Goal: Feedback & Contribution: Contribute content

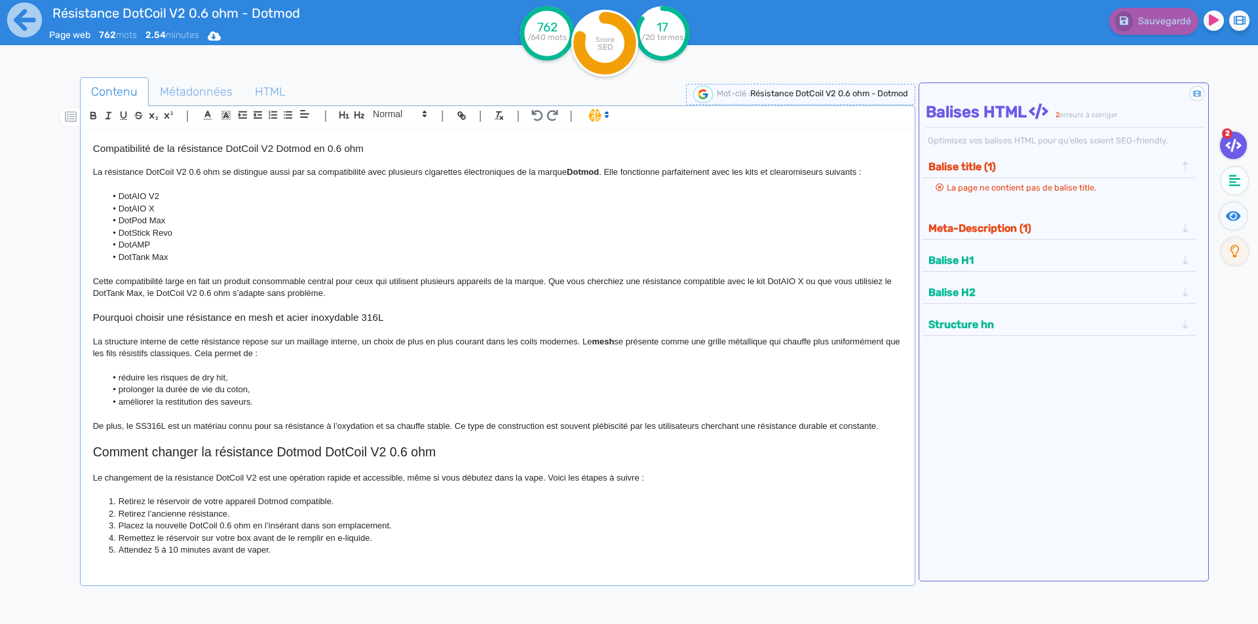
scroll to position [197, 0]
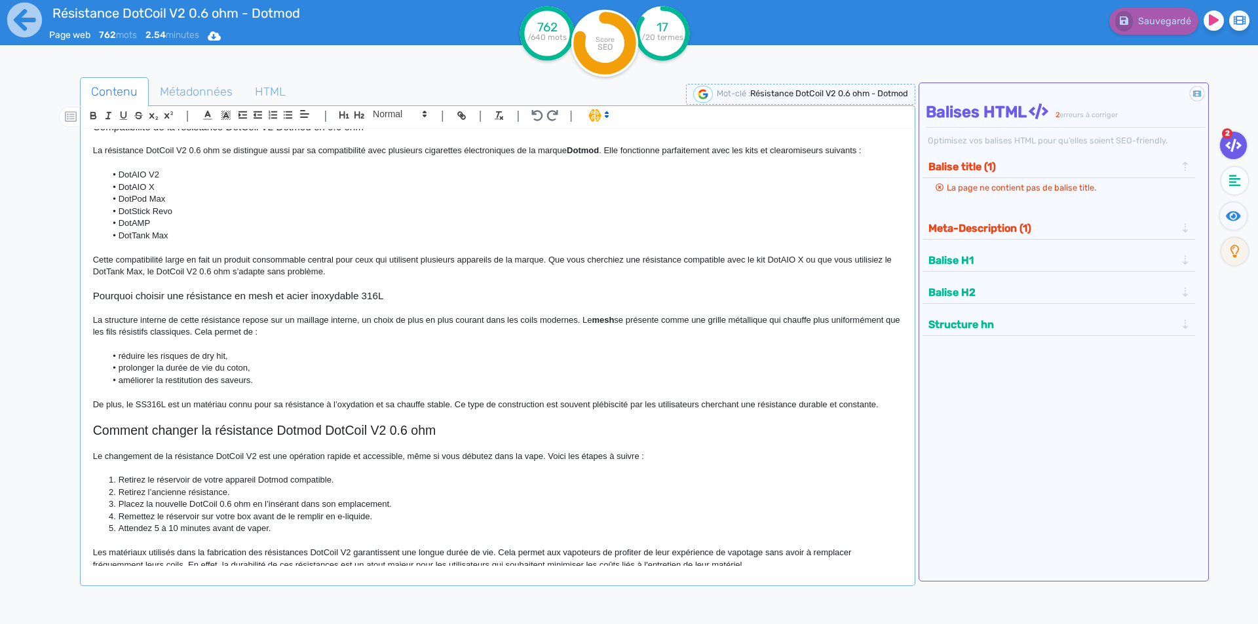
click at [578, 149] on strong "Dotmod" at bounding box center [583, 150] width 32 height 10
click at [485, 342] on p at bounding box center [497, 344] width 809 height 12
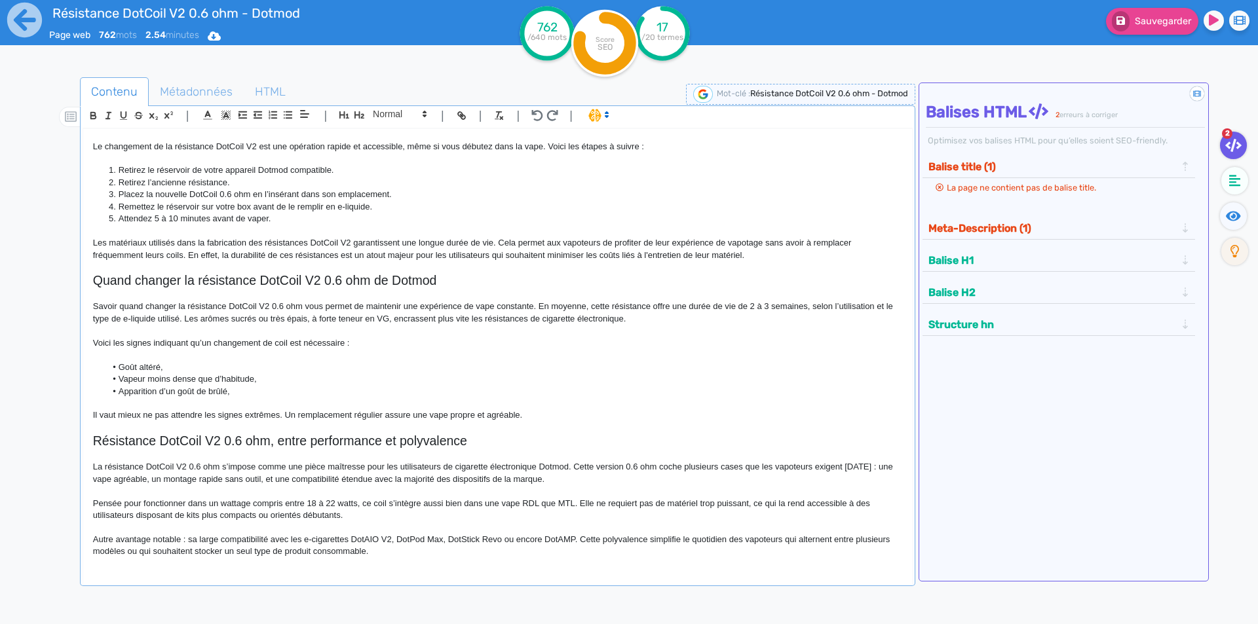
click at [447, 560] on div "Résistance DotCoil V2 0.6 ohm - Dotmod Résistance DotCoil V2 0.6 ohm Dotmod Con…" at bounding box center [497, 347] width 829 height 437
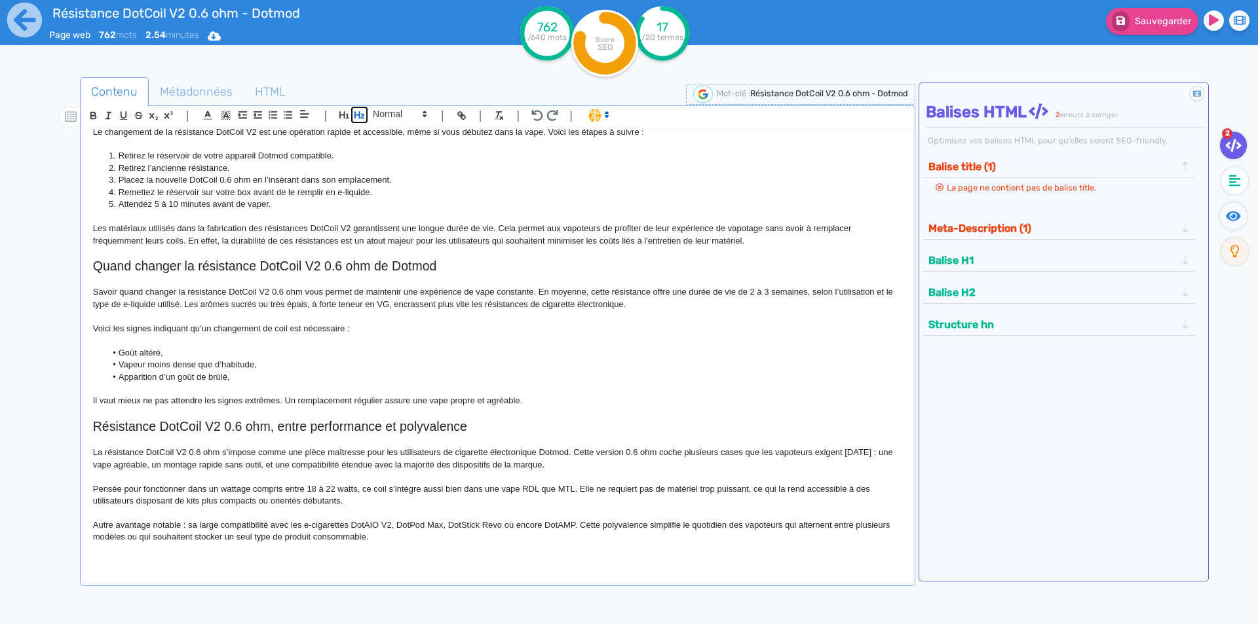
click at [357, 115] on icon "button" at bounding box center [359, 114] width 10 height 7
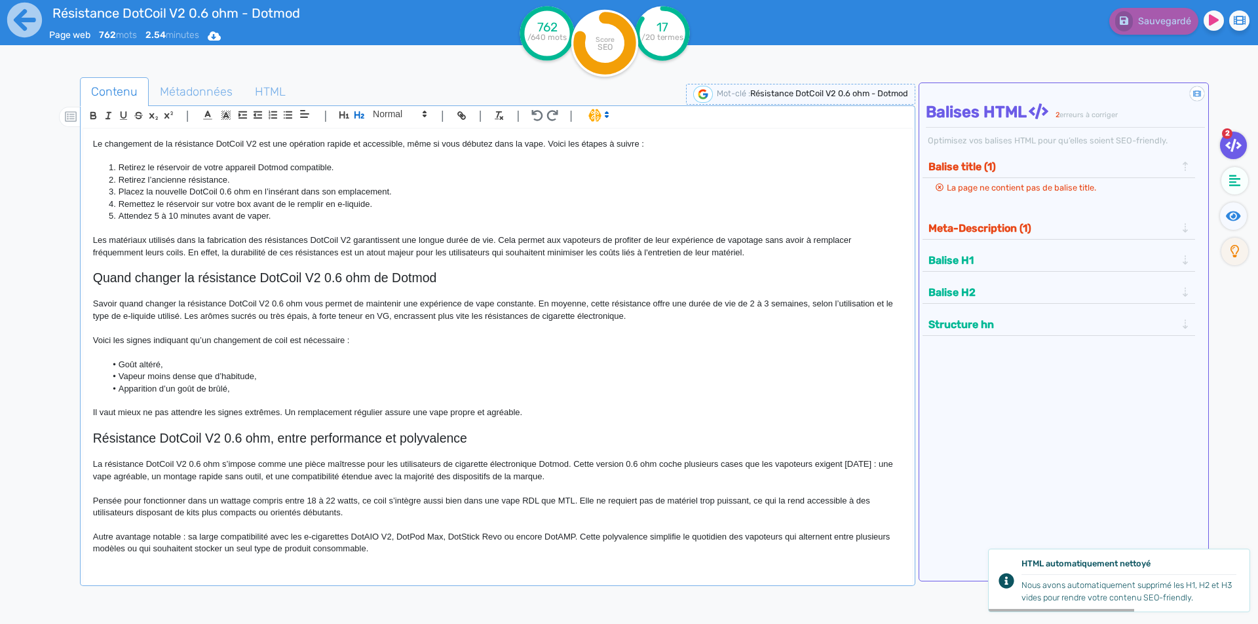
scroll to position [534, 0]
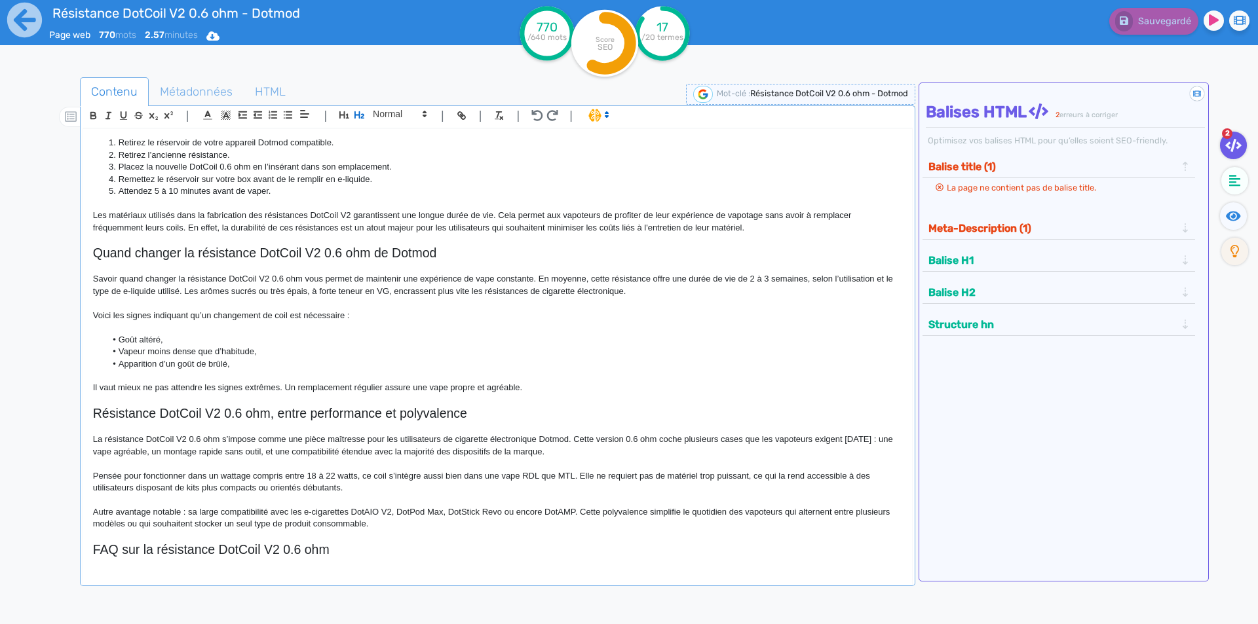
click at [265, 546] on h2 "FAQ sur la résistance DotCoil V2 0.6 ohm" at bounding box center [497, 550] width 809 height 15
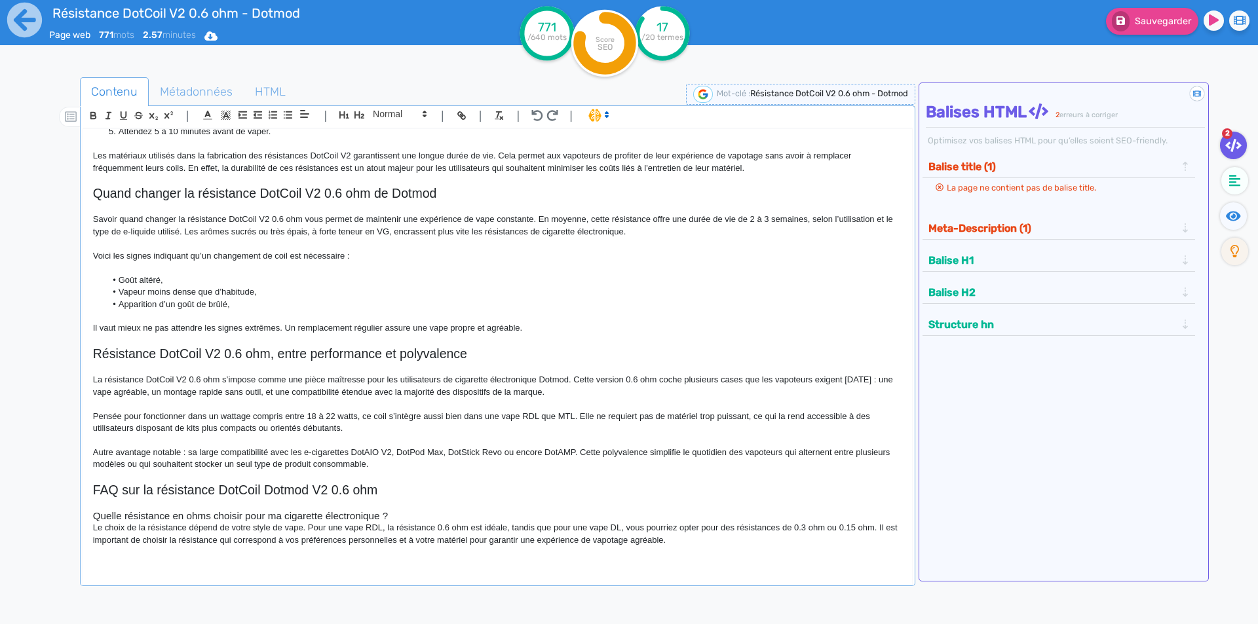
scroll to position [594, 0]
click at [461, 520] on h3 "Quelle résistance en ohms choisir pour ma cigarette électronique ?" at bounding box center [497, 516] width 809 height 12
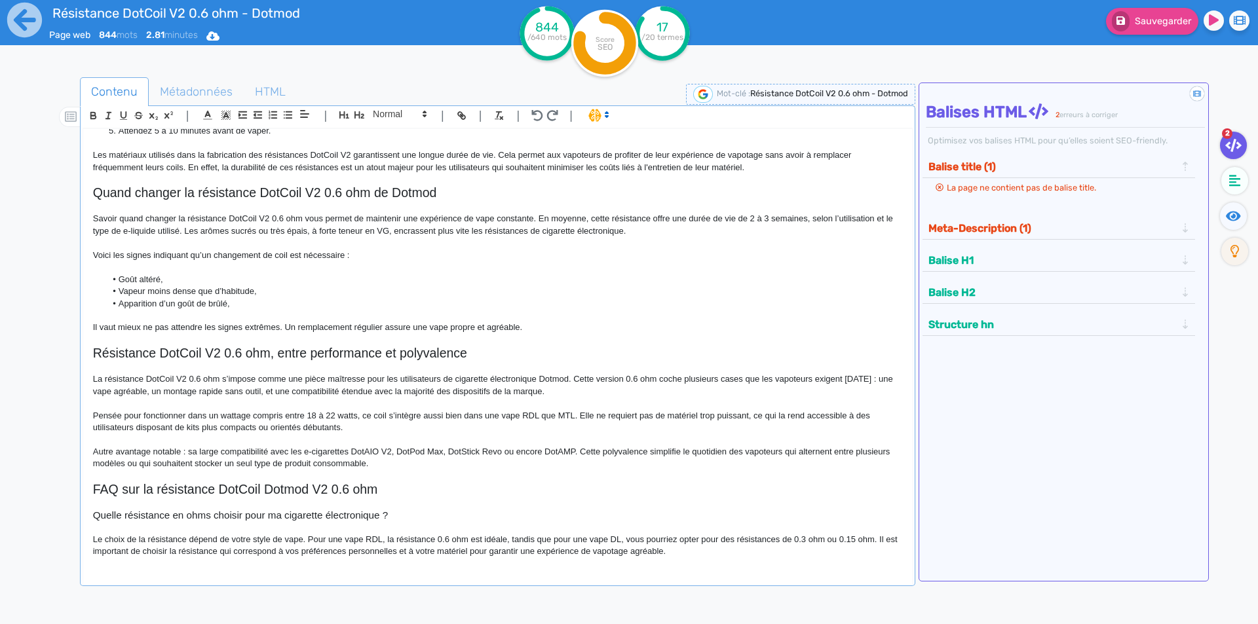
scroll to position [606, 0]
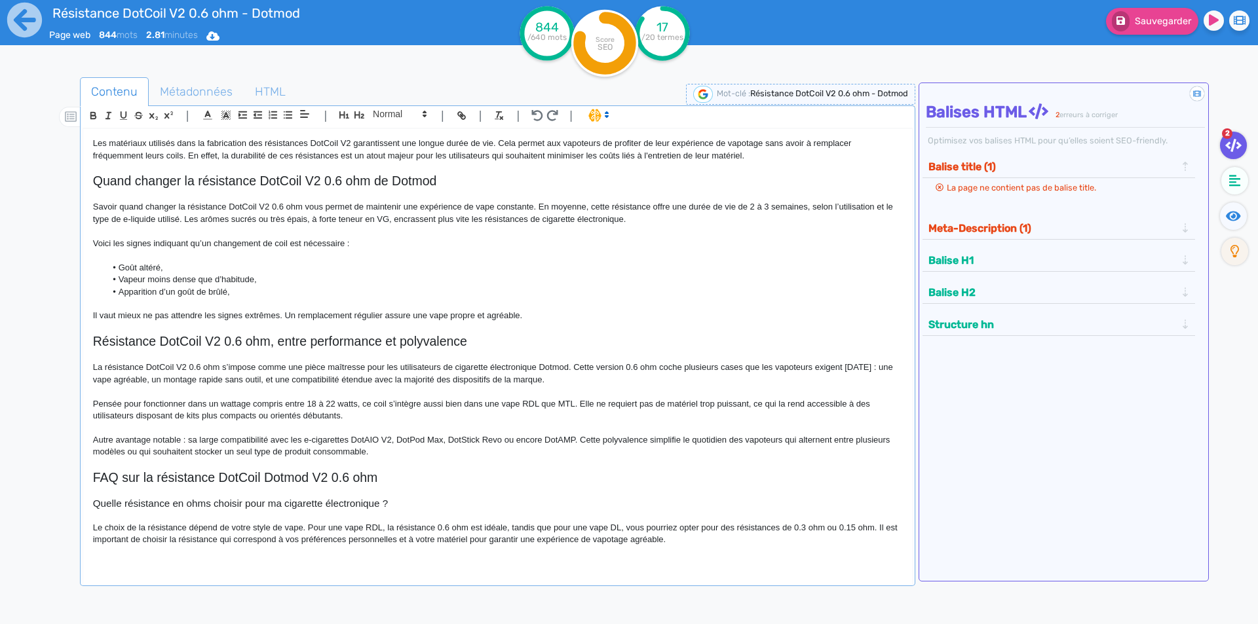
click at [437, 525] on p "Le choix de la résistance dépend de votre style de vape. Pour une vape RDL, la …" at bounding box center [497, 534] width 809 height 24
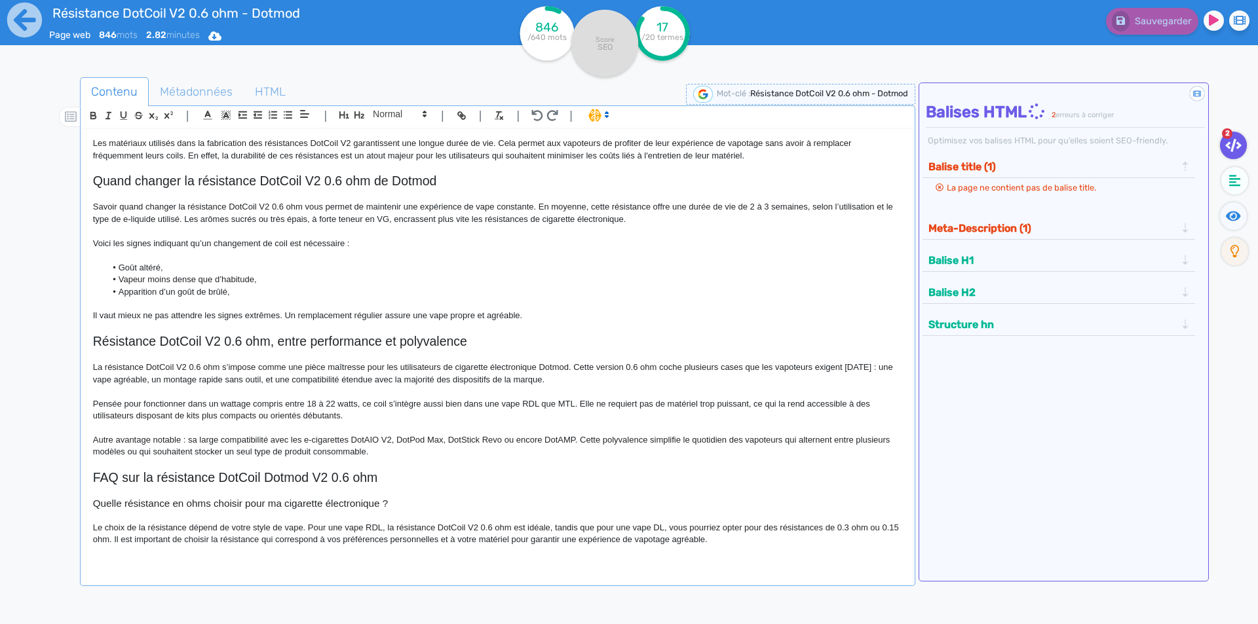
click at [813, 529] on p "Le choix de la résistance dépend de votre style de vape. Pour une vape RDL, la …" at bounding box center [497, 534] width 809 height 24
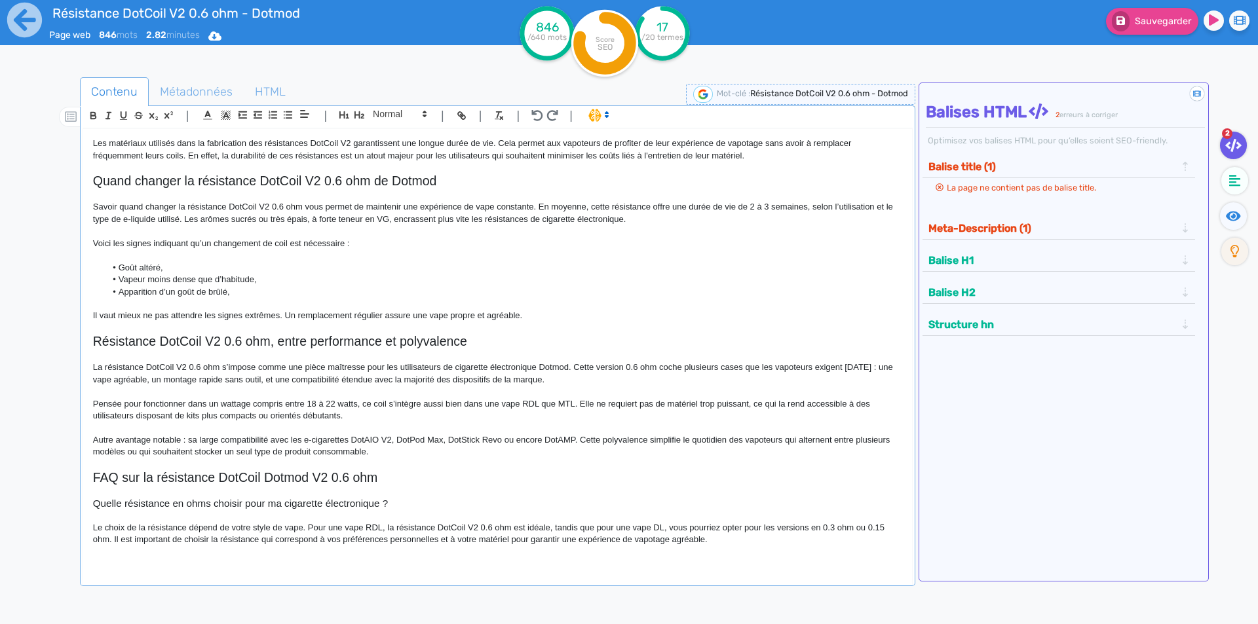
click at [410, 535] on p "Le choix de la résistance dépend de votre style de vape. Pour une vape RDL, la …" at bounding box center [497, 534] width 809 height 24
drag, startPoint x: 795, startPoint y: 554, endPoint x: 769, endPoint y: 554, distance: 26.2
click at [795, 554] on p at bounding box center [497, 552] width 809 height 12
click at [696, 541] on p "Le choix de la résistance dépend de votre style de vape. Pour une vape RDL, la …" at bounding box center [497, 534] width 809 height 24
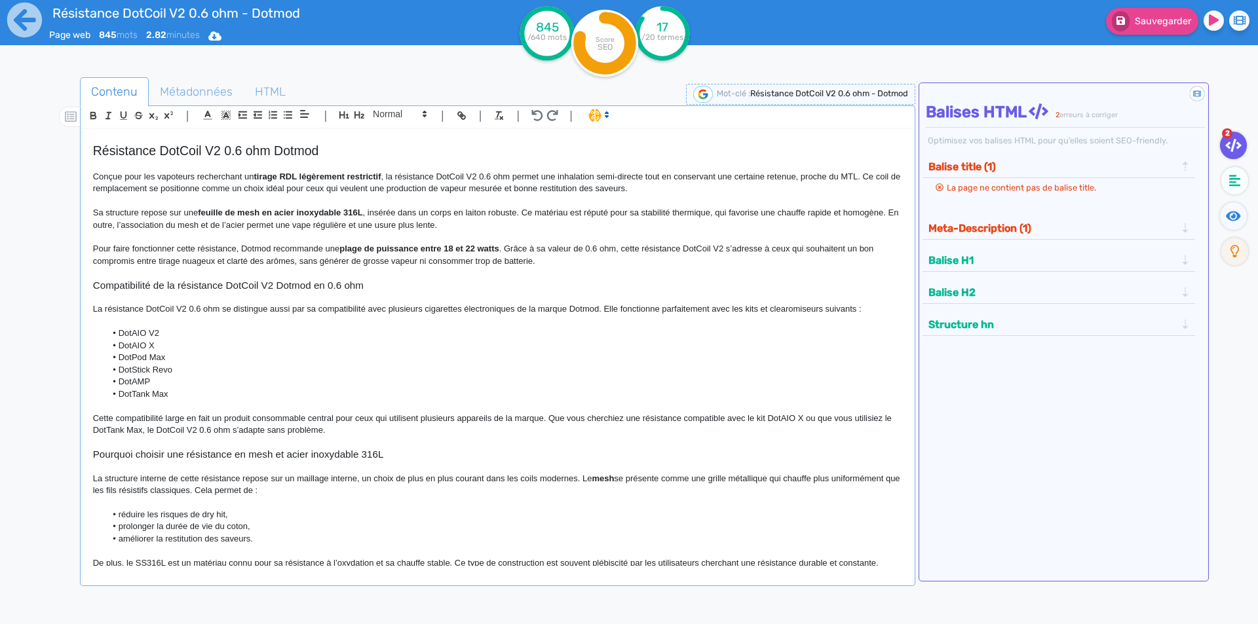
scroll to position [0, 0]
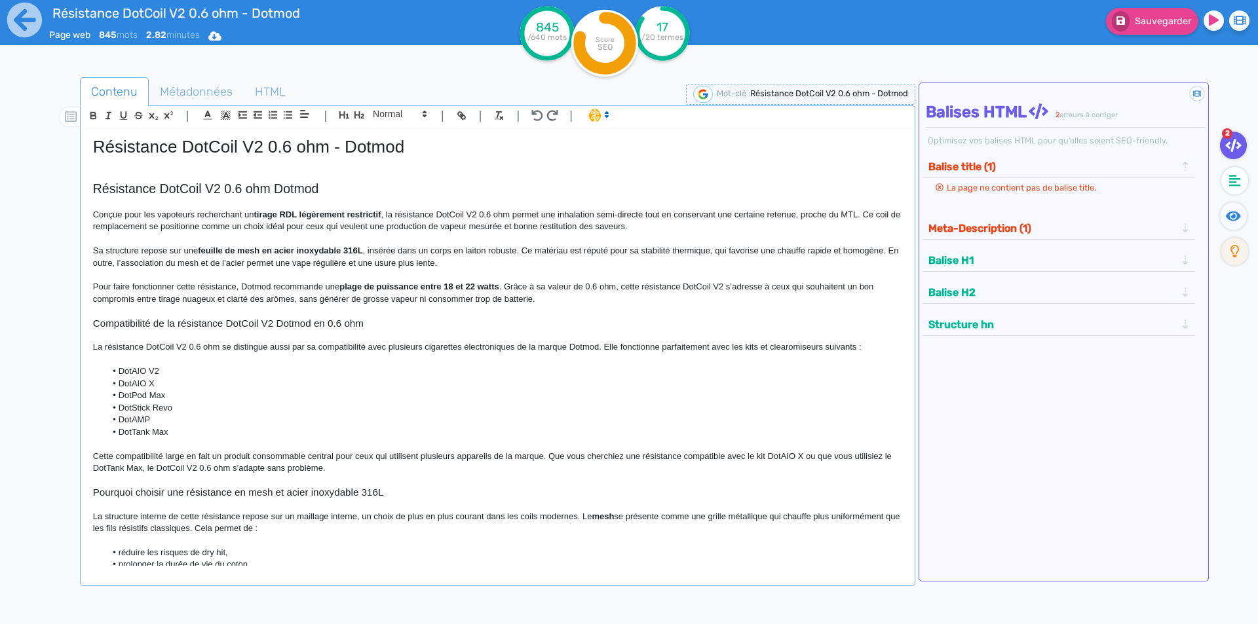
click at [256, 142] on h1 "Résistance DotCoil V2 0.6 ohm - Dotmod" at bounding box center [497, 147] width 809 height 20
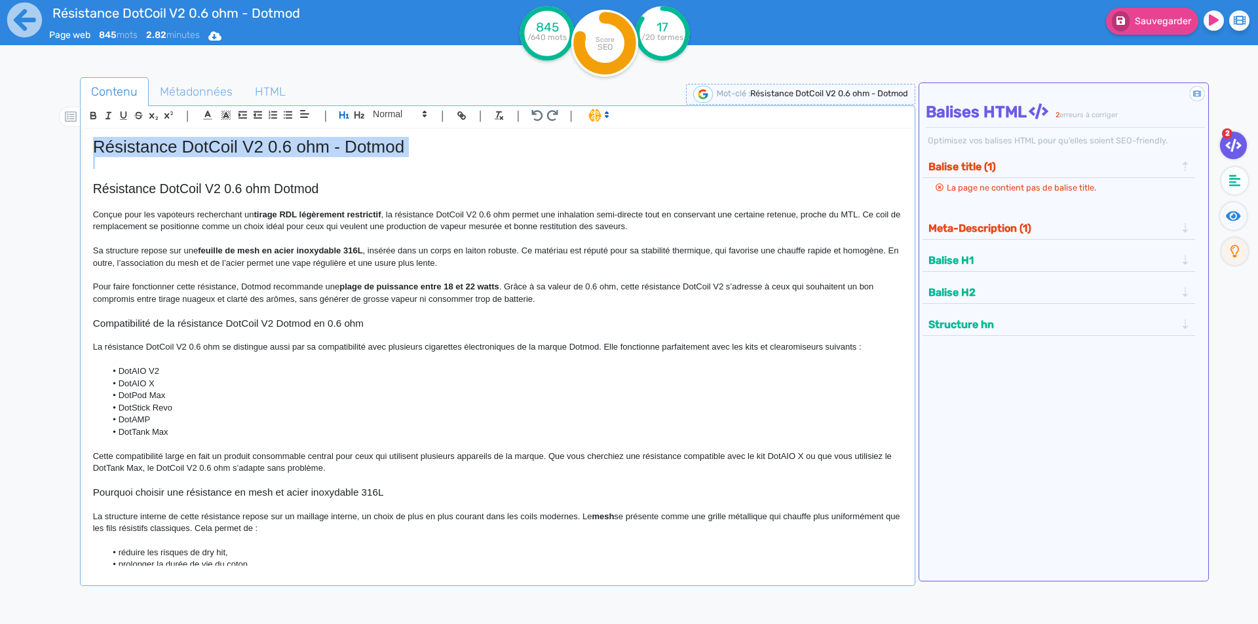
click at [256, 142] on h1 "Résistance DotCoil V2 0.6 ohm - Dotmod" at bounding box center [497, 147] width 809 height 20
copy h1 "Résistance DotCoil V2 0.6 ohm - Dotmod"
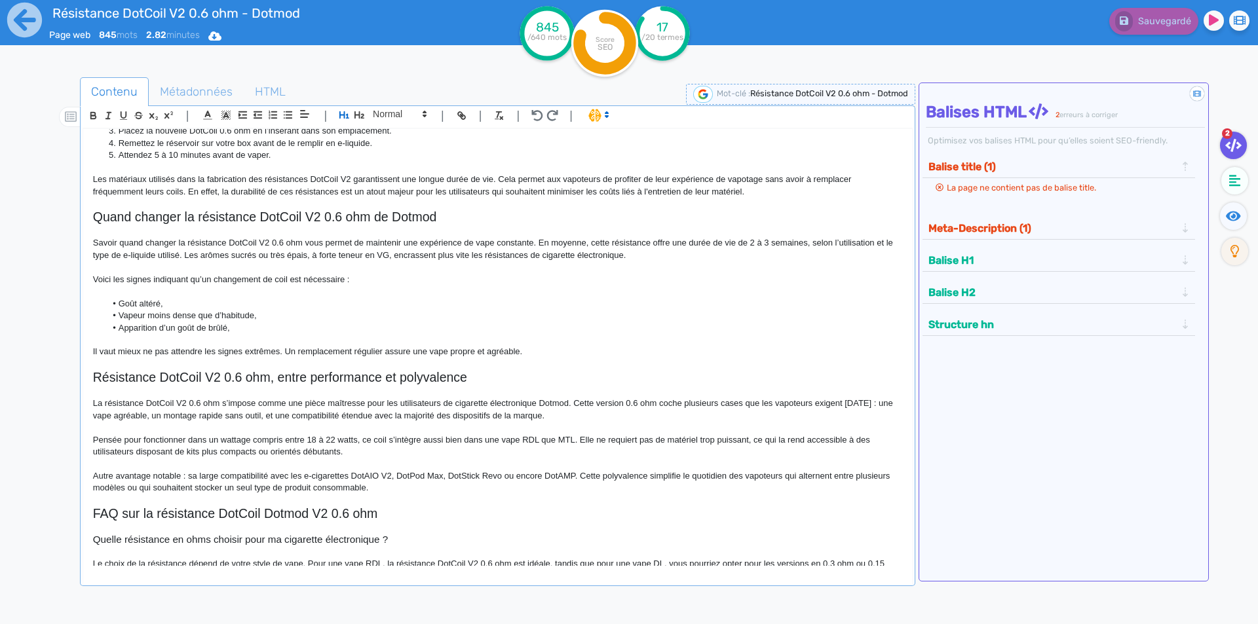
scroll to position [630, 0]
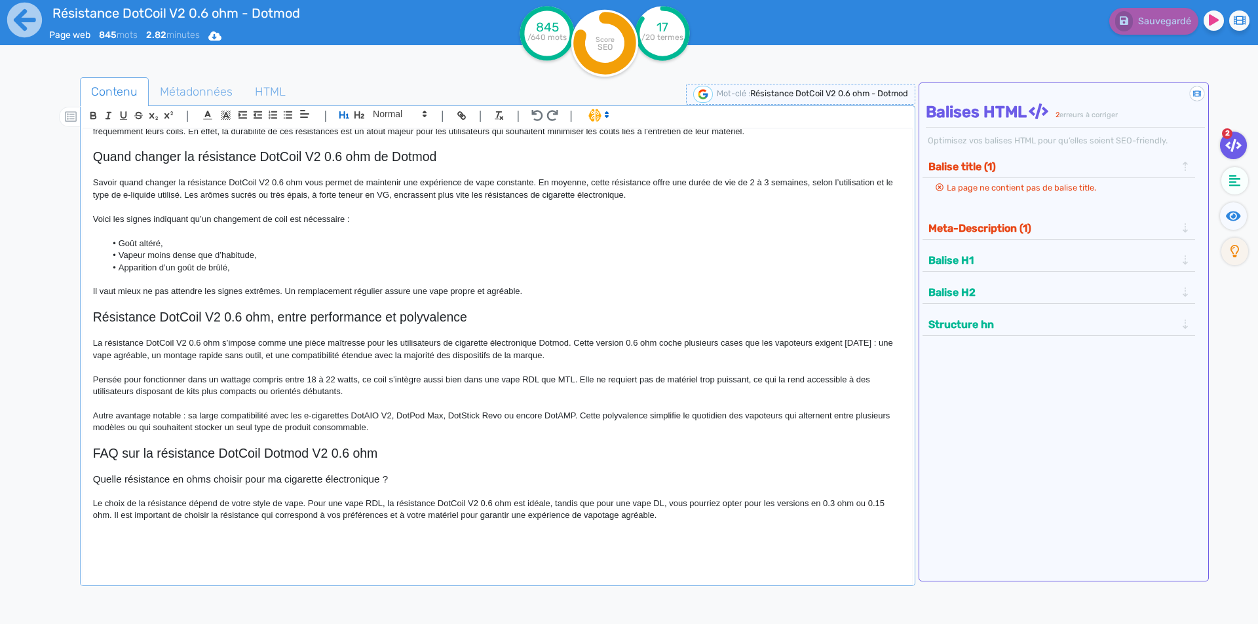
click at [248, 544] on p at bounding box center [497, 540] width 809 height 12
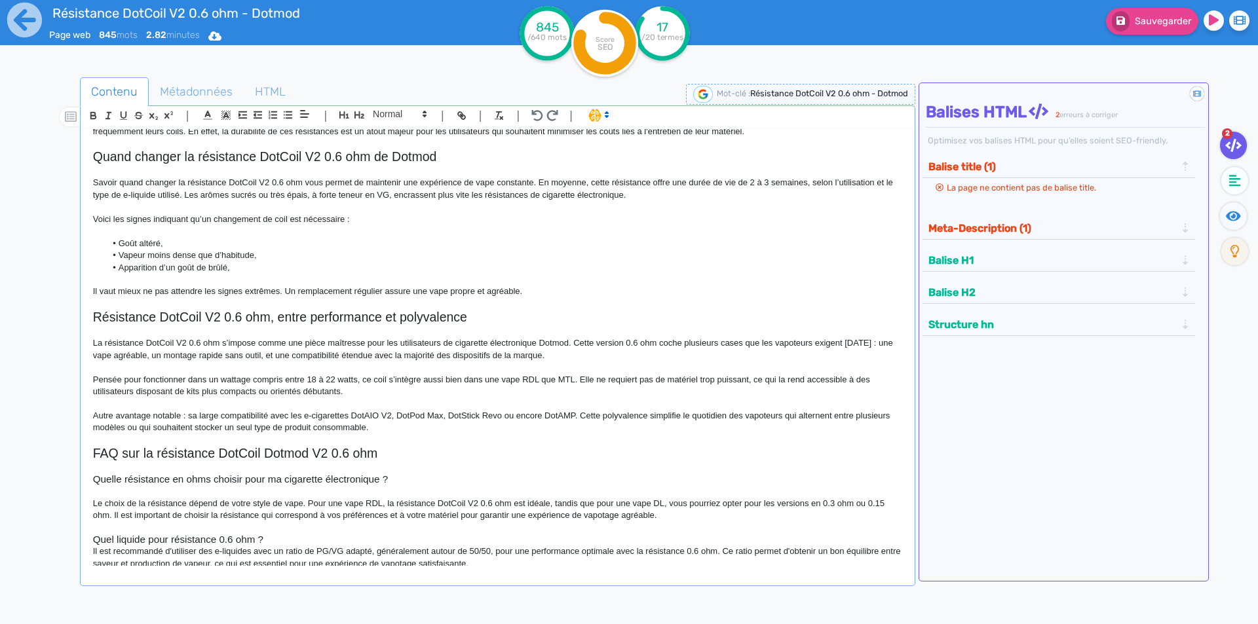
scroll to position [645, 0]
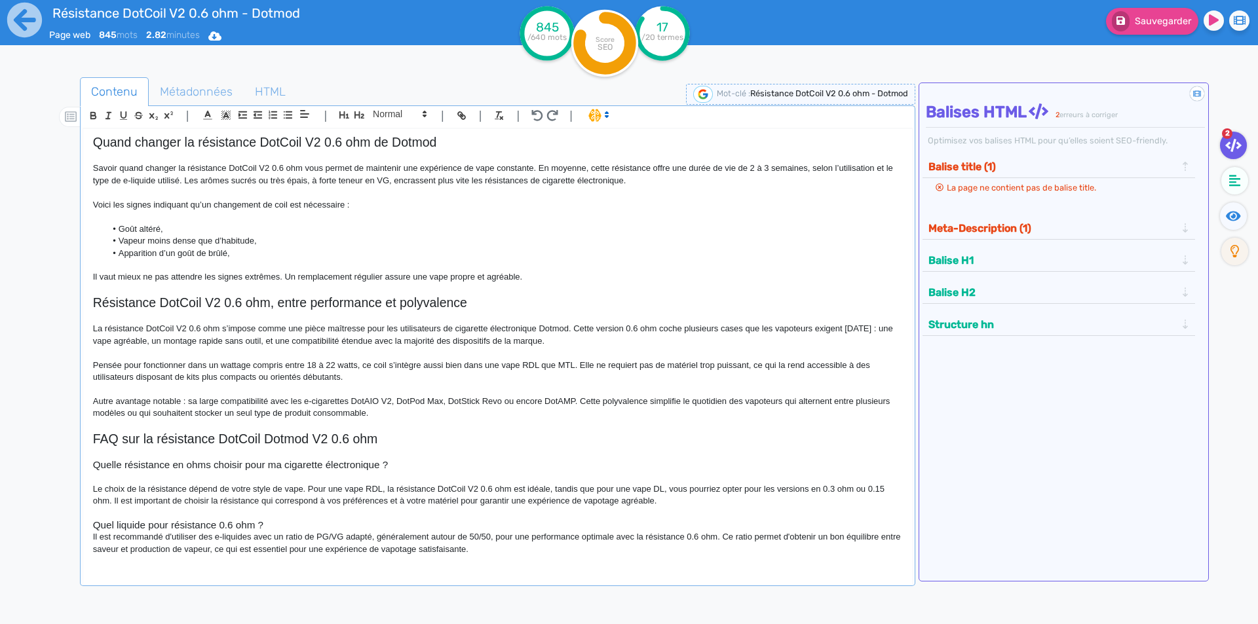
click at [117, 528] on h3 "Quel liquide pour résistance 0.6 ohm ?" at bounding box center [497, 526] width 809 height 12
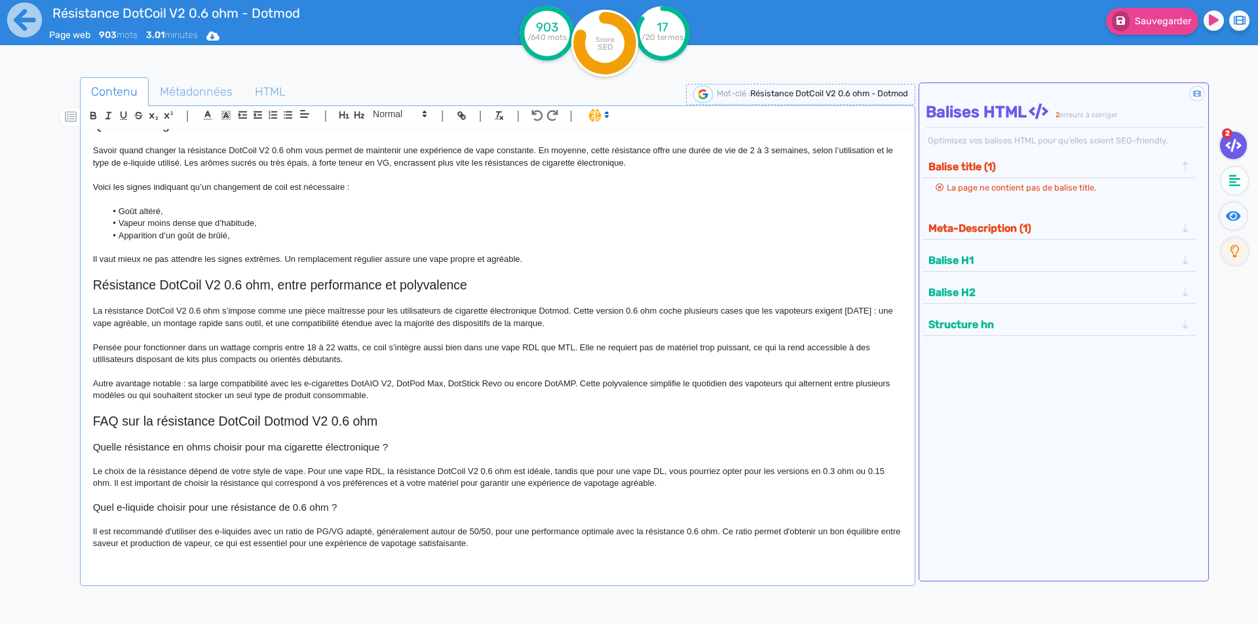
scroll to position [679, 0]
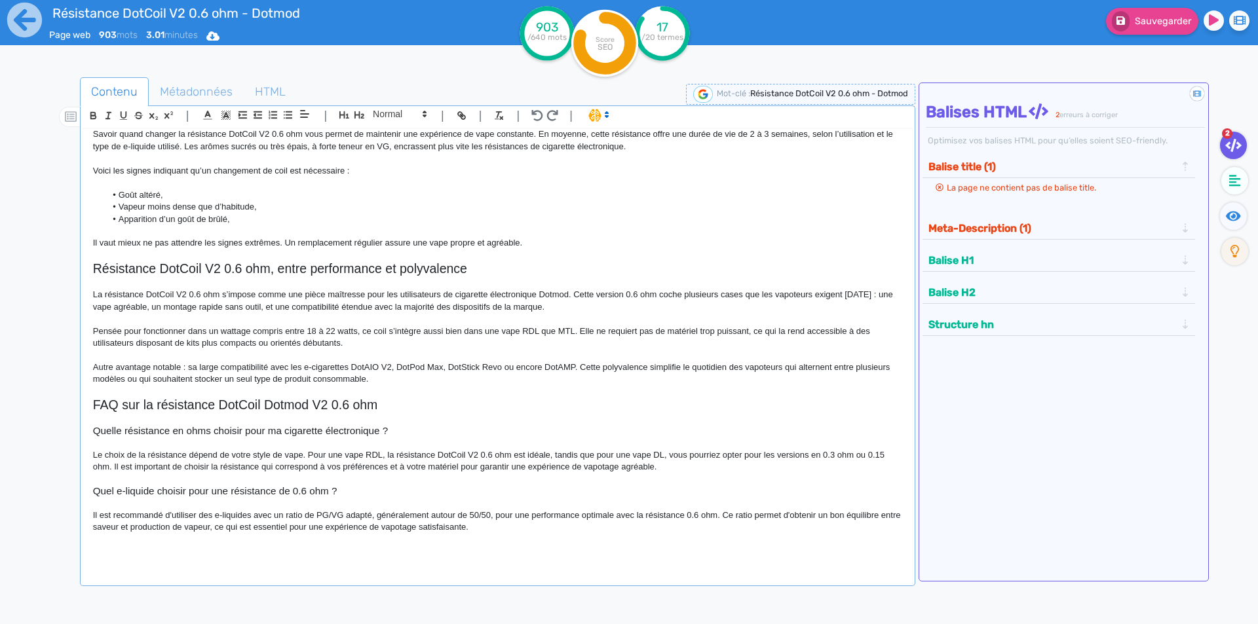
click at [401, 514] on p "Il est recommandé d'utiliser des e-liquides avec un ratio de PG/VG adapté, géné…" at bounding box center [497, 522] width 809 height 24
drag, startPoint x: 401, startPoint y: 514, endPoint x: 484, endPoint y: 511, distance: 82.6
click at [484, 511] on p "Il est recommandé d'utiliser des e-liquides avec un ratio de PG/VG adapté, géné…" at bounding box center [497, 522] width 809 height 24
click at [515, 514] on p "Il est recommandé d'utiliser des e-liquides avec un ratio de PG/VG adapté pour …" at bounding box center [497, 522] width 809 height 24
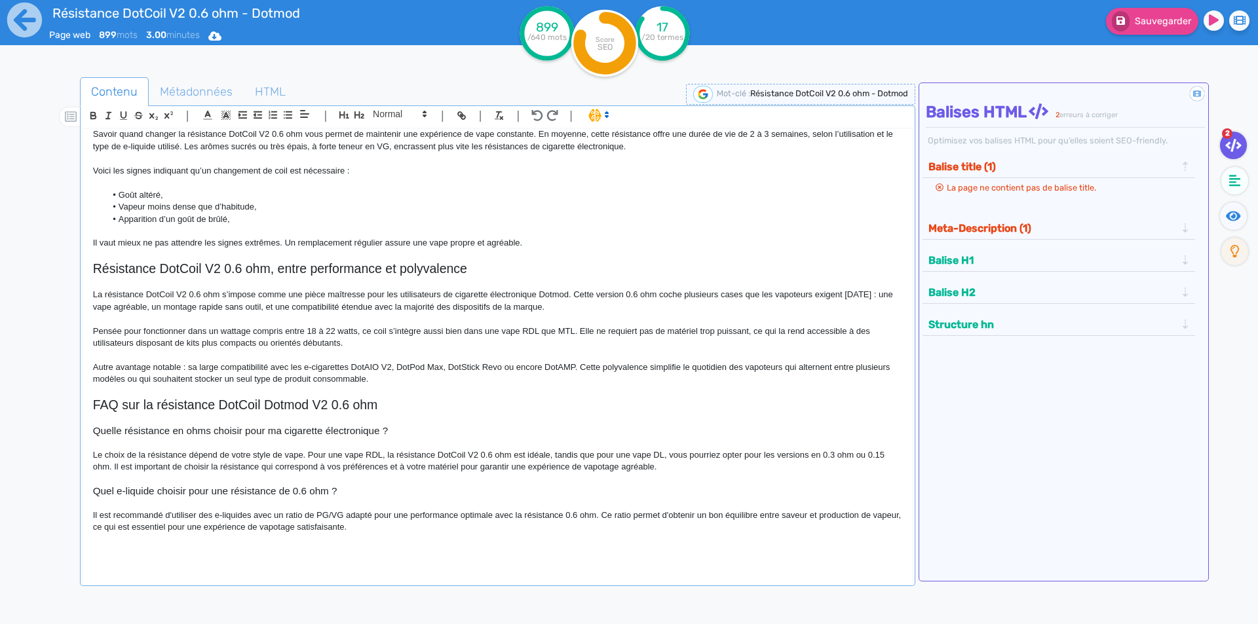
click at [503, 532] on p "Il est recommandé d'utiliser des e-liquides avec un ratio de PG/VG adapté pour …" at bounding box center [497, 522] width 809 height 24
click at [628, 514] on p "Il est recommandé d'utiliser des e-liquides avec un ratio de PG/VG adapté pour …" at bounding box center [497, 522] width 809 height 24
click at [611, 516] on p "Il est recommandé d'utiliser des e-liquides avec un ratio de PG/VG adapté pour …" at bounding box center [497, 522] width 809 height 24
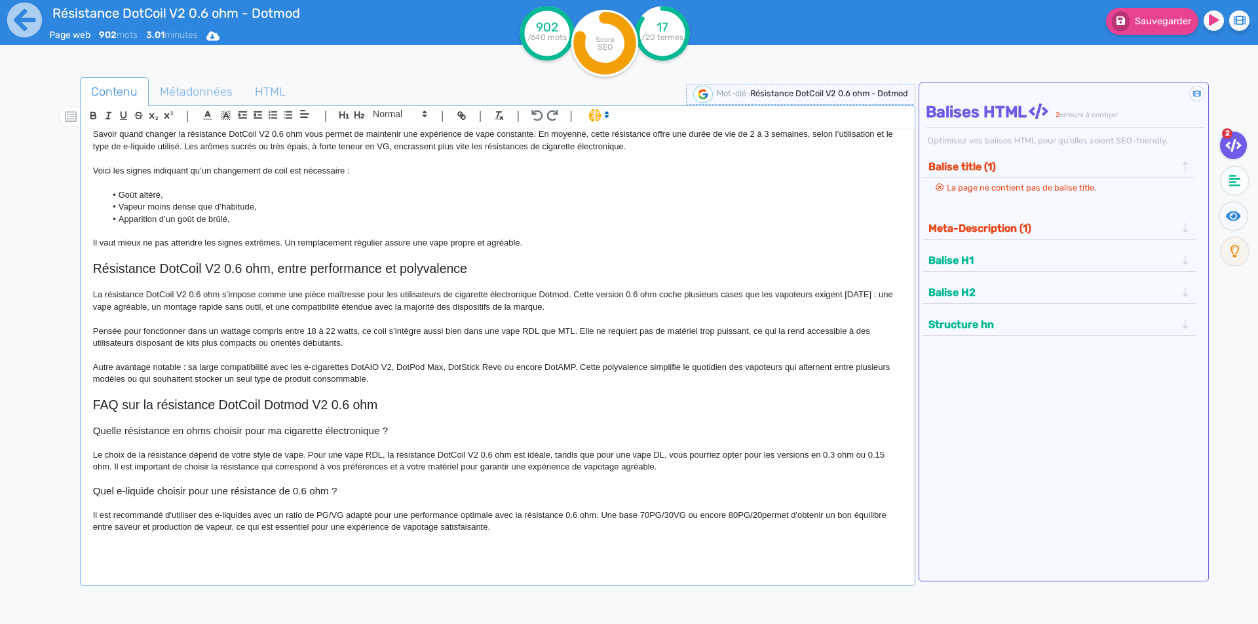
click at [763, 512] on p "Il est recommandé d'utiliser des e-liquides avec un ratio de PG/VG adapté pour …" at bounding box center [497, 522] width 809 height 24
click at [277, 527] on p "Il est recommandé d'utiliser des e-liquides avec un ratio de PG/VG adapté pour …" at bounding box center [497, 522] width 809 height 24
drag, startPoint x: 277, startPoint y: 527, endPoint x: 494, endPoint y: 523, distance: 216.9
click at [494, 523] on p "Il est recommandé d'utiliser des e-liquides avec un ratio de PG/VG adapté pour …" at bounding box center [497, 522] width 809 height 24
click at [1242, 221] on fa-icon at bounding box center [1233, 216] width 27 height 28
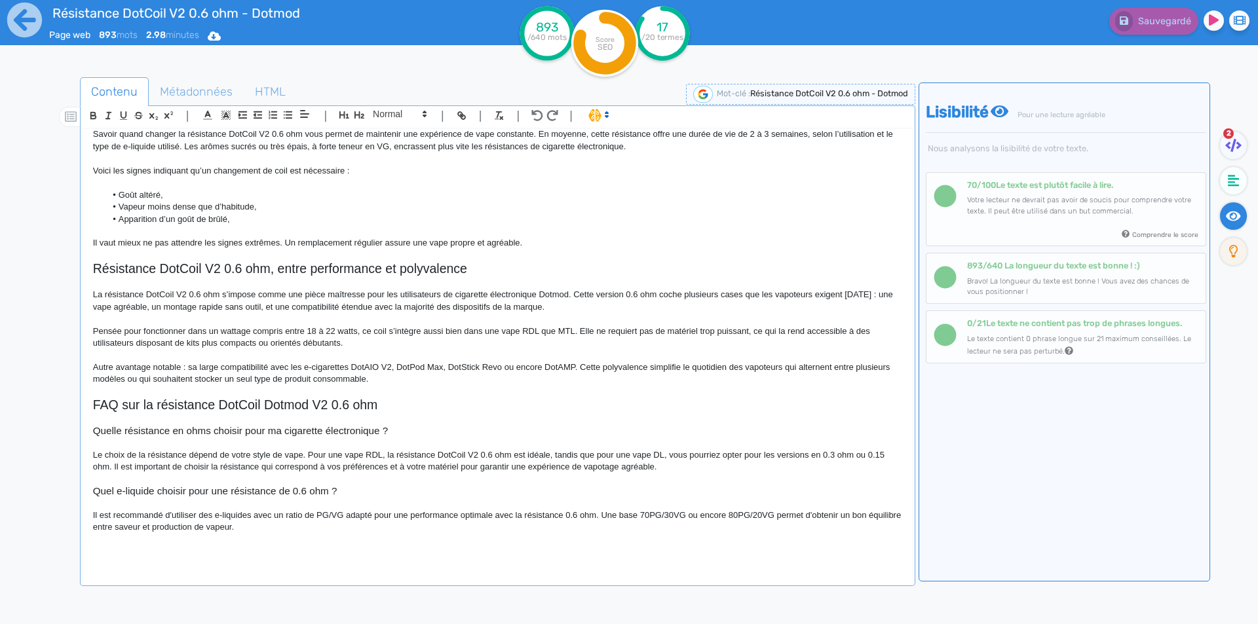
click at [397, 535] on p at bounding box center [497, 540] width 809 height 12
click at [123, 551] on p at bounding box center [497, 552] width 809 height 12
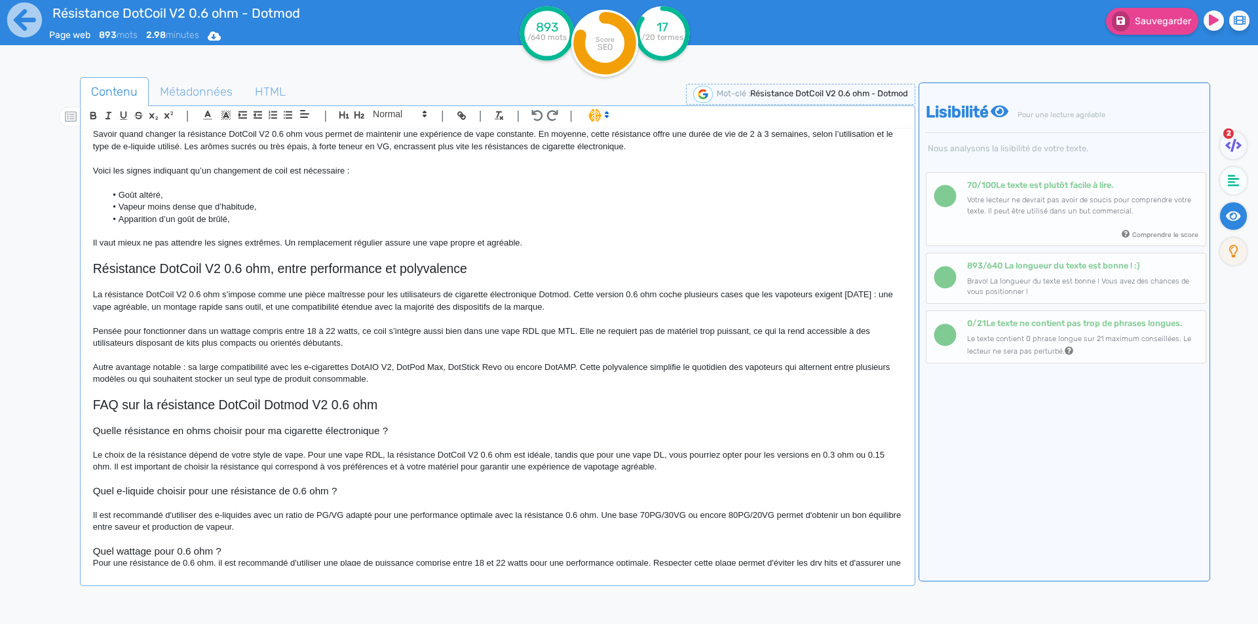
scroll to position [693, 0]
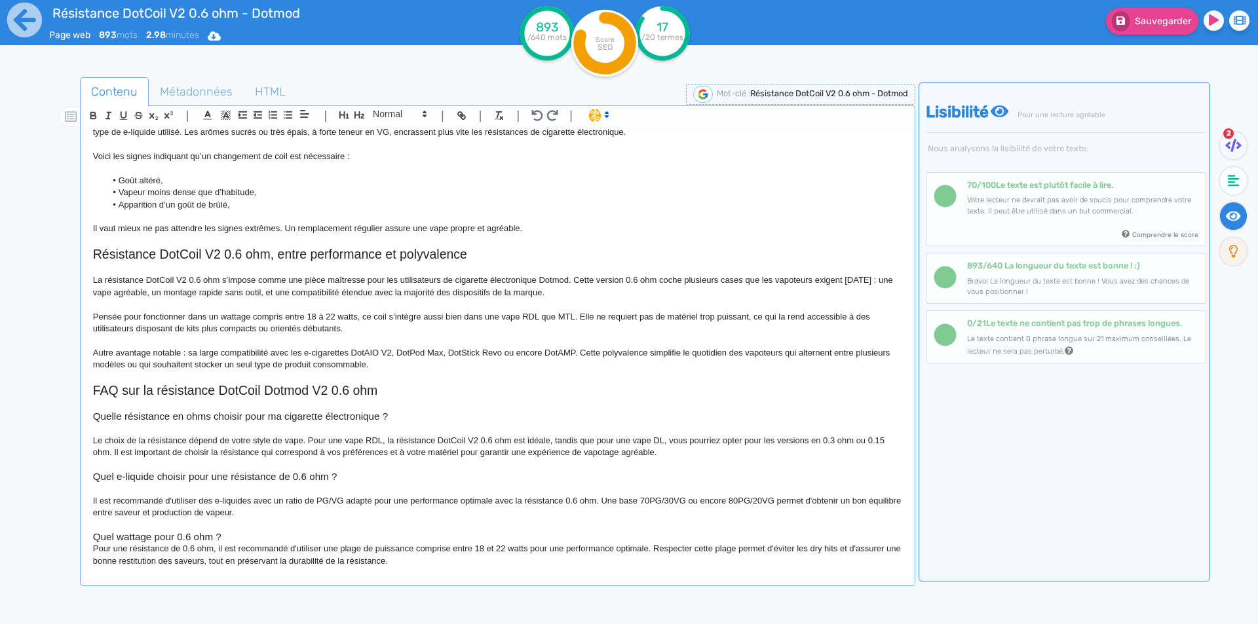
click at [289, 542] on h3 "Quel wattage pour 0.6 ohm ?" at bounding box center [497, 537] width 809 height 12
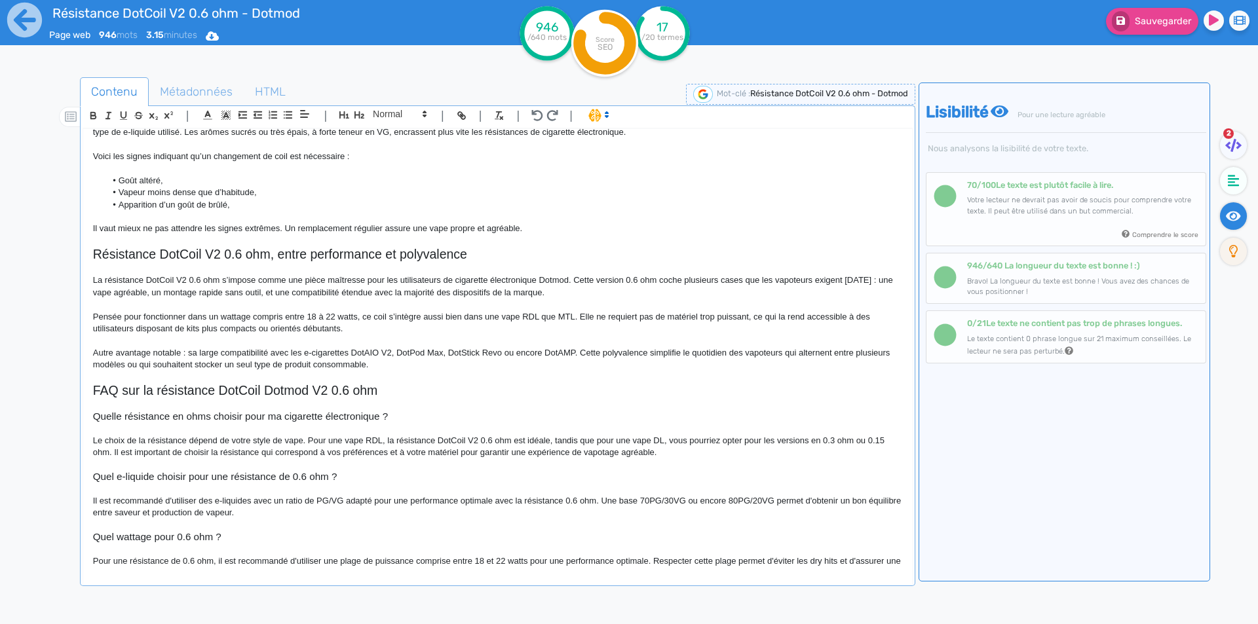
drag, startPoint x: 268, startPoint y: 467, endPoint x: 206, endPoint y: 540, distance: 95.7
click at [268, 472] on div "Résistance DotCoil V2 0.6 ohm - Dotmod Résistance DotCoil V2 0.6 ohm Dotmod Con…" at bounding box center [497, 347] width 829 height 437
click at [177, 554] on p at bounding box center [497, 549] width 809 height 12
click at [215, 563] on p "Pour une résistance de 0.6 ohm, il est recommandé d'utiliser une plage de puiss…" at bounding box center [497, 568] width 809 height 24
click at [619, 559] on p "Pour une résistance de 0.6 ohm, comme la DotCoil V2, il est recommandé d'utilis…" at bounding box center [497, 568] width 809 height 24
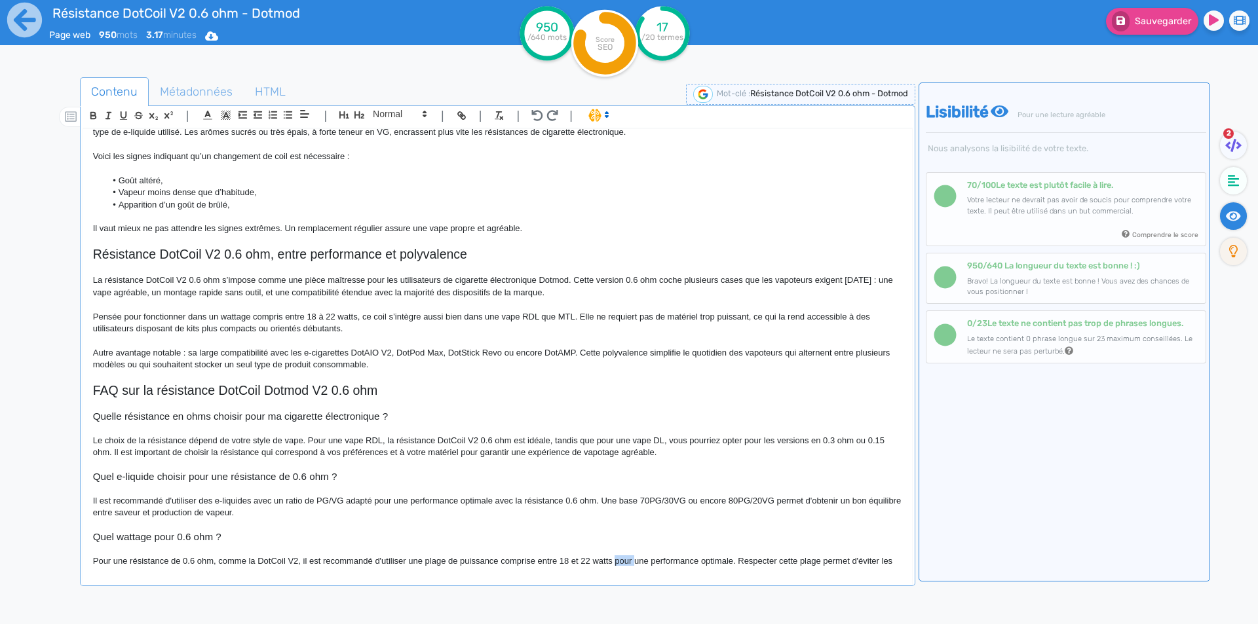
scroll to position [715, 0]
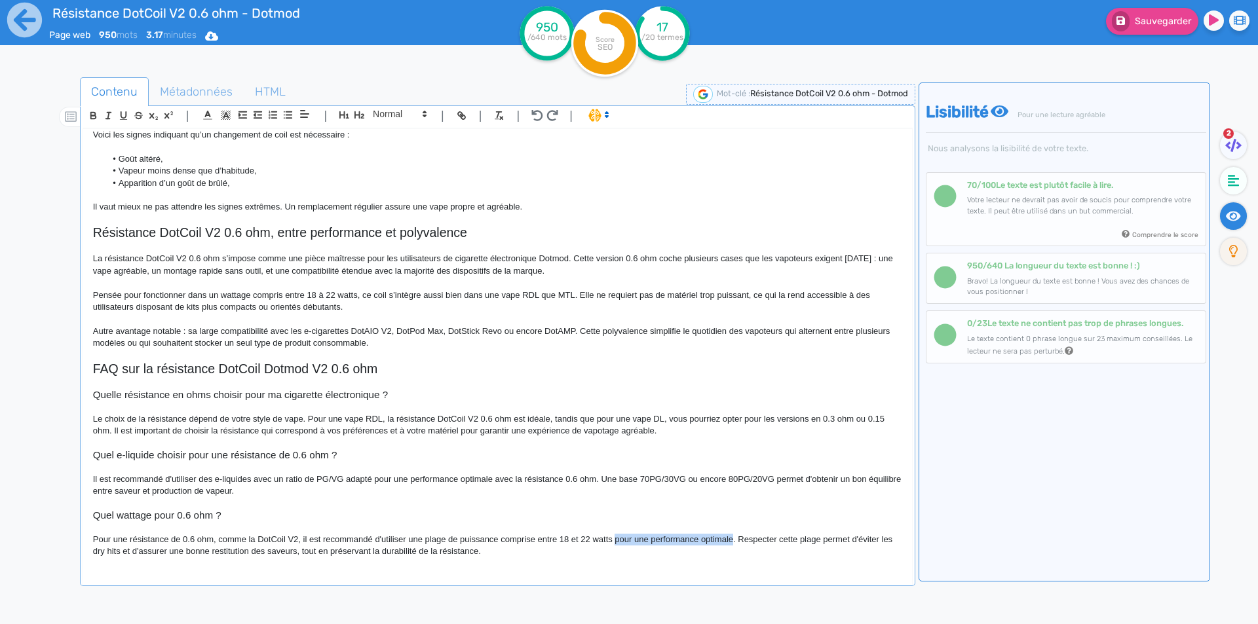
drag, startPoint x: 619, startPoint y: 559, endPoint x: 715, endPoint y: 541, distance: 98.0
click at [715, 541] on p "Pour une résistance de 0.6 ohm, comme la DotCoil V2, il est recommandé d'utilis…" at bounding box center [497, 546] width 809 height 24
click at [667, 549] on p "Pour une résistance de 0.6 ohm, comme la DotCoil V2, il est recommandé d'utilis…" at bounding box center [497, 546] width 809 height 24
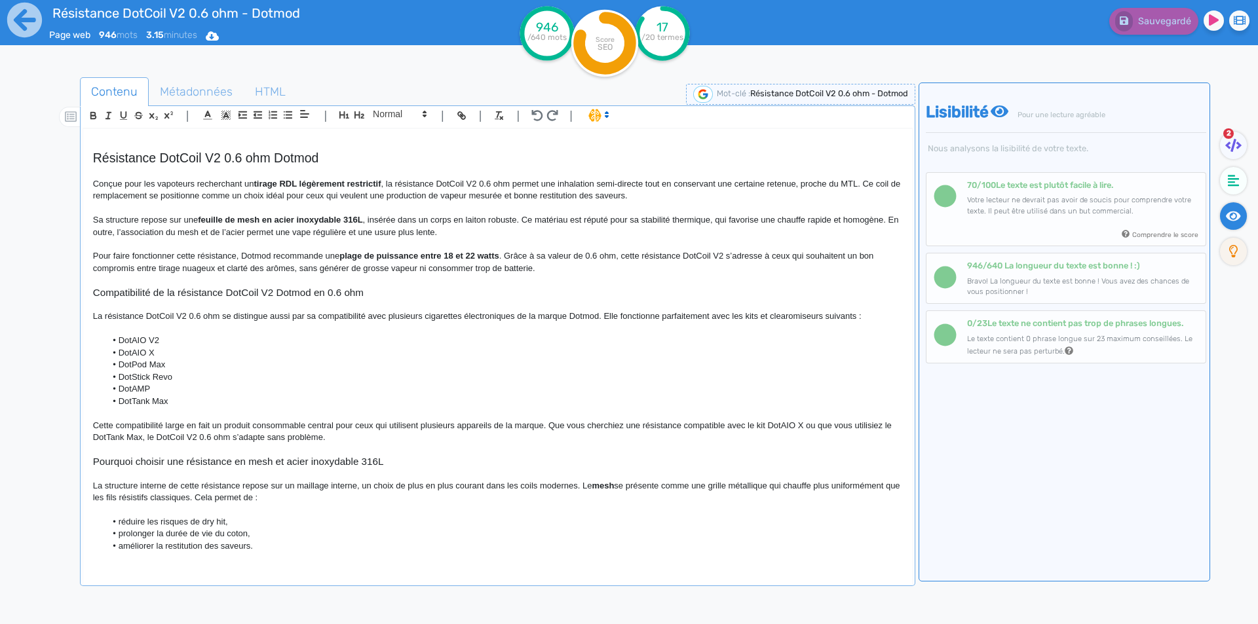
scroll to position [0, 0]
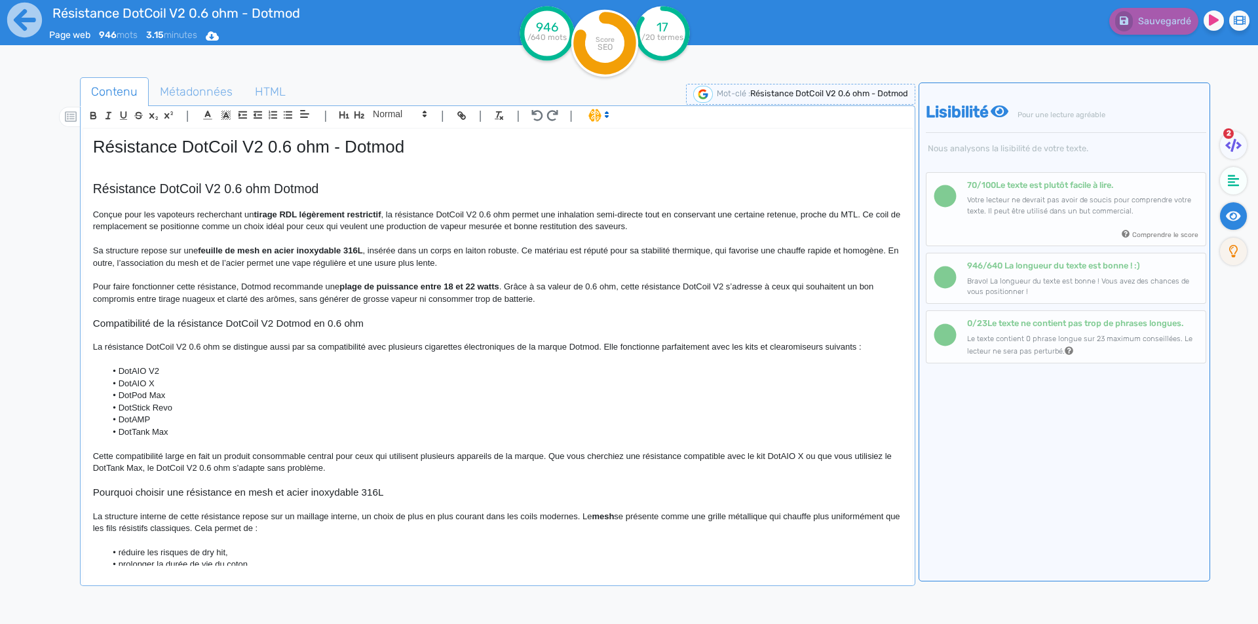
click at [154, 133] on div "Résistance DotCoil V2 0.6 ohm - Dotmod Résistance DotCoil V2 0.6 ohm Dotmod Con…" at bounding box center [497, 347] width 829 height 437
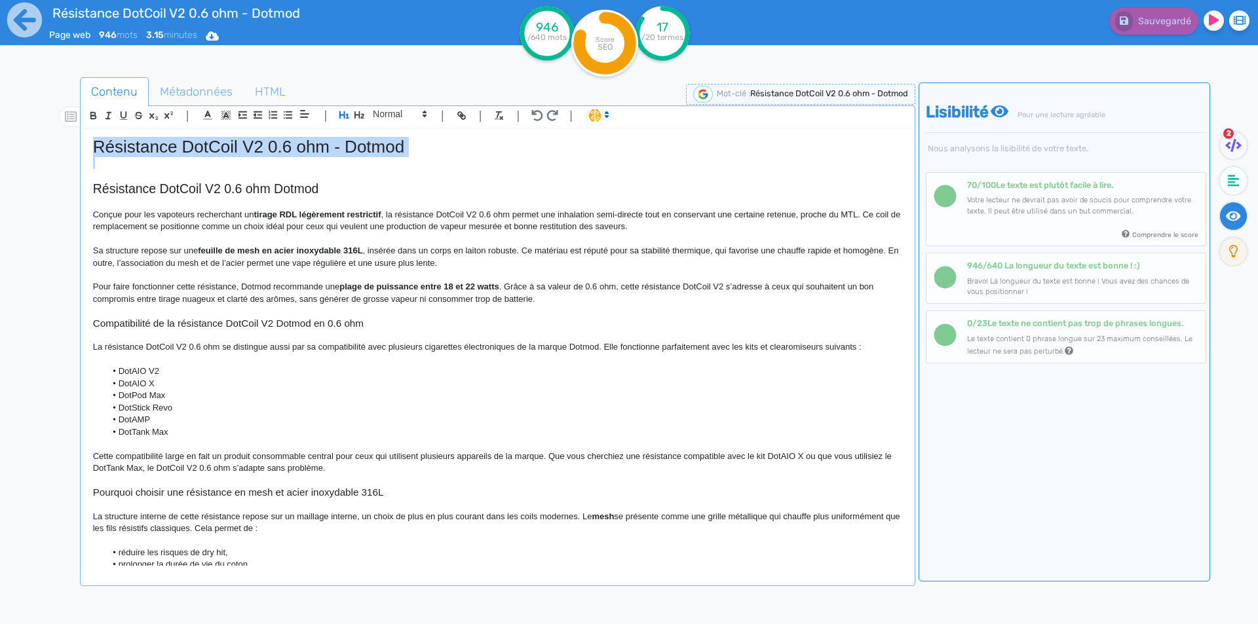
click at [154, 133] on div "Résistance DotCoil V2 0.6 ohm - Dotmod Résistance DotCoil V2 0.6 ohm Dotmod Con…" at bounding box center [497, 347] width 829 height 437
copy h1 "Résistance DotCoil V2 0.6 ohm - Dotmod"
click at [180, 83] on span "Métadonnées" at bounding box center [196, 91] width 94 height 35
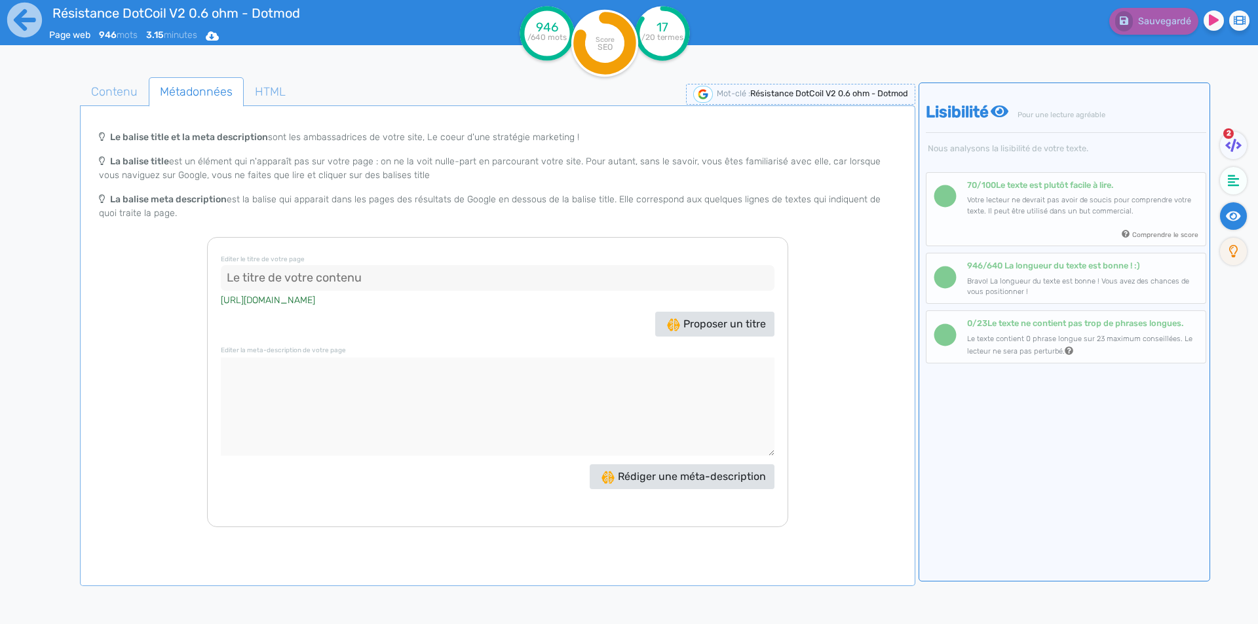
click at [312, 282] on input at bounding box center [498, 278] width 554 height 26
paste input "Résistance DotCoil V2 0.6 ohm - Dotmod"
click at [408, 275] on input "Résistance DotCoil V2 0.6 ohm - Dotmod" at bounding box center [498, 278] width 554 height 26
type input "Résistance DotCoil V2 0.6 ohm Dotmod"
drag, startPoint x: 442, startPoint y: 319, endPoint x: 432, endPoint y: 352, distance: 34.2
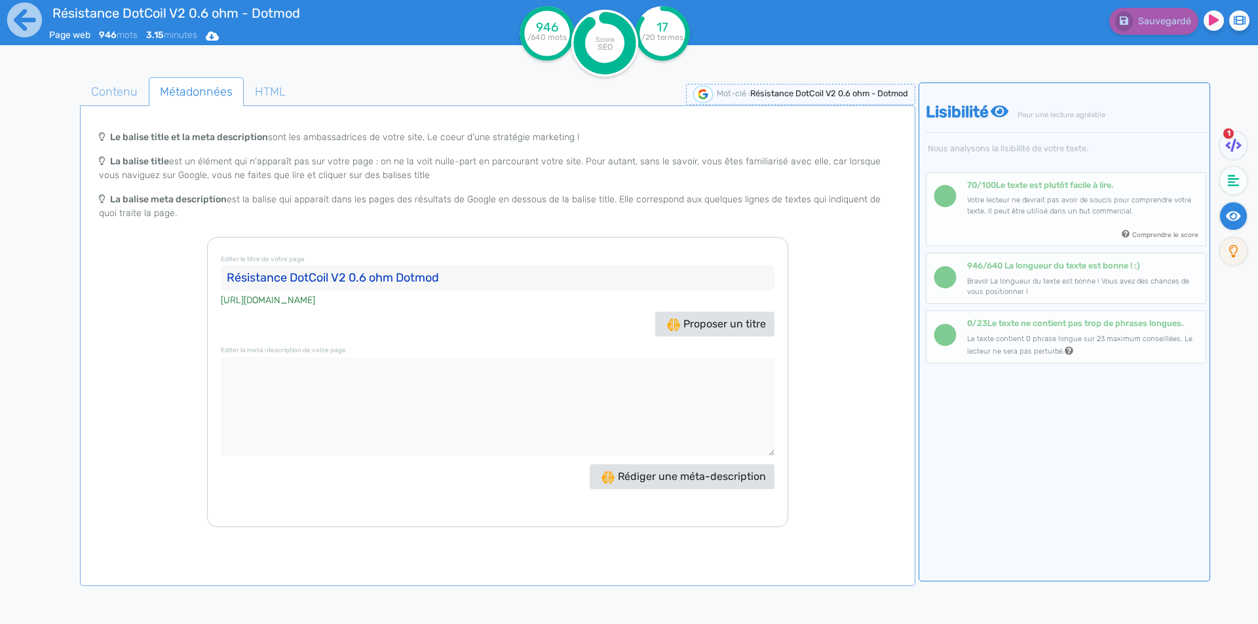
click at [442, 320] on div "Proposer un titre" at bounding box center [498, 324] width 560 height 25
click at [425, 384] on textarea at bounding box center [498, 407] width 554 height 98
paste textarea "La résistance DotCoil V2 Dotmod 0.6 ohm, conçue en mesh et SS316L, se destine à…"
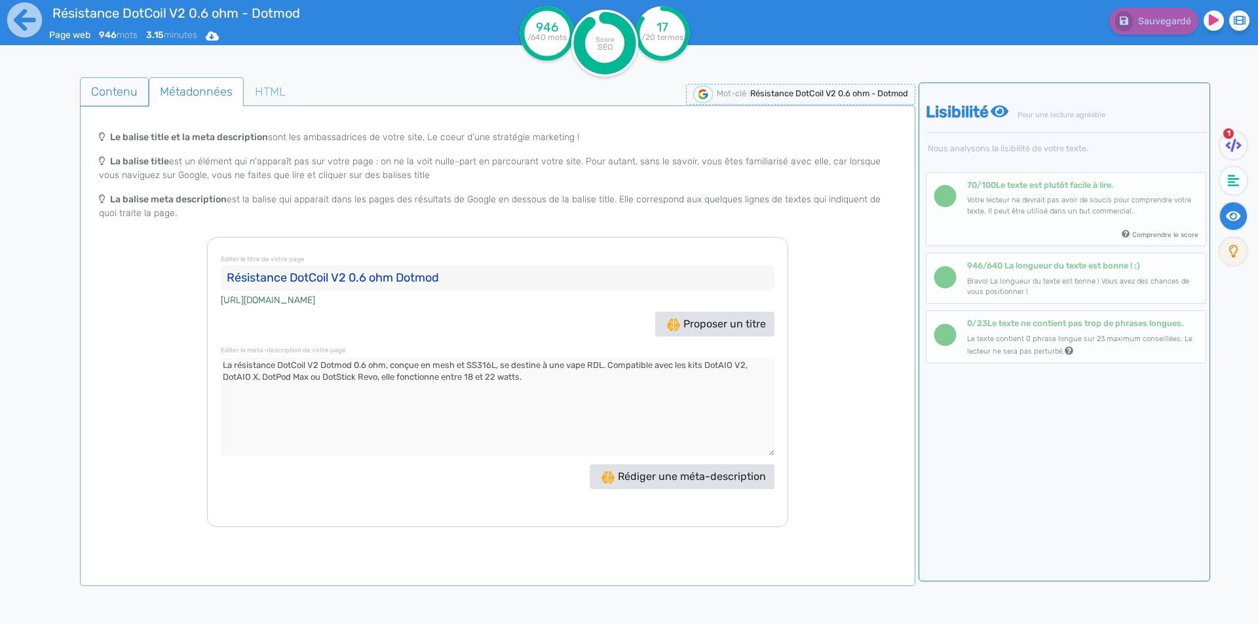
type textarea "La résistance DotCoil V2 Dotmod 0.6 ohm, conçue en mesh et SS316L, se destine à…"
click at [113, 86] on span "Contenu" at bounding box center [114, 91] width 67 height 35
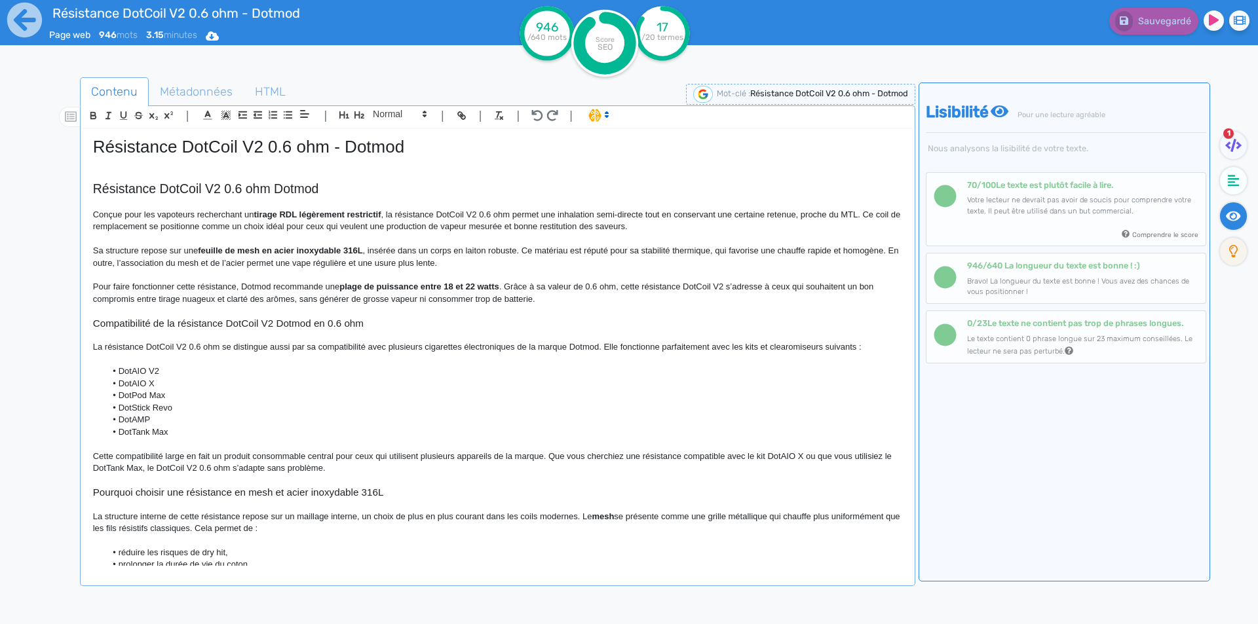
click at [200, 167] on p at bounding box center [497, 163] width 809 height 12
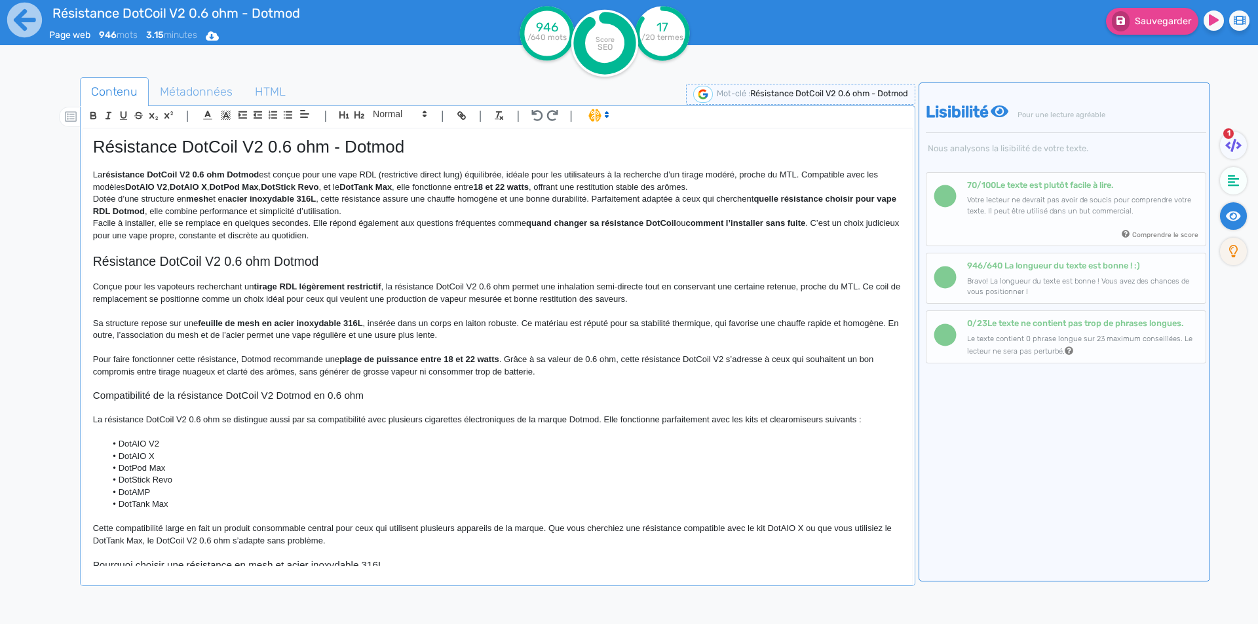
click at [782, 184] on p "La résistance DotCoil V2 0.6 ohm Dotmod est conçue pour une vape RDL (restricti…" at bounding box center [497, 181] width 809 height 24
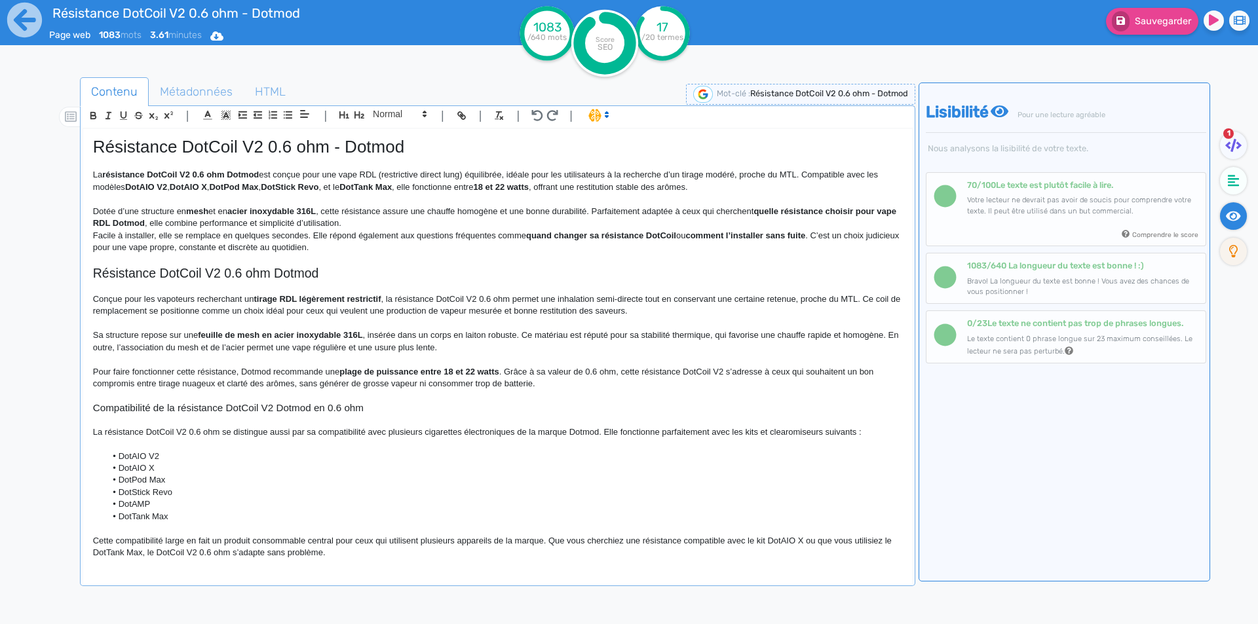
click at [473, 221] on p "Dotée d’une structure en mesh et en acier inoxydable 316L , cette résistance as…" at bounding box center [497, 218] width 809 height 24
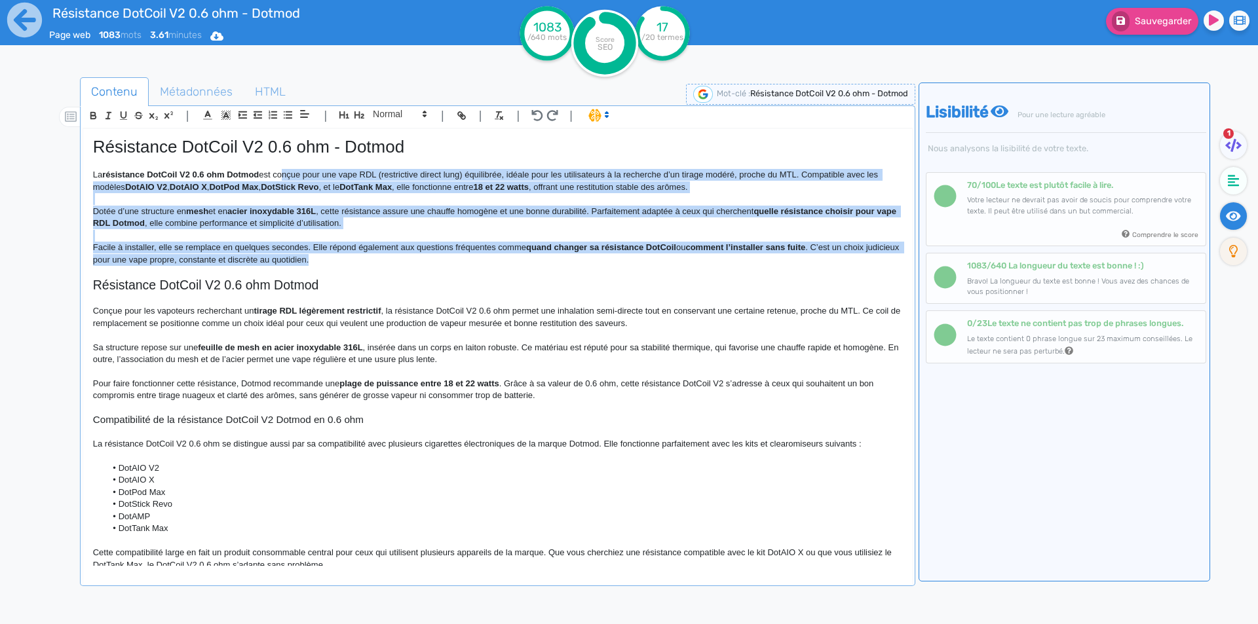
drag, startPoint x: 345, startPoint y: 250, endPoint x: 284, endPoint y: 172, distance: 99.9
click at [284, 172] on div "Résistance DotCoil V2 0.6 ohm - Dotmod La résistance DotCoil V2 0.6 ohm Dotmod …" at bounding box center [497, 347] width 829 height 437
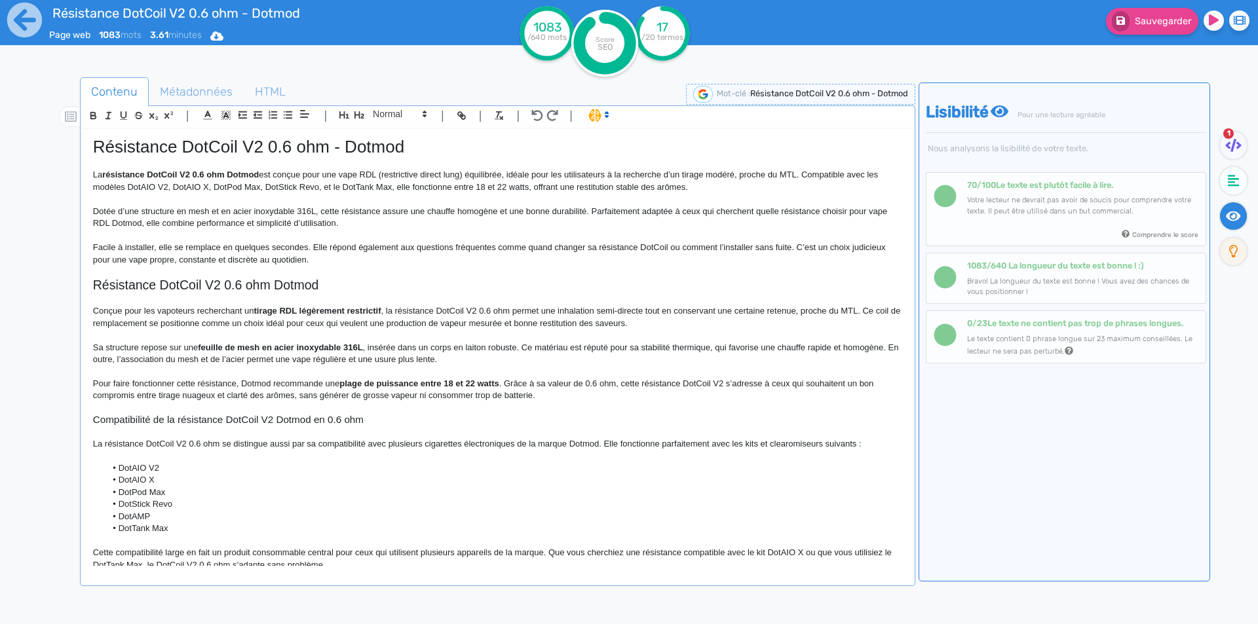
click at [286, 199] on p at bounding box center [497, 199] width 809 height 12
click at [404, 180] on p "La résistance DotCoil V2 0.6 ohm Dotmod est conçue pour une vape RDL (restricti…" at bounding box center [497, 181] width 809 height 24
click at [399, 176] on p "La résistance DotCoil V2 0.6 ohm Dotmod est conçue pour une vape RDL (restricti…" at bounding box center [497, 181] width 809 height 24
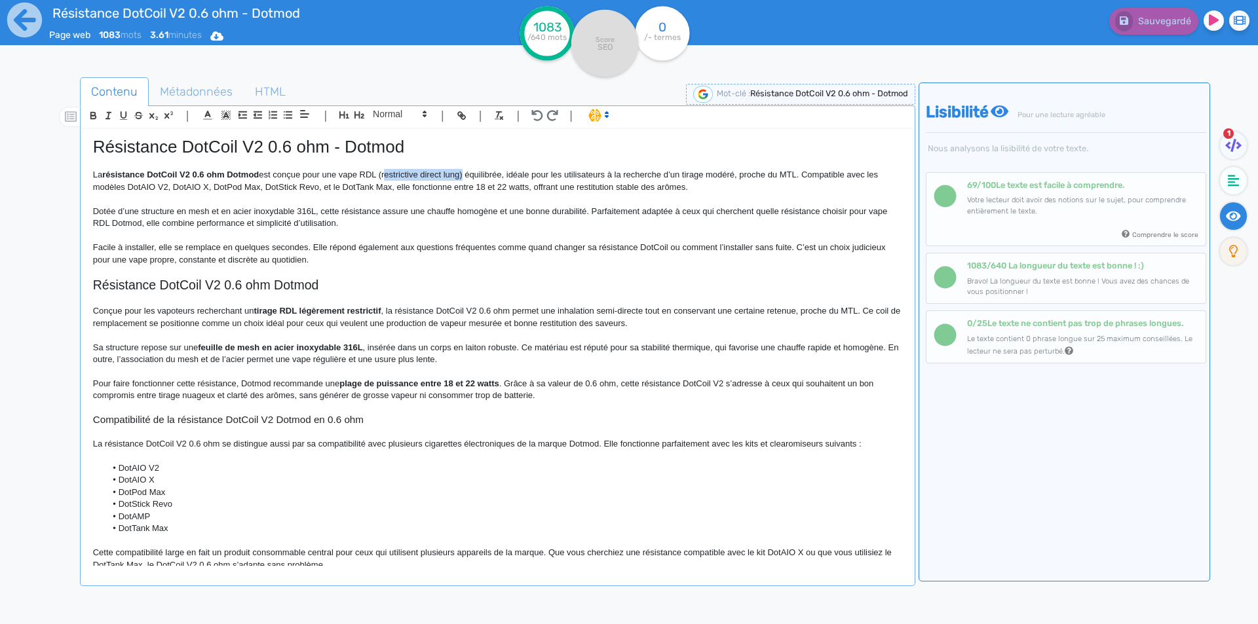
drag, startPoint x: 399, startPoint y: 176, endPoint x: 461, endPoint y: 172, distance: 61.8
click at [461, 172] on p "La résistance DotCoil V2 0.6 ohm Dotmod est conçue pour une vape RDL (restricti…" at bounding box center [497, 181] width 809 height 24
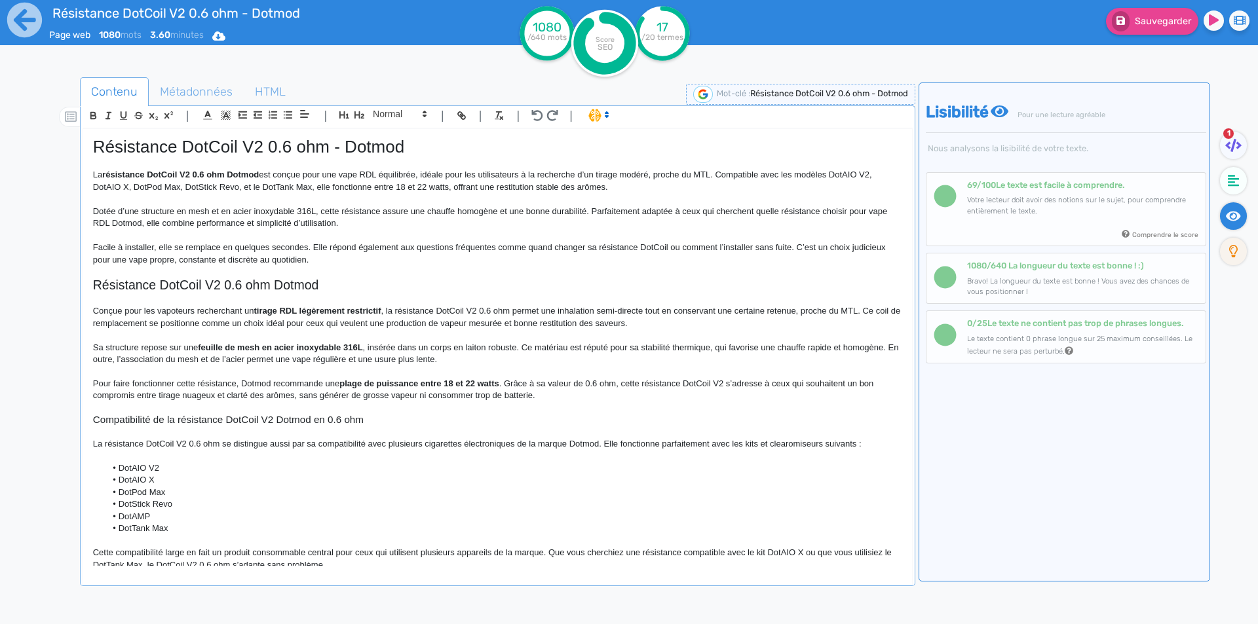
click at [404, 172] on p "La résistance DotCoil V2 0.6 ohm Dotmod est conçue pour une vape RDL équilibrée…" at bounding box center [497, 181] width 809 height 24
click at [765, 176] on p "La résistance DotCoil V2 0.6 ohm Dotmod est conçue pour une vape RDL, idéale po…" at bounding box center [497, 181] width 809 height 24
click at [384, 186] on p "La résistance DotCoil V2 0.6 ohm Dotmod est conçue pour une vape RDL, idéale po…" at bounding box center [497, 181] width 809 height 24
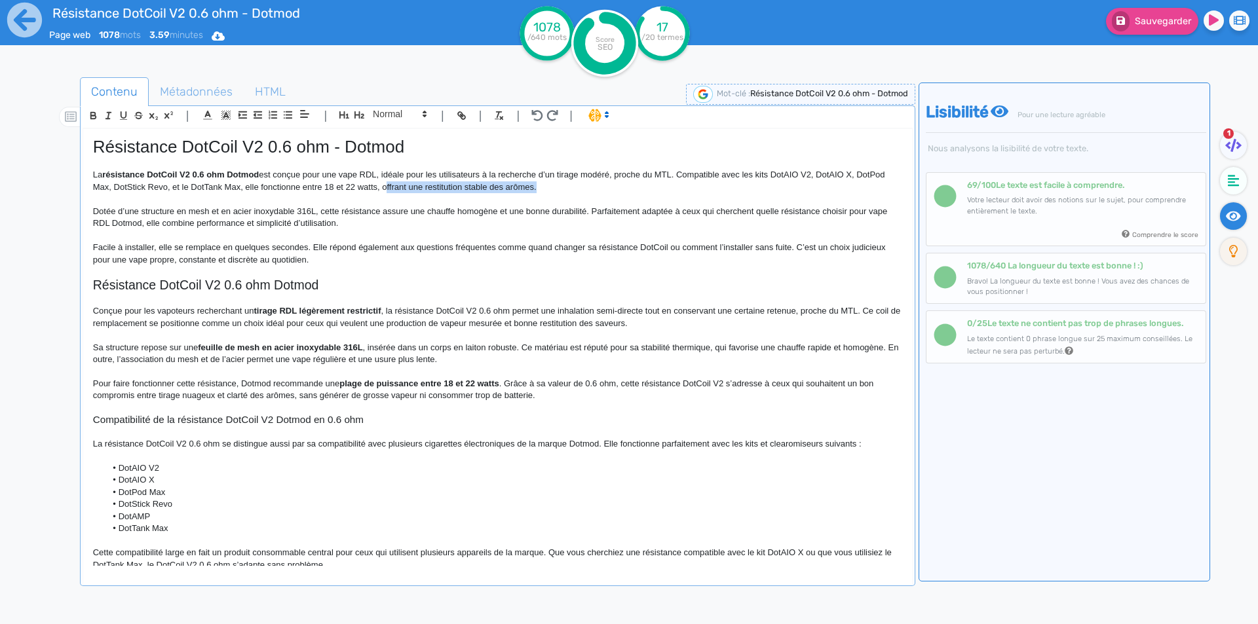
drag, startPoint x: 384, startPoint y: 186, endPoint x: 520, endPoint y: 189, distance: 136.3
click at [520, 189] on p "La résistance DotCoil V2 0.6 ohm Dotmod est conçue pour une vape RDL, idéale po…" at bounding box center [497, 181] width 809 height 24
click at [621, 207] on p "Dotée d’une structure en mesh et en acier inoxydable 316L, cette résistance ass…" at bounding box center [497, 218] width 809 height 24
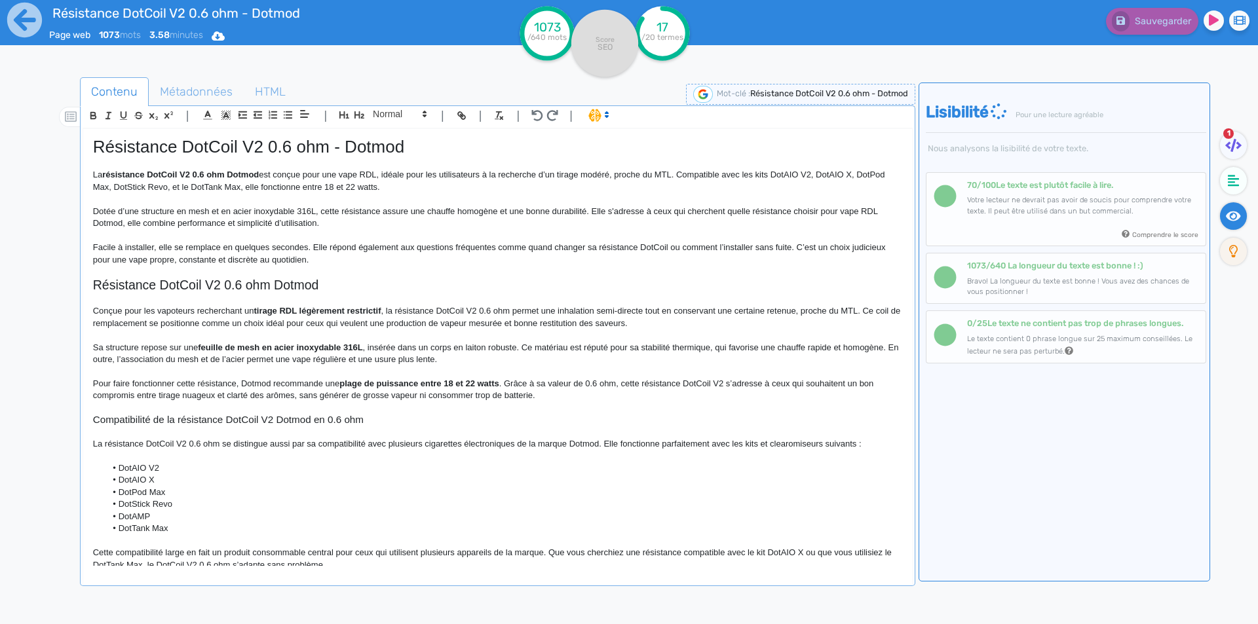
click at [596, 210] on p "Dotée d’une structure en mesh et en acier inoxydable 316L, cette résistance ass…" at bounding box center [497, 218] width 809 height 24
click at [596, 212] on p "Dotée d’une structure en mesh et en acier inoxydable 316L, cette résistance ass…" at bounding box center [497, 218] width 809 height 24
click at [681, 211] on p "Dotée d’une structure en mesh et en acier inoxydable 316L, cette résistance ass…" at bounding box center [497, 218] width 809 height 24
click at [738, 208] on p "Dotée d’une structure en mesh et en acier inoxydable 316L, cette résistance ass…" at bounding box center [497, 218] width 809 height 24
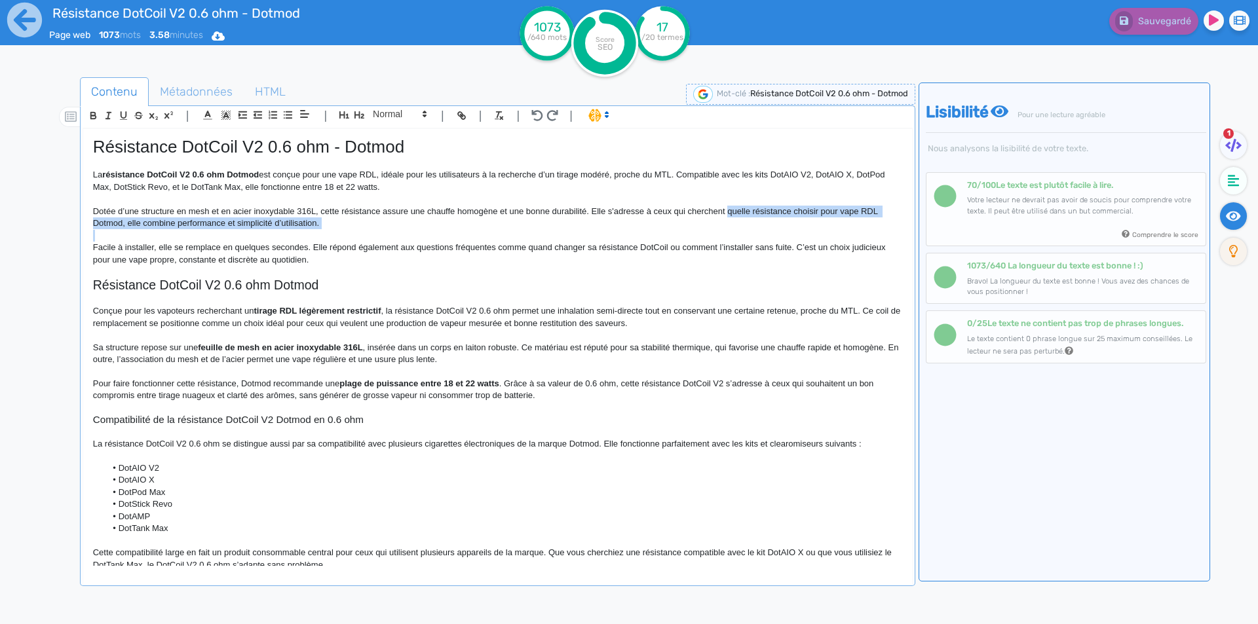
drag, startPoint x: 738, startPoint y: 208, endPoint x: 738, endPoint y: 221, distance: 12.4
click at [738, 221] on p "Dotée d’une structure en mesh et en acier inoxydable 316L, cette résistance ass…" at bounding box center [497, 218] width 809 height 24
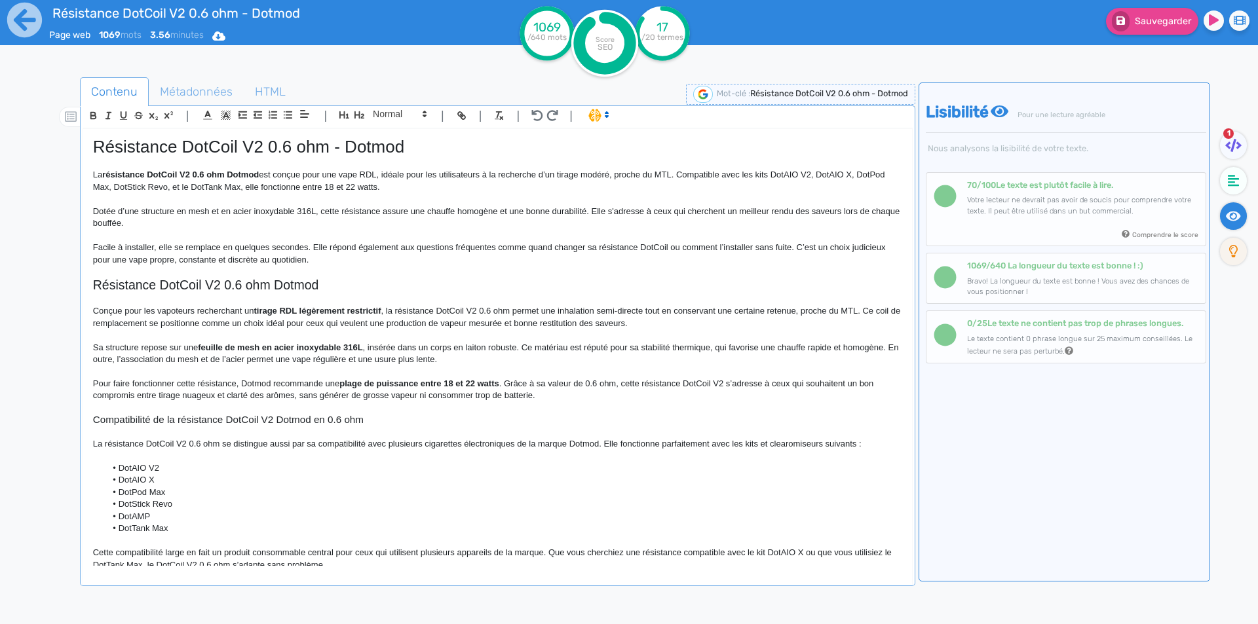
click at [324, 246] on p "Facile à installer, elle se remplace en quelques secondes. Elle répond égalemen…" at bounding box center [497, 254] width 809 height 24
click at [426, 247] on p "Facile à installer, elle se remplace en quelques secondes. Ainsi, ce coil de re…" at bounding box center [497, 254] width 809 height 24
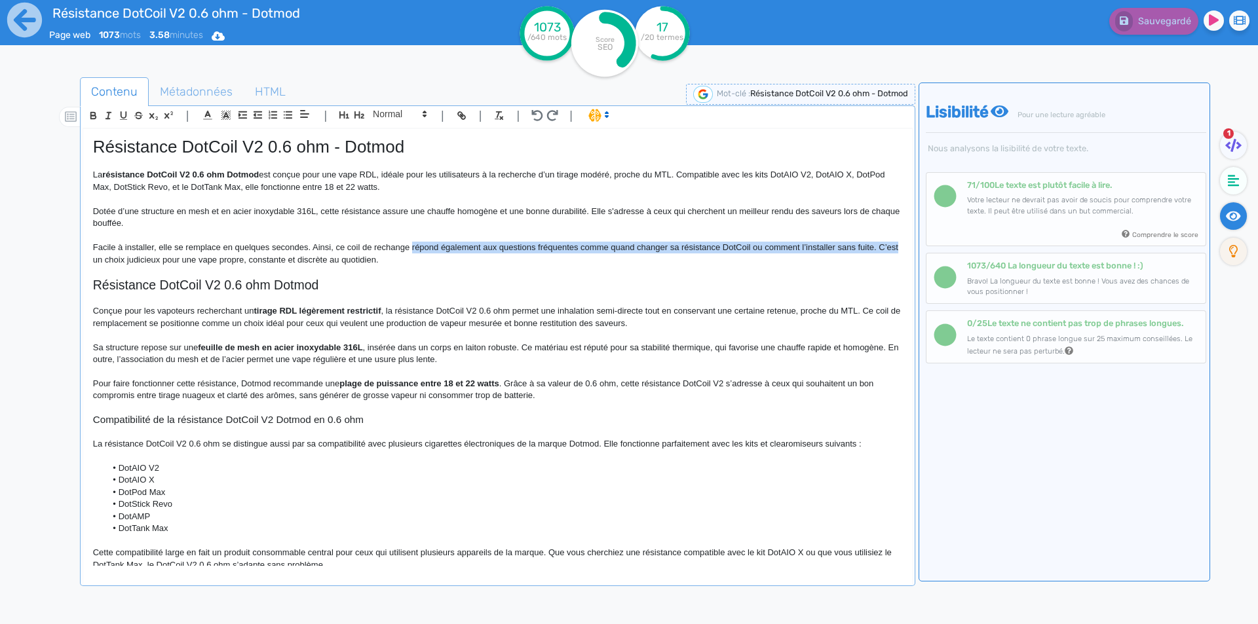
drag, startPoint x: 426, startPoint y: 247, endPoint x: 72, endPoint y: 259, distance: 354.0
click at [72, 259] on div "Contenu Métadonnées HTML | | H3 H4 H5 H6 Normal | | | | Résistance DotCoil V2 0…" at bounding box center [648, 390] width 1220 height 633
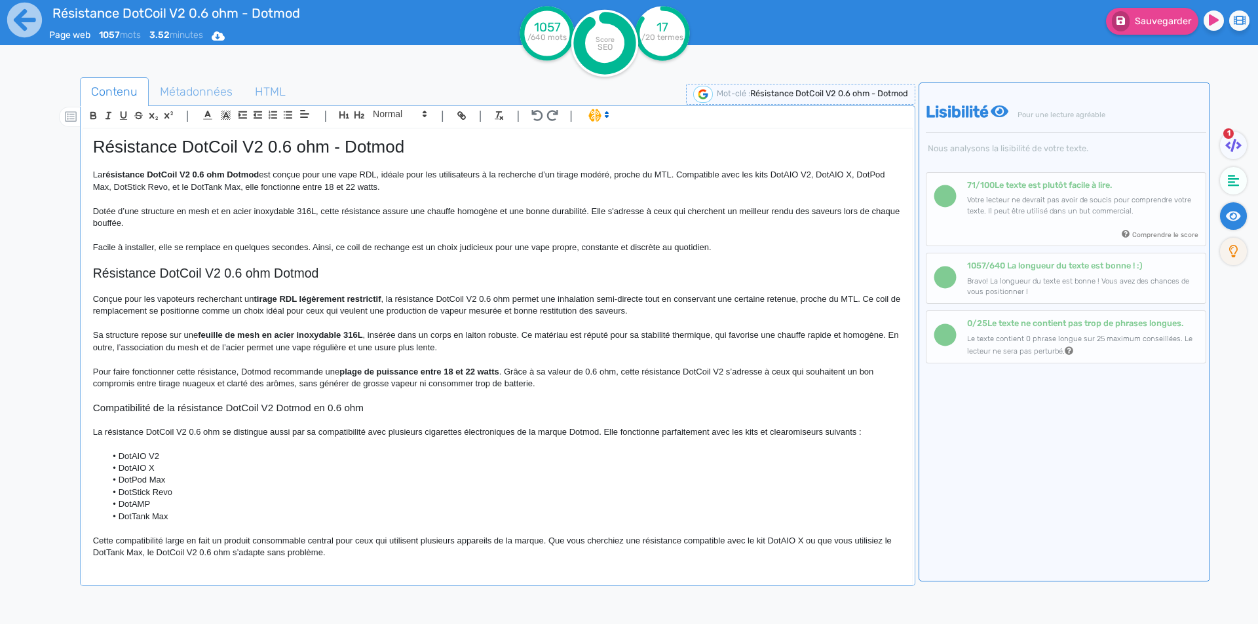
click at [742, 240] on p at bounding box center [497, 236] width 809 height 12
click at [723, 246] on p "Facile à installer, elle se remplace en quelques secondes. Ainsi, ce coil de re…" at bounding box center [497, 248] width 809 height 12
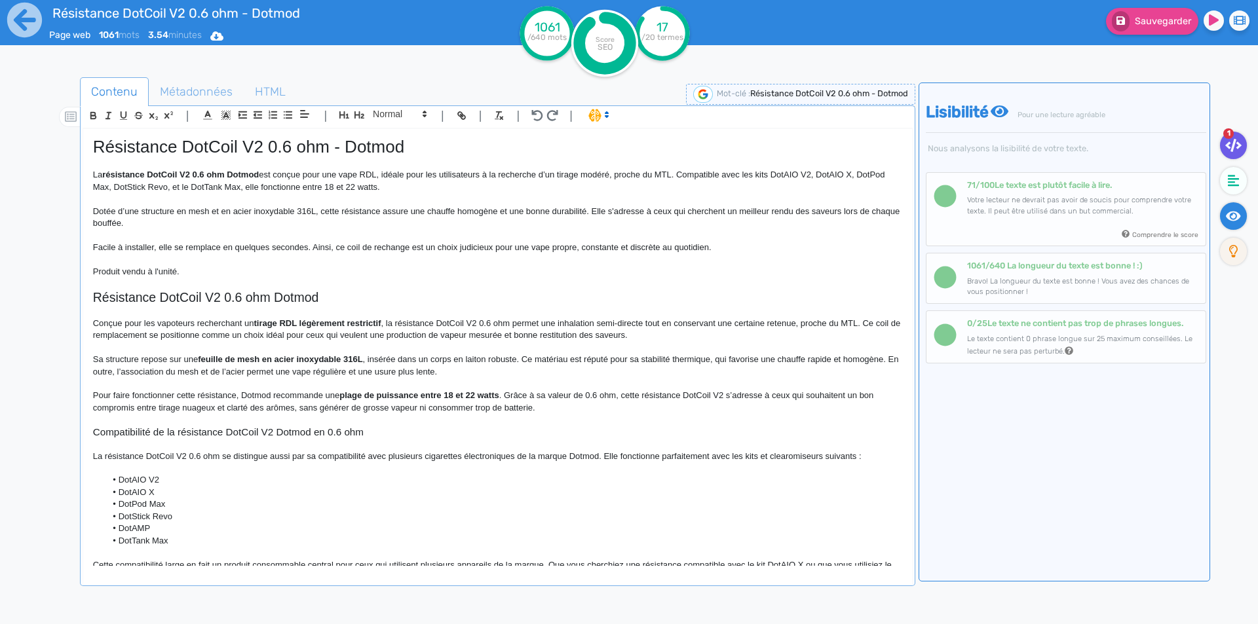
click at [1228, 143] on icon at bounding box center [1233, 145] width 16 height 13
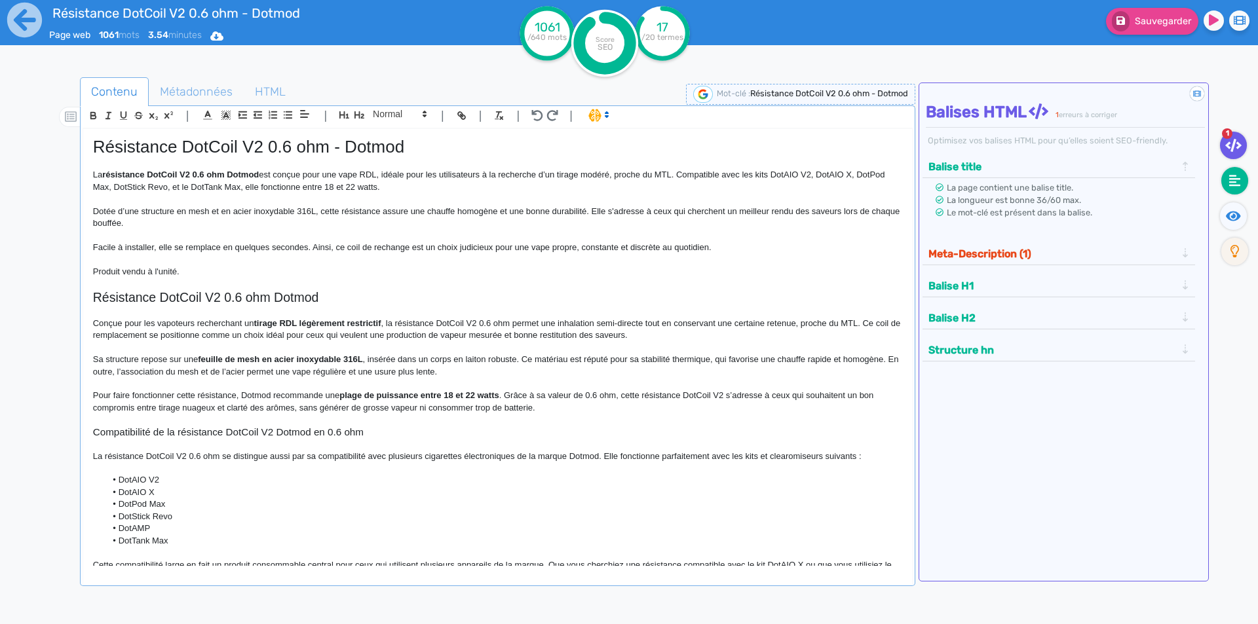
click at [1246, 174] on fa-icon at bounding box center [1234, 181] width 27 height 28
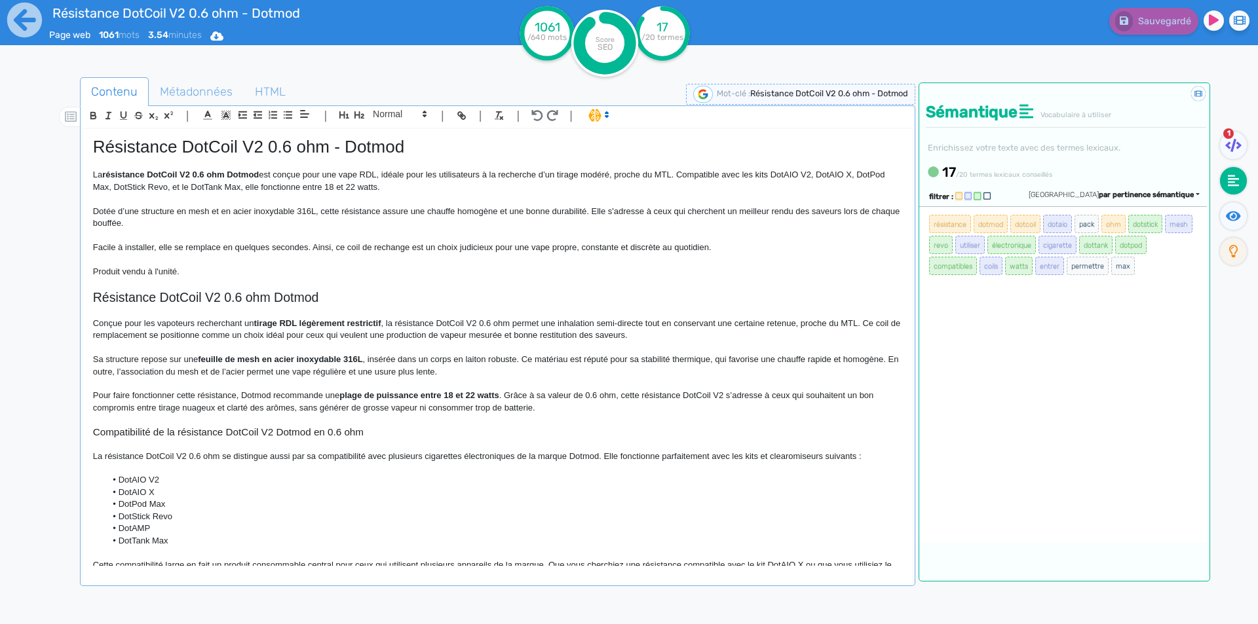
scroll to position [197, 0]
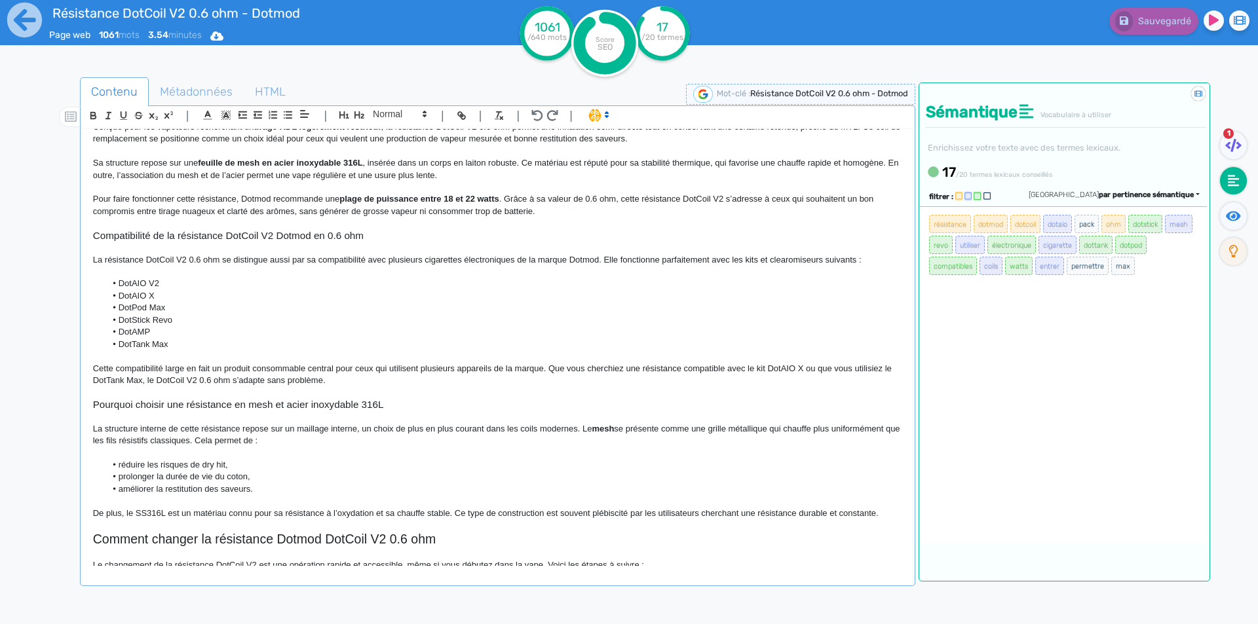
click at [752, 262] on p "La résistance DotCoil V2 0.6 ohm se distingue aussi par sa compatibilité avec p…" at bounding box center [497, 260] width 809 height 12
click at [1158, 24] on span "Sauvegarder" at bounding box center [1163, 21] width 56 height 11
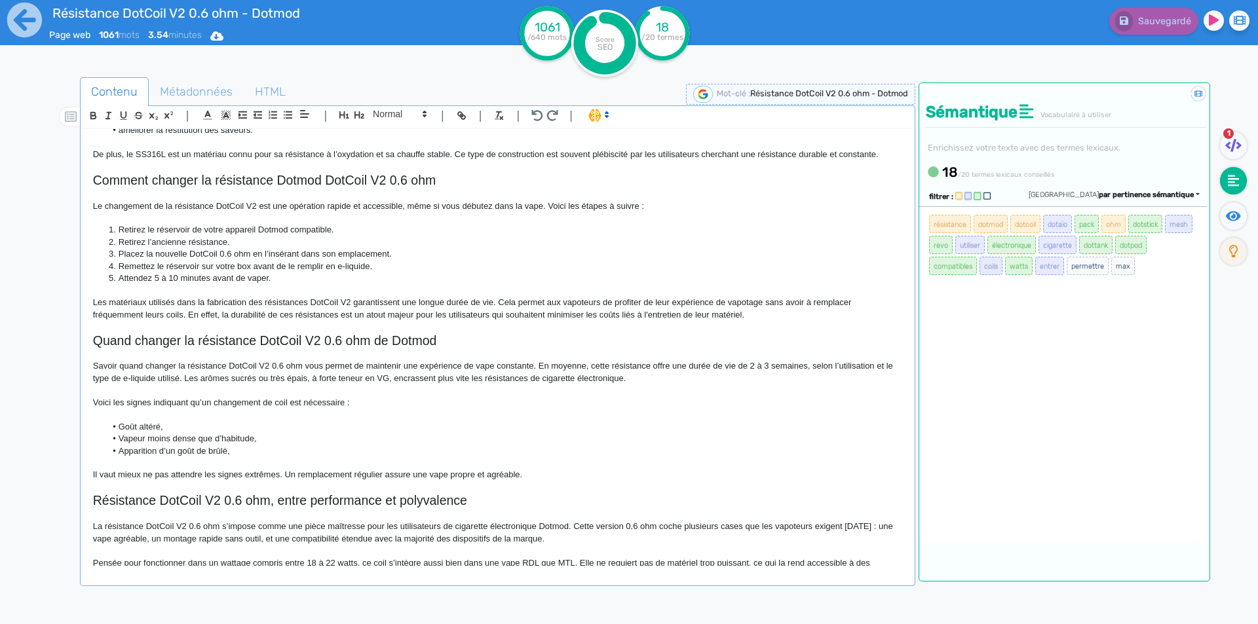
scroll to position [552, 0]
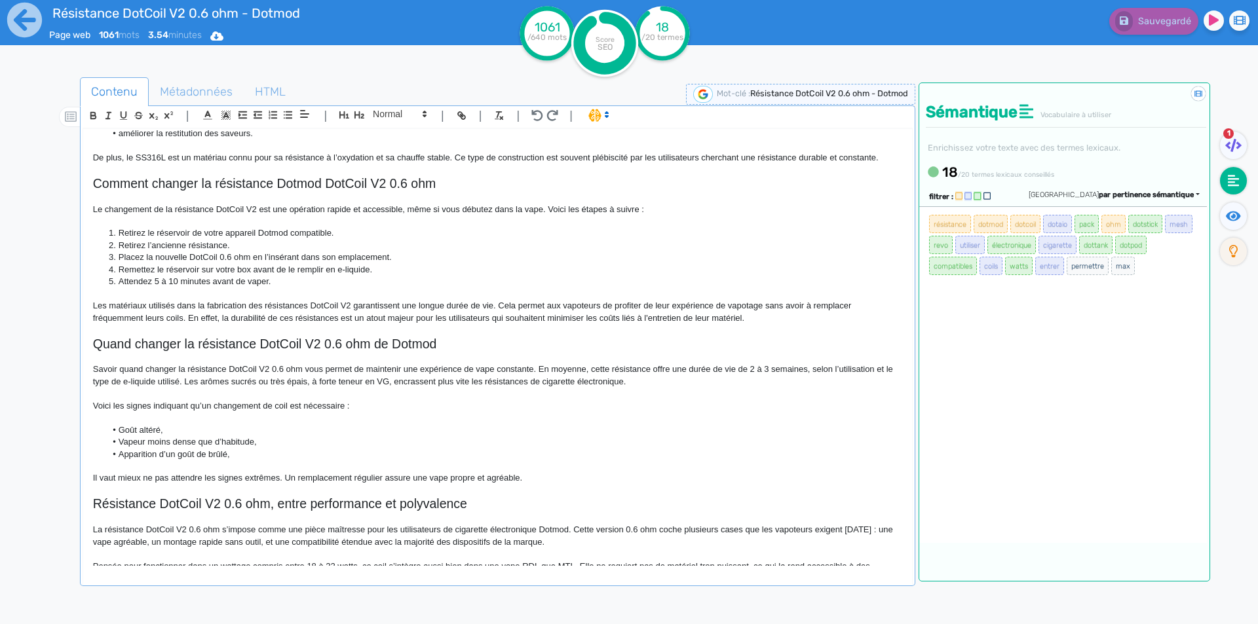
click at [314, 371] on p "Savoir quand changer la résistance DotCoil V2 0.6 ohm vous permet de maintenir …" at bounding box center [497, 376] width 809 height 24
click at [333, 367] on p "Savoir quand changer la résistance DotCoil V2 0.6 ohm vous permet de maintenir …" at bounding box center [497, 376] width 809 height 24
click at [540, 306] on p "Les matériaux utilisés dans la fabrication des résistances DotCoil V2 garantiss…" at bounding box center [497, 312] width 809 height 24
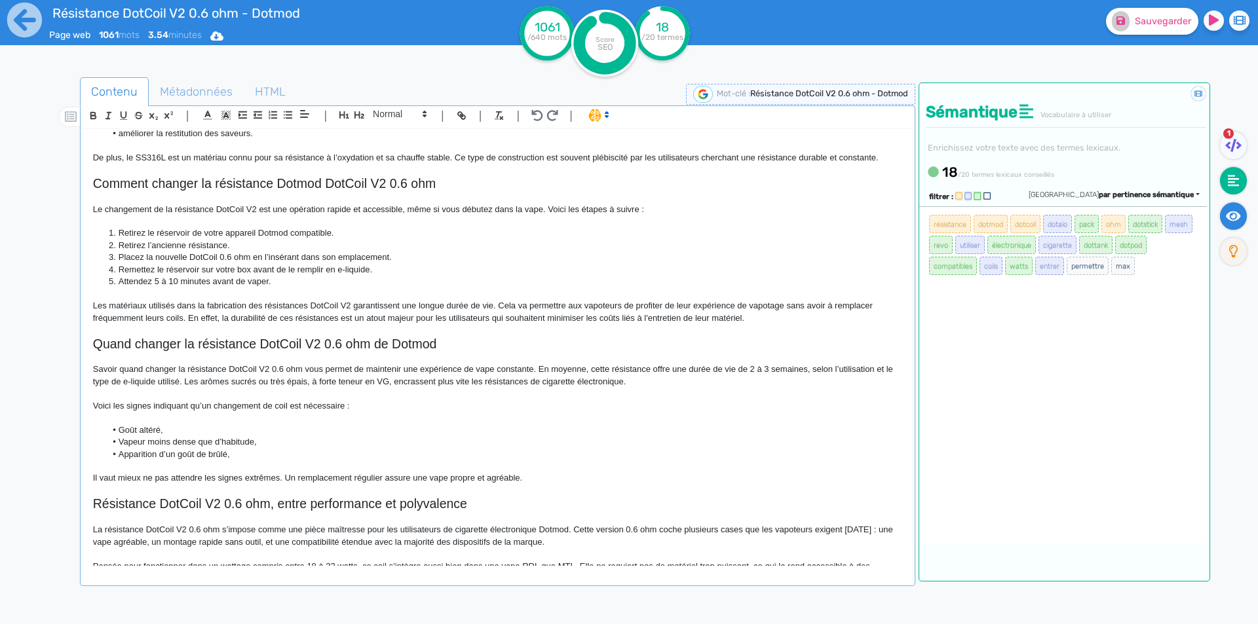
click at [1233, 219] on icon at bounding box center [1233, 216] width 15 height 13
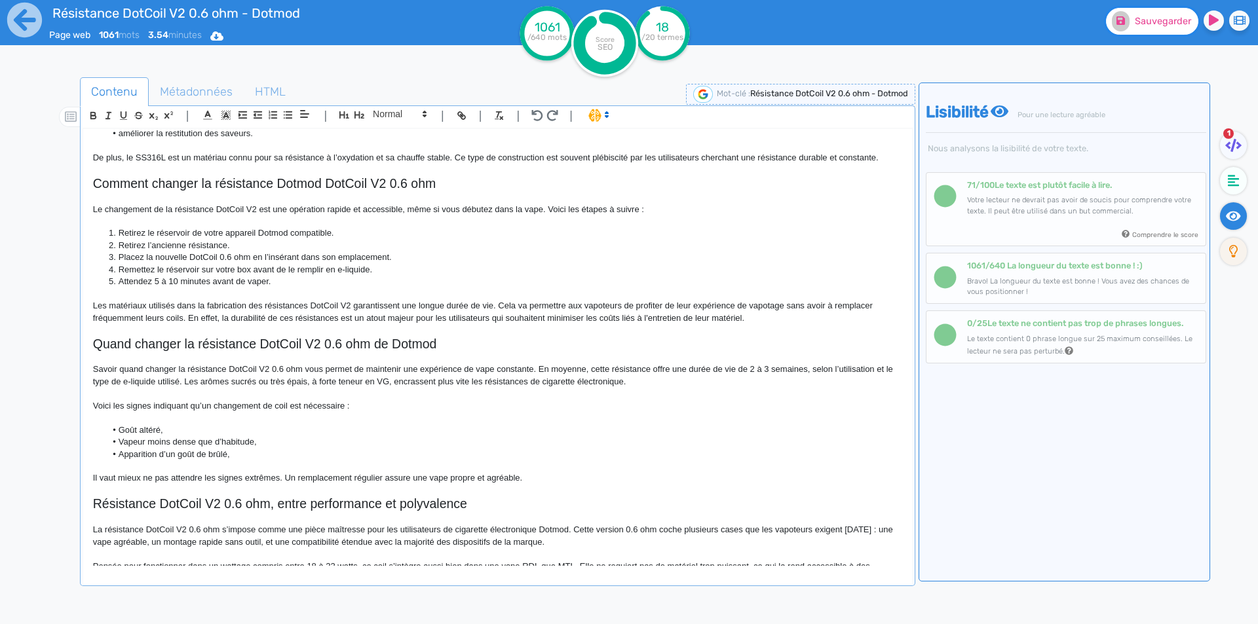
click at [1157, 19] on span "Sauvegarder" at bounding box center [1163, 21] width 56 height 11
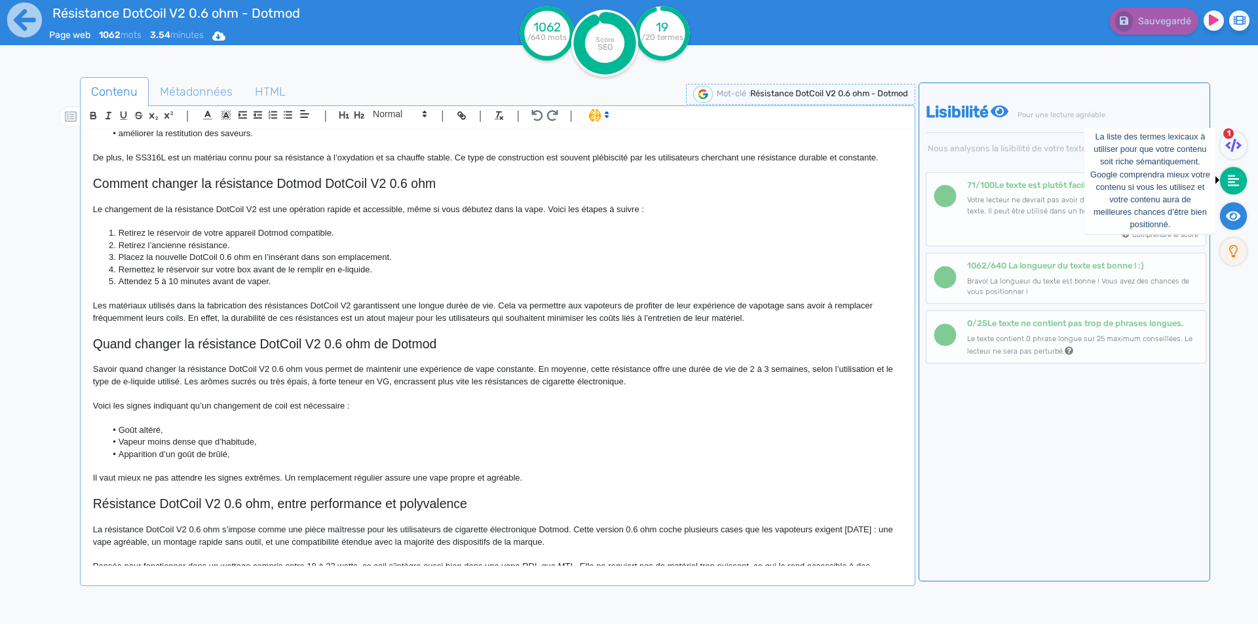
click at [1230, 174] on icon at bounding box center [1234, 180] width 12 height 13
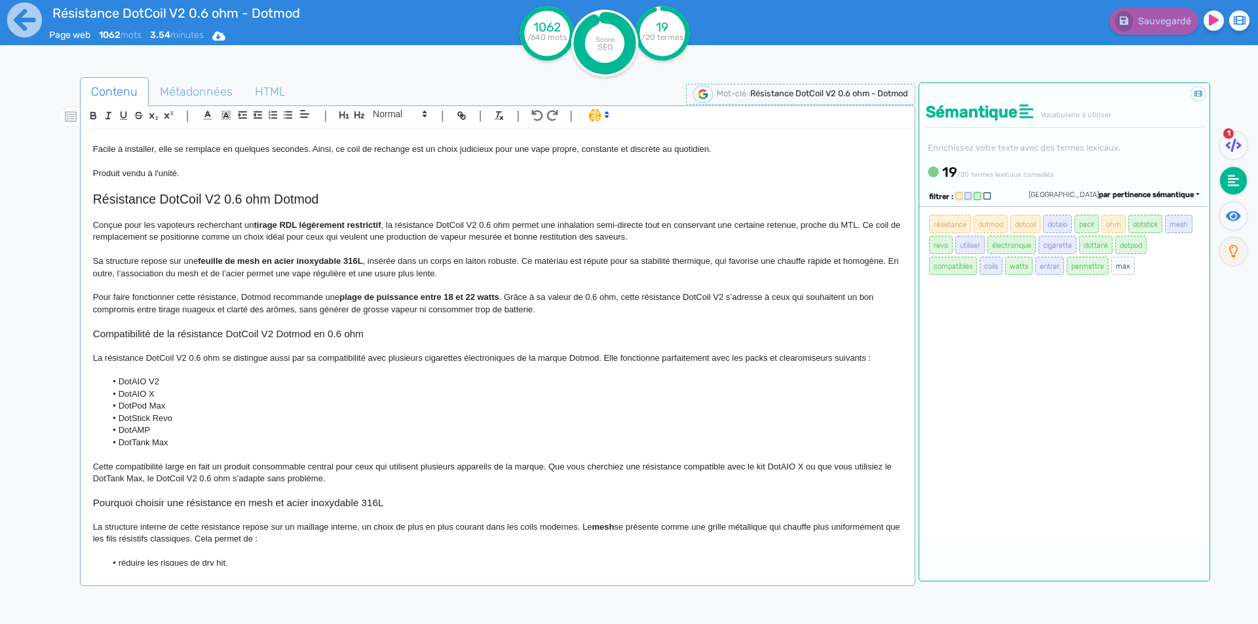
scroll to position [0, 0]
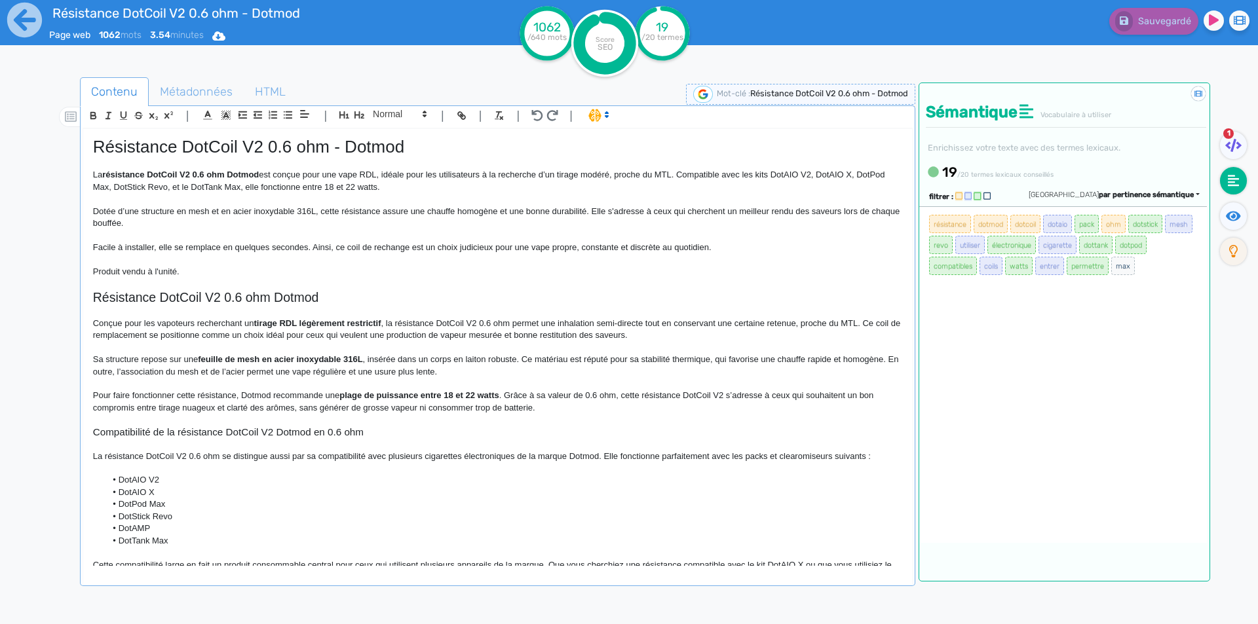
click at [152, 213] on p "Dotée d’une structure en mesh et en acier inoxydable 316L, cette résistance ass…" at bounding box center [497, 218] width 809 height 24
click at [303, 209] on p "Dotée d’une structure en mesh et en acier inoxydable 316L, cette résistance ass…" at bounding box center [497, 218] width 809 height 24
click at [341, 309] on p at bounding box center [497, 311] width 809 height 12
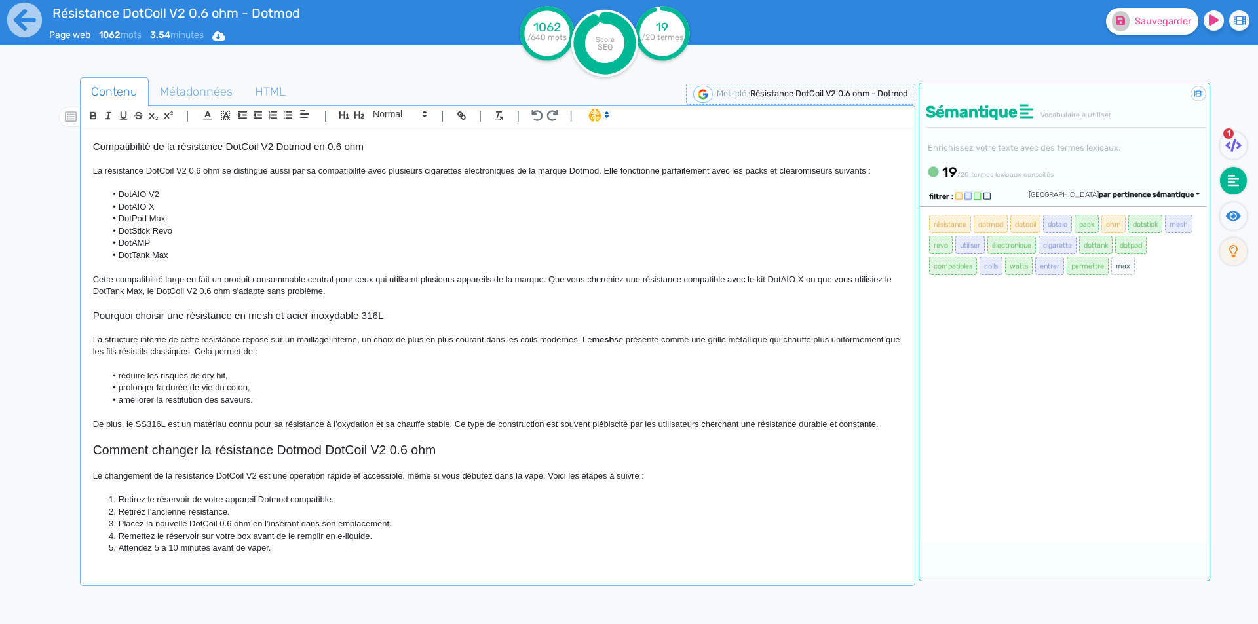
scroll to position [393, 0]
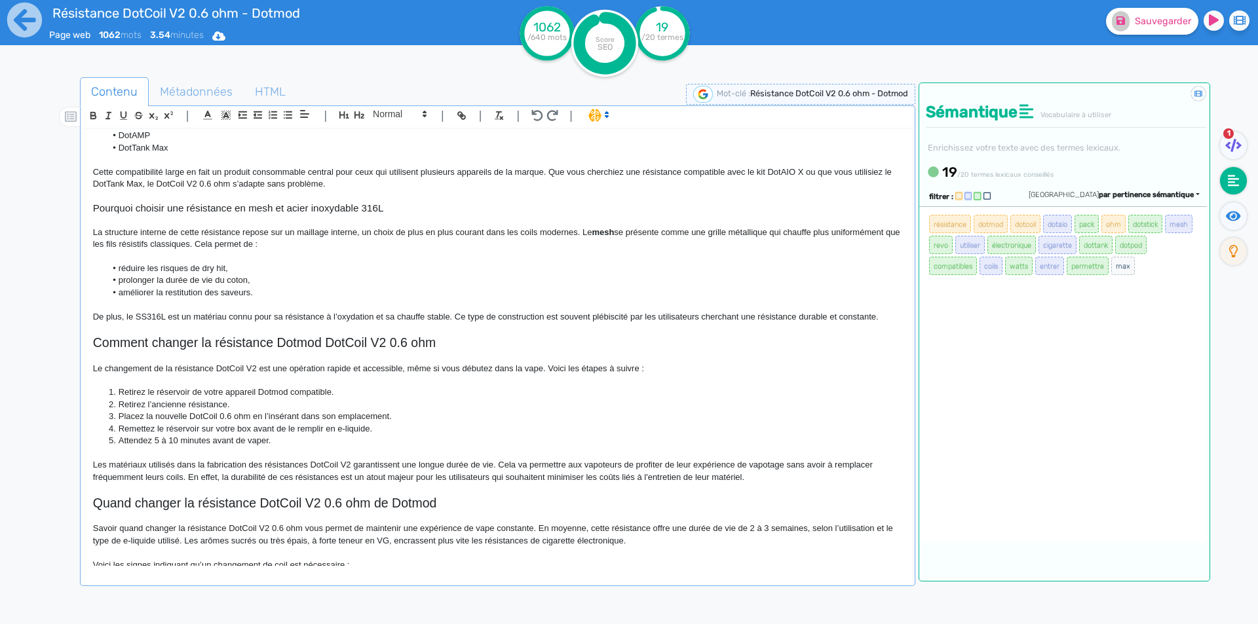
click at [603, 229] on strong "mesh" at bounding box center [603, 232] width 22 height 10
click at [461, 202] on p at bounding box center [497, 197] width 809 height 12
click at [143, 368] on p "Le changement de la résistance DotCoil V2 est une opération rapide et accessibl…" at bounding box center [497, 369] width 809 height 12
drag, startPoint x: 143, startPoint y: 368, endPoint x: 254, endPoint y: 366, distance: 110.8
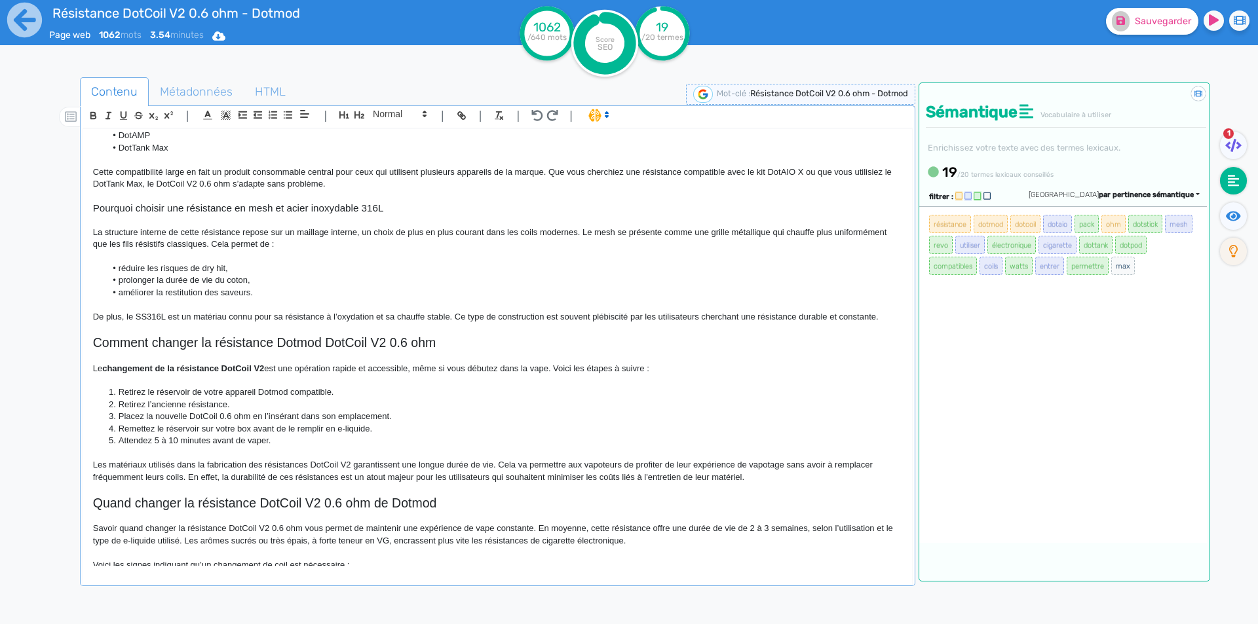
click at [254, 366] on p "Le changement de la résistance DotCoil V2 est une opération rapide et accessibl…" at bounding box center [497, 369] width 809 height 12
drag, startPoint x: 273, startPoint y: 355, endPoint x: 306, endPoint y: 322, distance: 47.3
click at [273, 354] on p at bounding box center [497, 357] width 809 height 12
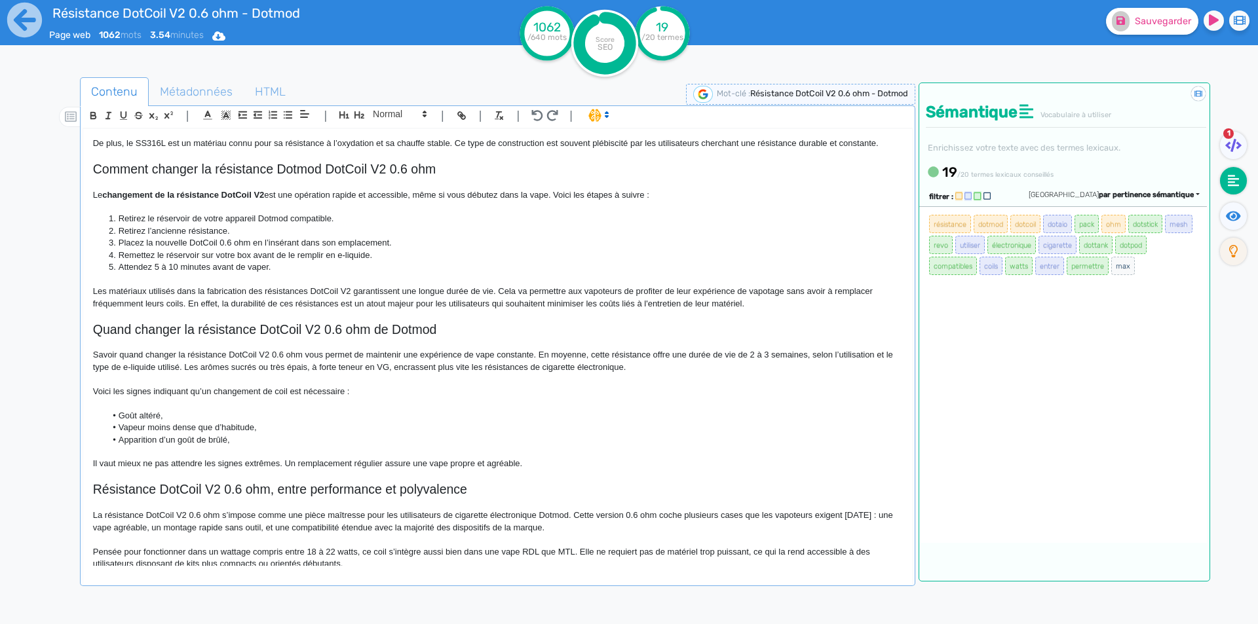
scroll to position [590, 0]
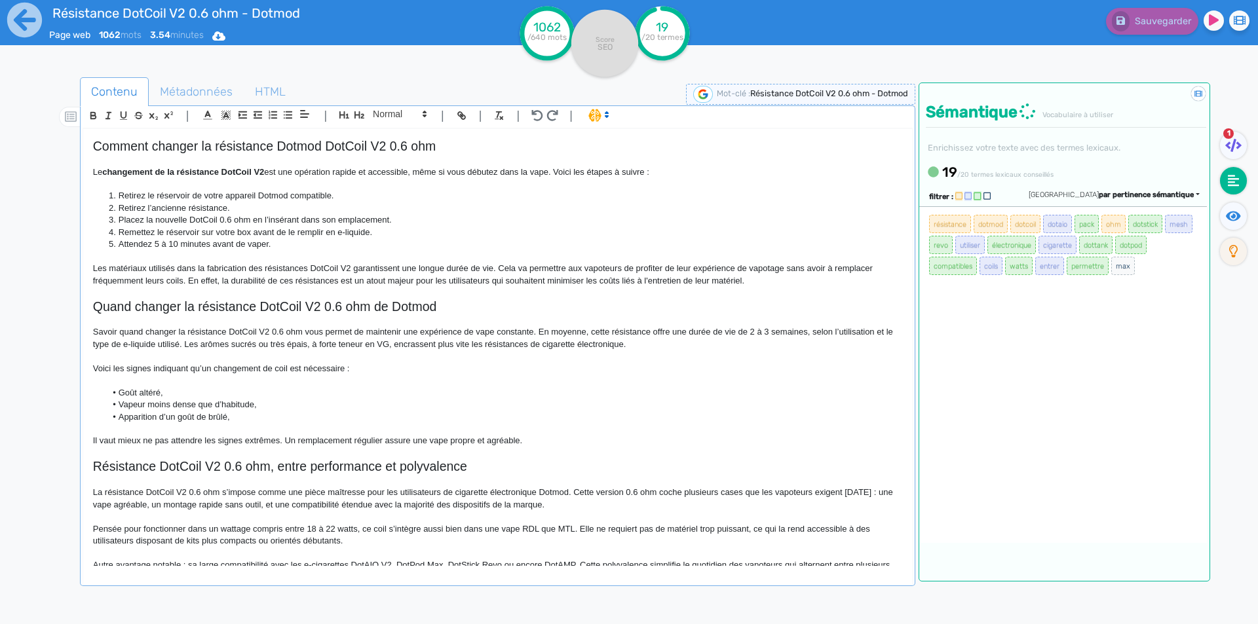
click at [710, 332] on p "Savoir quand changer la résistance DotCoil V2 0.6 ohm vous permet de maintenir …" at bounding box center [497, 338] width 809 height 24
click at [708, 332] on p "Savoir quand changer la résistance DotCoil V2 0.6 ohm vous permet de maintenir …" at bounding box center [497, 338] width 809 height 24
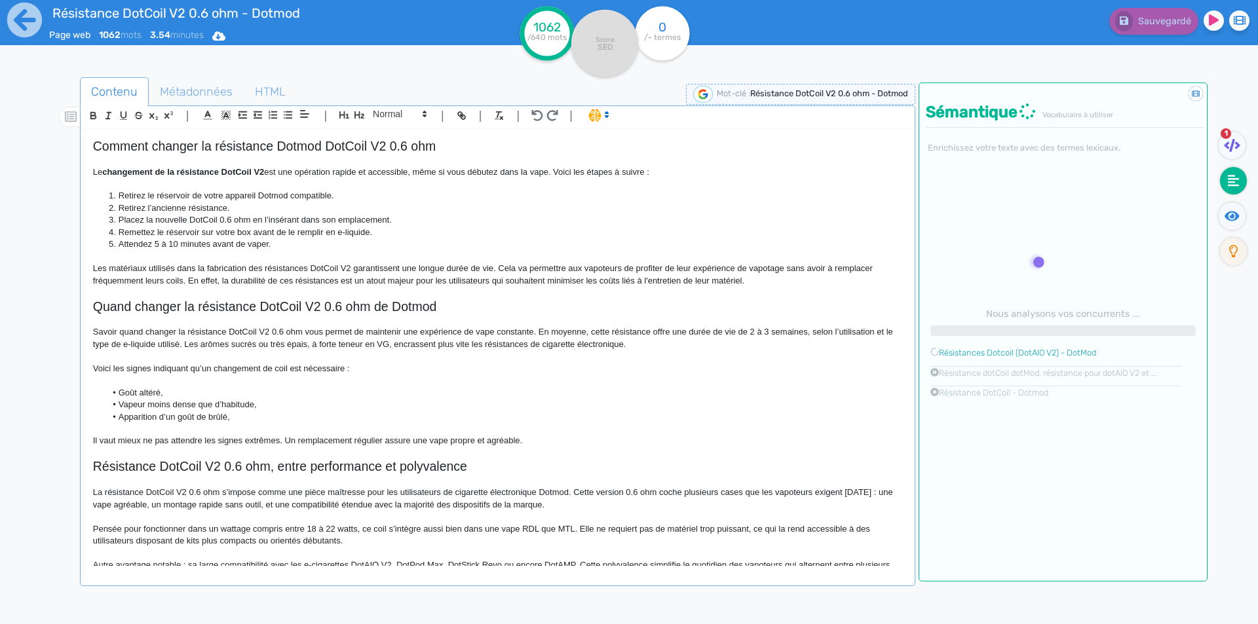
click at [700, 332] on p "Savoir quand changer la résistance DotCoil V2 0.6 ohm vous permet de maintenir …" at bounding box center [497, 338] width 809 height 24
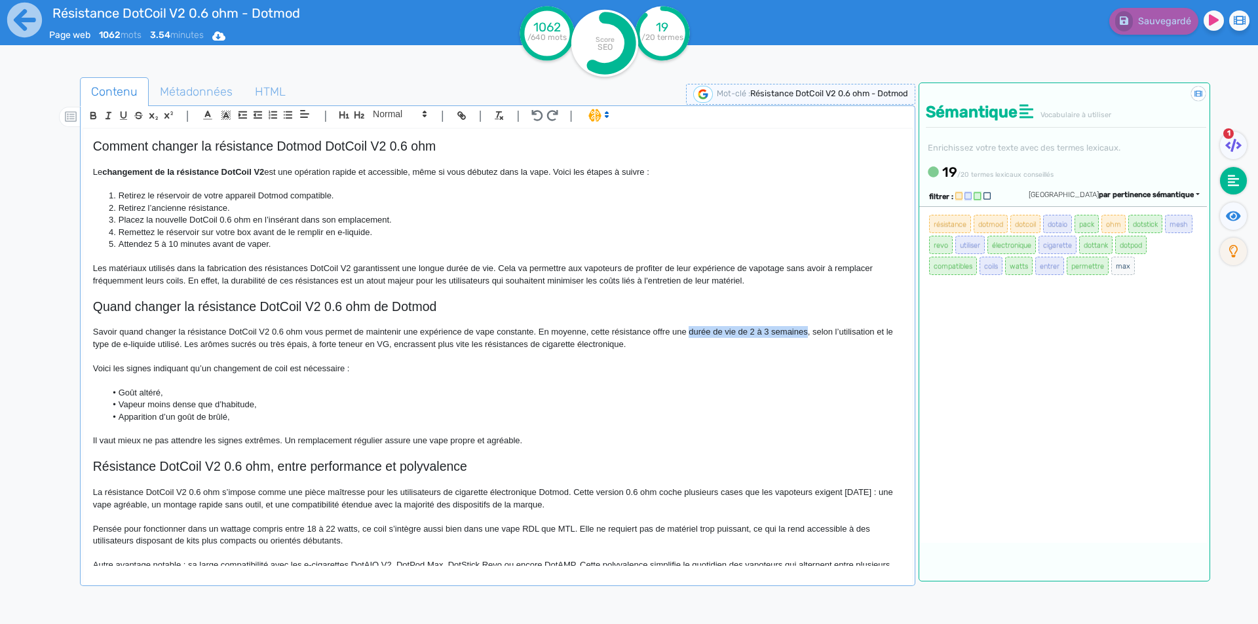
drag, startPoint x: 700, startPoint y: 332, endPoint x: 778, endPoint y: 327, distance: 78.1
click at [778, 327] on p "Savoir quand changer la résistance DotCoil V2 0.6 ohm vous permet de maintenir …" at bounding box center [497, 338] width 809 height 24
click at [322, 392] on li "Goût altéré," at bounding box center [503, 393] width 796 height 12
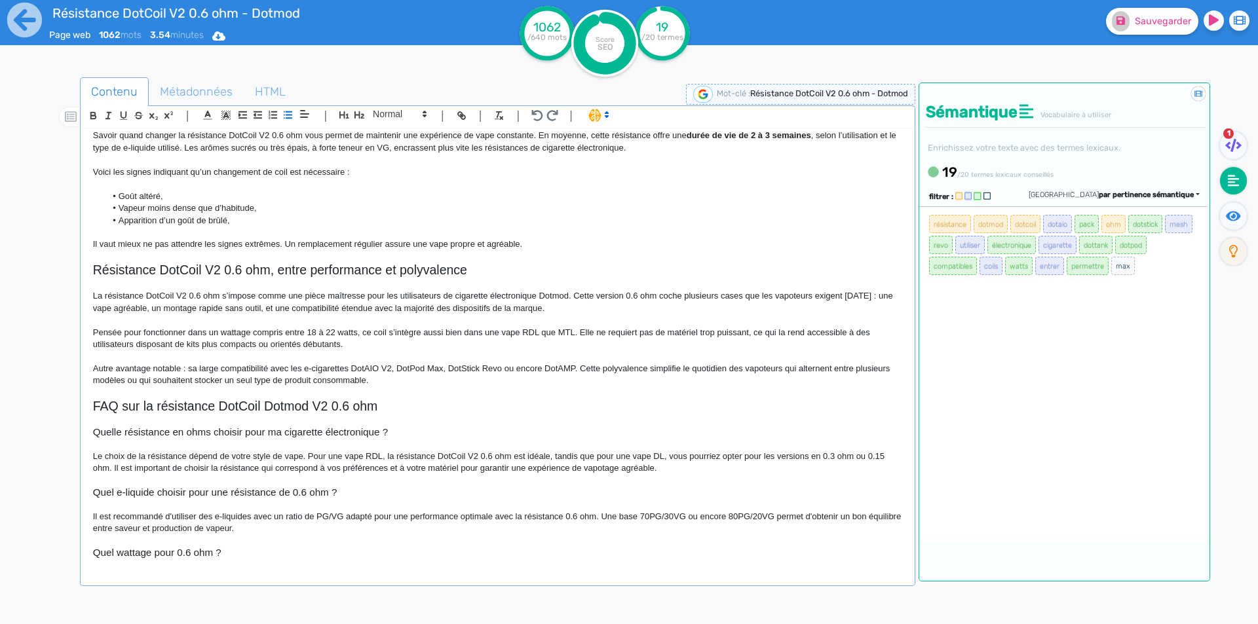
click at [509, 331] on p "Pensée pour fonctionner dans un wattage compris entre 18 à 22 watts, ce coil s’…" at bounding box center [497, 339] width 809 height 24
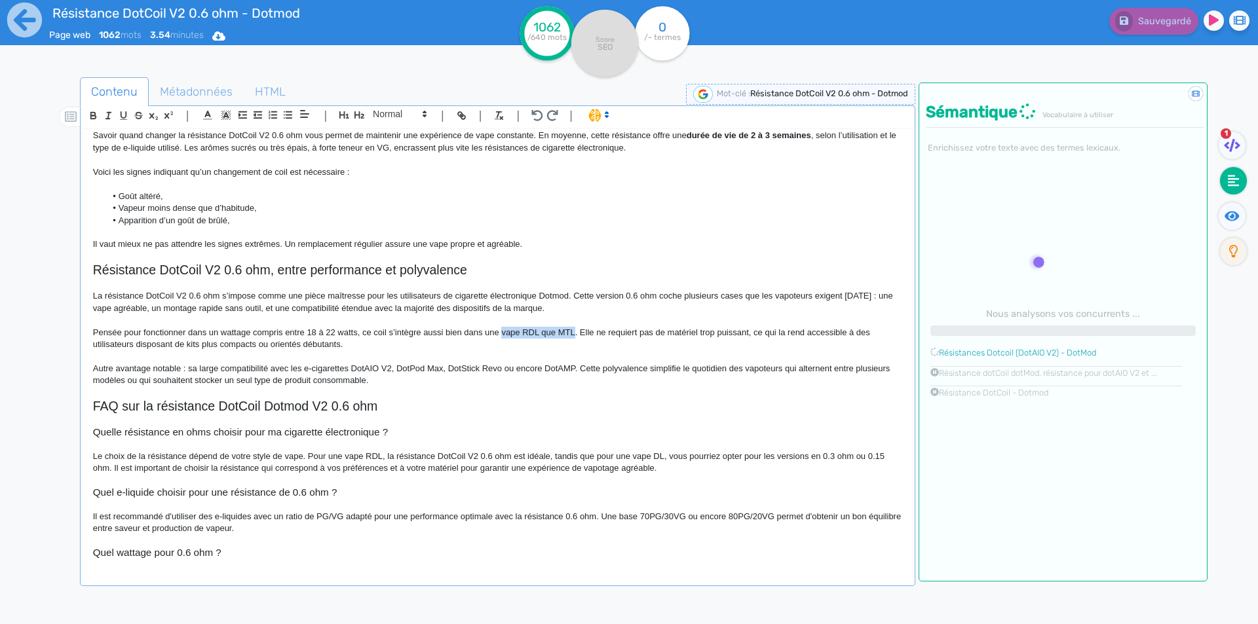
click at [565, 333] on p "Pensée pour fonctionner dans un wattage compris entre 18 à 22 watts, ce coil s’…" at bounding box center [497, 339] width 809 height 24
click at [565, 366] on p "Autre avantage notable : sa large compatibilité avec les e-cigarettes DotAIO V2…" at bounding box center [497, 375] width 809 height 24
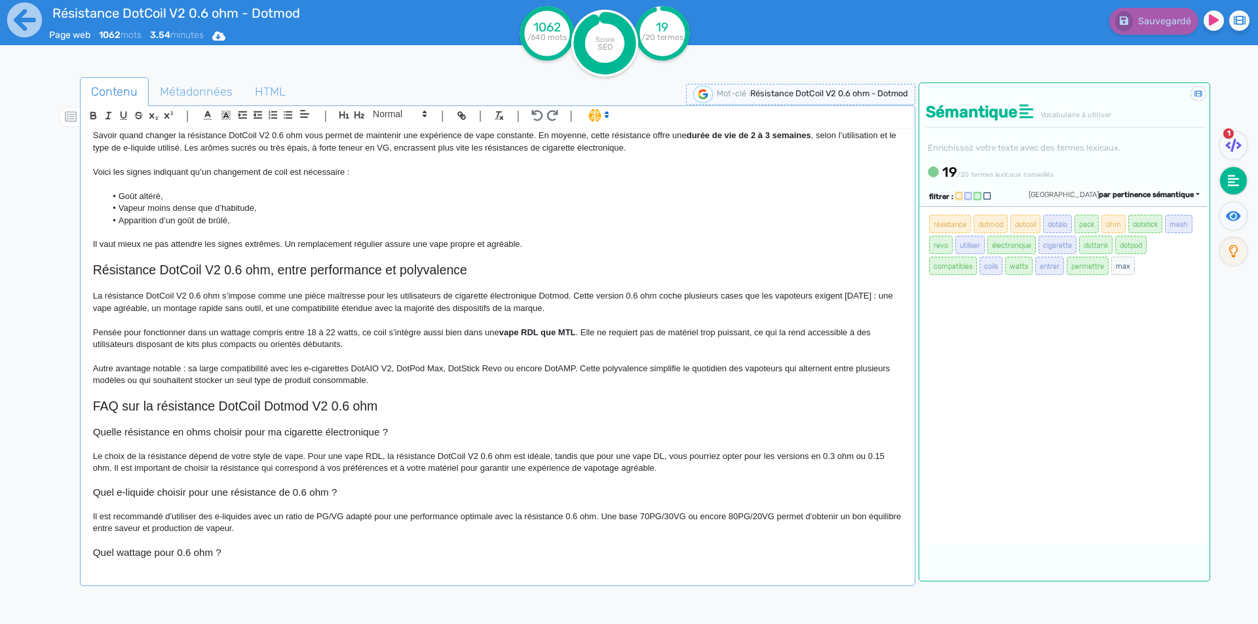
click at [547, 330] on strong "vape RDL que MTL" at bounding box center [537, 333] width 77 height 10
click at [663, 290] on p at bounding box center [497, 284] width 809 height 12
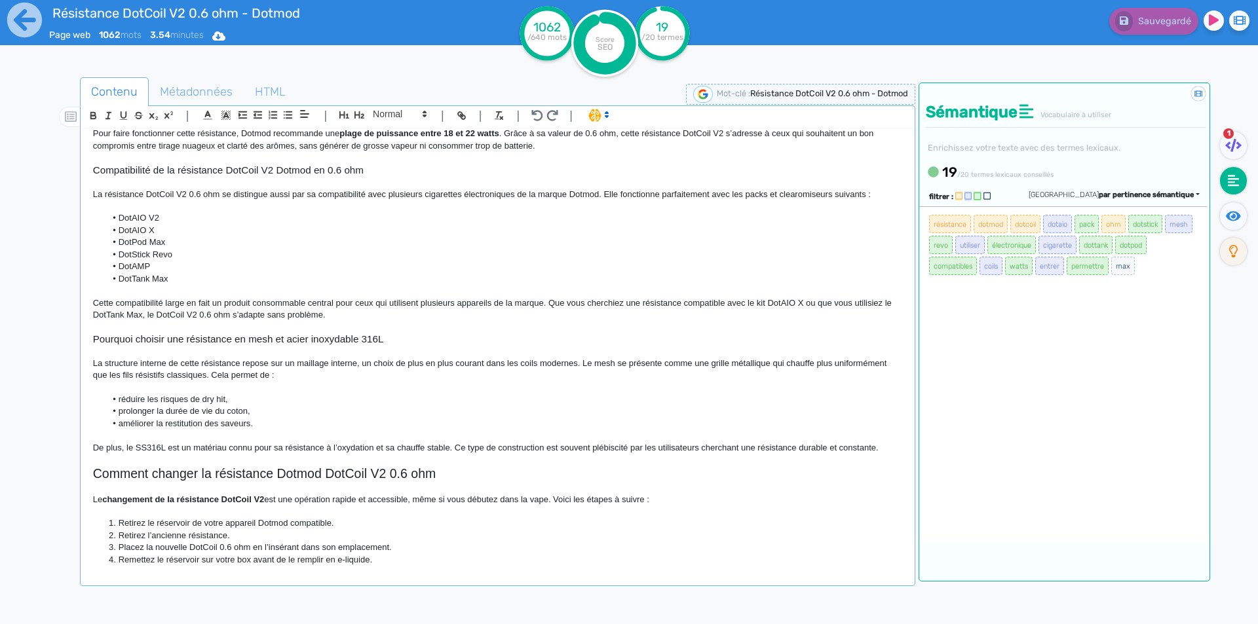
scroll to position [0, 0]
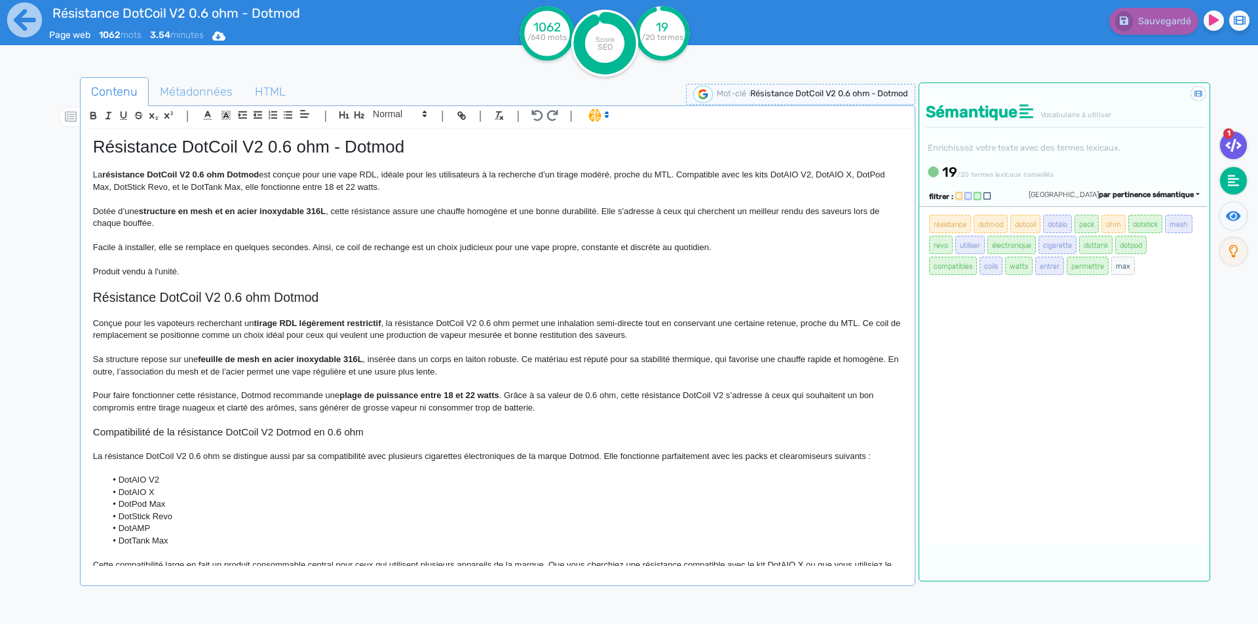
click at [1240, 138] on fa-icon at bounding box center [1233, 146] width 27 height 28
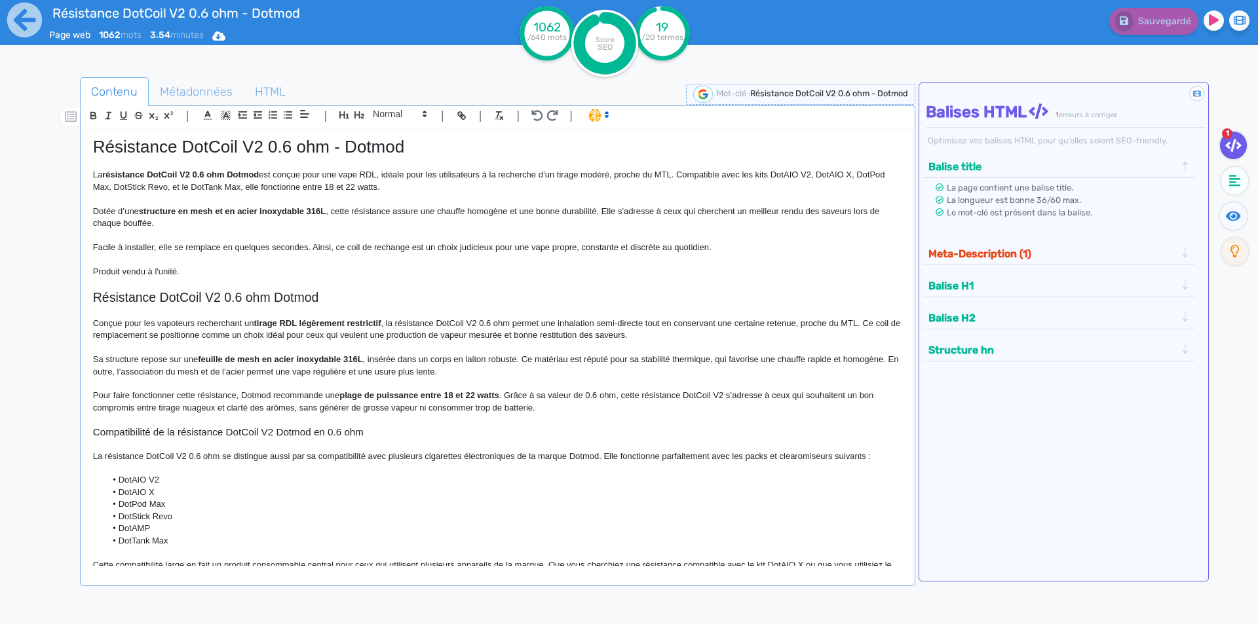
click at [1035, 260] on button "Meta-Description (1)" at bounding box center [1052, 254] width 256 height 22
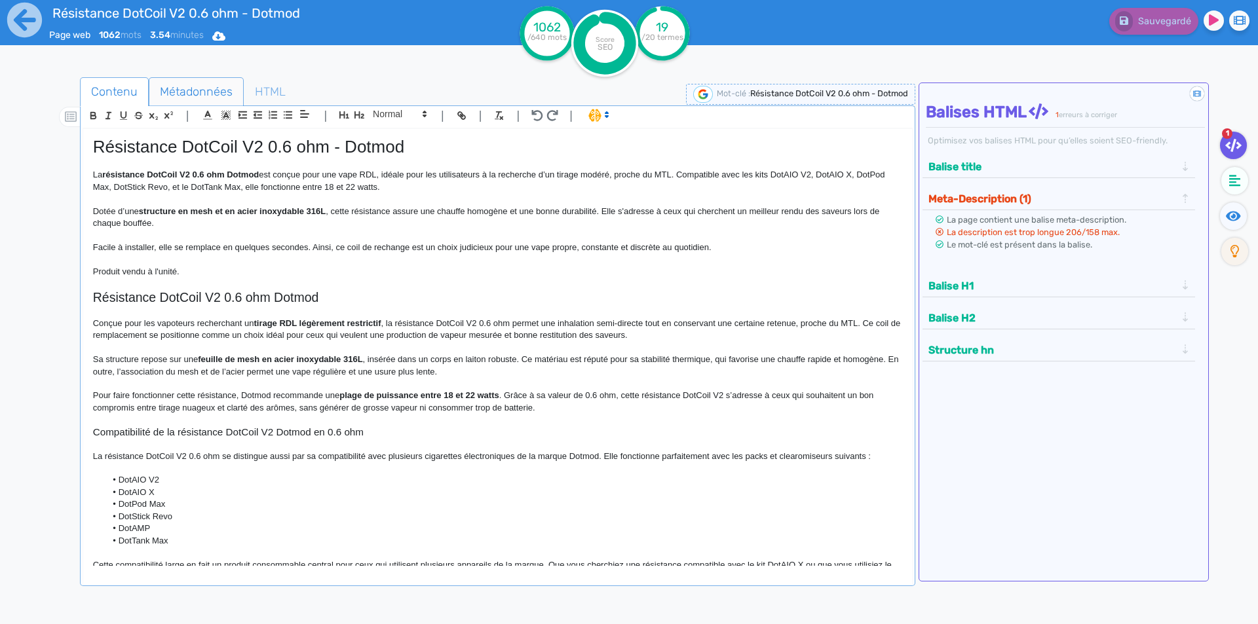
click at [225, 99] on span "Métadonnées" at bounding box center [196, 91] width 94 height 35
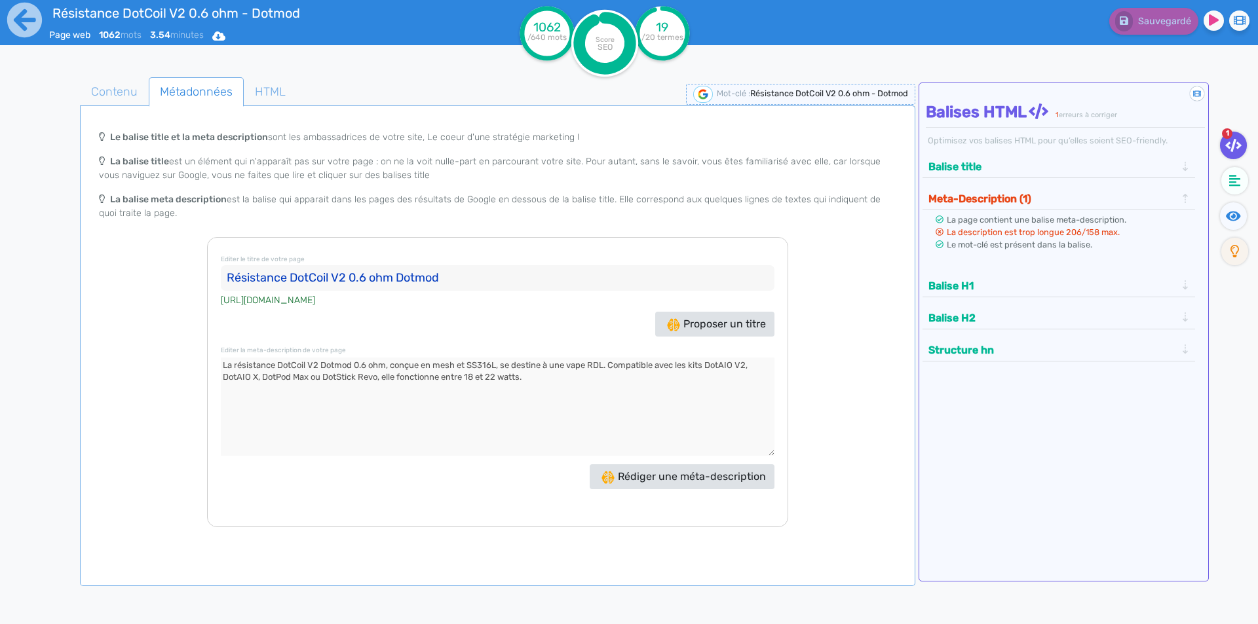
click at [158, 116] on section "Le balise title et la meta description sont les ambassadrices de votre site, Le…" at bounding box center [498, 325] width 830 height 439
click at [119, 87] on span "Contenu" at bounding box center [114, 91] width 67 height 35
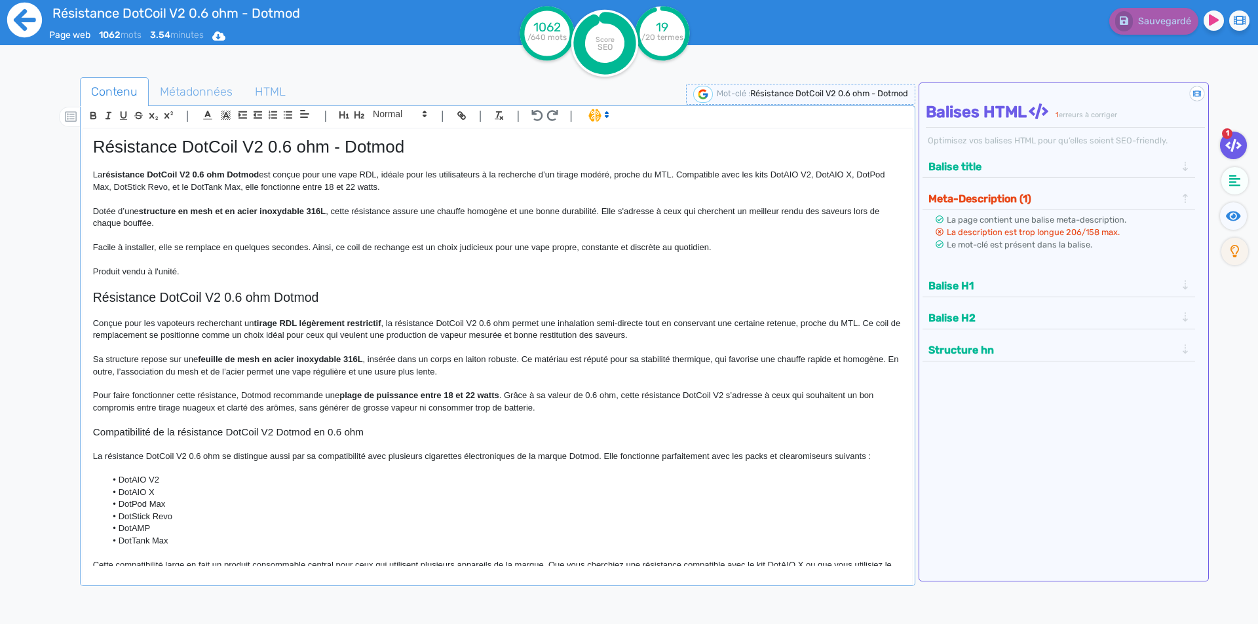
click at [20, 18] on icon at bounding box center [25, 20] width 36 height 36
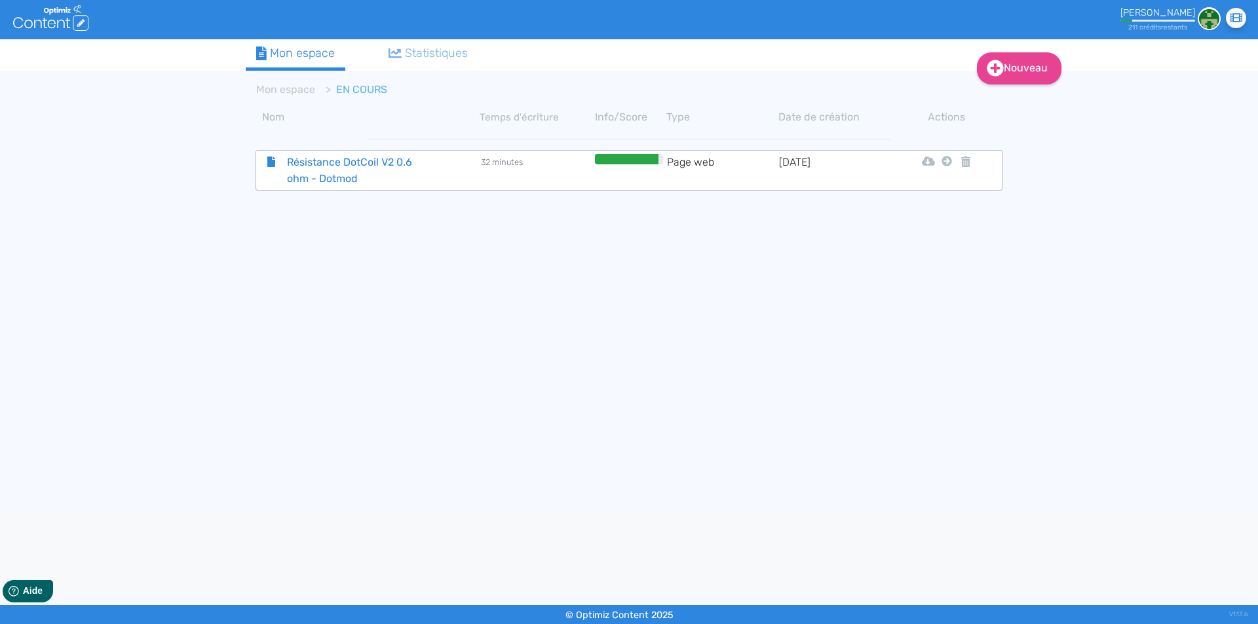
click at [394, 157] on span "Résistance DotCoil V2 0.6 ohm - Dotmod" at bounding box center [350, 170] width 147 height 33
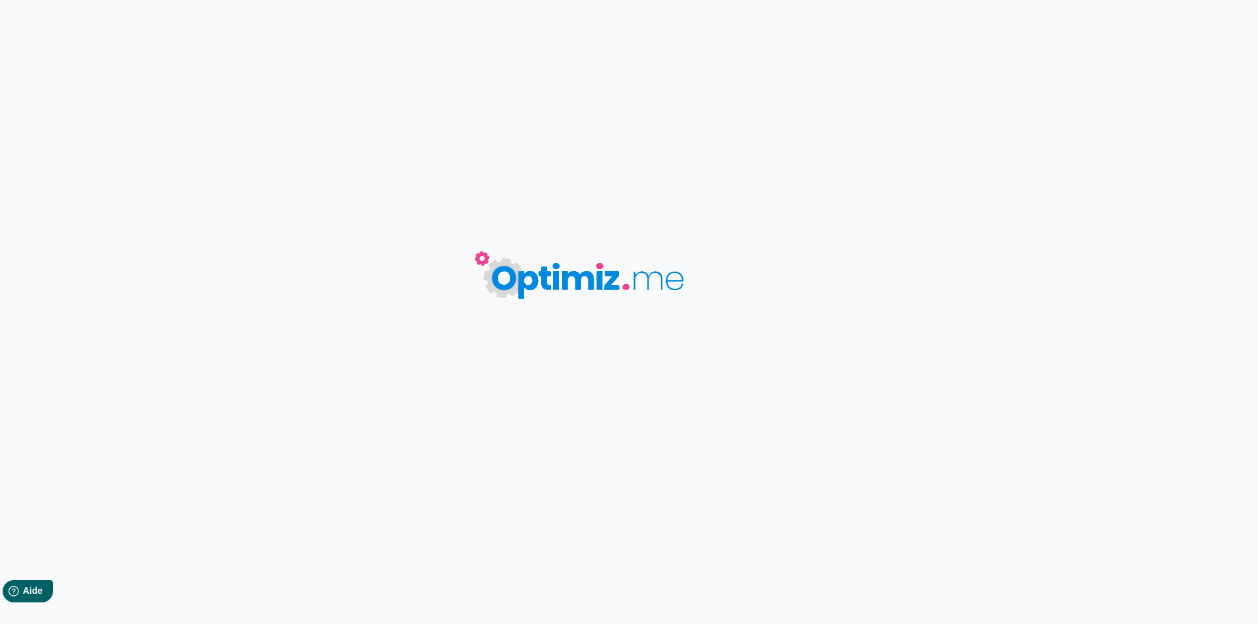
type input "Résistance DotCoil V2 0.6 ohm - Dotmod"
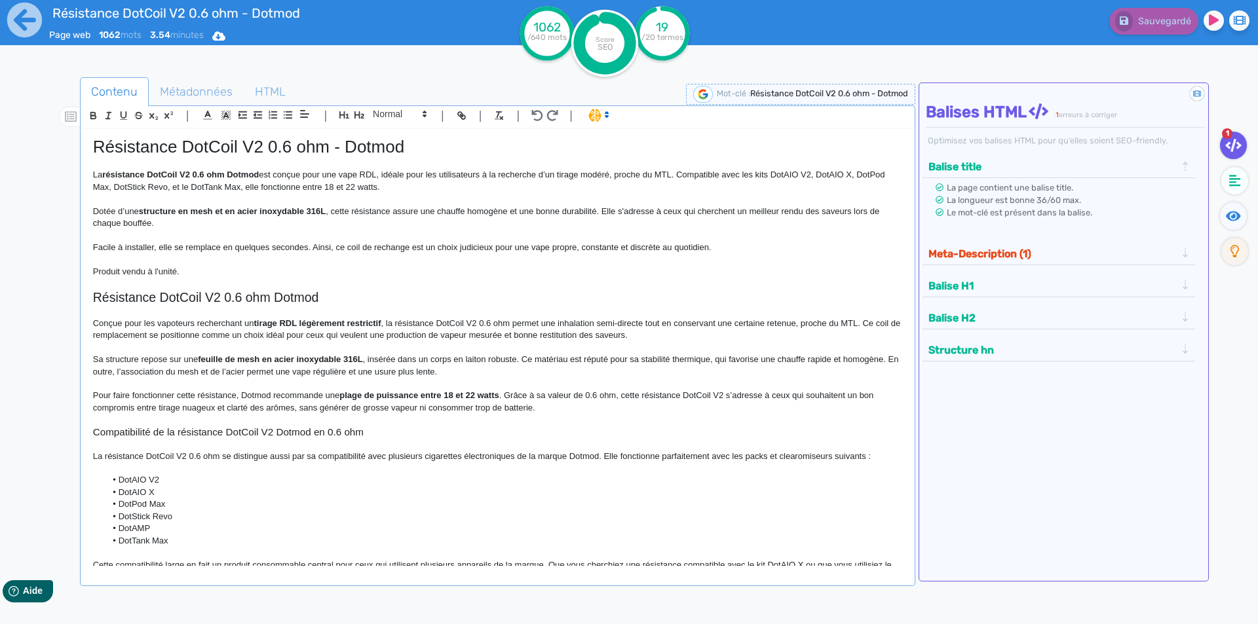
click at [262, 148] on h1 "Résistance DotCoil V2 0.6 ohm - Dotmod" at bounding box center [497, 147] width 809 height 20
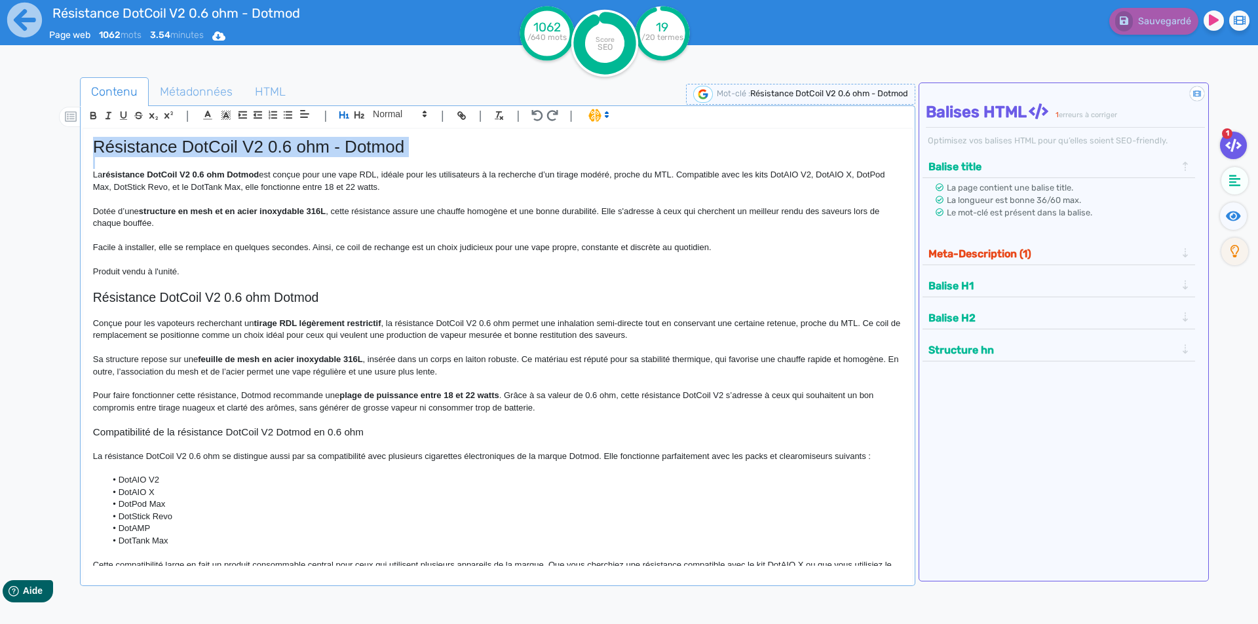
click at [262, 148] on h1 "Résistance DotCoil V2 0.6 ohm - Dotmod" at bounding box center [497, 147] width 809 height 20
copy h1 "Résistance DotCoil V2 0.6 ohm - Dotmod"
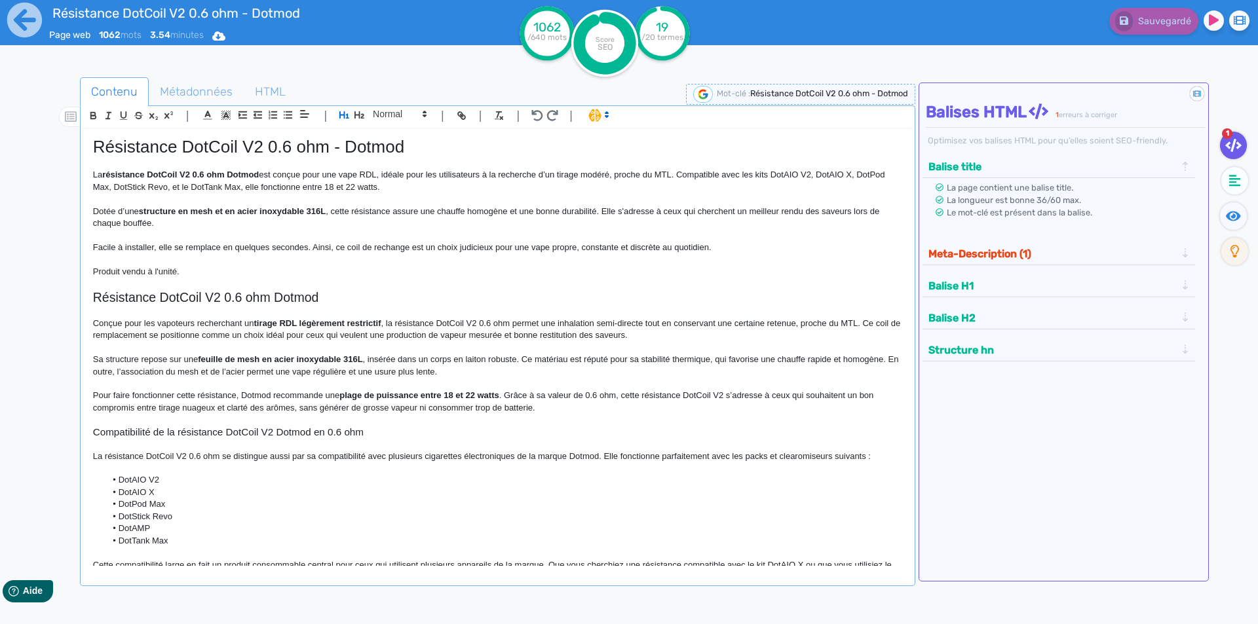
click at [162, 257] on p at bounding box center [497, 260] width 809 height 12
click at [30, 21] on icon at bounding box center [25, 20] width 36 height 36
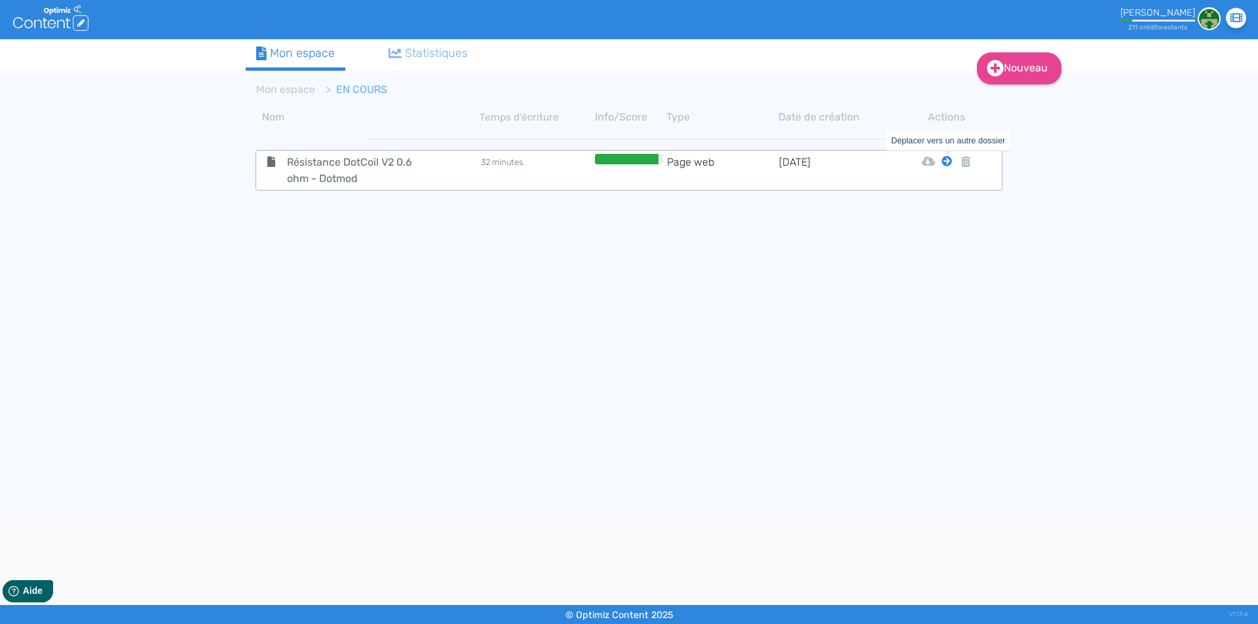
click at [946, 162] on icon at bounding box center [947, 161] width 10 height 10
click at [943, 189] on button "Mon Espace" at bounding box center [941, 193] width 113 height 21
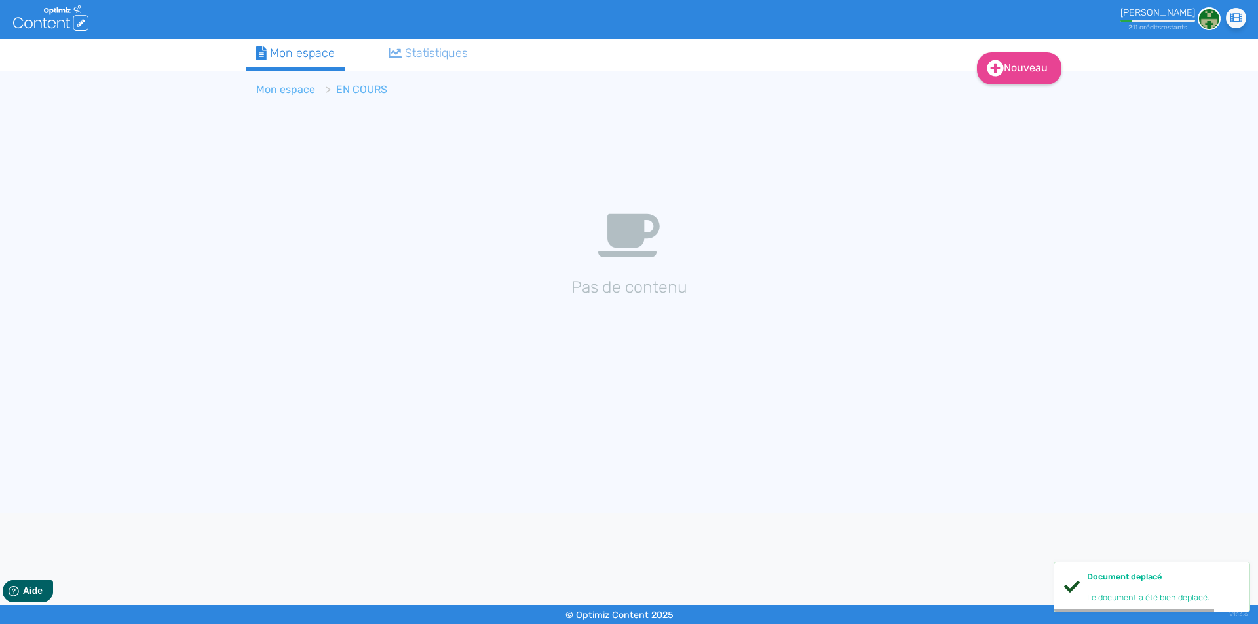
click at [295, 89] on link "Mon espace" at bounding box center [285, 89] width 59 height 12
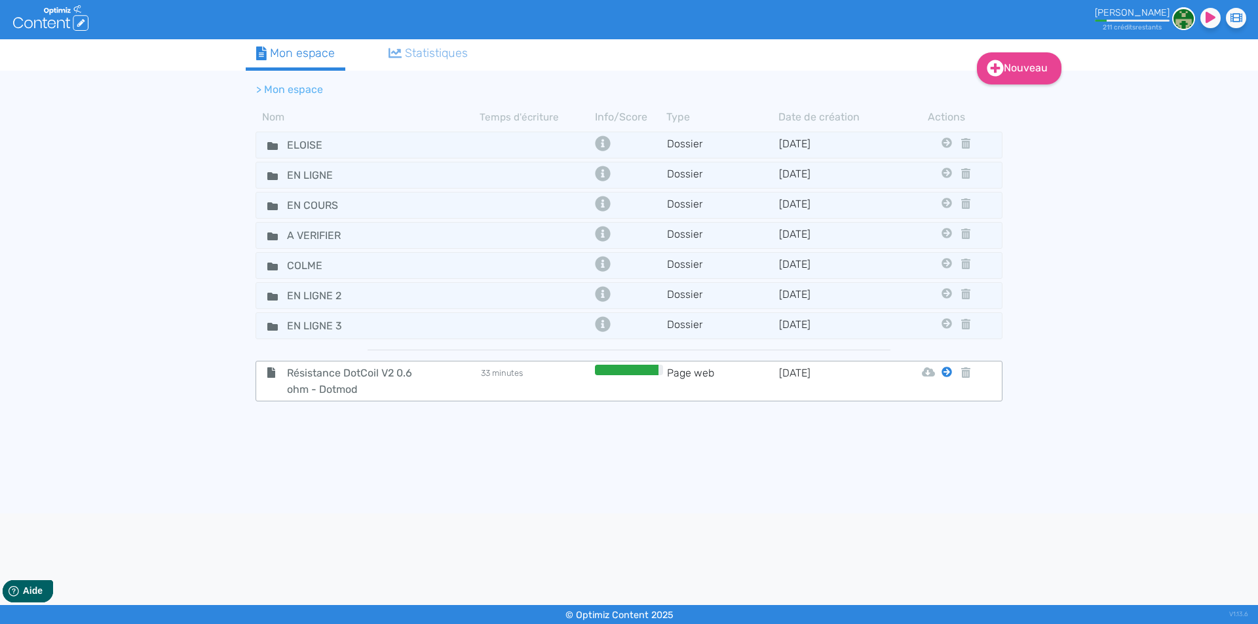
click at [945, 374] on icon at bounding box center [947, 372] width 10 height 10
click at [948, 370] on icon at bounding box center [947, 372] width 10 height 10
click at [934, 402] on button "Eloise" at bounding box center [937, 404] width 105 height 21
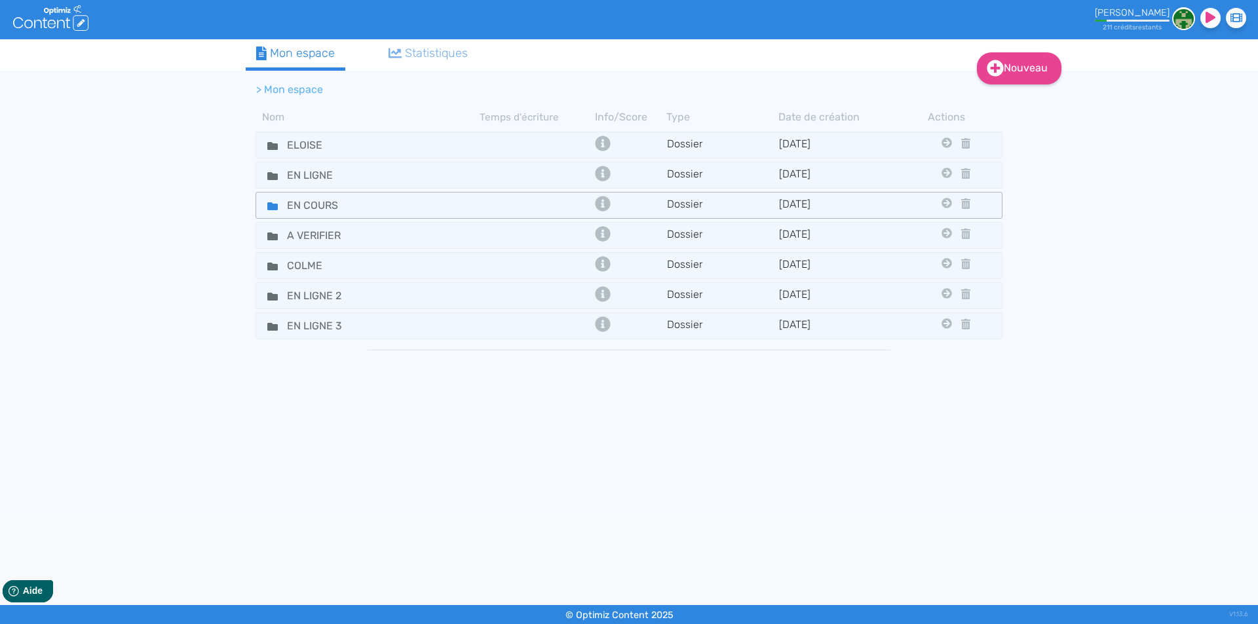
click at [269, 206] on icon at bounding box center [272, 206] width 10 height 8
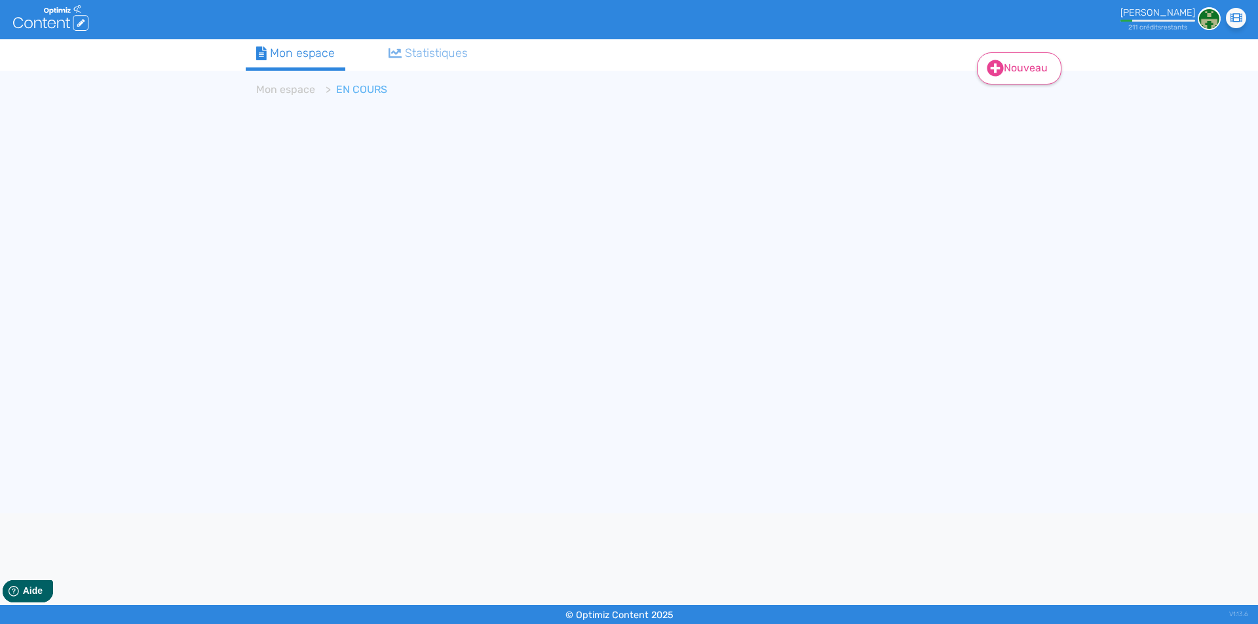
click at [993, 60] on icon at bounding box center [995, 68] width 16 height 16
click at [1004, 108] on button "Contenu" at bounding box center [1028, 101] width 105 height 21
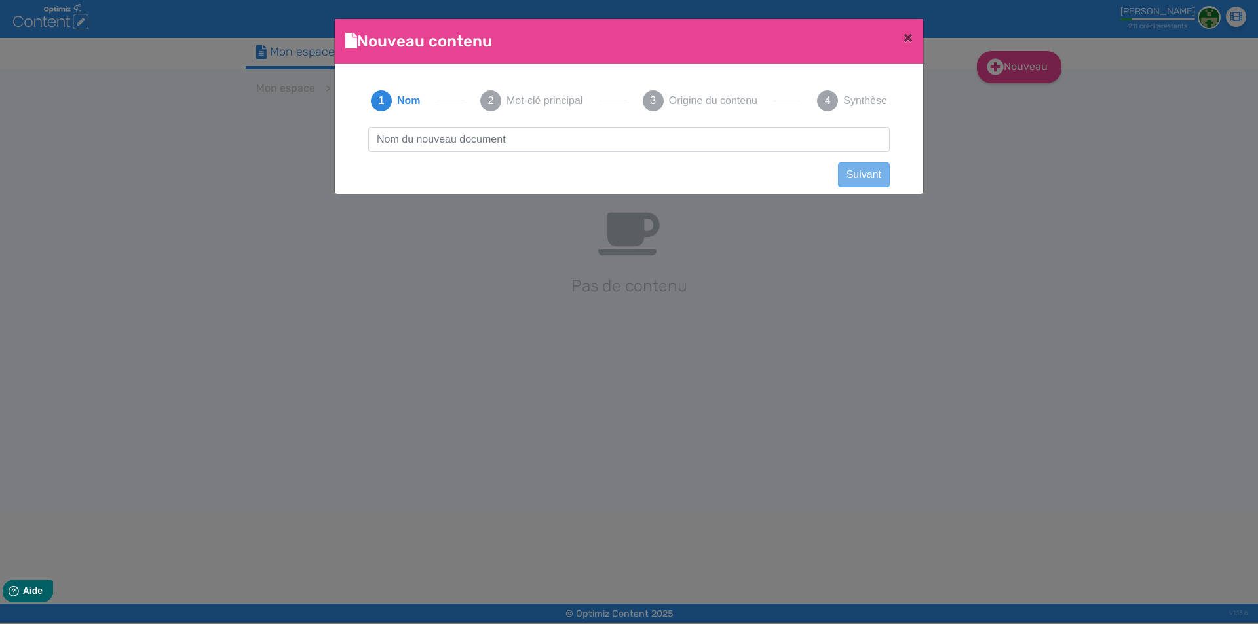
type input "iStick X80 - Eleaf"
drag, startPoint x: 434, startPoint y: 140, endPoint x: 785, endPoint y: 140, distance: 350.5
click at [785, 140] on input "iStick X80 - Eleaf" at bounding box center [629, 139] width 522 height 25
click button "Suivant" at bounding box center [864, 174] width 52 height 25
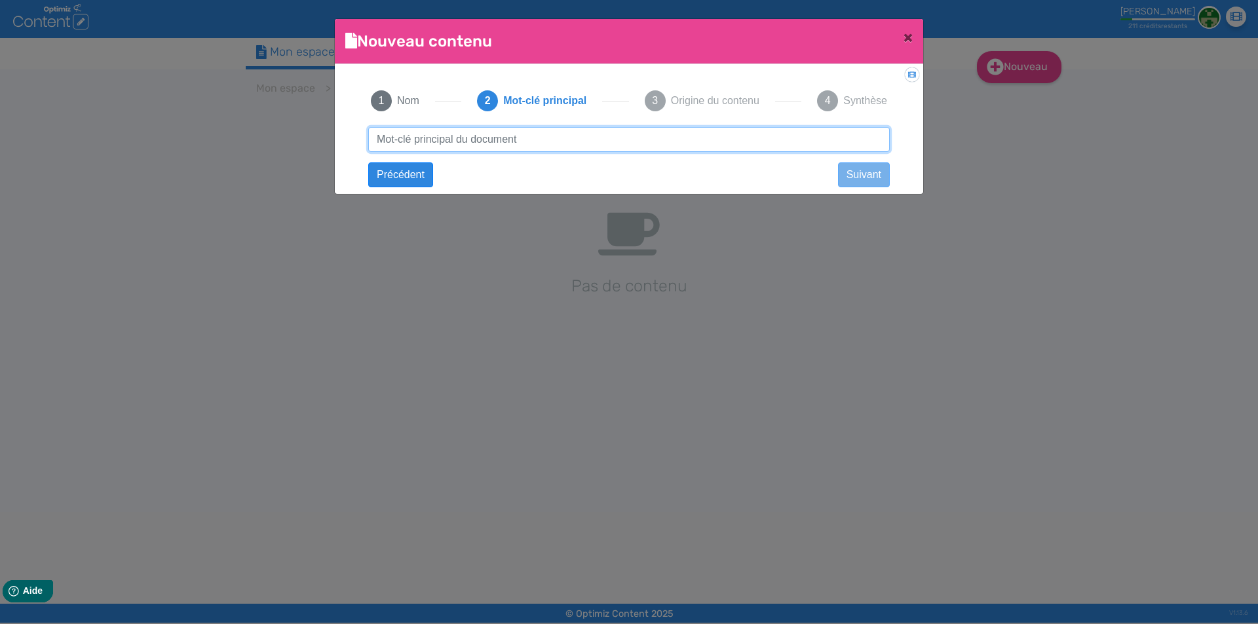
paste input "iStick X80 - Eleaf"
type input "iStick X80 - Eleaf"
drag, startPoint x: 547, startPoint y: 145, endPoint x: 694, endPoint y: 134, distance: 147.2
click at [694, 134] on input "iStick X80 - Eleaf" at bounding box center [629, 139] width 522 height 25
click button "Suivant" at bounding box center [0, 0] width 0 height 0
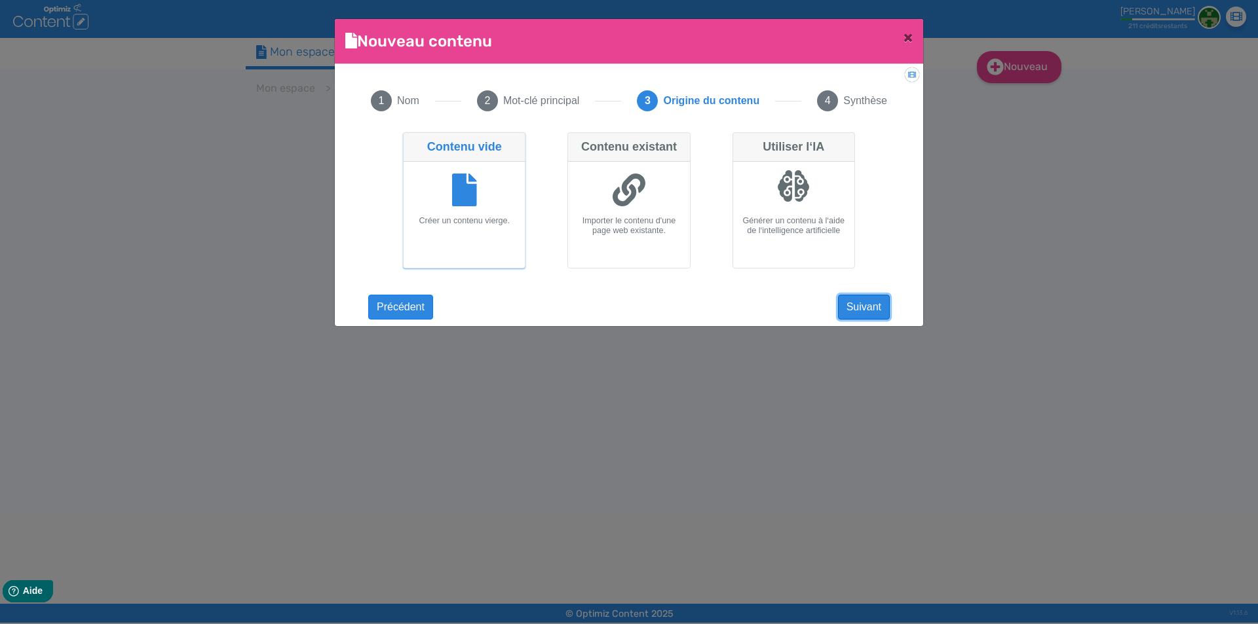
click at [862, 304] on button "Suivant" at bounding box center [864, 307] width 52 height 25
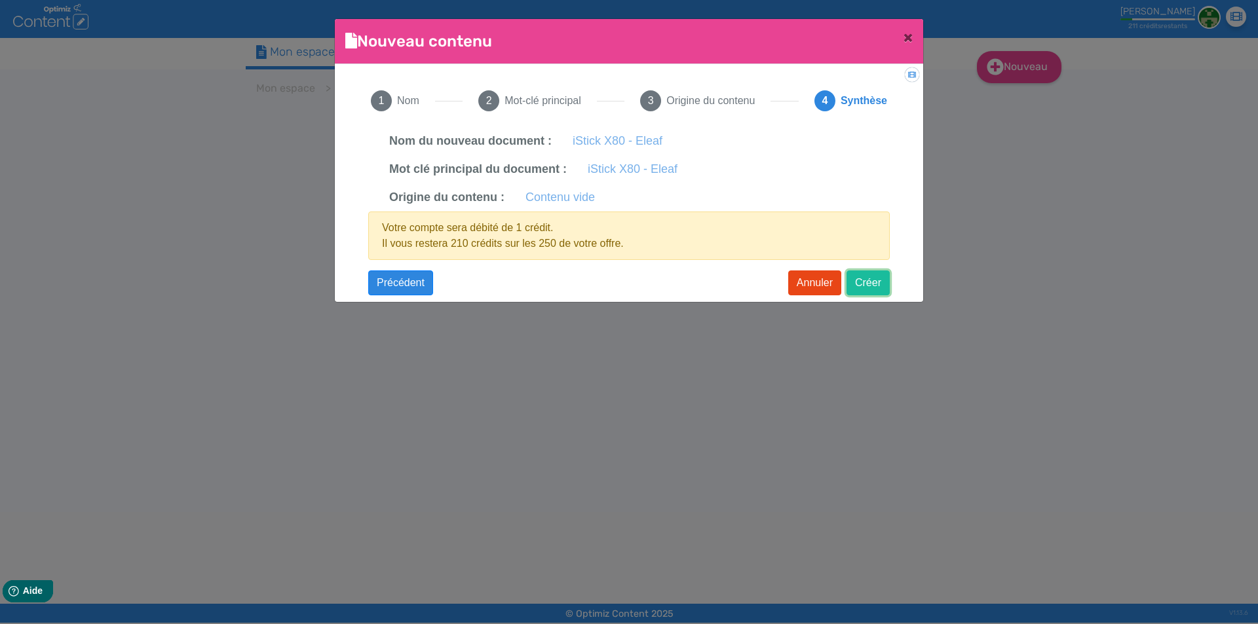
click at [859, 283] on button "Créer" at bounding box center [868, 283] width 43 height 25
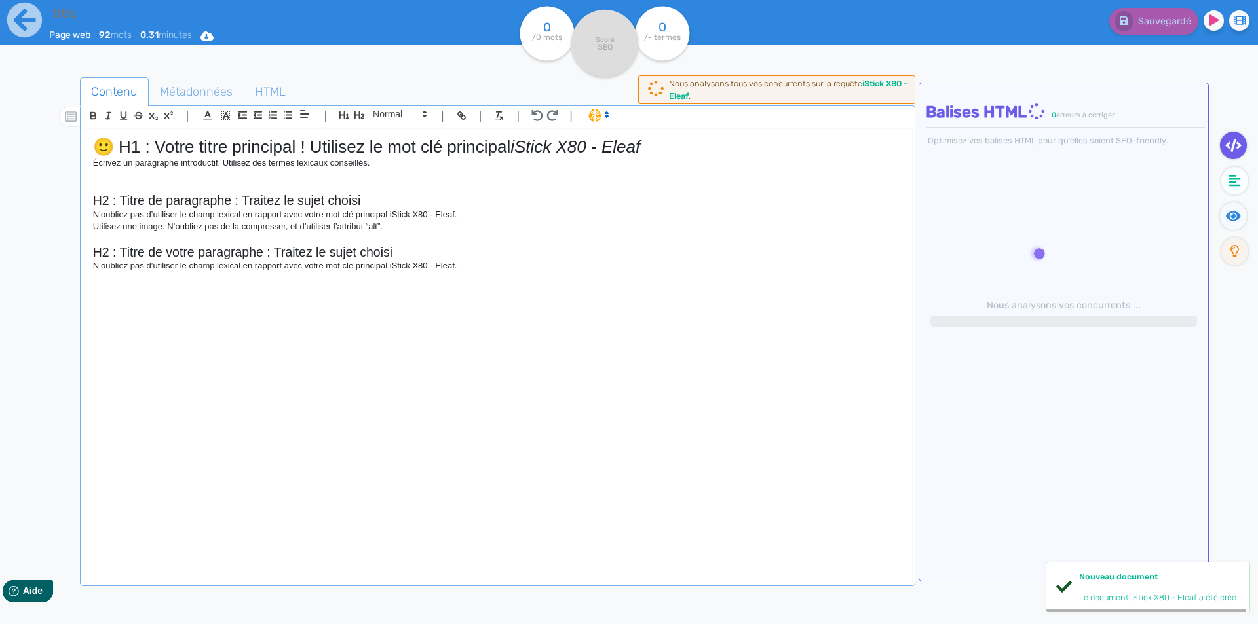
type input "iStick X80 - Eleaf"
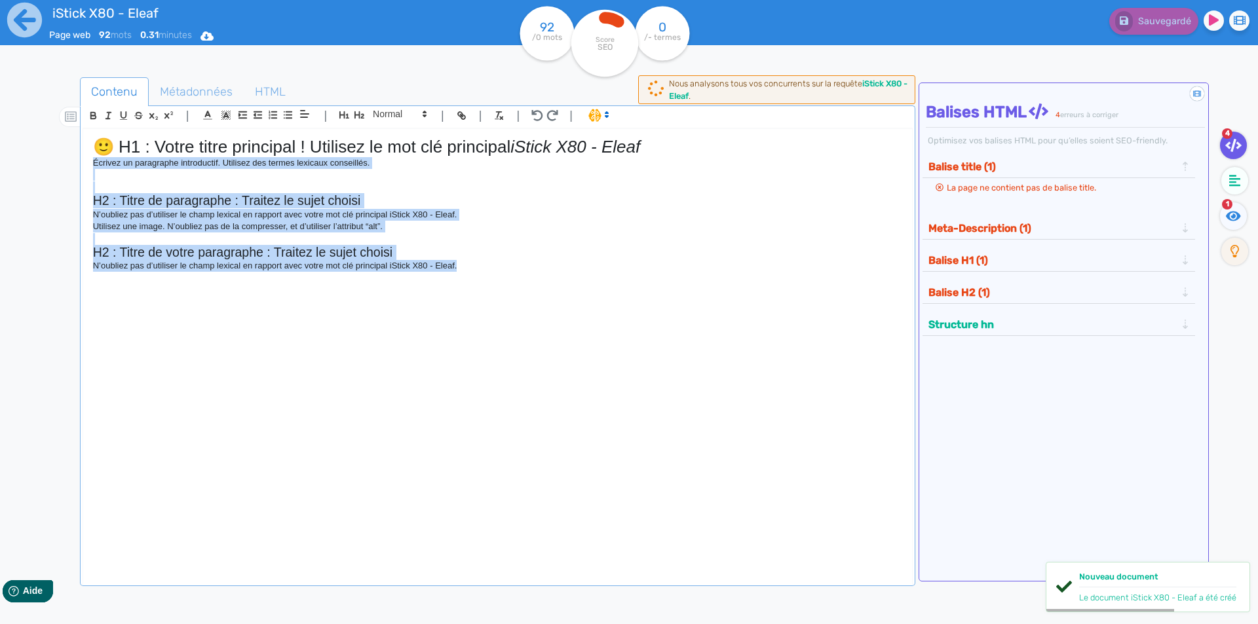
drag, startPoint x: 332, startPoint y: 259, endPoint x: 106, endPoint y: 165, distance: 244.3
click at [73, 162] on div "Contenu Métadonnées HTML | | H3 H4 H5 H6 Normal | | | | 🙂 H1 : Votre titre prin…" at bounding box center [648, 390] width 1220 height 633
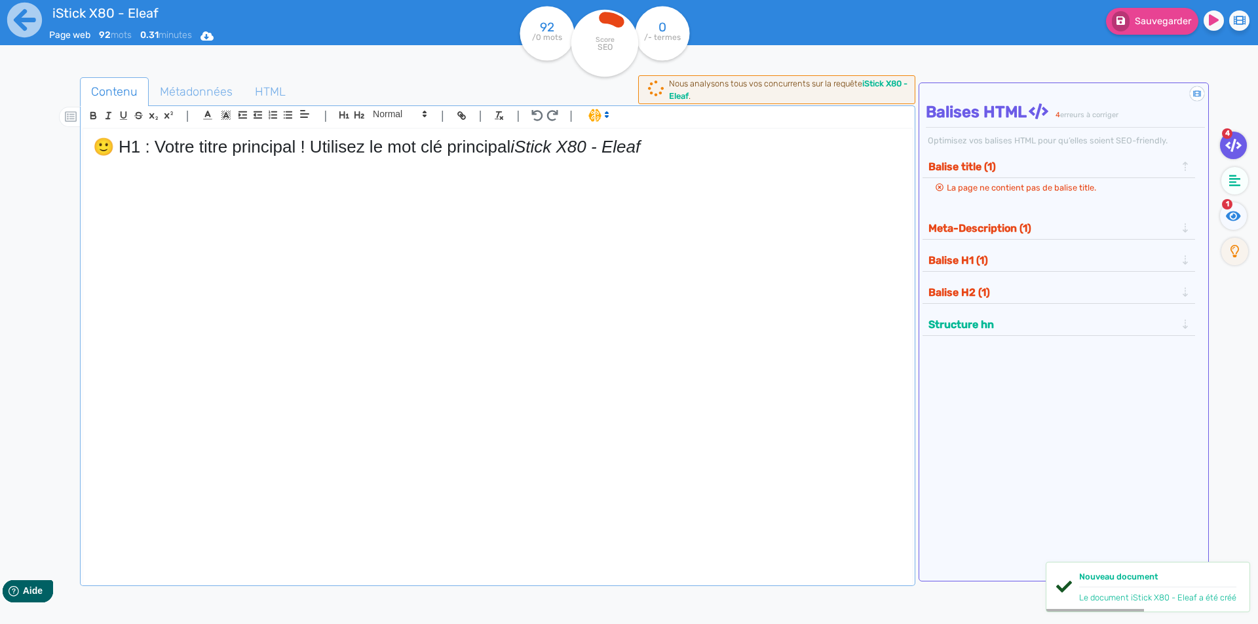
click at [478, 155] on h1 "🙂 H1 : Votre titre principal ! Utilisez le mot clé principal iStick X80 - Eleaf" at bounding box center [497, 147] width 809 height 20
drag, startPoint x: 478, startPoint y: 155, endPoint x: 0, endPoint y: 158, distance: 478.3
click at [0, 158] on div "iStick X80 - Eleaf Page web 92 mots 0.31 minutes Html Pdf Word 92 /0 mots Score…" at bounding box center [629, 353] width 1258 height 707
click at [476, 148] on h1 "🙂 H1 : Votre titre principal ! Utilisez le mot clé principal iStick X80 - Eleaf" at bounding box center [497, 147] width 809 height 20
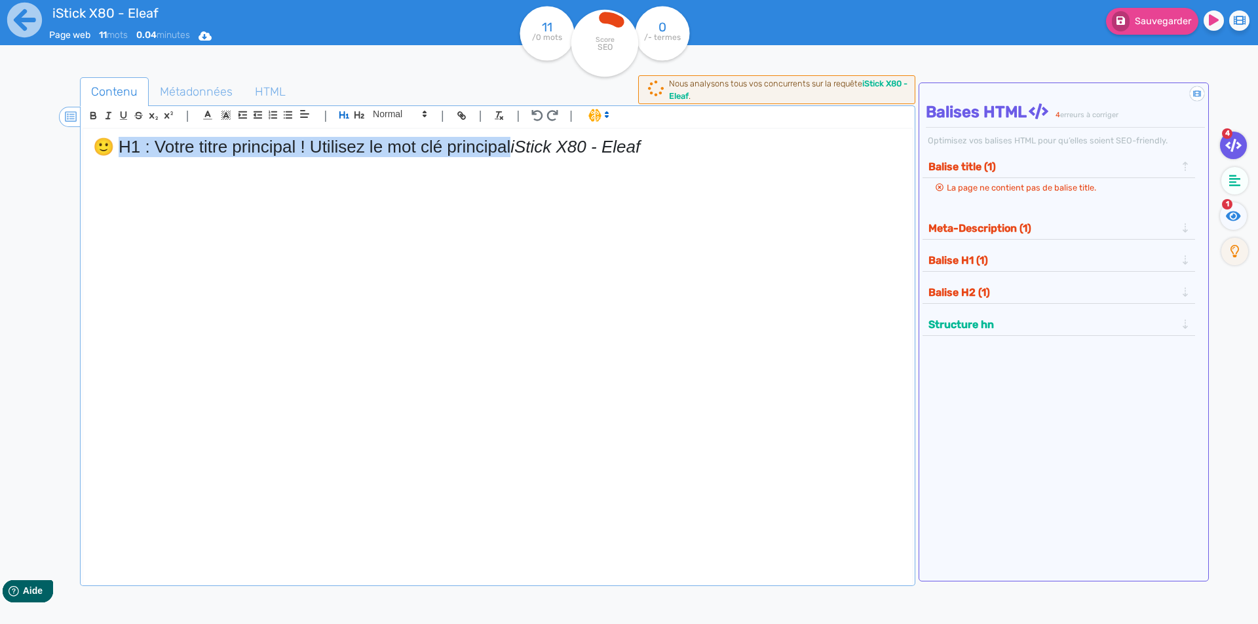
drag, startPoint x: 476, startPoint y: 148, endPoint x: 76, endPoint y: 126, distance: 400.9
click at [10, 121] on div "iStick X80 - Eleaf Page web 11 mots 0.04 minutes Html Pdf Word 11 /0 mots Score…" at bounding box center [629, 353] width 1258 height 707
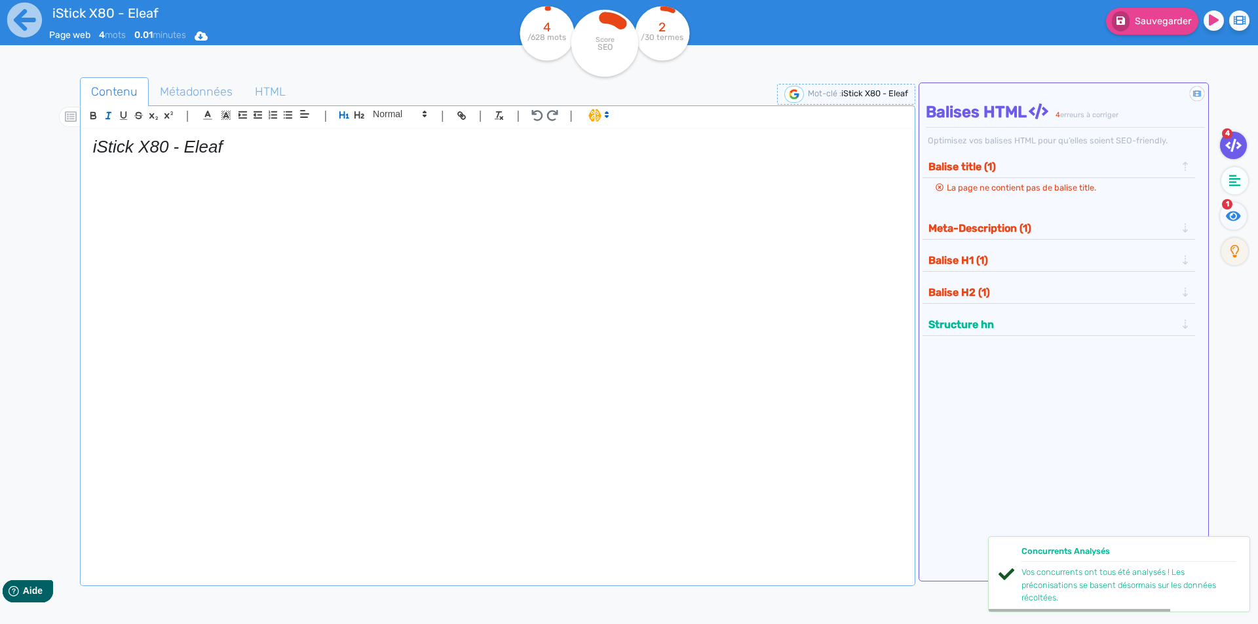
click at [123, 143] on em "iStick X80 - Eleaf" at bounding box center [158, 147] width 130 height 20
click at [107, 114] on icon "button" at bounding box center [108, 115] width 11 height 11
click at [297, 145] on h1 "iStick X80 - Eleaf" at bounding box center [497, 147] width 809 height 20
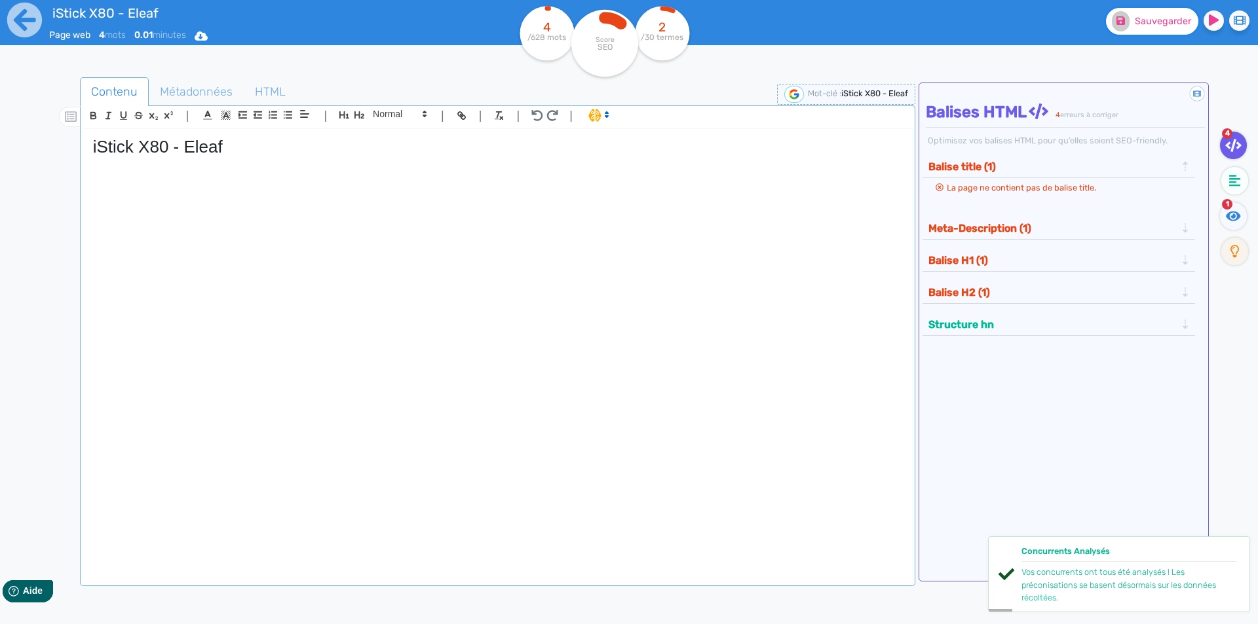
click at [1143, 24] on span "Sauvegarder" at bounding box center [1163, 21] width 56 height 11
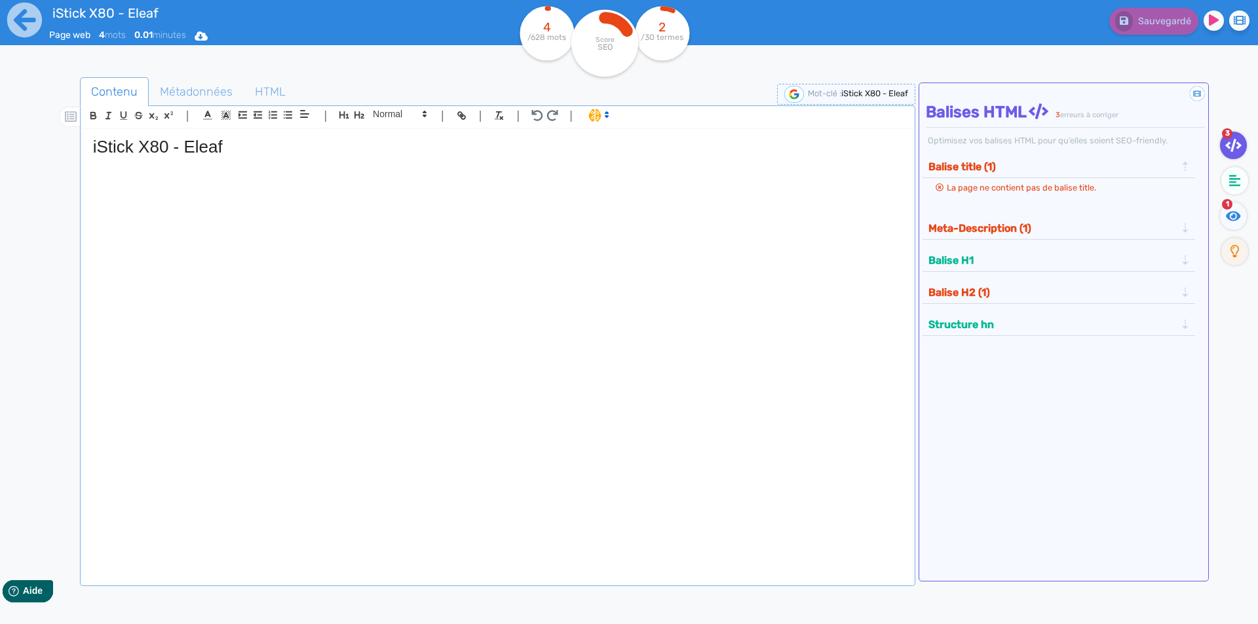
click at [252, 225] on p at bounding box center [497, 224] width 809 height 12
click at [246, 192] on p at bounding box center [497, 187] width 809 height 12
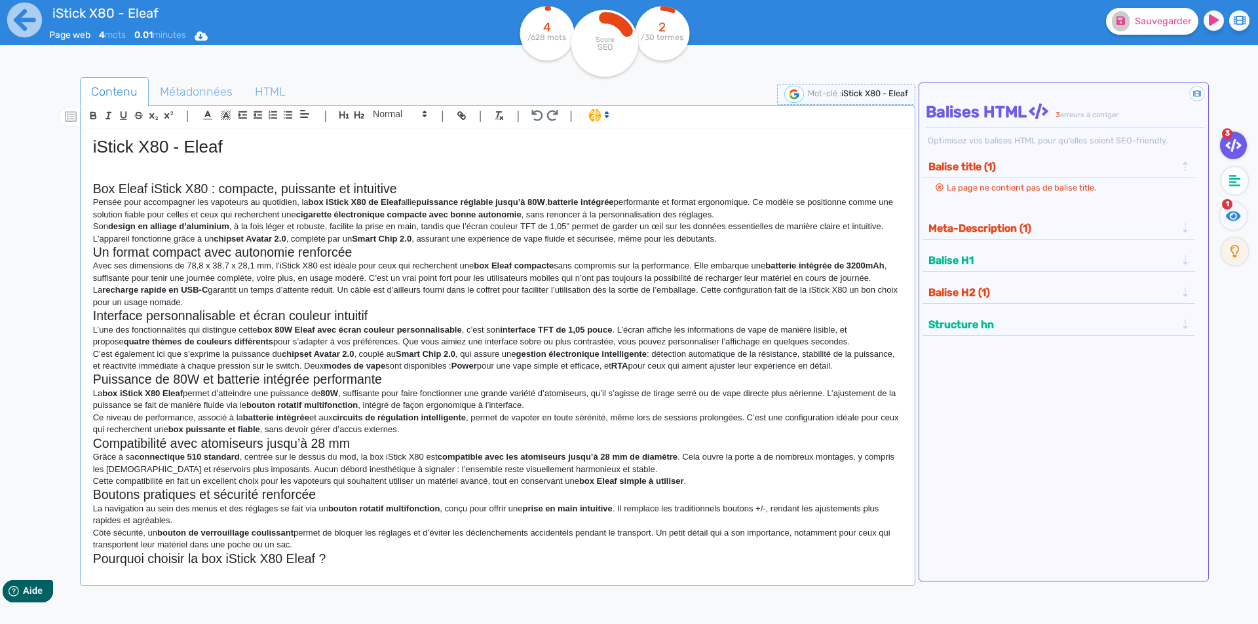
click at [418, 194] on h2 "Box Eleaf iStick X80 : compacte, puissante et intuitive" at bounding box center [497, 188] width 809 height 15
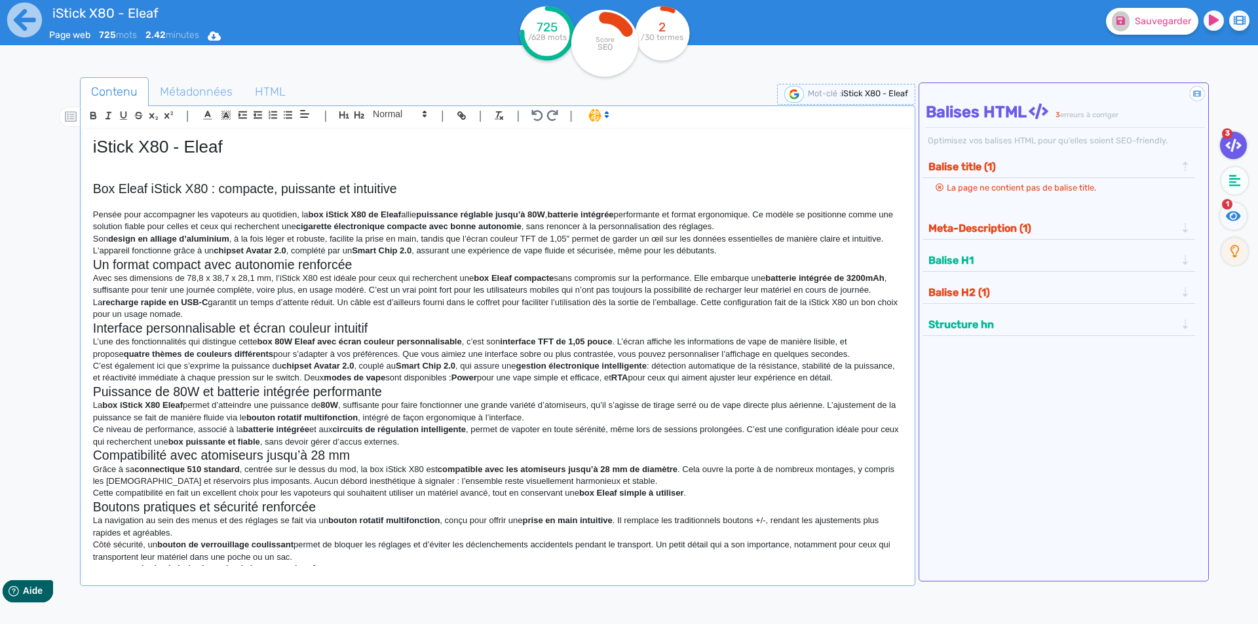
click at [743, 231] on p "Pensée pour accompagner les vapoteurs au quotidien, la box iStick X80 de Eleaf …" at bounding box center [497, 221] width 809 height 24
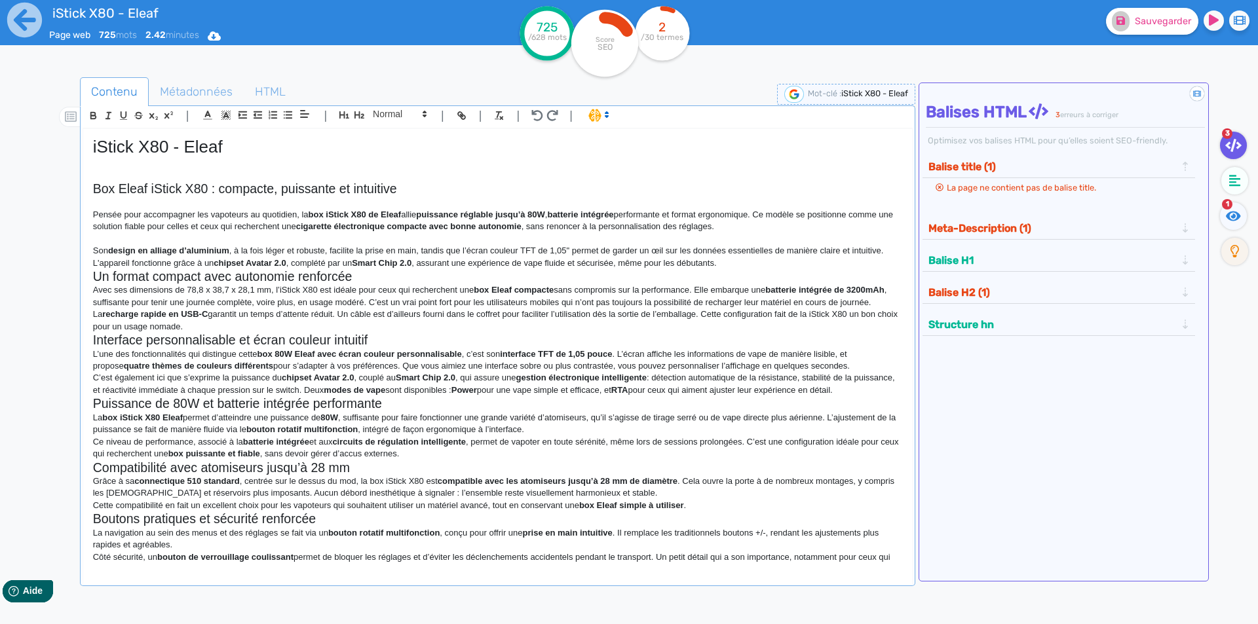
click at [726, 268] on p "Son design en alliage d’aluminium , à la fois léger et robuste, facilite la pri…" at bounding box center [497, 257] width 809 height 24
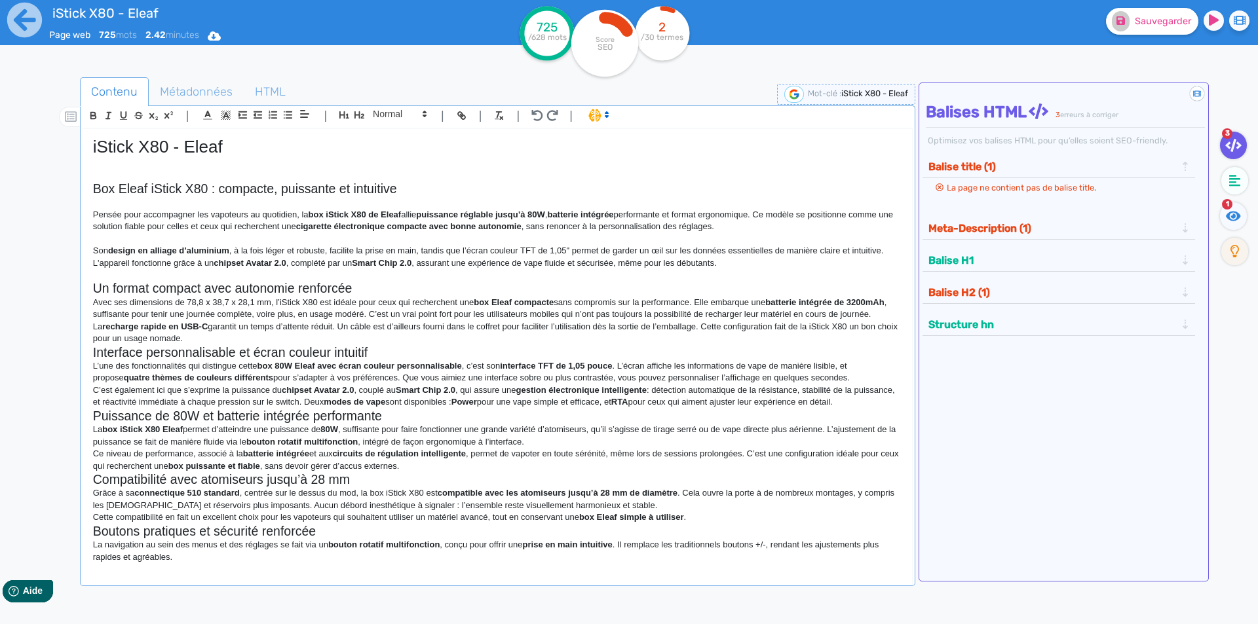
click at [409, 278] on p at bounding box center [497, 275] width 809 height 12
click at [403, 287] on h2 "Un format compact avec autonomie renforcée" at bounding box center [497, 288] width 809 height 15
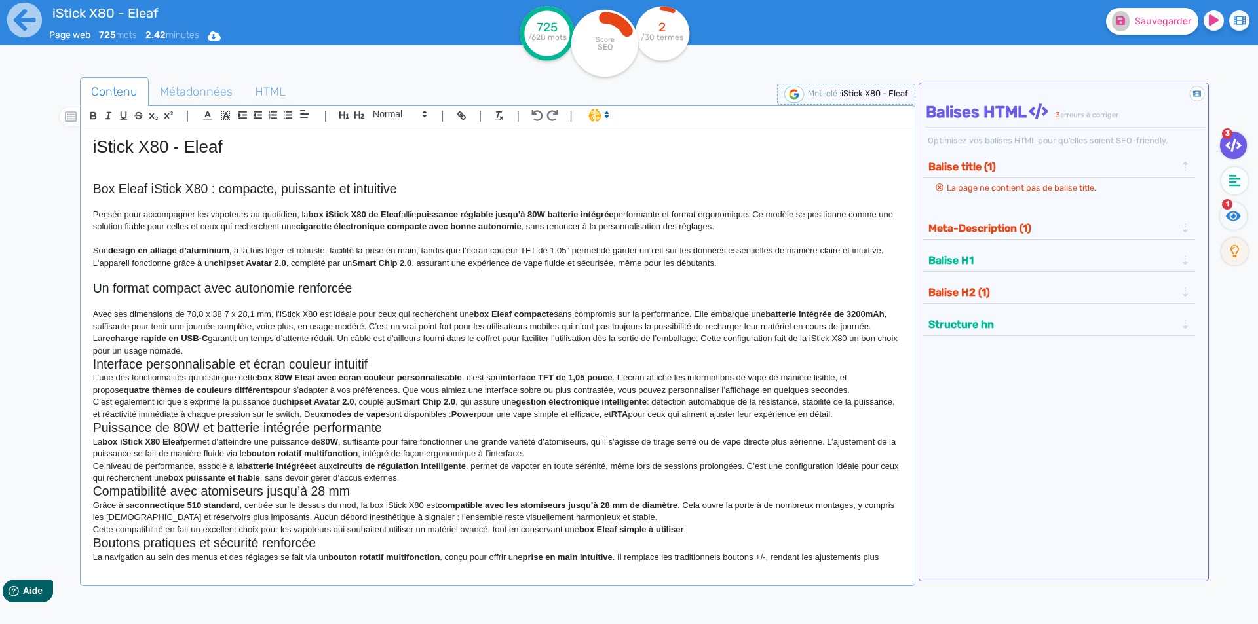
click at [228, 333] on p "Avec ses dimensions de 78,8 x 38,7 x 28,1 mm, l’iStick X80 est idéale pour ceux…" at bounding box center [497, 321] width 809 height 24
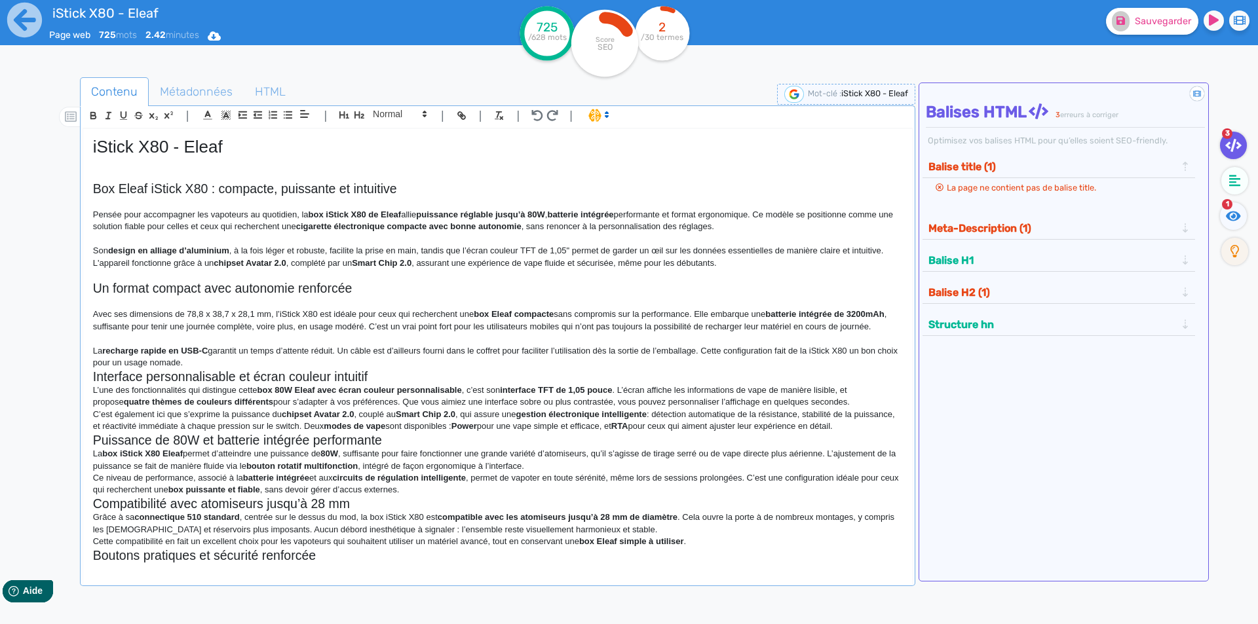
click at [250, 370] on p "La recharge rapide en USB-C garantit un temps d’attente réduit. Un câble est d’…" at bounding box center [497, 357] width 809 height 24
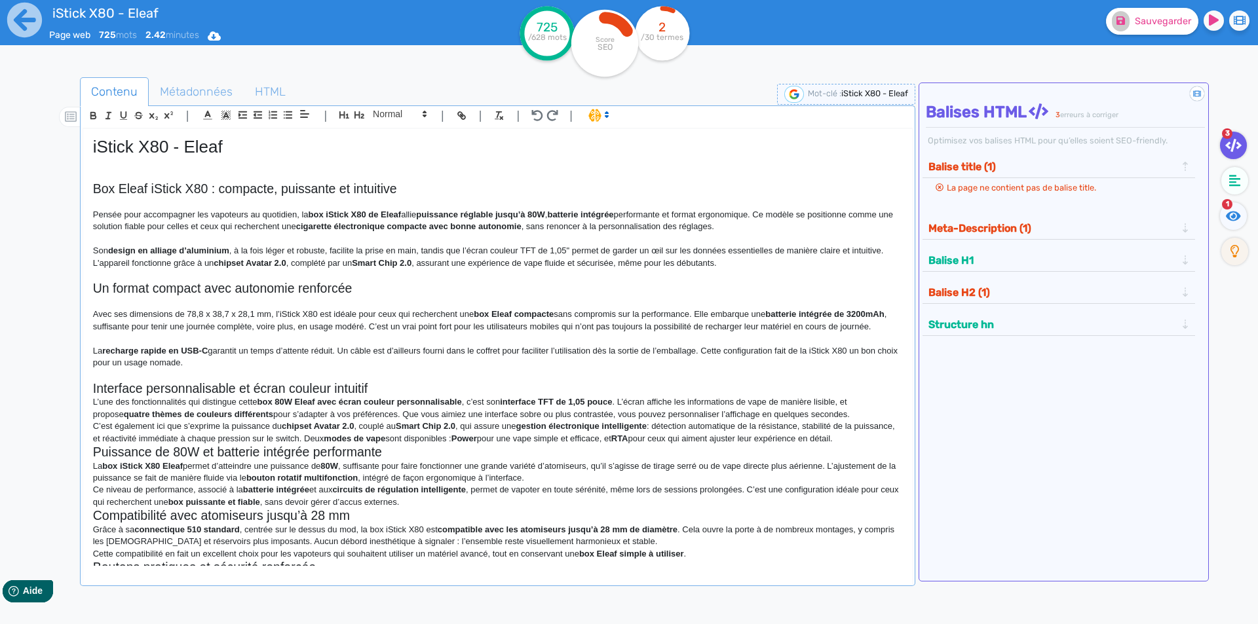
click at [384, 396] on h2 "Interface personnalisable et écran couleur intuitif" at bounding box center [497, 388] width 809 height 15
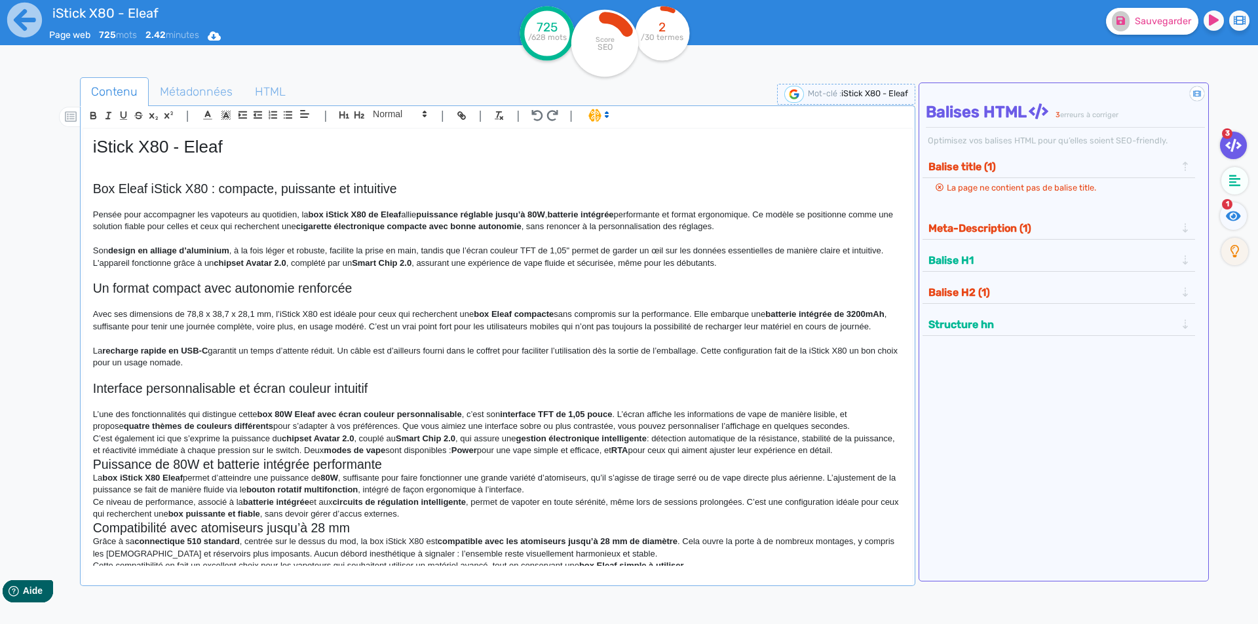
click at [847, 433] on p "L’une des fonctionnalités qui distingue cette box 80W Eleaf avec écran couleur …" at bounding box center [497, 421] width 809 height 24
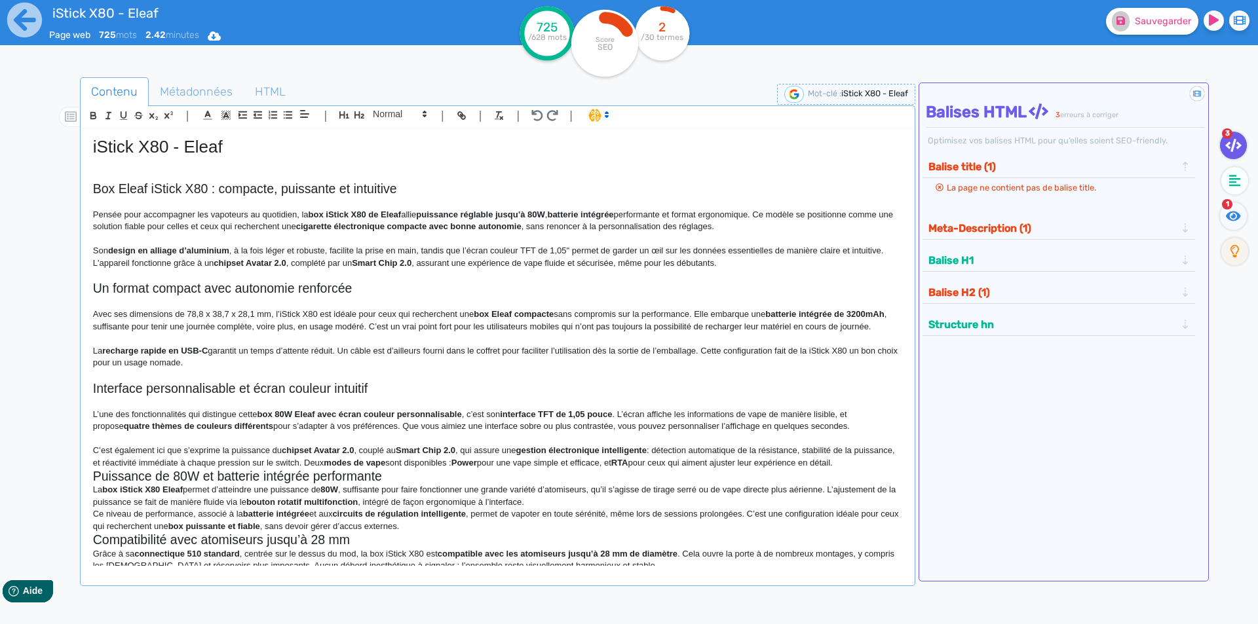
click at [409, 484] on h2 "Puissance de 80W et batterie intégrée performante" at bounding box center [497, 476] width 809 height 15
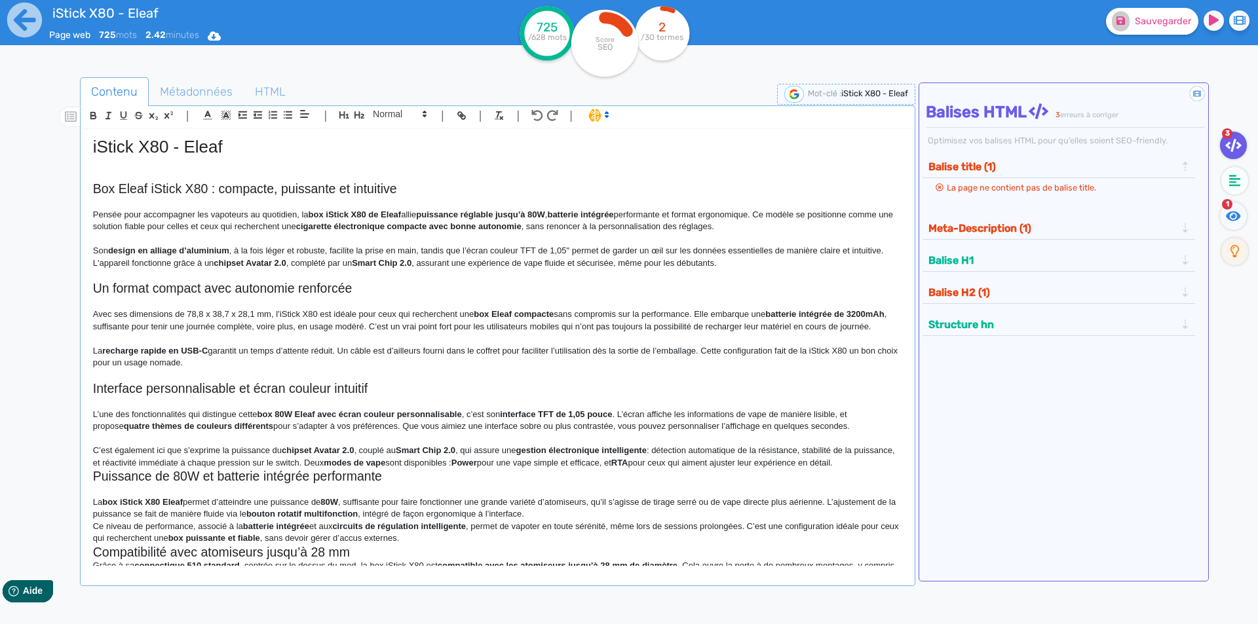
click at [898, 475] on div "iStick X80 - Eleaf Box Eleaf iStick X80 : compacte, puissante et intuitive Pens…" at bounding box center [497, 347] width 829 height 437
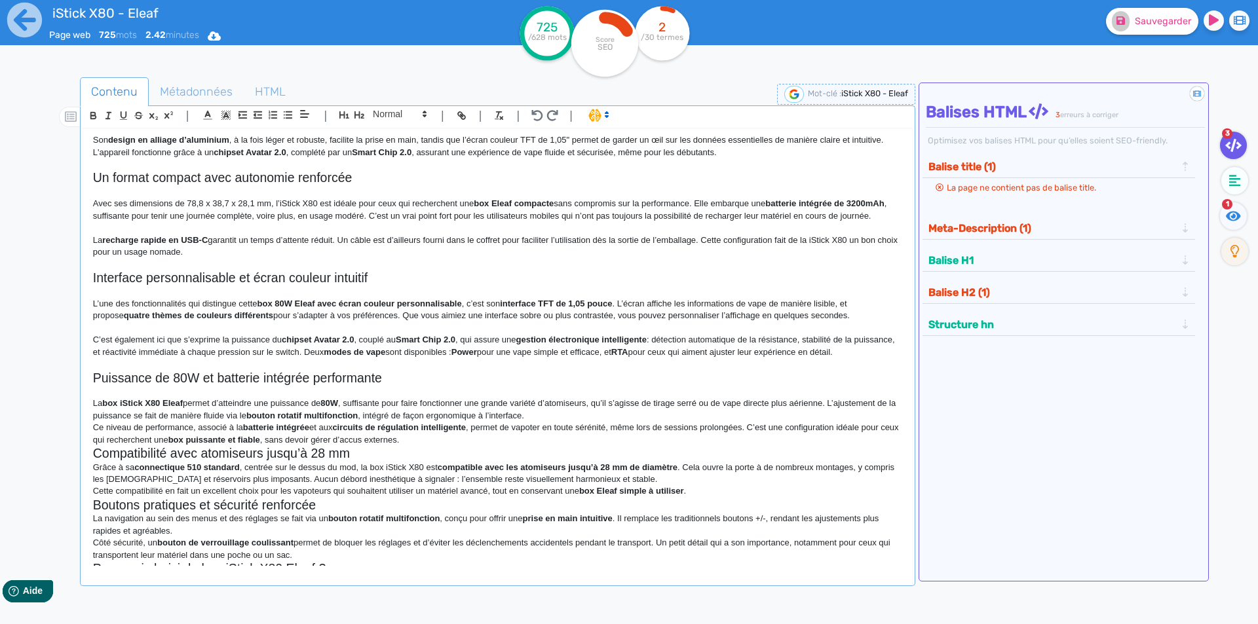
scroll to position [197, 0]
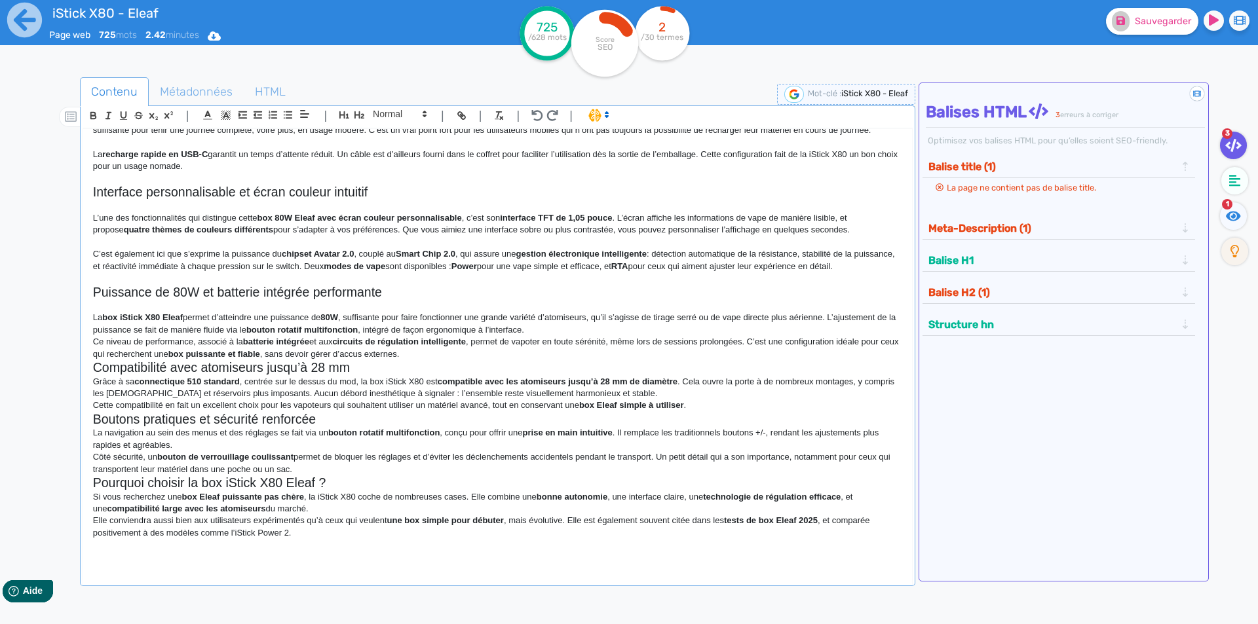
click at [584, 336] on p "La box iStick X80 Eleaf permet d’atteindre une puissance de 80W , suffisante po…" at bounding box center [497, 324] width 809 height 24
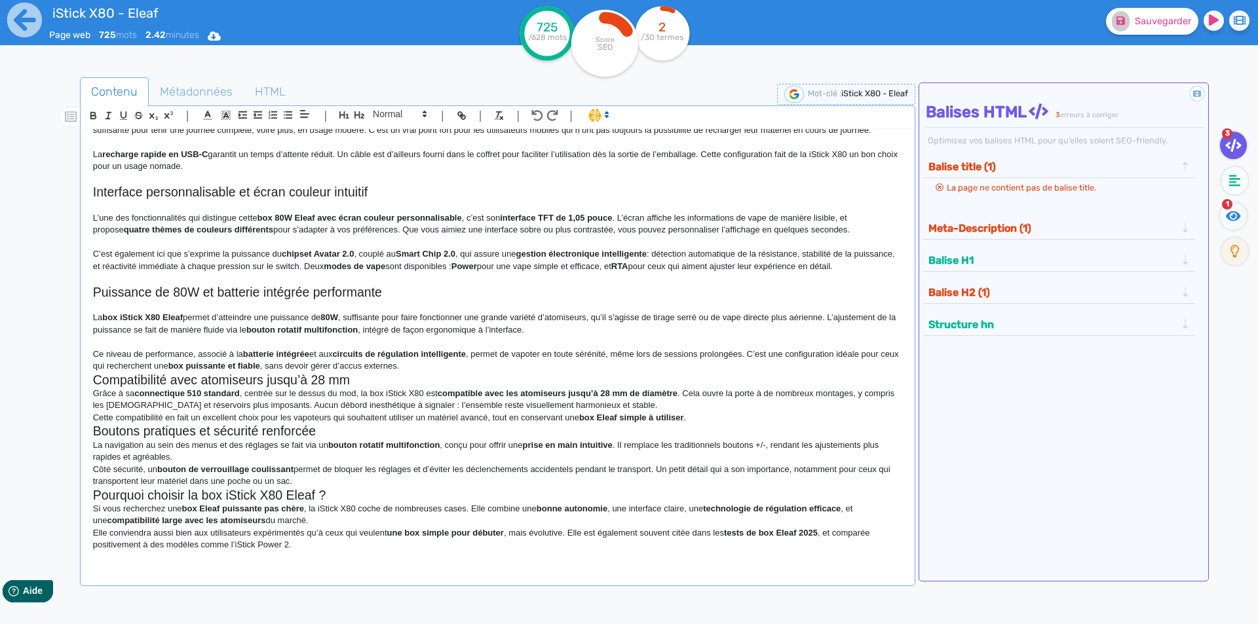
click at [430, 385] on h2 "Compatibilité avec atomiseurs jusqu’à 28 mm" at bounding box center [497, 380] width 809 height 15
click at [432, 373] on p "Ce niveau de performance, associé à la batterie intégrée et aux circuits de rég…" at bounding box center [497, 361] width 809 height 24
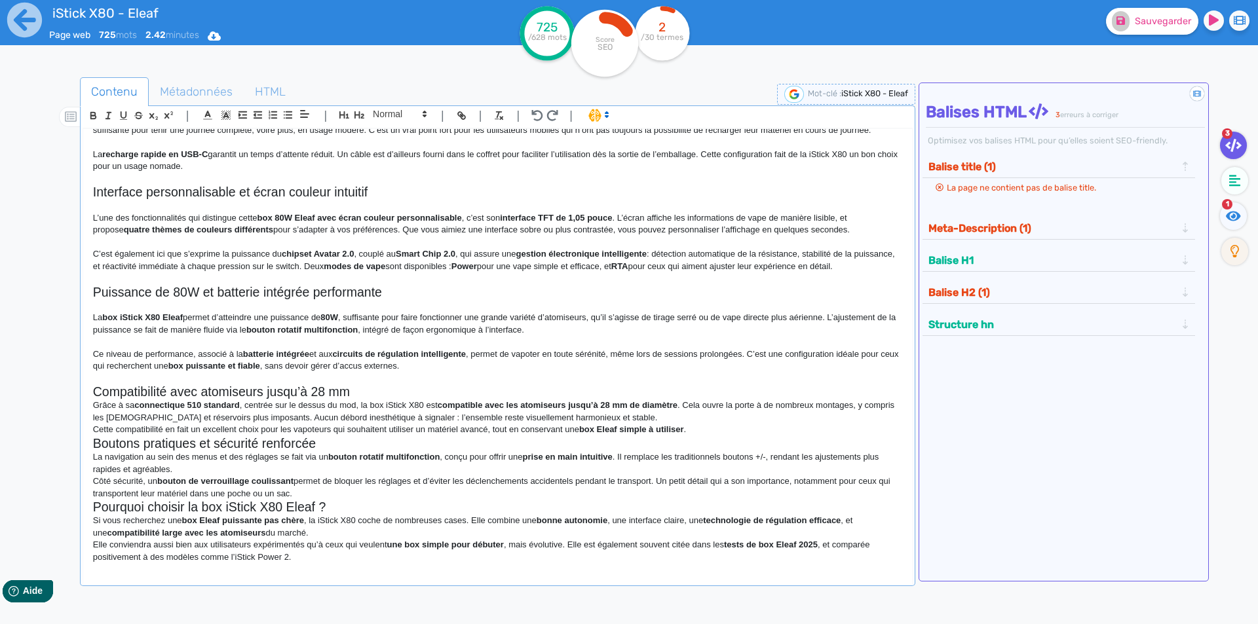
click at [419, 398] on h2 "Compatibilité avec atomiseurs jusqu’à 28 mm" at bounding box center [497, 392] width 809 height 15
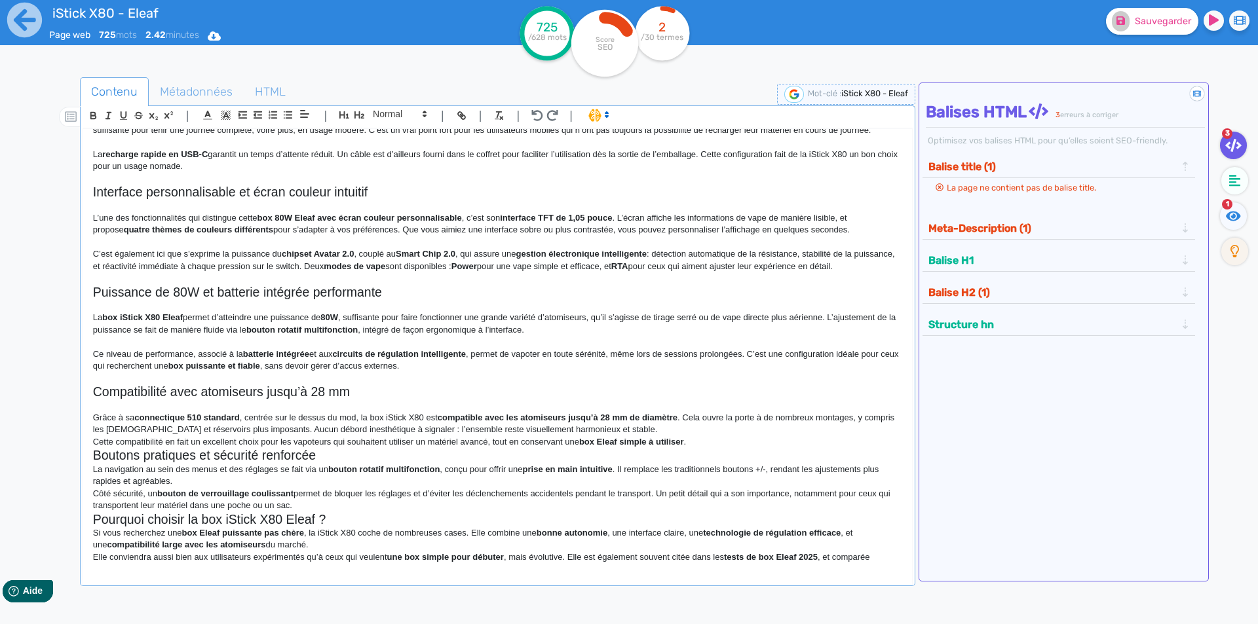
drag, startPoint x: 641, startPoint y: 438, endPoint x: 663, endPoint y: 446, distance: 23.8
click at [642, 436] on p "Grâce à sa connectique 510 standard , centrée sur le dessus du mod, la box iSti…" at bounding box center [497, 424] width 809 height 24
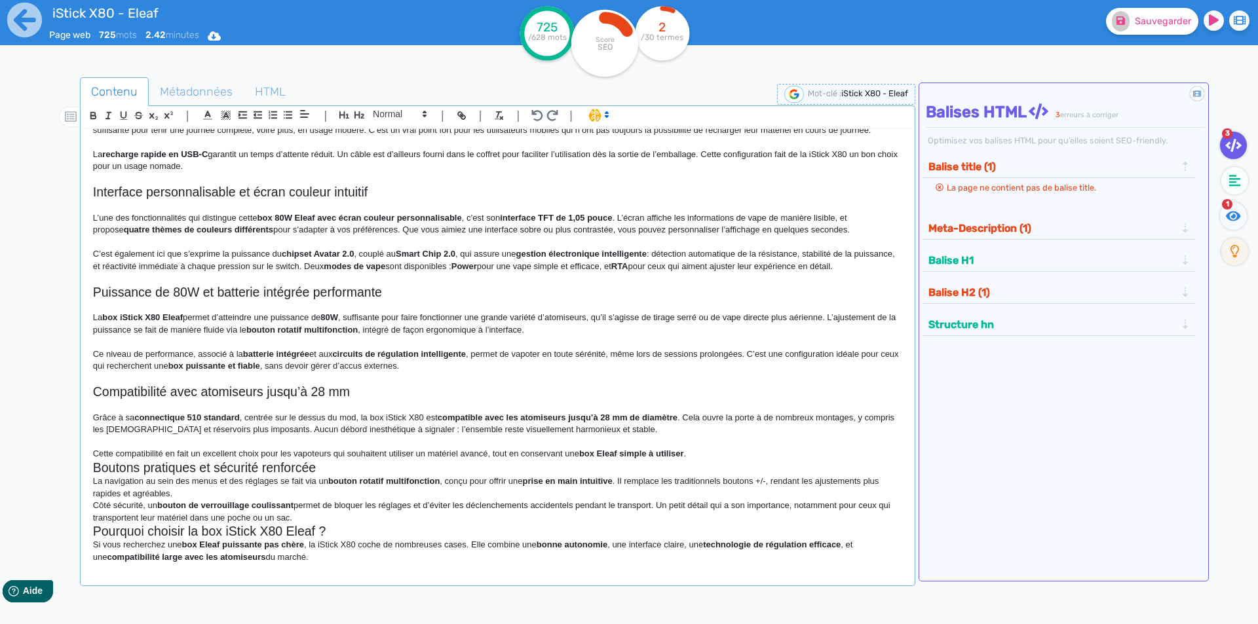
click at [713, 460] on p "Cette compatibilité en fait un excellent choix pour les vapoteurs qui souhaiten…" at bounding box center [497, 454] width 809 height 12
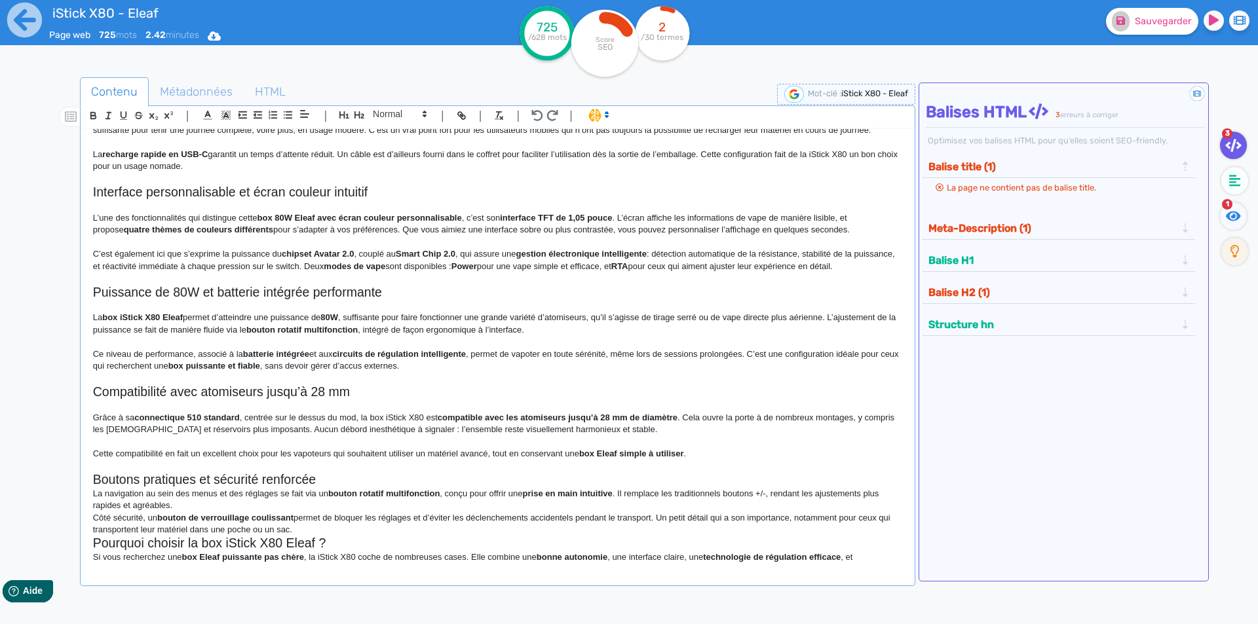
click at [400, 487] on h2 "Boutons pratiques et sécurité renforcée" at bounding box center [497, 479] width 809 height 15
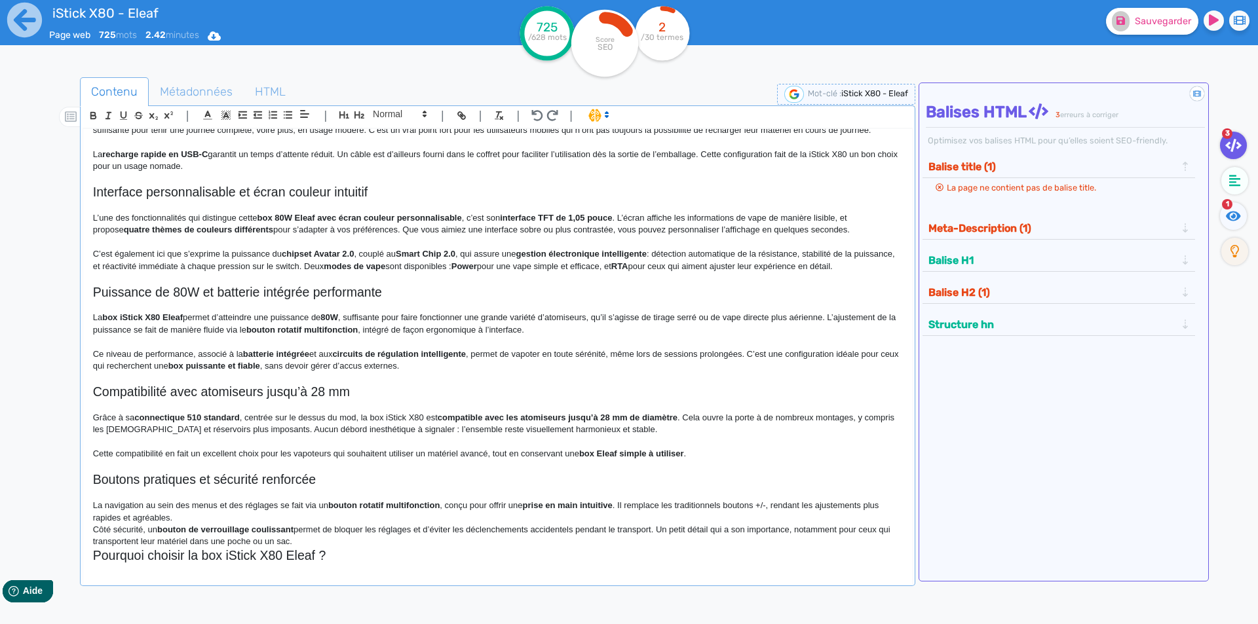
scroll to position [299, 0]
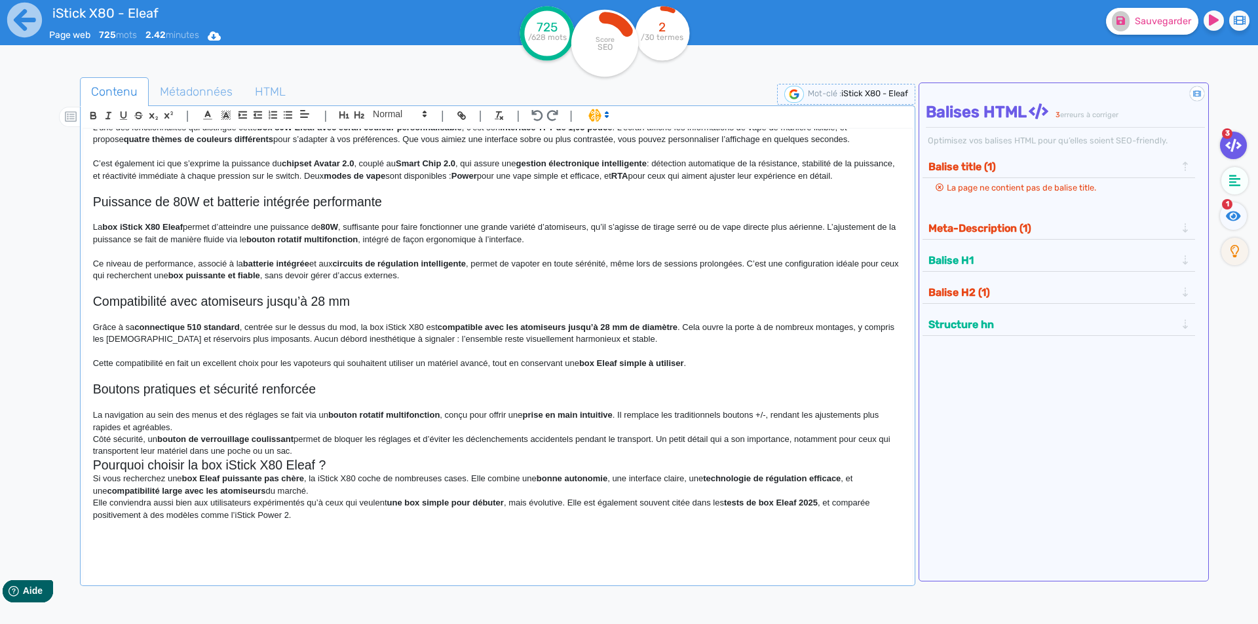
click at [253, 425] on p "La navigation au sein des menus et des réglages se fait via un bouton rotatif m…" at bounding box center [497, 421] width 809 height 24
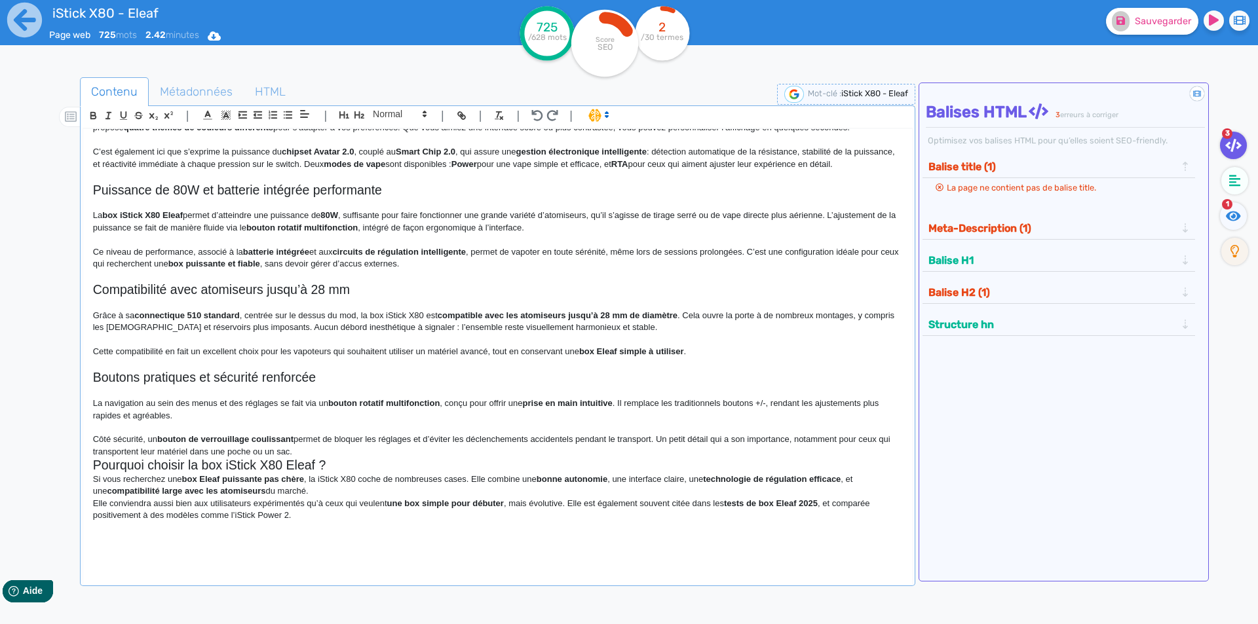
click at [316, 458] on p "Côté sécurité, un bouton de verrouillage coulissant permet de bloquer les régla…" at bounding box center [497, 446] width 809 height 24
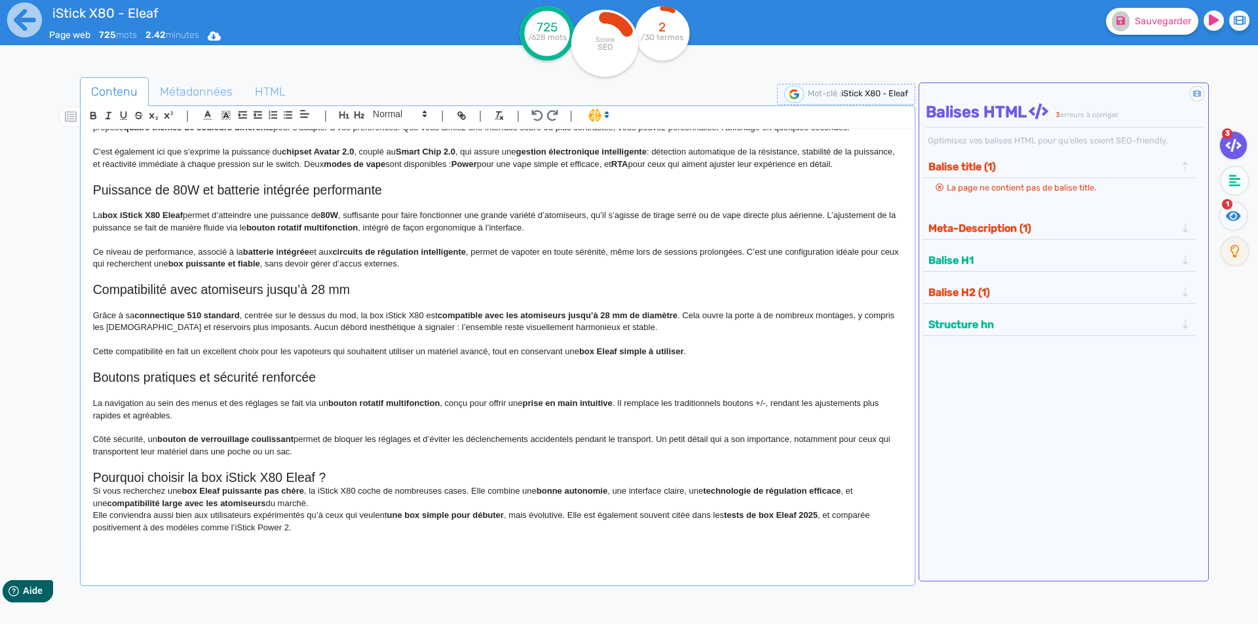
click at [360, 486] on h2 "Pourquoi choisir la box iStick X80 Eleaf ?" at bounding box center [497, 477] width 809 height 15
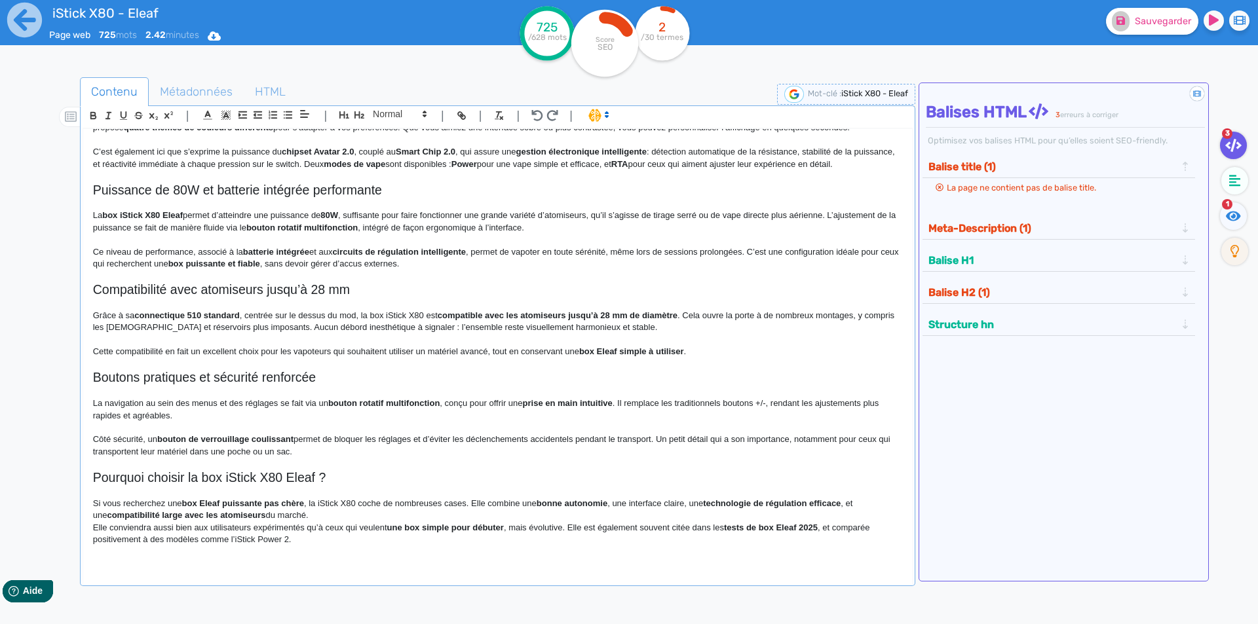
click at [320, 536] on p "Elle conviendra aussi bien aux utilisateurs expérimentés qu’à ceux qui veulent …" at bounding box center [497, 534] width 809 height 24
click at [321, 522] on p "Si vous recherchez une box Eleaf puissante pas chère , la iStick X80 coche de n…" at bounding box center [497, 510] width 809 height 24
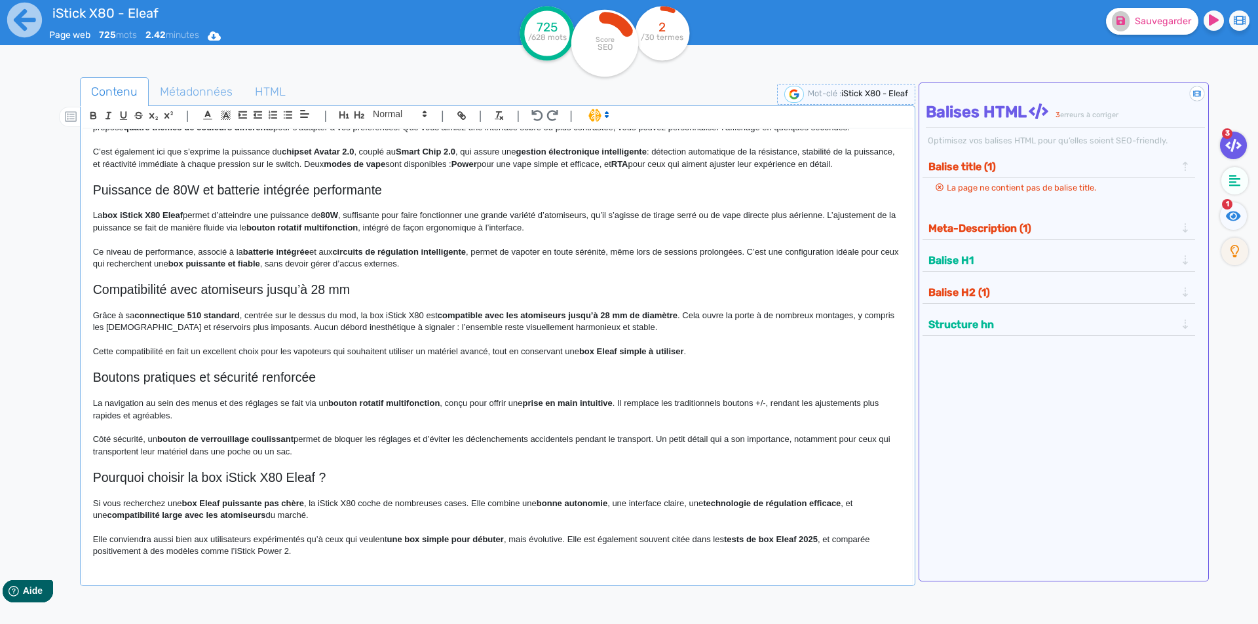
click at [342, 486] on h2 "Pourquoi choisir la box iStick X80 Eleaf ?" at bounding box center [497, 477] width 809 height 15
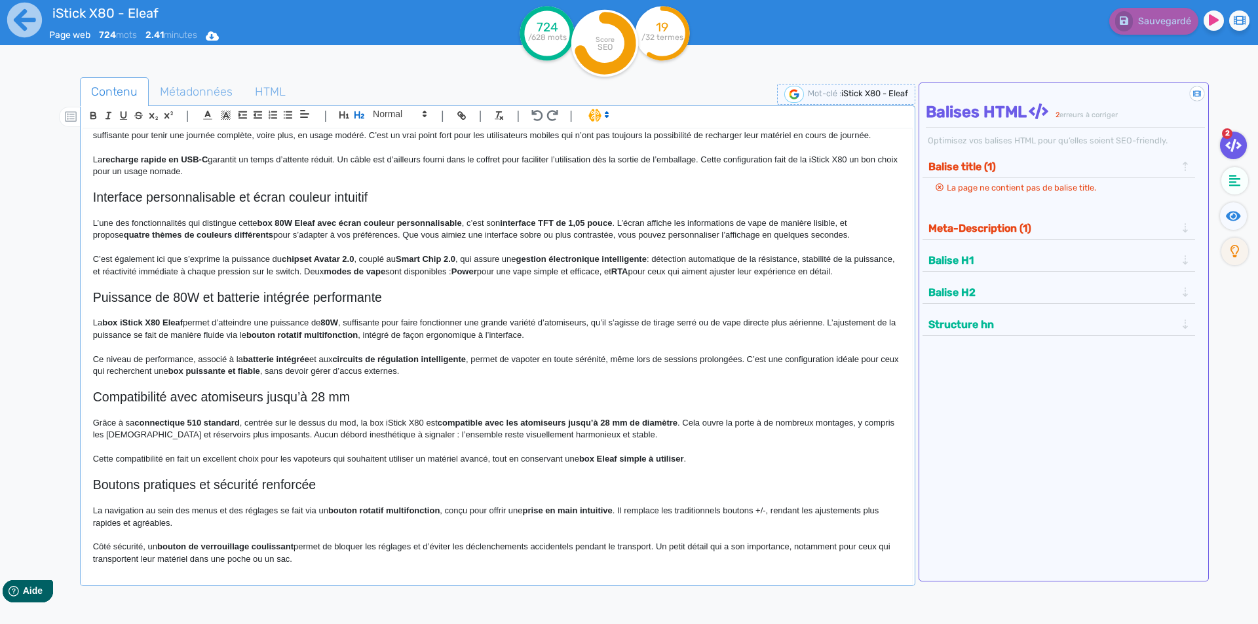
scroll to position [0, 0]
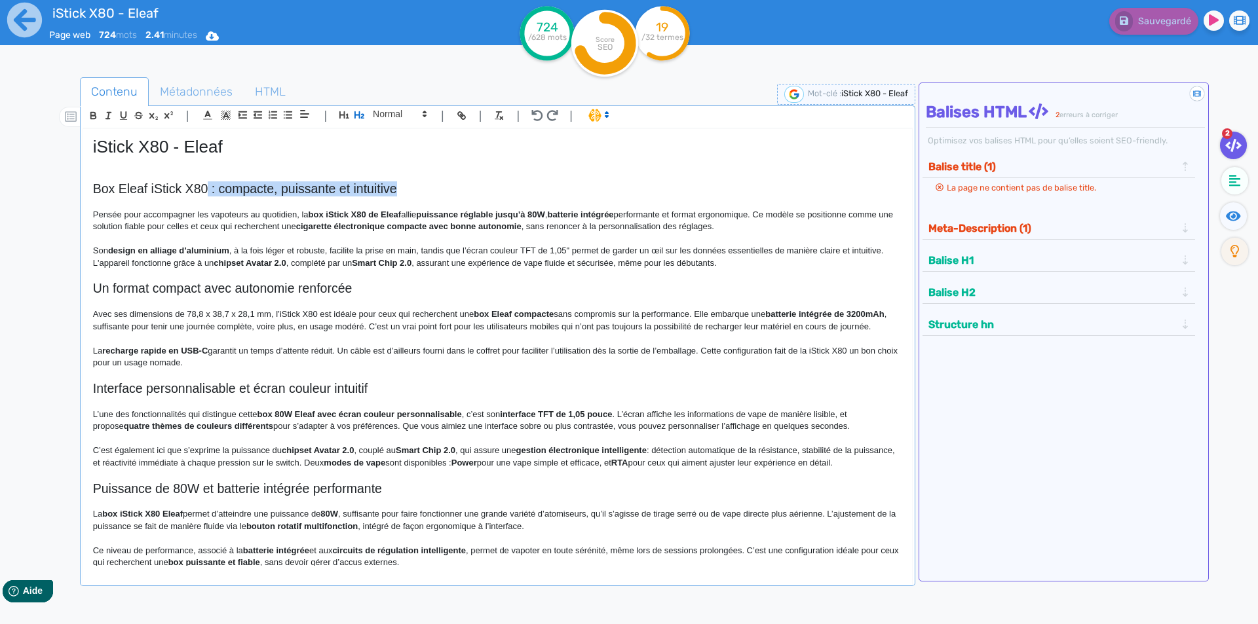
drag, startPoint x: 208, startPoint y: 184, endPoint x: 427, endPoint y: 186, distance: 218.8
click at [427, 186] on h2 "Box Eleaf iStick X80 : compacte, puissante et intuitive" at bounding box center [497, 188] width 809 height 15
click at [211, 186] on h2 "Box Eleaf iStick X80 Eleaf" at bounding box center [497, 188] width 809 height 15
click at [375, 216] on strong "box iStick X80 de Eleaf" at bounding box center [355, 215] width 93 height 10
drag, startPoint x: 375, startPoint y: 216, endPoint x: 386, endPoint y: 214, distance: 10.7
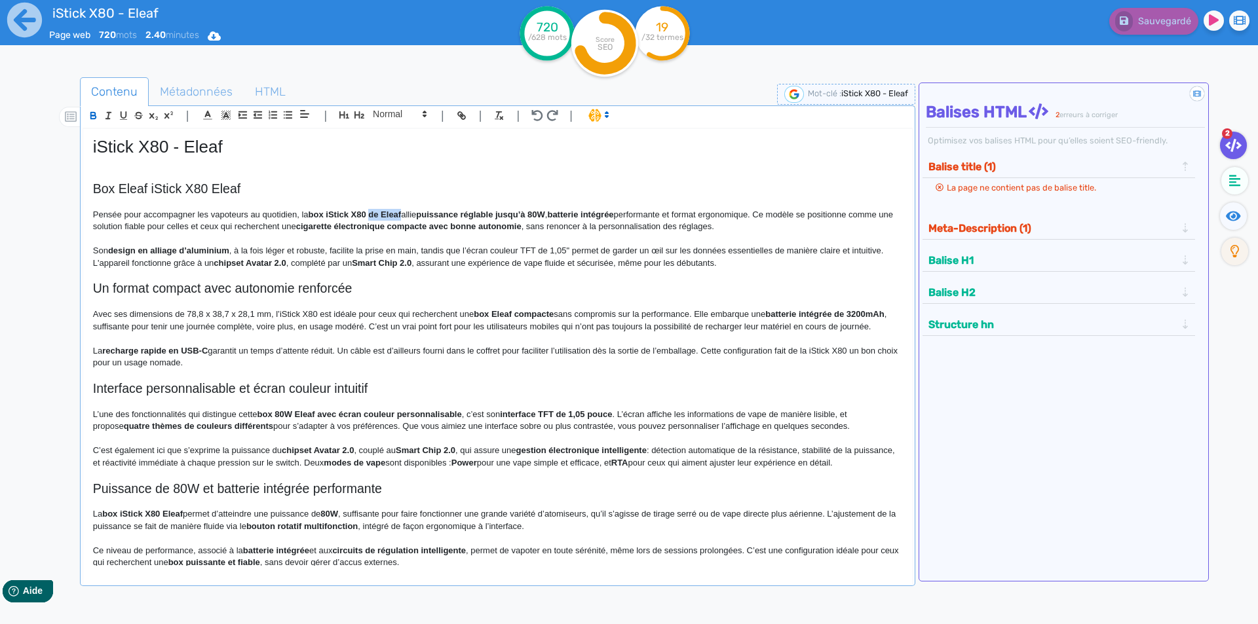
click at [386, 214] on strong "box iStick X80 de Eleaf" at bounding box center [355, 215] width 93 height 10
click at [316, 215] on strong "box iStick X80" at bounding box center [338, 215] width 58 height 10
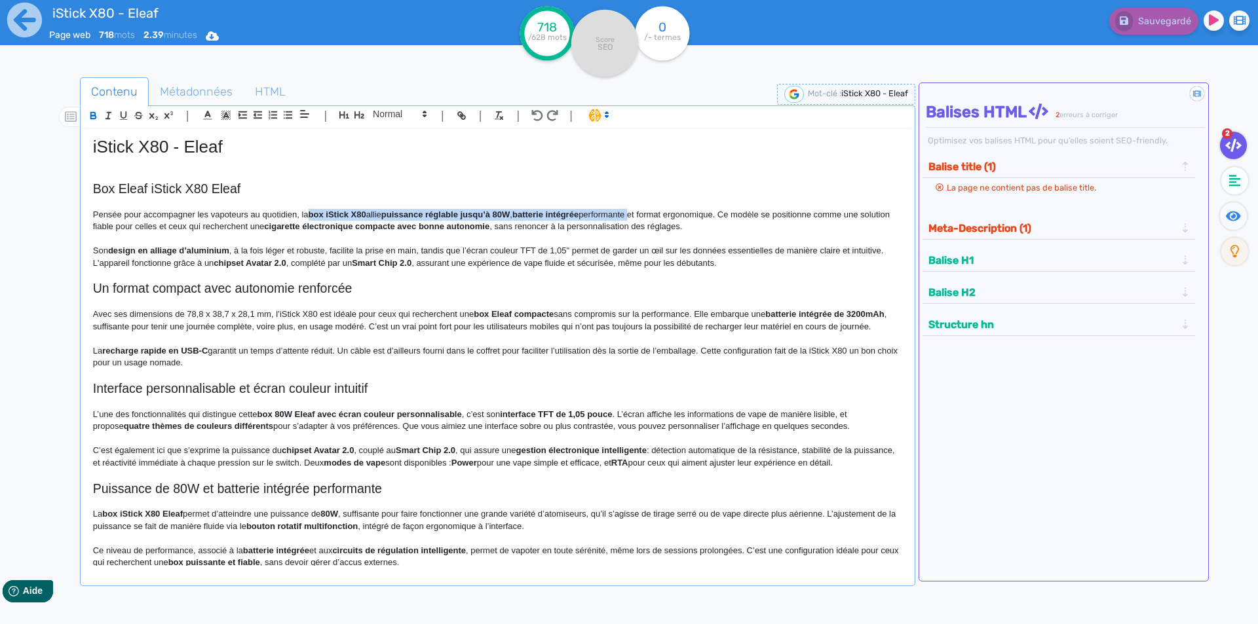
drag, startPoint x: 316, startPoint y: 215, endPoint x: 599, endPoint y: 214, distance: 283.0
click at [599, 214] on p "Pensée pour accompagner les vapoteurs au quotidien, la box iStick X80 allie pui…" at bounding box center [497, 221] width 809 height 24
click at [544, 223] on p "Pensée pour accompagner les vapoteurs au quotidien, la box iStick X80 allie pui…" at bounding box center [497, 221] width 809 height 24
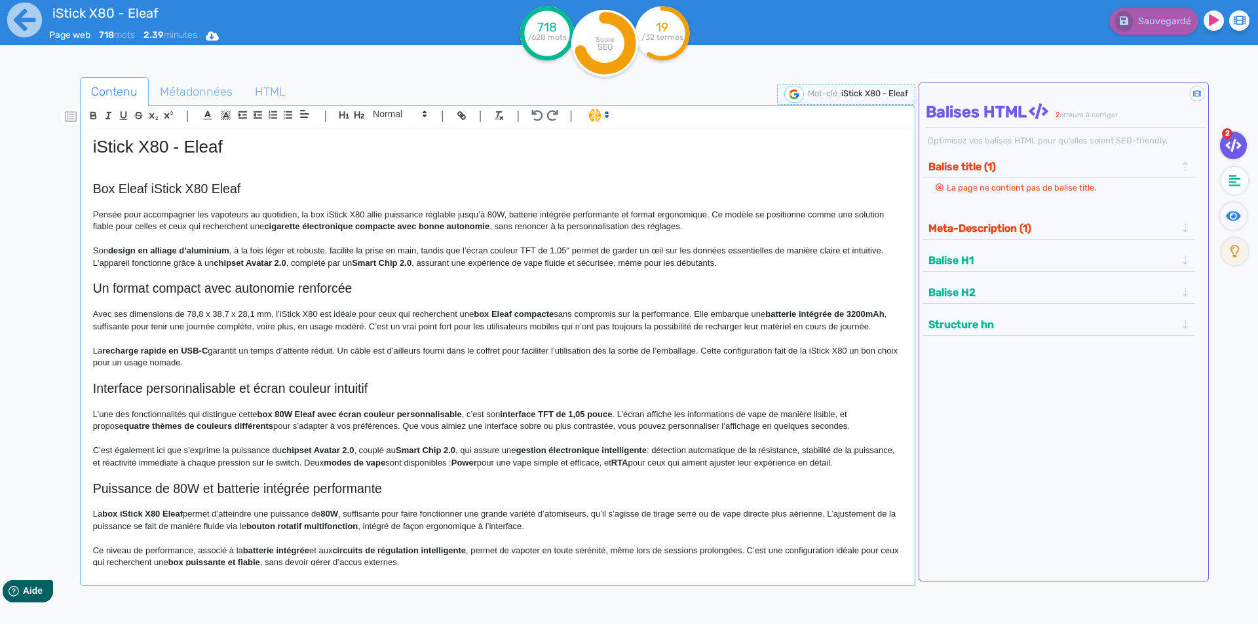
click at [593, 210] on p "Pensée pour accompagner les vapoteurs au quotidien, la box iStick X80 allie pui…" at bounding box center [497, 221] width 809 height 24
click at [372, 226] on strong "cigarette électronique compacte avec bonne autonomie" at bounding box center [334, 226] width 225 height 10
click at [378, 227] on strong "cigarette électronique compacte avec bonne autonomie" at bounding box center [334, 226] width 225 height 10
click at [409, 224] on strong "cigarette électronique compacte avec une bonne autonomie" at bounding box center [343, 226] width 243 height 10
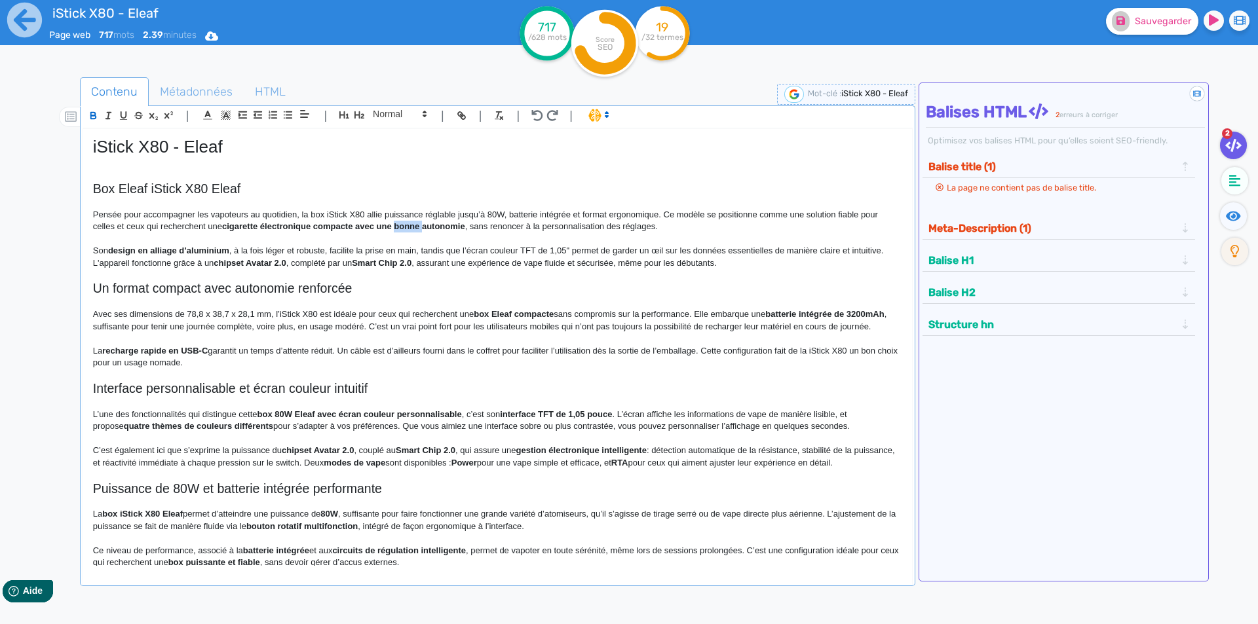
click at [409, 224] on strong "cigarette électronique compacte avec une bonne autonomie" at bounding box center [343, 226] width 243 height 10
click at [238, 225] on strong "cigarette électronique compacte avec une grande autonomie" at bounding box center [345, 226] width 246 height 10
drag, startPoint x: 238, startPoint y: 225, endPoint x: 442, endPoint y: 225, distance: 203.1
click at [1225, 221] on fa-icon at bounding box center [1233, 216] width 27 height 28
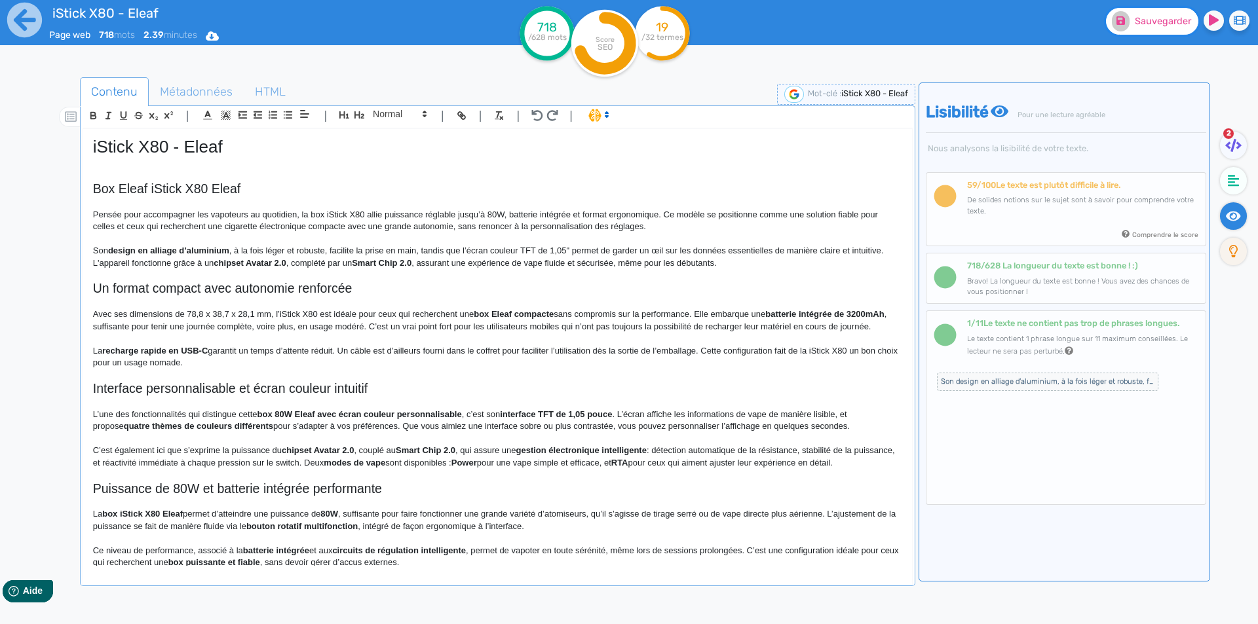
click at [1160, 24] on span "Sauvegarder" at bounding box center [1163, 21] width 56 height 11
click at [421, 248] on p "Son design en alliage d’aluminium , à la fois léger et robuste, facilite la pri…" at bounding box center [497, 257] width 809 height 24
click at [521, 248] on p "Son design en alliage d’aluminium , à la fois léger et robuste, facilite la pri…" at bounding box center [497, 257] width 809 height 24
click at [605, 252] on p "Son design en alliage d’aluminium , à la fois léger et robuste, facilite la pri…" at bounding box center [497, 257] width 809 height 24
click at [607, 266] on p "Son design en alliage d’aluminium , à la fois léger et robuste, facilite la pri…" at bounding box center [497, 257] width 809 height 24
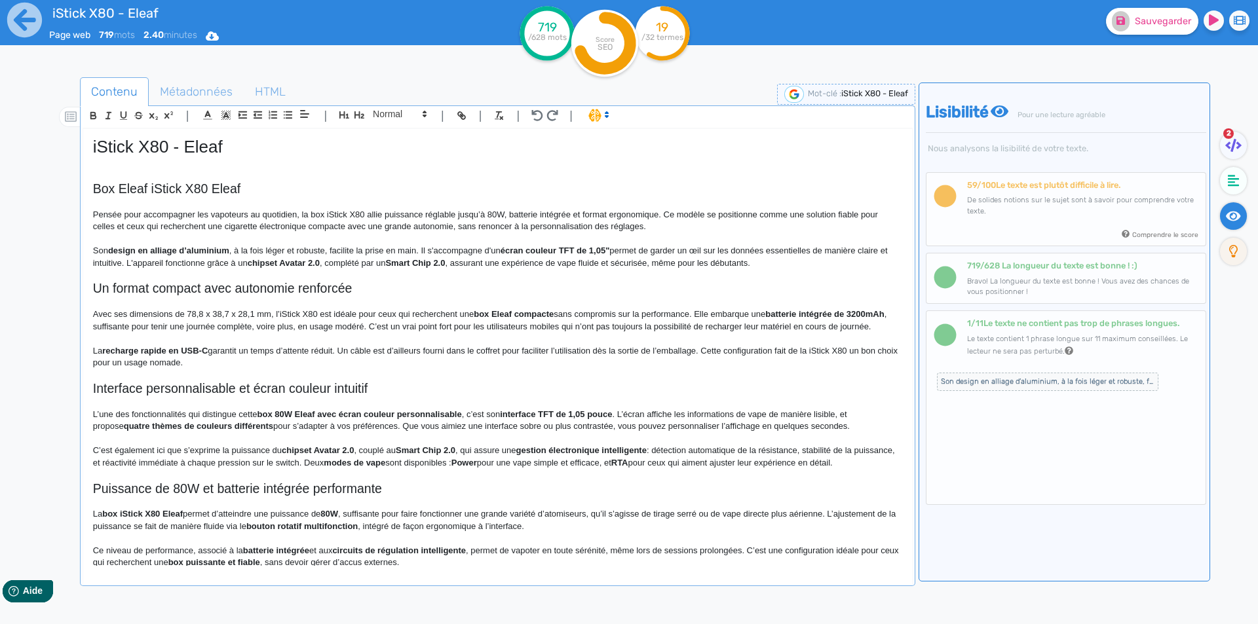
click at [610, 252] on strong "écran couleur TFT de 1,05"" at bounding box center [555, 251] width 109 height 10
click at [619, 254] on p "Son design en alliage d’aluminium , à la fois léger et robuste, facilite la pri…" at bounding box center [497, 257] width 809 height 24
click at [610, 246] on strong "écran couleur TFT de 1,05"" at bounding box center [555, 251] width 109 height 10
click at [605, 313] on p "Avec ses dimensions de 78,8 x 38,7 x 28,1 mm, l’iStick X80 est idéale pour ceux…" at bounding box center [497, 321] width 809 height 24
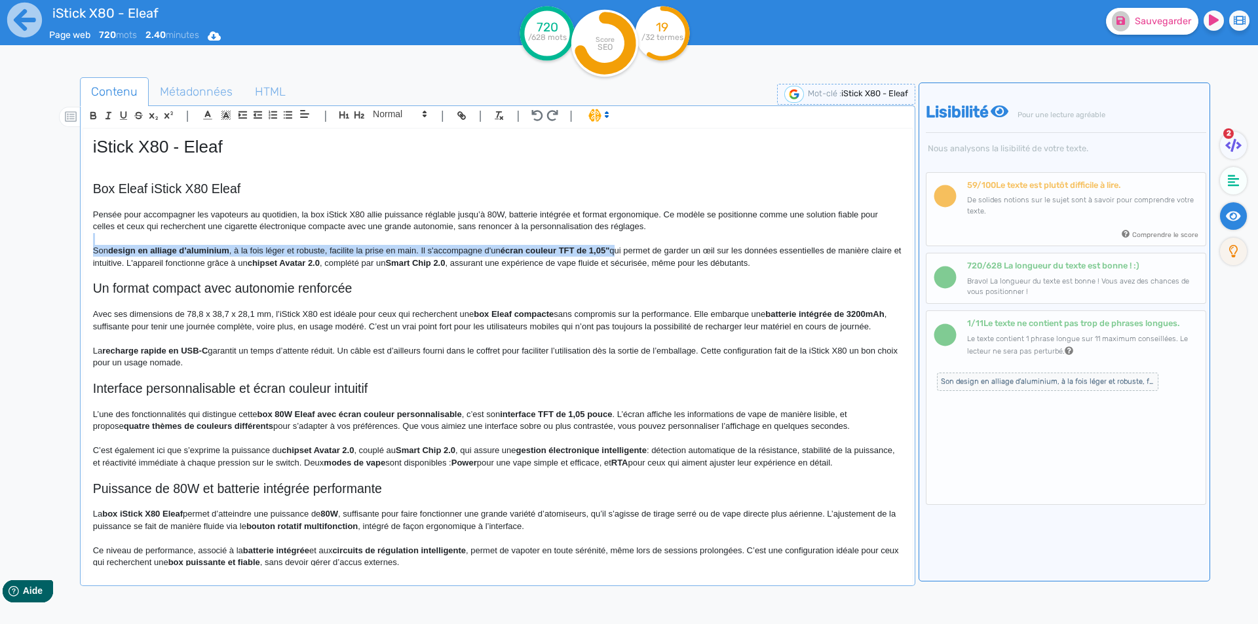
click at [617, 246] on div "iStick X80 - Eleaf Box Eleaf iStick X80 Eleaf Pensée pour accompagner les vapot…" at bounding box center [497, 347] width 829 height 437
click at [615, 253] on p "Son design en alliage d’aluminium , à la fois léger et robuste, facilite la pri…" at bounding box center [497, 257] width 809 height 24
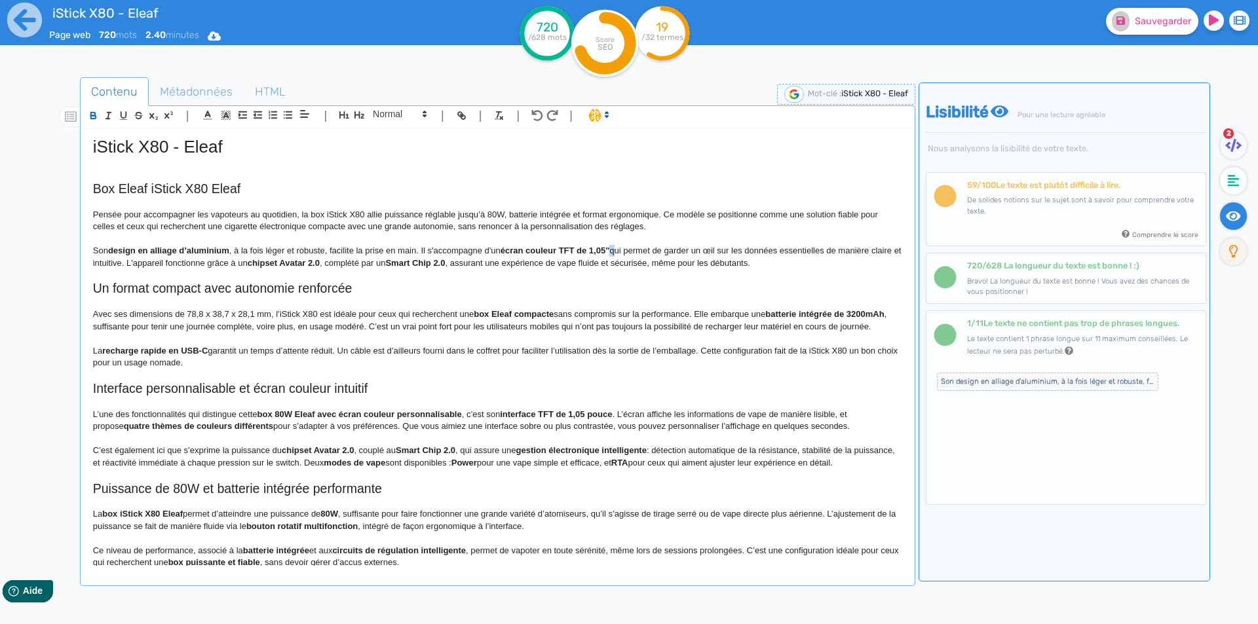
click at [613, 250] on p "Son design en alliage d’aluminium , à la fois léger et robuste, facilite la pri…" at bounding box center [497, 257] width 809 height 24
click at [613, 294] on h2 "Un format compact avec autonomie renforcée" at bounding box center [497, 288] width 809 height 15
click at [159, 262] on p "Son design en alliage d’aluminium , à la fois léger et robuste, facilite la pri…" at bounding box center [497, 257] width 809 height 24
click at [161, 262] on p "Son design en alliage d’aluminium , à la fois léger et robuste, facilite la pri…" at bounding box center [497, 257] width 809 height 24
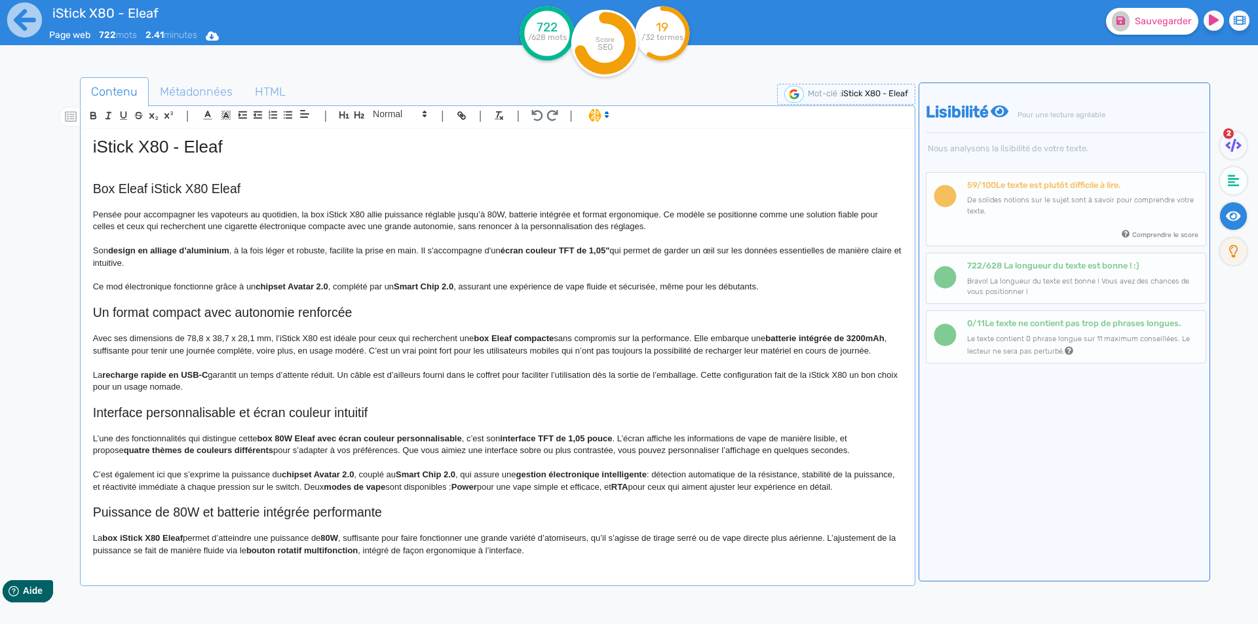
click at [238, 283] on p "Ce mod électronique fonctionne grâce à un chipset Avatar 2.0 , complété par un …" at bounding box center [497, 287] width 809 height 12
drag, startPoint x: 238, startPoint y: 283, endPoint x: 248, endPoint y: 284, distance: 10.6
click at [248, 284] on p "Ce mod électronique fonctionne grâce à un chipset Avatar 2.0 , complété par un …" at bounding box center [497, 287] width 809 height 12
click at [338, 288] on p "Ce mod électronique fonctionne grâce au chipset Avatar 2.0 , complété par un Sm…" at bounding box center [497, 287] width 809 height 12
drag, startPoint x: 338, startPoint y: 288, endPoint x: 444, endPoint y: 285, distance: 105.5
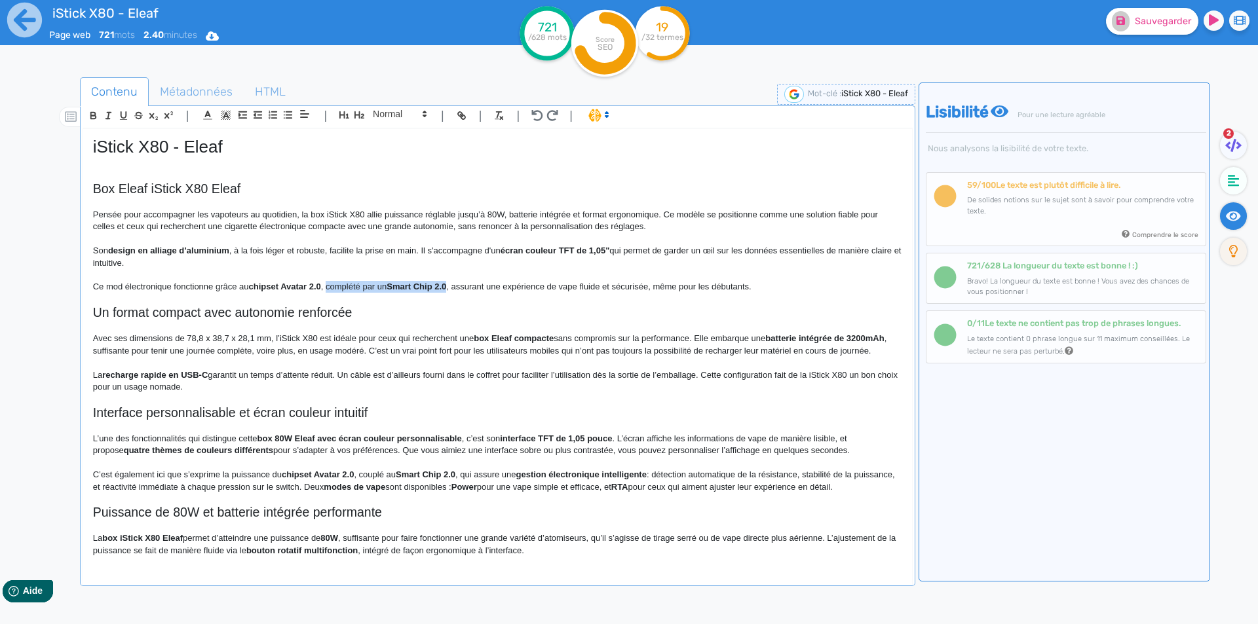
click at [444, 285] on p "Ce mod électronique fonctionne grâce au chipset Avatar 2.0 , complété par un Sm…" at bounding box center [497, 287] width 809 height 12
click at [655, 286] on p "Ce mod électronique fonctionne grâce au chipset Avatar 2.0 , assurant une expér…" at bounding box center [497, 287] width 809 height 12
click at [1158, 4] on div "Sauvegarder" at bounding box center [1006, 19] width 523 height 32
click at [1155, 16] on span "Sauvegarder" at bounding box center [1163, 21] width 56 height 11
click at [97, 338] on p "Avec ses dimensions de 78,8 x 38,7 x 28,1 mm, l’iStick X80 est idéale pour ceux…" at bounding box center [497, 345] width 809 height 24
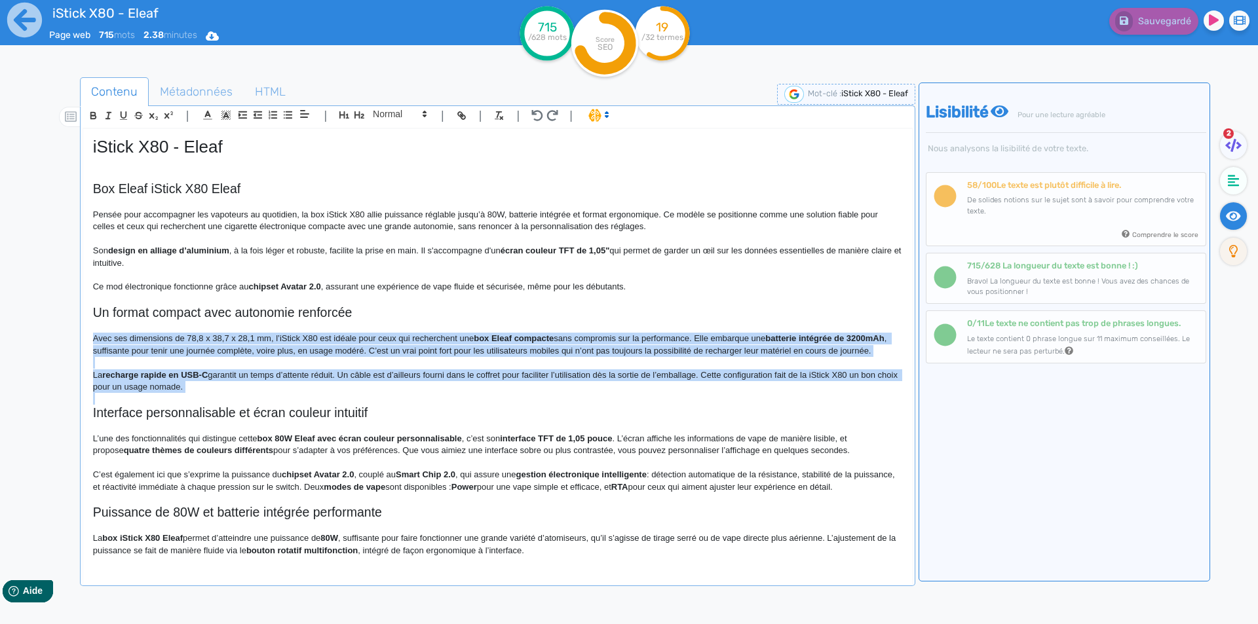
drag, startPoint x: 97, startPoint y: 338, endPoint x: 236, endPoint y: 399, distance: 151.7
click at [236, 399] on div "iStick X80 - Eleaf Box Eleaf iStick X80 Eleaf Pensée pour accompagner les vapot…" at bounding box center [497, 347] width 829 height 437
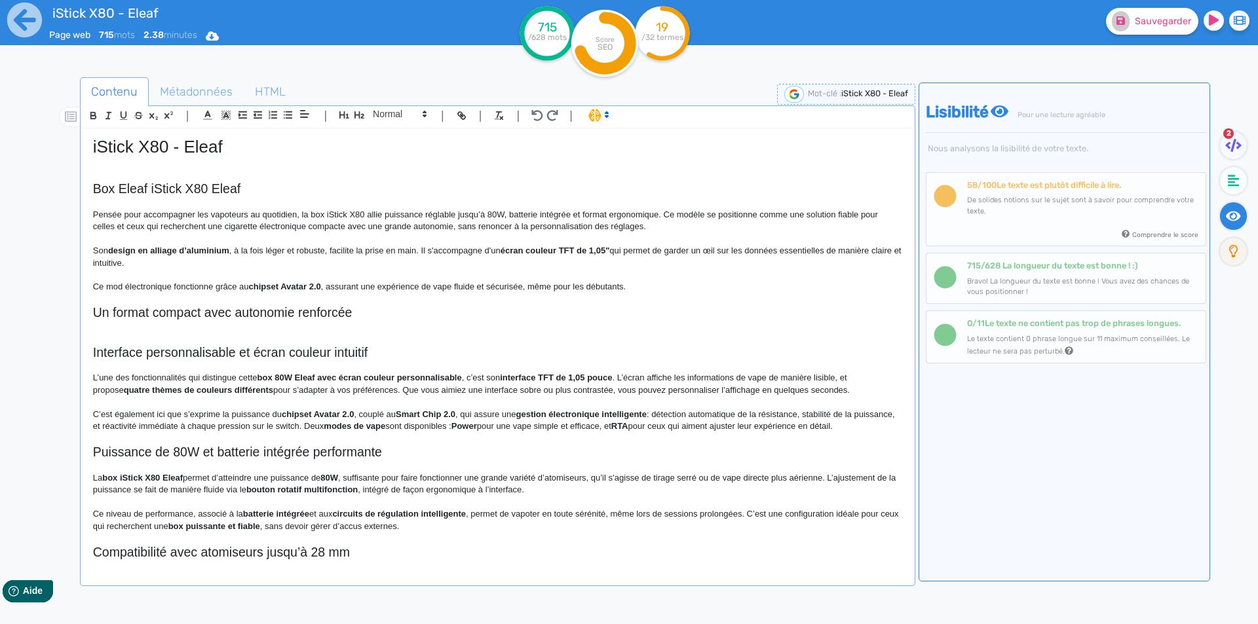
click at [205, 262] on p "Son design en alliage d’aluminium , à la fois léger et robuste, facilite la pri…" at bounding box center [497, 257] width 809 height 24
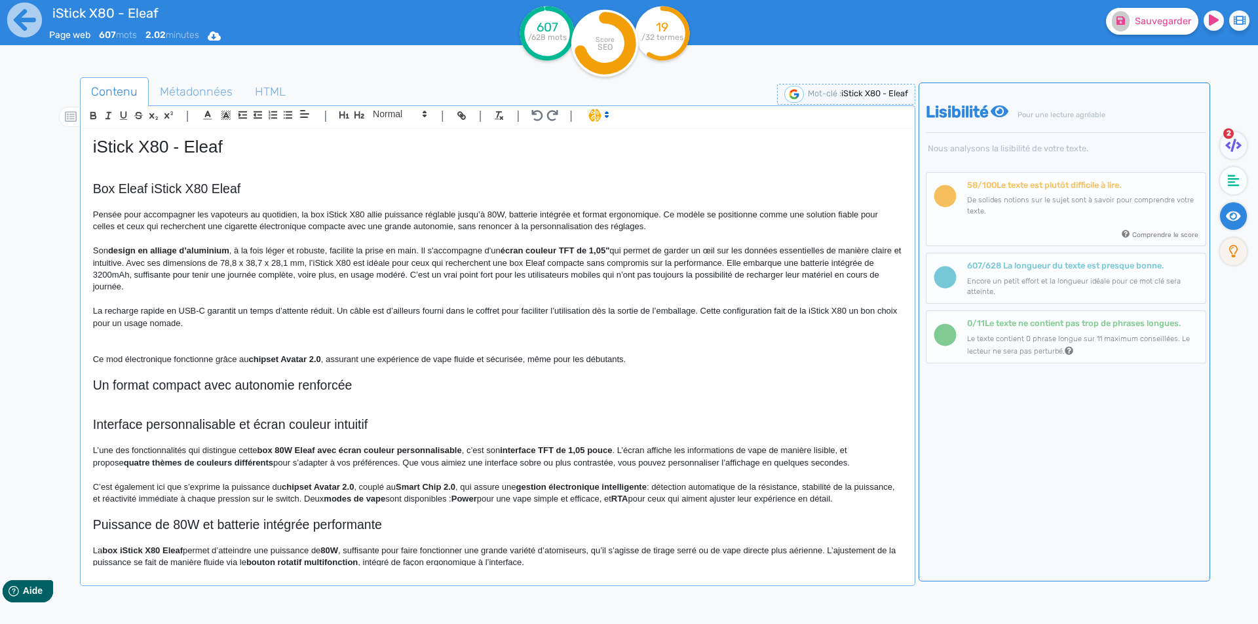
click at [344, 265] on p "Son design en alliage d’aluminium , à la fois léger et robuste, facilite la pri…" at bounding box center [497, 269] width 809 height 48
click at [761, 262] on p "Son design en alliage d’aluminium , à la fois léger et robuste, facilite la pri…" at bounding box center [497, 269] width 809 height 48
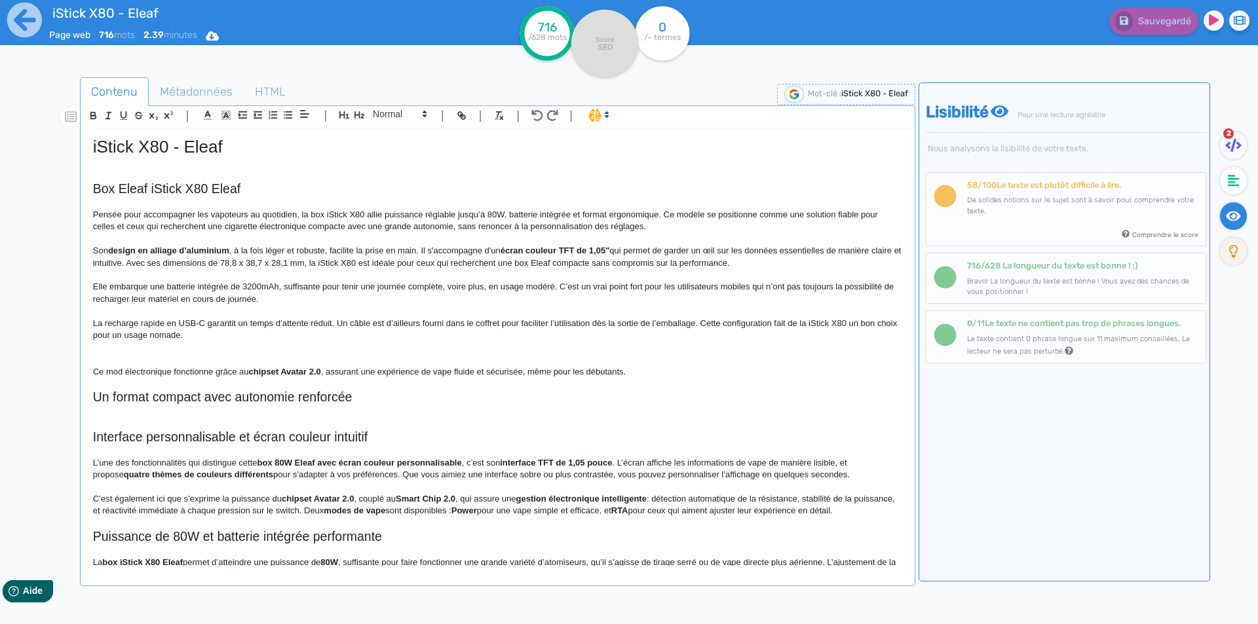
click at [223, 286] on p "Elle embarque une batterie intégrée de 3200mAh, suffisante pour tenir une journ…" at bounding box center [497, 293] width 809 height 24
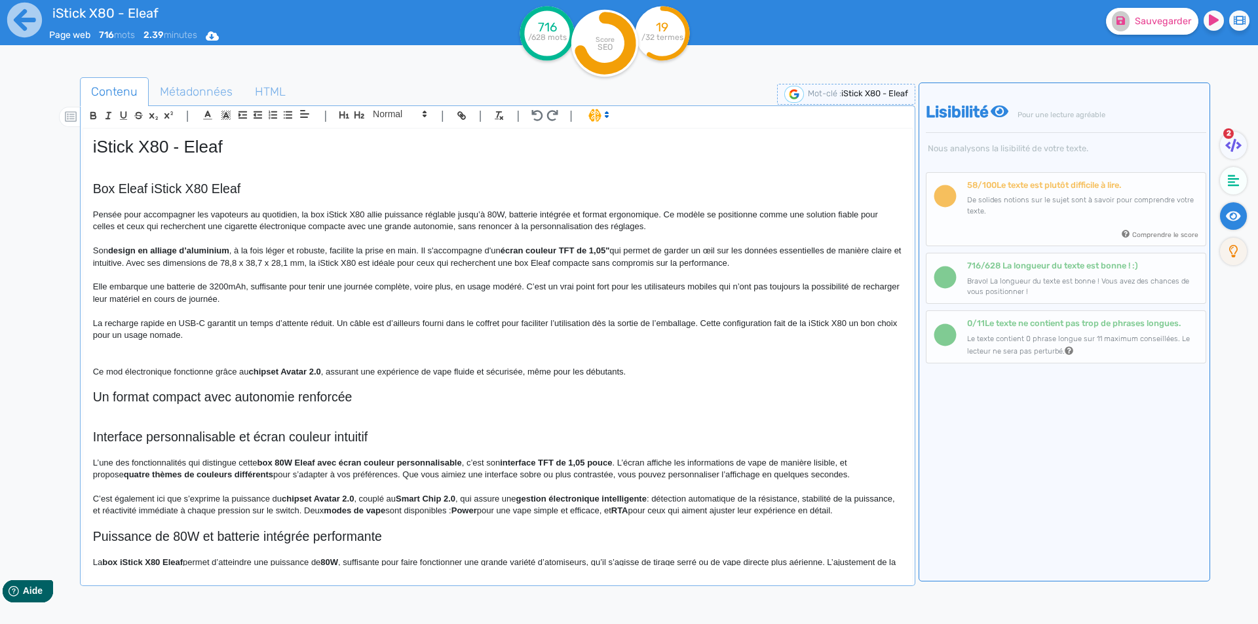
click at [188, 286] on p "Elle embarque une batterie de 3200mAh, suffisante pour tenir une journée complè…" at bounding box center [497, 293] width 809 height 24
drag, startPoint x: 188, startPoint y: 286, endPoint x: 233, endPoint y: 290, distance: 45.4
click at [233, 290] on p "Elle embarque une batterie de 3200mAh , suffisante pour tenir une journée compl…" at bounding box center [497, 293] width 809 height 24
click at [273, 296] on p "Elle embarque une batterie de 3200mAh , suffisante pour tenir une journée compl…" at bounding box center [497, 293] width 809 height 24
click at [273, 288] on p "Elle embarque une batterie de 3200mAh , suffisante pour tenir une journée compl…" at bounding box center [497, 293] width 809 height 24
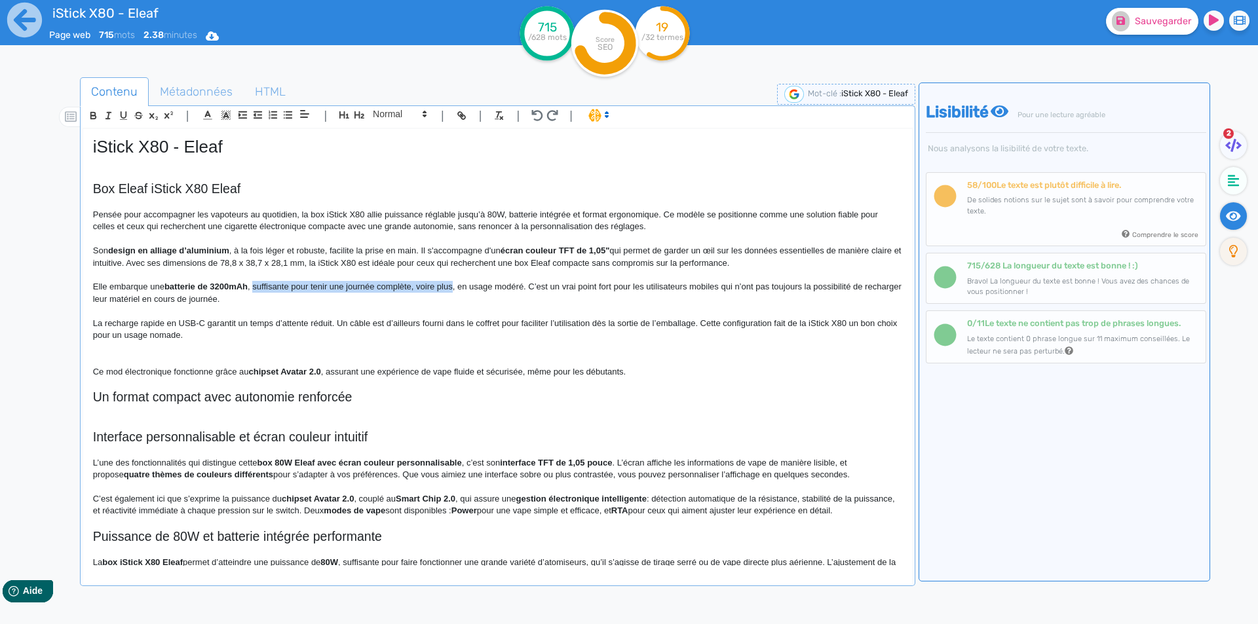
drag, startPoint x: 273, startPoint y: 288, endPoint x: 438, endPoint y: 288, distance: 165.1
click at [438, 288] on p "Elle embarque une batterie de 3200mAh , suffisante pour tenir une journée compl…" at bounding box center [497, 293] width 809 height 24
click at [279, 305] on p at bounding box center [497, 311] width 809 height 12
click at [702, 286] on p "Elle embarque une batterie de 3200mAh , suffisante pour tenir une journée compl…" at bounding box center [497, 293] width 809 height 24
drag, startPoint x: 702, startPoint y: 286, endPoint x: 676, endPoint y: 282, distance: 26.0
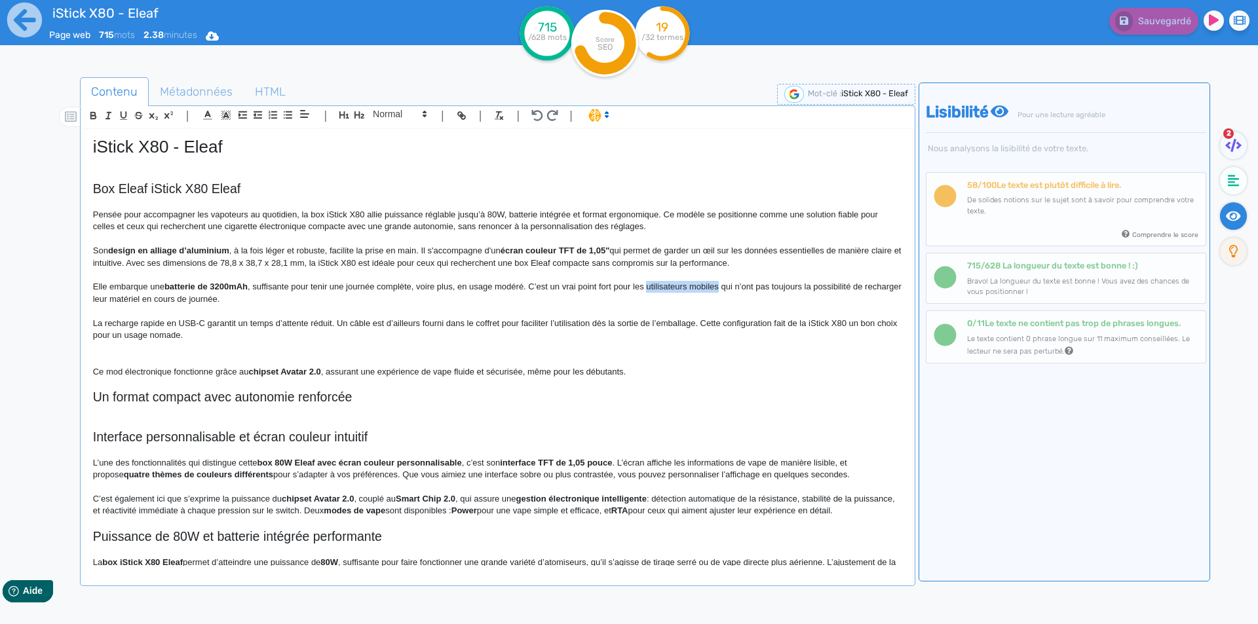
click at [676, 282] on p "Elle embarque une batterie de 3200mAh , suffisante pour tenir une journée compl…" at bounding box center [497, 293] width 809 height 24
click at [256, 297] on p "Elle embarque une batterie de 3200mAh , suffisante pour tenir une journée compl…" at bounding box center [497, 293] width 809 height 24
click at [145, 323] on p "La recharge rapide en USB-C garantit un temps d’attente réduit. Un câble est d’…" at bounding box center [497, 330] width 809 height 24
click at [312, 324] on p "La recharge de cet appareil s'effectue via son port USB-C garantit un temps d’a…" at bounding box center [497, 330] width 809 height 24
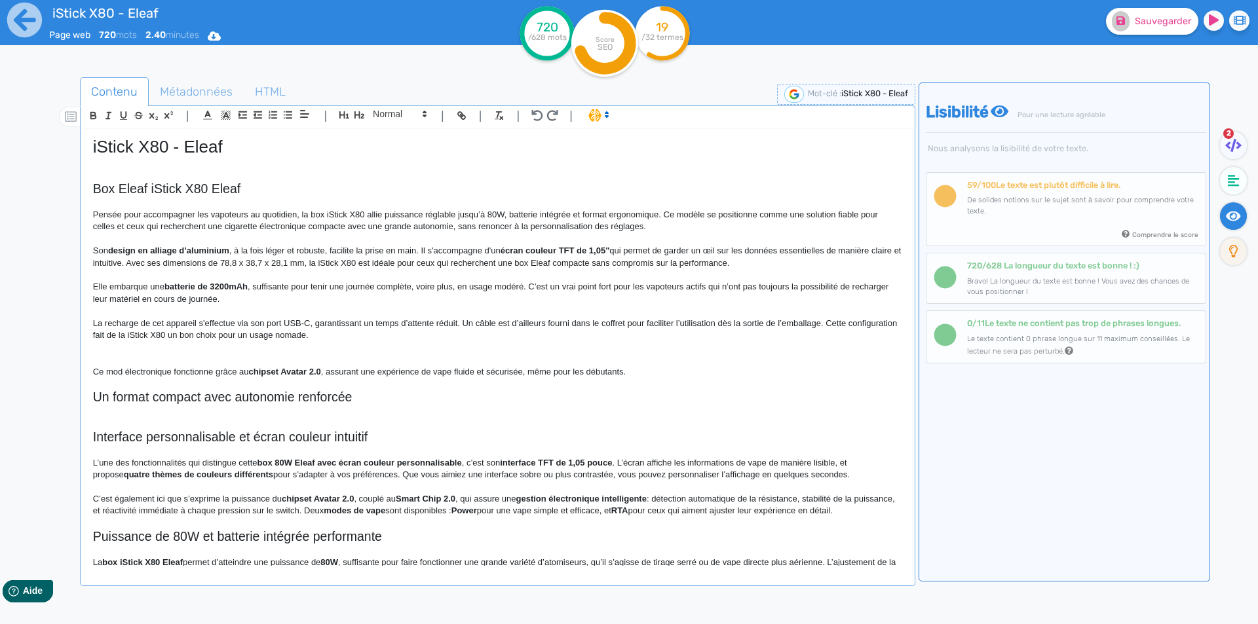
click at [498, 320] on p "La recharge de cet appareil s'effectue via son port USB-C, garantissant un temp…" at bounding box center [497, 330] width 809 height 24
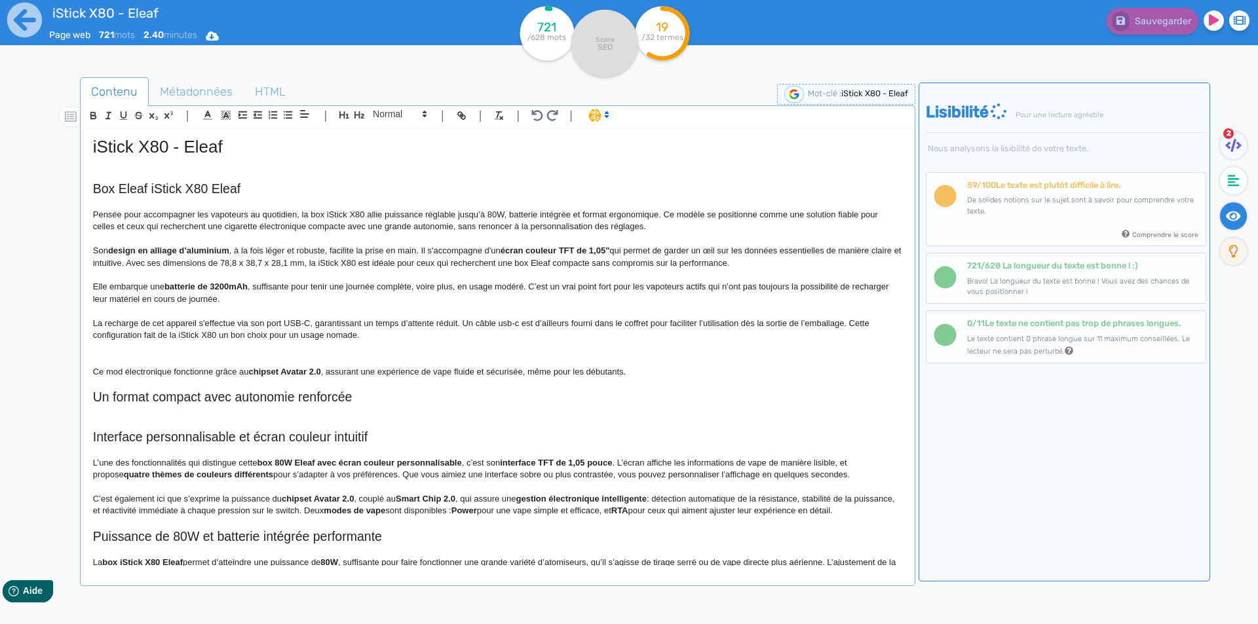
click at [701, 322] on p "La recharge de cet appareil s'effectue via son port USB-C, garantissant un temp…" at bounding box center [497, 330] width 809 height 24
click at [653, 326] on p "La recharge de cet appareil s'effectue via son port USB-C, garantissant un temp…" at bounding box center [497, 330] width 809 height 24
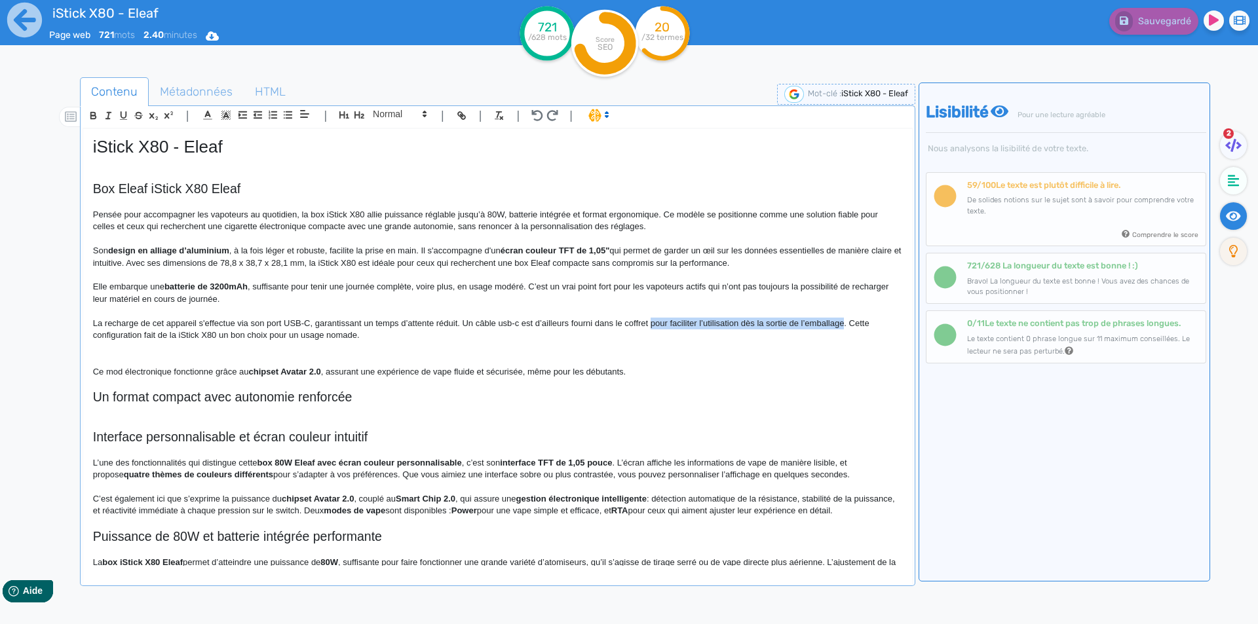
drag, startPoint x: 653, startPoint y: 326, endPoint x: 814, endPoint y: 323, distance: 161.9
click at [814, 323] on p "La recharge de cet appareil s'effectue via son port USB-C, garantissant un temp…" at bounding box center [497, 330] width 809 height 24
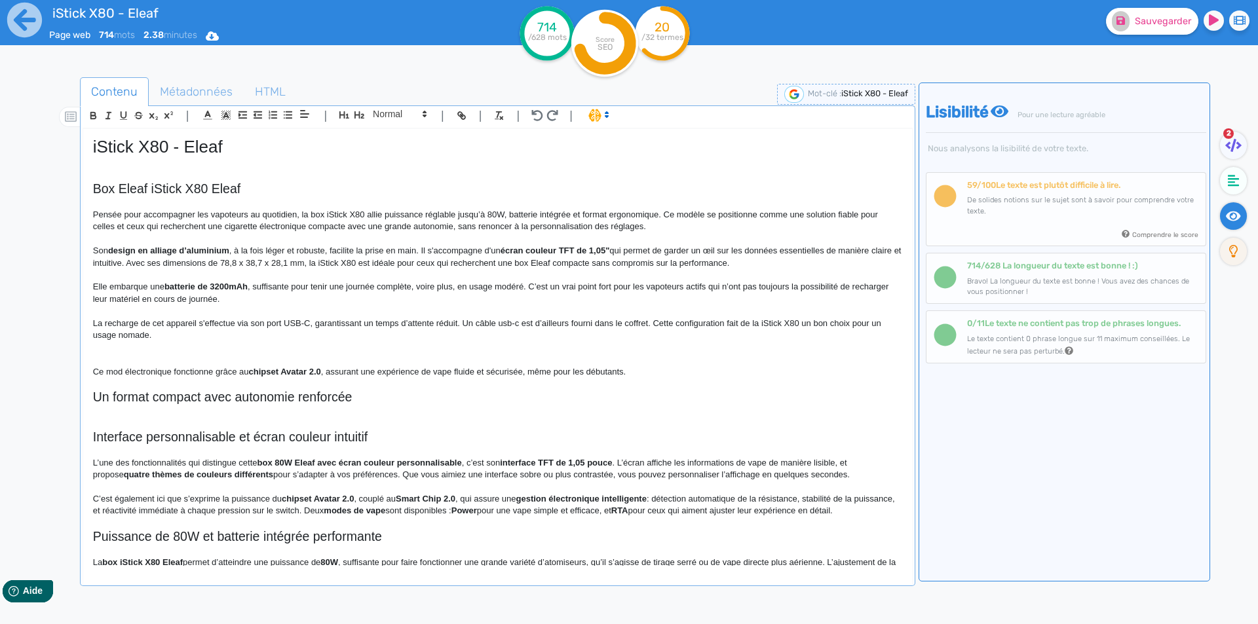
click at [715, 332] on p "La recharge de cet appareil s'effectue via son port USB-C, garantissant un temp…" at bounding box center [497, 330] width 809 height 24
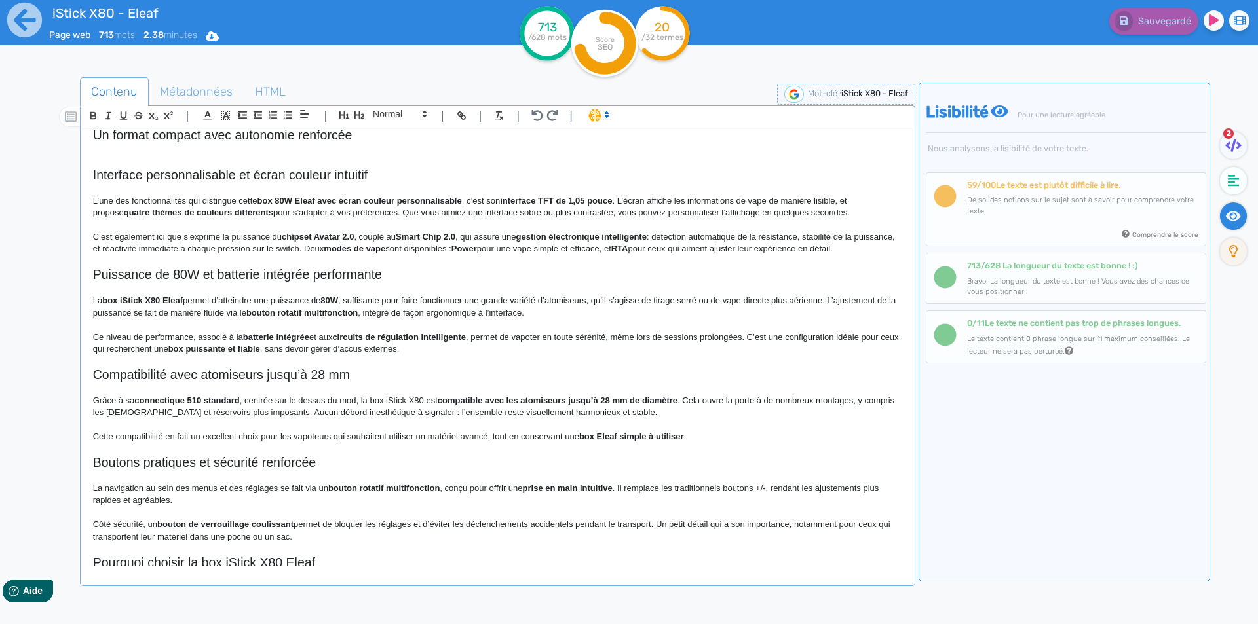
scroll to position [66, 0]
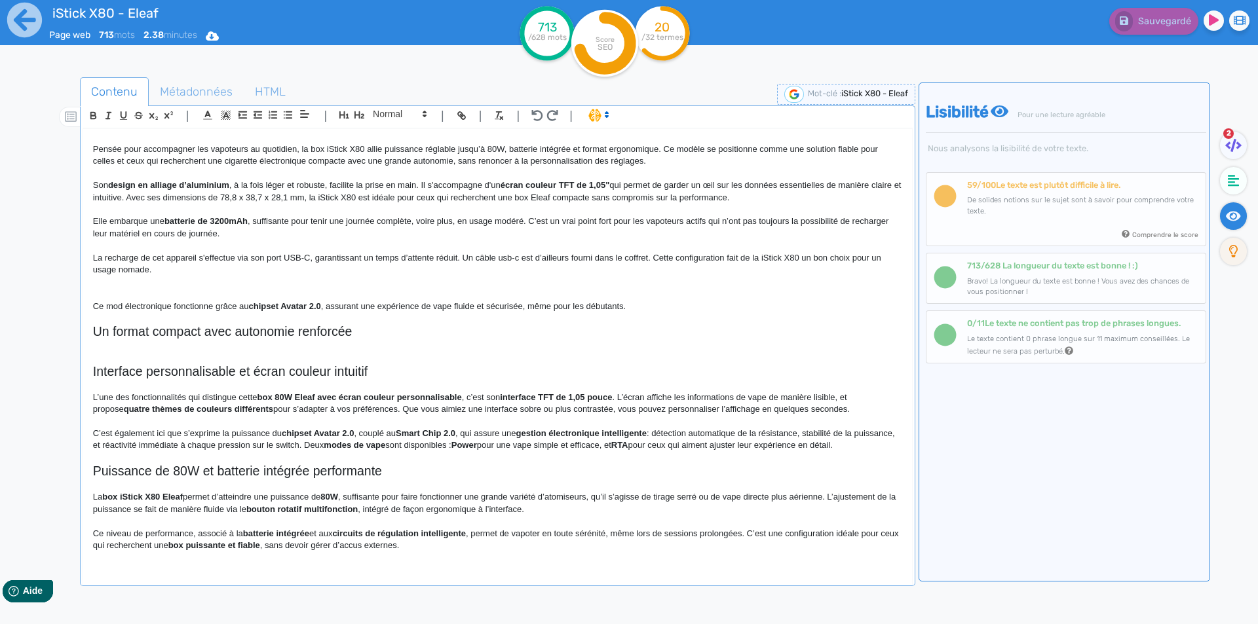
click at [175, 269] on p "La recharge de cet appareil s'effectue via son port USB-C, garantissant un temp…" at bounding box center [497, 264] width 809 height 24
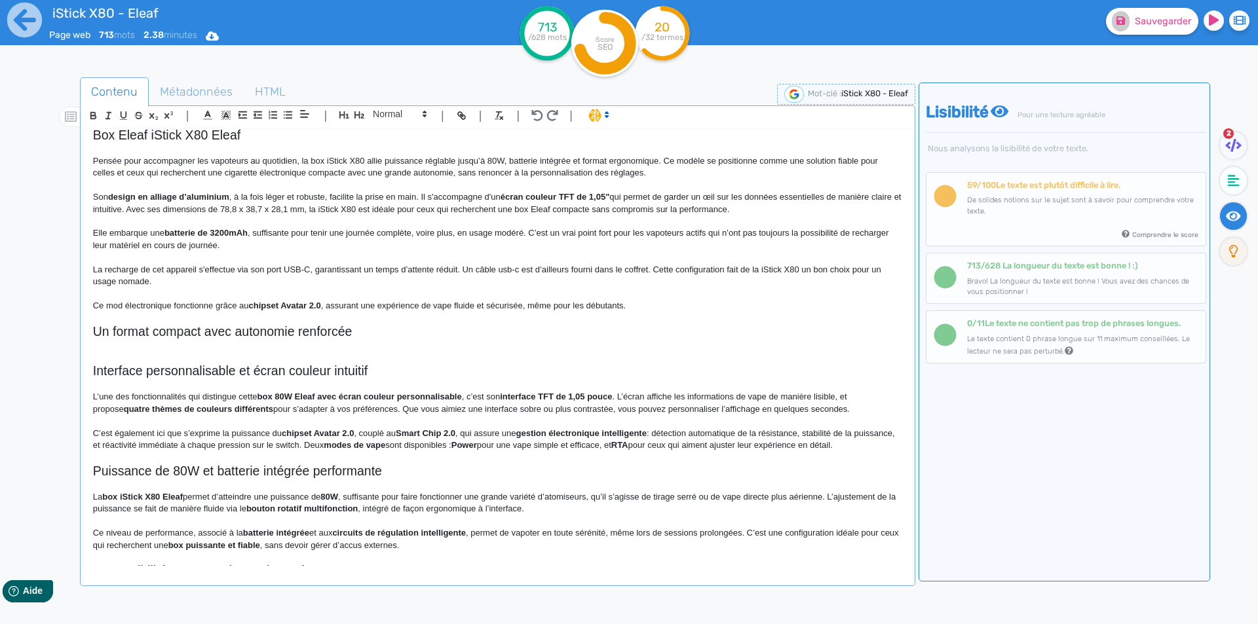
click at [165, 308] on p "Ce mod électronique fonctionne grâce au chipset Avatar 2.0 , assurant une expér…" at bounding box center [497, 306] width 809 height 12
copy p "Ce mod électronique fonctionne grâce au chipset Avatar 2.0 , assurant une expér…"
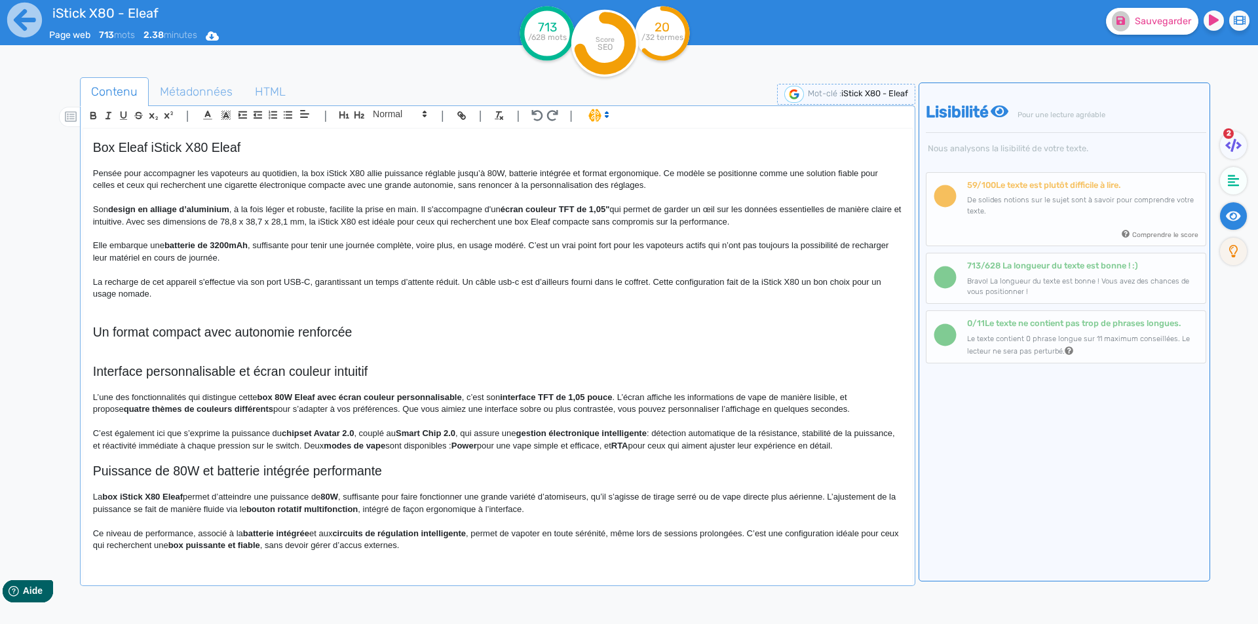
scroll to position [29, 0]
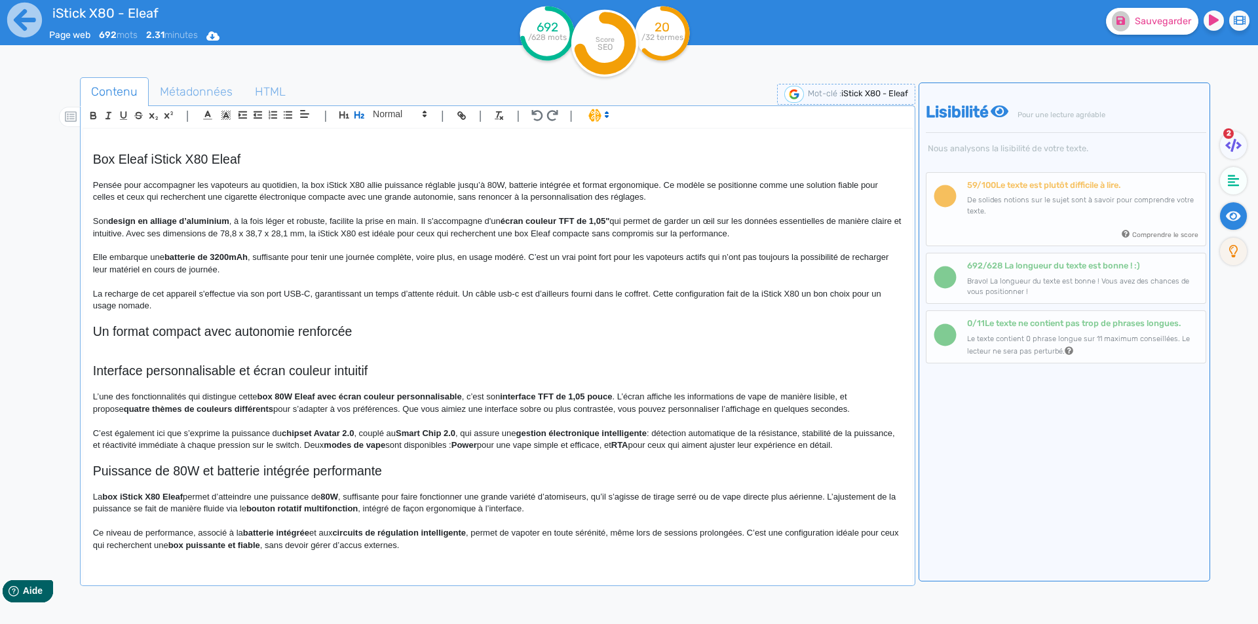
click at [170, 320] on p at bounding box center [497, 319] width 809 height 12
click at [168, 326] on h2 "Un format compact avec autonomie renforcée" at bounding box center [497, 331] width 809 height 15
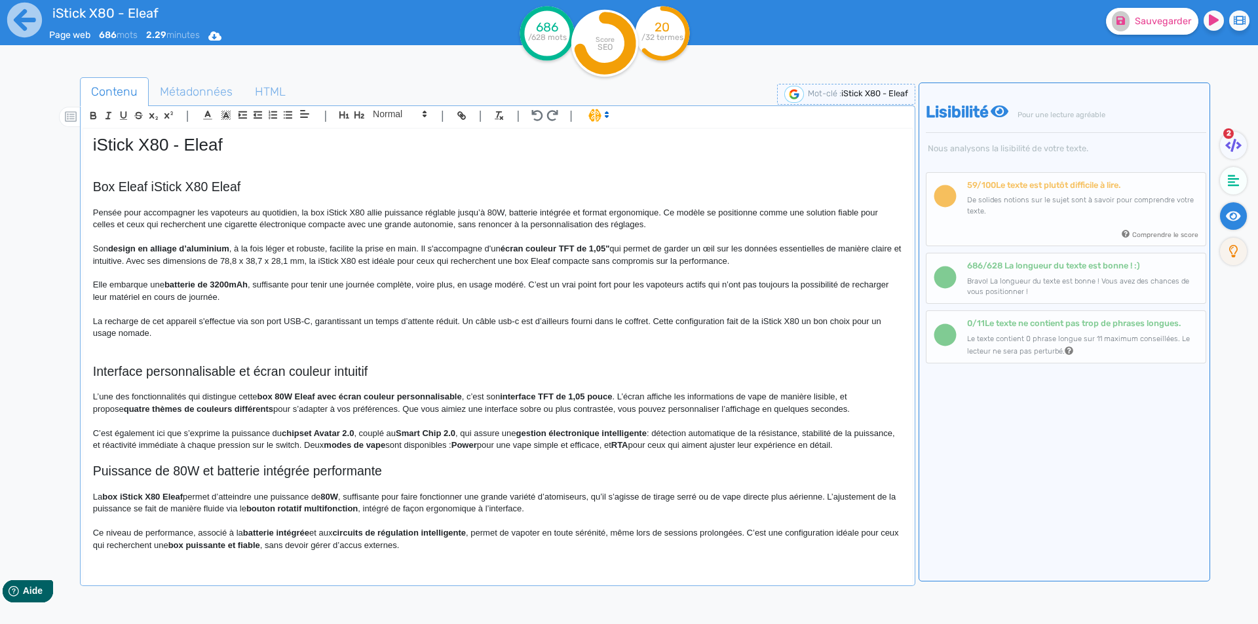
scroll to position [0, 0]
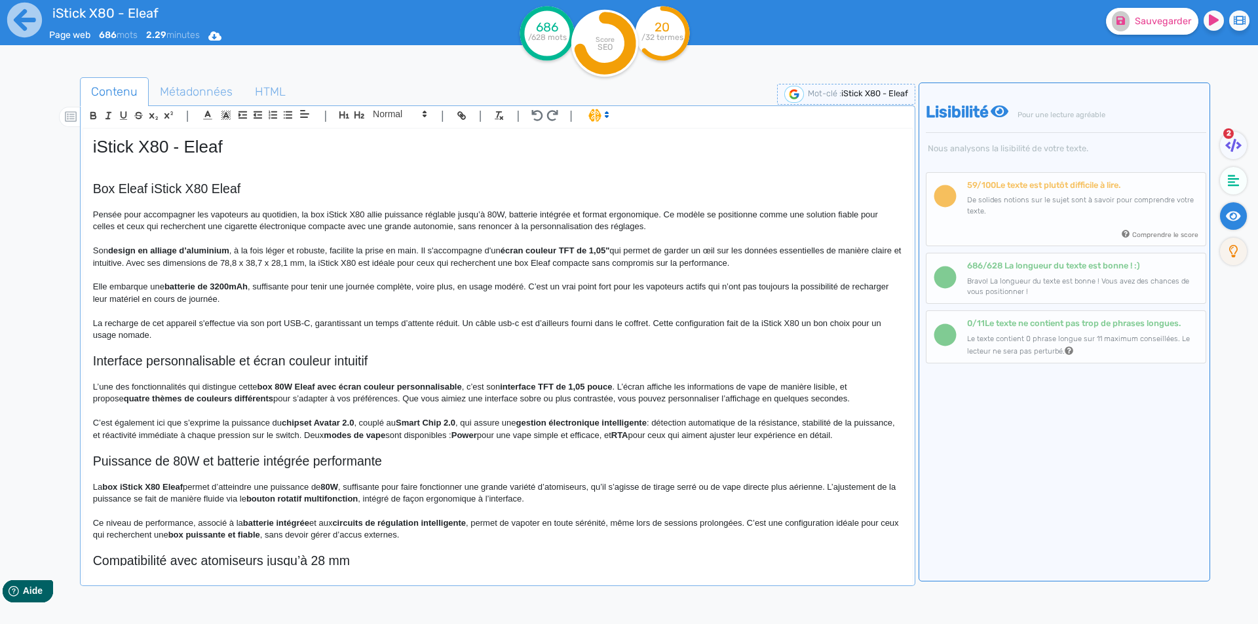
click at [200, 360] on h2 "Interface personnalisable et écran couleur intuitif" at bounding box center [497, 361] width 809 height 15
click at [402, 116] on span at bounding box center [399, 114] width 64 height 16
click at [392, 138] on span at bounding box center [399, 137] width 52 height 23
click at [279, 383] on strong "box 80W Eleaf avec écran couleur personnalisable" at bounding box center [359, 384] width 204 height 10
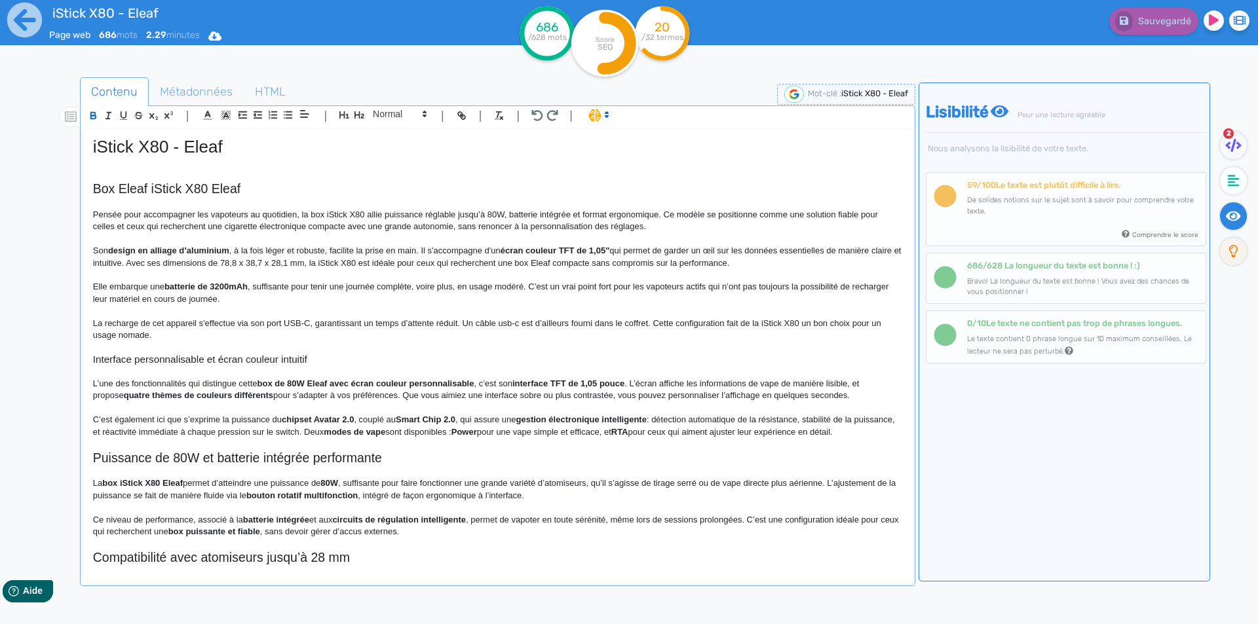
click at [311, 383] on strong "box de 80W Eleaf avec écran couleur personnalisable" at bounding box center [365, 384] width 217 height 10
click at [311, 382] on strong "box de 80W Eleaf avec écran couleur personnalisable" at bounding box center [365, 384] width 217 height 10
click at [512, 381] on strong "interface TFT de 1,05 pouce" at bounding box center [545, 384] width 112 height 10
drag, startPoint x: 512, startPoint y: 381, endPoint x: 591, endPoint y: 381, distance: 78.6
click at [581, 400] on p "L’une des fonctionnalités qui distingue cette box de 80W avec écran couleur per…" at bounding box center [497, 390] width 809 height 24
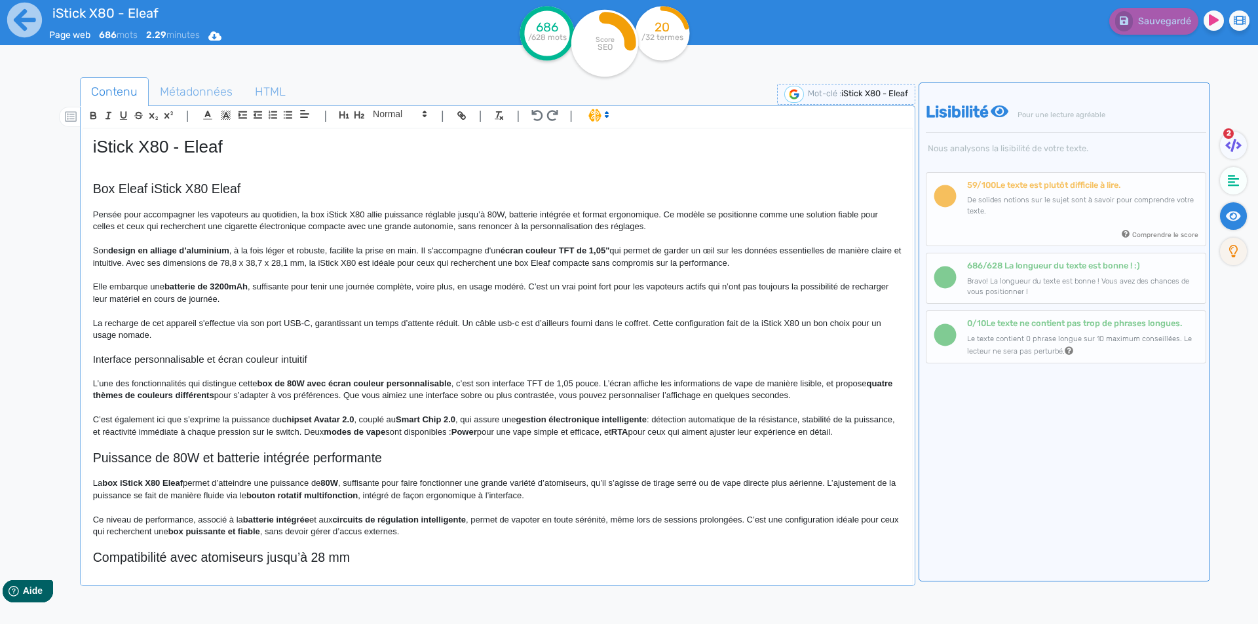
click at [101, 394] on strong "quatre thèmes de couleurs différents" at bounding box center [494, 390] width 802 height 22
click at [816, 396] on p "L’une des fonctionnalités qui distingue cette box de 80W avec écran couleur per…" at bounding box center [497, 390] width 809 height 24
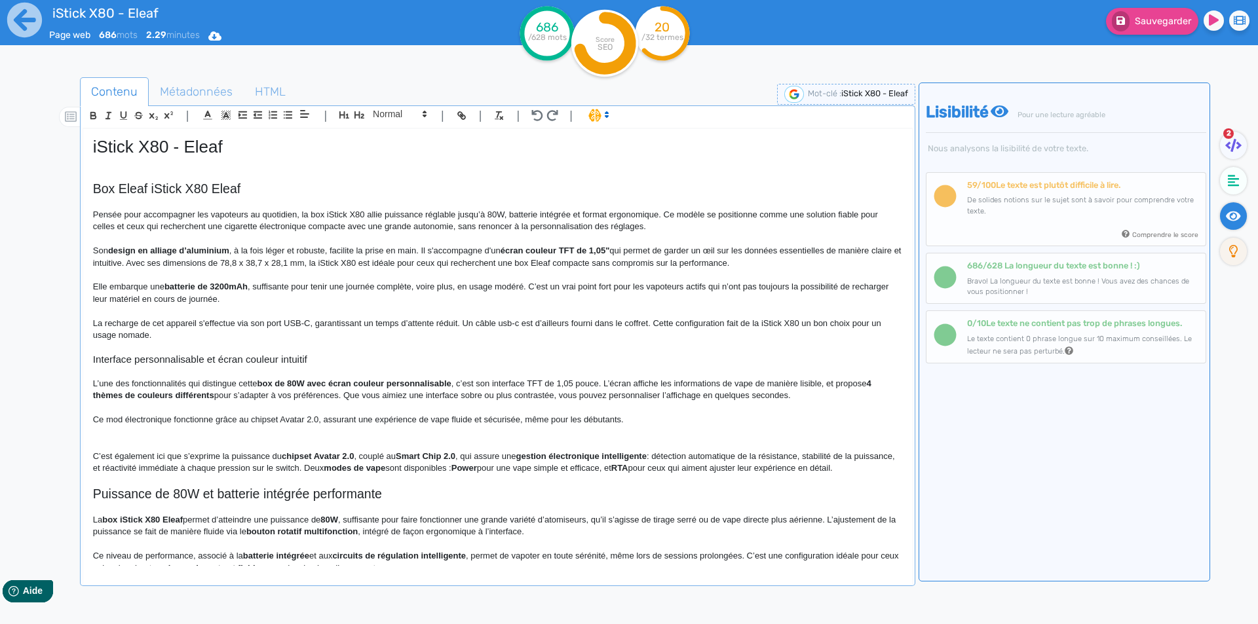
click at [89, 414] on div "iStick X80 - Eleaf Box Eleaf iStick X80 Eleaf Pensée pour accompagner les vapot…" at bounding box center [497, 347] width 829 height 437
click at [307, 423] on p "Bon à savoir, ce mod électronique fonctionne grâce au chipset Avatar 2.0, assur…" at bounding box center [497, 420] width 809 height 12
drag, startPoint x: 307, startPoint y: 423, endPoint x: 364, endPoint y: 418, distance: 57.2
click at [364, 418] on p "Bon à savoir, ce mod électronique fonctionne grâce au chipset Avatar 2.0 , assu…" at bounding box center [497, 420] width 809 height 12
click at [360, 413] on p at bounding box center [497, 408] width 809 height 12
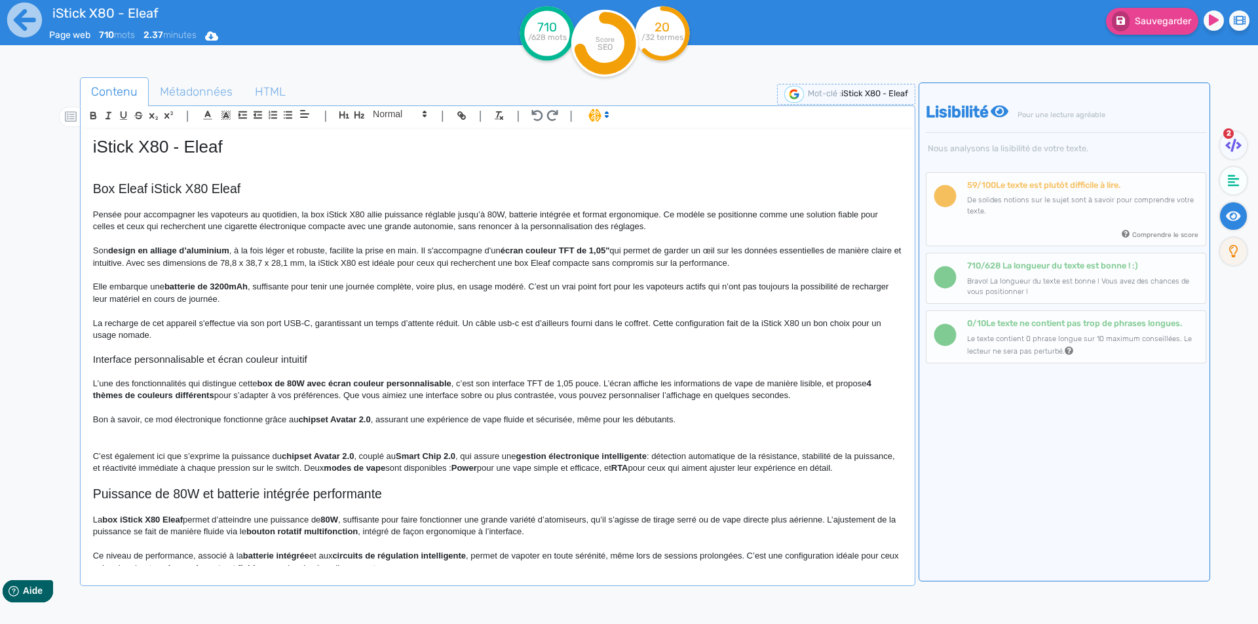
click at [370, 419] on strong "chipset Avatar 2.0" at bounding box center [334, 420] width 72 height 10
click at [376, 420] on p "Bon à savoir, ce mod électronique fonctionne grâce au chipset Avatar 2.0 , assu…" at bounding box center [497, 420] width 809 height 12
click at [683, 418] on p "Bon à savoir, ce mod électronique fonctionne grâce au chipset Avatar 2.0 . Il a…" at bounding box center [497, 420] width 809 height 12
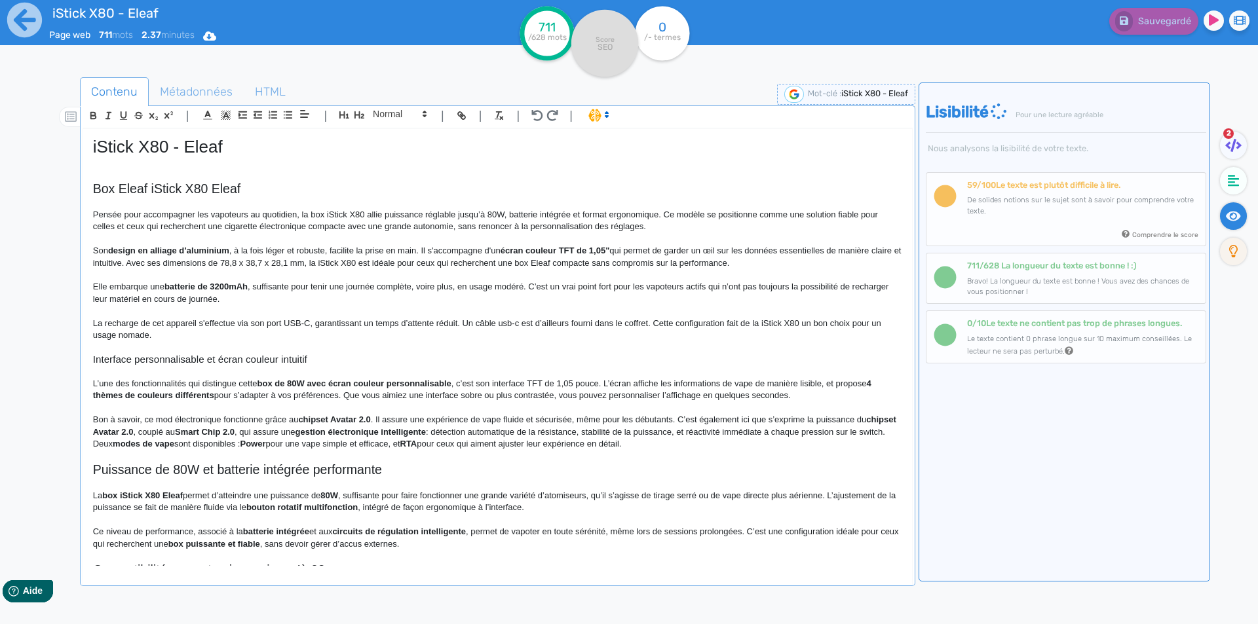
click at [864, 422] on p "Bon à savoir, ce mod électronique fonctionne grâce au chipset Avatar 2.0 . Il a…" at bounding box center [497, 432] width 809 height 36
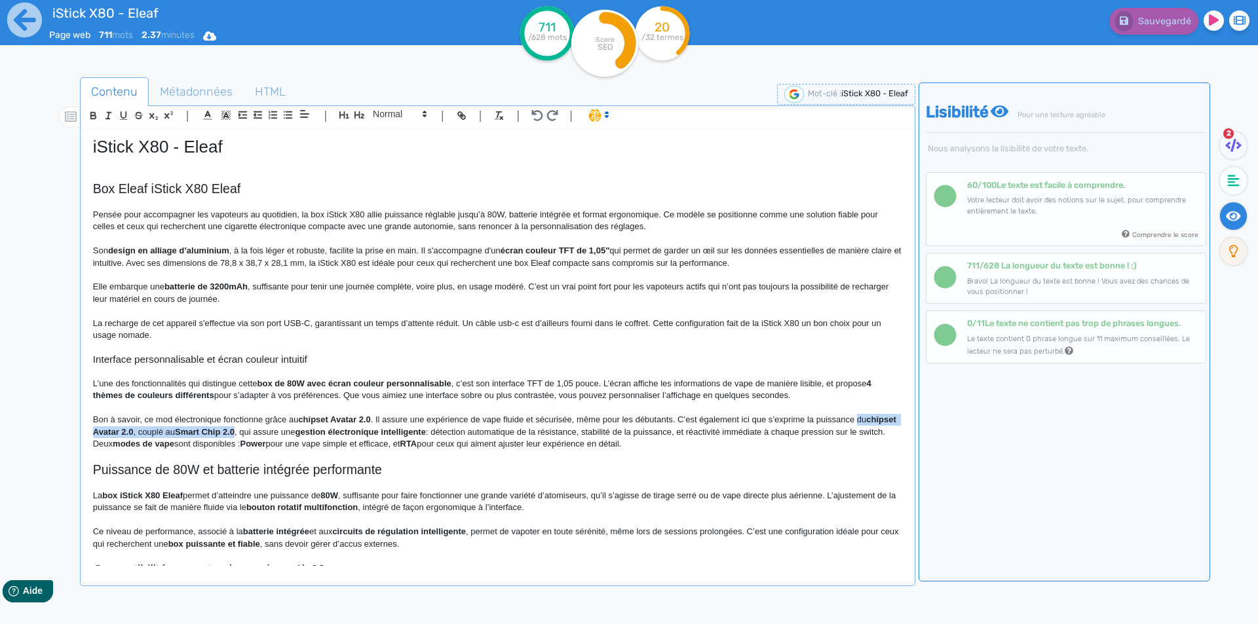
drag, startPoint x: 864, startPoint y: 422, endPoint x: 260, endPoint y: 429, distance: 604.1
click at [260, 429] on p "Bon à savoir, ce mod électronique fonctionne grâce au chipset Avatar 2.0 . Il a…" at bounding box center [497, 432] width 809 height 36
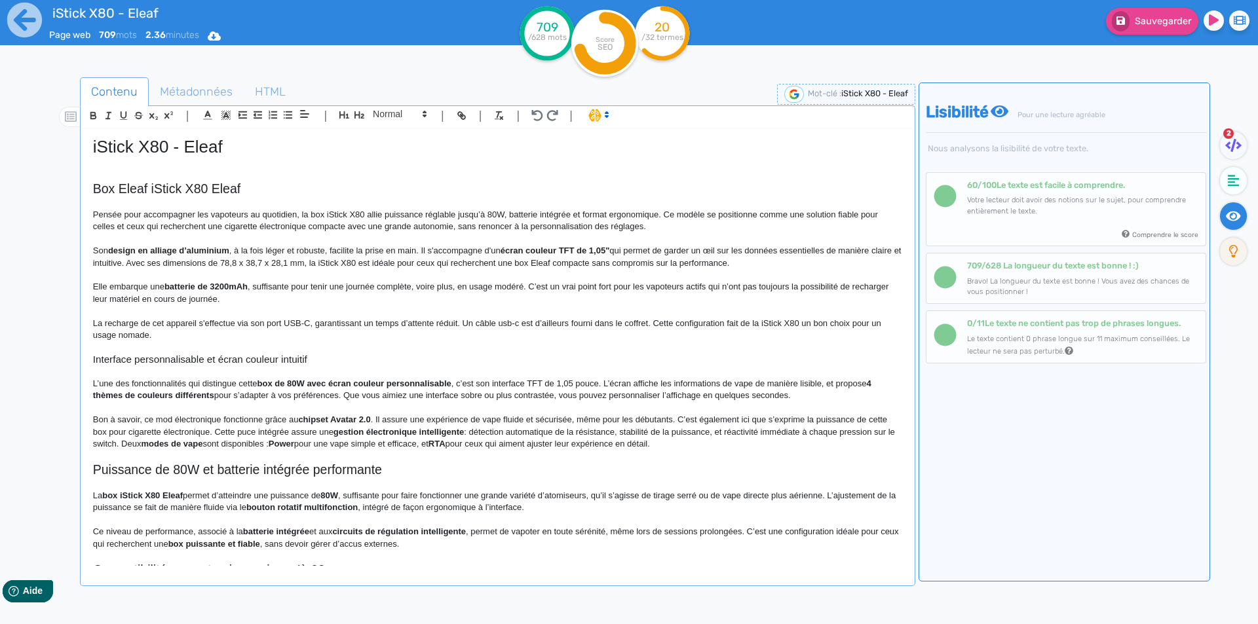
click at [352, 432] on strong "gestion électronique intelligente" at bounding box center [398, 432] width 130 height 10
drag, startPoint x: 352, startPoint y: 432, endPoint x: 429, endPoint y: 432, distance: 77.3
click at [429, 432] on strong "gestion électronique intelligente" at bounding box center [398, 432] width 130 height 10
click at [454, 431] on p "Bon à savoir, ce mod électronique fonctionne grâce au chipset Avatar 2.0 . Il a…" at bounding box center [497, 432] width 809 height 36
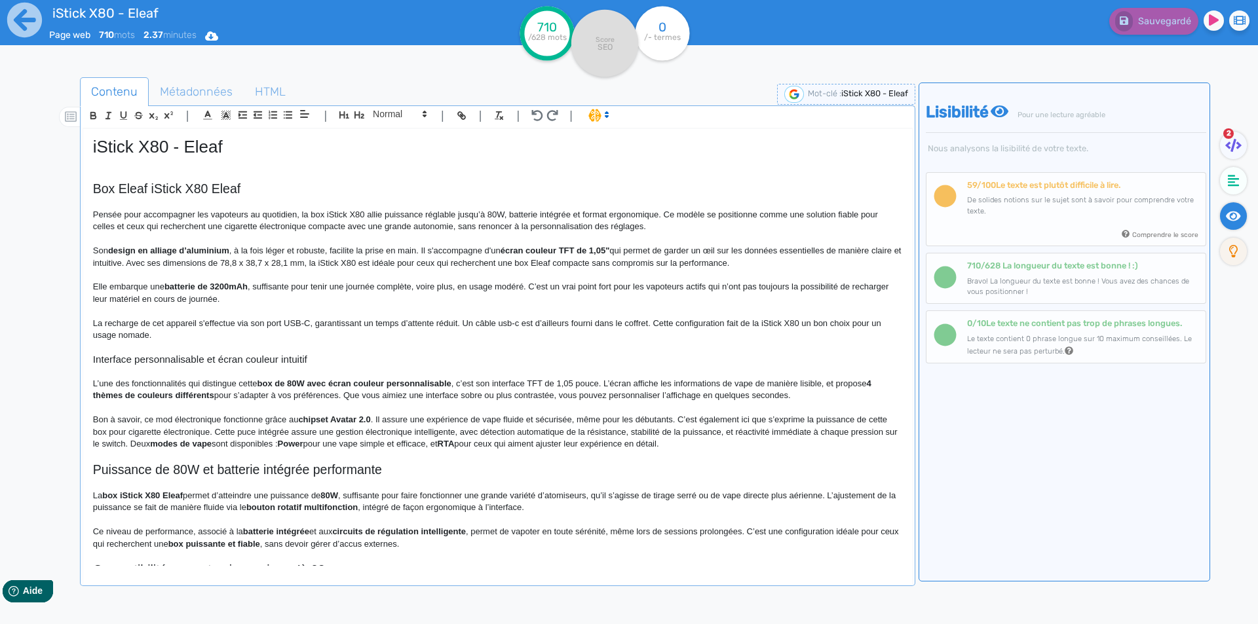
click at [119, 442] on p "Bon à savoir, ce mod électronique fonctionne grâce au chipset Avatar 2.0 . Il a…" at bounding box center [497, 432] width 809 height 36
click at [115, 442] on p "Bon à savoir, ce mod électronique fonctionne grâce au chipset Avatar 2.0 . Il a…" at bounding box center [497, 432] width 809 height 36
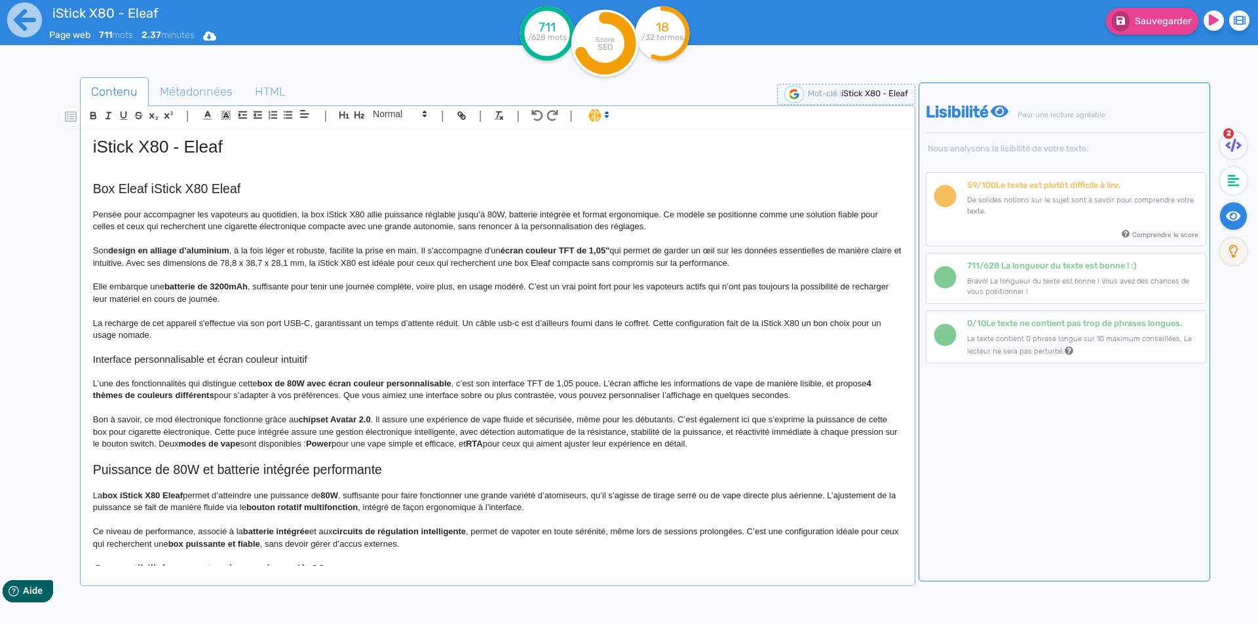
click at [174, 445] on p "Bon à savoir, ce mod électronique fonctionne grâce au chipset Avatar 2.0 . Il a…" at bounding box center [497, 432] width 809 height 36
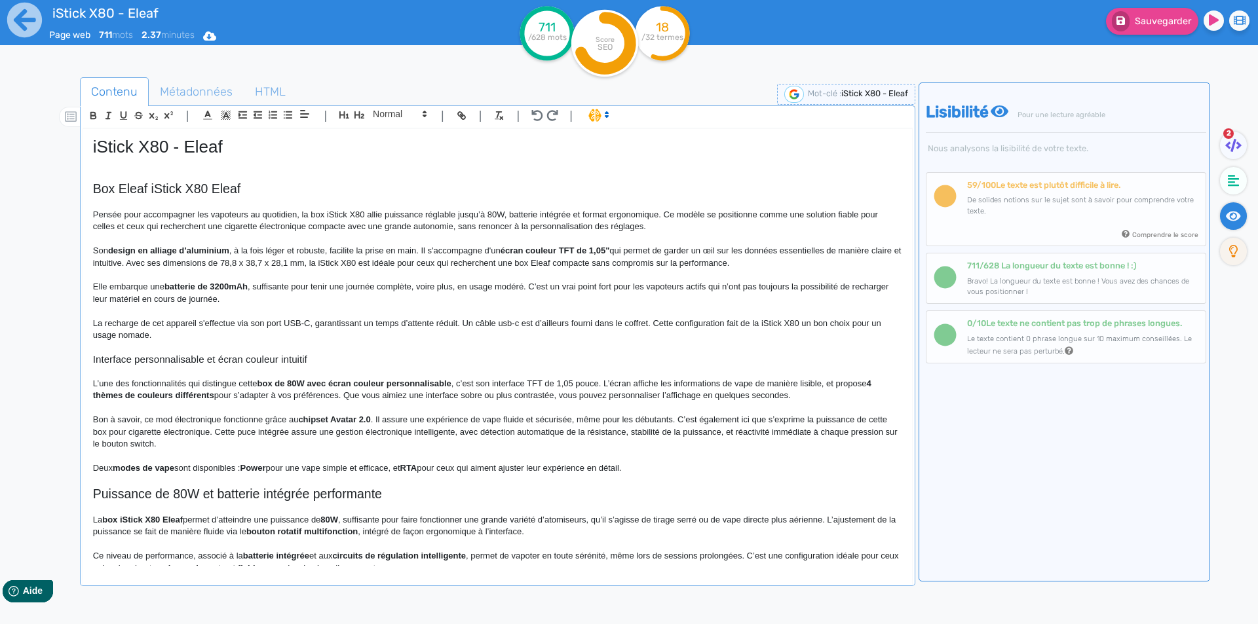
click at [214, 432] on p "Bon à savoir, ce mod électronique fonctionne grâce au chipset Avatar 2.0 . Il a…" at bounding box center [497, 432] width 809 height 36
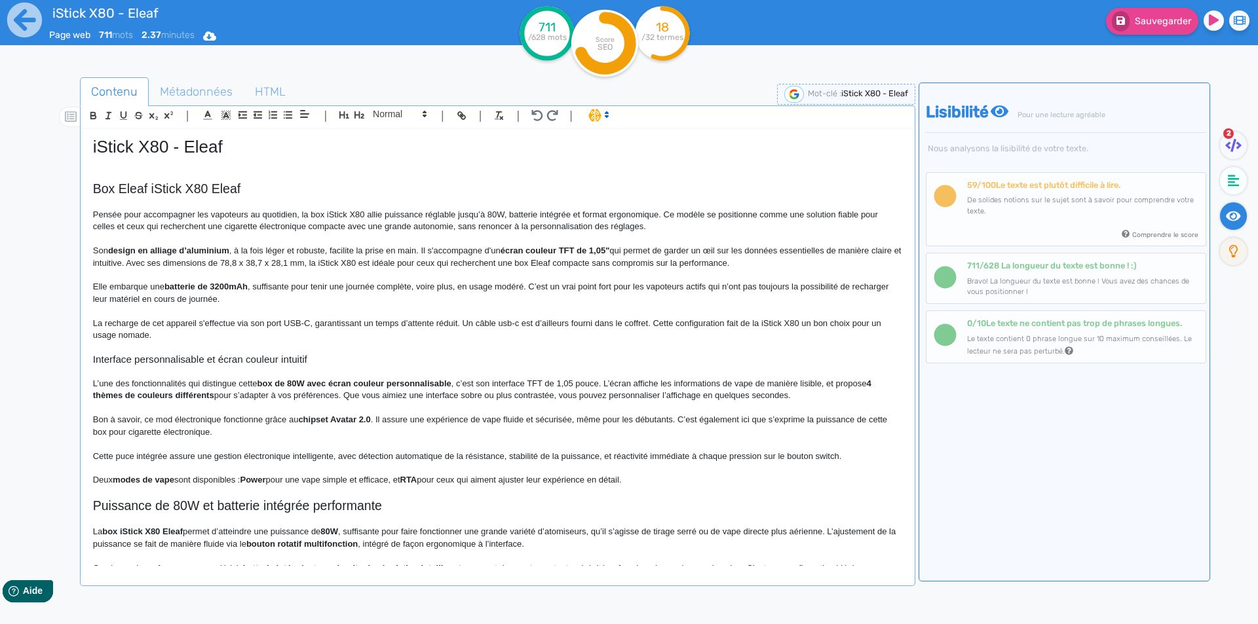
drag, startPoint x: 870, startPoint y: 464, endPoint x: 867, endPoint y: 455, distance: 9.7
click at [871, 463] on p at bounding box center [497, 469] width 809 height 12
click at [866, 454] on p "Cette puce intégrée assure une gestion électronique intelligente, avec détectio…" at bounding box center [497, 457] width 809 height 12
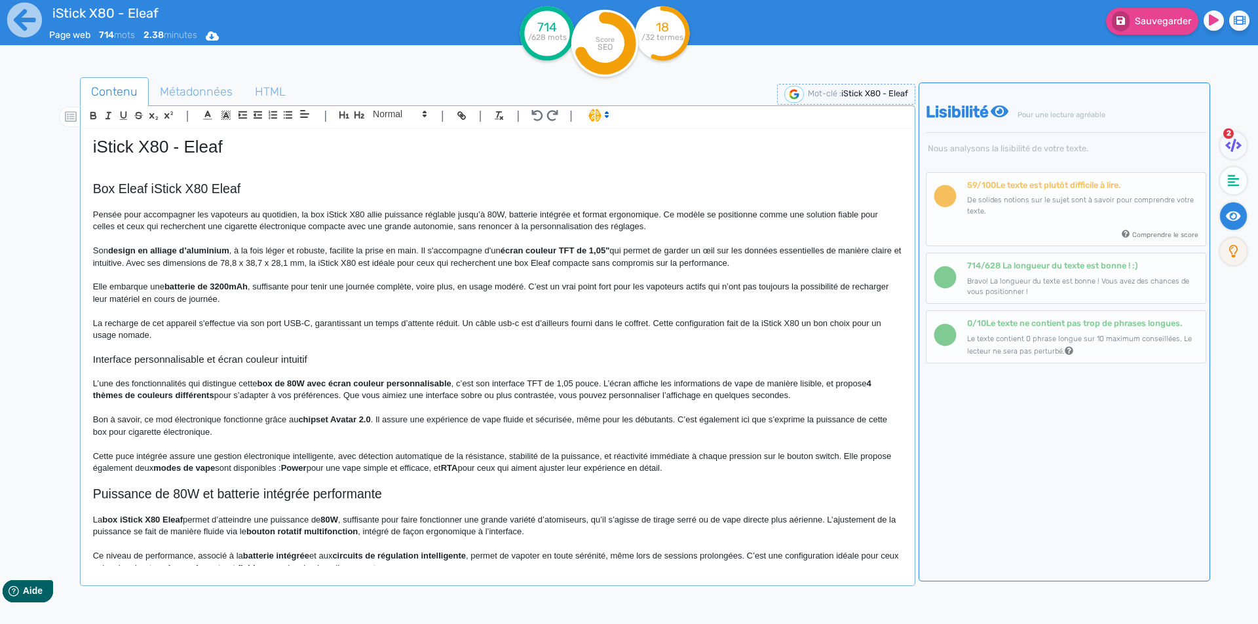
click at [212, 467] on strong "modes de vape" at bounding box center [184, 468] width 62 height 10
drag, startPoint x: 212, startPoint y: 467, endPoint x: 254, endPoint y: 470, distance: 42.7
click at [254, 470] on p "Cette puce intégrée assure une gestion électronique intelligente, avec détectio…" at bounding box center [497, 463] width 809 height 24
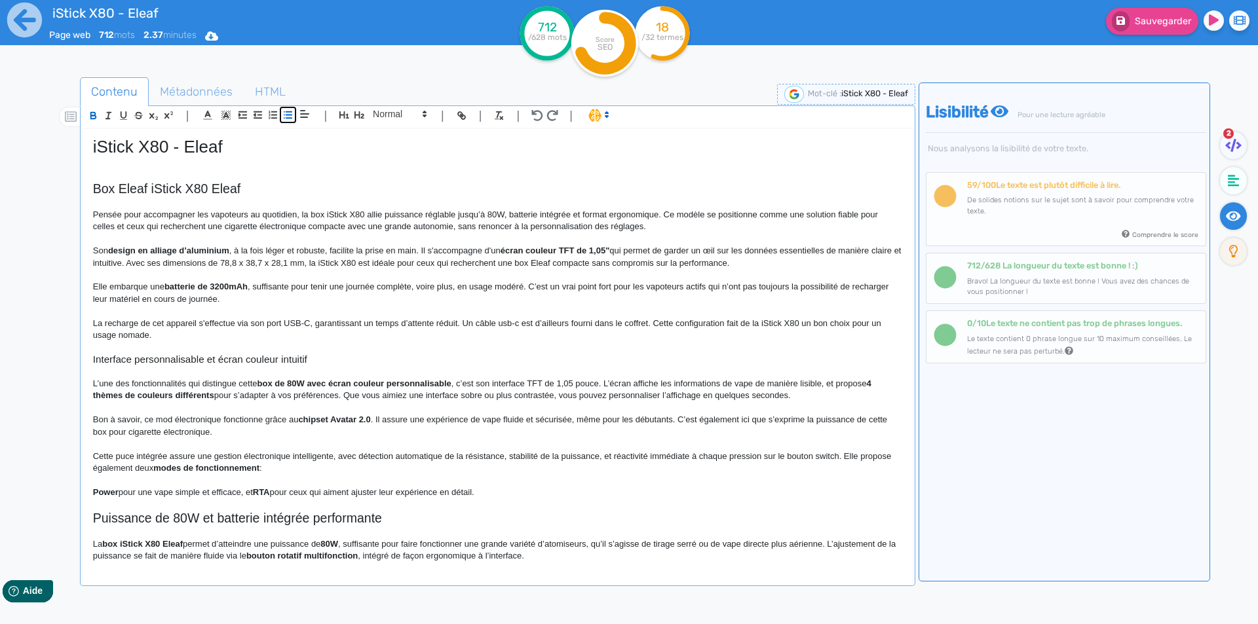
click at [288, 117] on icon "button" at bounding box center [287, 114] width 11 height 11
click at [276, 491] on li "﻿ Power pour une vape simple et efficace, et RTA pour ceux qui aiment ajuster l…" at bounding box center [503, 493] width 796 height 12
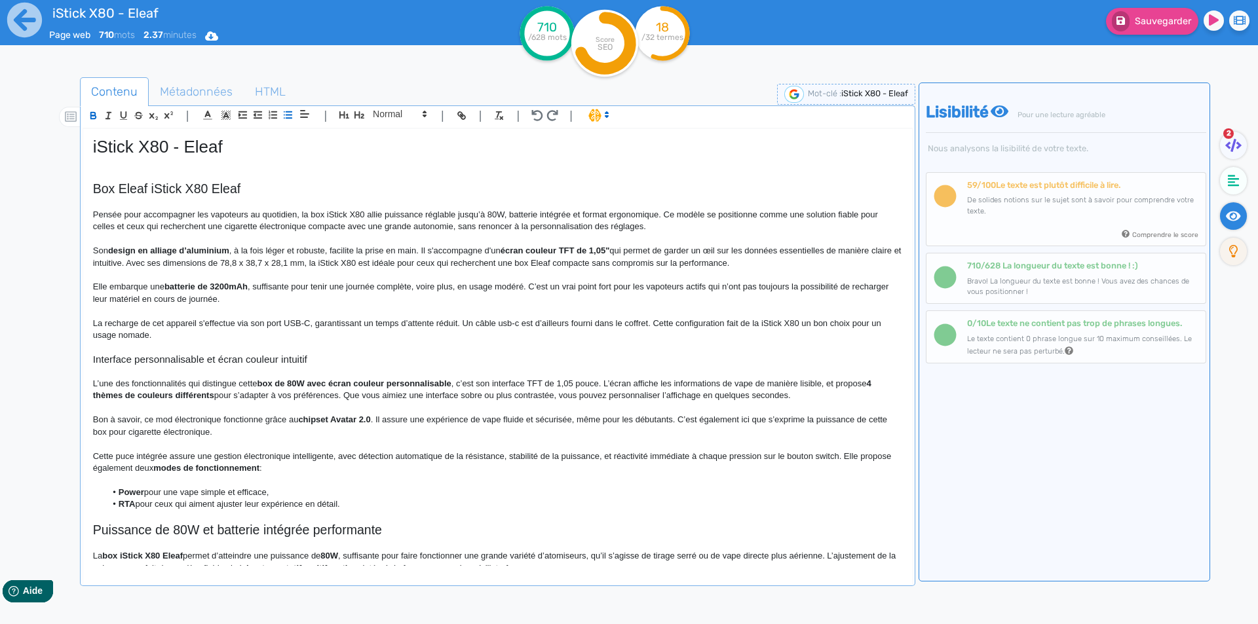
click at [130, 493] on strong "Power" at bounding box center [132, 492] width 26 height 10
drag, startPoint x: 130, startPoint y: 493, endPoint x: 132, endPoint y: 505, distance: 12.1
click at [132, 505] on ul "Power pour une vape simple et efficace, RTA pour ceux qui aiment ajuster leur e…" at bounding box center [497, 499] width 809 height 24
click at [145, 495] on li "Power pour une vape simple et efficace," at bounding box center [503, 493] width 796 height 12
click at [138, 502] on li "RTA pour ceux qui aiment ajuster leur expérience en détail." at bounding box center [503, 505] width 796 height 12
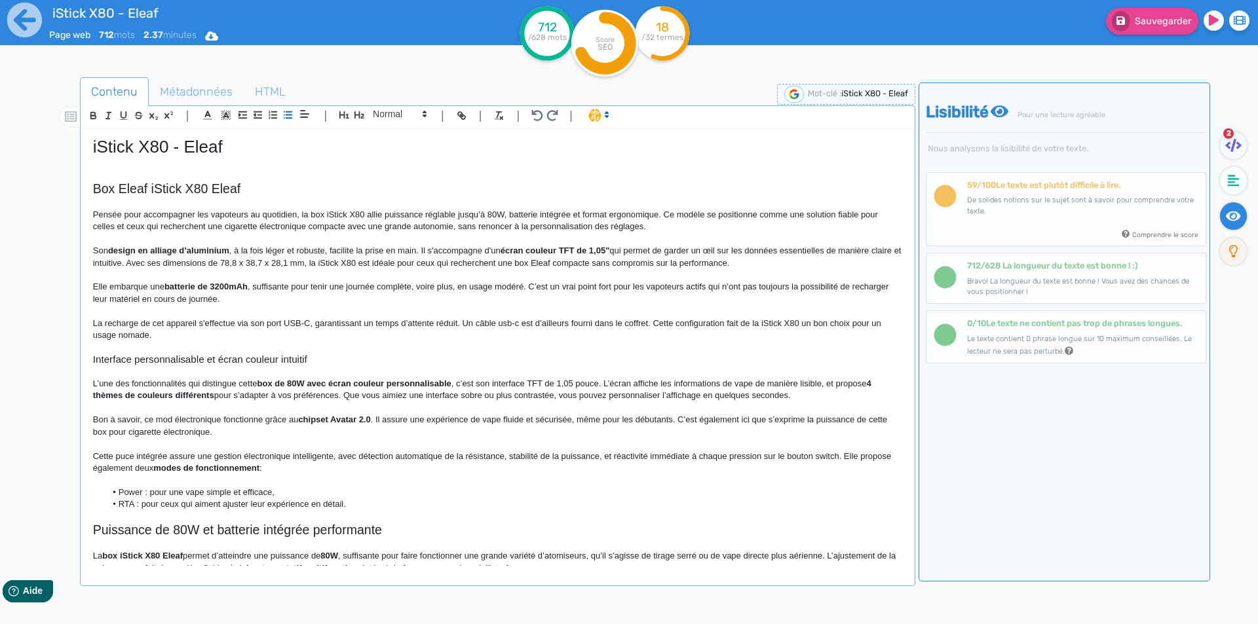
click at [172, 492] on li "Power : pour une vape simple et efficace," at bounding box center [503, 493] width 796 height 12
drag, startPoint x: 172, startPoint y: 492, endPoint x: 250, endPoint y: 492, distance: 78.0
click at [250, 492] on li "Power : pour une vape simple et efficace," at bounding box center [503, 493] width 796 height 12
click at [170, 503] on li "RTA : pour ceux qui aiment ajuster leur expérience en détail." at bounding box center [503, 505] width 796 height 12
drag, startPoint x: 170, startPoint y: 503, endPoint x: 327, endPoint y: 510, distance: 157.4
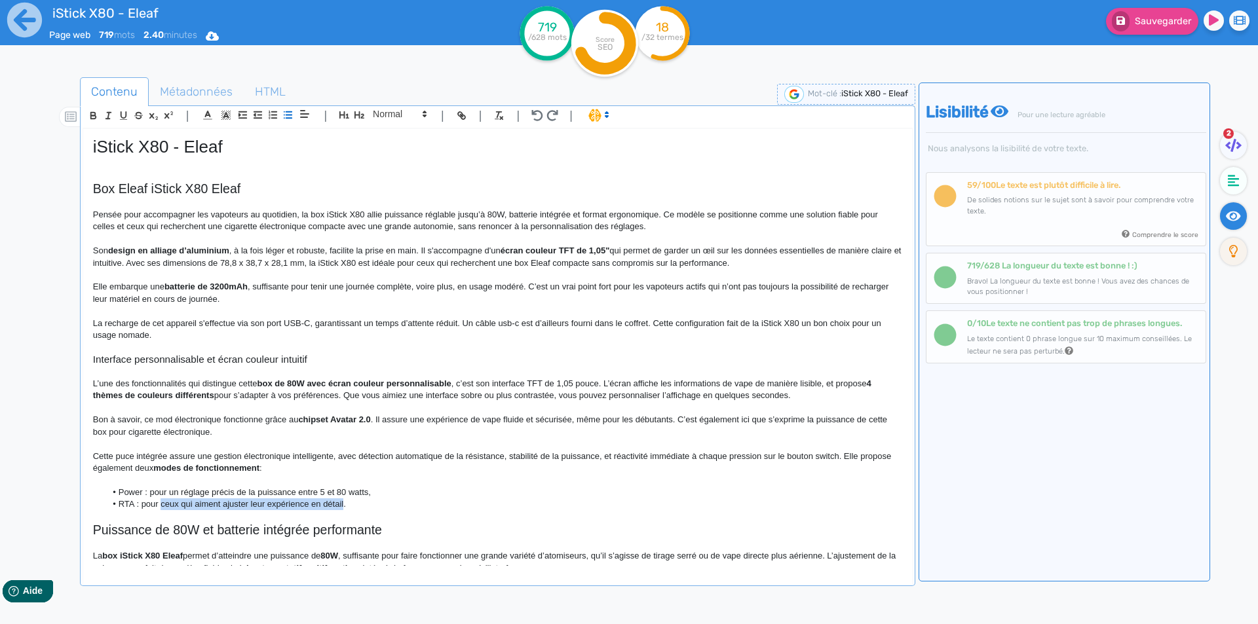
click at [327, 510] on li "RTA : pour ceux qui aiment ajuster leur expérience en détail." at bounding box center [503, 505] width 796 height 12
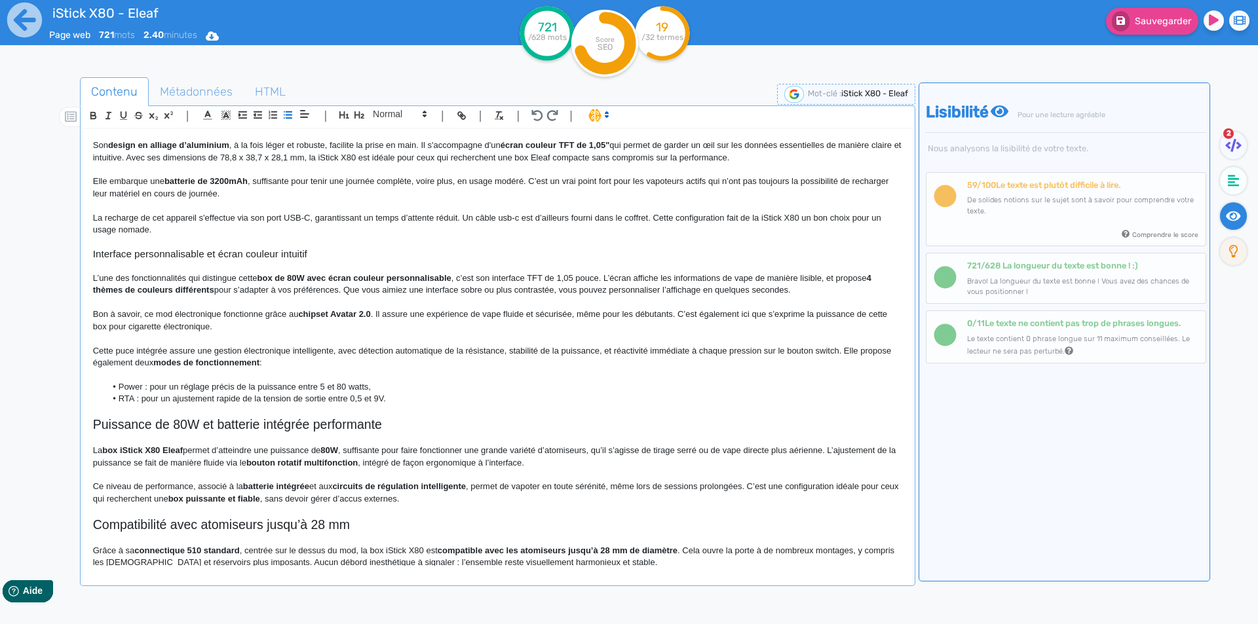
scroll to position [131, 0]
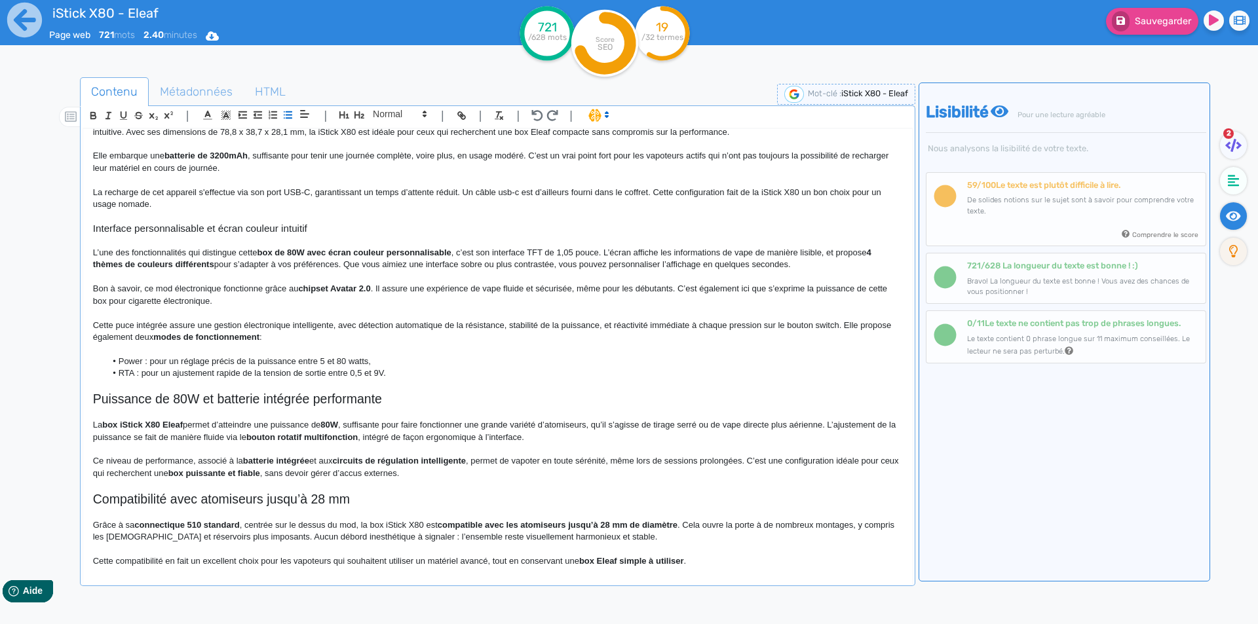
click at [434, 385] on p at bounding box center [497, 386] width 809 height 12
click at [434, 378] on li "RTA : pour un ajustement rapide de la tension de sortie entre 0,5 et 9V." at bounding box center [503, 374] width 796 height 12
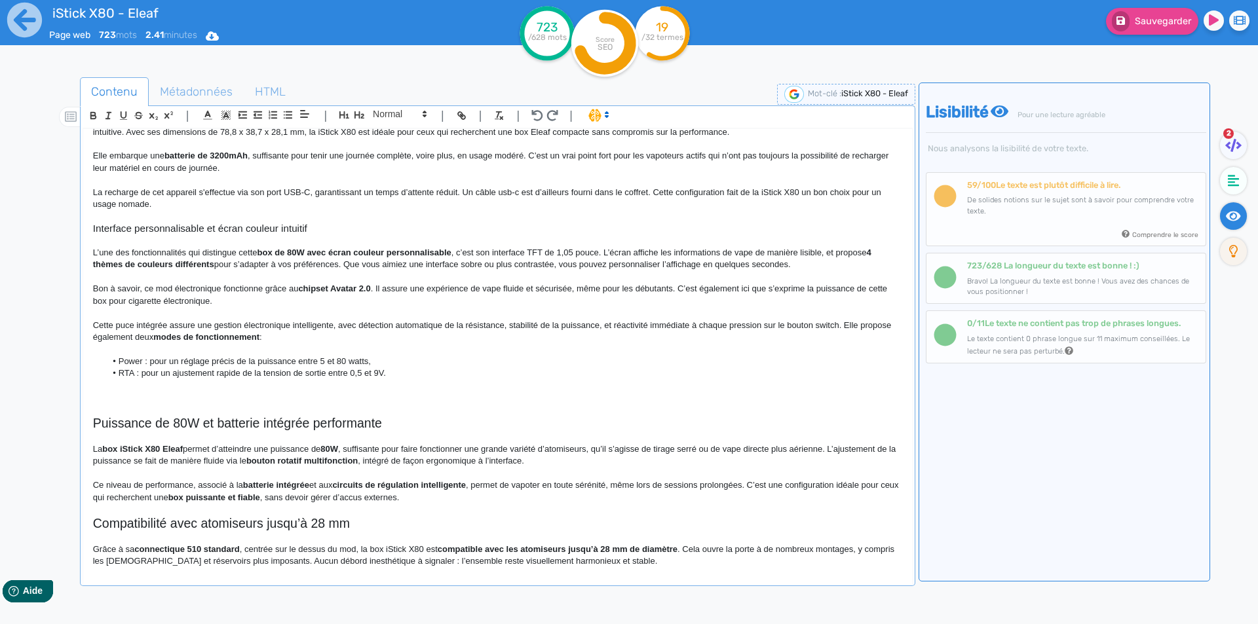
click at [142, 338] on p "Cette puce intégrée assure une gestion électronique intelligente, avec détectio…" at bounding box center [497, 332] width 809 height 24
drag, startPoint x: 142, startPoint y: 338, endPoint x: 227, endPoint y: 333, distance: 86.0
click at [227, 333] on p "Cette puce intégrée assure une gestion électronique intelligente, avec détectio…" at bounding box center [497, 332] width 809 height 24
click at [92, 119] on icon "button" at bounding box center [93, 115] width 11 height 11
click at [181, 401] on p at bounding box center [497, 398] width 809 height 12
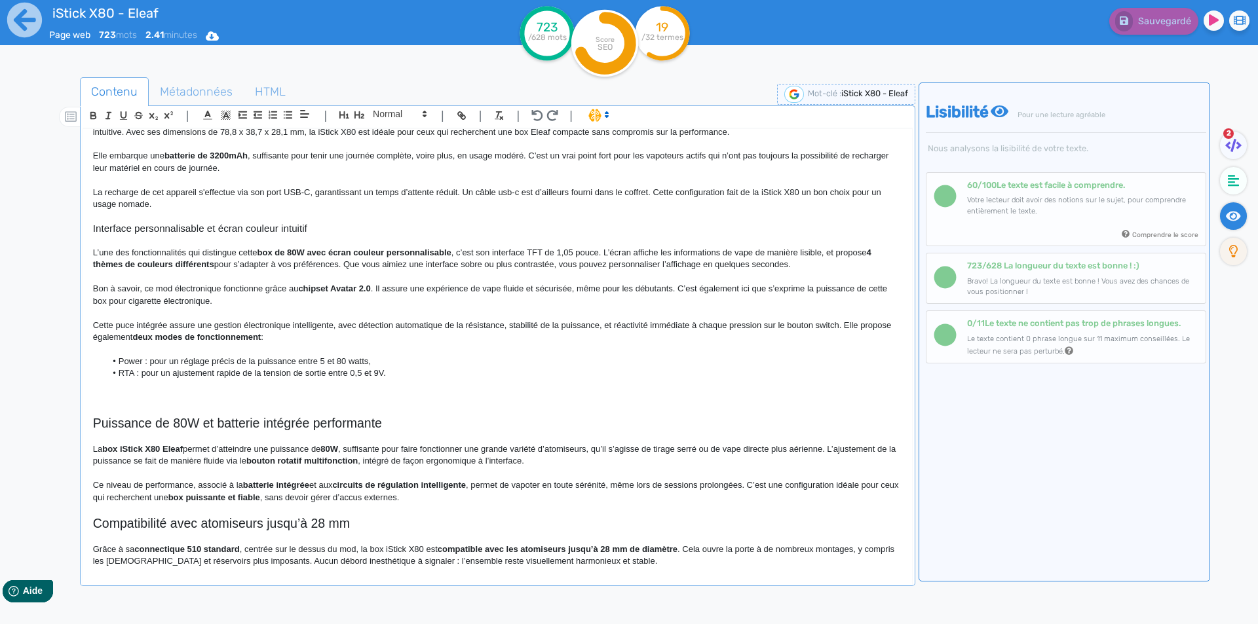
click at [199, 388] on p at bounding box center [497, 386] width 809 height 12
click at [198, 390] on p at bounding box center [497, 386] width 809 height 12
click at [195, 389] on p at bounding box center [497, 386] width 809 height 12
click at [191, 394] on p at bounding box center [497, 398] width 809 height 12
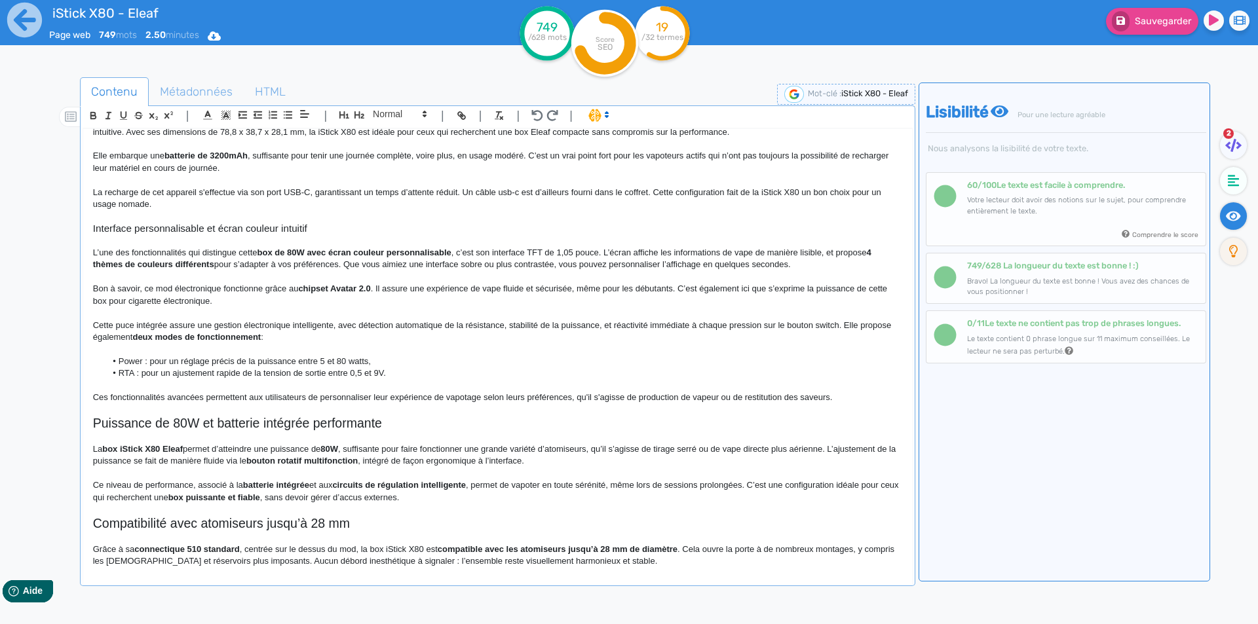
click at [569, 397] on p "Ces fonctionnalités avancées permettent aux utilisateurs de personnaliser leur …" at bounding box center [497, 398] width 809 height 12
drag, startPoint x: 573, startPoint y: 397, endPoint x: 622, endPoint y: 397, distance: 49.8
click at [622, 397] on p "Ces fonctionnalités avancées permettent aux utilisateurs de personnaliser leur …" at bounding box center [497, 398] width 809 height 12
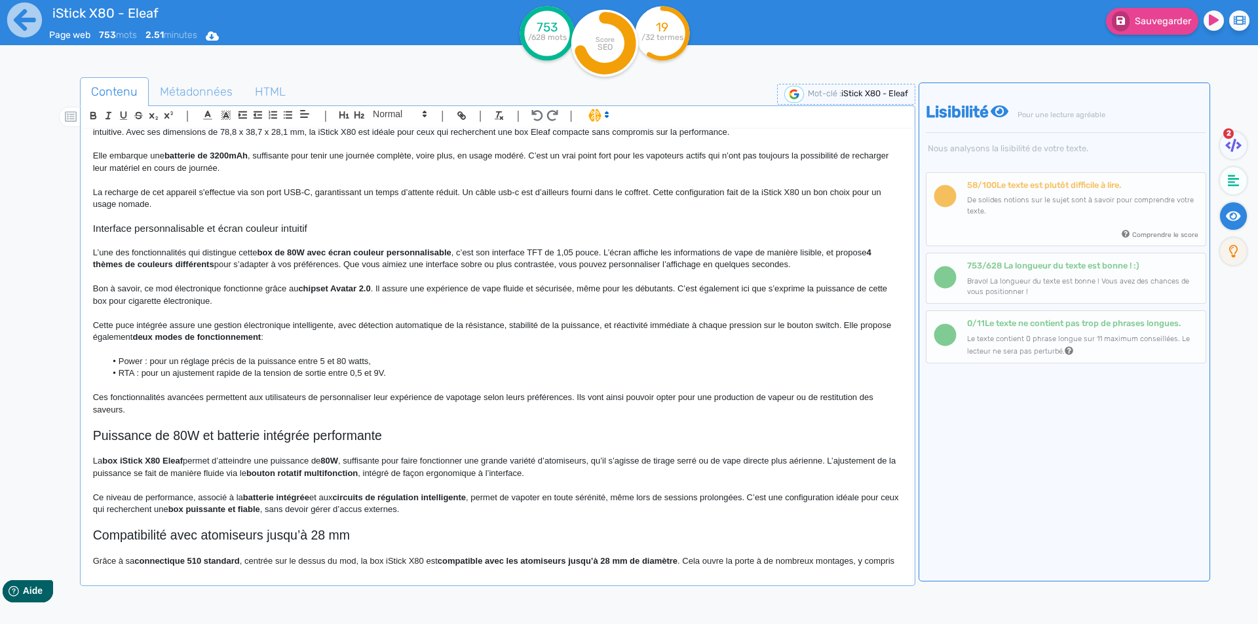
click at [793, 397] on p "Ces fonctionnalités avancées permettent aux utilisateurs de personnaliser leur …" at bounding box center [497, 404] width 809 height 24
click at [836, 395] on p "Ces fonctionnalités avancées permettent aux utilisateurs de personnaliser leur …" at bounding box center [497, 404] width 809 height 24
click at [892, 401] on p "Ces fonctionnalités avancées permettent aux utilisateurs de personnaliser leur …" at bounding box center [497, 404] width 809 height 24
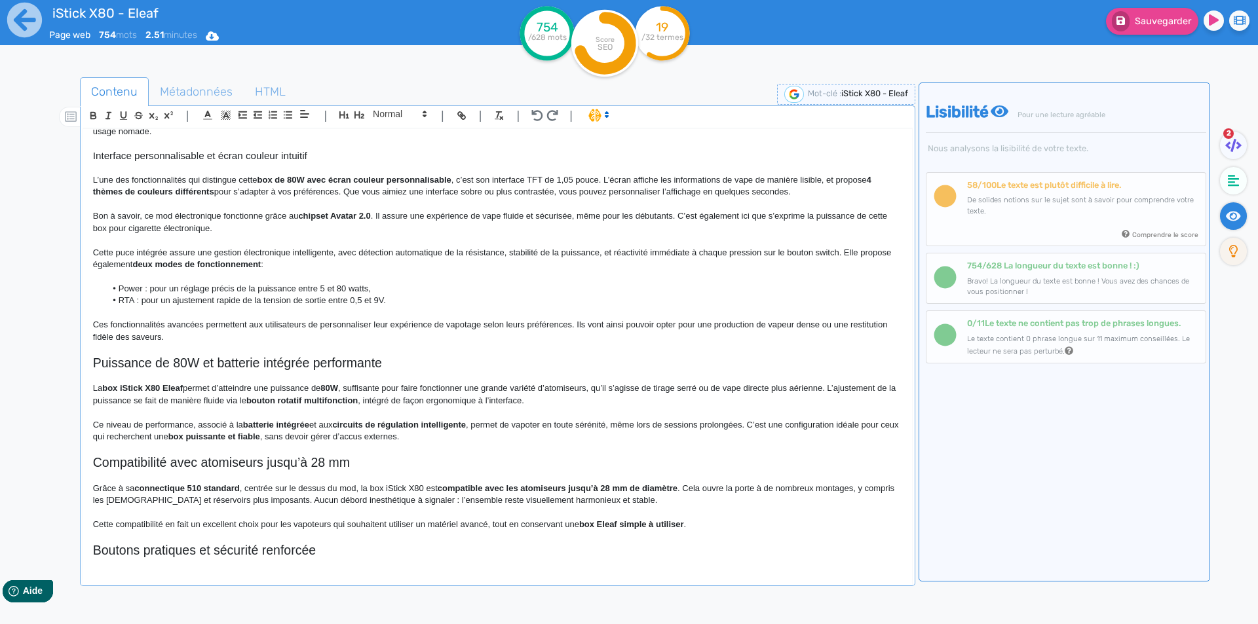
scroll to position [197, 0]
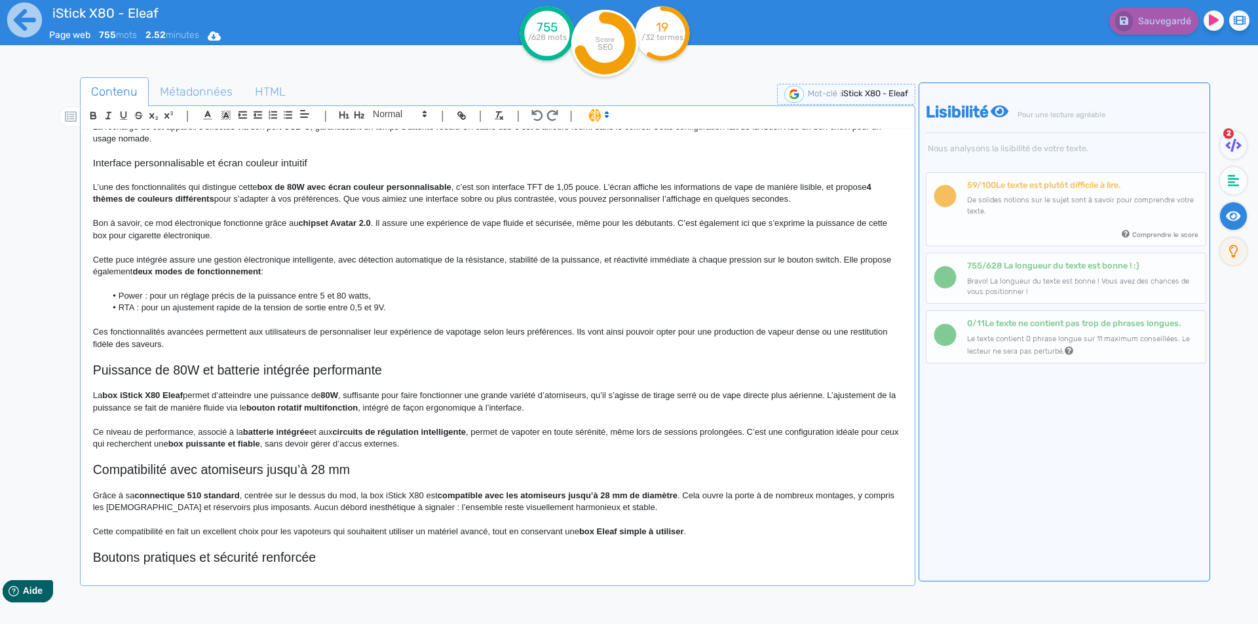
click at [199, 371] on h2 "Puissance de 80W et batterie intégrée performante" at bounding box center [497, 370] width 809 height 15
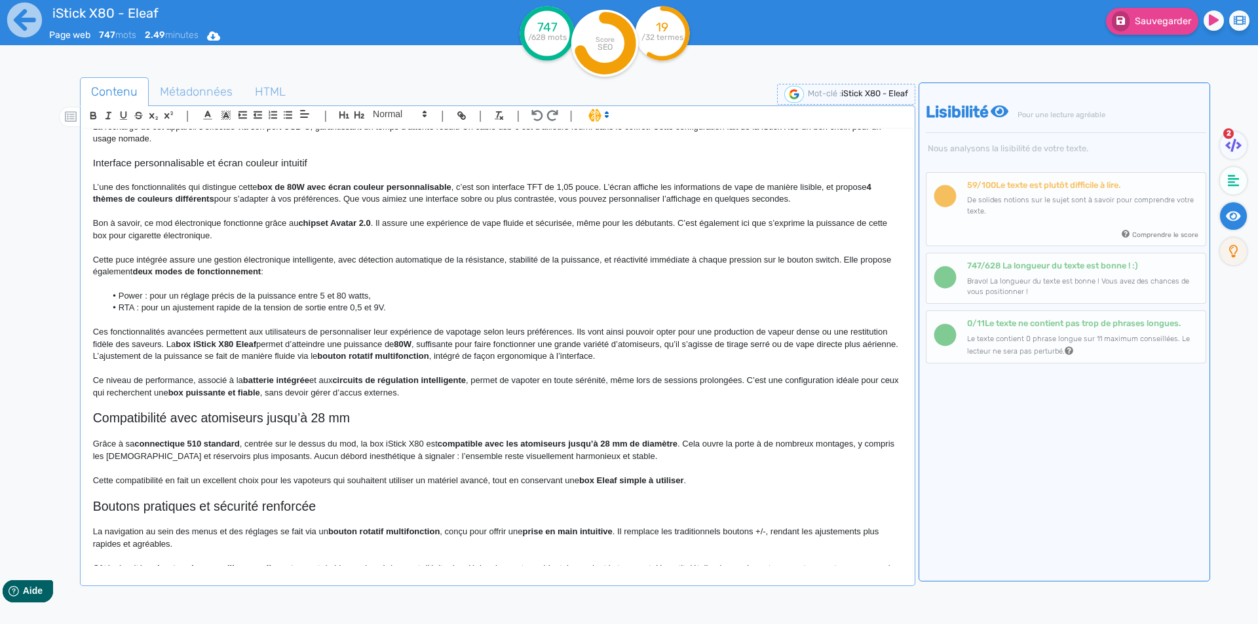
click at [358, 343] on p "Ces fonctionnalités avancées permettent aux utilisateurs de personnaliser leur …" at bounding box center [497, 344] width 809 height 36
drag, startPoint x: 358, startPoint y: 343, endPoint x: 411, endPoint y: 343, distance: 53.1
click at [411, 343] on p "Ces fonctionnalités avancées permettent aux utilisateurs de personnaliser leur …" at bounding box center [497, 344] width 809 height 36
click at [390, 343] on strong "puissance de 80W" at bounding box center [378, 344] width 74 height 10
click at [189, 347] on strong "box iStick X80 Eleaf" at bounding box center [216, 344] width 81 height 10
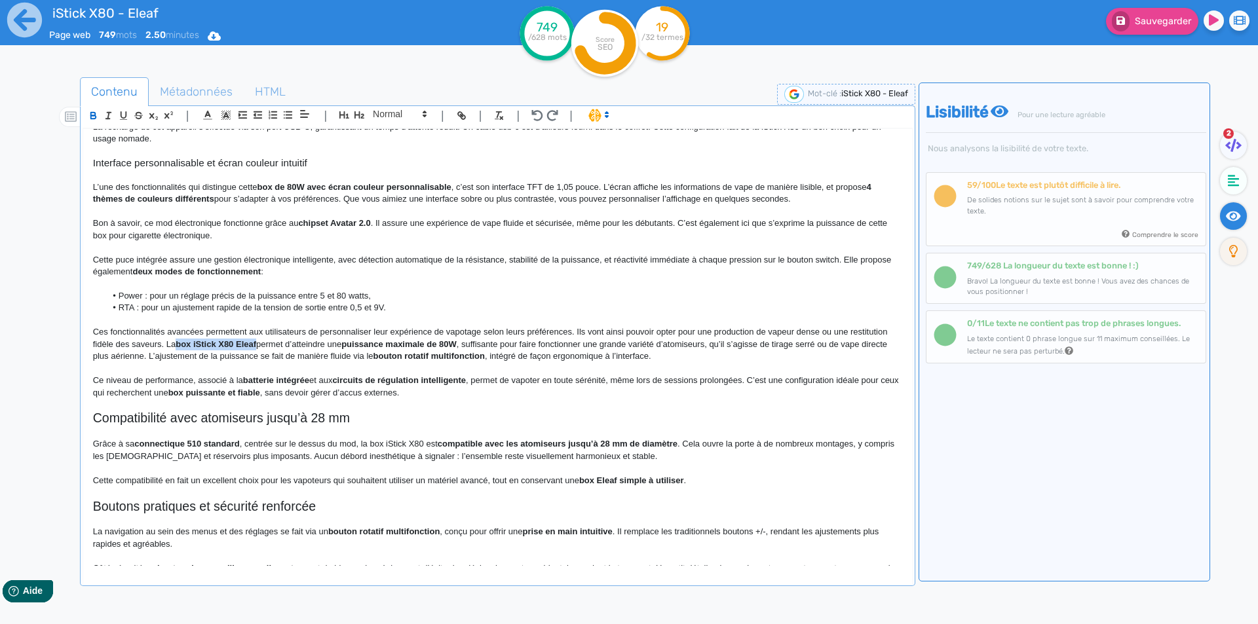
drag, startPoint x: 189, startPoint y: 347, endPoint x: 243, endPoint y: 345, distance: 53.8
click at [243, 345] on strong "box iStick X80 Eleaf" at bounding box center [216, 344] width 81 height 10
click at [292, 371] on p at bounding box center [497, 369] width 809 height 12
click at [710, 343] on p "Ces fonctionnalités avancées permettent aux utilisateurs de personnaliser leur …" at bounding box center [497, 344] width 809 height 36
click at [717, 347] on p "Ces fonctionnalités avancées permettent aux utilisateurs de personnaliser leur …" at bounding box center [497, 344] width 809 height 36
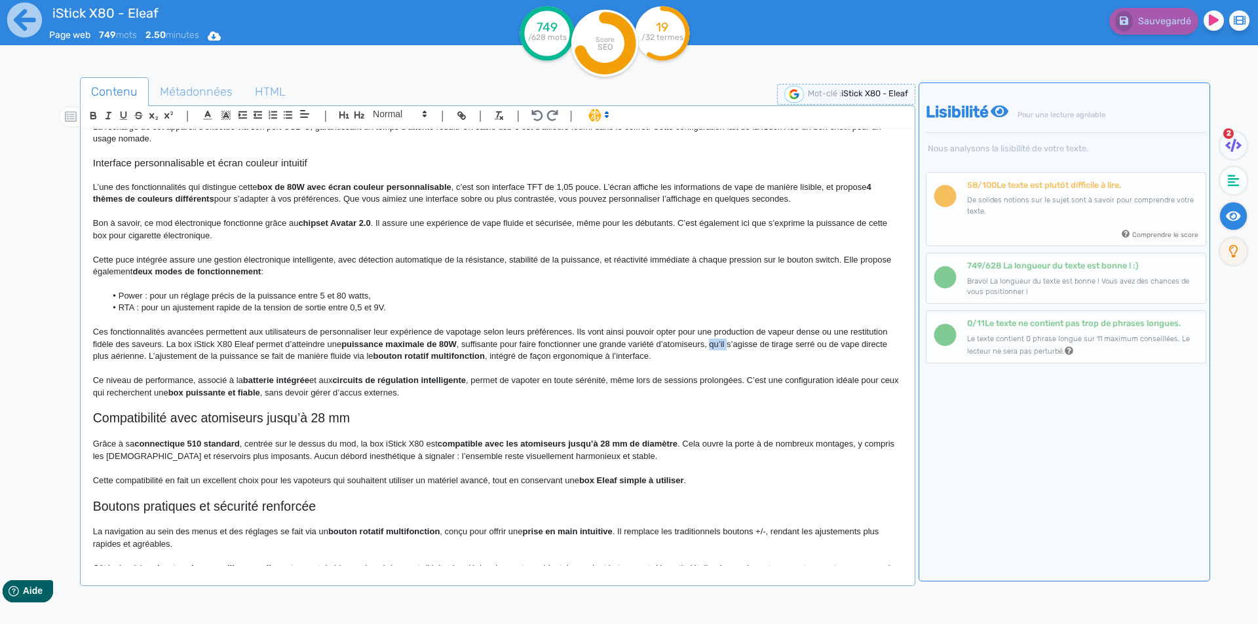
click at [717, 347] on p "Ces fonctionnalités avancées permettent aux utilisateurs de personnaliser leur …" at bounding box center [497, 344] width 809 height 36
click at [713, 347] on p "Ces fonctionnalités avancées permettent aux utilisateurs de personnaliser leur …" at bounding box center [497, 344] width 809 height 36
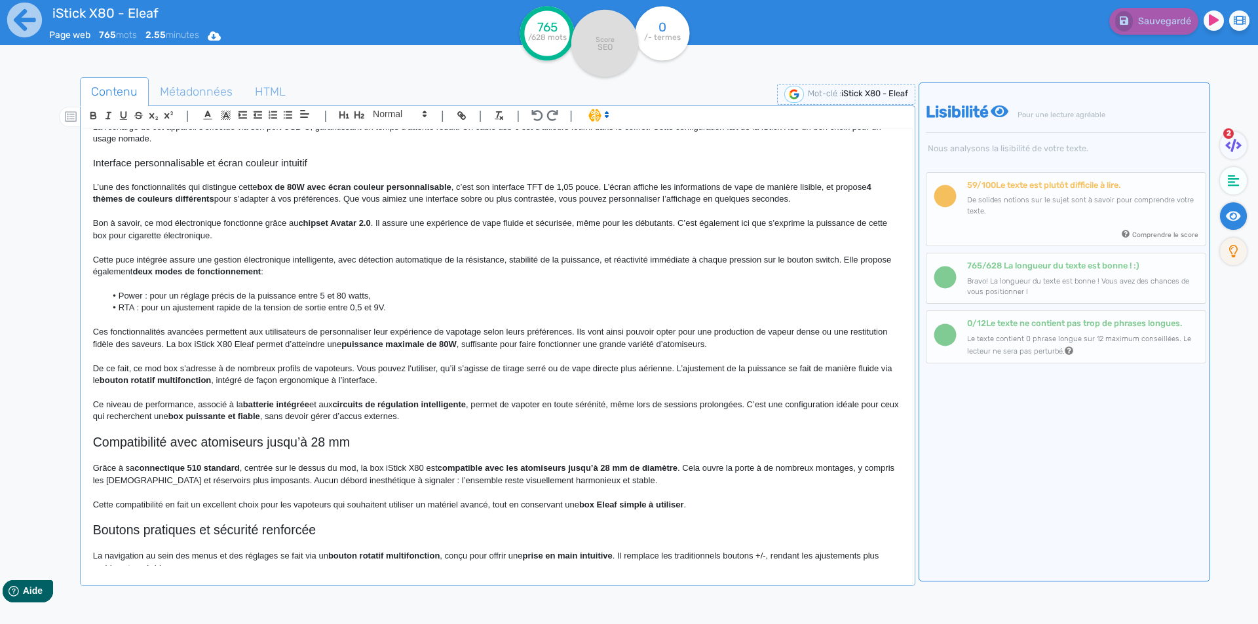
click at [436, 367] on p "De ce fait, ce mod box s'adresse à de nombreux profils de vapoteurs. Vous pouve…" at bounding box center [497, 375] width 809 height 24
drag, startPoint x: 436, startPoint y: 367, endPoint x: 496, endPoint y: 368, distance: 60.3
click at [496, 368] on p "De ce fait, ce mod box s'adresse à de nombreux profils de vapoteurs. Vous pouve…" at bounding box center [497, 375] width 809 height 24
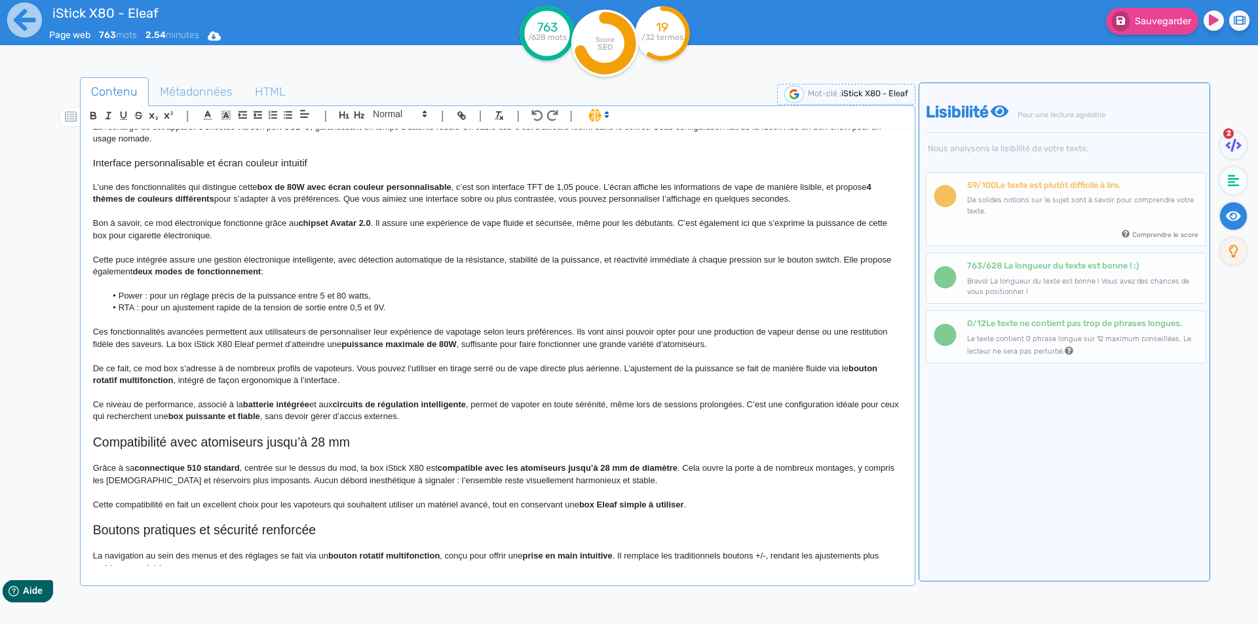
click at [508, 368] on p "De ce fait, ce mod box s'adresse à de nombreux profils de vapoteurs. Vous pouve…" at bounding box center [497, 375] width 809 height 24
click at [190, 379] on p "De ce fait, ce mod box s'adresse à de nombreux profils de vapoteurs. Vous pouve…" at bounding box center [497, 375] width 809 height 24
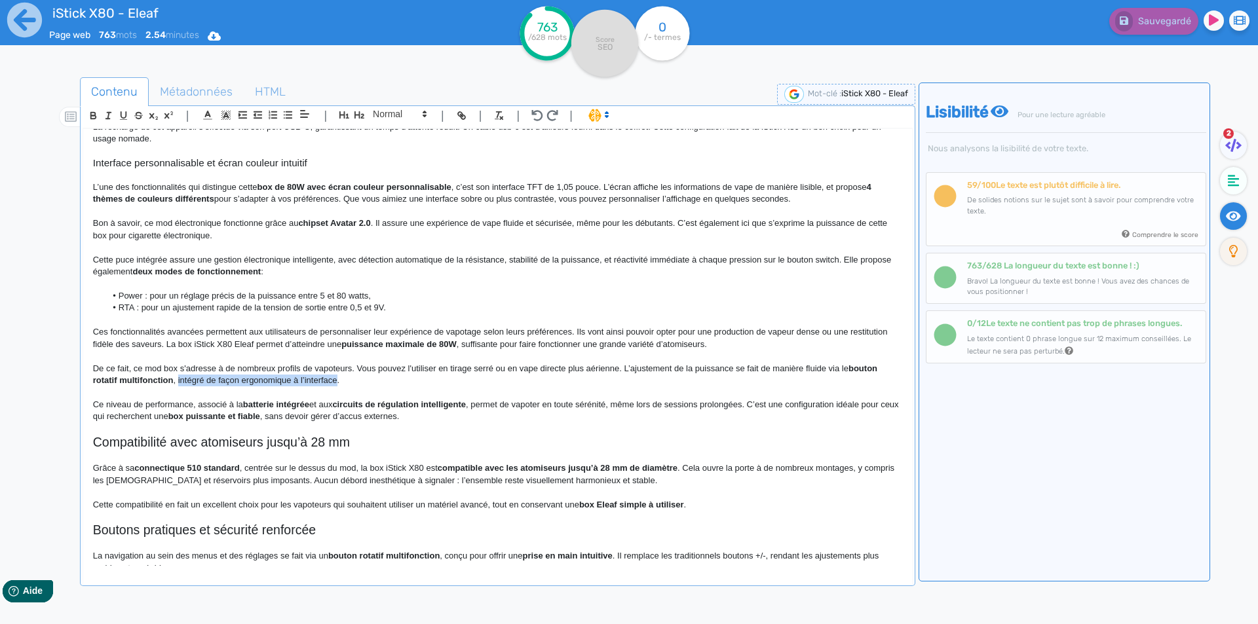
drag, startPoint x: 190, startPoint y: 379, endPoint x: 313, endPoint y: 380, distance: 122.5
click at [313, 380] on p "De ce fait, ce mod box s'adresse à de nombreux profils de vapoteurs. Vous pouve…" at bounding box center [497, 375] width 809 height 24
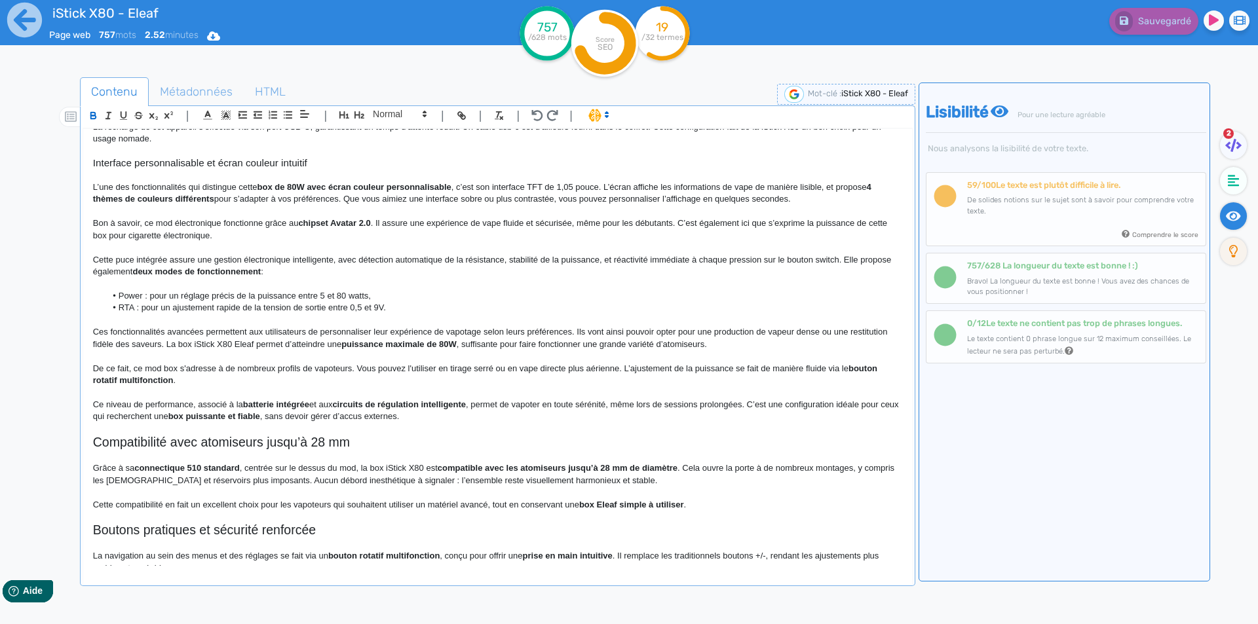
click at [146, 404] on p "Ce niveau de performance, associé à la batterie intégrée et aux circuits de rég…" at bounding box center [497, 411] width 809 height 24
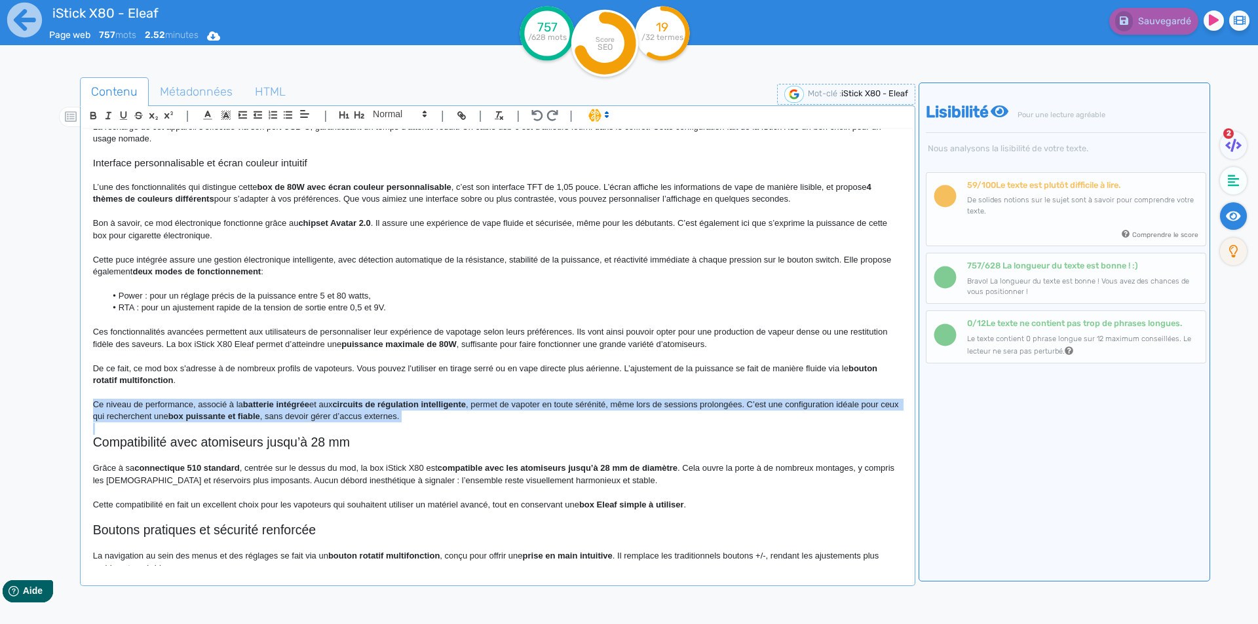
click at [146, 404] on p "Ce niveau de performance, associé à la batterie intégrée et aux circuits de rég…" at bounding box center [497, 411] width 809 height 24
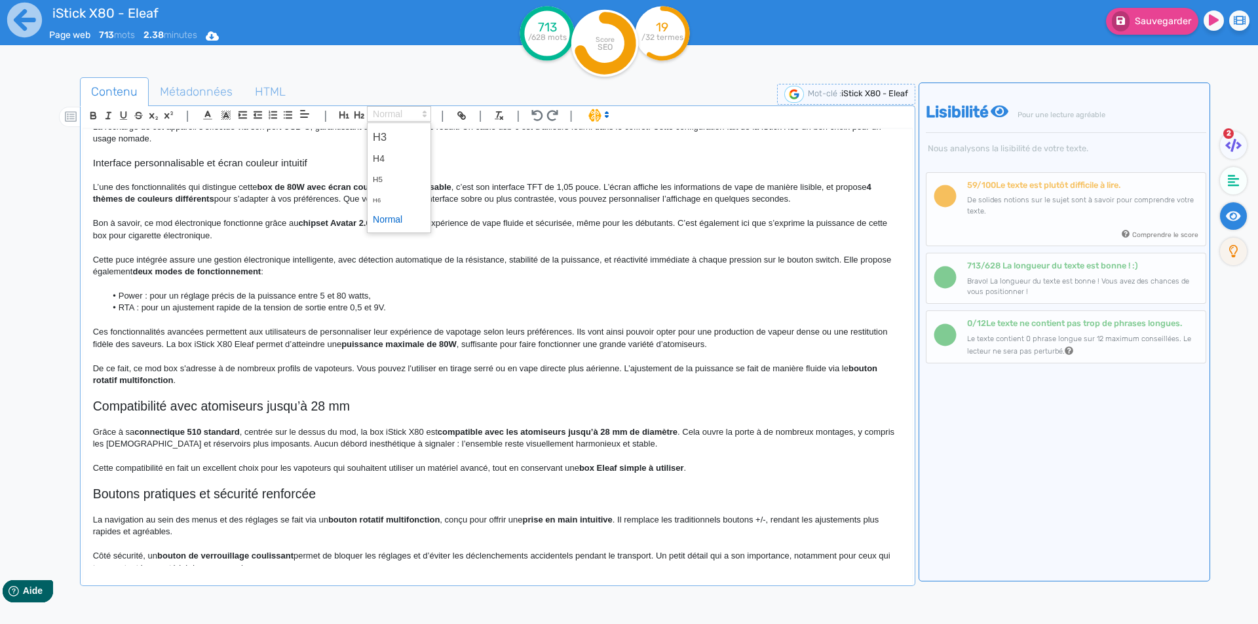
click at [390, 117] on span at bounding box center [399, 114] width 64 height 16
click at [385, 226] on span at bounding box center [399, 220] width 52 height 20
click at [1158, 24] on span "Sauvegarder" at bounding box center [1163, 21] width 56 height 11
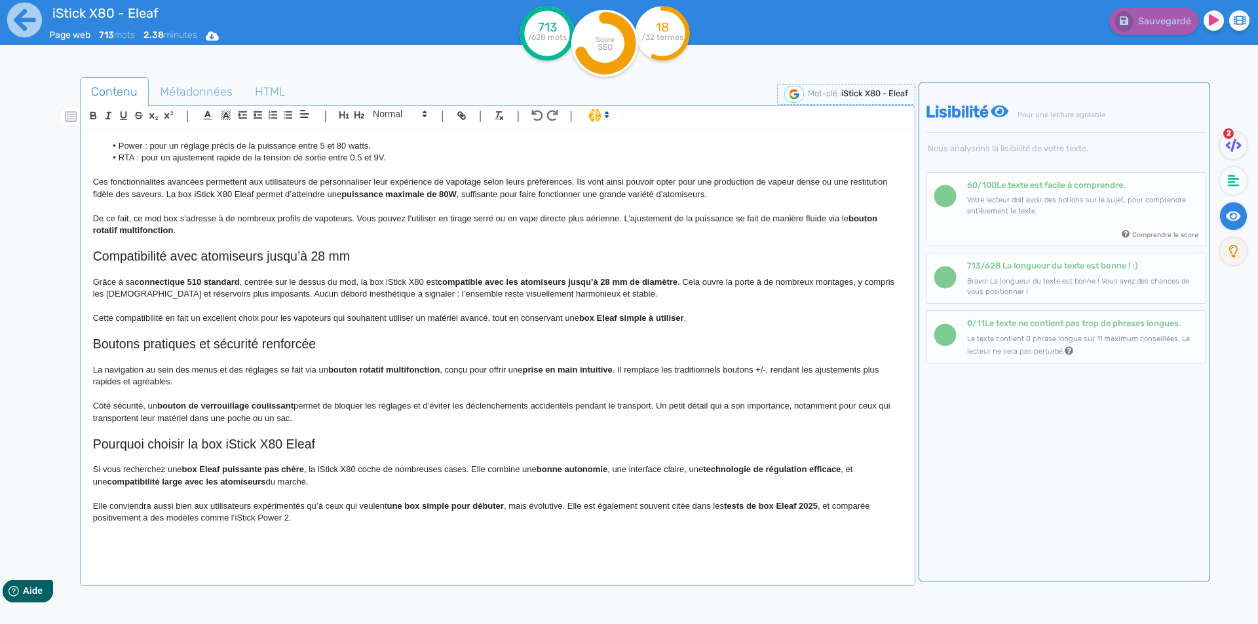
scroll to position [349, 0]
click at [635, 213] on p "De ce fait, ce mod box s'adresse à de nombreux profils de vapoteurs. Vous pouve…" at bounding box center [497, 222] width 809 height 24
drag, startPoint x: 635, startPoint y: 213, endPoint x: 635, endPoint y: 224, distance: 11.1
click at [635, 224] on p "De ce fait, ce mod box s'adresse à de nombreux profils de vapoteurs. Vous pouve…" at bounding box center [497, 222] width 809 height 24
click at [361, 267] on p at bounding box center [497, 267] width 809 height 12
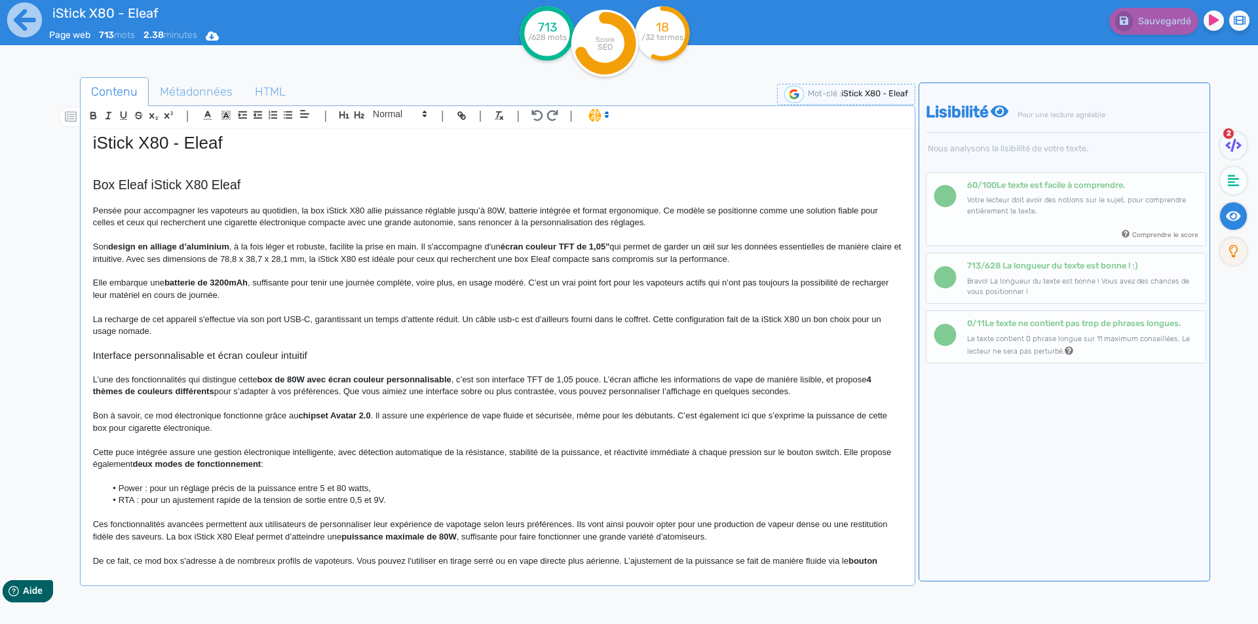
scroll to position [0, 0]
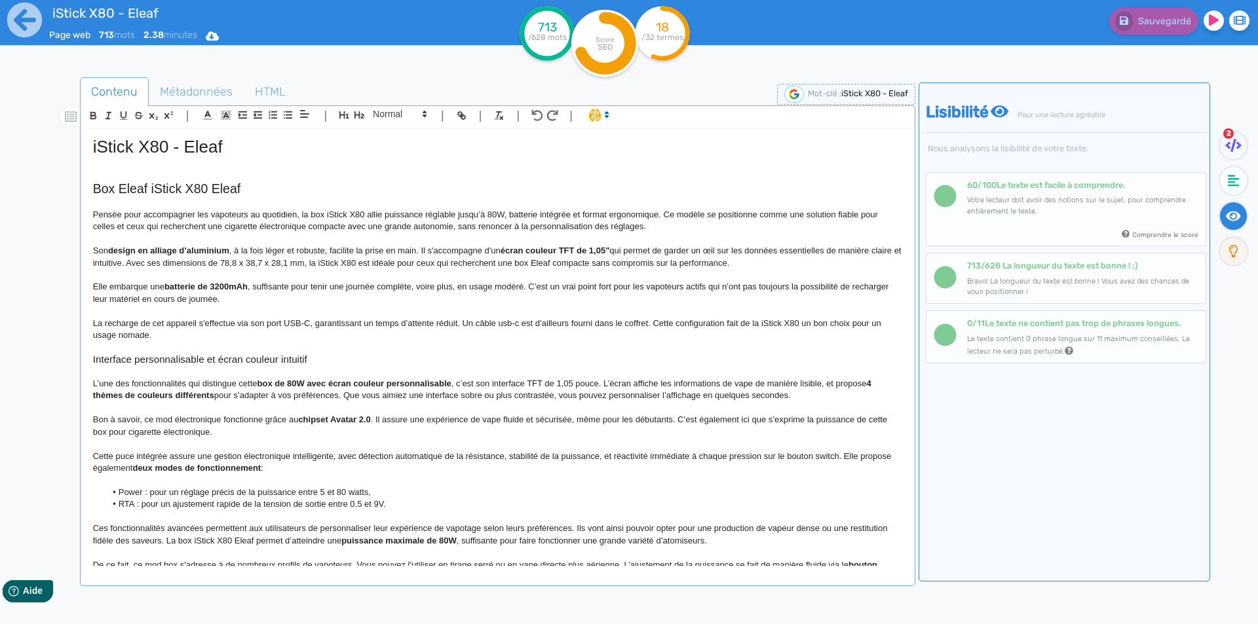
click at [202, 339] on p "La recharge de cet appareil s'effectue via son port USB-C, garantissant un temp…" at bounding box center [497, 330] width 809 height 24
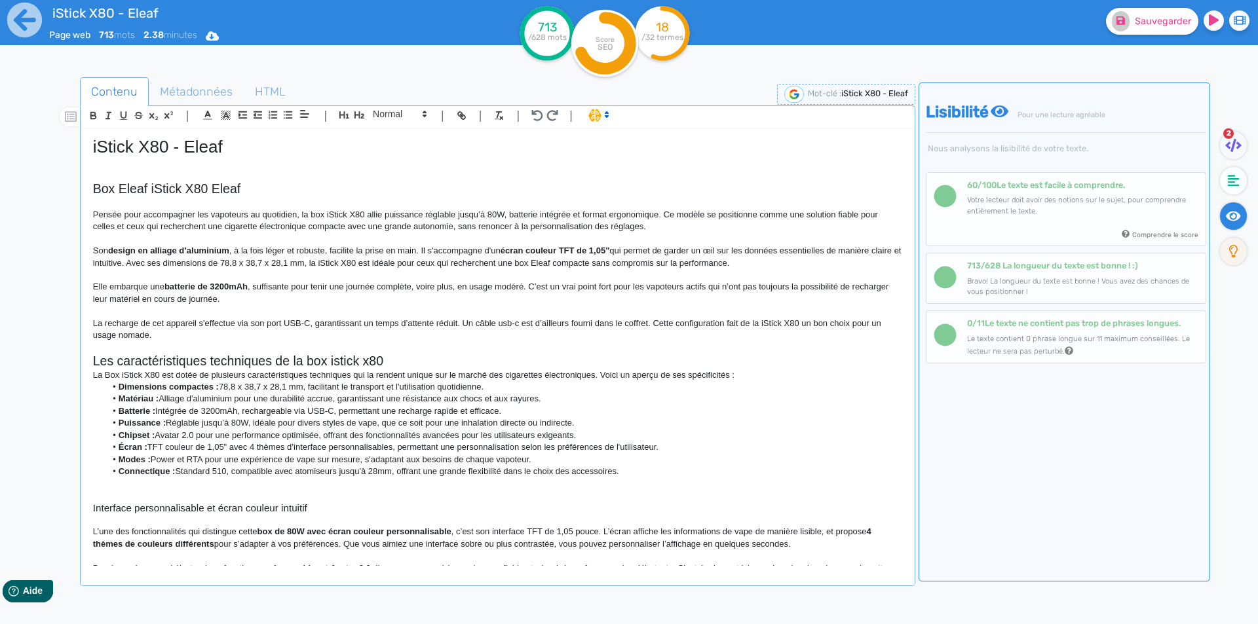
click at [284, 367] on h2 "Les caractéristiques techniques de la box istick x80" at bounding box center [497, 361] width 809 height 15
click at [396, 111] on span at bounding box center [399, 114] width 64 height 16
click at [396, 131] on span at bounding box center [399, 137] width 52 height 23
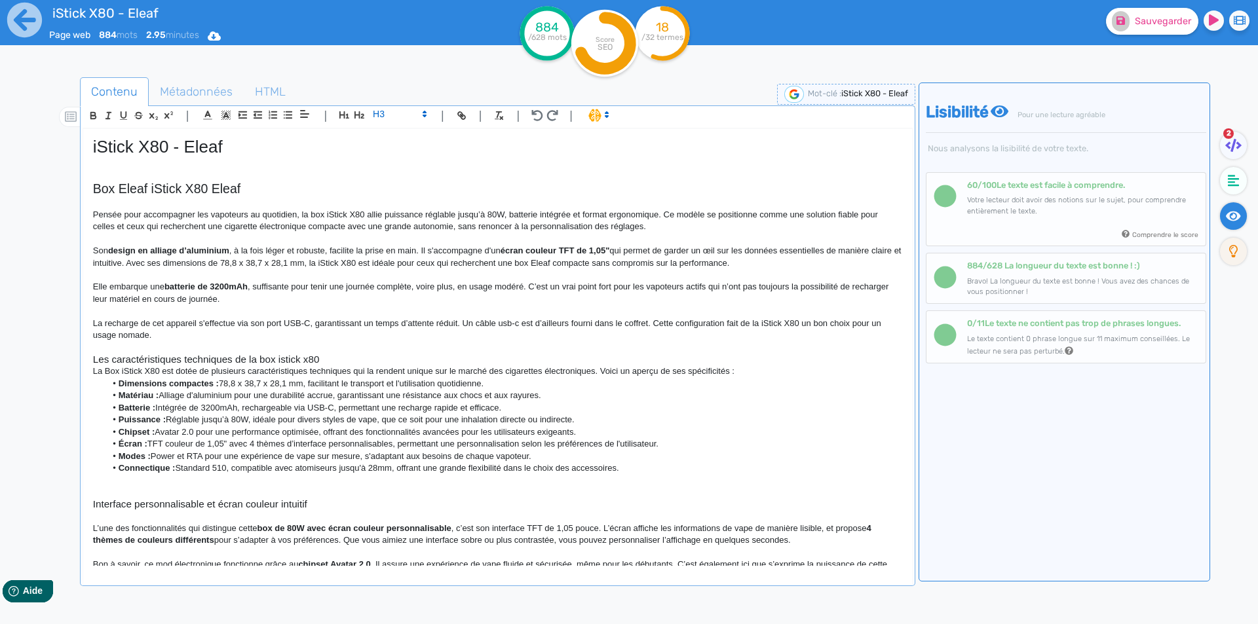
click at [197, 360] on h3 "Les caractéristiques techniques de la box istick x80" at bounding box center [497, 360] width 809 height 12
click at [309, 360] on h3 "Les caractéristiques de la box istick x80" at bounding box center [497, 360] width 809 height 12
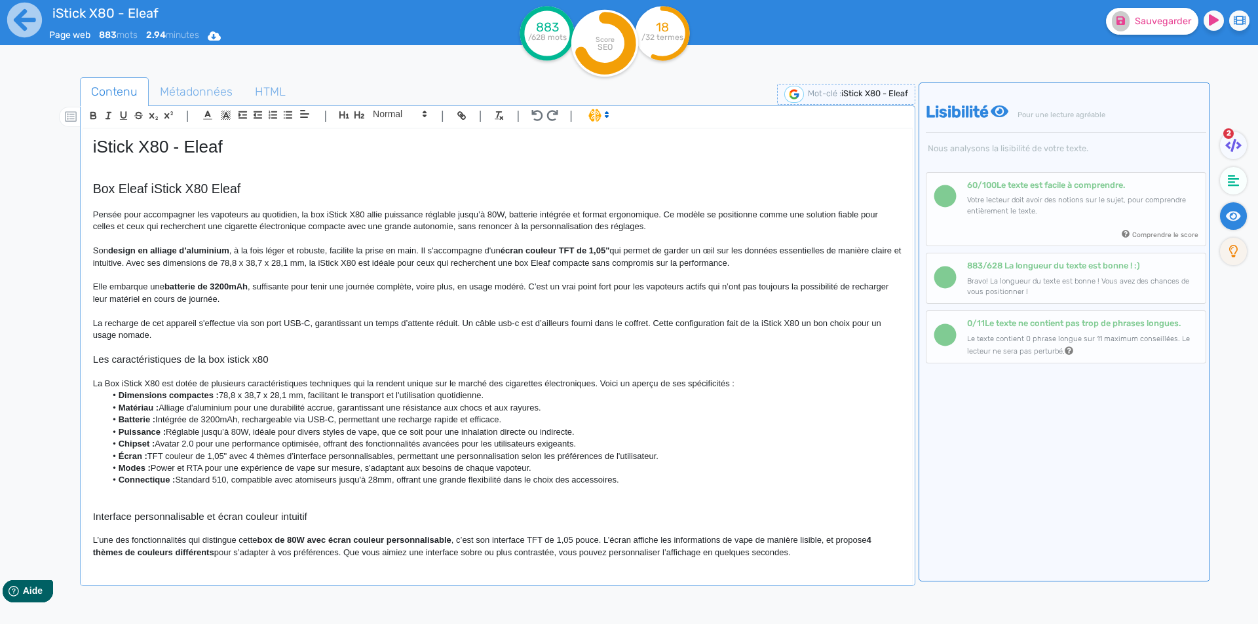
click at [232, 356] on h3 "Les caractéristiques de la box istick x80" at bounding box center [497, 360] width 809 height 12
click at [105, 380] on p "La Box iStick X80 est dotée de plusieurs caractéristiques techniques qui la ren…" at bounding box center [497, 384] width 809 height 12
click at [109, 382] on p "La Box iStick X80 est dotée de plusieurs caractéristiques techniques qui la ren…" at bounding box center [497, 384] width 809 height 12
click at [277, 381] on p "La box iStick X80 est dotée de plusieurs caractéristiques techniques qui la ren…" at bounding box center [497, 384] width 809 height 12
drag, startPoint x: 277, startPoint y: 381, endPoint x: 321, endPoint y: 381, distance: 43.9
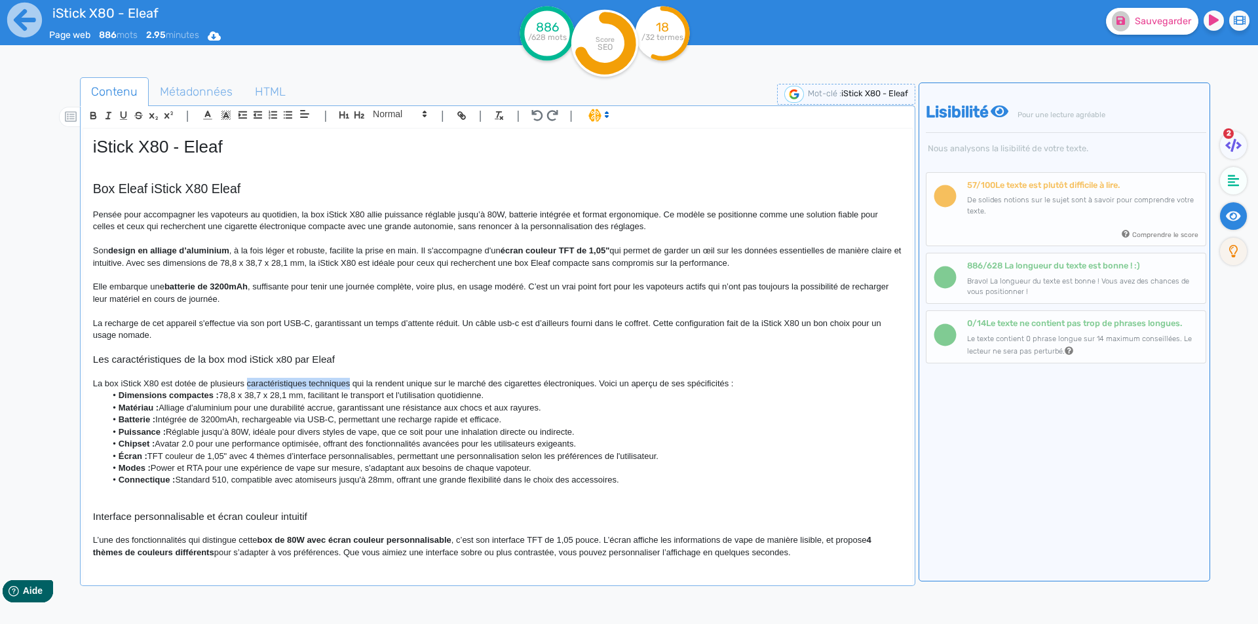
click at [321, 381] on p "La box iStick X80 est dotée de plusieurs caractéristiques techniques qui la ren…" at bounding box center [497, 384] width 809 height 12
click at [690, 387] on p "La box iStick X80 est dotée de plusieurs spécificités qui la rendent unique sur…" at bounding box center [497, 384] width 809 height 12
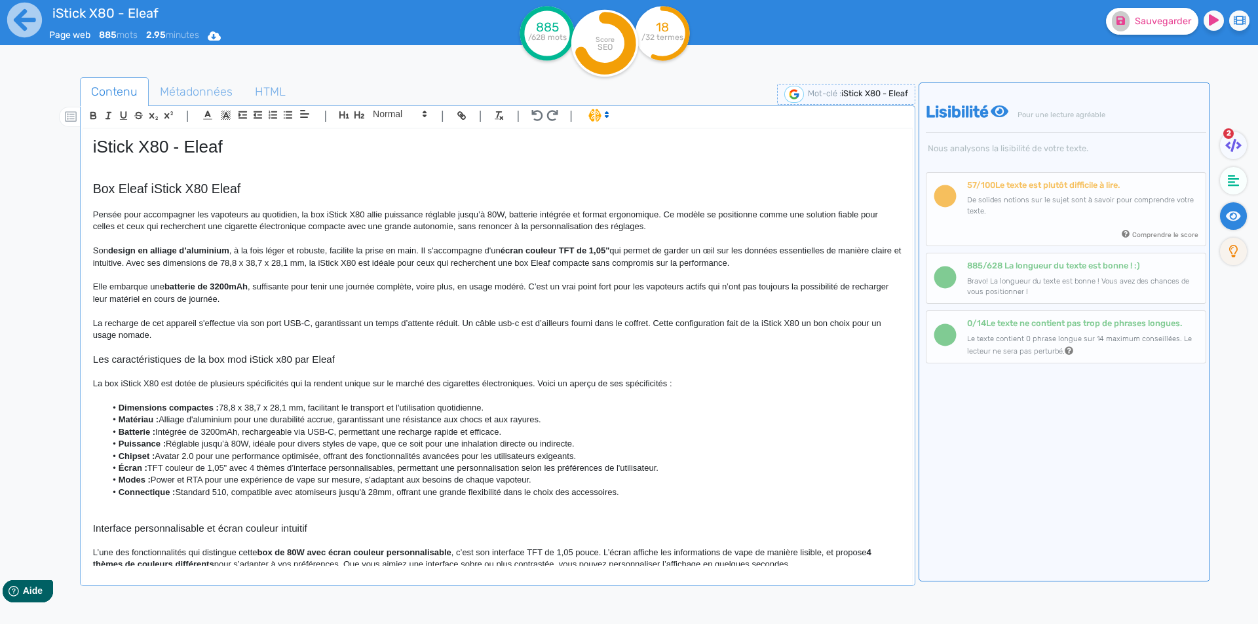
click at [639, 382] on p "La box iStick X80 est dotée de plusieurs spécificités qui la rendent unique sur…" at bounding box center [497, 384] width 809 height 12
click at [130, 409] on strong "Dimensions compactes :" at bounding box center [169, 408] width 100 height 10
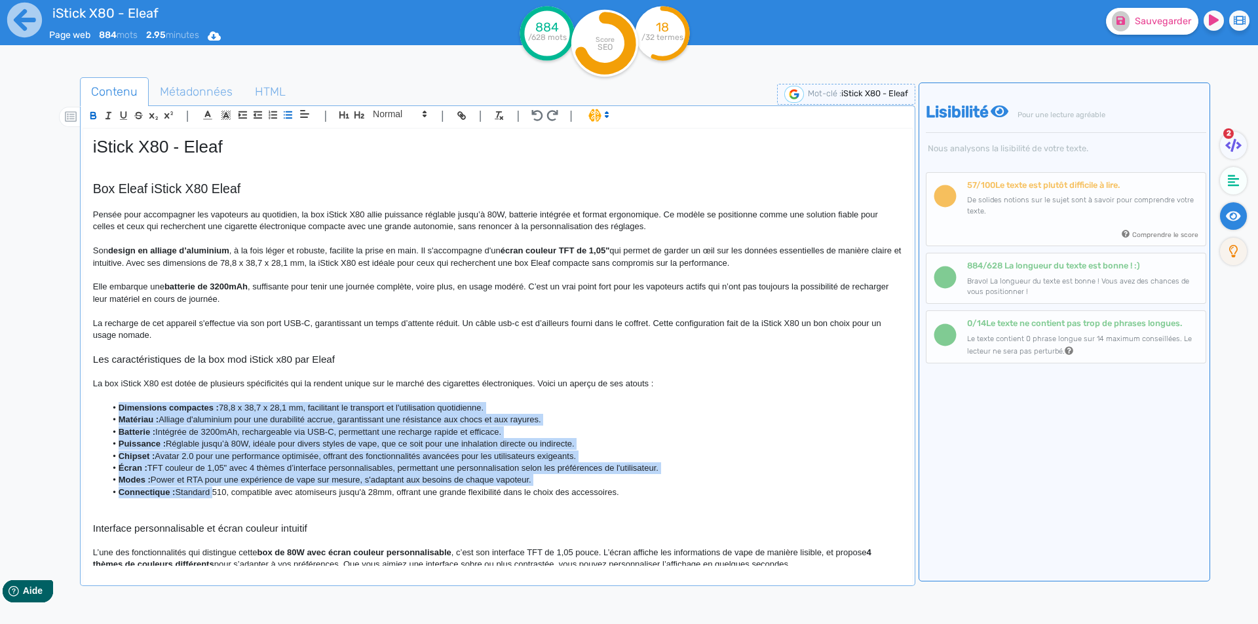
drag, startPoint x: 130, startPoint y: 409, endPoint x: 180, endPoint y: 495, distance: 100.1
click at [180, 495] on ul "Dimensions compactes : 78,8 x 38,7 x 28,1 mm, facilitant le transport et l'util…" at bounding box center [497, 450] width 809 height 97
click at [180, 495] on li "Connectique : Standard 510, compatible avec atomiseurs jusqu'à 28mm, offrant un…" at bounding box center [503, 493] width 796 height 12
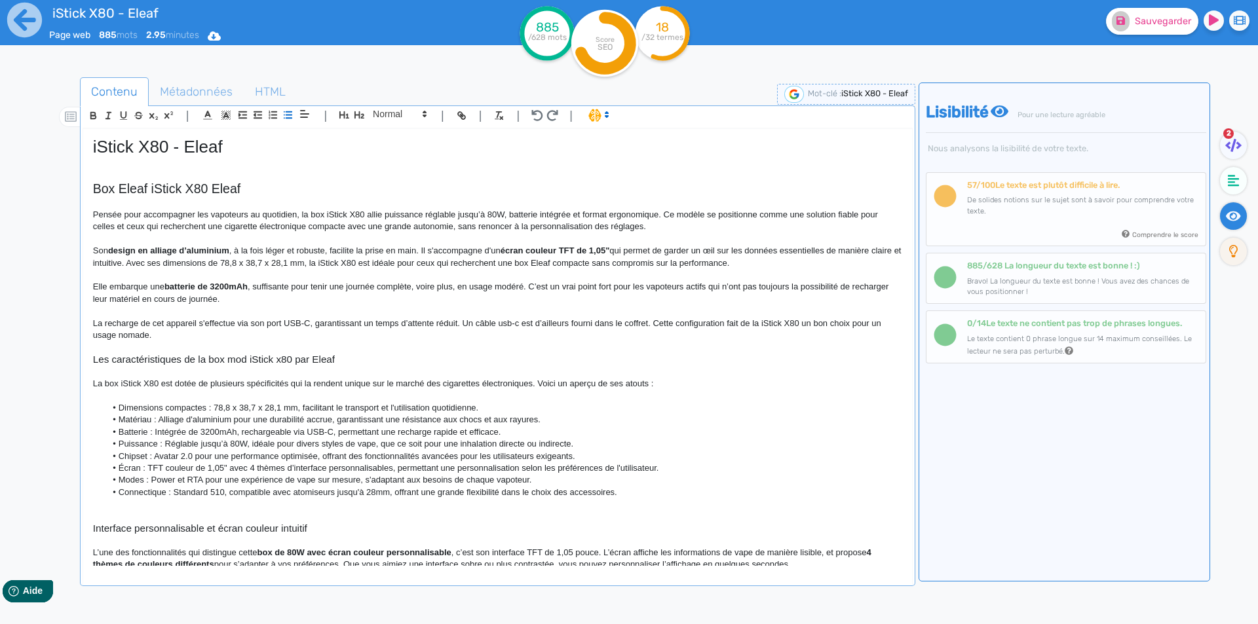
click at [185, 408] on li "Dimensions compactes : 78,8 x 38,7 x 28,1 mm, facilitant le transport et l'util…" at bounding box center [503, 408] width 796 height 12
click at [244, 414] on li "Matériau : Alliage d'aluminium pour une durabilité accrue, garantissant une rés…" at bounding box center [503, 420] width 796 height 12
click at [338, 406] on li "Dimensions compactes : 78,8 x 38,7 x 28,1 mm, facilitant le transport et l'util…" at bounding box center [503, 408] width 796 height 12
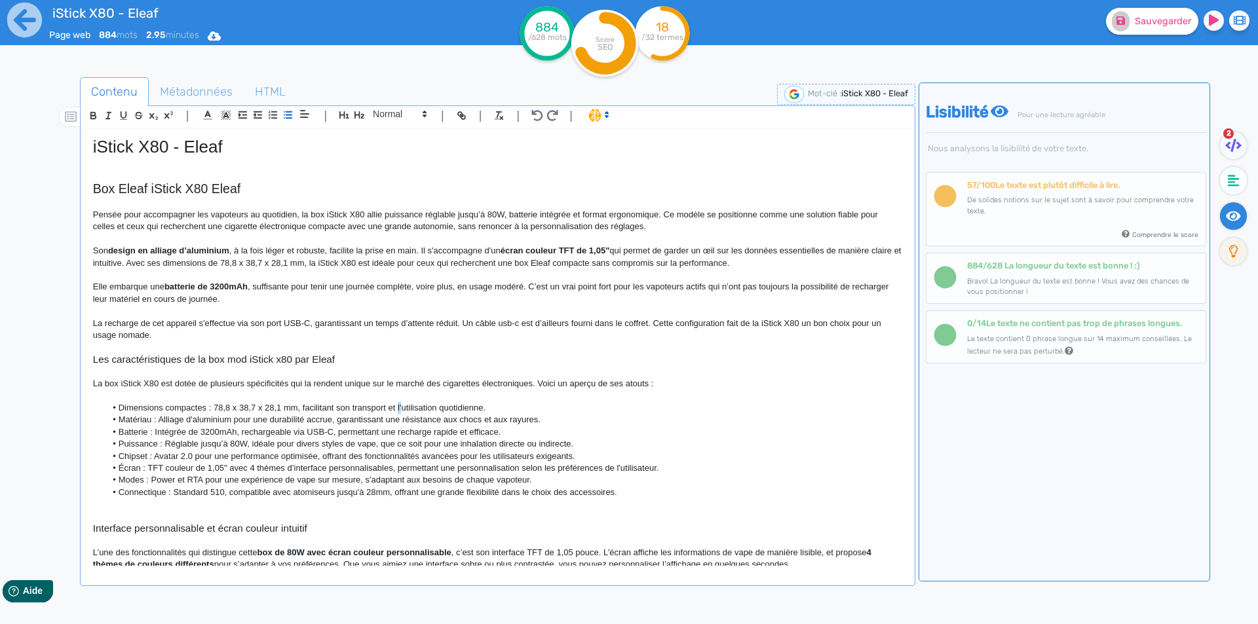
click at [401, 407] on li "Dimensions compactes : 78,8 x 38,7 x 28,1 mm, facilitant son transport et l'uti…" at bounding box center [503, 408] width 796 height 12
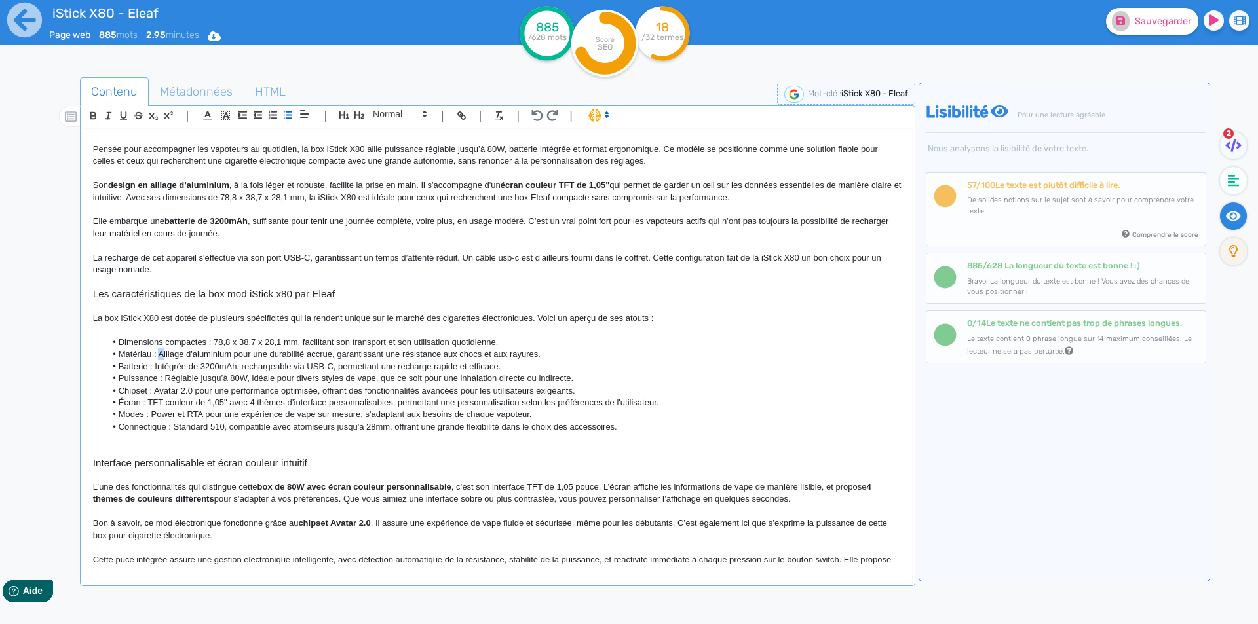
click at [161, 351] on li "Matériau : Alliage d'aluminium pour une durabilité accrue, garantissant une rés…" at bounding box center [503, 355] width 796 height 12
click at [231, 355] on li "Matériau : alliage d'aluminium pour une durabilité accrue, garantissant une rés…" at bounding box center [503, 355] width 796 height 12
click at [453, 352] on li "Matériau : alliage d'aluminium, avec des finitions pailletées, pour une durabil…" at bounding box center [503, 355] width 796 height 12
drag, startPoint x: 453, startPoint y: 352, endPoint x: 643, endPoint y: 351, distance: 190.7
click at [643, 351] on li "Matériau : alliage d'aluminium, avec des finitions pailletées, pour une durabil…" at bounding box center [503, 355] width 796 height 12
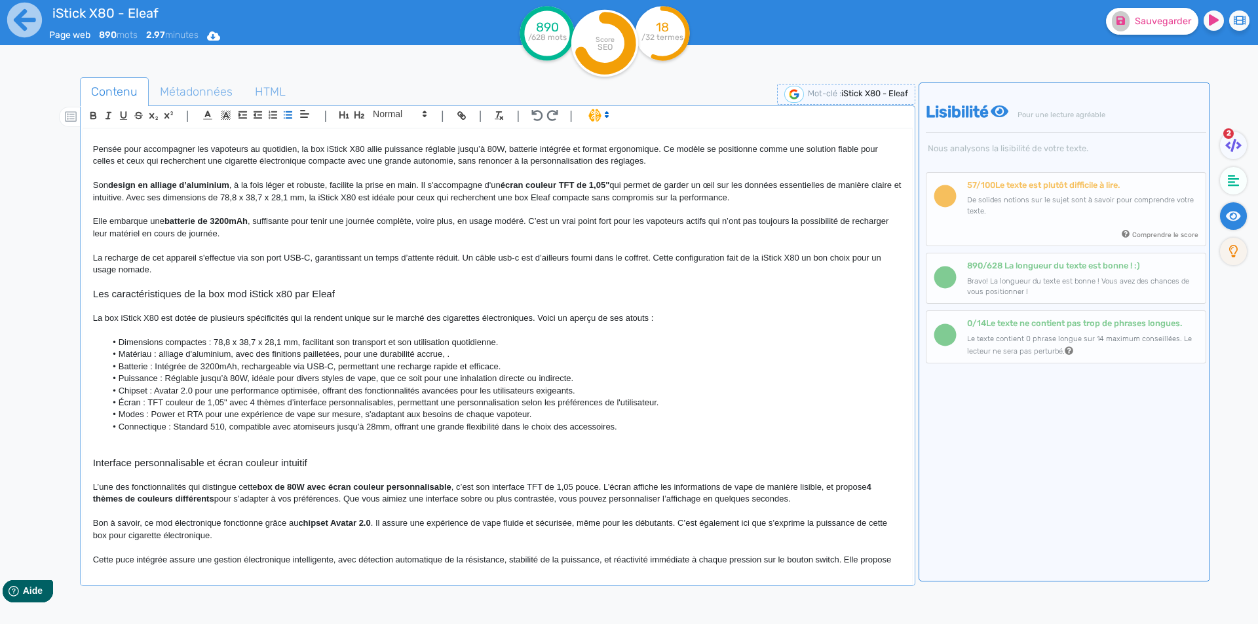
click at [238, 356] on li "Matériau : alliage d'aluminium, avec des finitions pailletées, pour une durabil…" at bounding box center [503, 355] width 796 height 12
click at [235, 356] on li "Matériau : alliage d'aluminium, avec des finitions pailletées, pour une durabil…" at bounding box center [503, 355] width 796 height 12
click at [558, 352] on li "Matériau : alliage d'aluminium, garantissant une résistance aux chocs et aux ra…" at bounding box center [503, 355] width 796 height 12
drag, startPoint x: 558, startPoint y: 352, endPoint x: 644, endPoint y: 352, distance: 86.5
click at [644, 352] on li "Matériau : alliage d'aluminium, garantissant une résistance aux chocs et aux ra…" at bounding box center [503, 355] width 796 height 12
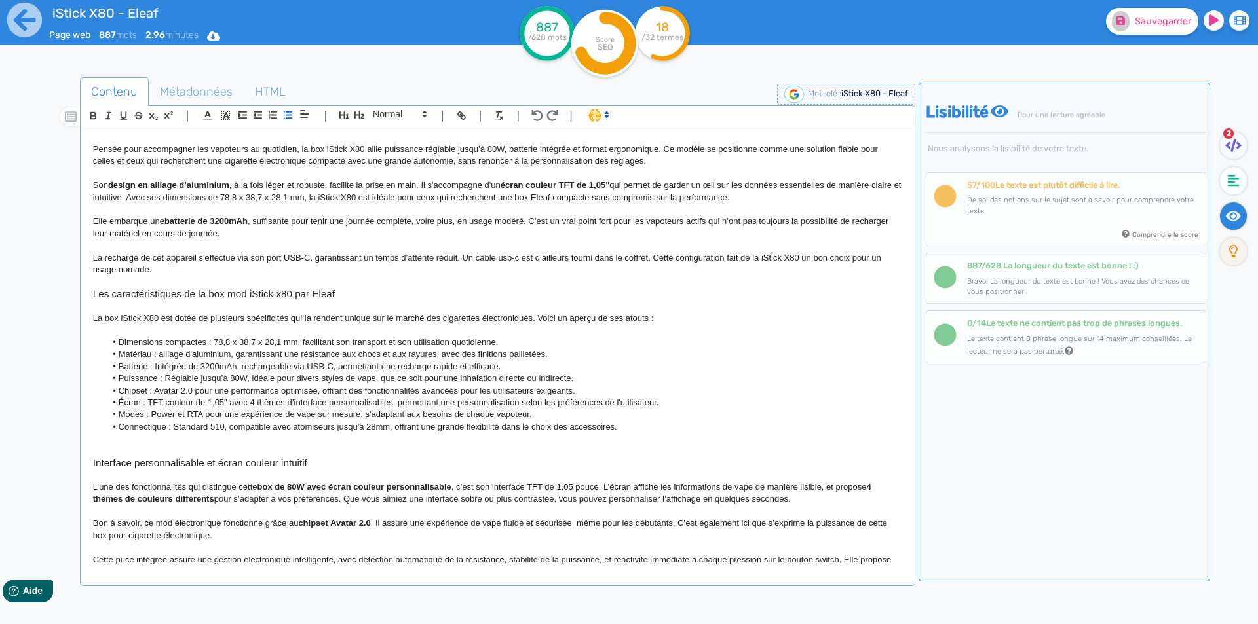
click at [157, 370] on li "Batterie : Intégrée de 3200mAh, rechargeable via USB-C, permettant une recharge…" at bounding box center [503, 367] width 796 height 12
click at [162, 368] on li "Batterie : intégrée de 3200mAh, rechargeable via USB-C, permettant une recharge…" at bounding box center [503, 367] width 796 height 12
click at [168, 381] on li "Puissance : Réglable jusqu’à 80W, idéale pour divers styles de vape, que ce soi…" at bounding box center [503, 379] width 796 height 12
click at [369, 381] on li "Puissance : réglable jusqu’à 80W, idéale pour divers styles de vape, que ce soi…" at bounding box center [503, 379] width 796 height 12
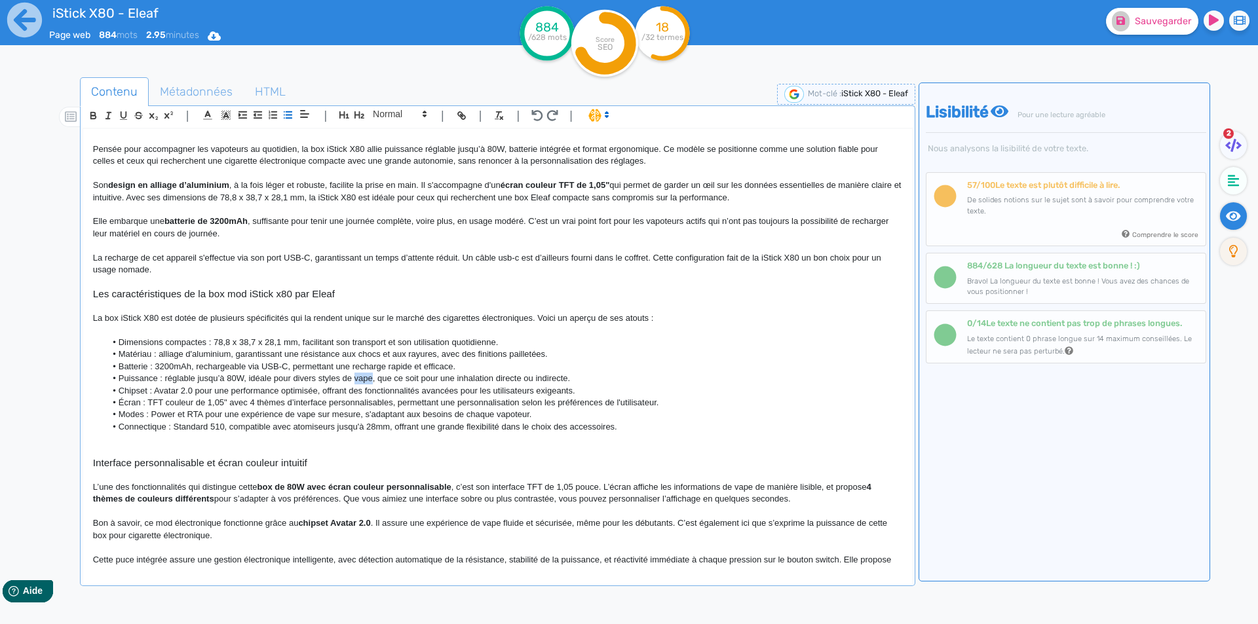
click at [369, 381] on li "Puissance : réglable jusqu’à 80W, idéale pour divers styles de vape, que ce soi…" at bounding box center [503, 379] width 796 height 12
click at [155, 390] on li "Chipset : Avatar 2.0 pour une performance optimisée, offrant des fonctionnalité…" at bounding box center [503, 391] width 796 height 12
click at [166, 396] on li "Chipset : Avatar 2.0 pour une performance optimisée, offrant des fonctionnalité…" at bounding box center [503, 391] width 796 height 12
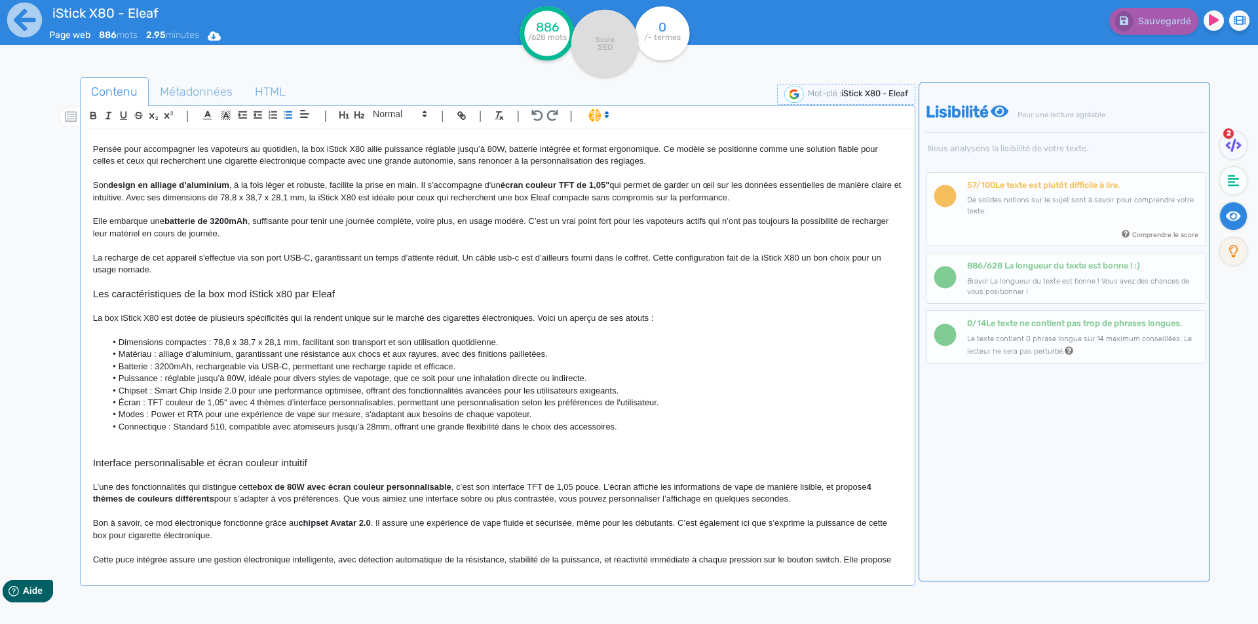
click at [370, 392] on li "Chipset : Smart Chip Inside 2.0 pour une performance optimisée, offrant des fon…" at bounding box center [503, 391] width 796 height 12
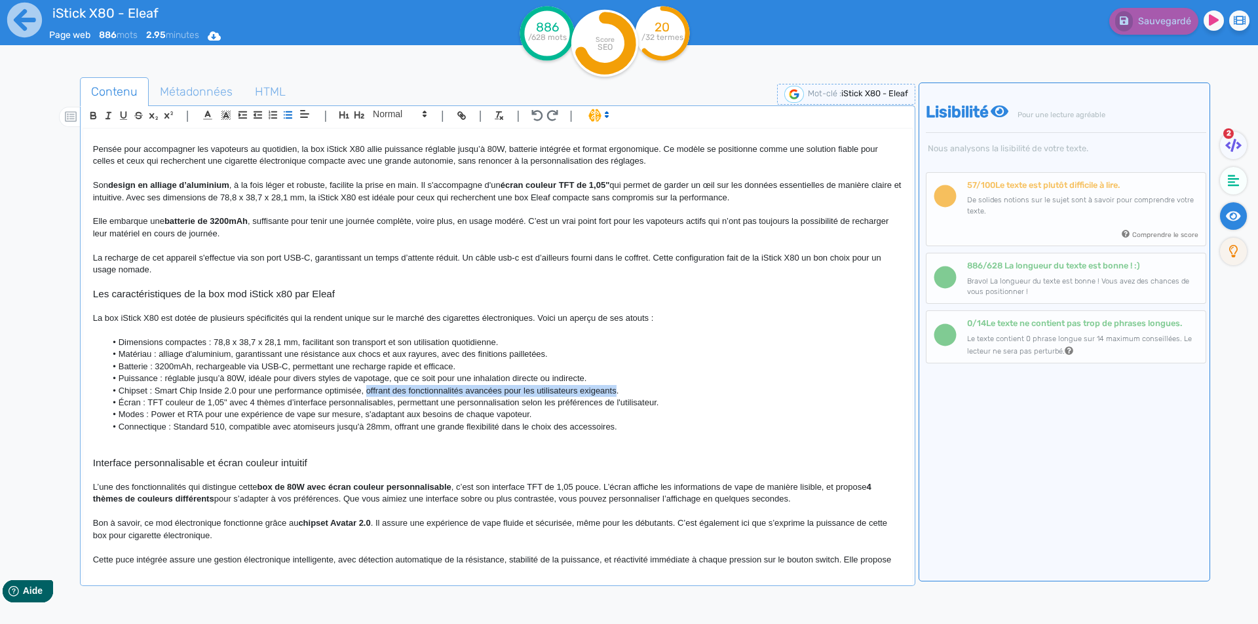
drag, startPoint x: 370, startPoint y: 392, endPoint x: 598, endPoint y: 387, distance: 227.4
click at [598, 387] on li "Chipset : Smart Chip Inside 2.0 pour une performance optimisée, offrant des fon…" at bounding box center [503, 391] width 796 height 12
click at [327, 389] on li "Chipset : Smart Chip Inside 2.0 pour une performance optimisée." at bounding box center [503, 391] width 796 height 12
click at [312, 398] on li "Écran : TFT couleur de 1,05" avec 4 thèmes d’interface personnalisables, permet…" at bounding box center [503, 403] width 796 height 12
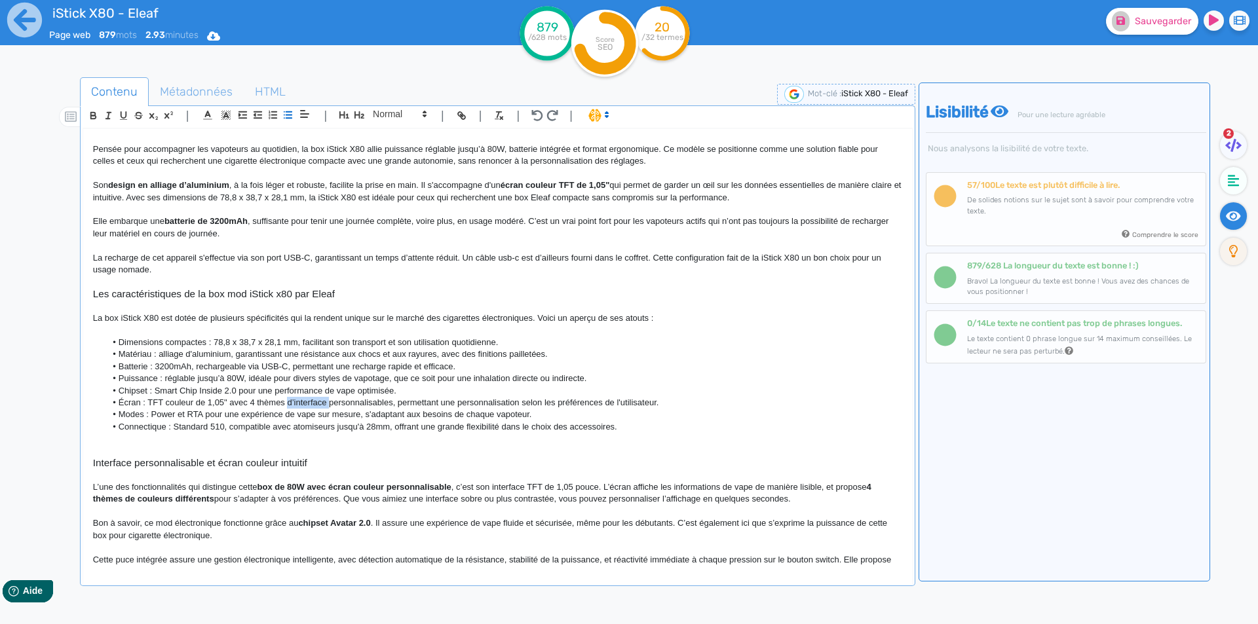
click at [312, 398] on li "Écran : TFT couleur de 1,05" avec 4 thèmes d’interface personnalisables, permet…" at bounding box center [503, 403] width 796 height 12
click at [359, 404] on li "Écran : TFT couleur de 1,05" avec 4 thèmes personnalisables, permettant une per…" at bounding box center [503, 403] width 796 height 12
drag, startPoint x: 359, startPoint y: 404, endPoint x: 586, endPoint y: 401, distance: 226.7
click at [586, 401] on li "Écran : TFT couleur de 1,05" avec 4 thèmes personnalisables, permettant une per…" at bounding box center [503, 403] width 796 height 12
click at [377, 401] on em "Racer" at bounding box center [384, 403] width 23 height 10
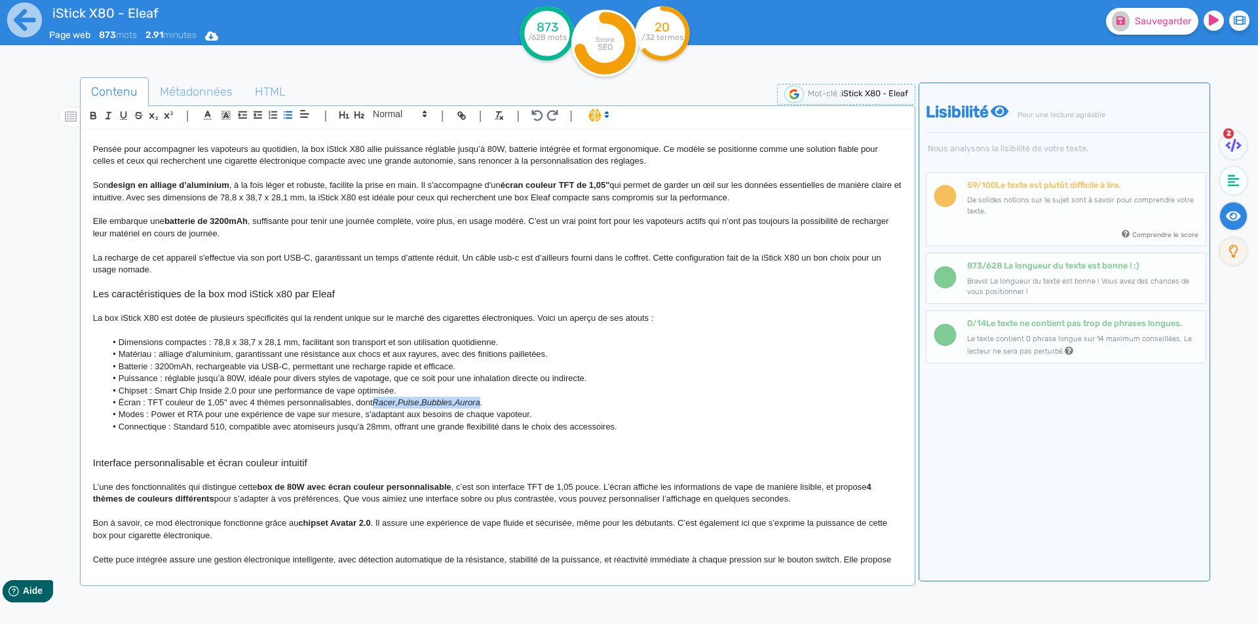
drag, startPoint x: 377, startPoint y: 401, endPoint x: 478, endPoint y: 400, distance: 101.6
click at [478, 400] on li "Écran : TFT couleur de 1,05" avec 4 thèmes personnalisables, dont Racer , Pulse…" at bounding box center [503, 403] width 796 height 12
click at [108, 113] on line "button" at bounding box center [109, 113] width 4 height 0
click at [200, 320] on p "La box iStick X80 est dotée de plusieurs spécificités qui la rendent unique sur…" at bounding box center [497, 319] width 809 height 12
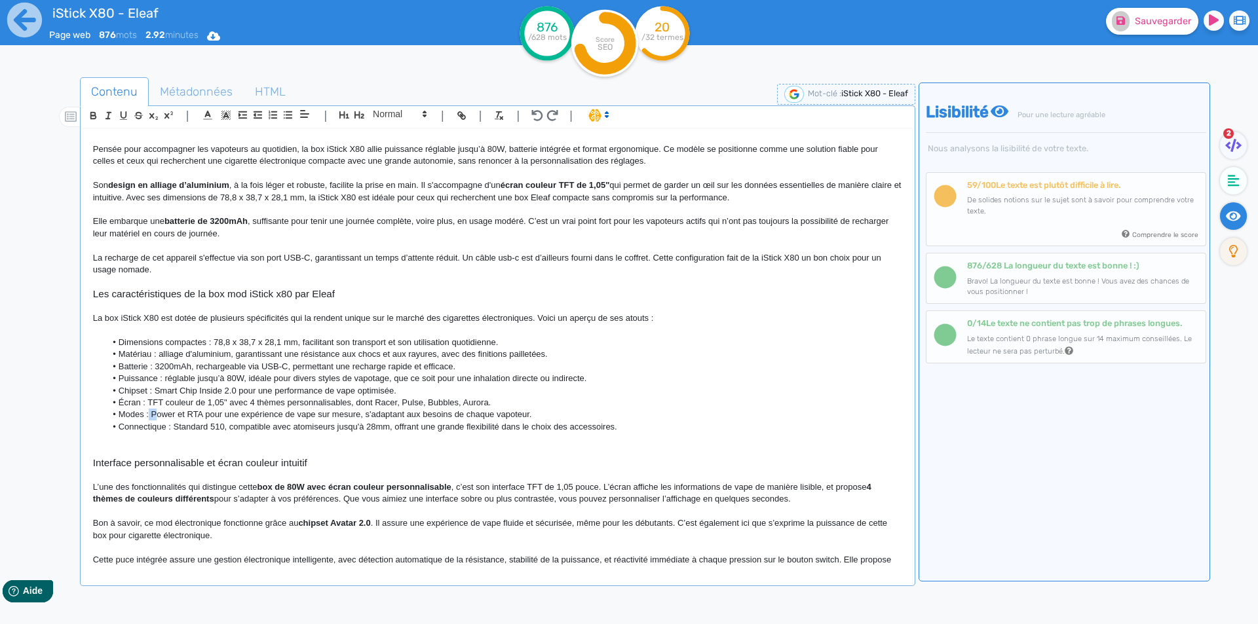
click at [155, 417] on li "Modes : Power et RTA pour une expérience de vape sur mesure, s'adaptant aux bes…" at bounding box center [503, 415] width 796 height 12
click at [189, 413] on li "Modes : power et RTA pour une expérience de vape sur mesure, s'adaptant aux bes…" at bounding box center [503, 415] width 796 height 12
drag, startPoint x: 443, startPoint y: 399, endPoint x: 368, endPoint y: 405, distance: 74.9
click at [368, 405] on li "Écran : TFT couleur de 1,05" avec 4 thèmes personnalisables, dont Racer, Pulse,…" at bounding box center [503, 403] width 796 height 12
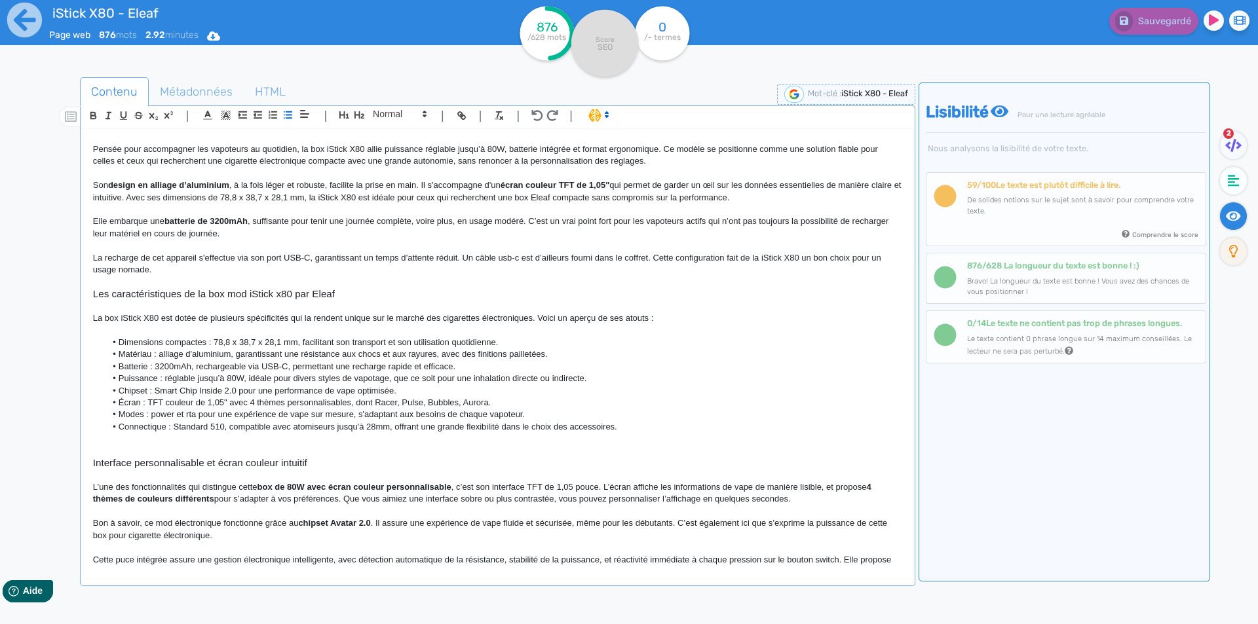
click at [172, 431] on li "Connectique : Standard 510, compatible avec atomiseurs jusqu'à 28mm, offrant un…" at bounding box center [503, 427] width 796 height 12
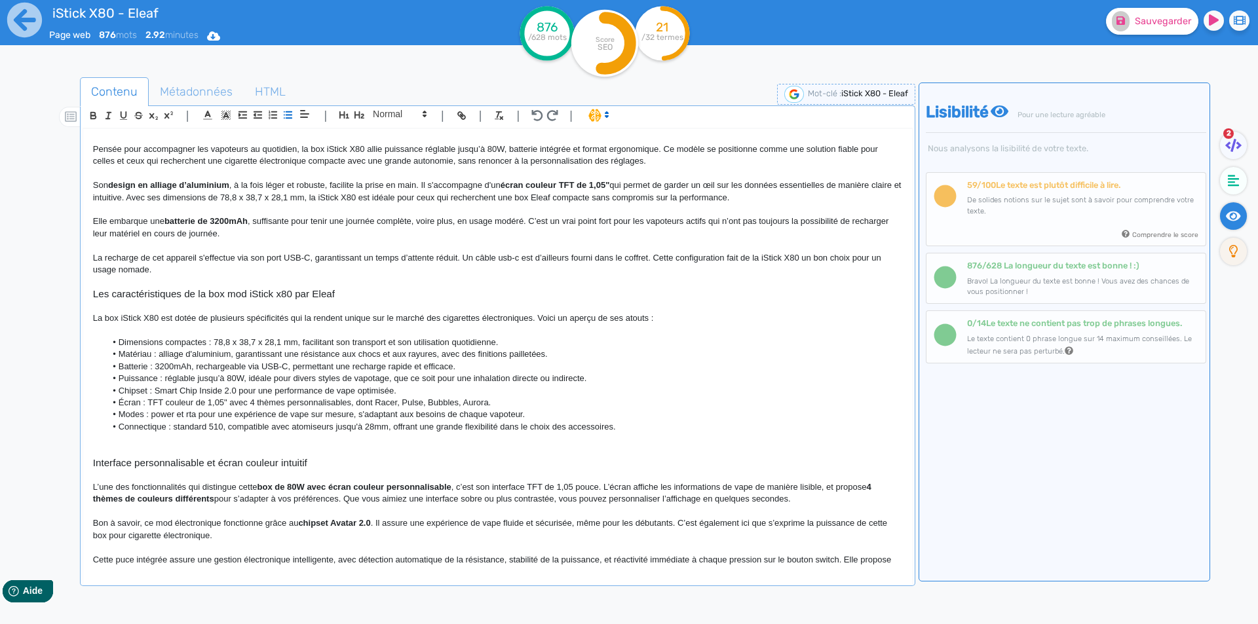
click at [248, 430] on li "Connectique : standard 510, compatible avec atomiseurs jusqu'à 28mm, offrant un…" at bounding box center [503, 427] width 796 height 12
click at [291, 426] on li "Connectique : standard 510, compatible avec atomiseurs jusqu'à 28mm, offrant un…" at bounding box center [503, 427] width 796 height 12
click at [399, 426] on li "Connectique : standard 510, compatible avec les atomiseurs jusqu'à 28mm, offran…" at bounding box center [503, 427] width 796 height 12
drag, startPoint x: 449, startPoint y: 431, endPoint x: 672, endPoint y: 429, distance: 222.1
click at [672, 429] on li "Connectique : standard 510, compatible avec les atomiseurs jusqu'à 28mm de diam…" at bounding box center [503, 427] width 796 height 12
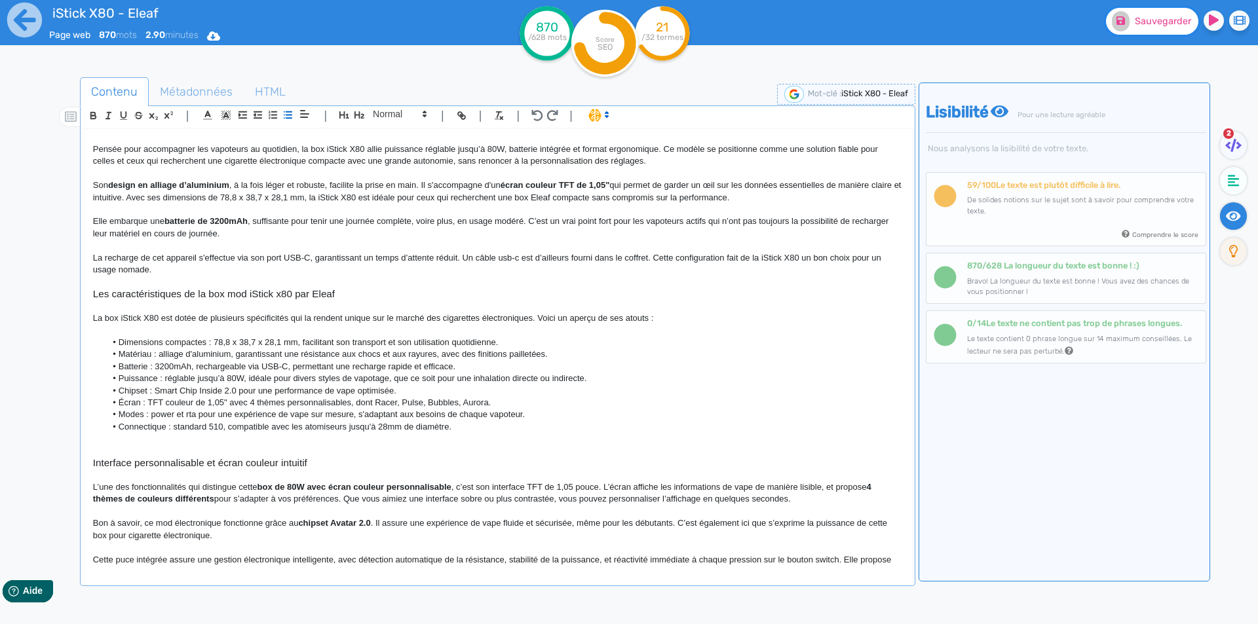
click at [1140, 29] on button "Sauvegarder" at bounding box center [1152, 21] width 92 height 27
click at [140, 438] on p at bounding box center [497, 439] width 809 height 12
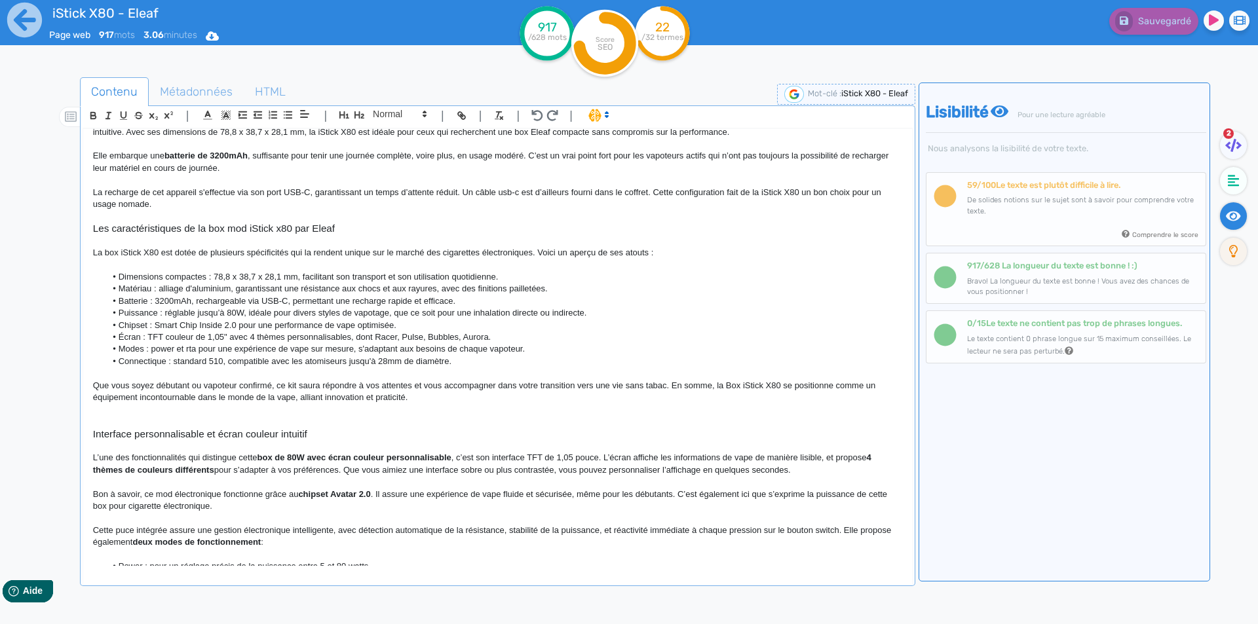
scroll to position [197, 0]
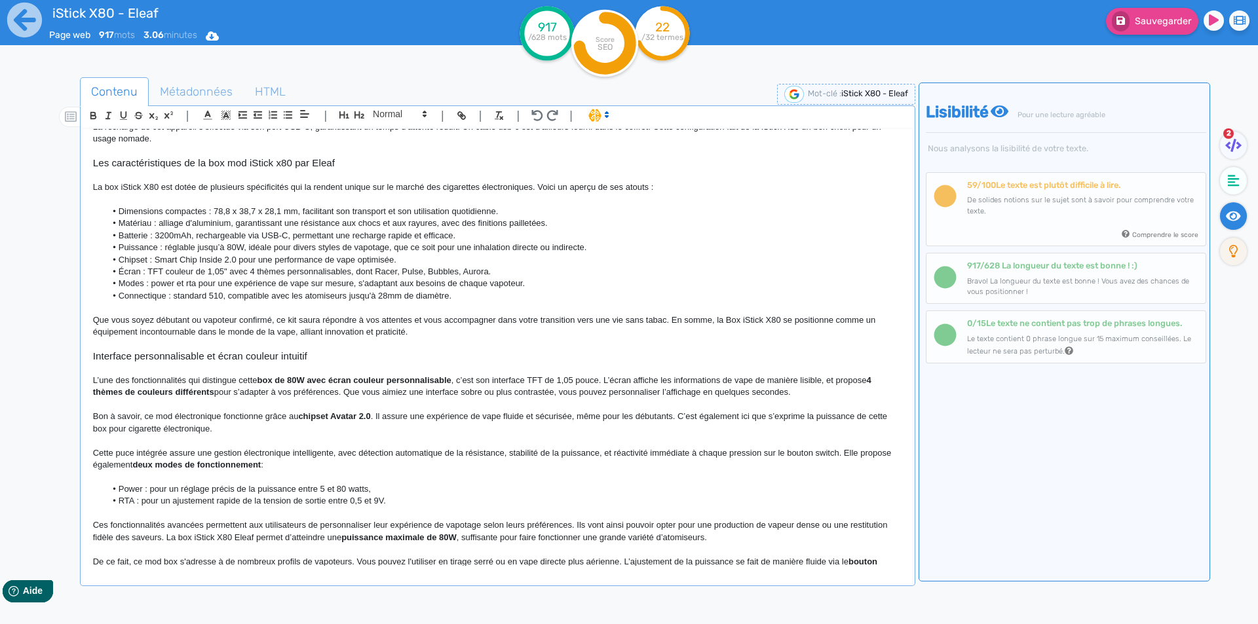
click at [298, 320] on p "Que vous soyez débutant ou vapoteur confirmé, ce kit saura répondre à vos atten…" at bounding box center [497, 326] width 809 height 24
click at [292, 320] on p "Que vous soyez débutant ou vapoteur confirmé, ce kit saura répondre à vos atten…" at bounding box center [497, 326] width 809 height 24
click at [738, 319] on p "Que vous soyez débutant ou vapoteur confirmé, ce mod saura répondre à vos atten…" at bounding box center [497, 326] width 809 height 24
click at [738, 318] on p "Que vous soyez débutant ou vapoteur confirmé, ce mod saura répondre à vos atten…" at bounding box center [497, 326] width 809 height 24
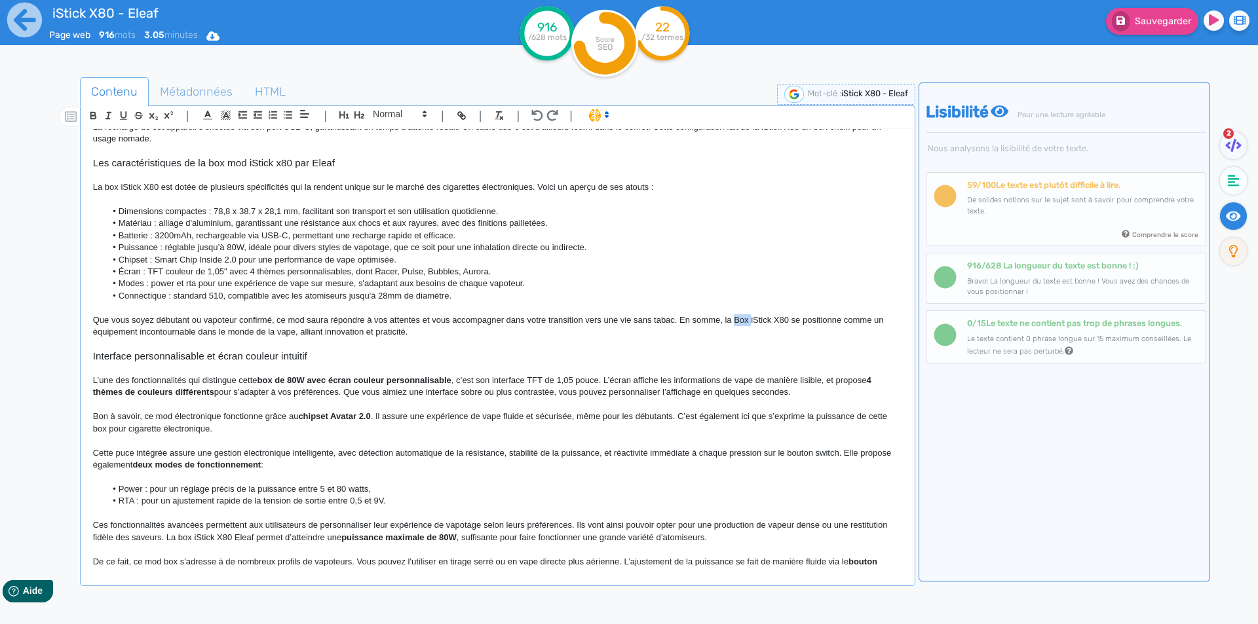
click at [738, 318] on p "Que vous soyez débutant ou vapoteur confirmé, ce mod saura répondre à vos atten…" at bounding box center [497, 326] width 809 height 24
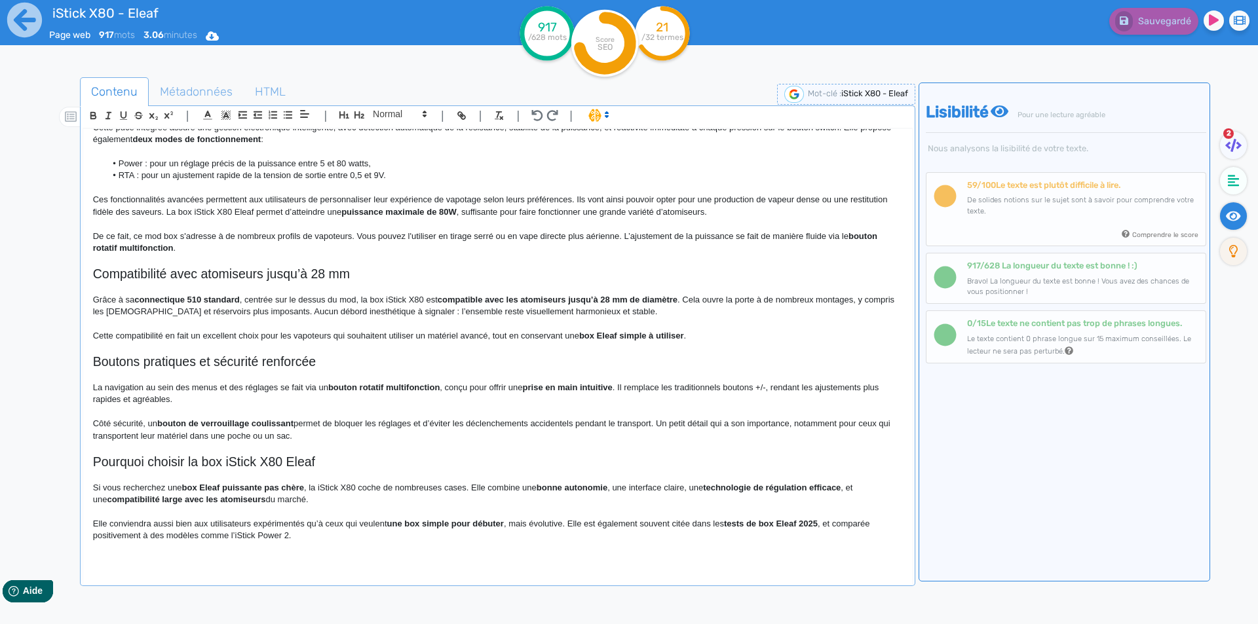
scroll to position [524, 0]
click at [158, 271] on h2 "Compatibilité avec atomiseurs jusqu’à 28 mm" at bounding box center [497, 272] width 809 height 15
copy h2 "Compatibilité avec atomiseurs jusqu’à 28 mm"
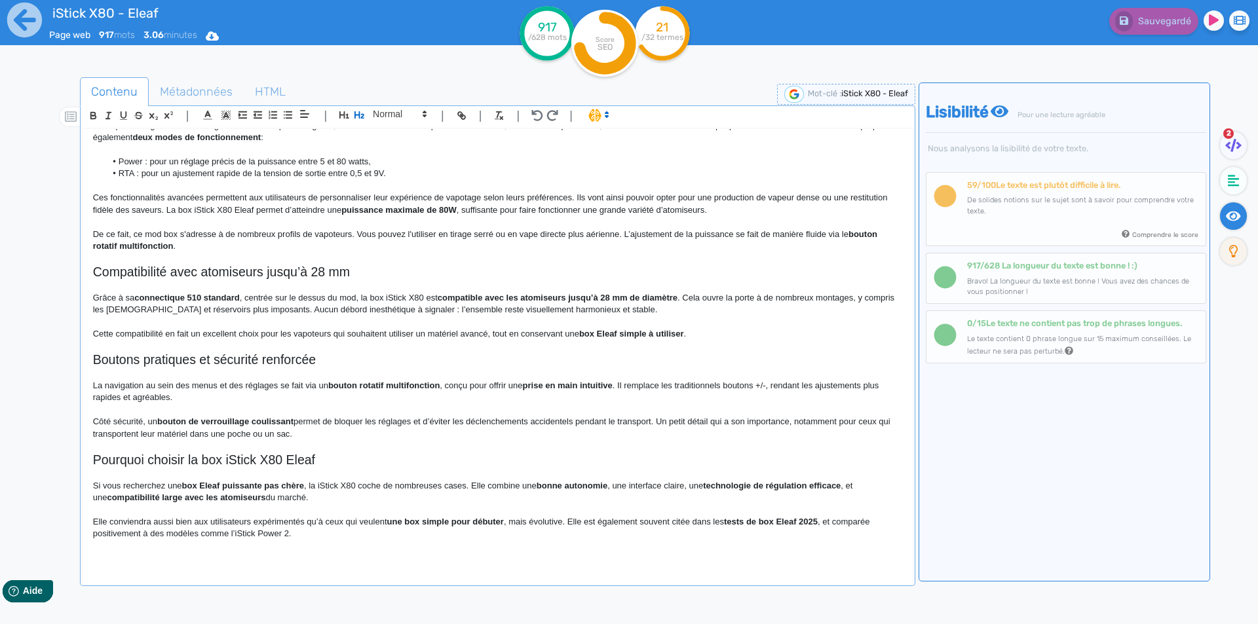
click at [330, 372] on p at bounding box center [497, 374] width 809 height 12
click at [93, 299] on p "Grâce à sa connectique 510 standard , centrée sur le dessus du mod, la box iSti…" at bounding box center [497, 304] width 809 height 24
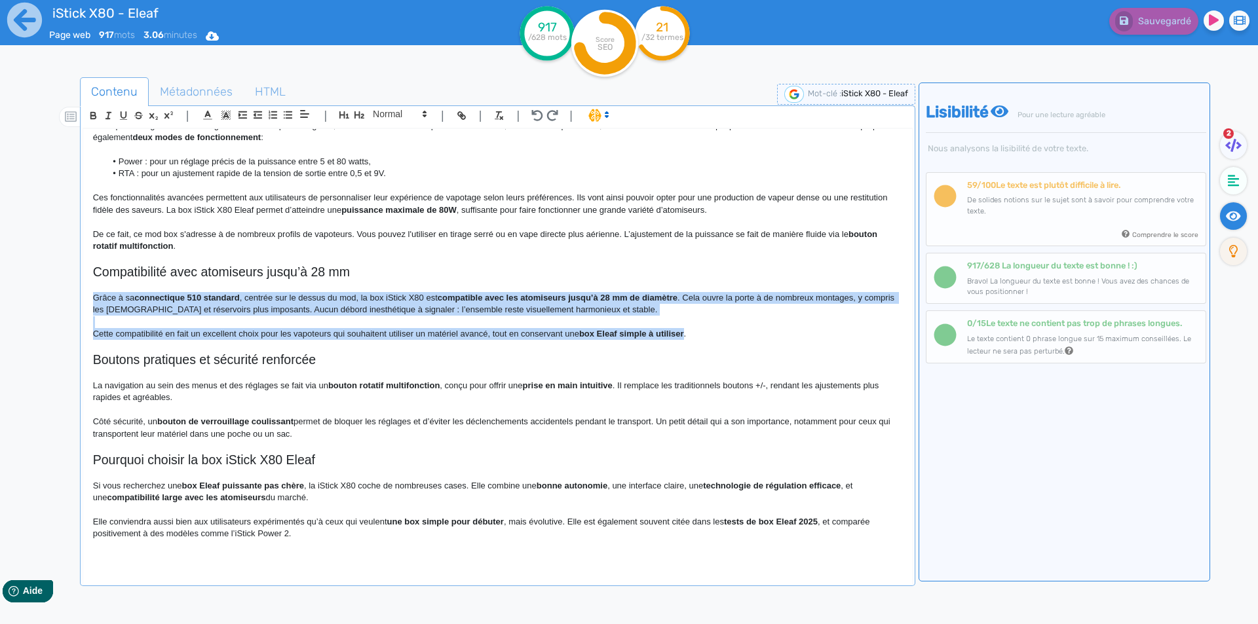
drag, startPoint x: 92, startPoint y: 299, endPoint x: 666, endPoint y: 332, distance: 574.9
click at [666, 332] on div "iStick X80 - Eleaf Box Eleaf iStick X80 Eleaf Pensée pour accompagner les vapot…" at bounding box center [497, 347] width 829 height 437
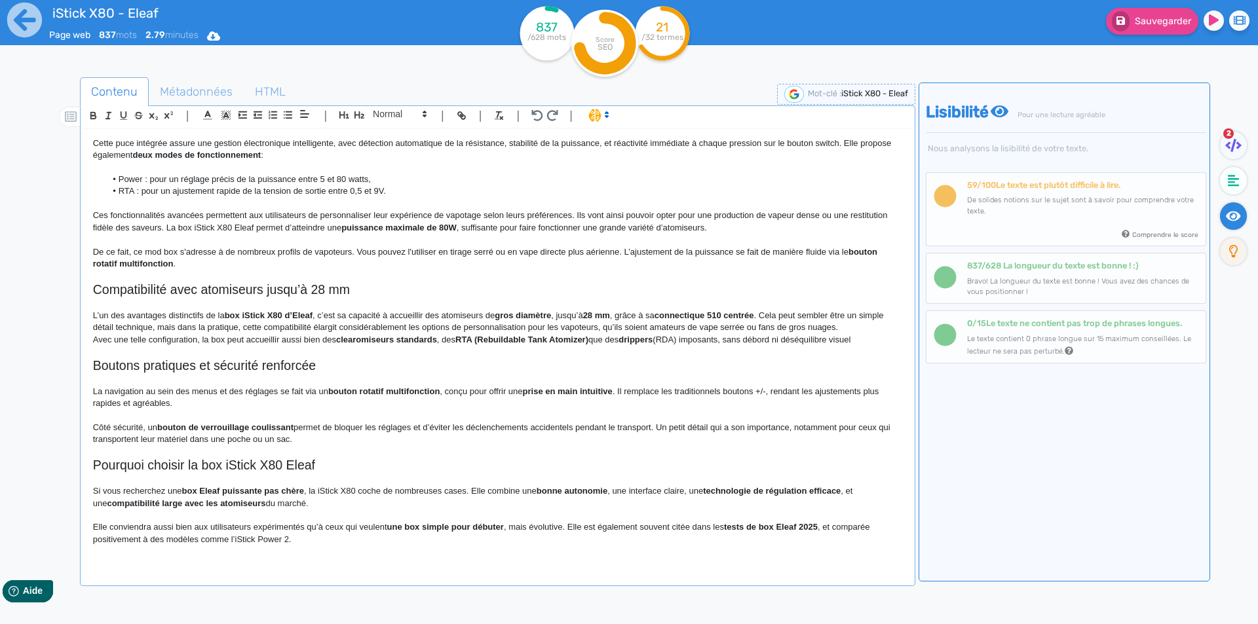
scroll to position [506, 0]
click at [294, 314] on strong "box iStick X80 d’Eleaf" at bounding box center [269, 316] width 88 height 10
click at [294, 314] on strong "box iStick X80 Eleaf" at bounding box center [265, 316] width 81 height 10
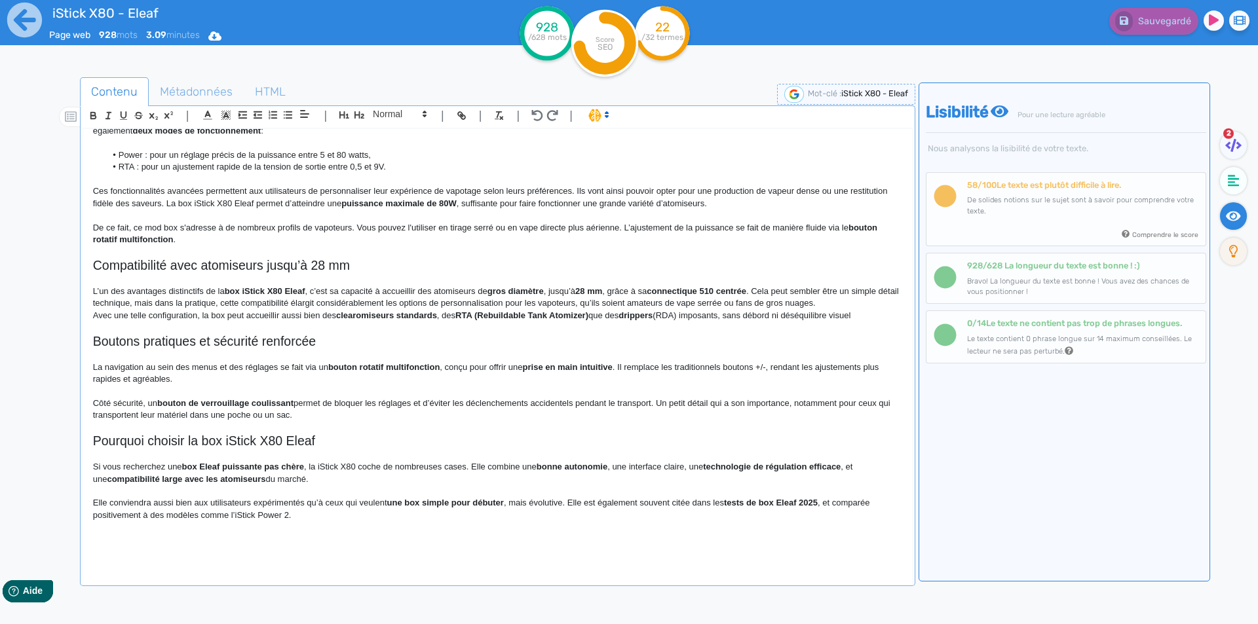
click at [202, 460] on p at bounding box center [497, 455] width 809 height 12
click at [202, 466] on strong "box Eleaf puissante pas chère" at bounding box center [243, 467] width 122 height 10
click at [291, 446] on h2 "Pourquoi choisir la box iStick X80 Eleaf" at bounding box center [497, 441] width 809 height 15
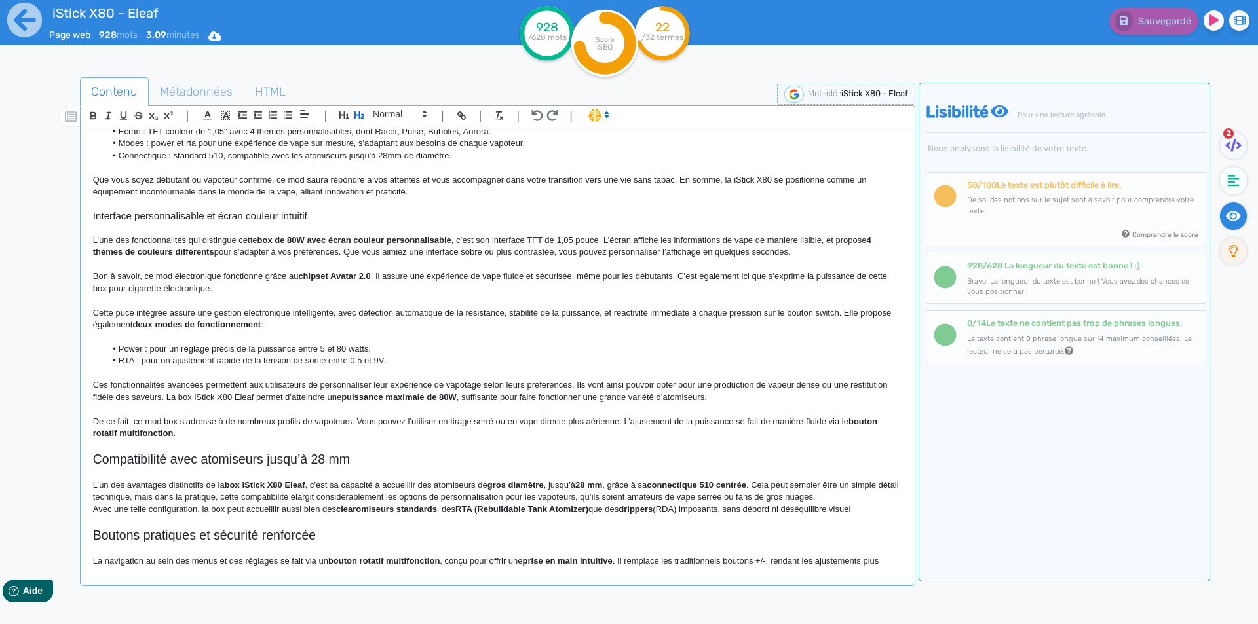
scroll to position [334, 0]
click at [170, 465] on h2 "Compatibilité avec atomiseurs jusqu’à 28 mm" at bounding box center [497, 462] width 809 height 15
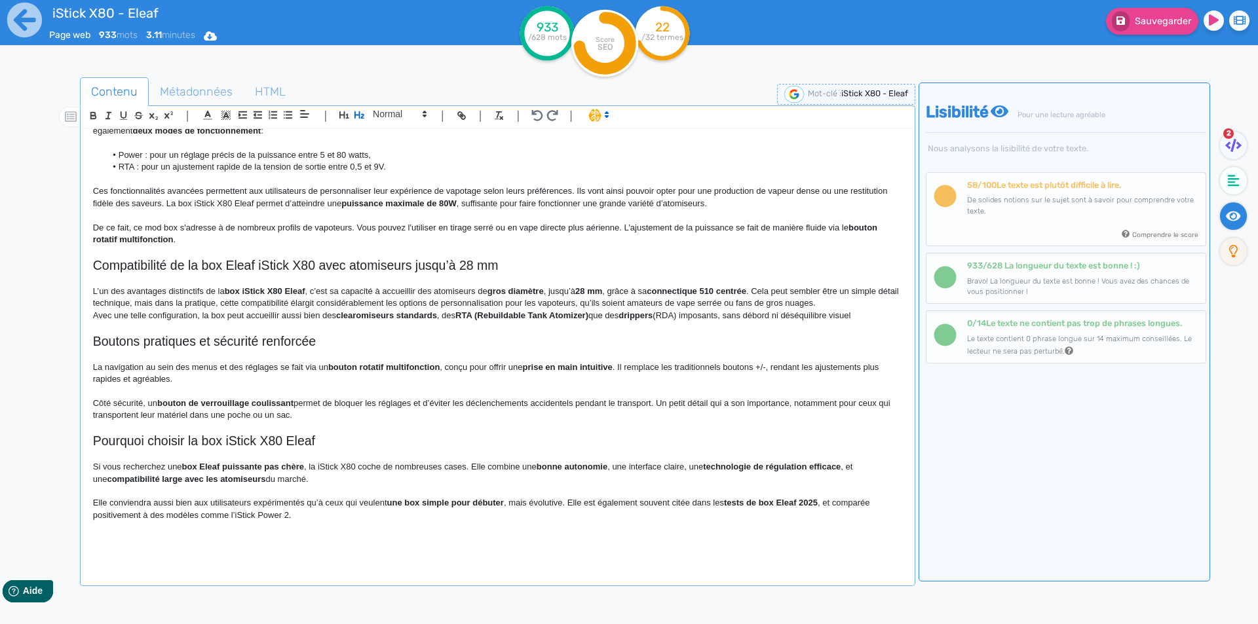
click at [347, 266] on h2 "Compatibilité de la box Eleaf iStick X80 avec atomiseurs jusqu’à 28 mm" at bounding box center [497, 265] width 809 height 15
click at [261, 294] on strong "box iStick X80 Eleaf" at bounding box center [265, 291] width 81 height 10
click at [282, 290] on strong "box iStick X80 Eleaf" at bounding box center [265, 291] width 81 height 10
click at [290, 292] on strong "box iStick X80 Eleaf" at bounding box center [265, 291] width 81 height 10
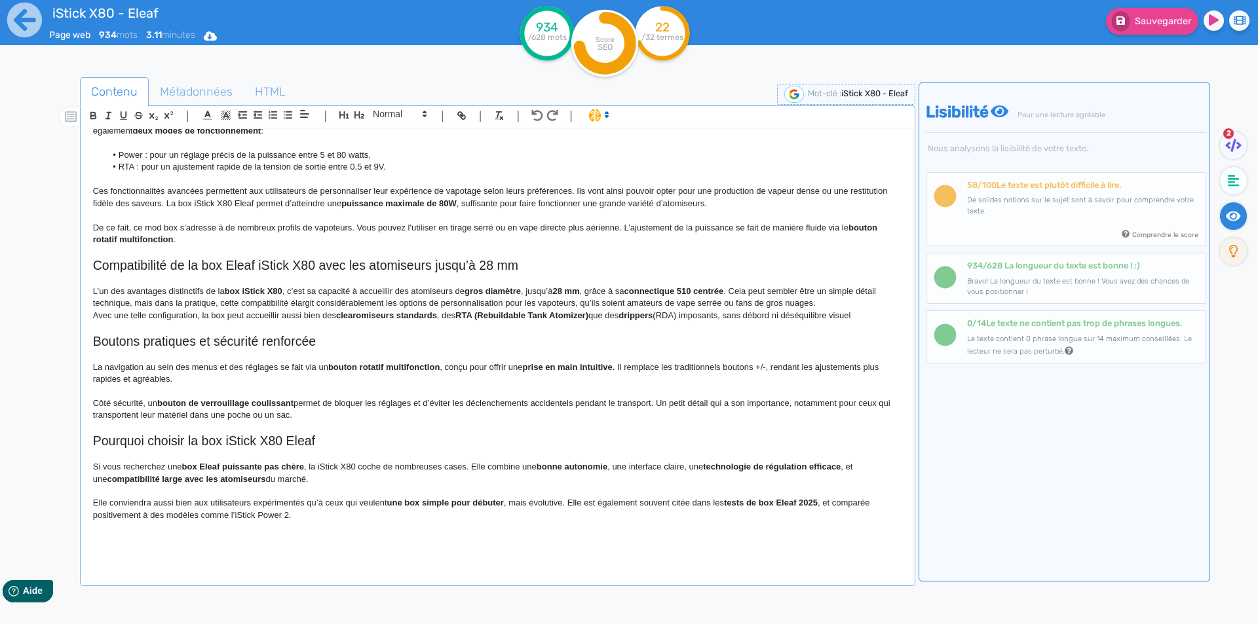
click at [231, 288] on strong "box iStick X80" at bounding box center [254, 291] width 58 height 10
drag, startPoint x: 231, startPoint y: 288, endPoint x: 276, endPoint y: 293, distance: 45.5
click at [276, 293] on strong "box iStick X80" at bounding box center [254, 291] width 58 height 10
click at [341, 311] on strong "clearomiseurs standards" at bounding box center [386, 316] width 101 height 10
click at [469, 291] on strong "gros diamètre" at bounding box center [491, 291] width 56 height 10
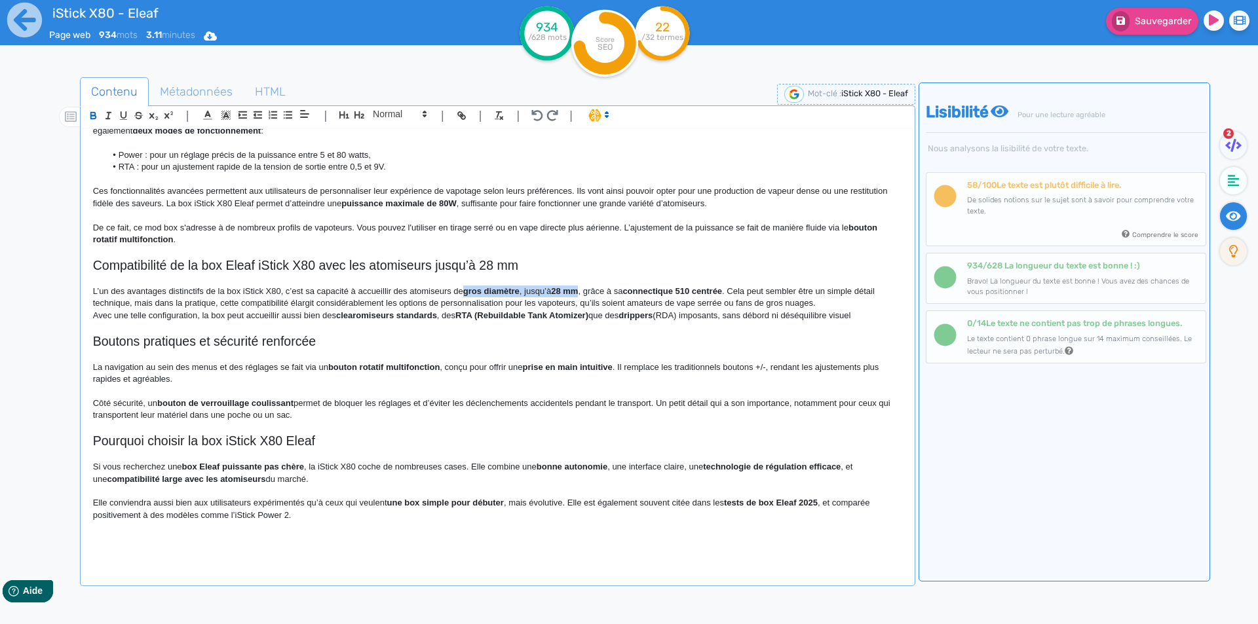
drag, startPoint x: 468, startPoint y: 291, endPoint x: 578, endPoint y: 288, distance: 109.4
click at [578, 288] on p "L’un des avantages distinctifs de la box iStick X80, c’est sa capacité à accuei…" at bounding box center [497, 298] width 809 height 24
click at [739, 307] on p "L’un des avantages distinctifs de la box iStick X80, c’est sa capacité à accuei…" at bounding box center [497, 298] width 809 height 24
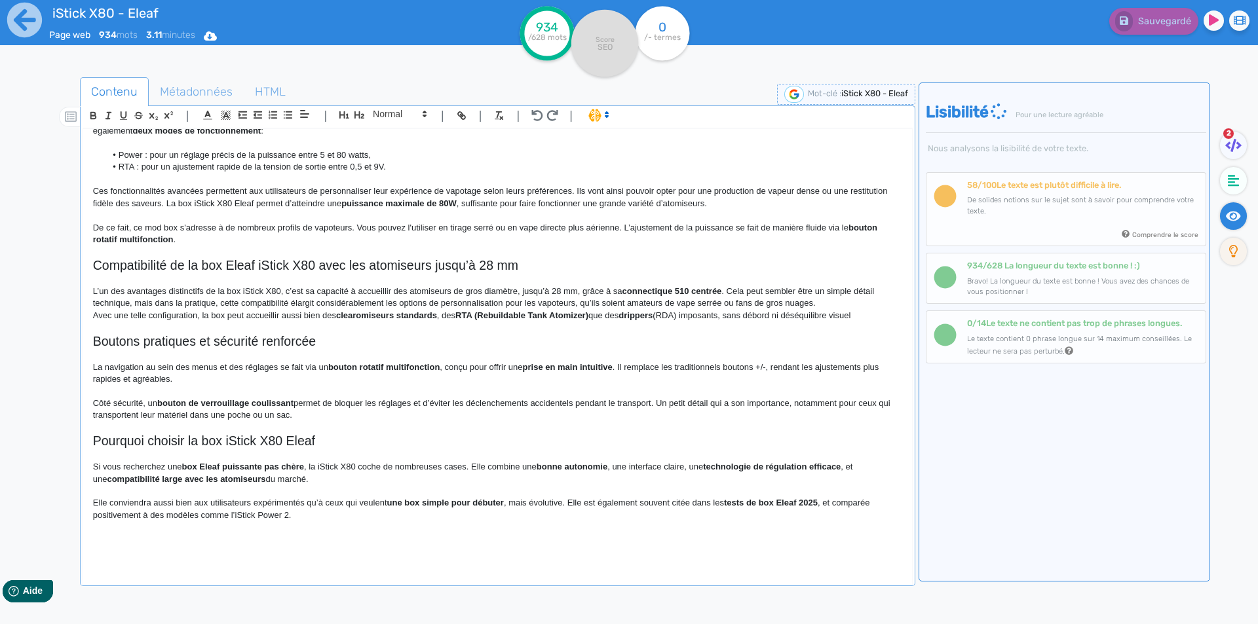
click at [112, 305] on p "L’un des avantages distinctifs de la box iStick X80, c’est sa capacité à accuei…" at bounding box center [497, 298] width 809 height 24
click at [359, 301] on p "L’un des avantages distinctifs de la box iStick X80, c’est sa capacité à accuei…" at bounding box center [497, 298] width 809 height 24
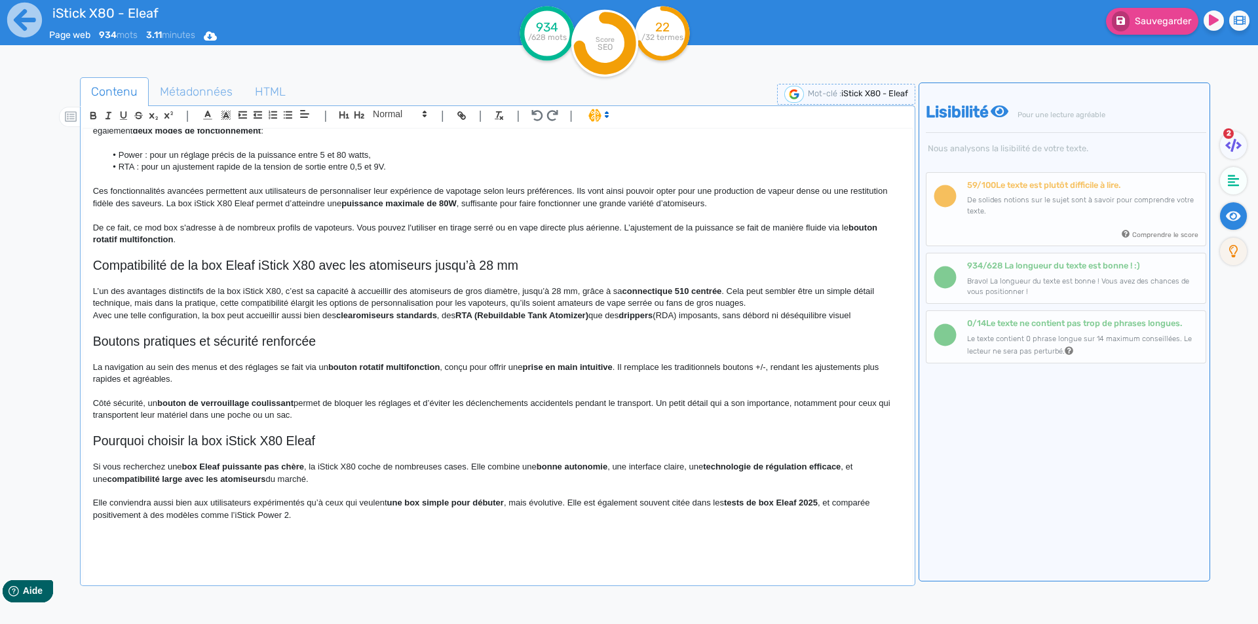
click at [505, 303] on p "L’un des avantages distinctifs de la box iStick X80, c’est sa capacité à accuei…" at bounding box center [497, 298] width 809 height 24
click at [512, 303] on p "L’un des avantages distinctifs de la box iStick X80, c’est sa capacité à accuei…" at bounding box center [497, 298] width 809 height 24
drag, startPoint x: 512, startPoint y: 303, endPoint x: 717, endPoint y: 303, distance: 204.4
click at [717, 303] on p "L’un des avantages distinctifs de la box iStick X80, c’est sa capacité à accuei…" at bounding box center [497, 298] width 809 height 24
click at [546, 303] on p "L’un des avantages distinctifs de la box iStick X80, c’est sa capacité à accuei…" at bounding box center [497, 298] width 809 height 24
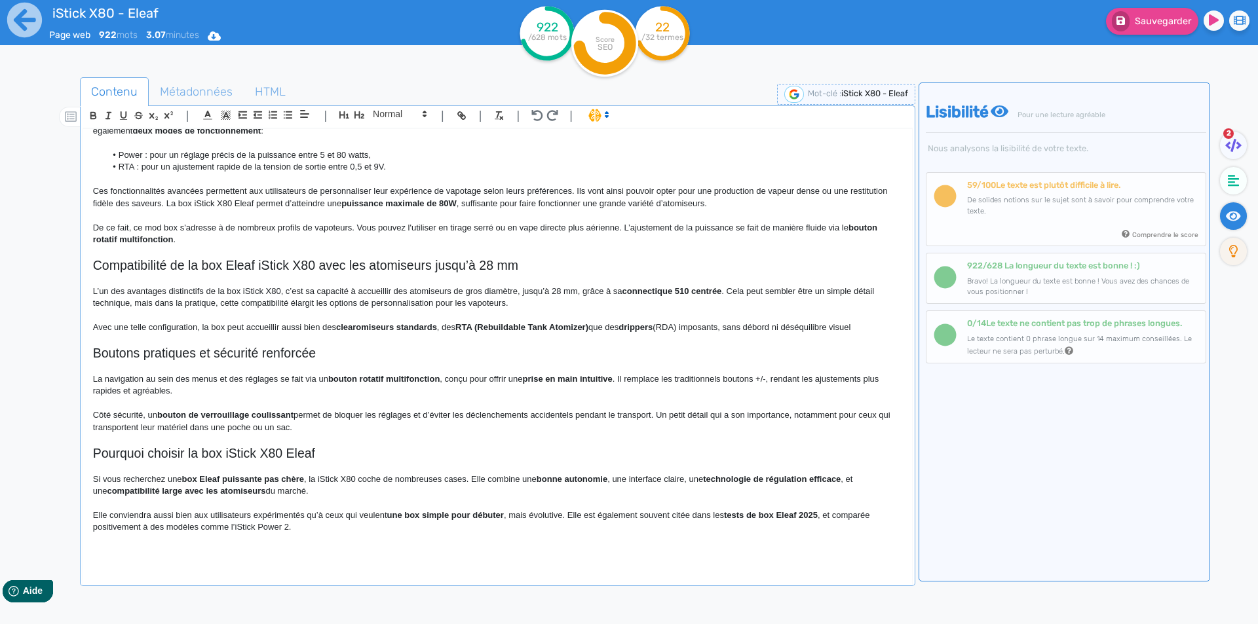
scroll to position [543, 0]
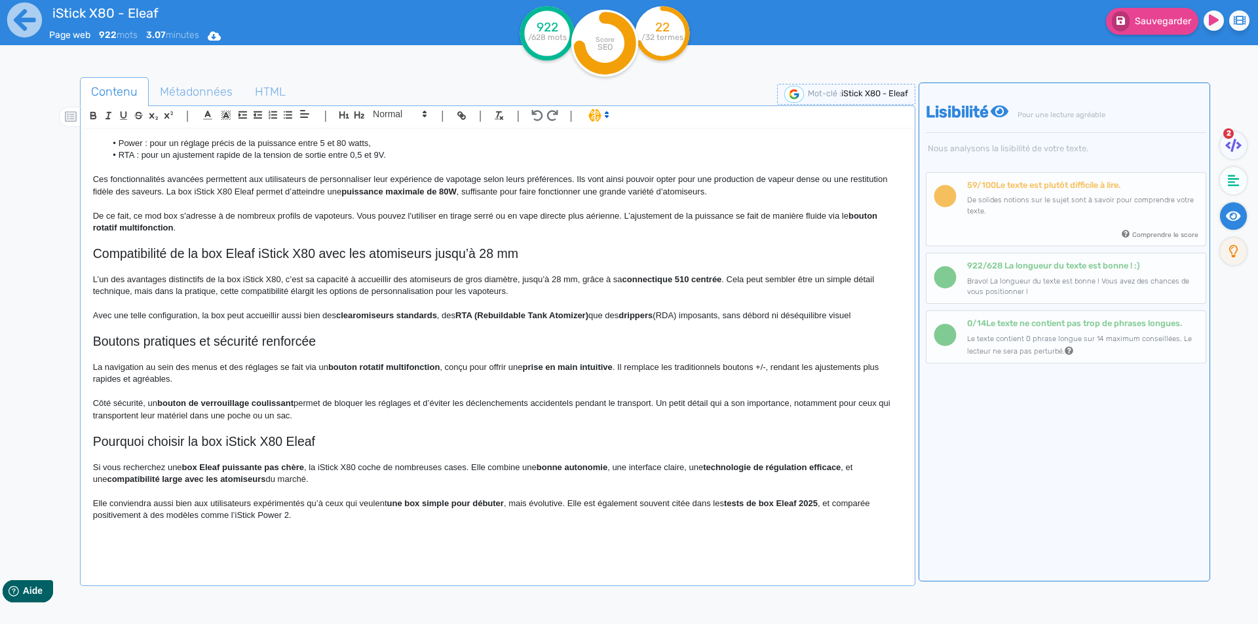
click at [206, 314] on p "Avec une telle configuration, la box peut accueillir aussi bien des clearomiseu…" at bounding box center [497, 316] width 809 height 12
click at [200, 315] on p "Avec une telle configuration, la box peut accueillir aussi bien des clearomiseu…" at bounding box center [497, 316] width 809 height 12
click at [205, 315] on p "Avec une telle configuration, la box peut accueillir aussi bien des clearomiseu…" at bounding box center [497, 316] width 809 height 12
drag, startPoint x: 205, startPoint y: 315, endPoint x: 218, endPoint y: 318, distance: 12.7
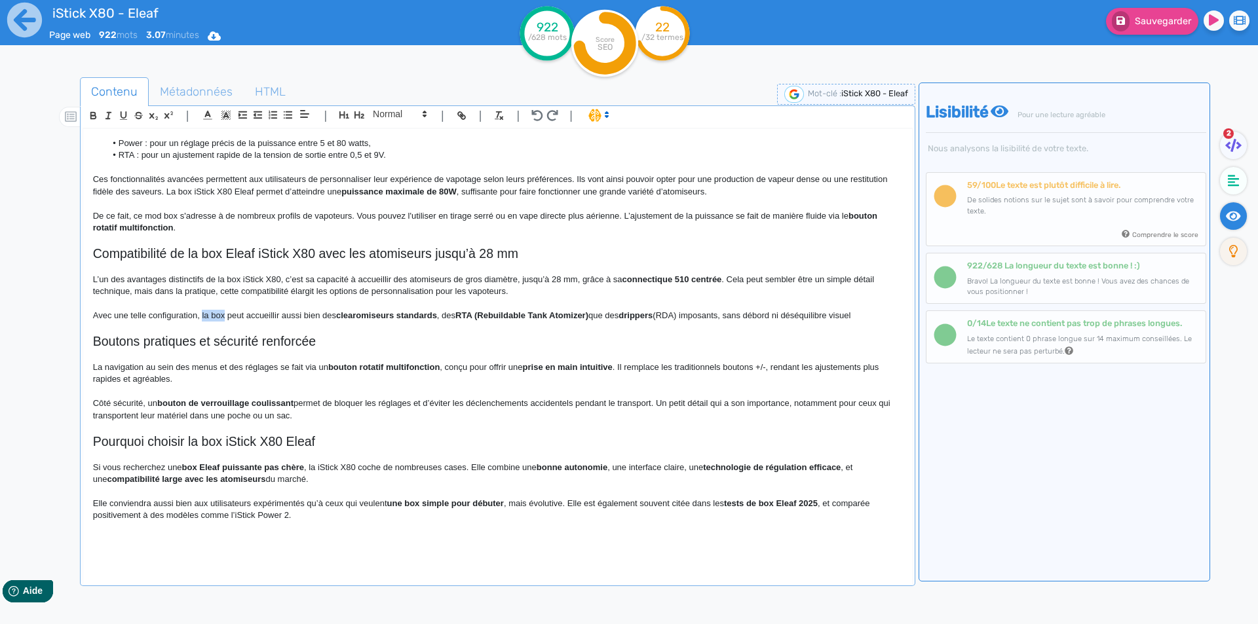
click at [218, 318] on p "Avec une telle configuration, la box peut accueillir aussi bien des clearomiseu…" at bounding box center [497, 316] width 809 height 12
click at [316, 310] on p "Avec une telle configuration, cette box mod peut accueillir aussi bien des clea…" at bounding box center [497, 316] width 809 height 12
drag, startPoint x: 316, startPoint y: 299, endPoint x: 351, endPoint y: 305, distance: 35.2
click at [352, 310] on p "Avec une telle configuration, cette box mod peut accueillir aussi bien des clea…" at bounding box center [497, 316] width 809 height 12
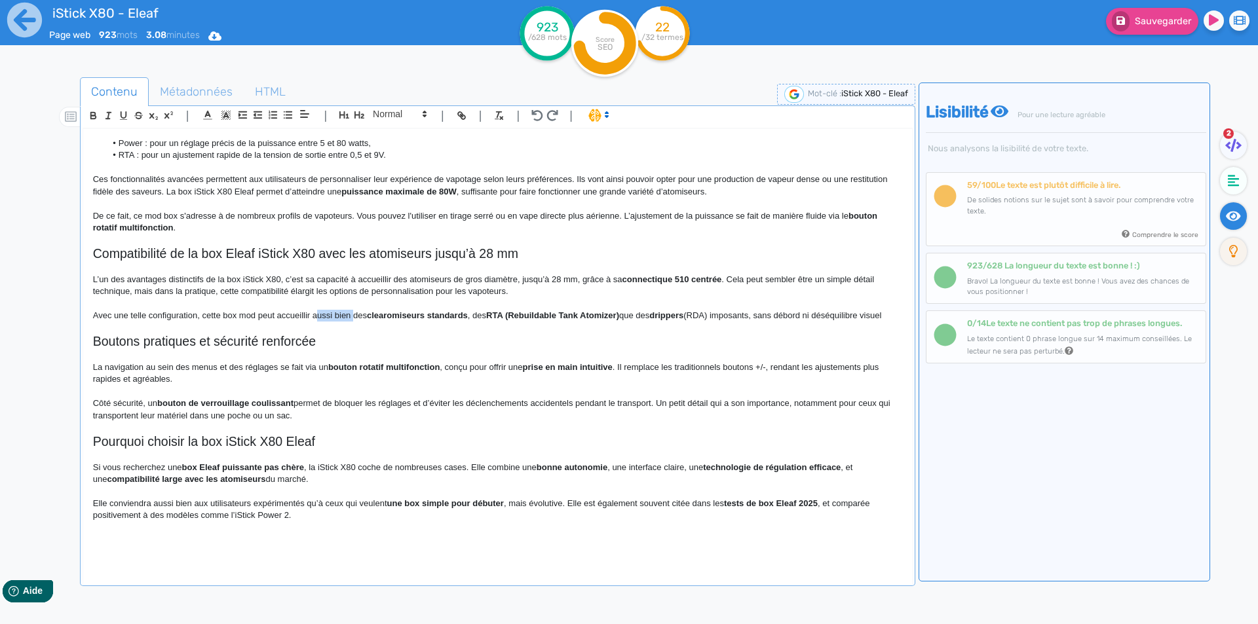
click at [337, 310] on p "Avec une telle configuration, cette box mod peut accueillir aussi bien des clea…" at bounding box center [497, 316] width 809 height 12
drag, startPoint x: 337, startPoint y: 305, endPoint x: 318, endPoint y: 305, distance: 19.0
click at [318, 310] on p "Avec une telle configuration, cette box mod peut accueillir aussi bien des clea…" at bounding box center [497, 316] width 809 height 12
click at [436, 316] on p "Avec une telle configuration, cette box mod peut accueillir des clearomiseurs s…" at bounding box center [497, 316] width 809 height 12
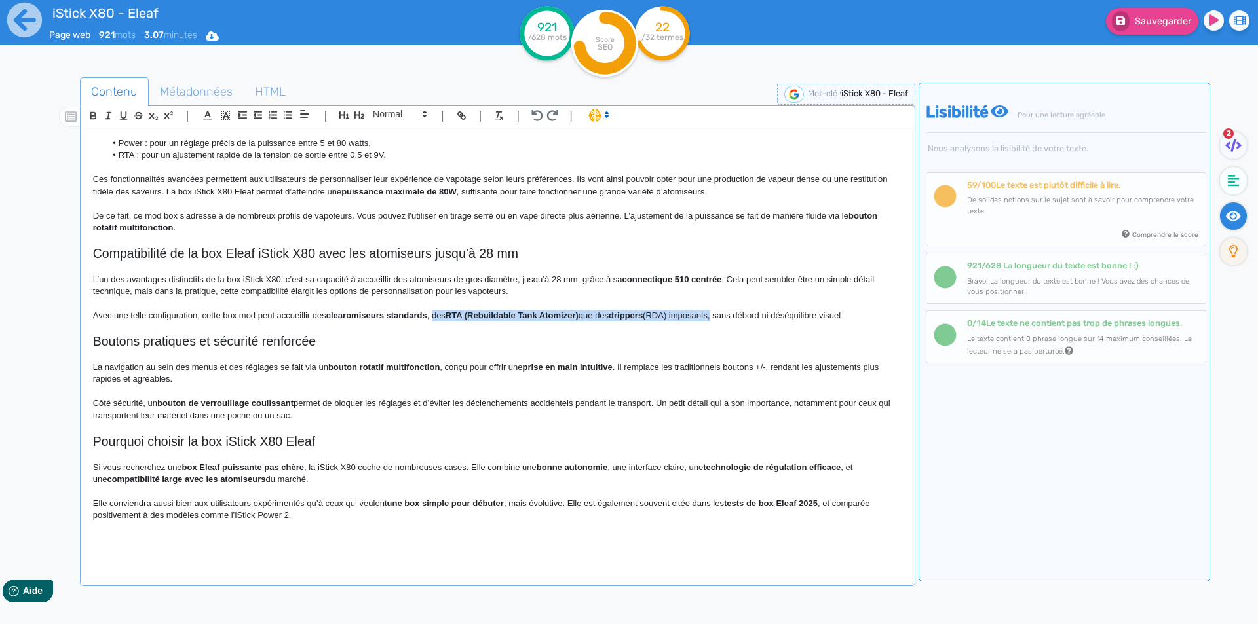
drag, startPoint x: 436, startPoint y: 316, endPoint x: 695, endPoint y: 314, distance: 258.2
click at [695, 314] on p "Avec une telle configuration, cette box mod peut accueillir des clearomiseurs s…" at bounding box center [497, 316] width 809 height 12
click at [611, 323] on p at bounding box center [497, 328] width 809 height 12
click at [598, 315] on p "Avec une telle configuration, cette box mod peut accueillir des clearomiseurs s…" at bounding box center [497, 316] width 809 height 12
click at [358, 316] on strong "clearomiseurs standards" at bounding box center [376, 316] width 101 height 10
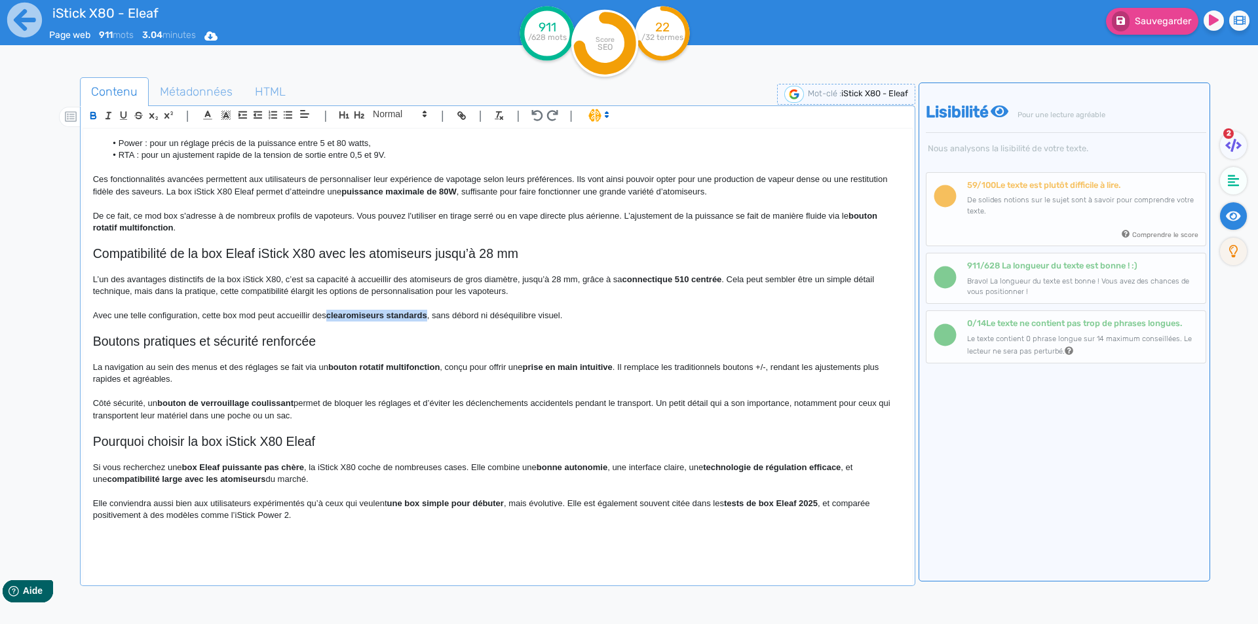
drag, startPoint x: 358, startPoint y: 316, endPoint x: 396, endPoint y: 314, distance: 38.1
click at [527, 332] on p at bounding box center [497, 328] width 809 height 12
click at [611, 316] on p "Avec une telle configuration, cette box mod peut accueillir des clearomiseurs s…" at bounding box center [497, 316] width 809 height 12
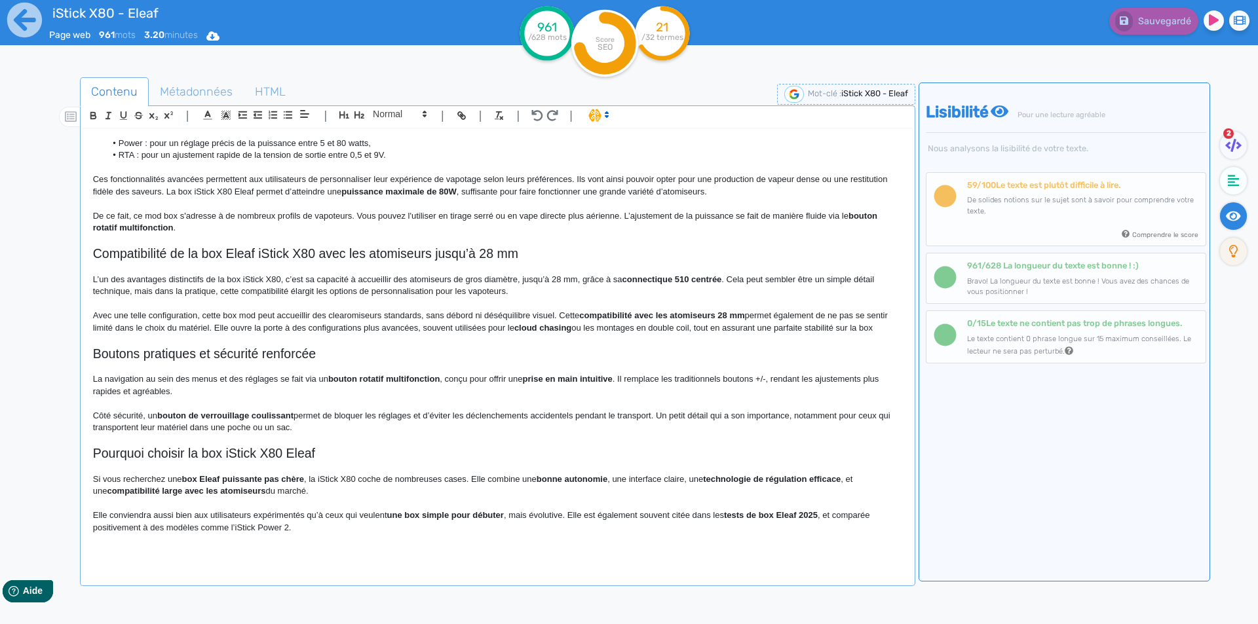
click at [715, 313] on strong "compatibilité avec les atomiseurs 28 mm" at bounding box center [661, 316] width 165 height 10
click at [721, 316] on strong "compatibilité avec les atomiseurs 28 mm" at bounding box center [661, 316] width 165 height 10
click at [703, 317] on strong "compatibilité avec les atomiseurs de 28 mm" at bounding box center [668, 316] width 178 height 10
click at [645, 323] on p "Avec une telle configuration, cette box mod peut accueillir des clearomiseurs s…" at bounding box center [497, 322] width 809 height 24
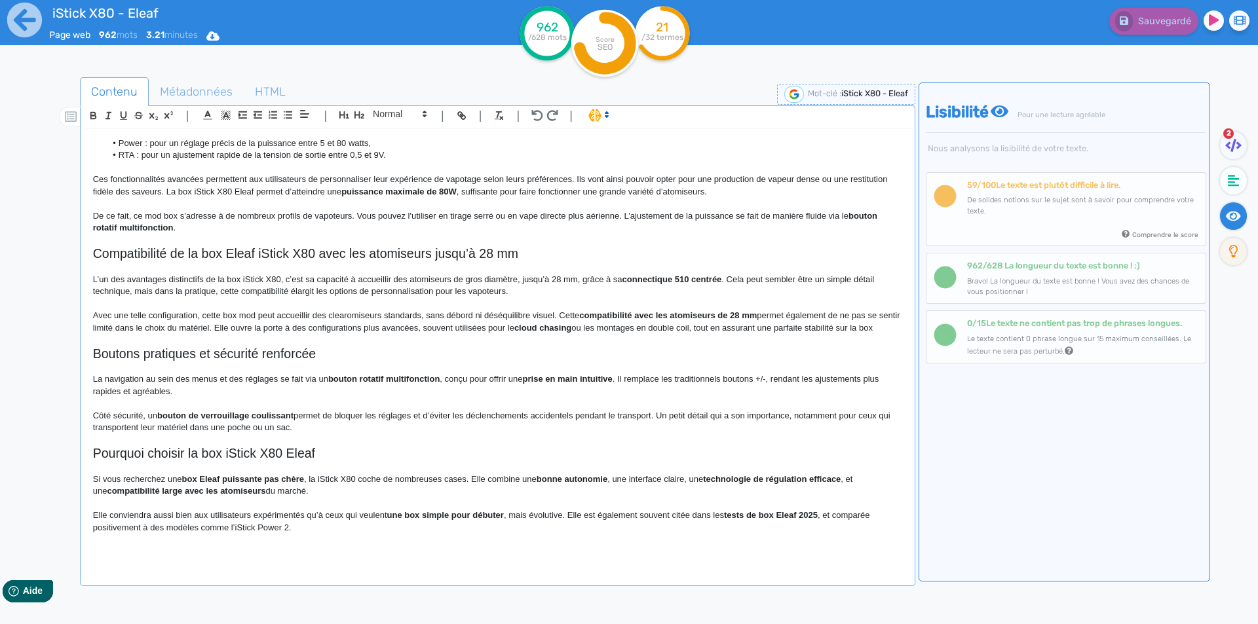
click at [194, 326] on p "Avec une telle configuration, cette box mod peut accueillir des clearomiseurs s…" at bounding box center [497, 322] width 809 height 24
click at [619, 328] on p "Avec une telle configuration, cette box mod peut accueillir des clearomiseurs s…" at bounding box center [497, 322] width 809 height 24
click at [619, 327] on p "Avec une telle configuration, cette box mod peut accueillir des clearomiseurs s…" at bounding box center [497, 322] width 809 height 24
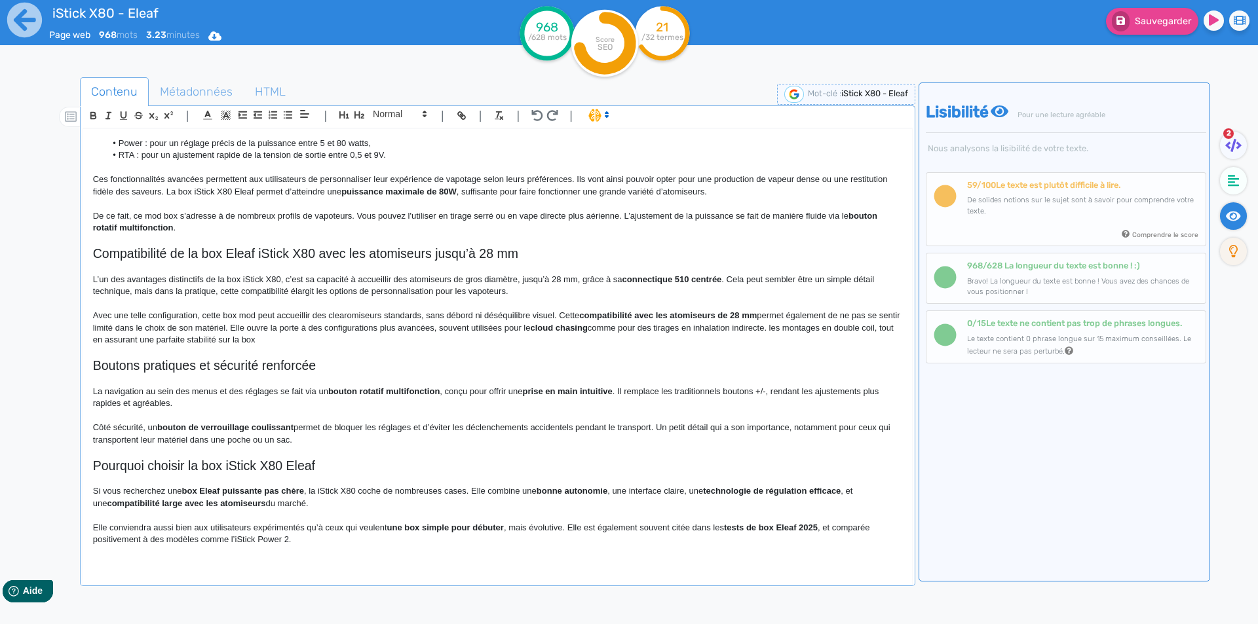
click at [797, 327] on p "Avec une telle configuration, cette box mod peut accueillir des clearomiseurs s…" at bounding box center [497, 328] width 809 height 36
drag, startPoint x: 797, startPoint y: 327, endPoint x: 793, endPoint y: 339, distance: 12.4
click at [793, 339] on p "Avec une telle configuration, cette box mod peut accueillir des clearomiseurs s…" at bounding box center [497, 328] width 809 height 36
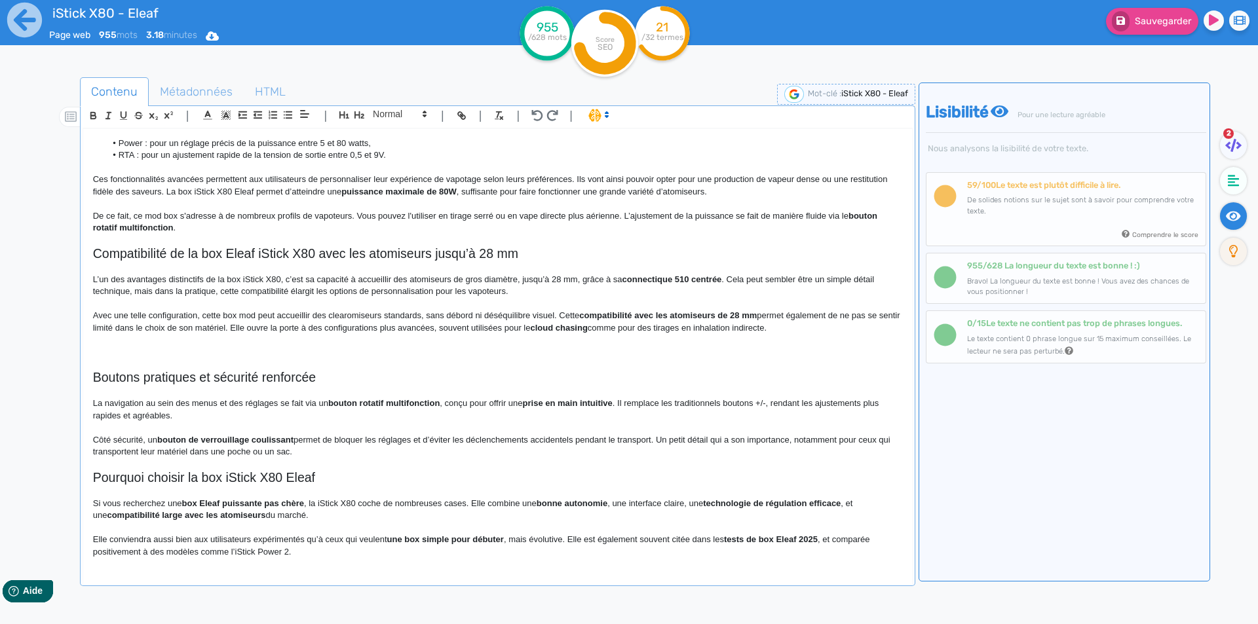
scroll to position [554, 0]
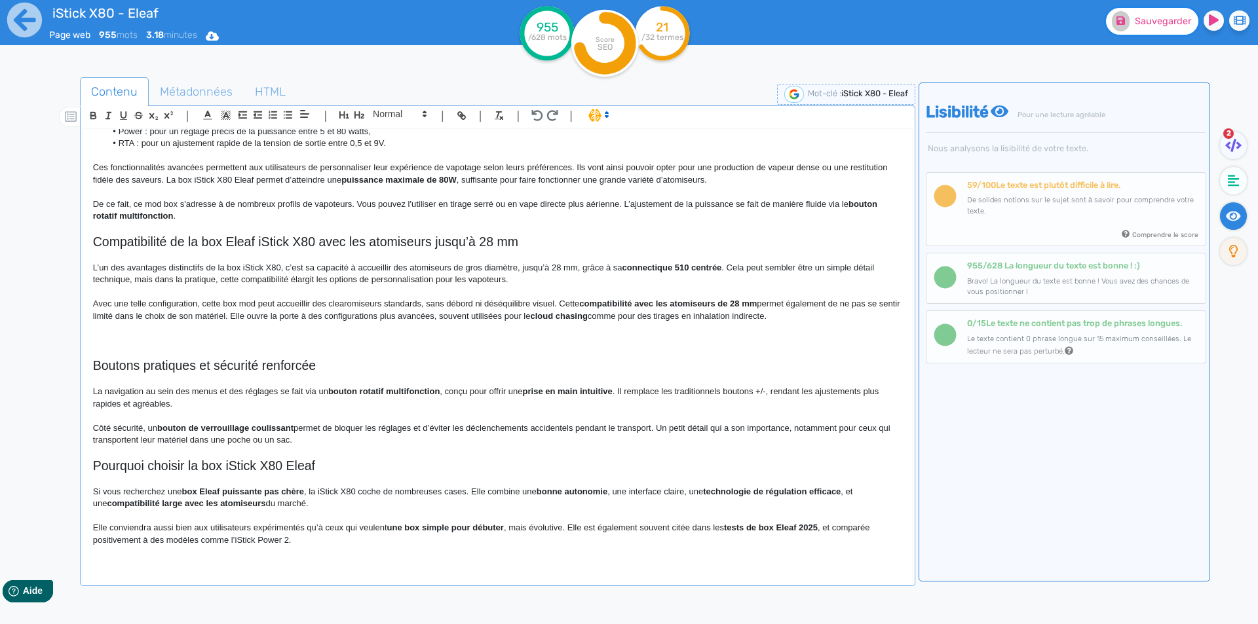
click at [1142, 33] on button "Sauvegarder" at bounding box center [1152, 21] width 92 height 27
click at [575, 316] on strong "cloud chasing" at bounding box center [558, 316] width 57 height 10
drag, startPoint x: 575, startPoint y: 316, endPoint x: 590, endPoint y: 314, distance: 15.2
click at [590, 314] on p "Avec une telle configuration, cette box mod peut accueillir des clearomiseurs s…" at bounding box center [497, 310] width 809 height 24
click at [559, 318] on strong "cloud chasing" at bounding box center [558, 316] width 57 height 10
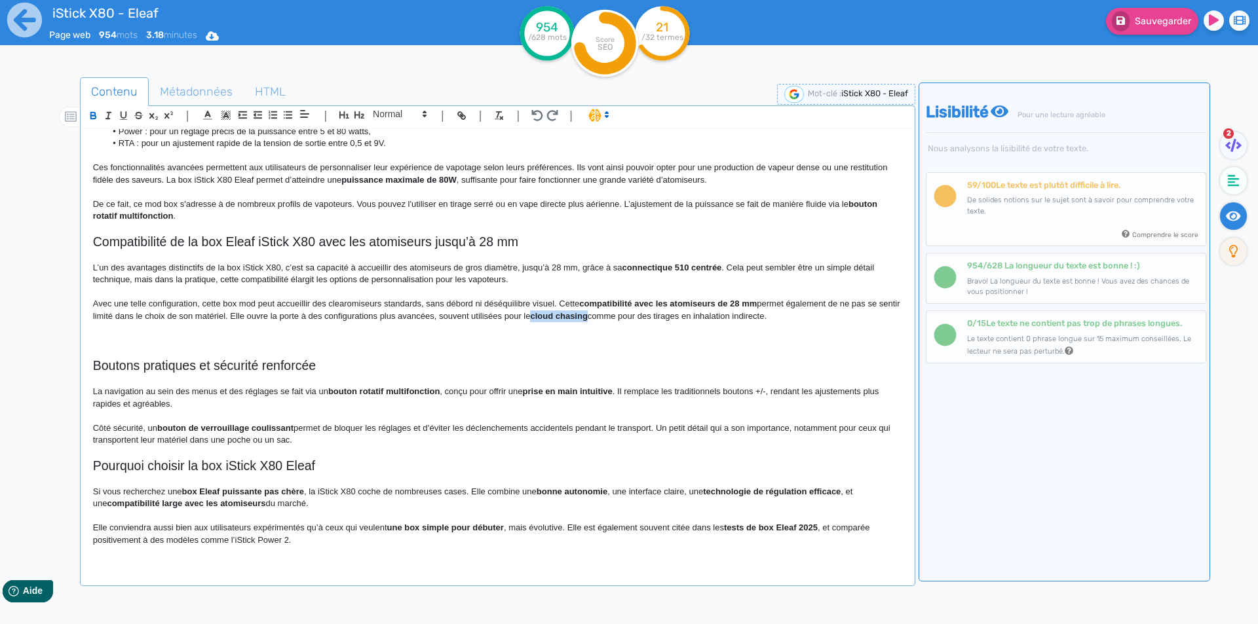
drag, startPoint x: 559, startPoint y: 318, endPoint x: 592, endPoint y: 316, distance: 32.8
click at [587, 316] on strong "cloud chasing" at bounding box center [558, 316] width 57 height 10
click at [577, 348] on p at bounding box center [497, 353] width 809 height 12
click at [1149, 18] on span "Sauvegarder" at bounding box center [1163, 21] width 56 height 11
click at [849, 309] on p "Avec une telle configuration, cette box mod peut accueillir des clearomiseurs s…" at bounding box center [497, 310] width 809 height 24
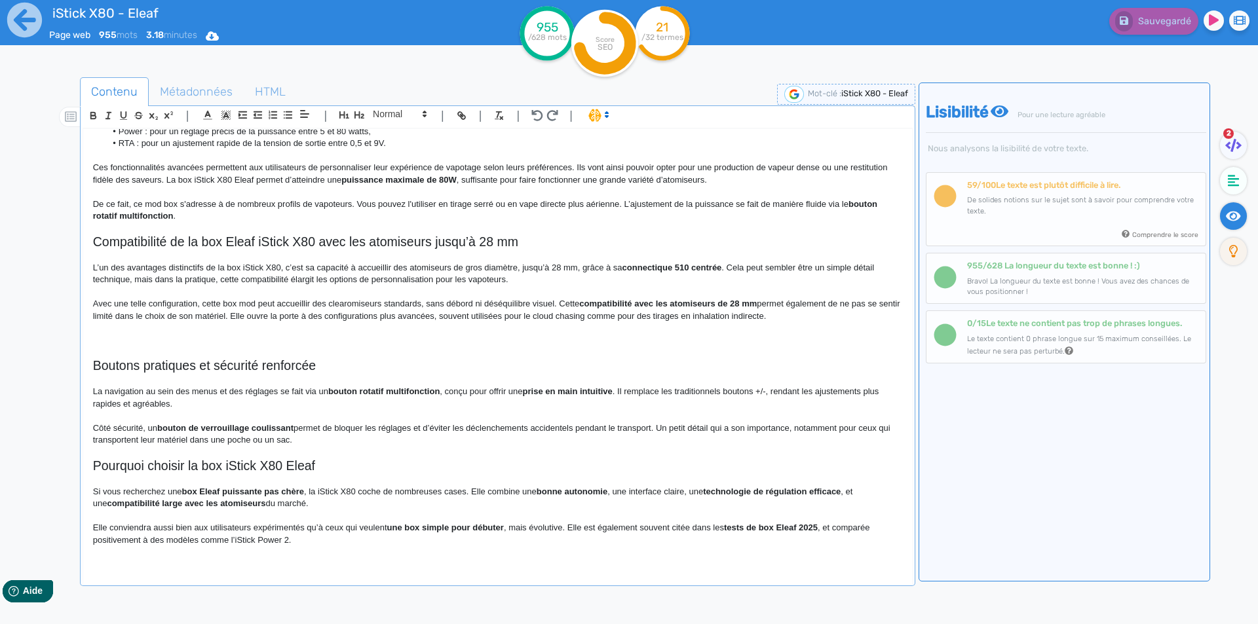
click at [831, 326] on p at bounding box center [497, 328] width 809 height 12
click at [827, 320] on p "Avec une telle configuration, cette box mod peut accueillir des clearomiseurs s…" at bounding box center [497, 310] width 809 height 24
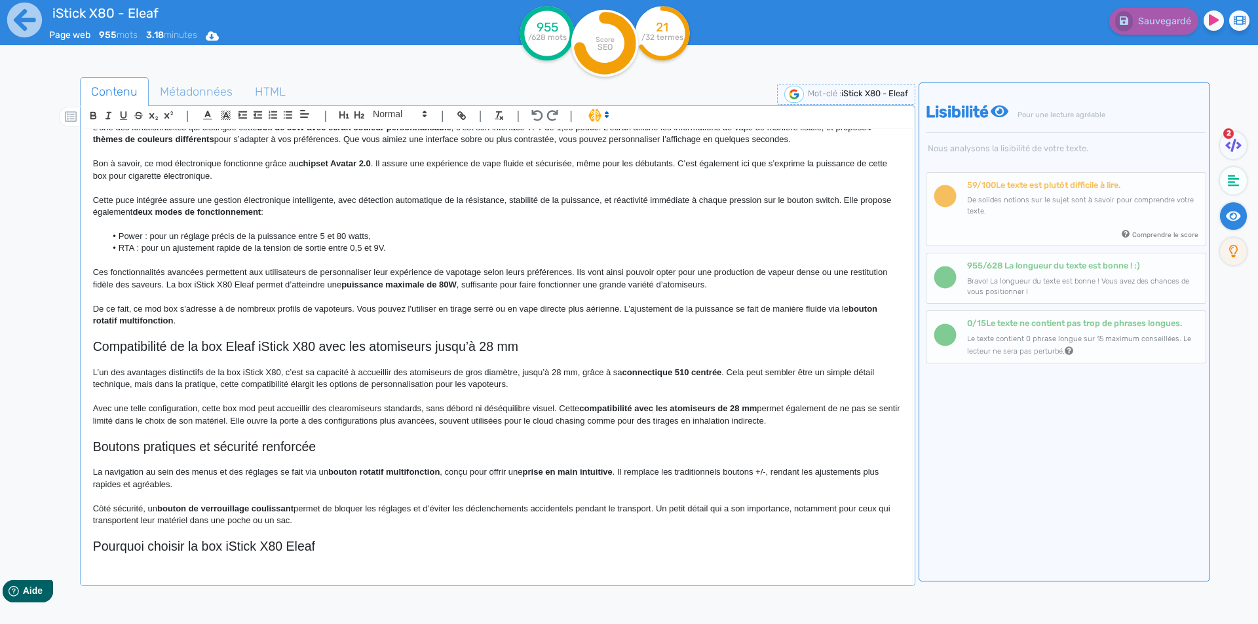
scroll to position [524, 0]
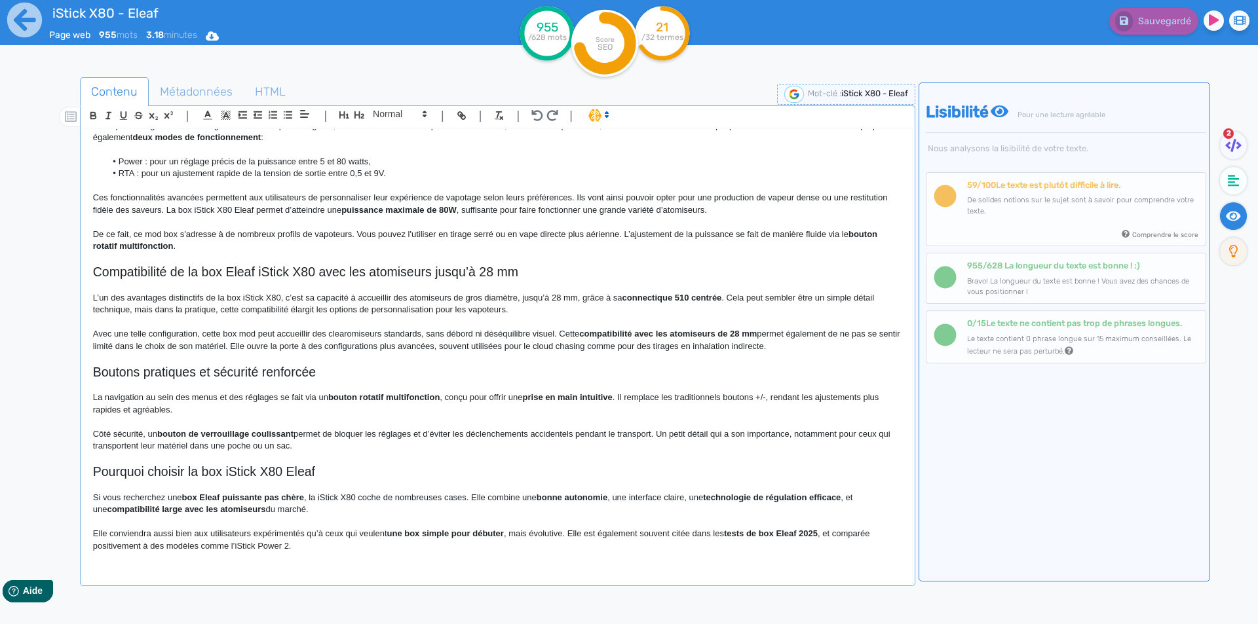
click at [526, 298] on p "L’un des avantages distinctifs de la box iStick X80, c’est sa capacité à accuei…" at bounding box center [497, 304] width 809 height 24
drag, startPoint x: 526, startPoint y: 298, endPoint x: 567, endPoint y: 297, distance: 40.6
click at [567, 297] on p "L’un des avantages distinctifs de la box iStick X80, c’est sa capacité à accuei…" at bounding box center [497, 304] width 809 height 24
click at [458, 273] on h2 "Compatibilité de la box Eleaf iStick X80 avec les atomiseurs jusqu’à 28 mm" at bounding box center [497, 272] width 809 height 15
drag, startPoint x: 458, startPoint y: 273, endPoint x: 483, endPoint y: 271, distance: 25.0
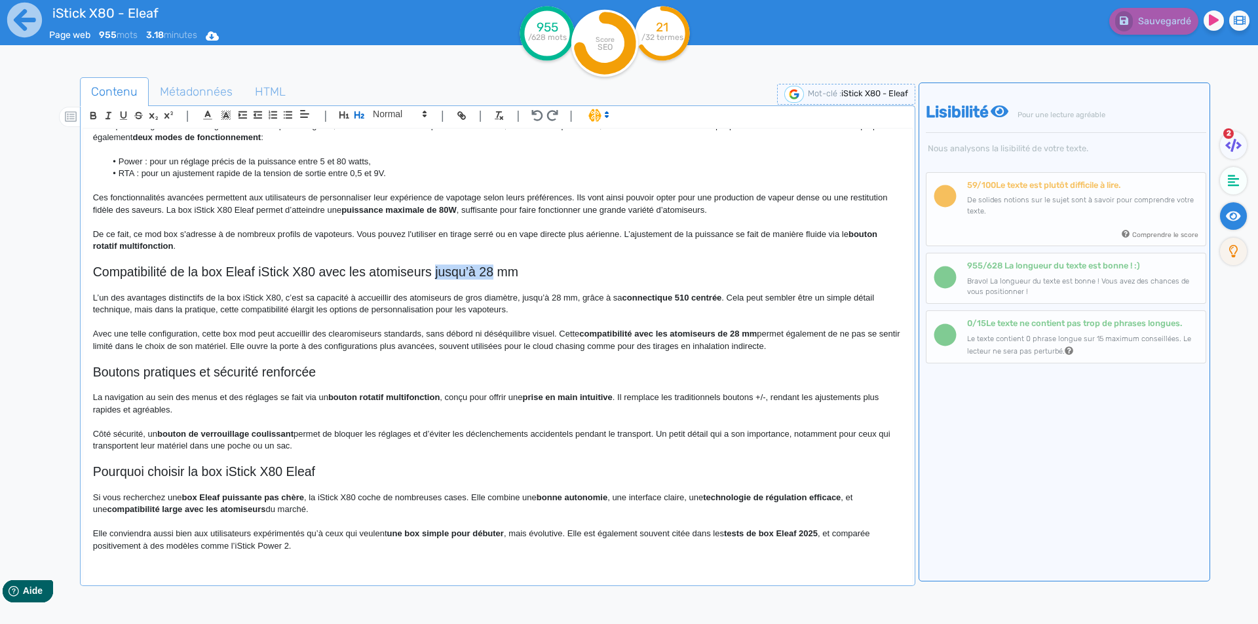
click at [483, 271] on h2 "Compatibilité de la box Eleaf iStick X80 avec les atomiseurs jusqu’à 28 mm" at bounding box center [497, 272] width 809 height 15
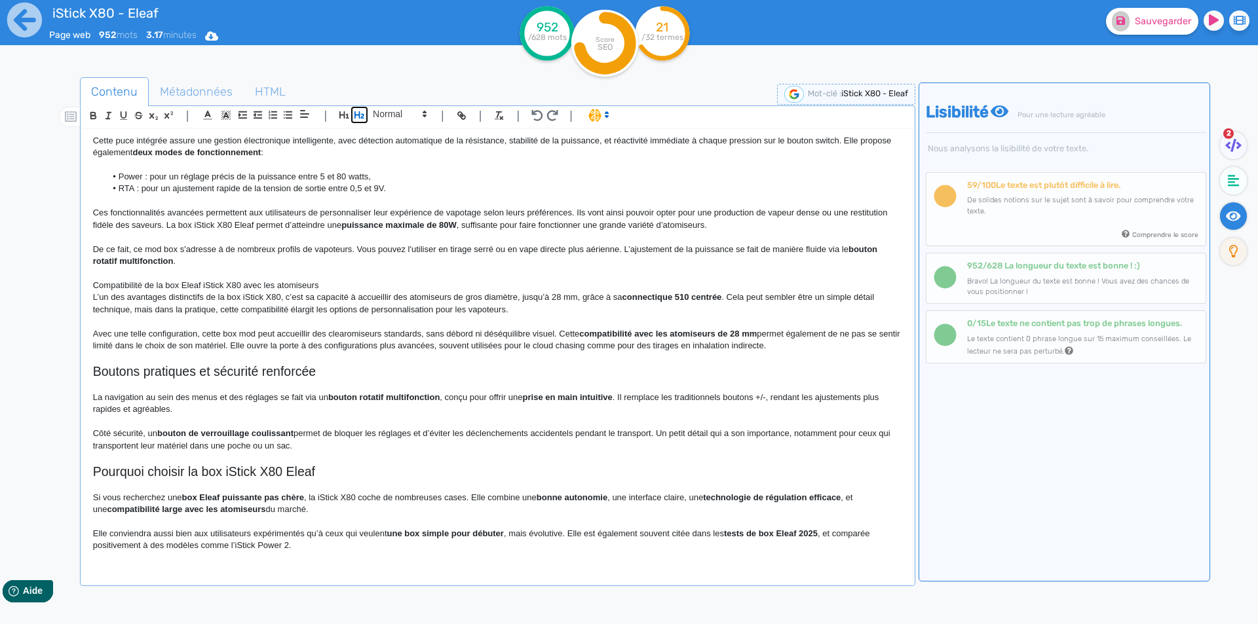
click at [356, 107] on button "button" at bounding box center [359, 114] width 15 height 15
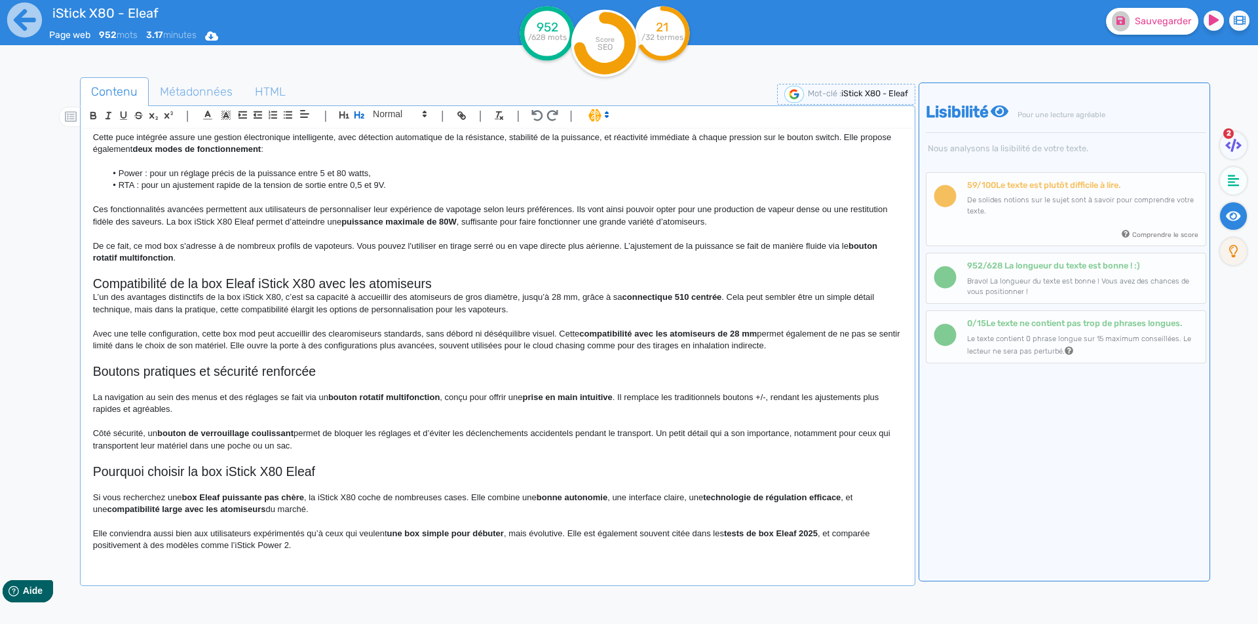
scroll to position [524, 0]
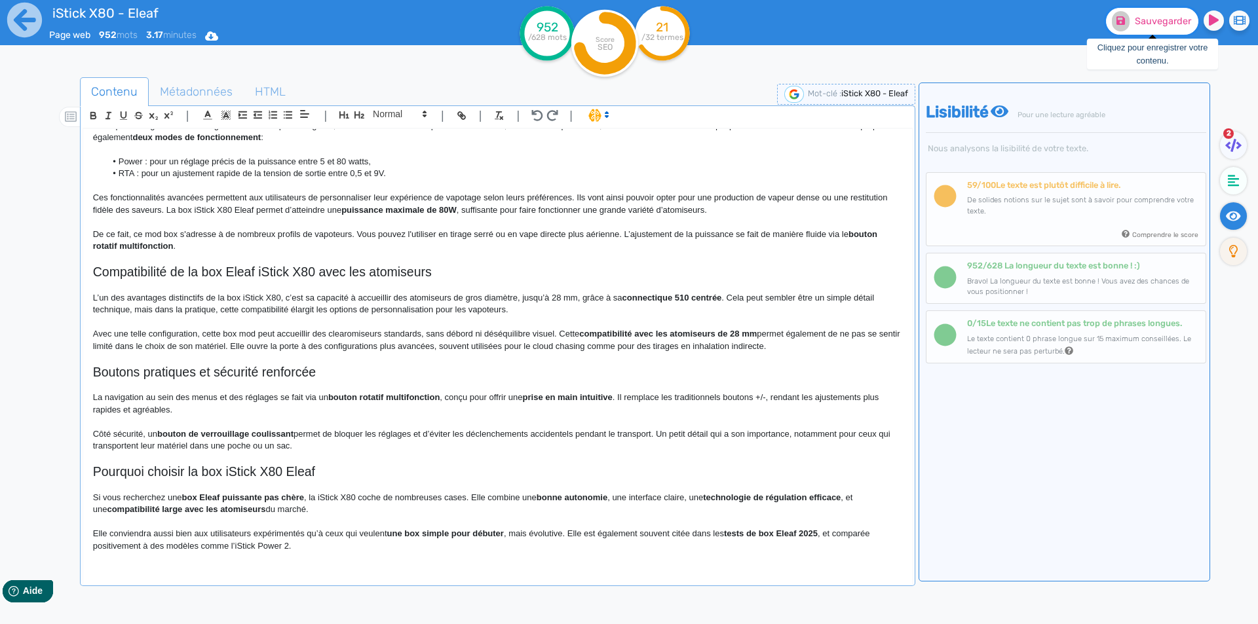
click at [1155, 21] on span "Sauvegarder" at bounding box center [1163, 21] width 56 height 11
click at [445, 276] on h2 "Compatibilité de la box Eleaf iStick X80 avec les atomiseurs" at bounding box center [497, 272] width 809 height 15
click at [404, 269] on h2 "Compatibilité de la box Eleaf iStick X80 avec les atomiseurs" at bounding box center [497, 272] width 809 height 15
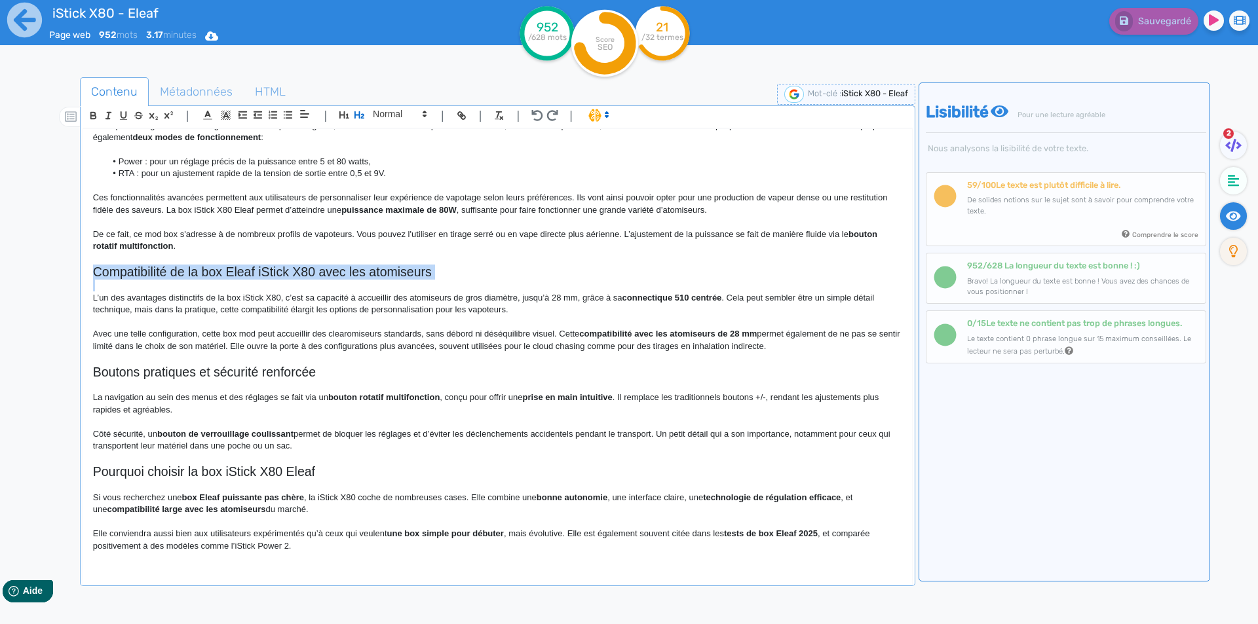
click at [404, 269] on h2 "Compatibilité de la box Eleaf iStick X80 avec les atomiseurs" at bounding box center [497, 272] width 809 height 15
copy h2 "Compatibilité de la box Eleaf iStick X80 avec les atomiseurs"
click at [348, 352] on p "Avec une telle configuration, cette box mod peut accueillir des clearomiseurs s…" at bounding box center [497, 340] width 809 height 24
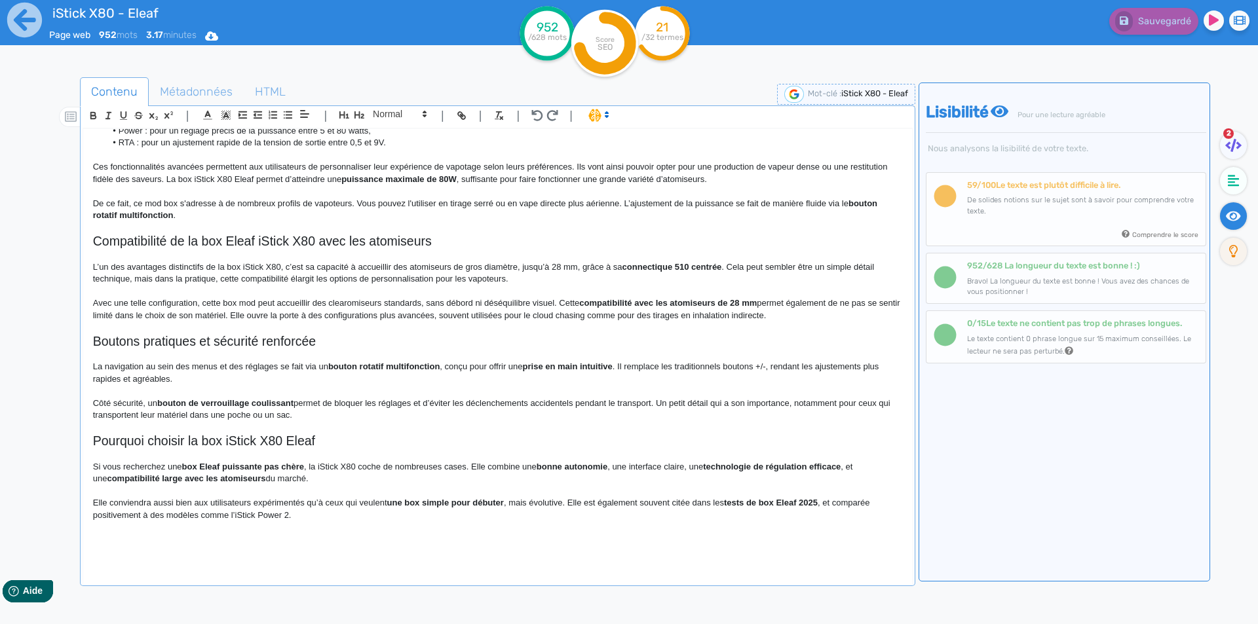
click at [94, 345] on h2 "Boutons pratiques et sécurité renforcée" at bounding box center [497, 341] width 809 height 15
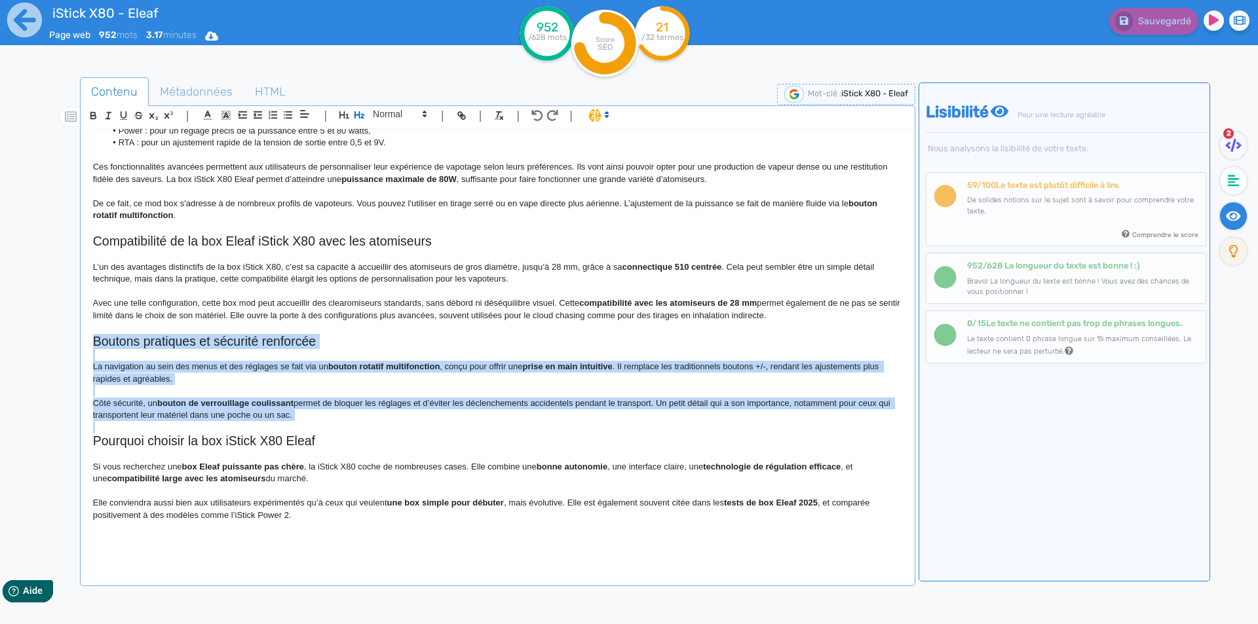
drag, startPoint x: 94, startPoint y: 345, endPoint x: 371, endPoint y: 417, distance: 285.7
click at [371, 417] on div "iStick X80 - Eleaf Box Eleaf iStick X80 Eleaf Pensée pour accompagner les vapot…" at bounding box center [497, 347] width 829 height 437
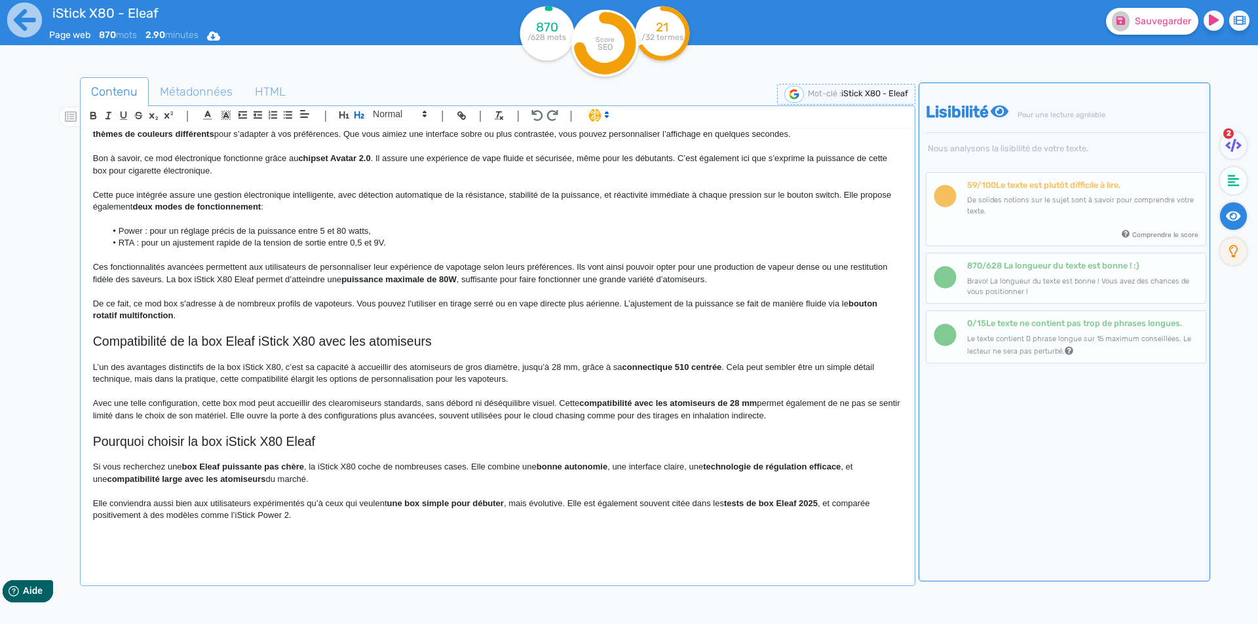
scroll to position [455, 0]
click at [223, 314] on p "De ce fait, ce mod box s'adresse à de nombreux profils de vapoteurs. Vous pouve…" at bounding box center [497, 310] width 809 height 24
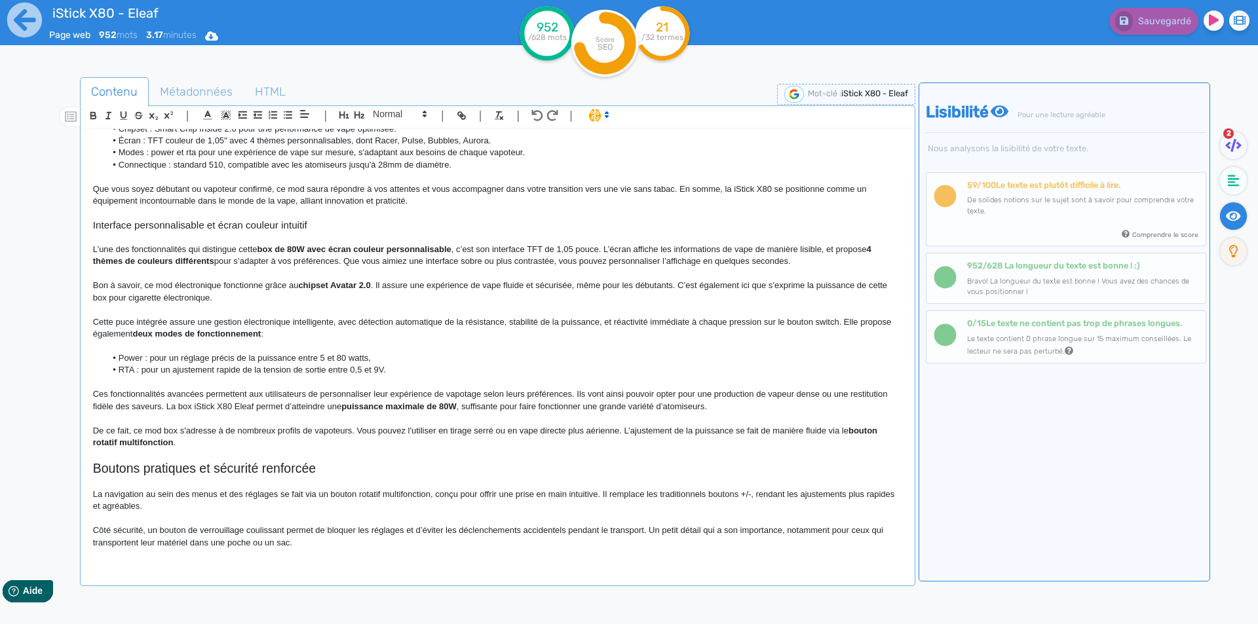
scroll to position [567, 0]
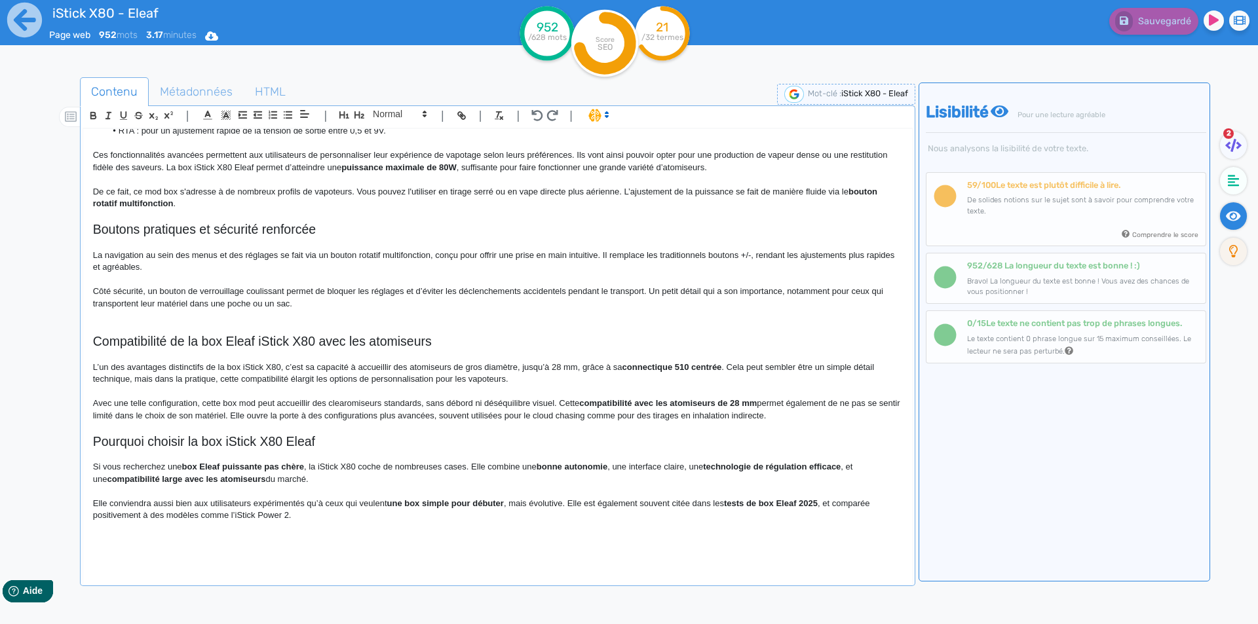
click at [98, 241] on p at bounding box center [497, 243] width 809 height 12
click at [96, 229] on h2 "Boutons pratiques et sécurité renforcée" at bounding box center [497, 229] width 809 height 15
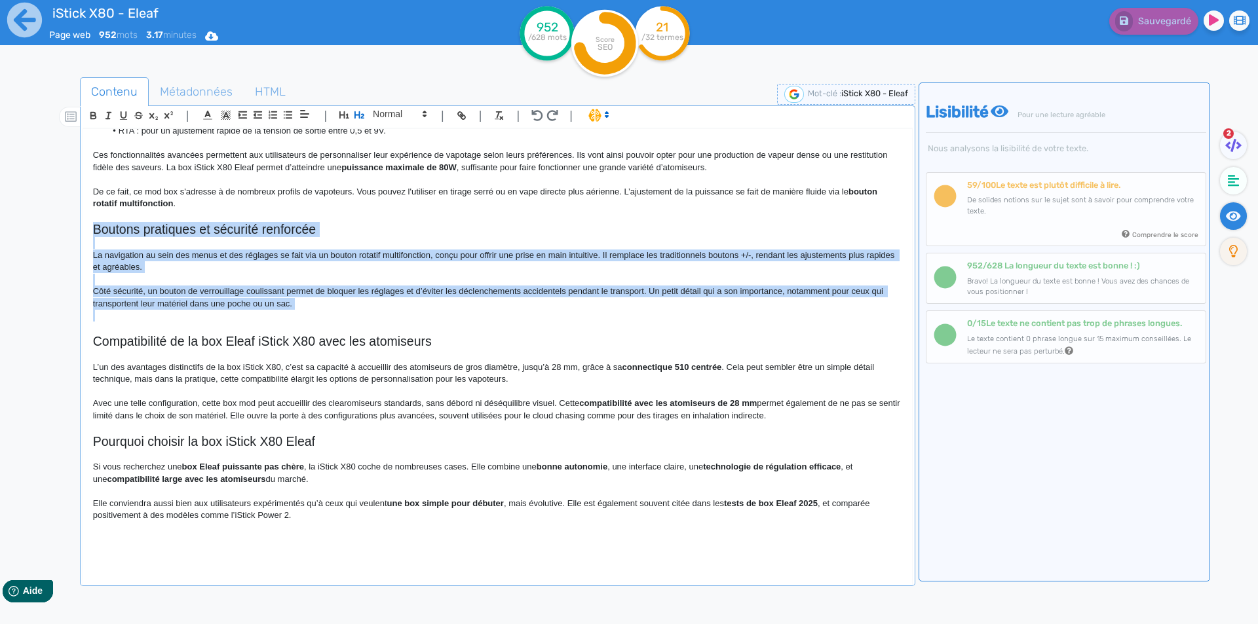
drag, startPoint x: 96, startPoint y: 229, endPoint x: 293, endPoint y: 305, distance: 211.4
click at [293, 305] on div "iStick X80 - Eleaf Box Eleaf iStick X80 Eleaf Pensée pour accompagner les vapot…" at bounding box center [497, 347] width 829 height 437
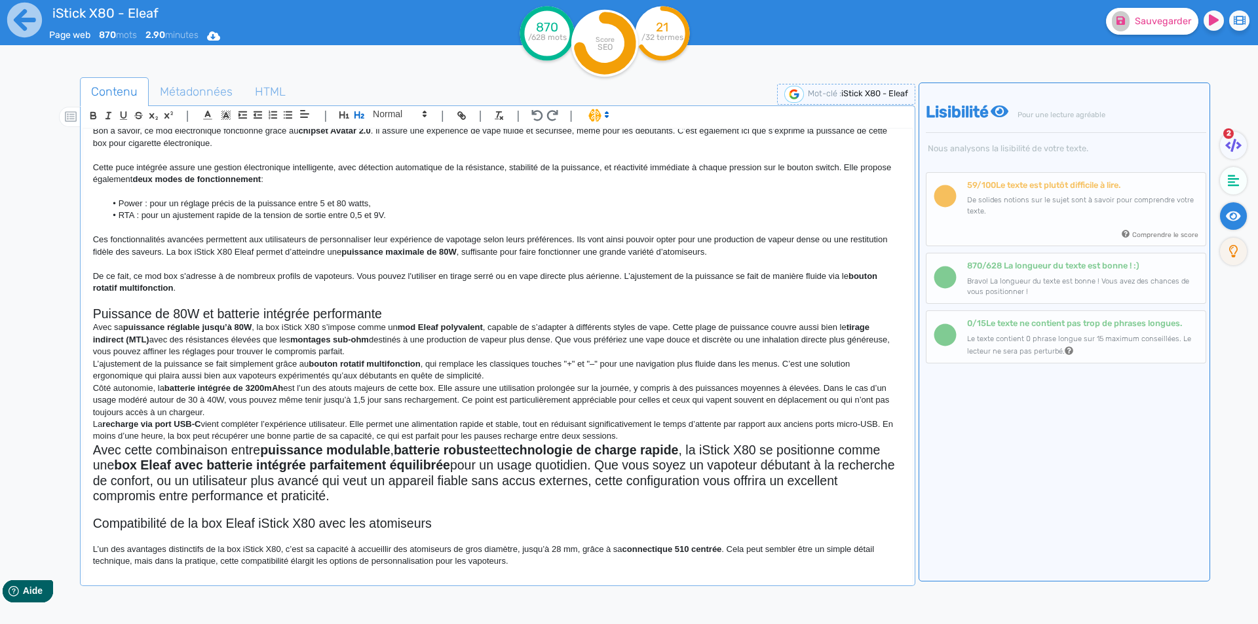
scroll to position [482, 0]
click at [409, 311] on h2 "Puissance de 80W et batterie intégrée performante" at bounding box center [497, 314] width 809 height 15
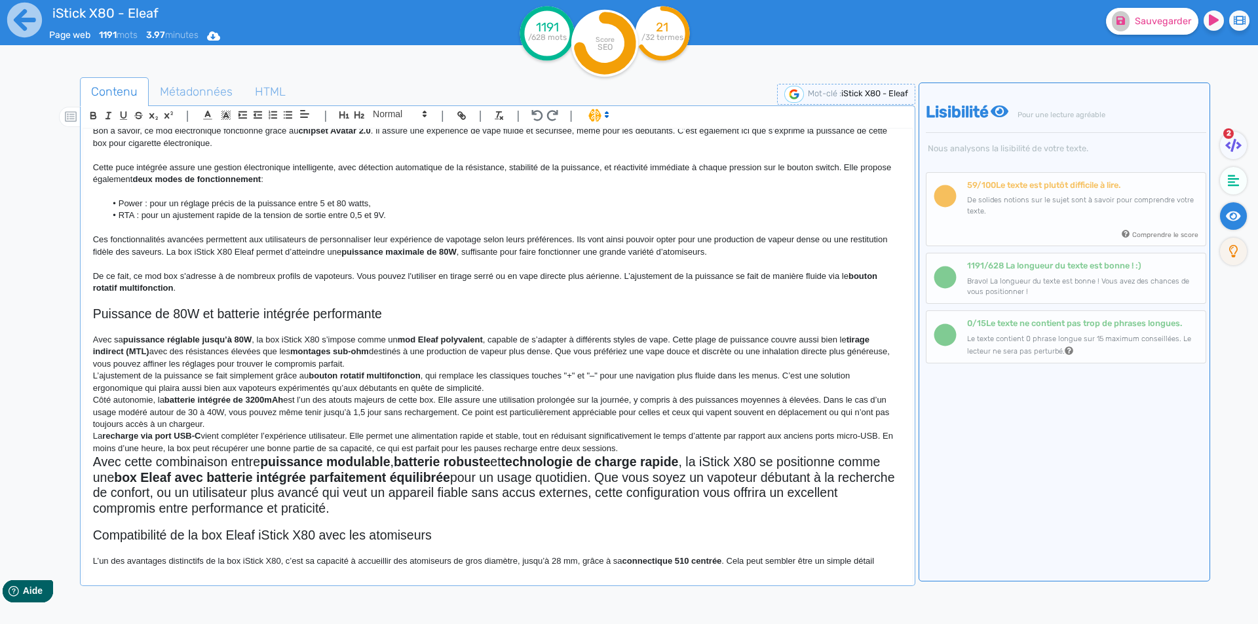
drag, startPoint x: 405, startPoint y: 508, endPoint x: 110, endPoint y: 444, distance: 301.6
click at [110, 444] on div "iStick X80 - Eleaf Box Eleaf iStick X80 Eleaf Pensée pour accompagner les vapot…" at bounding box center [497, 347] width 829 height 437
click at [390, 113] on span at bounding box center [399, 114] width 64 height 16
click at [398, 217] on span at bounding box center [399, 220] width 52 height 20
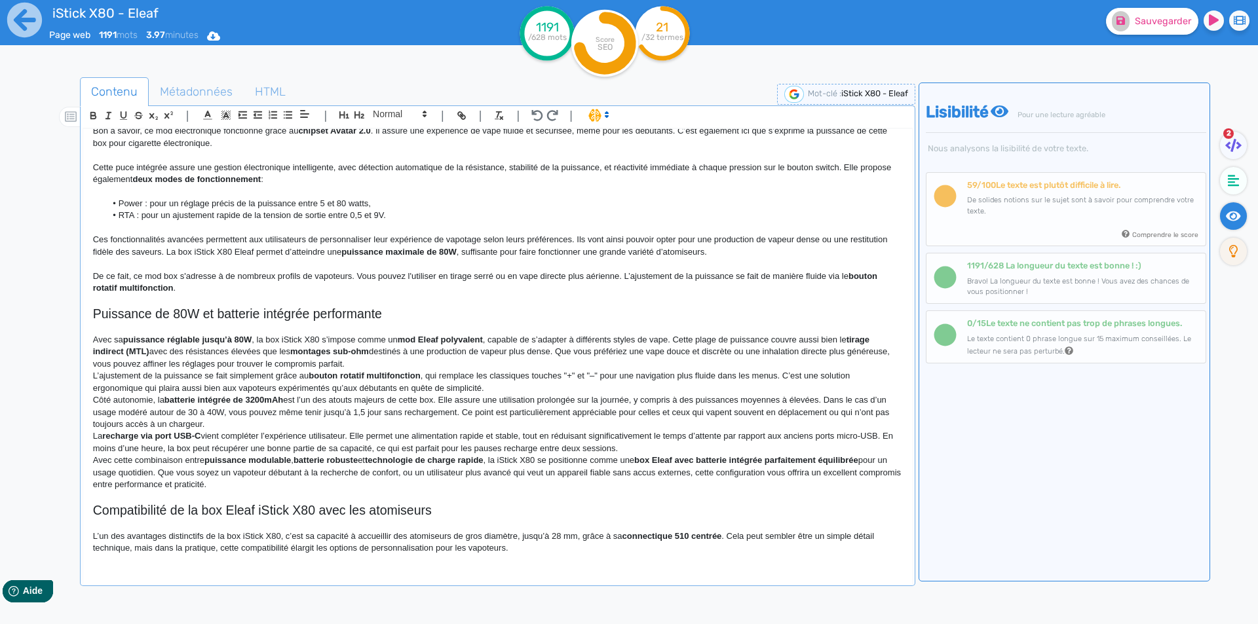
click at [529, 360] on p "Avec sa puissance réglable jusqu’à 80W , la box iStick X80 s’impose comme un mo…" at bounding box center [497, 352] width 809 height 36
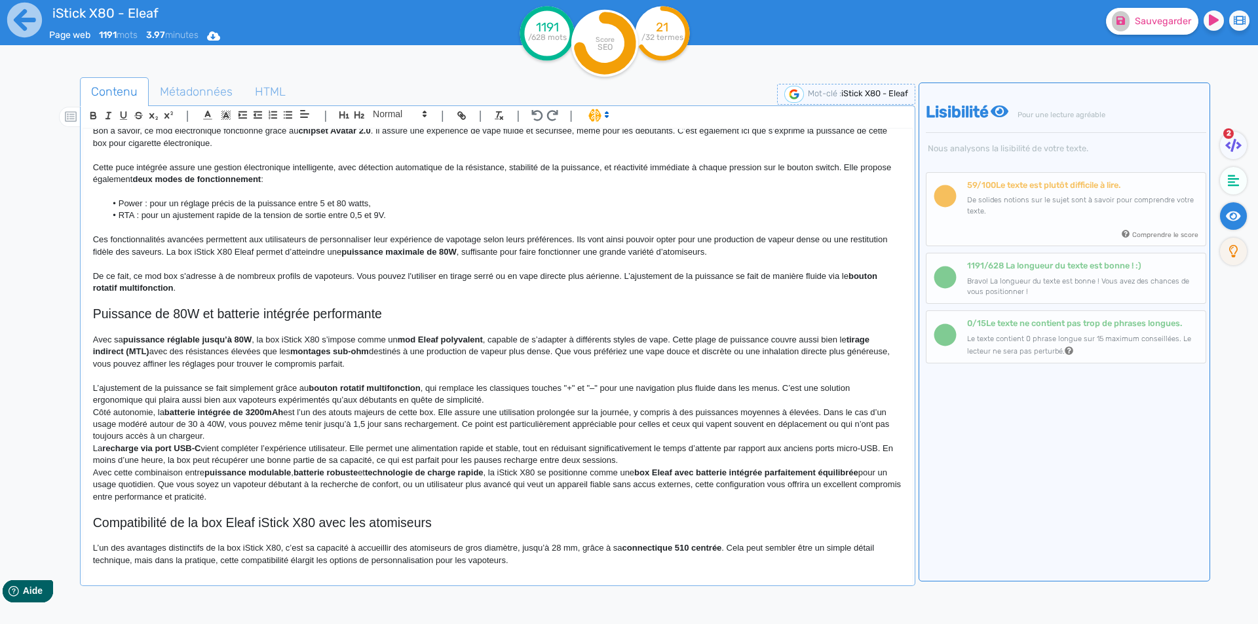
click at [496, 393] on p "L’ajustement de la puissance se fait simplement grâce au bouton rotatif multifo…" at bounding box center [497, 395] width 809 height 24
click at [497, 402] on p "L’ajustement de la puissance se fait simplement grâce au bouton rotatif multifo…" at bounding box center [497, 395] width 809 height 24
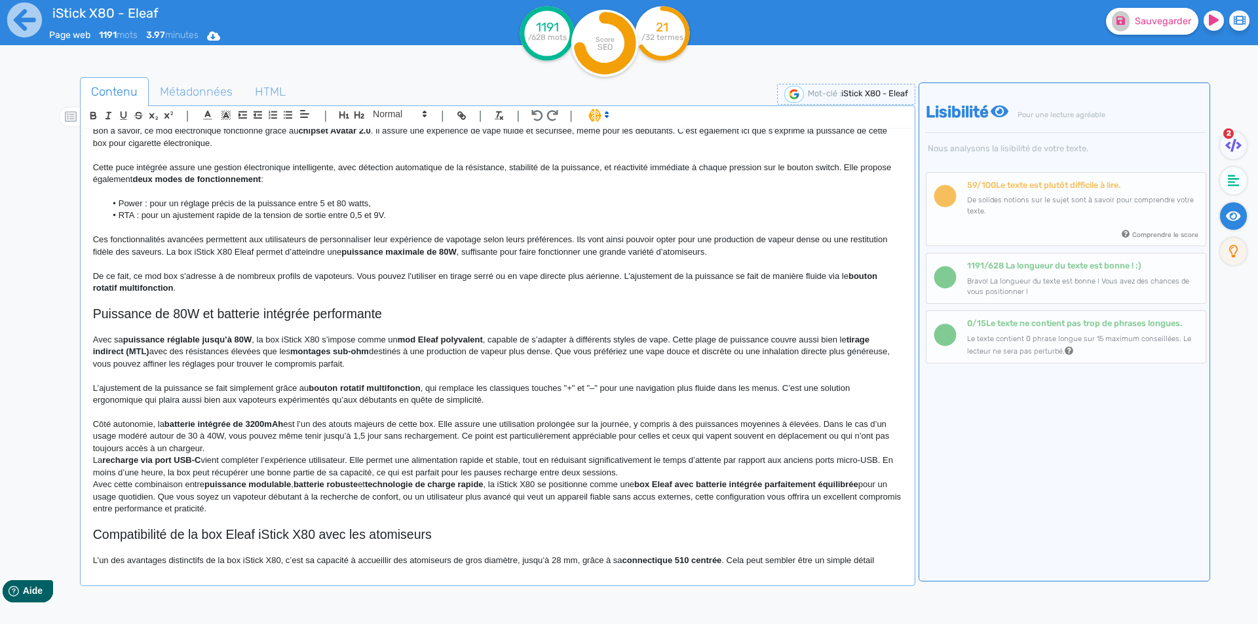
click at [411, 448] on p "Côté autonomie, la batterie intégrée de 3200mAh est l’un des atouts majeurs de …" at bounding box center [497, 437] width 809 height 36
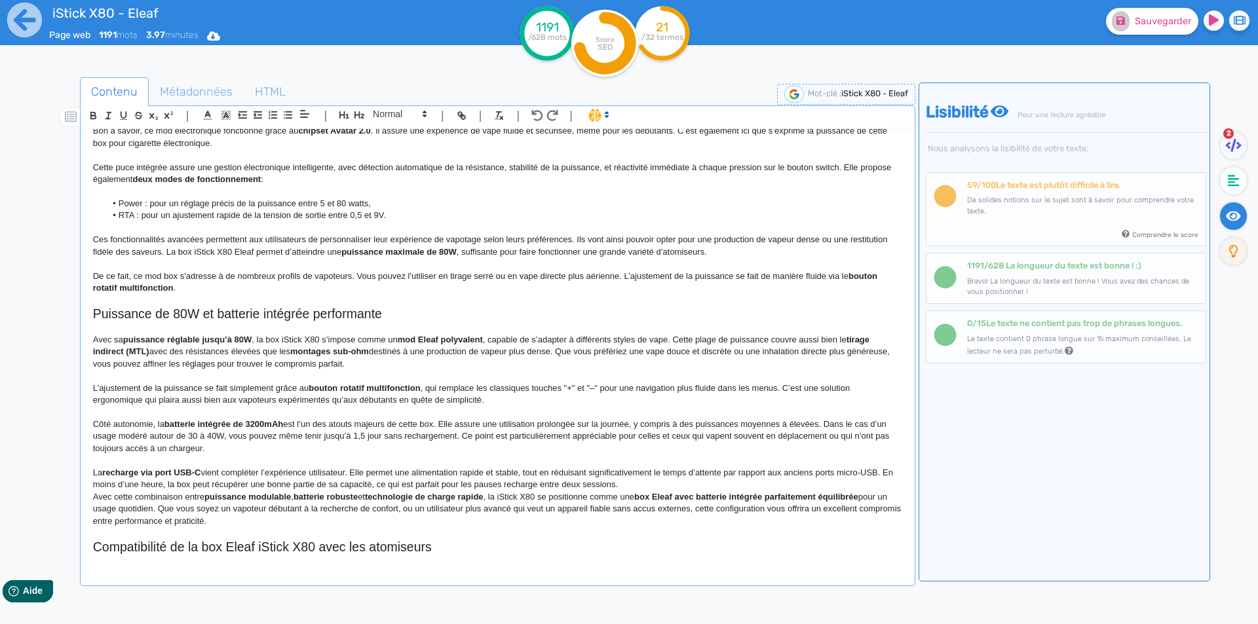
click at [641, 489] on p "La recharge via port USB-C vient compléter l’expérience utilisateur. Elle perme…" at bounding box center [497, 479] width 809 height 24
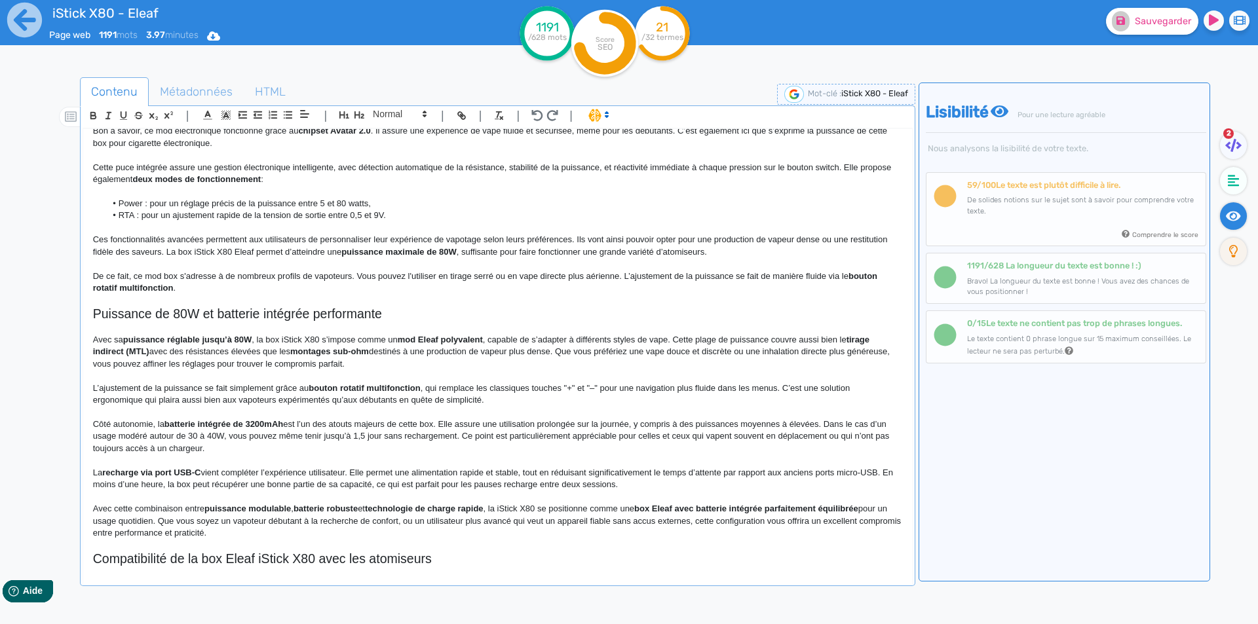
scroll to position [613, 0]
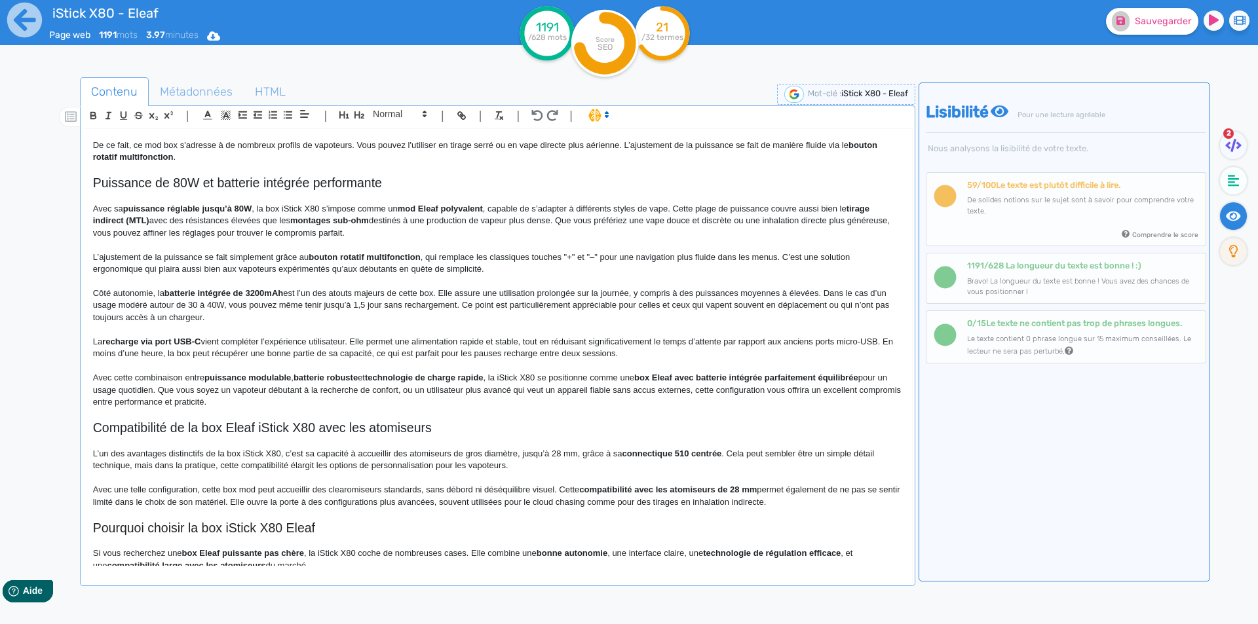
click at [269, 208] on p "Avec sa puissance réglable jusqu’à 80W , la box iStick X80 s’impose comme un mo…" at bounding box center [497, 221] width 809 height 36
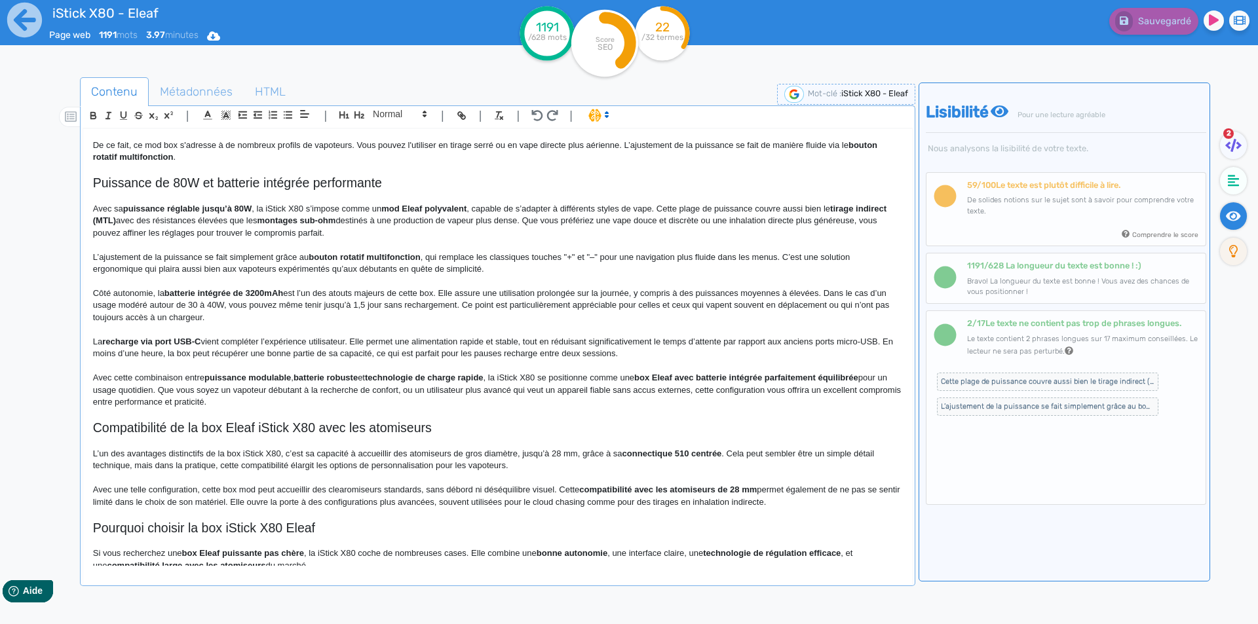
click at [413, 208] on strong "mod Eleaf polyvalent" at bounding box center [423, 209] width 85 height 10
click at [401, 214] on p "Avec sa puissance réglable jusqu’à 80W , la iStick X80 s’impose comme un mod po…" at bounding box center [497, 221] width 809 height 36
click at [392, 202] on p at bounding box center [497, 197] width 809 height 12
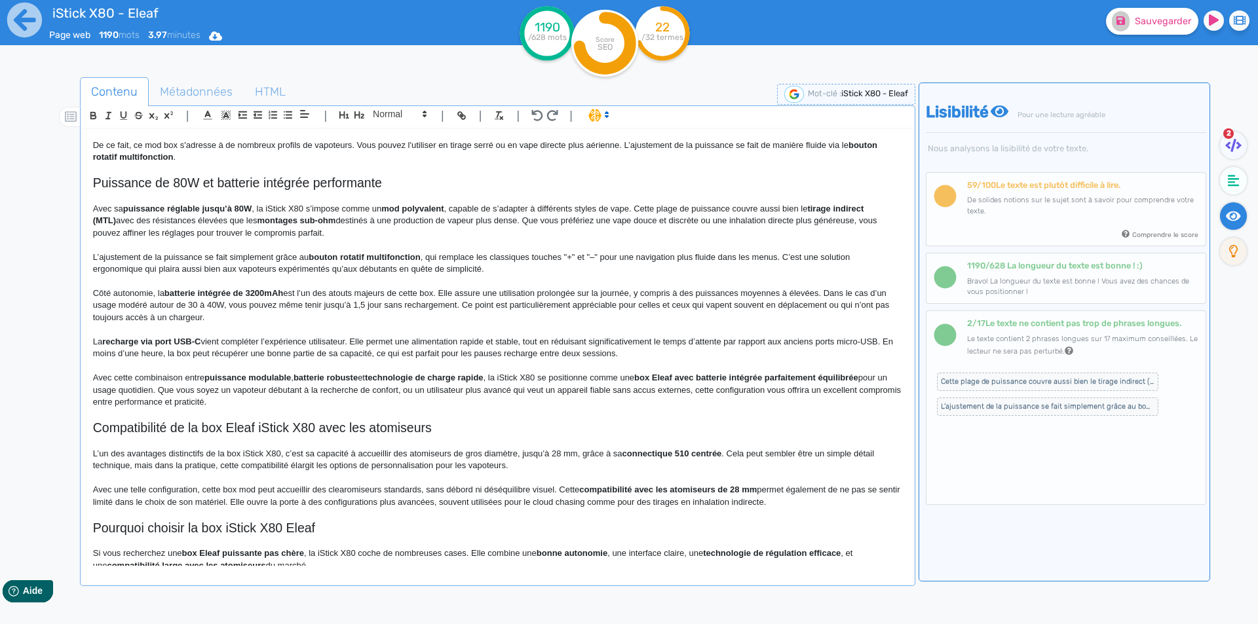
click at [391, 211] on strong "mod polyvalent" at bounding box center [412, 209] width 62 height 10
click at [393, 211] on strong "mod polyvalent" at bounding box center [412, 209] width 62 height 10
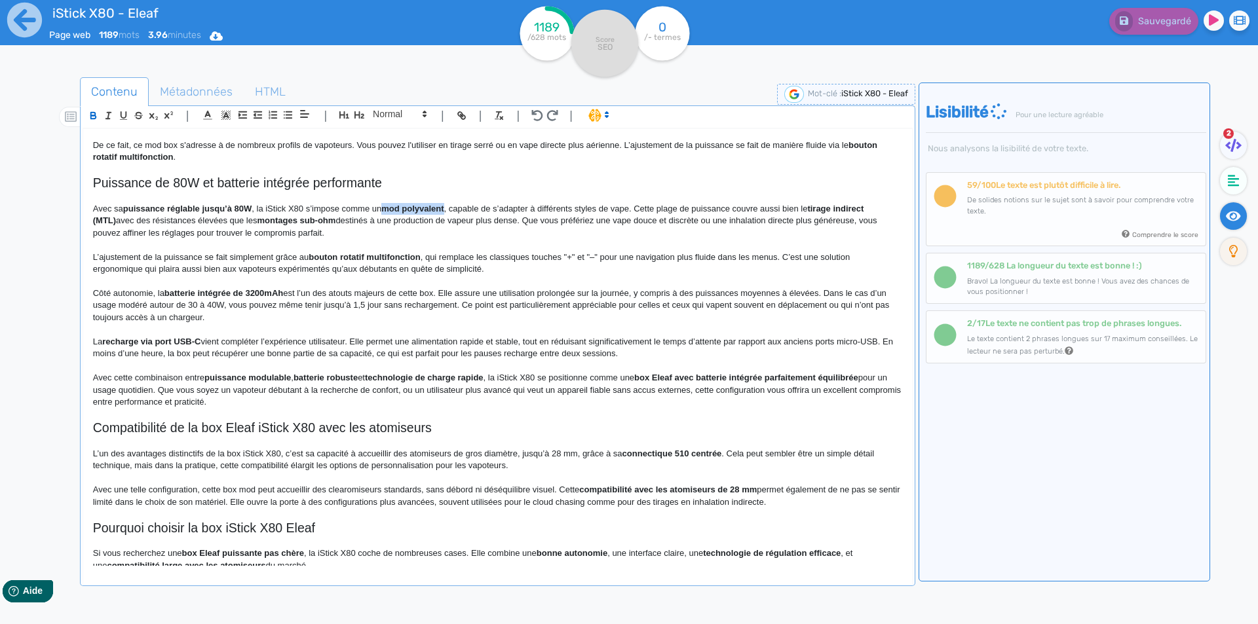
drag, startPoint x: 393, startPoint y: 211, endPoint x: 421, endPoint y: 213, distance: 28.2
click at [421, 213] on strong "mod polyvalent" at bounding box center [412, 209] width 62 height 10
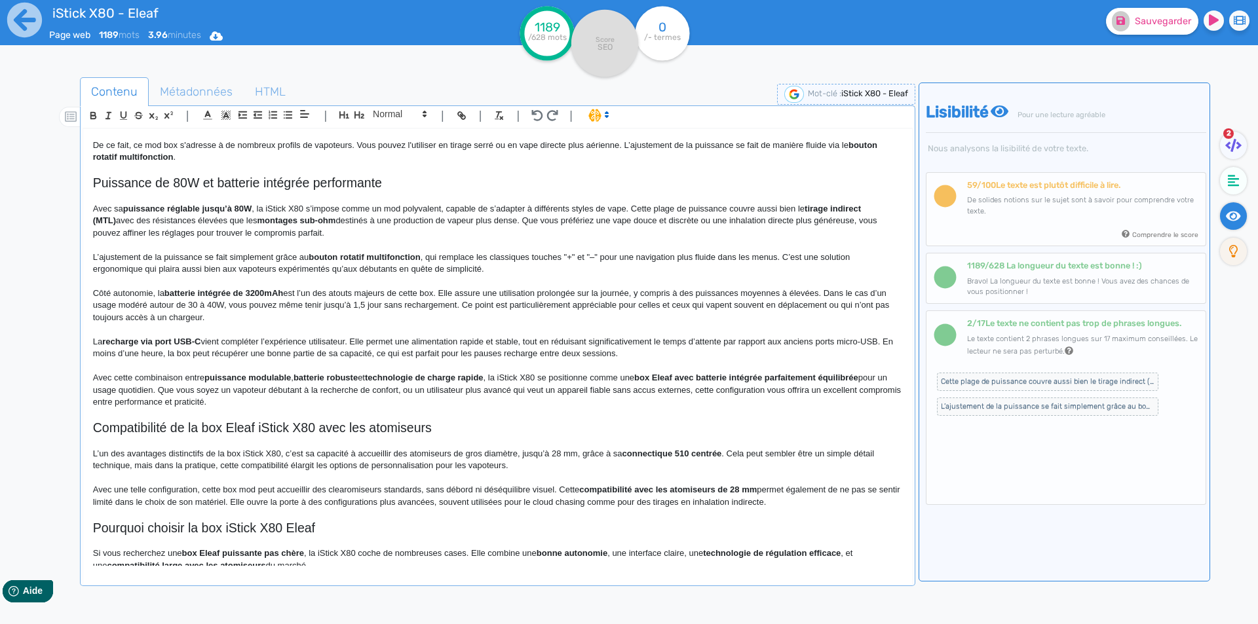
click at [457, 225] on p "Avec sa puissance réglable jusqu’à 80W , la iStick X80 s’impose comme un mod po…" at bounding box center [497, 221] width 809 height 36
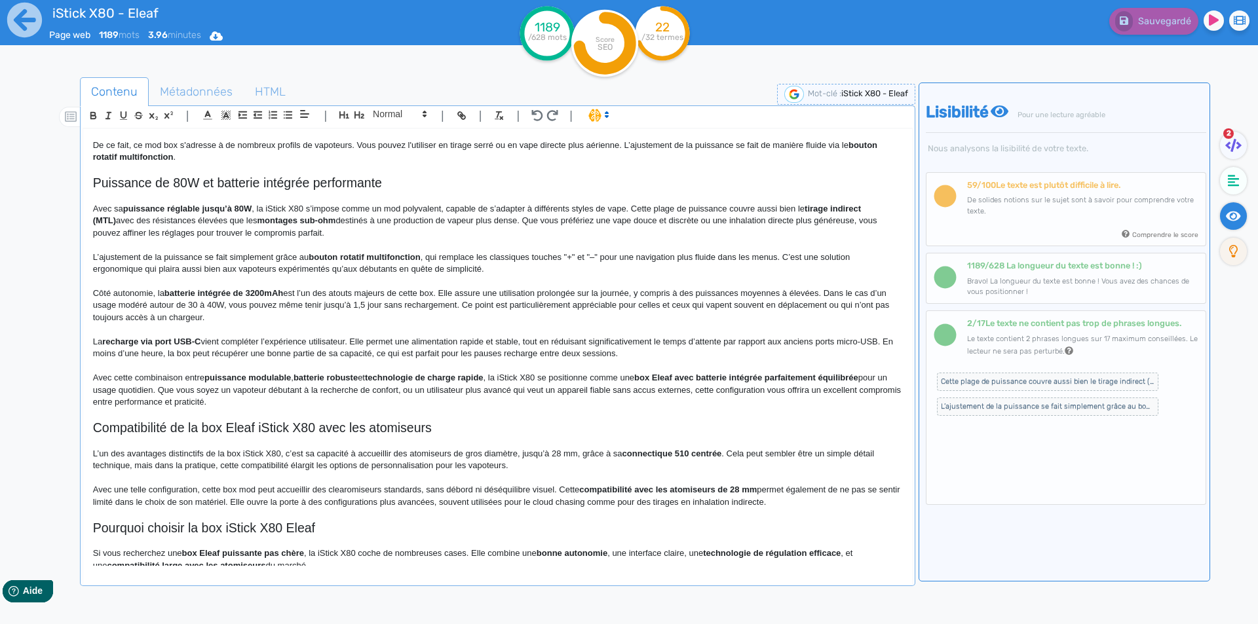
click at [820, 207] on strong "tirage indirect (MTL)" at bounding box center [478, 215] width 771 height 22
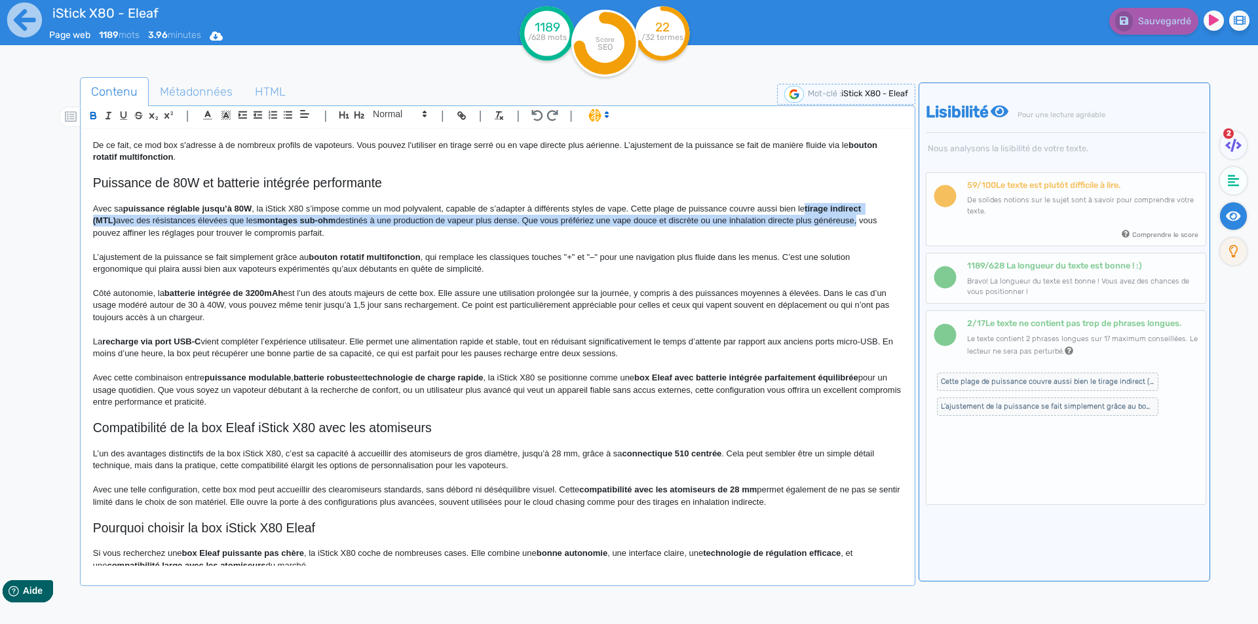
drag, startPoint x: 820, startPoint y: 207, endPoint x: 815, endPoint y: 219, distance: 12.7
click at [815, 219] on p "Avec sa puissance réglable jusqu’à 80W , la iStick X80 s’impose comme un mod po…" at bounding box center [497, 221] width 809 height 36
click at [596, 223] on p "Avec sa puissance réglable jusqu’à 80W , la iStick X80 s’impose comme un mod po…" at bounding box center [497, 221] width 809 height 36
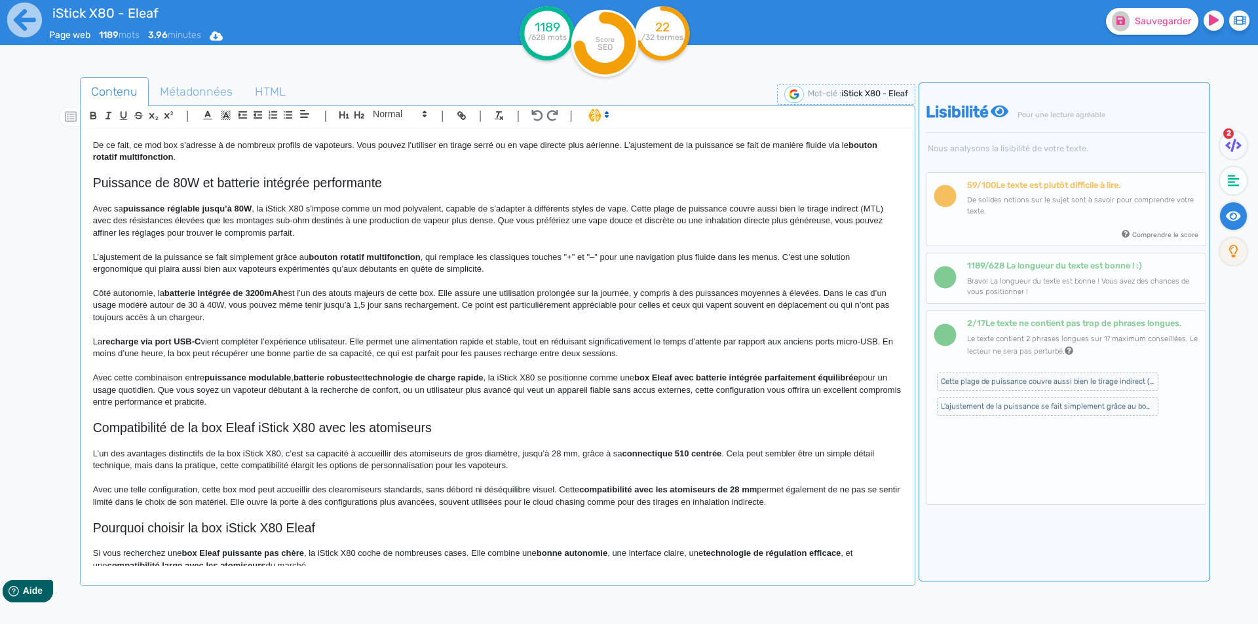
click at [862, 212] on p "Avec sa puissance réglable jusqu’à 80W , la iStick X80 s’impose comme un mod po…" at bounding box center [497, 221] width 809 height 36
click at [866, 211] on p "Avec sa puissance réglable jusqu’à 80W , la iStick X80 s’impose comme un mod po…" at bounding box center [497, 221] width 809 height 36
click at [884, 207] on p "Avec sa puissance réglable jusqu’à 80W , la iStick X80 s’impose comme un mod po…" at bounding box center [497, 221] width 809 height 36
click at [107, 223] on p "Avec sa puissance réglable jusqu’à 80W , la iStick X80 s’impose comme un mod po…" at bounding box center [497, 221] width 809 height 36
drag, startPoint x: 107, startPoint y: 223, endPoint x: 181, endPoint y: 223, distance: 74.0
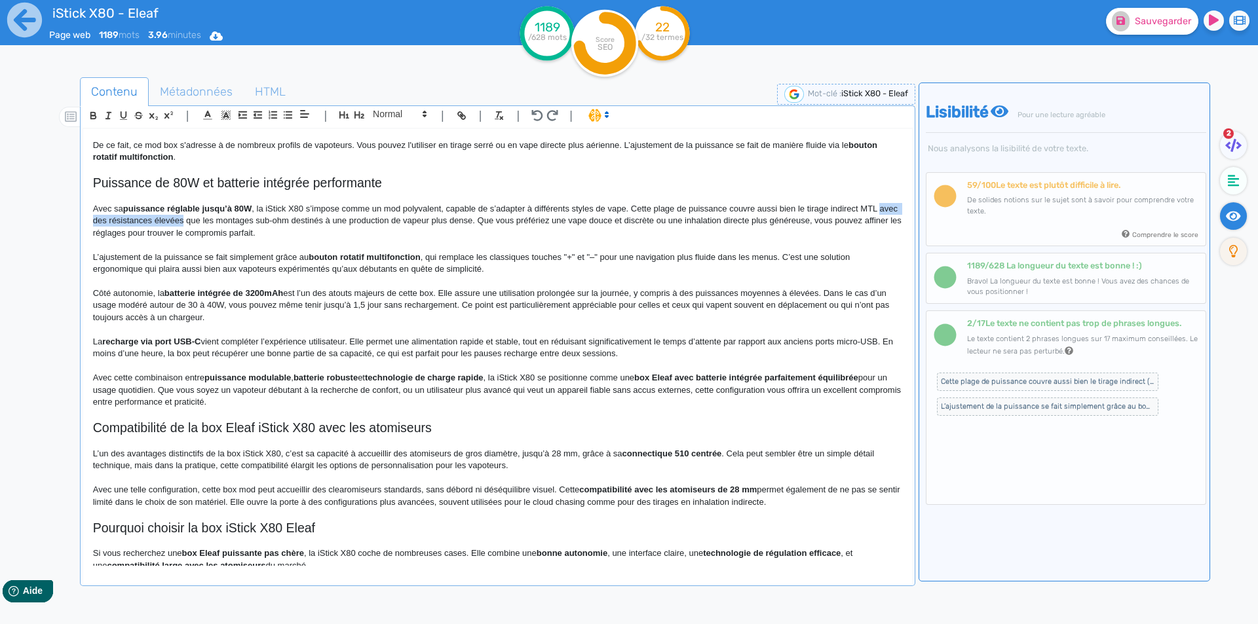
click at [181, 223] on p "Avec sa puissance réglable jusqu’à 80W , la iStick X80 s’impose comme un mod po…" at bounding box center [497, 221] width 809 height 36
click at [127, 219] on p "Avec sa puissance réglable jusqu’à 80W , la iStick X80 s’impose comme un mod po…" at bounding box center [497, 221] width 809 height 36
click at [295, 216] on p "Avec sa puissance réglable jusqu’à 80W , la iStick X80 s’impose comme un mod po…" at bounding box center [497, 221] width 809 height 36
click at [356, 225] on p "Avec sa puissance réglable jusqu’à 80W , la iStick X80 s’impose comme un mod po…" at bounding box center [497, 221] width 809 height 36
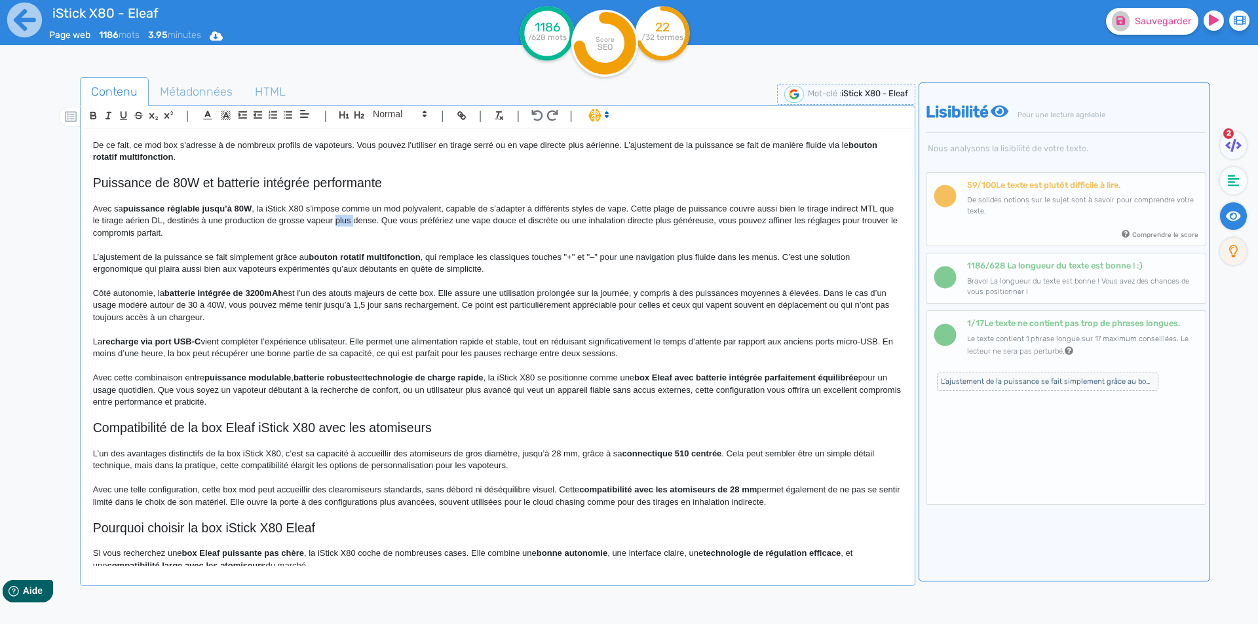
drag, startPoint x: 356, startPoint y: 225, endPoint x: 368, endPoint y: 222, distance: 11.6
click at [368, 222] on p "Avec sa puissance réglable jusqu’à 80W , la iStick X80 s’impose comme un mod po…" at bounding box center [497, 221] width 809 height 36
click at [379, 222] on p "Avec sa puissance réglable jusqu’à 80W , la iStick X80 s’impose comme un mod po…" at bounding box center [497, 221] width 809 height 36
drag, startPoint x: 378, startPoint y: 222, endPoint x: 360, endPoint y: 221, distance: 18.4
click at [360, 221] on p "Avec sa puissance réglable jusqu’à 80W , la iStick X80 s’impose comme un mod po…" at bounding box center [497, 221] width 809 height 36
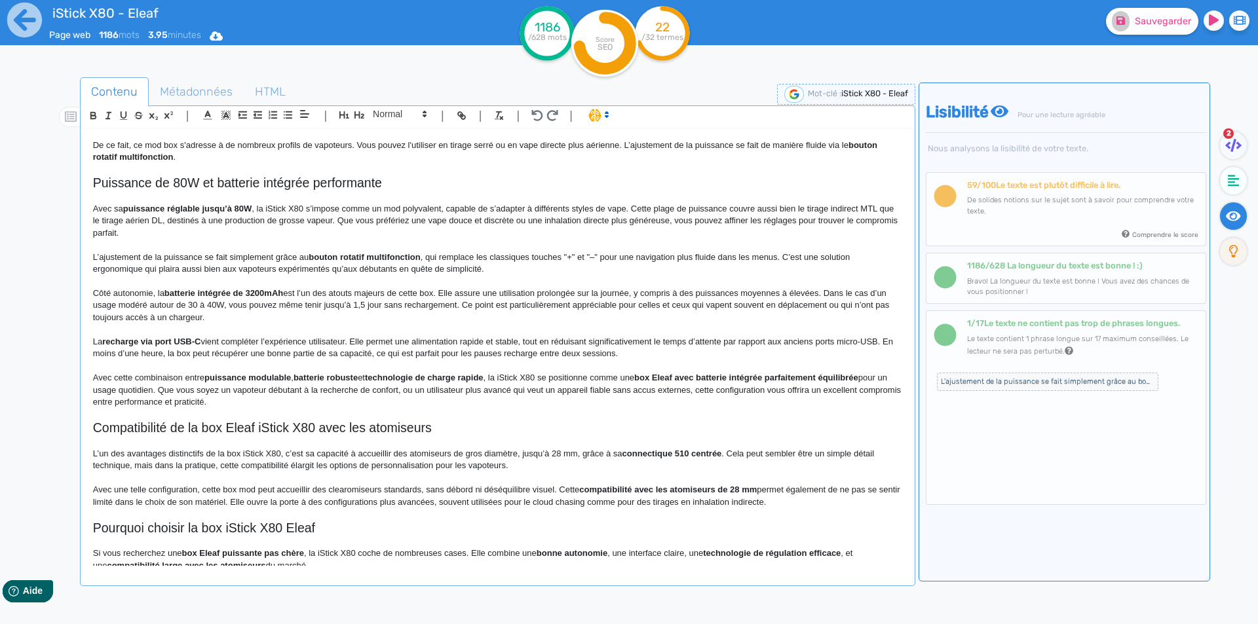
click at [368, 218] on p "Avec sa puissance réglable jusqu’à 80W , la iStick X80 s’impose comme un mod po…" at bounding box center [497, 221] width 809 height 36
click at [365, 218] on p "Avec sa puissance réglable jusqu’à 80W , la iStick X80 s’impose comme un mod po…" at bounding box center [497, 221] width 809 height 36
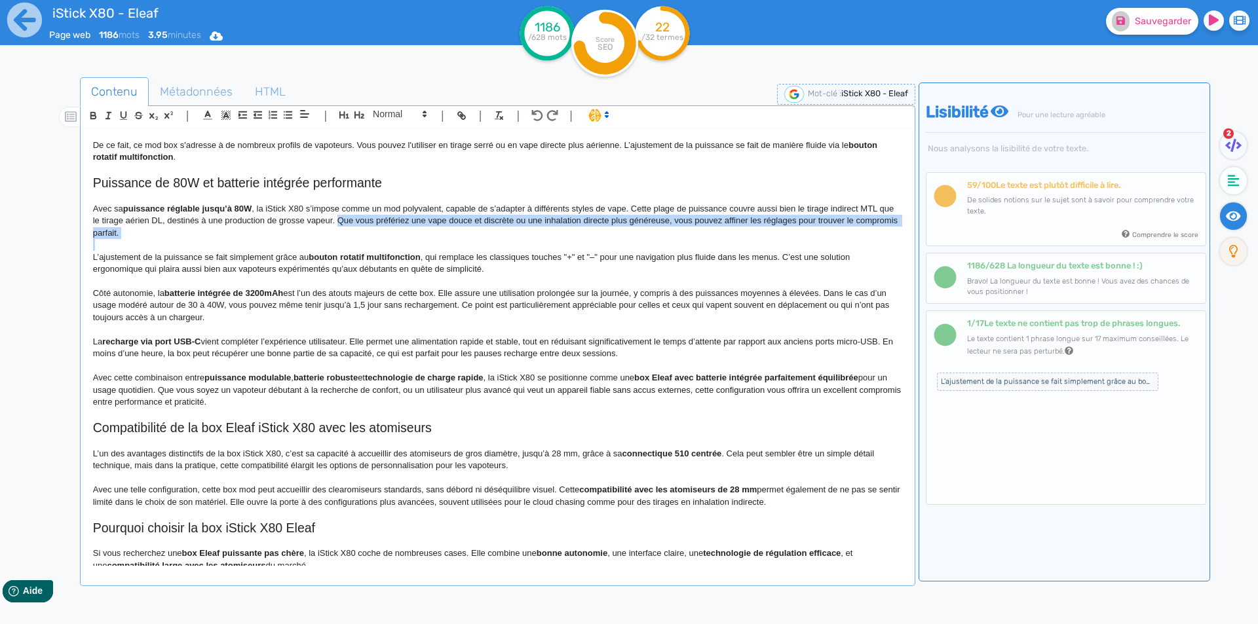
drag, startPoint x: 365, startPoint y: 218, endPoint x: 367, endPoint y: 229, distance: 10.7
click at [367, 229] on p "Avec sa puissance réglable jusqu’à 80W , la iStick X80 s’impose comme un mod po…" at bounding box center [497, 221] width 809 height 36
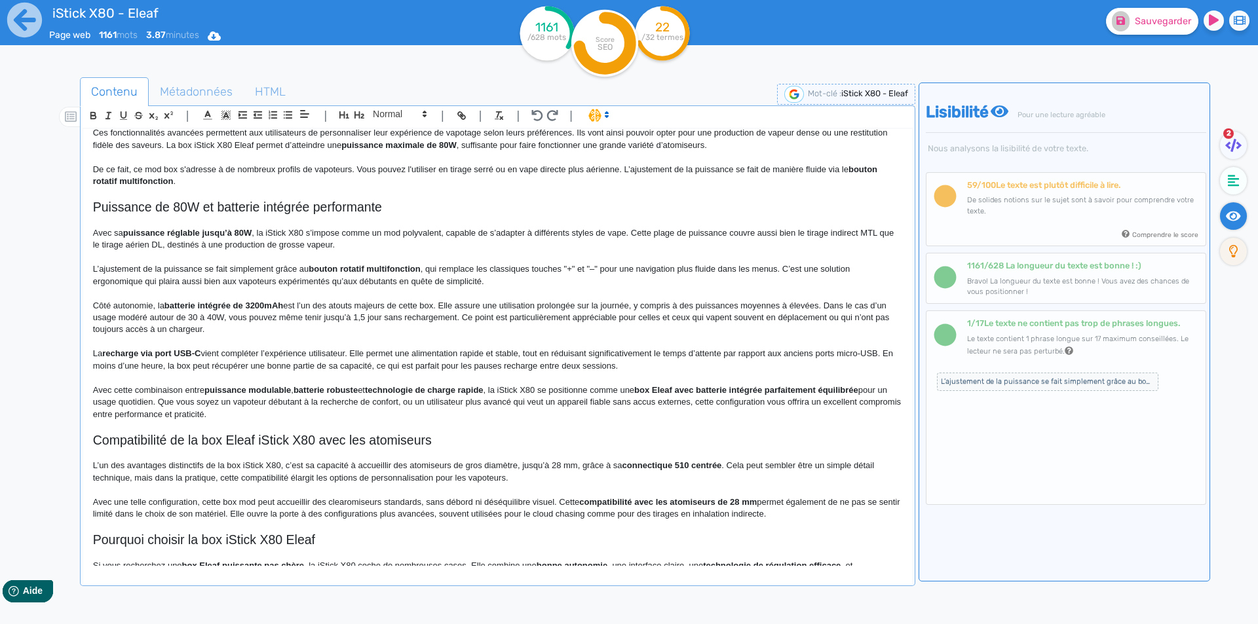
scroll to position [601, 0]
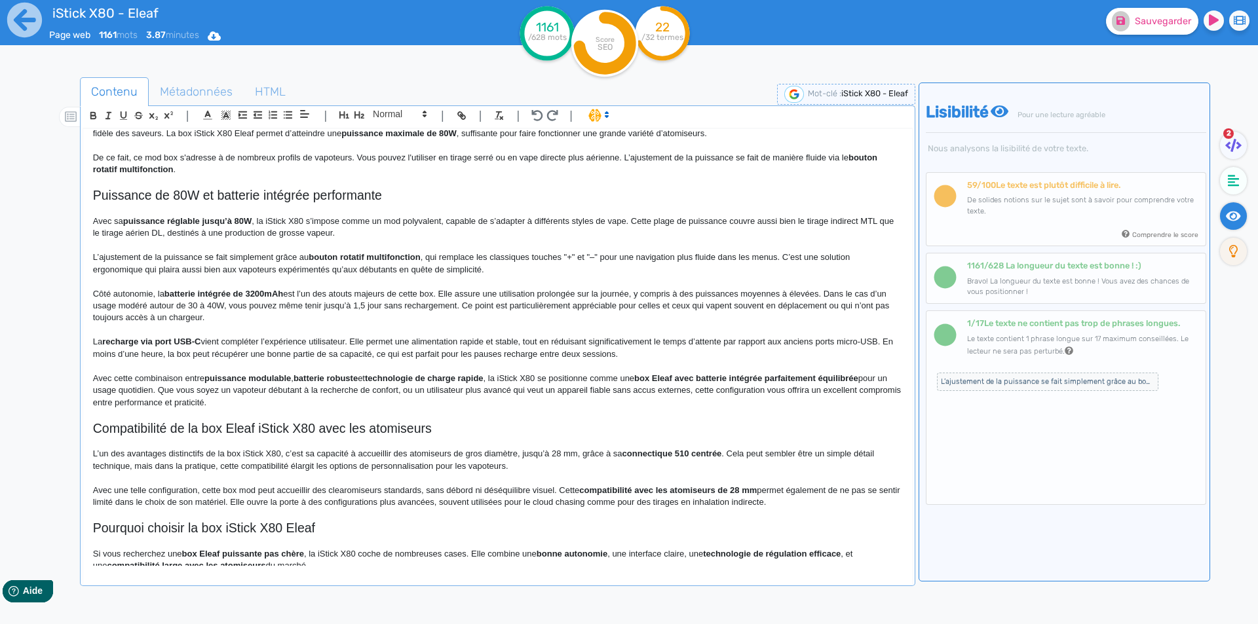
click at [115, 259] on p "L’ajustement de la puissance se fait simplement grâce au bouton rotatif multifo…" at bounding box center [497, 264] width 809 height 24
click at [210, 273] on p "L’ajustement de la puissance se fait simplement grâce au bouton rotatif multifo…" at bounding box center [497, 264] width 809 height 24
click at [241, 254] on p "L’ajustement de la puissance se fait simplement grâce au bouton rotatif multifo…" at bounding box center [497, 264] width 809 height 24
click at [242, 254] on p "L’ajustement de la puissance se fait simplement grâce au bouton rotatif multifo…" at bounding box center [497, 264] width 809 height 24
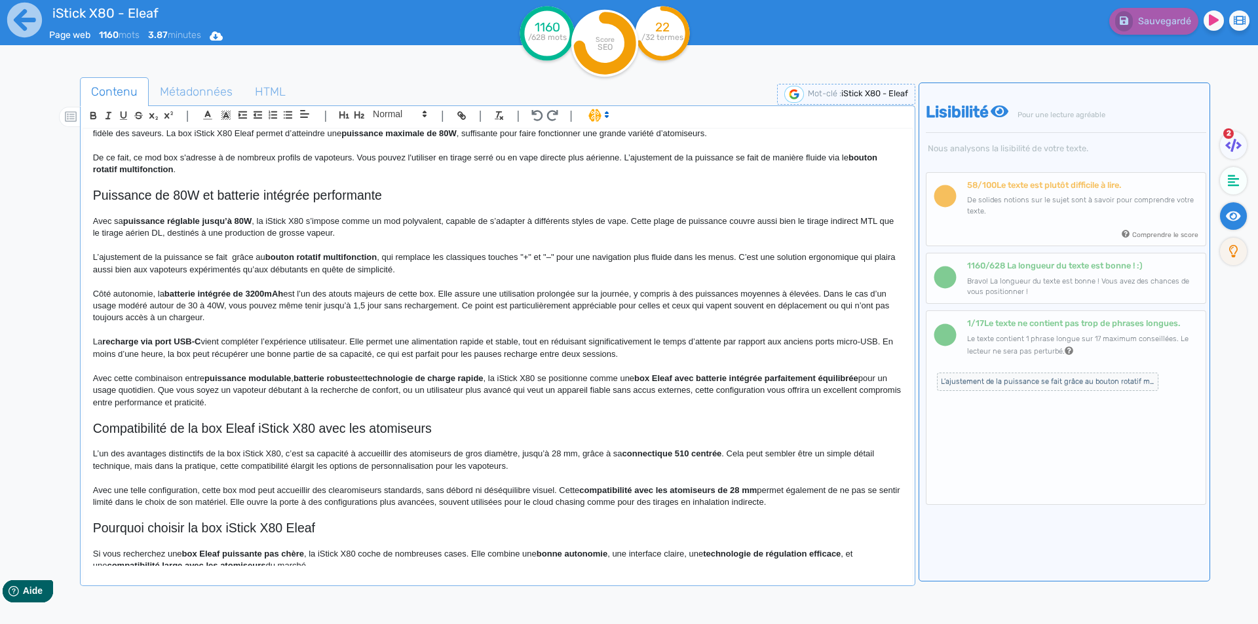
click at [277, 259] on strong "bouton rotatif multifonction" at bounding box center [320, 257] width 111 height 10
drag, startPoint x: 277, startPoint y: 259, endPoint x: 313, endPoint y: 256, distance: 35.5
click at [313, 256] on strong "bouton rotatif multifonction" at bounding box center [320, 257] width 111 height 10
click at [297, 256] on strong "bouton rotatif multifonction" at bounding box center [320, 257] width 111 height 10
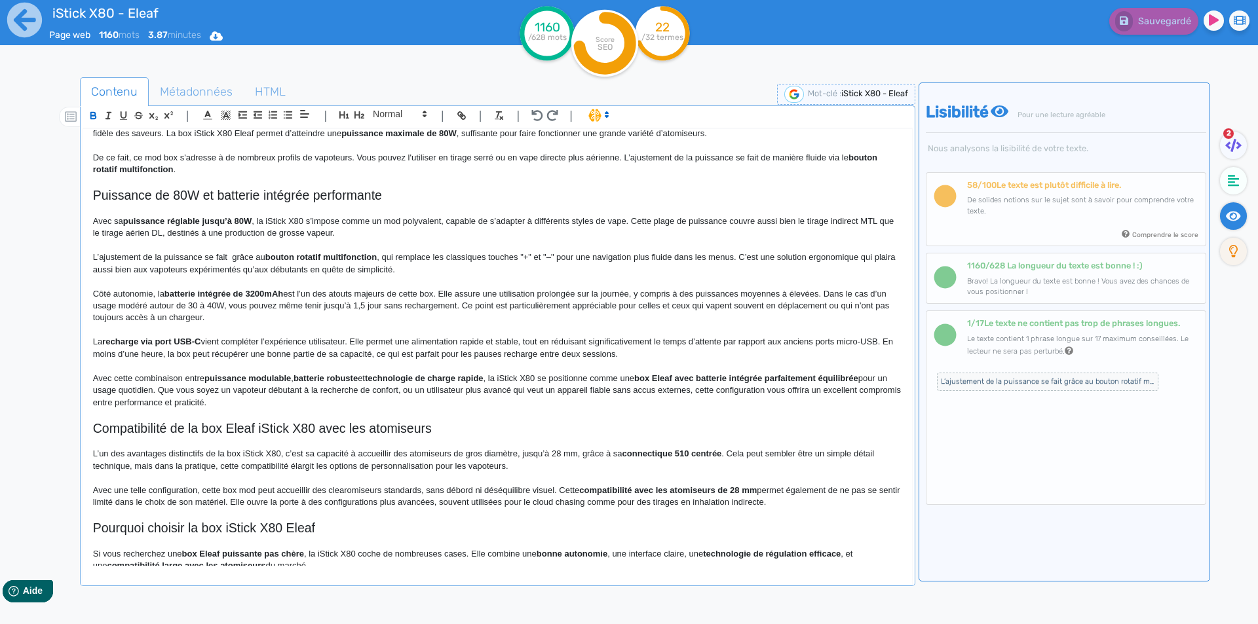
click at [301, 257] on strong "bouton rotatif multifonction" at bounding box center [320, 257] width 111 height 10
drag, startPoint x: 301, startPoint y: 257, endPoint x: 343, endPoint y: 252, distance: 42.2
click at [343, 252] on strong "bouton rotatif multifonction" at bounding box center [320, 257] width 111 height 10
click at [552, 255] on p "L’ajustement de la puissance se fait grâce au bouton en forme de molette , qui …" at bounding box center [497, 264] width 809 height 24
click at [119, 267] on p "L’ajustement de la puissance se fait grâce au bouton en forme de molette , qui …" at bounding box center [497, 264] width 809 height 24
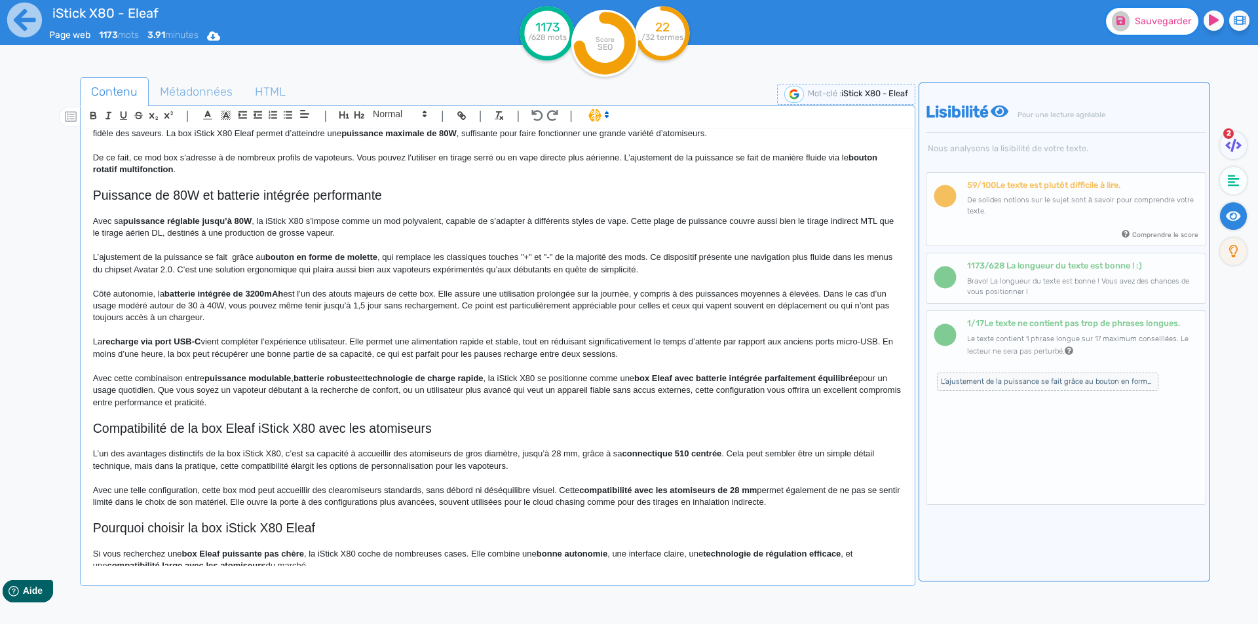
click at [1160, 20] on span "Sauvegarder" at bounding box center [1163, 21] width 56 height 11
click at [213, 270] on p "L’ajustement de la puissance se fait grâce au bouton en forme de molette , qui …" at bounding box center [497, 264] width 809 height 24
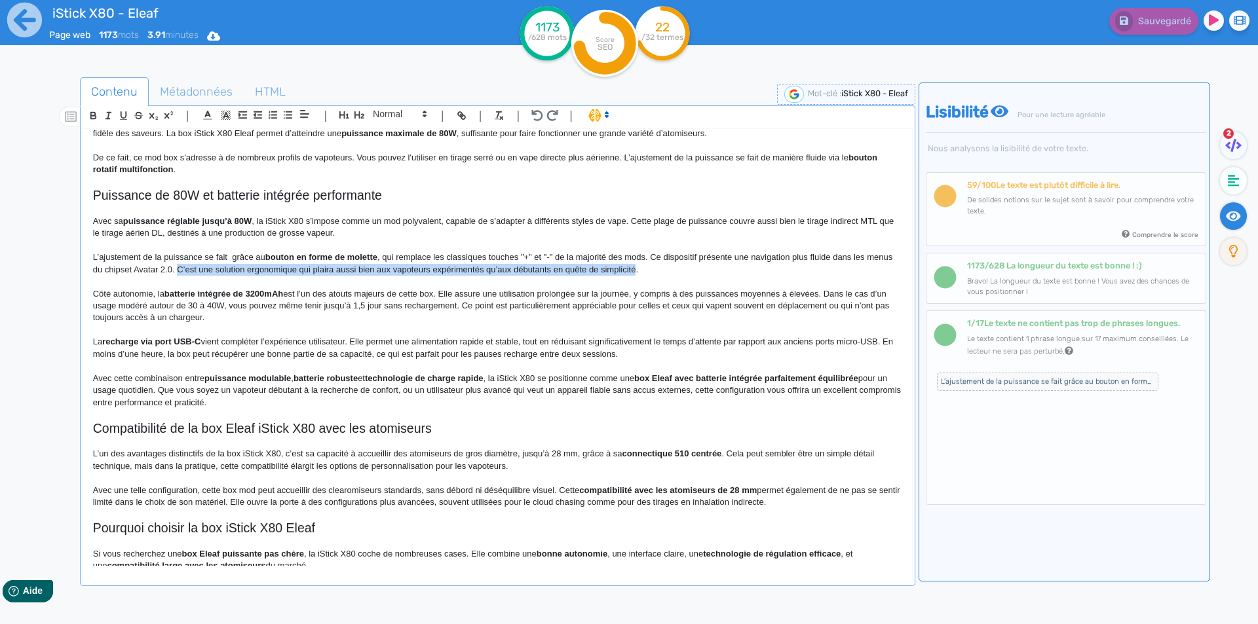
drag, startPoint x: 213, startPoint y: 270, endPoint x: 639, endPoint y: 272, distance: 426.5
click at [639, 272] on p "L’ajustement de la puissance se fait grâce au bouton en forme de molette , qui …" at bounding box center [497, 264] width 809 height 24
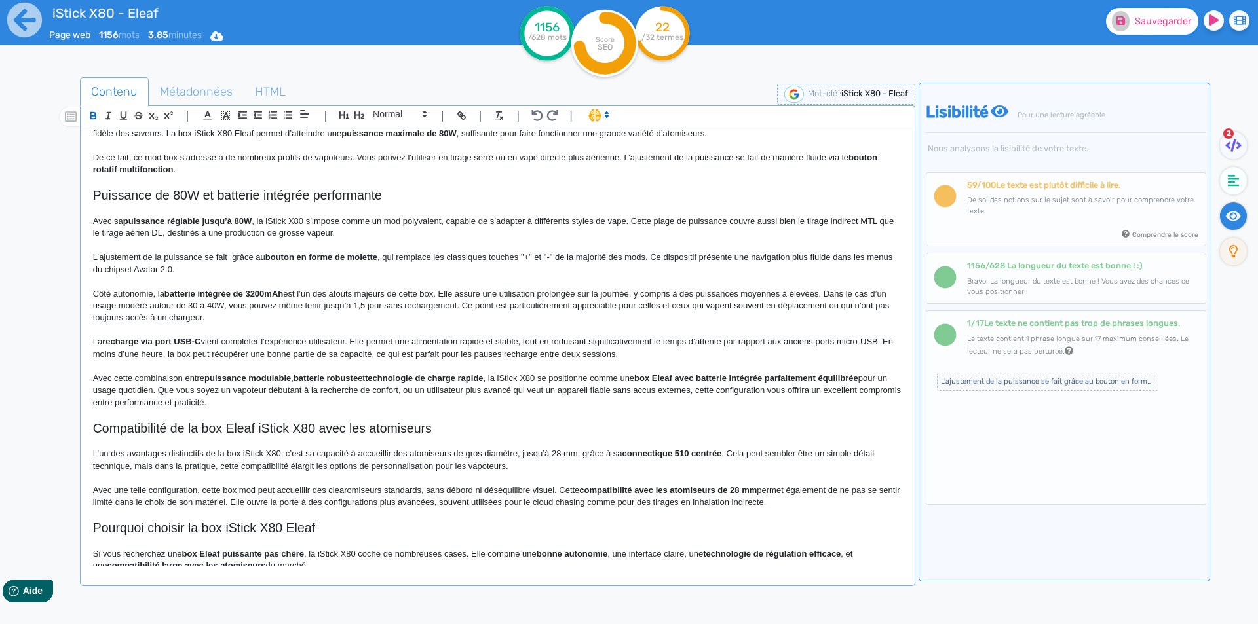
click at [1139, 14] on button "Sauvegarder" at bounding box center [1152, 21] width 92 height 27
click at [189, 291] on strong "batterie intégrée de 3200mAh" at bounding box center [223, 294] width 119 height 10
drag, startPoint x: 189, startPoint y: 291, endPoint x: 269, endPoint y: 295, distance: 80.7
click at [269, 295] on strong "batterie intégrée de 3200mAh" at bounding box center [223, 294] width 119 height 10
click at [244, 324] on p at bounding box center [497, 330] width 809 height 12
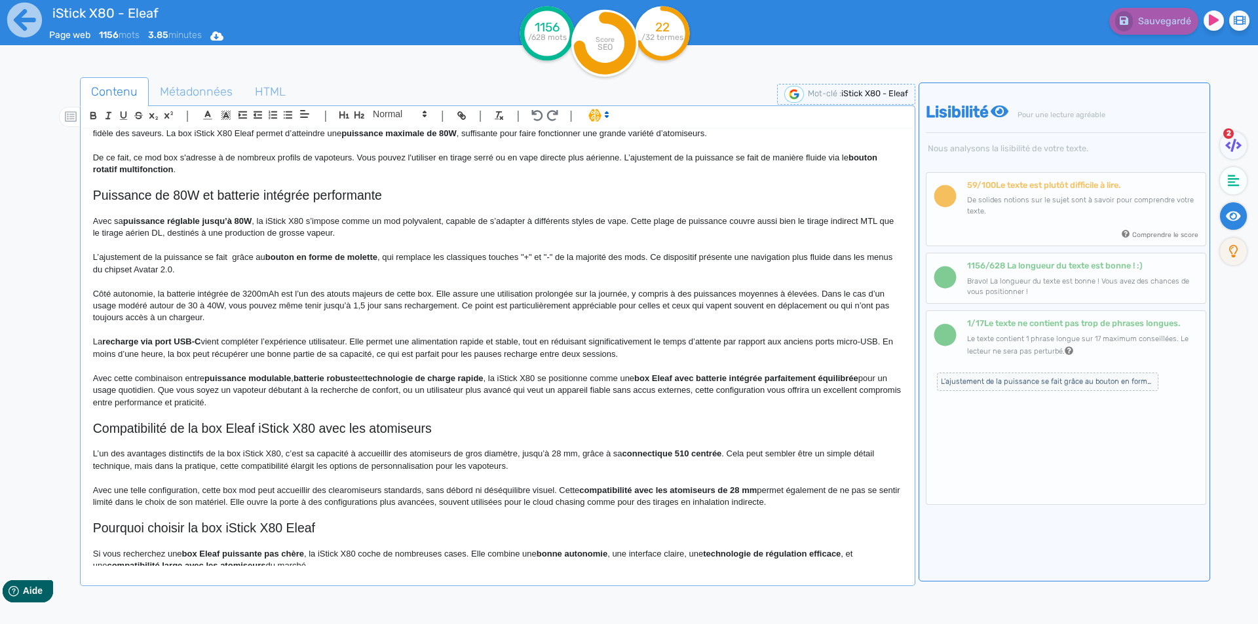
click at [825, 293] on p "Côté autonomie, la batterie intégrée de 3200mAh est l’un des atouts majeurs de …" at bounding box center [497, 306] width 809 height 36
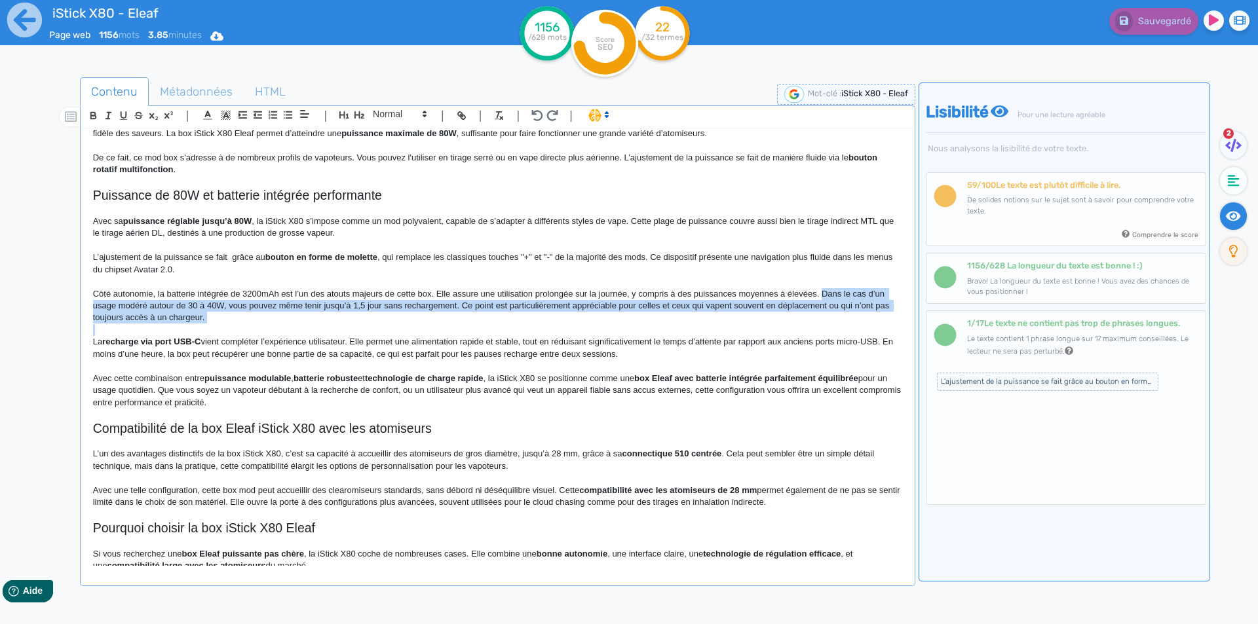
drag, startPoint x: 825, startPoint y: 293, endPoint x: 453, endPoint y: 314, distance: 372.8
click at [453, 314] on p "Côté autonomie, la batterie intégrée de 3200mAh est l’un des atouts majeurs de …" at bounding box center [497, 306] width 809 height 36
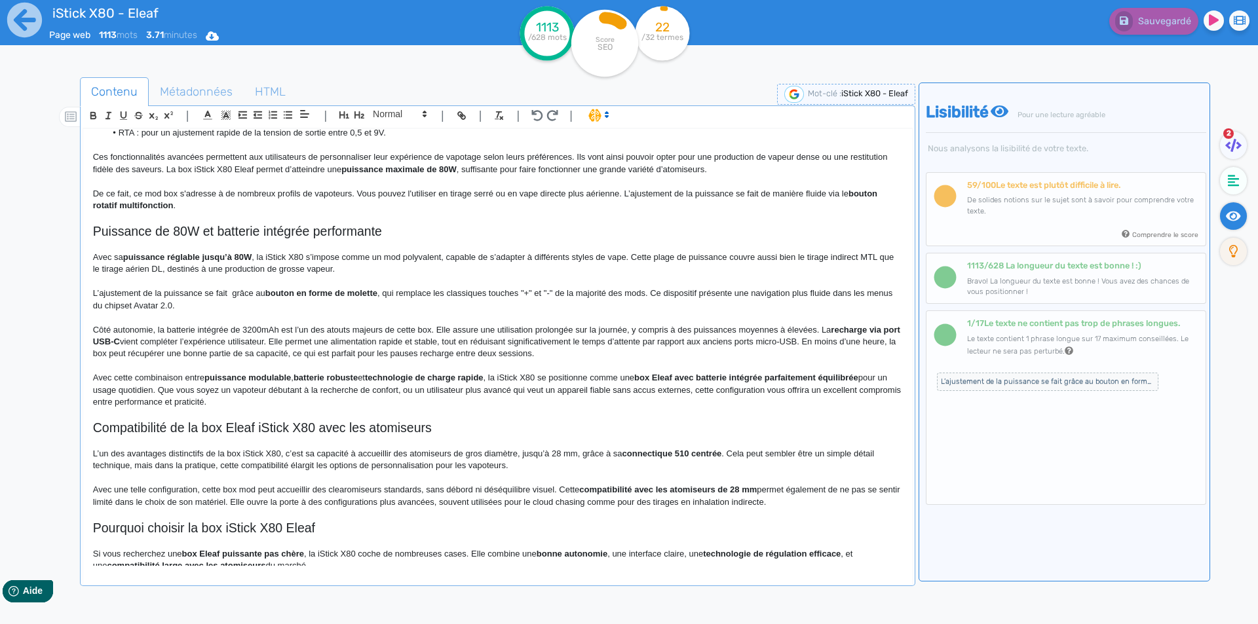
click at [562, 343] on p "Côté autonomie, la batterie intégrée de 3200mAh est l’un des atouts majeurs de …" at bounding box center [497, 342] width 809 height 36
click at [708, 340] on p "Côté autonomie, la batterie intégrée de 3200mAh est l’un des atouts majeurs de …" at bounding box center [497, 342] width 809 height 36
click at [699, 333] on p "Côté autonomie, la batterie intégrée de 3200mAh est l’un des atouts majeurs de …" at bounding box center [497, 342] width 809 height 36
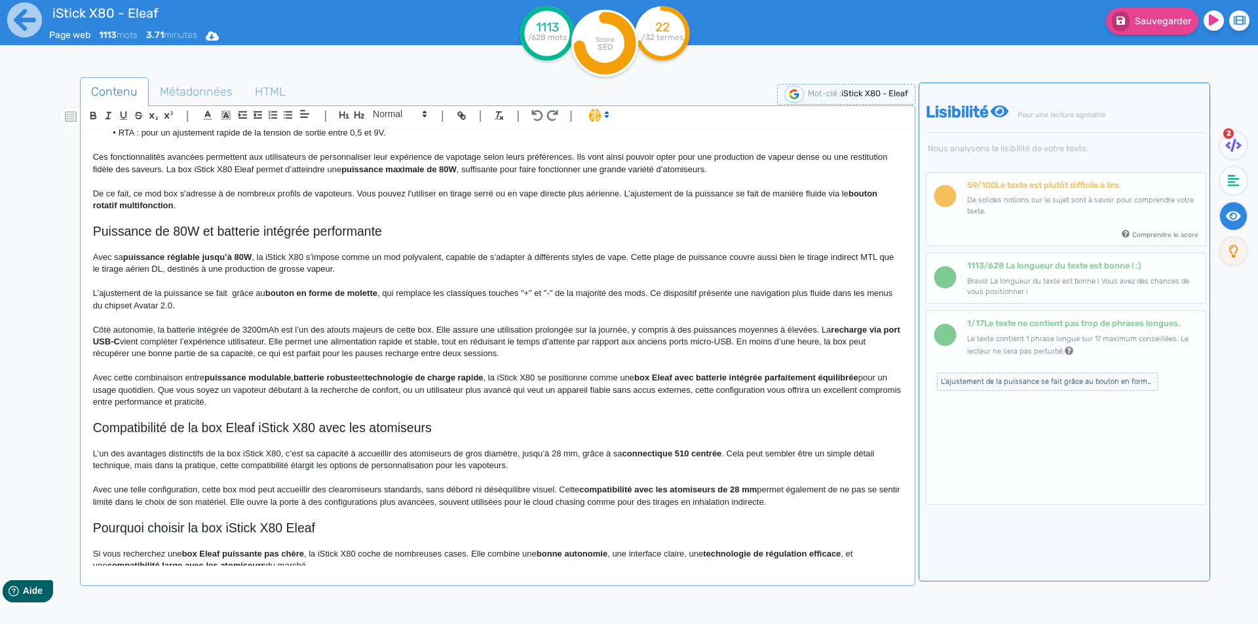
click at [696, 339] on p "Côté autonomie, la batterie intégrée de 3200mAh est l’un des atouts majeurs de …" at bounding box center [497, 342] width 809 height 36
click at [762, 345] on p "Côté autonomie, la batterie intégrée de 3200mAh est l’un des atouts majeurs de …" at bounding box center [497, 342] width 809 height 36
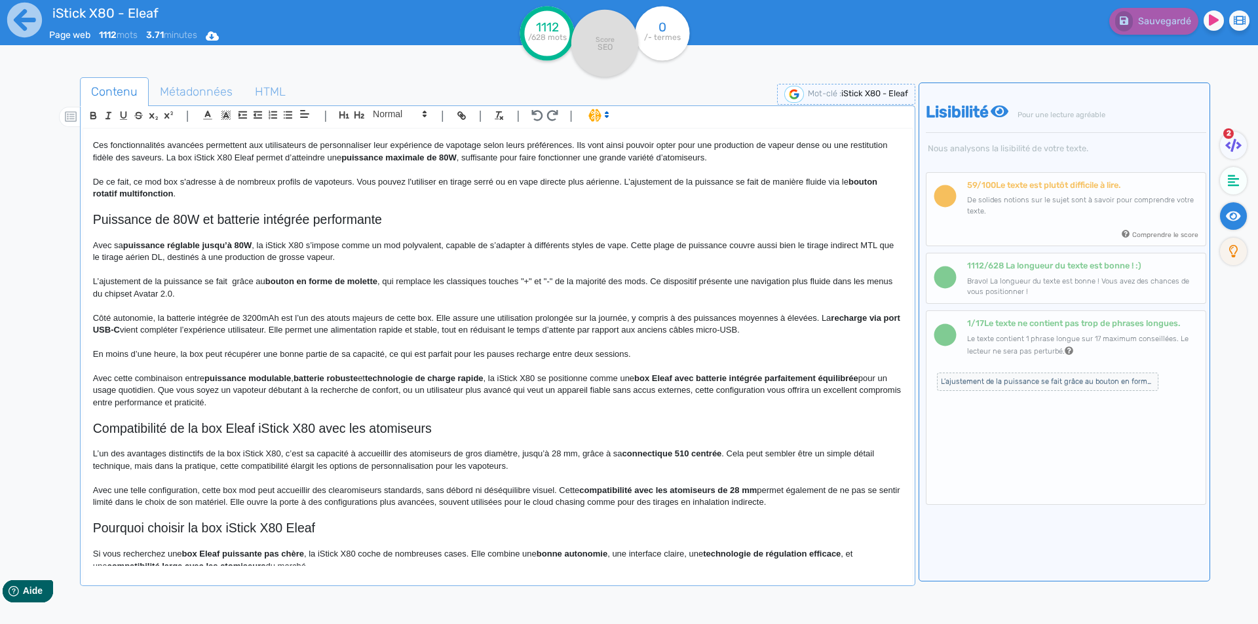
click at [377, 354] on p "En moins d’une heure, la box peut récupérer une bonne partie de sa capacité, ce…" at bounding box center [497, 355] width 809 height 12
click at [498, 358] on p "En moins d’une heure, la box peut récupérer une bonne partie de sa capacité, ce…" at bounding box center [497, 355] width 809 height 12
click at [637, 354] on p "En moins d’une heure, la box peut récupérer une bonne partie de sa capacité, ce…" at bounding box center [497, 355] width 809 height 12
click at [386, 355] on p "En moins d’une heure, la box peut récupérer une bonne partie de sa capacité, ce…" at bounding box center [497, 355] width 809 height 12
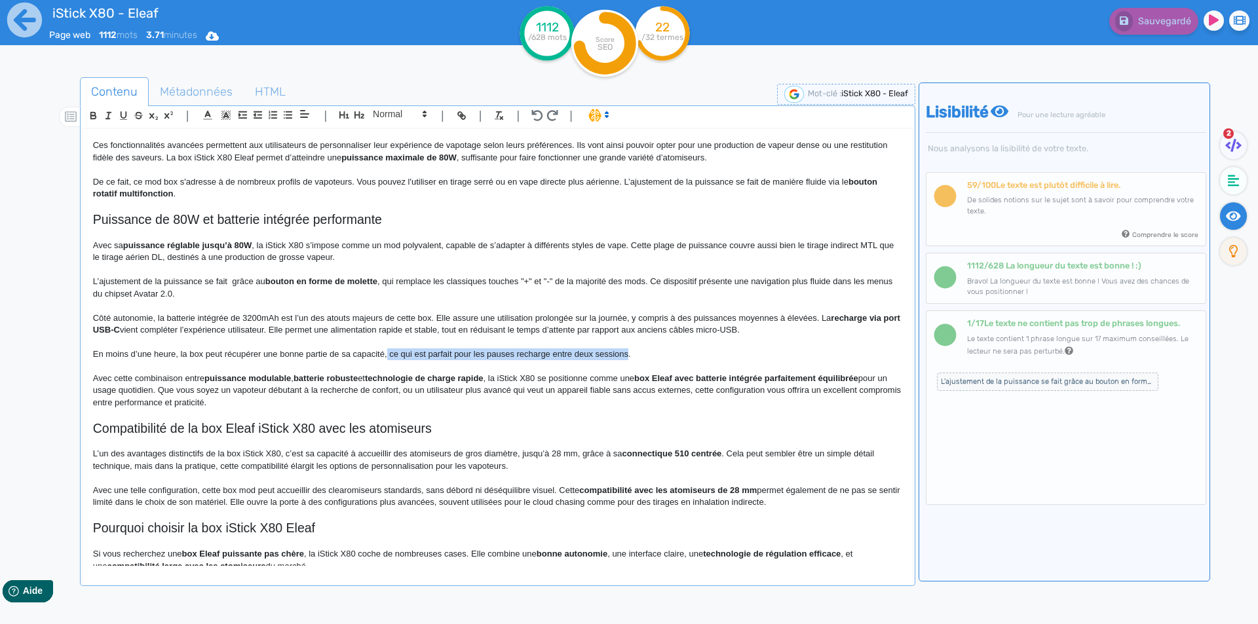
drag, startPoint x: 386, startPoint y: 355, endPoint x: 603, endPoint y: 354, distance: 217.5
click at [603, 354] on p "En moins d’une heure, la box peut récupérer une bonne partie de sa capacité, ce…" at bounding box center [497, 355] width 809 height 12
click at [451, 354] on p "En moins d’une heure, la box peut récupérer une bonne partie de sa capacité." at bounding box center [497, 355] width 809 height 12
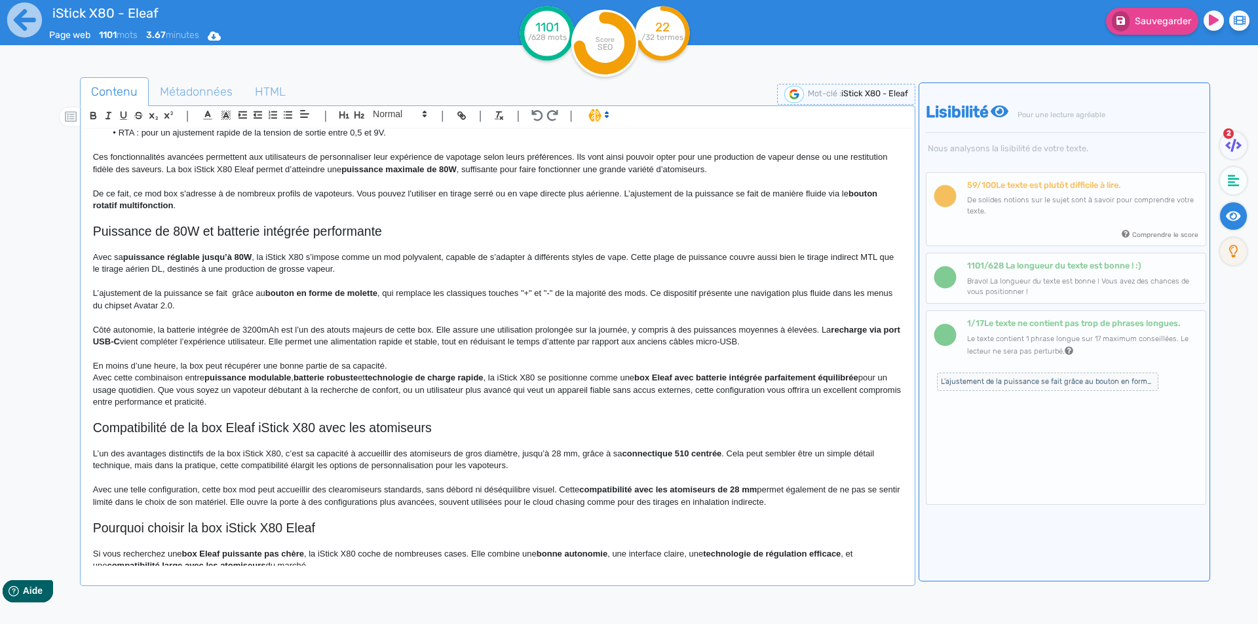
scroll to position [552, 0]
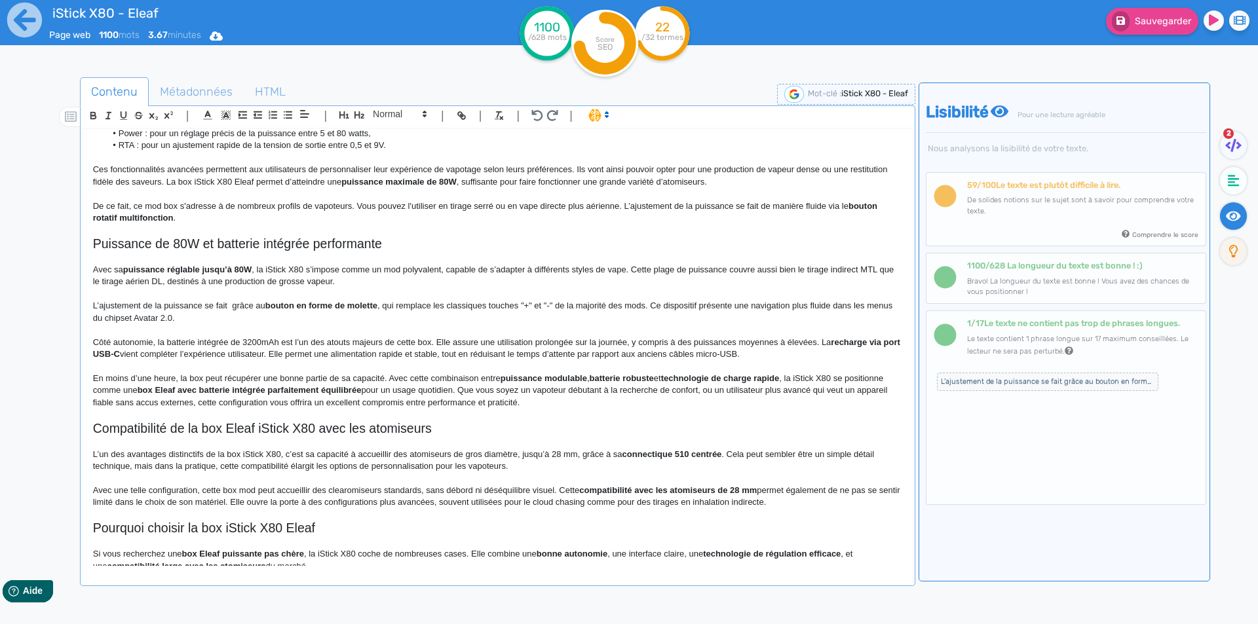
click at [527, 379] on strong "puissance modulable" at bounding box center [544, 378] width 86 height 10
click at [571, 374] on strong "puissance modulable" at bounding box center [544, 378] width 86 height 10
click at [571, 374] on p "En moins d’une heure, la box peut récupérer une bonne partie de sa capacité. Av…" at bounding box center [497, 391] width 809 height 36
click at [598, 376] on strong "batterie robuste" at bounding box center [576, 378] width 64 height 10
click at [598, 376] on p "En moins d’une heure, la box peut récupérer une bonne partie de sa capacité. Av…" at bounding box center [497, 391] width 809 height 36
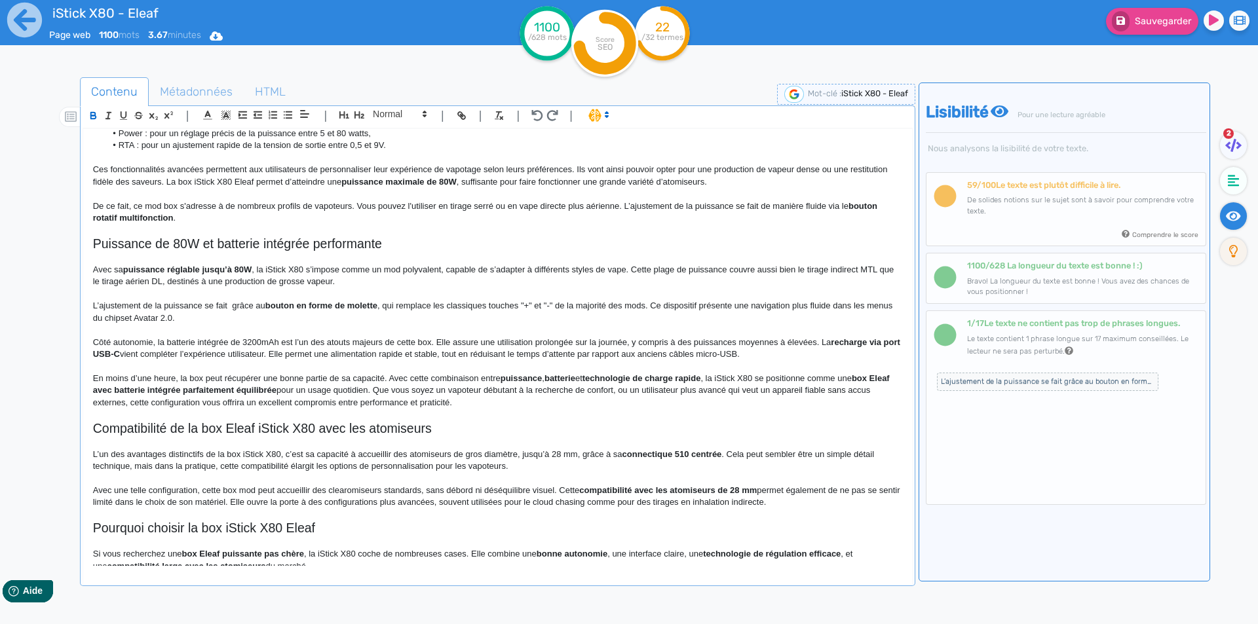
click at [617, 380] on strong "technologie de charge rapide" at bounding box center [641, 378] width 119 height 10
click at [520, 376] on strong "puissance" at bounding box center [522, 378] width 42 height 10
drag, startPoint x: 520, startPoint y: 376, endPoint x: 628, endPoint y: 381, distance: 108.2
click at [543, 381] on strong "puissance" at bounding box center [522, 378] width 42 height 10
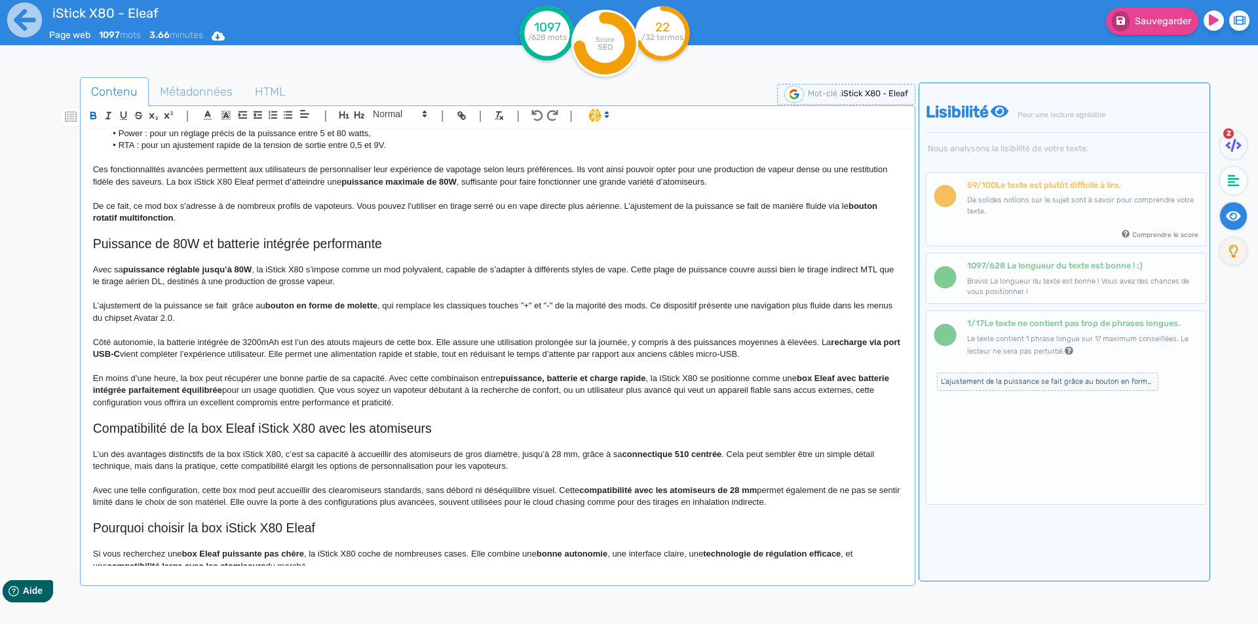
click at [628, 386] on p "En moins d’une heure, la box peut récupérer une bonne partie de sa capacité. Av…" at bounding box center [497, 391] width 809 height 36
click at [518, 380] on strong "puissance, batterie et charge rapide" at bounding box center [573, 378] width 145 height 10
drag, startPoint x: 518, startPoint y: 380, endPoint x: 642, endPoint y: 377, distance: 124.5
click at [645, 408] on p "En moins d’une heure, la box peut récupérer une bonne partie de sa capacité. Av…" at bounding box center [497, 391] width 809 height 36
click at [814, 377] on strong "box Eleaf avec batterie intégrée parfaitement équilibrée" at bounding box center [488, 384] width 791 height 22
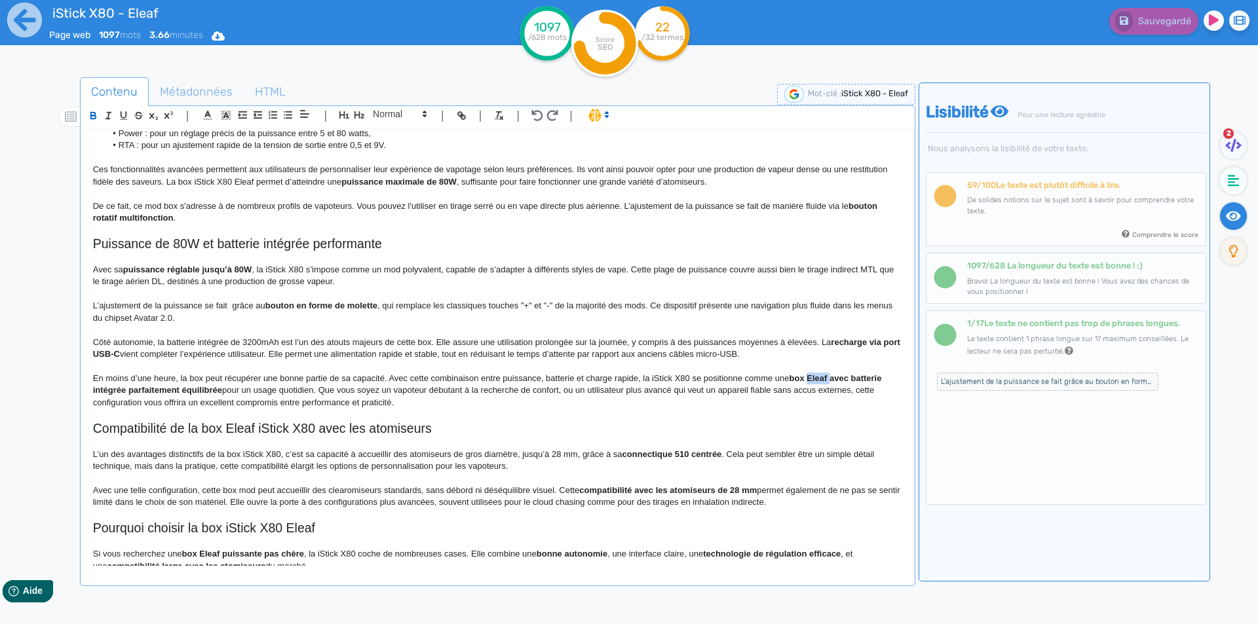
click at [814, 377] on strong "box Eleaf avec batterie intégrée parfaitement équilibrée" at bounding box center [488, 384] width 791 height 22
click at [814, 378] on strong "box avec batterie intégrée parfaitement équilibrée" at bounding box center [495, 384] width 804 height 22
drag, startPoint x: 814, startPoint y: 378, endPoint x: 248, endPoint y: 392, distance: 566.9
click at [248, 392] on p "En moins d’une heure, la box peut récupérer une bonne partie de sa capacité. Av…" at bounding box center [497, 391] width 809 height 36
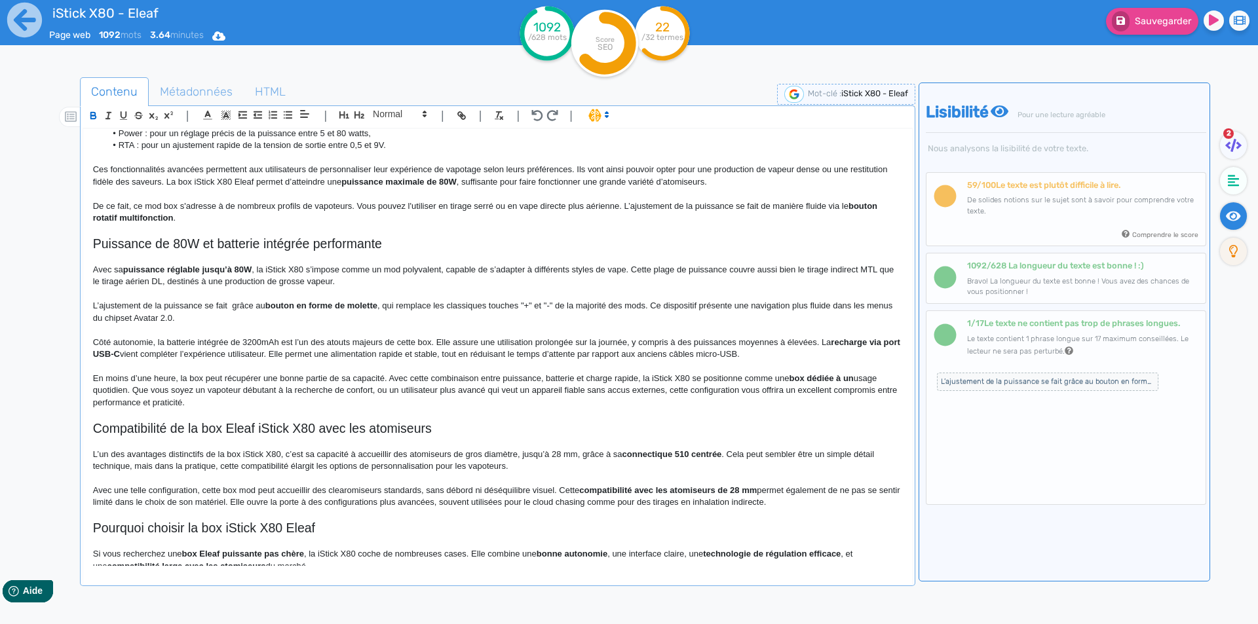
click at [799, 380] on strong "box dédiée à un" at bounding box center [822, 378] width 64 height 10
drag, startPoint x: 799, startPoint y: 380, endPoint x: 855, endPoint y: 384, distance: 56.5
click at [855, 384] on p "En moins d’une heure, la box peut récupérer une bonne partie de sa capacité. Av…" at bounding box center [497, 391] width 809 height 36
click at [795, 408] on p "En moins d’une heure, la box peut récupérer une bonne partie de sa capacité. Av…" at bounding box center [497, 391] width 809 height 36
click at [454, 392] on p "En moins d’une heure, la box peut récupérer une bonne partie de sa capacité. Av…" at bounding box center [497, 391] width 809 height 36
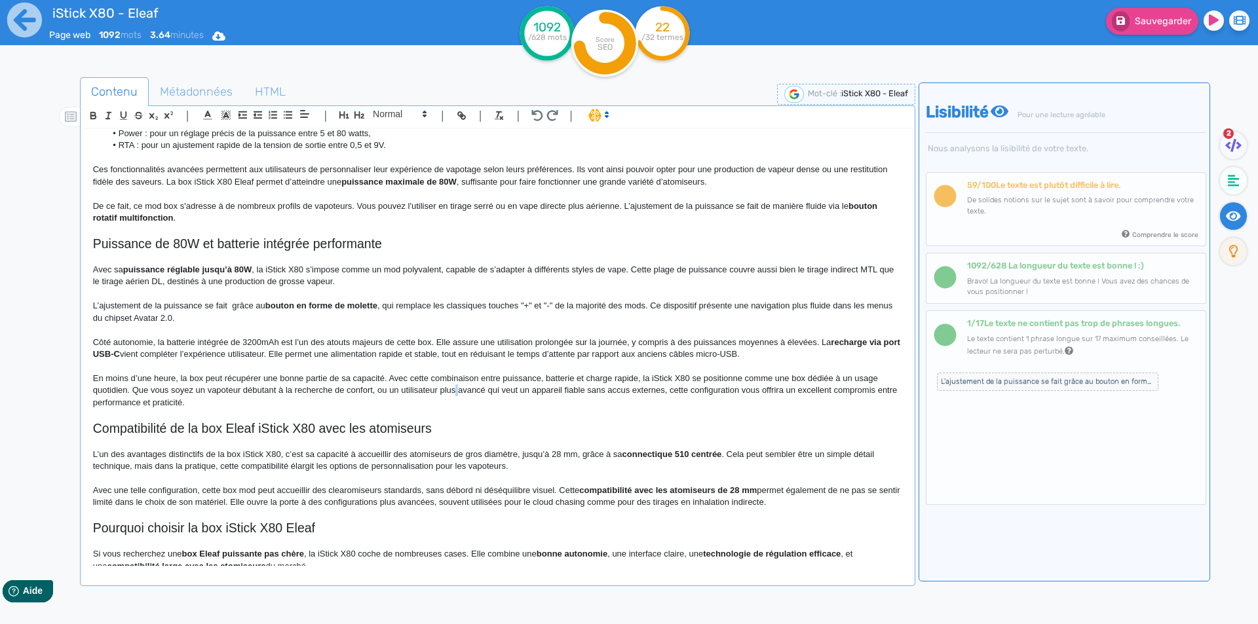
click at [453, 392] on p "En moins d’une heure, la box peut récupérer une bonne partie de sa capacité. Av…" at bounding box center [497, 391] width 809 height 36
click at [448, 392] on p "En moins d’une heure, la box peut récupérer une bonne partie de sa capacité. Av…" at bounding box center [497, 391] width 809 height 36
click at [685, 389] on p "En moins d’une heure, la box peut récupérer une bonne partie de sa capacité. Av…" at bounding box center [497, 391] width 809 height 36
click at [754, 390] on p "En moins d’une heure, la box peut récupérer une bonne partie de sa capacité. Av…" at bounding box center [497, 391] width 809 height 36
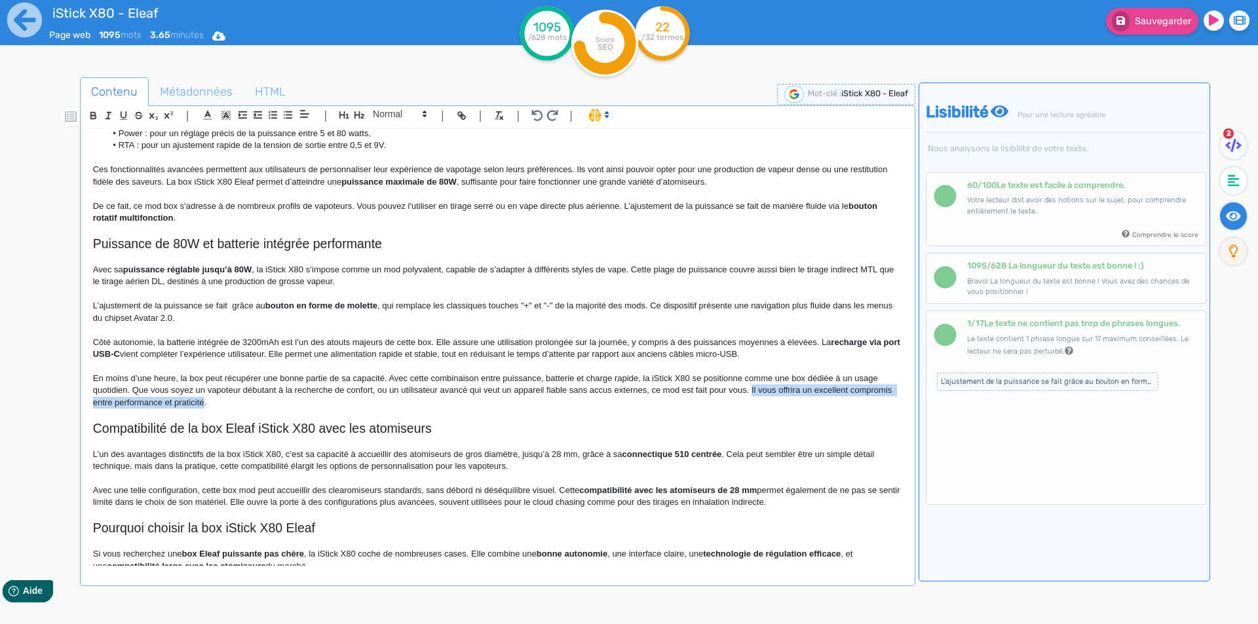
drag, startPoint x: 754, startPoint y: 390, endPoint x: 189, endPoint y: 407, distance: 565.7
click at [189, 407] on p "En moins d’une heure, la box peut récupérer une bonne partie de sa capacité. Av…" at bounding box center [497, 391] width 809 height 36
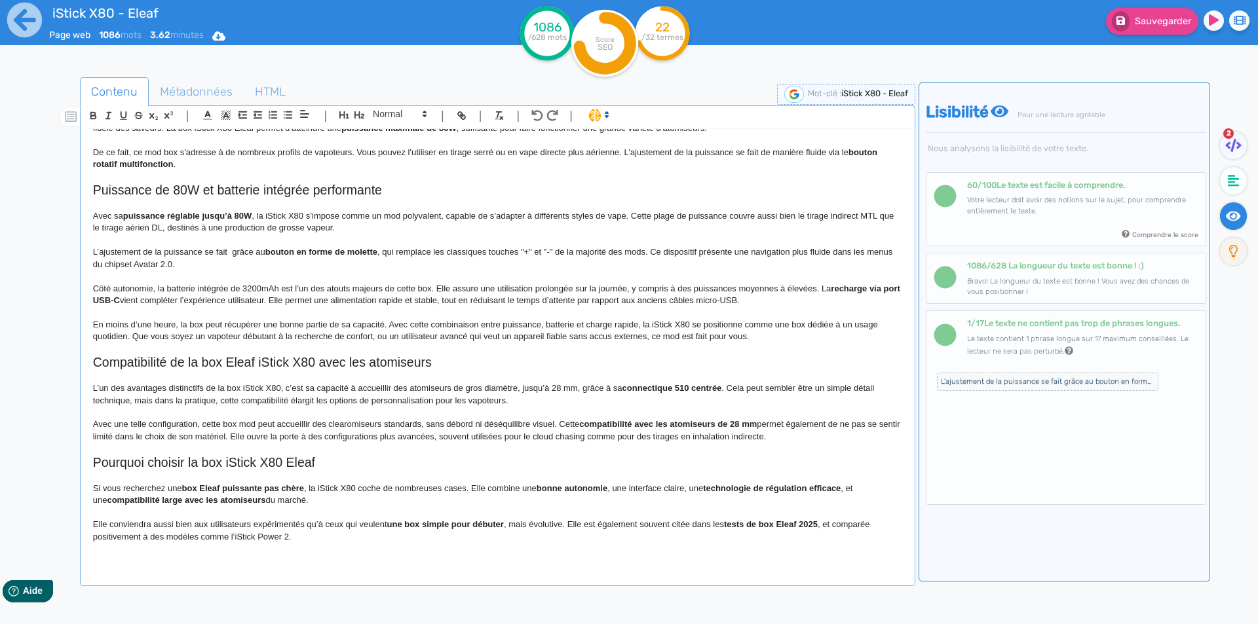
scroll to position [627, 0]
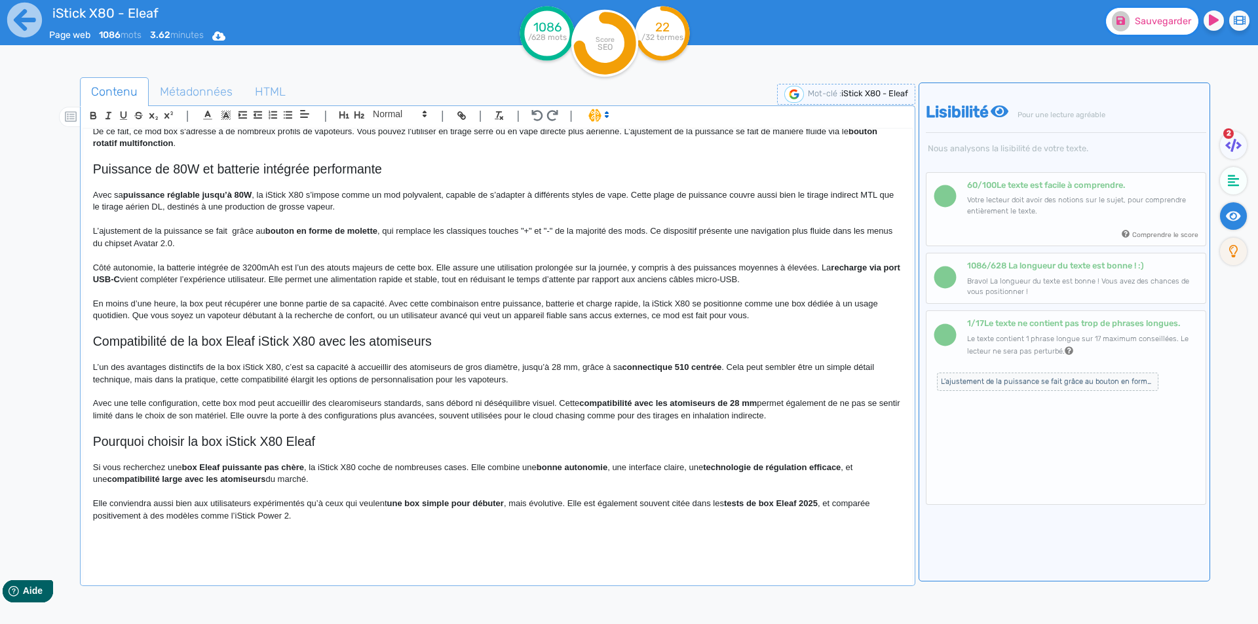
click at [1136, 18] on span "Sauvegarder" at bounding box center [1163, 21] width 56 height 11
click at [149, 440] on h2 "Pourquoi choisir la box iStick X80 Eleaf" at bounding box center [497, 441] width 809 height 15
copy h2 "Pourquoi choisir la box iStick X80 Eleaf"
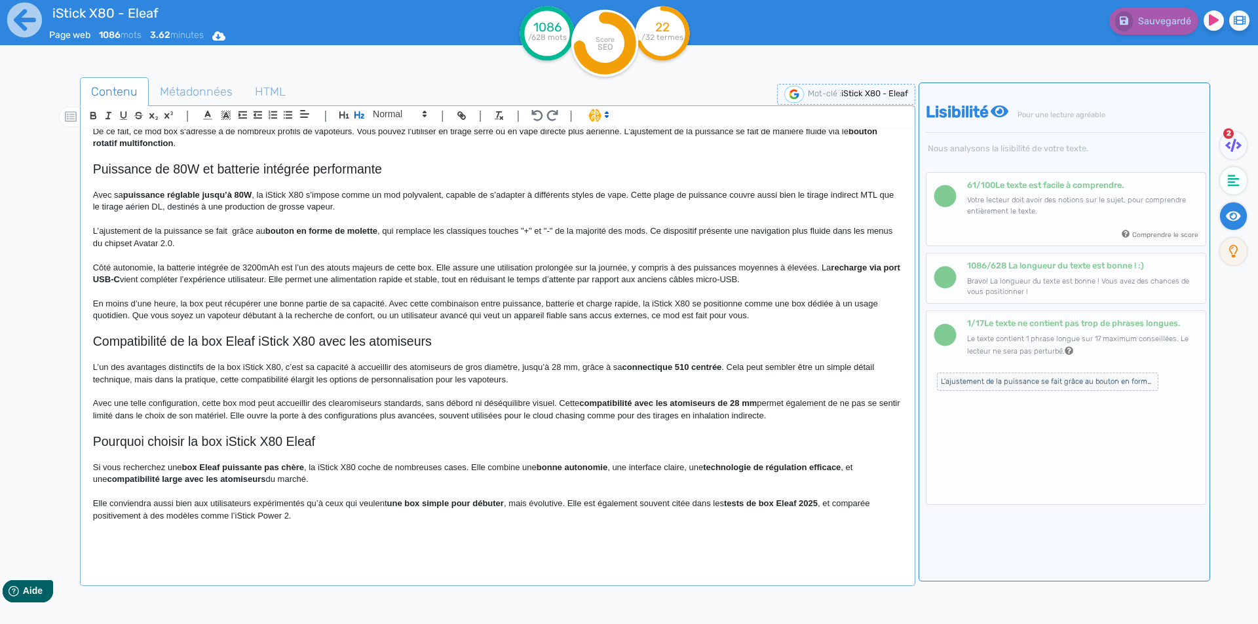
click at [89, 468] on div "iStick X80 - Eleaf Box Eleaf iStick X80 Eleaf Pensée pour accompagner les vapot…" at bounding box center [497, 347] width 829 height 437
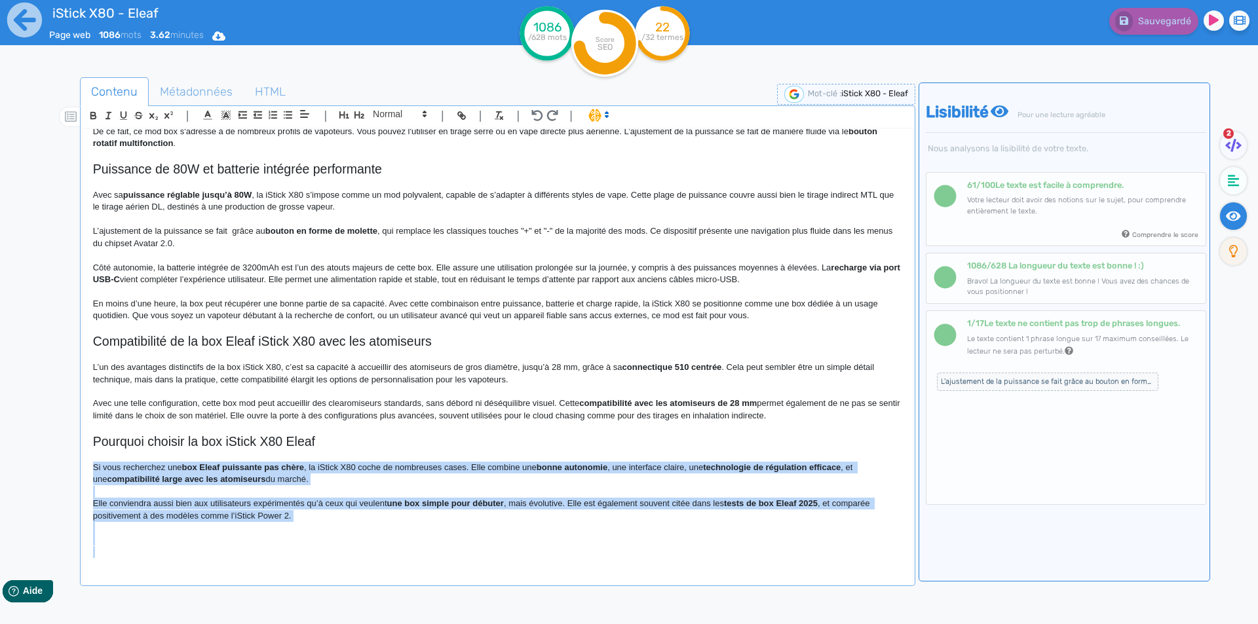
scroll to position [628, 0]
drag, startPoint x: 89, startPoint y: 468, endPoint x: 500, endPoint y: 590, distance: 428.7
click at [500, 590] on div "Contenu Métadonnées HTML | | H3 H4 H5 H6 Normal | | | | iStick X80 - Eleaf Box …" at bounding box center [497, 392] width 835 height 630
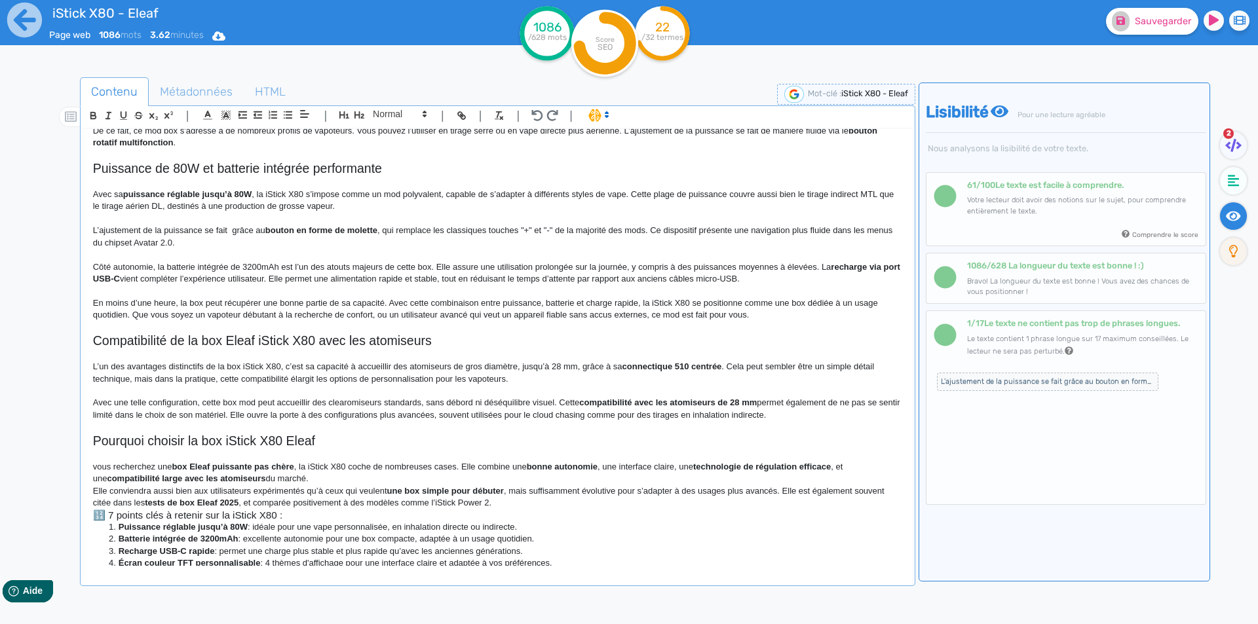
scroll to position [678, 0]
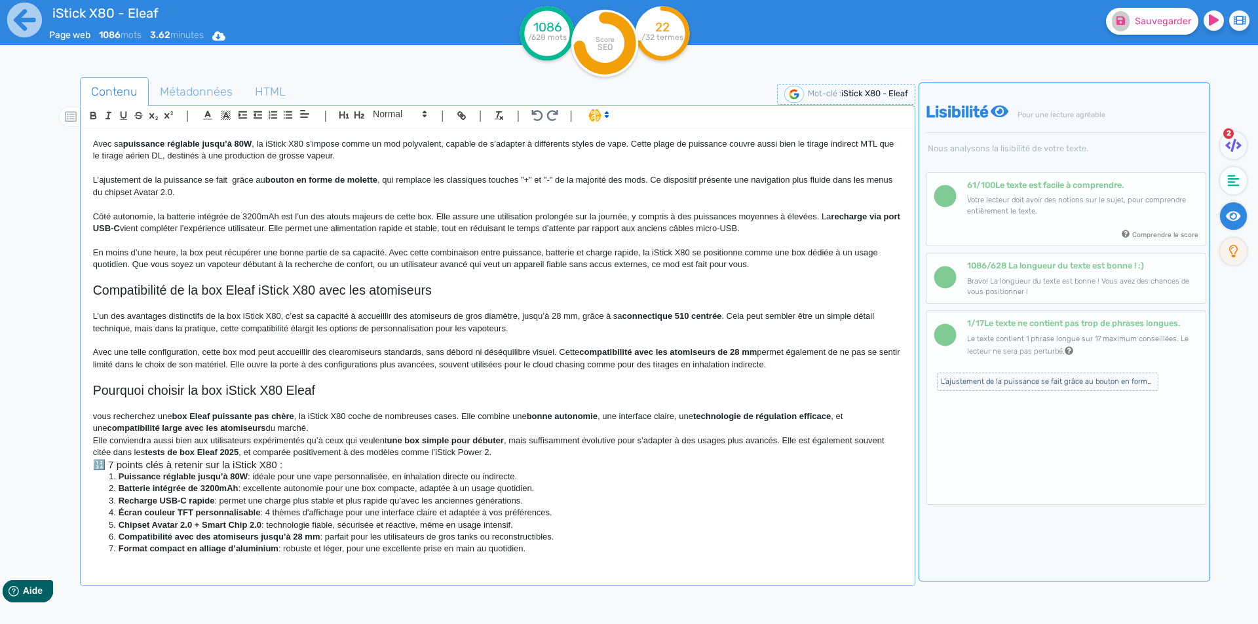
click at [98, 419] on p "vous recherchez une box Eleaf puissante pas chère , la iStick X80 coche de nomb…" at bounding box center [497, 423] width 809 height 24
click at [90, 418] on div "iStick X80 - Eleaf Box Eleaf iStick X80 Eleaf Pensée pour accompagner les vapot…" at bounding box center [497, 347] width 829 height 437
click at [190, 414] on strong "box Eleaf puissante pas chère" at bounding box center [234, 416] width 122 height 10
click at [169, 417] on p "Vous recherchez une box signée Eleaf pour compléter votre kit de vapotage ? L a…" at bounding box center [497, 423] width 809 height 24
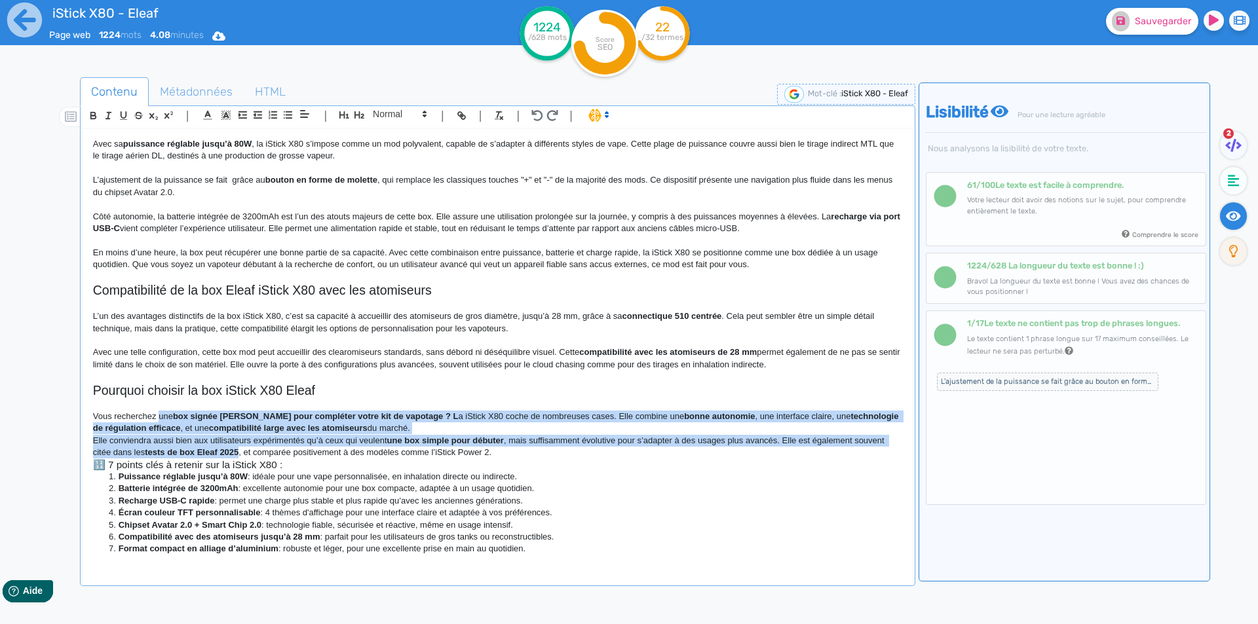
drag, startPoint x: 169, startPoint y: 417, endPoint x: 238, endPoint y: 455, distance: 78.9
click at [238, 455] on div "iStick X80 - Eleaf Box Eleaf iStick X80 Eleaf Pensée pour accompagner les vapot…" at bounding box center [497, 347] width 829 height 437
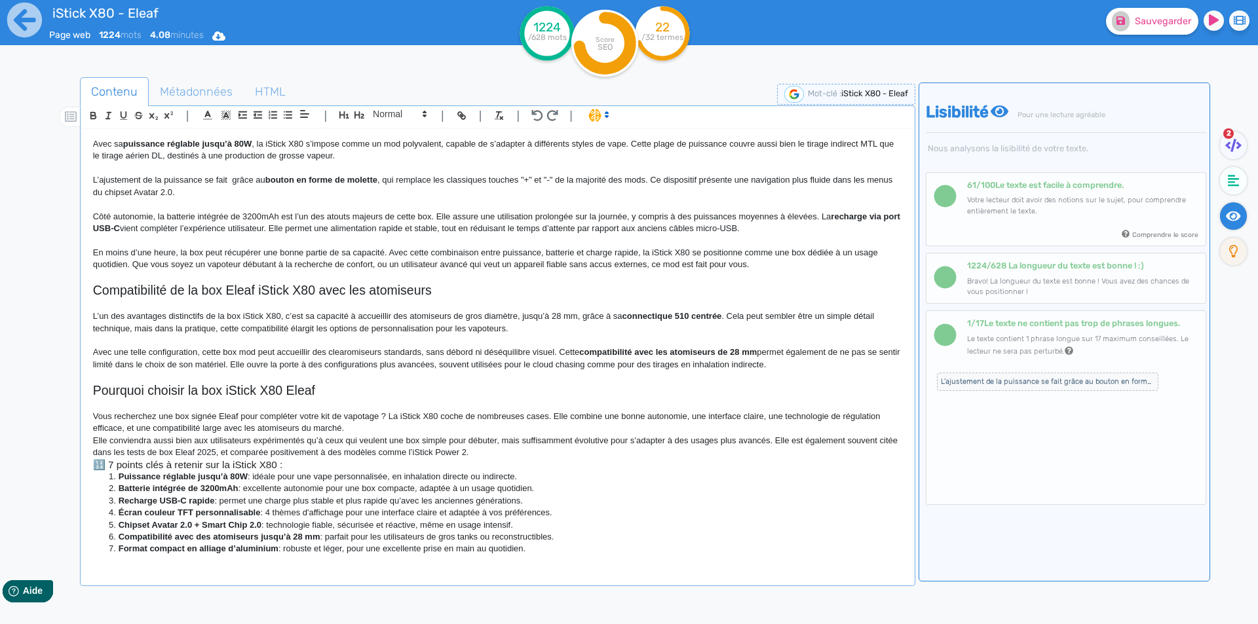
click at [265, 455] on p "Elle conviendra aussi bien aux utilisateurs expérimentés qu’à ceux qui veulent …" at bounding box center [497, 447] width 809 height 24
click at [624, 415] on p "Vous recherchez une box signée Eleaf pour compléter votre kit de vapotage ? La …" at bounding box center [497, 423] width 809 height 24
click at [776, 415] on p "Vous recherchez une box signée Eleaf pour compléter votre kit de vapotage ? La …" at bounding box center [497, 423] width 809 height 24
drag, startPoint x: 776, startPoint y: 415, endPoint x: 109, endPoint y: 429, distance: 667.1
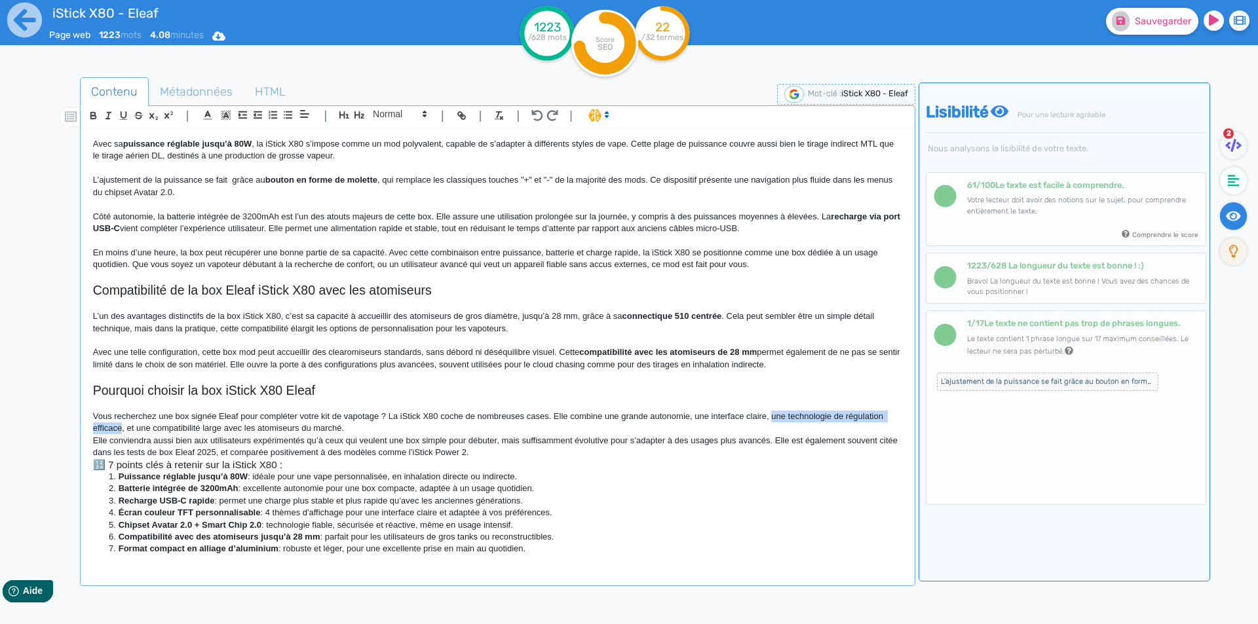
click at [109, 429] on p "Vous recherchez une box signée Eleaf pour compléter votre kit de vapotage ? La …" at bounding box center [497, 423] width 809 height 24
click at [128, 429] on p "Vous recherchez une box signée Eleaf pour compléter votre kit de vapotage ? La …" at bounding box center [497, 423] width 809 height 24
click at [201, 428] on p "Vous recherchez une box signée Eleaf pour compléter votre kit de vapotage ? La …" at bounding box center [497, 423] width 809 height 24
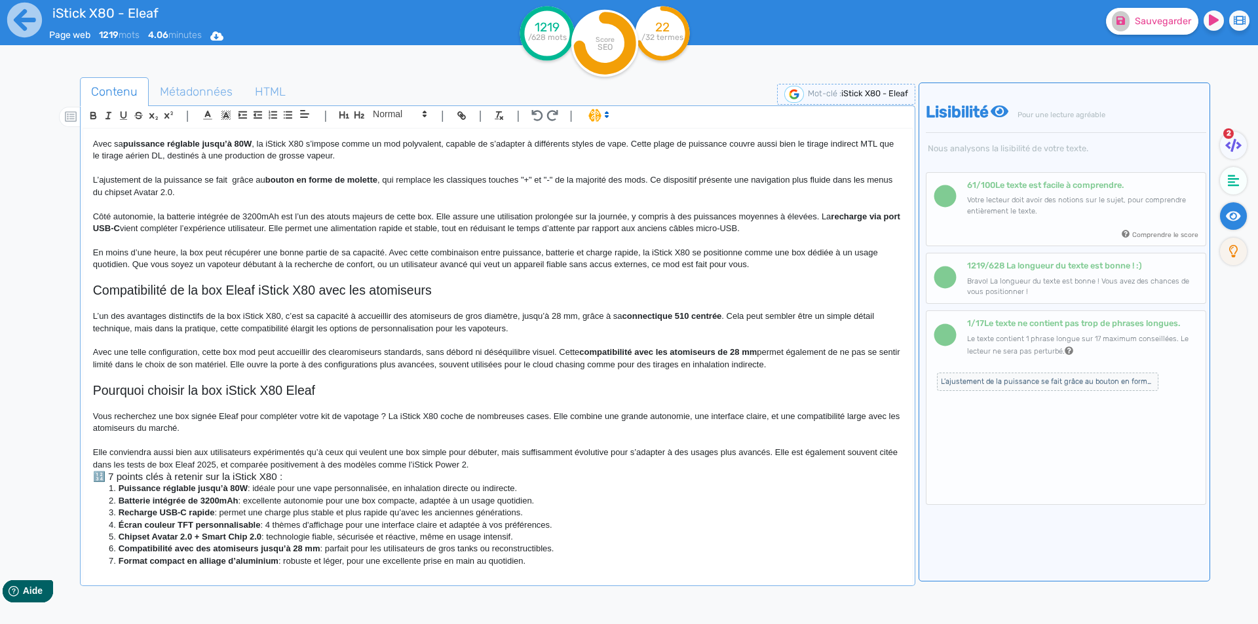
click at [148, 429] on p "Vous recherchez une box signée Eleaf pour compléter votre kit de vapotage ? La …" at bounding box center [497, 423] width 809 height 24
click at [119, 426] on p "Vous recherchez une box signée Eleaf pour compléter votre kit de vapotage ? La …" at bounding box center [497, 423] width 809 height 24
click at [120, 449] on p "Elle conviendra aussi bien aux utilisateurs expérimentés qu’à ceux qui veulent …" at bounding box center [497, 459] width 809 height 24
click at [120, 451] on p "Elle conviendra aussi bien aux utilisateurs expérimentés qu’à ceux qui veulent …" at bounding box center [497, 459] width 809 height 24
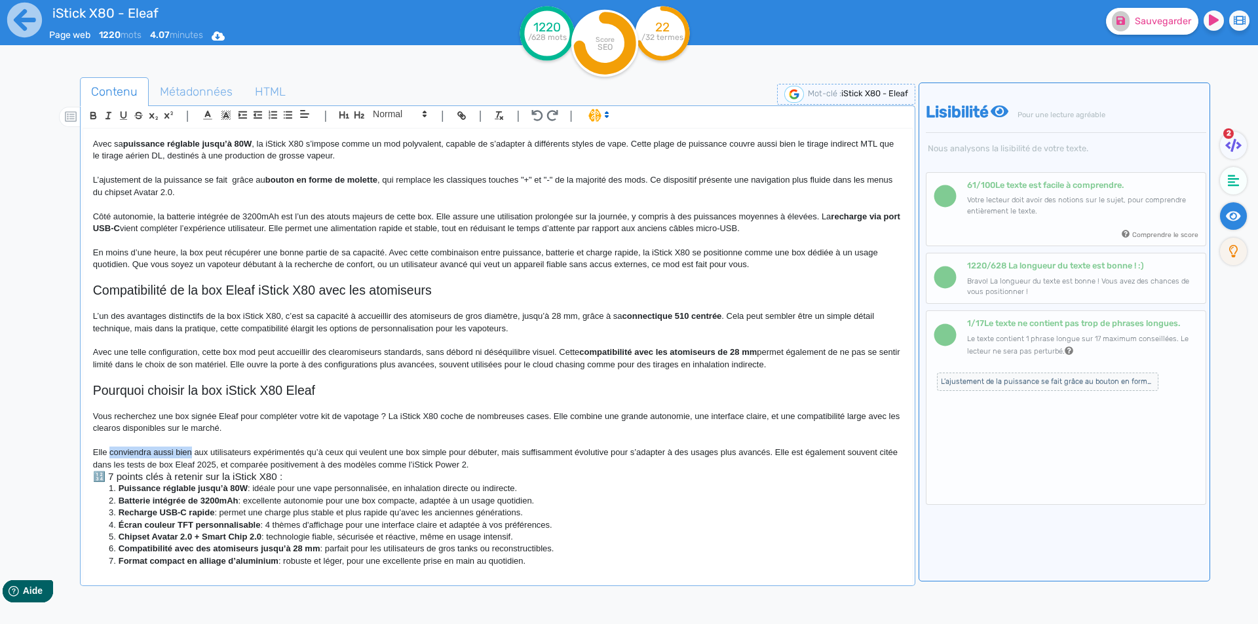
drag, startPoint x: 120, startPoint y: 451, endPoint x: 182, endPoint y: 451, distance: 62.2
click at [182, 451] on p "Elle conviendra aussi bien aux utilisateurs expérimentés qu’à ceux qui veulent …" at bounding box center [497, 459] width 809 height 24
click at [501, 452] on p "Elle se destine aussi bien aux utilisateurs expérimentés qu’à ceux qui veulent …" at bounding box center [497, 459] width 809 height 24
drag, startPoint x: 501, startPoint y: 452, endPoint x: 753, endPoint y: 455, distance: 252.3
click at [753, 455] on p "Elle se destine aussi bien aux utilisateurs expérimentés qu’à ceux qui veulent …" at bounding box center [497, 459] width 809 height 24
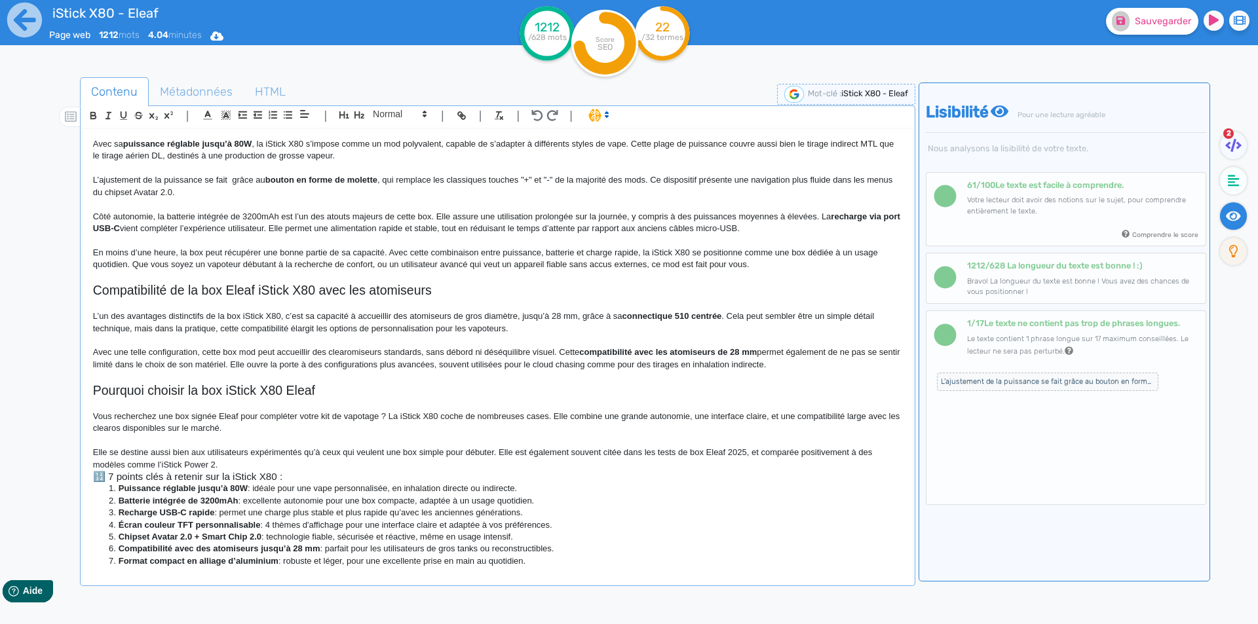
click at [502, 455] on p "Elle se destine aussi bien aux utilisateurs expérimentés qu’à ceux qui veulent …" at bounding box center [497, 459] width 809 height 24
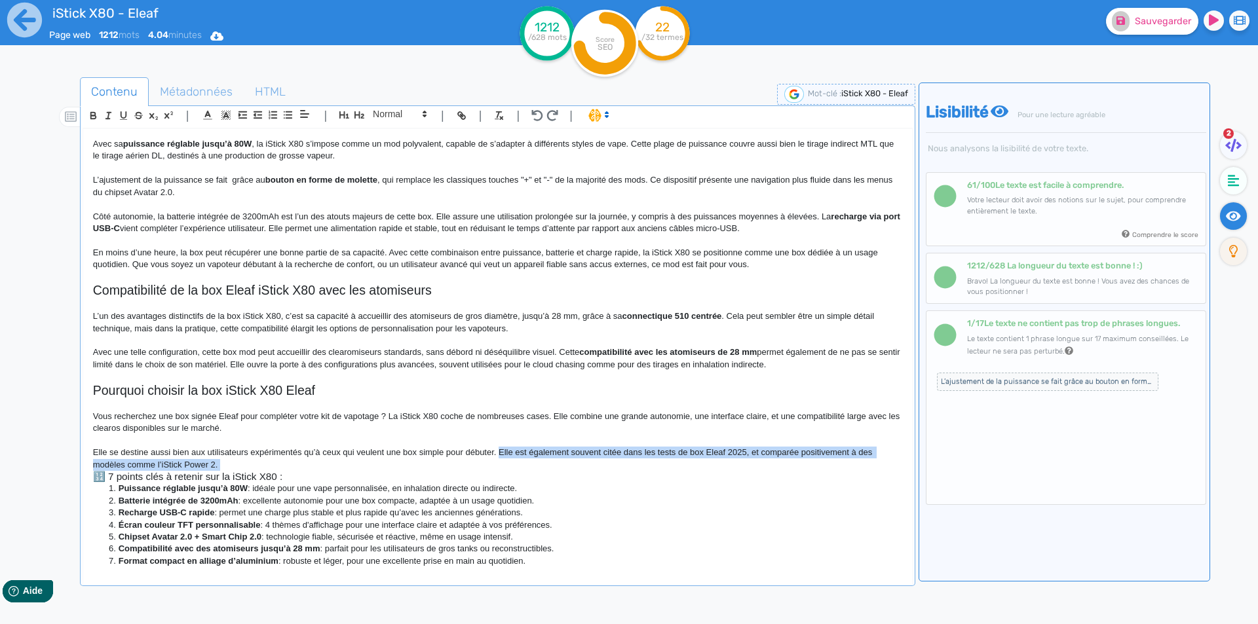
drag, startPoint x: 502, startPoint y: 455, endPoint x: 392, endPoint y: 465, distance: 109.9
click at [392, 465] on p "Elle se destine aussi bien aux utilisateurs expérimentés qu’à ceux qui veulent …" at bounding box center [497, 459] width 809 height 24
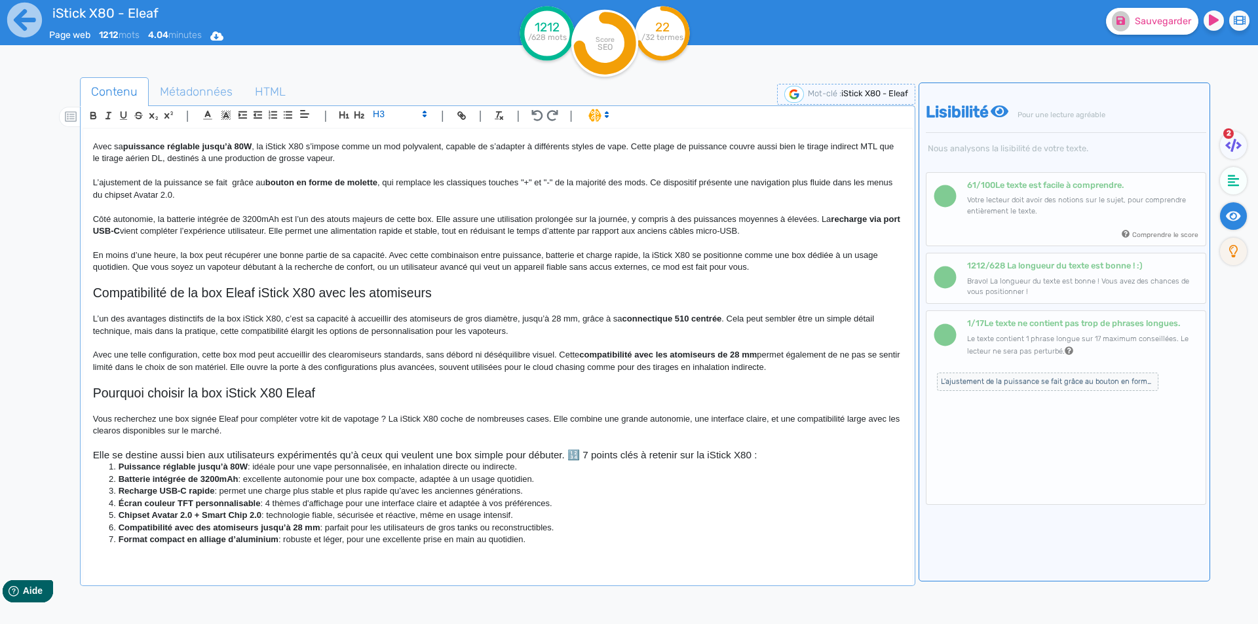
scroll to position [676, 0]
click at [572, 454] on h3 "Elle se destine aussi bien aux utilisateurs expérimentés qu’à ceux qui veulent …" at bounding box center [497, 455] width 809 height 12
drag, startPoint x: 572, startPoint y: 454, endPoint x: 774, endPoint y: 456, distance: 202.5
click at [774, 456] on h3 "Elle se destine aussi bien aux utilisateurs expérimentés qu’à ceux qui veulent …" at bounding box center [497, 455] width 809 height 12
click at [402, 111] on span at bounding box center [399, 114] width 64 height 16
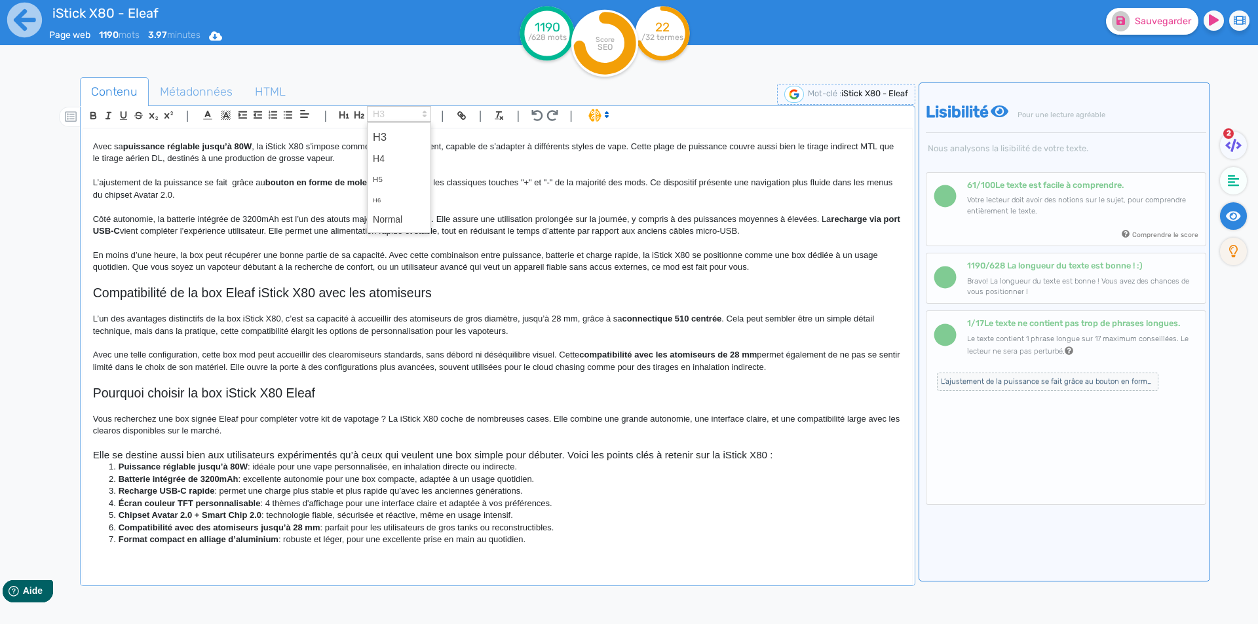
drag, startPoint x: 376, startPoint y: 216, endPoint x: 399, endPoint y: 240, distance: 33.8
click at [377, 216] on span at bounding box center [399, 220] width 52 height 20
click at [728, 465] on li "Puissance réglable jusqu’à 80W : idéale pour une vape personnalisée, en inhalat…" at bounding box center [503, 468] width 796 height 12
click at [715, 453] on p "Elle se destine aussi bien aux utilisateurs expérimentés qu’à ceux qui veulent …" at bounding box center [497, 455] width 809 height 12
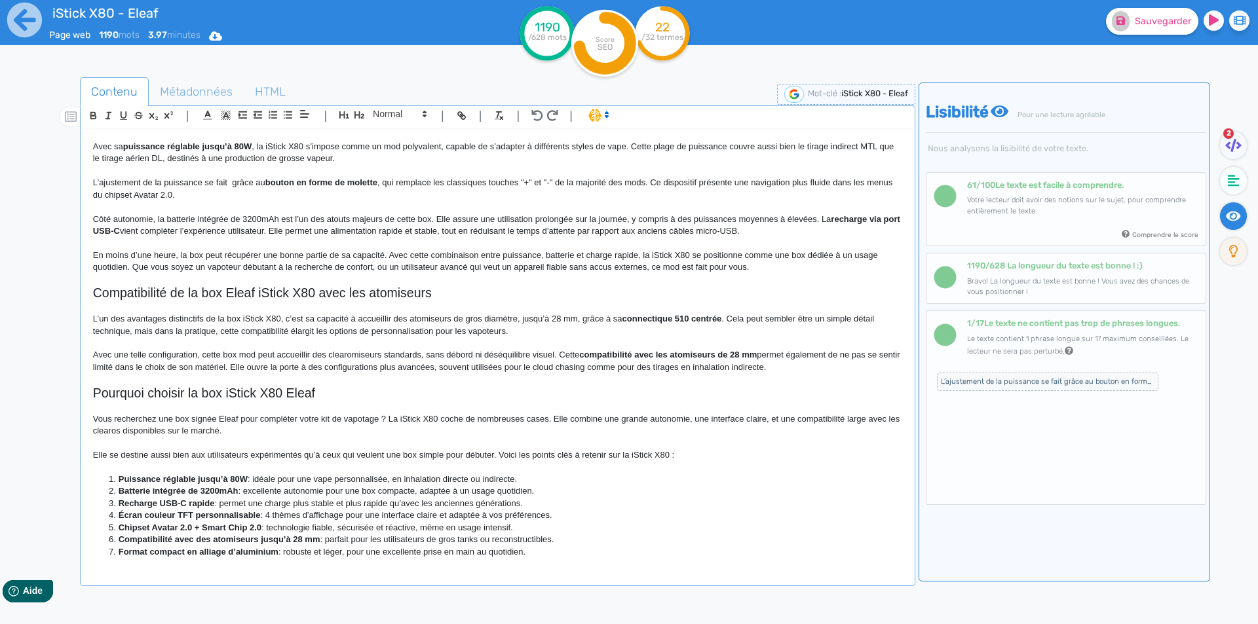
click at [134, 487] on strong "Batterie intégrée de 3200mAh" at bounding box center [179, 491] width 120 height 10
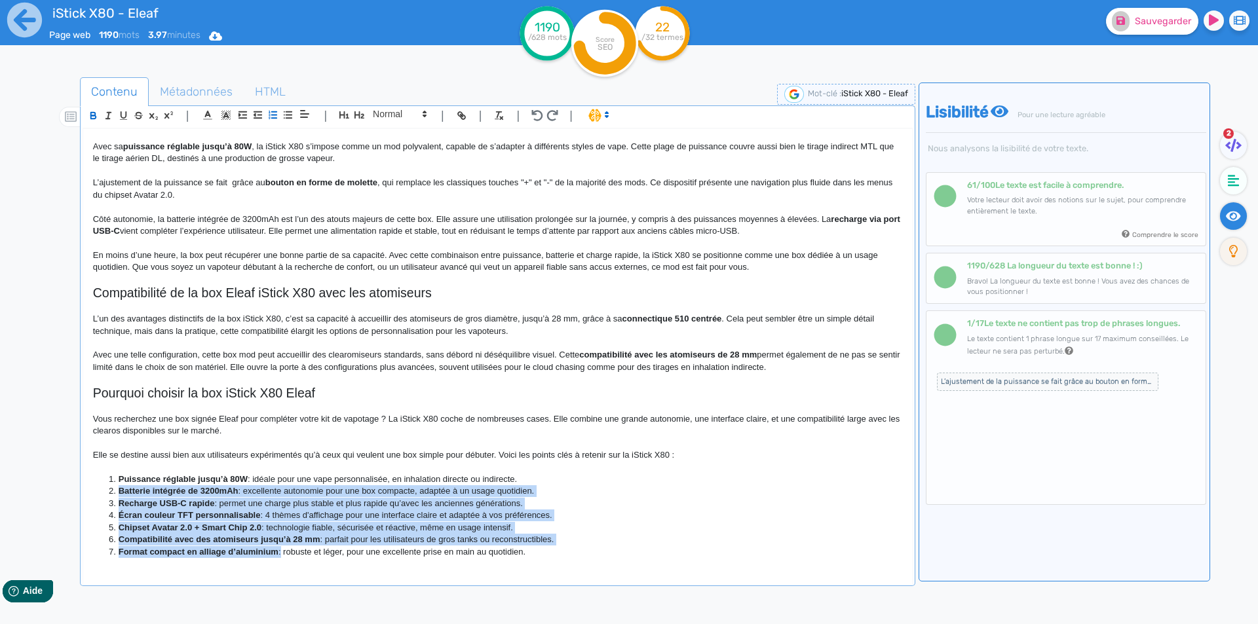
drag, startPoint x: 134, startPoint y: 487, endPoint x: 278, endPoint y: 546, distance: 155.1
click at [278, 546] on ol "Puissance réglable jusqu’à 80W : idéale pour une vape personnalisée, en inhalat…" at bounding box center [497, 516] width 809 height 85
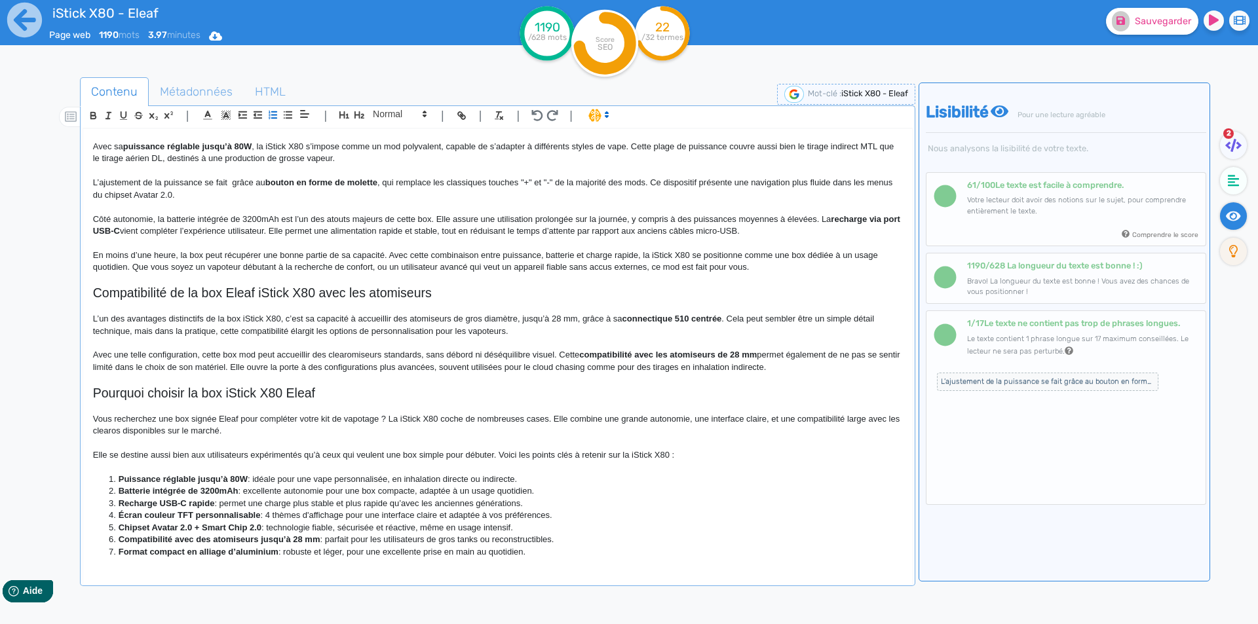
click at [132, 482] on strong "Puissance réglable jusqu’à 80W" at bounding box center [183, 479] width 129 height 10
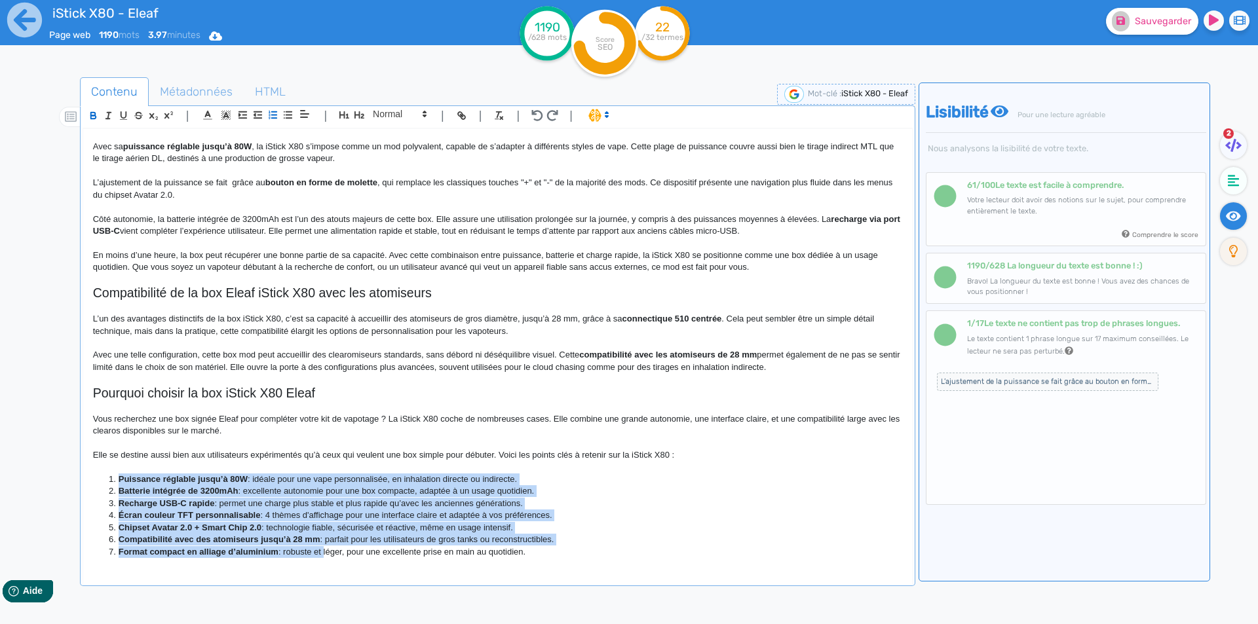
drag, startPoint x: 132, startPoint y: 482, endPoint x: 318, endPoint y: 552, distance: 198.6
click at [318, 552] on ol "Puissance réglable jusqu’à 80W : idéale pour une vape personnalisée, en inhalat…" at bounding box center [497, 516] width 809 height 85
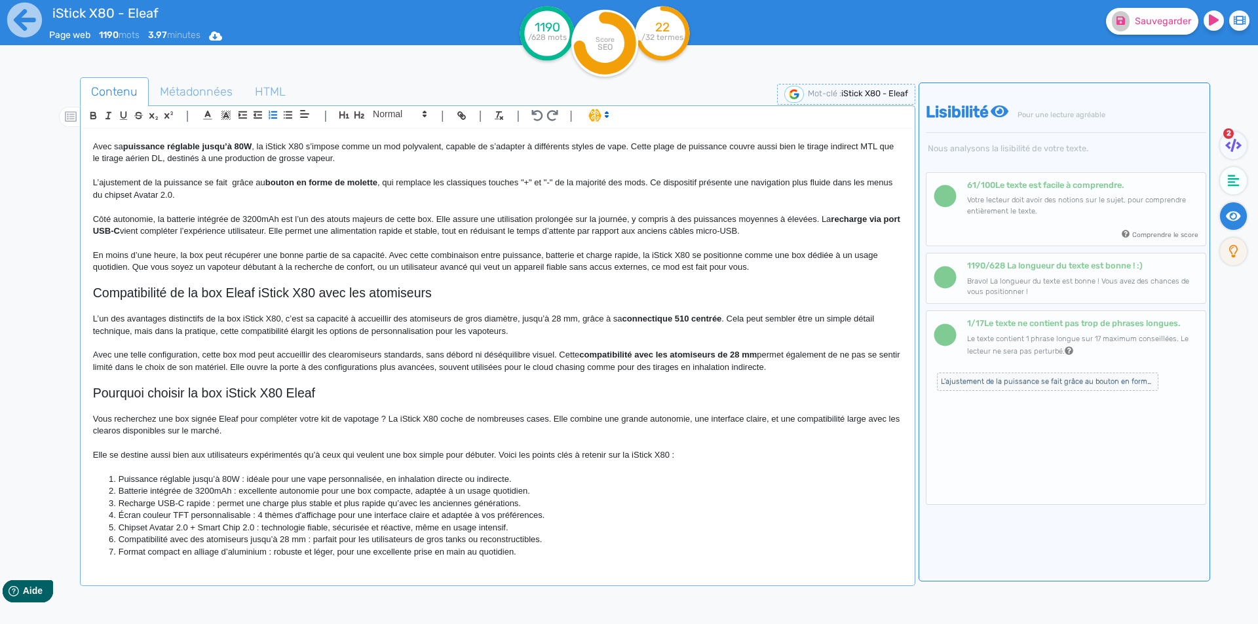
click at [318, 552] on li "Format compact en alliage d’aluminium : robuste et léger, pour une excellente p…" at bounding box center [503, 552] width 796 height 12
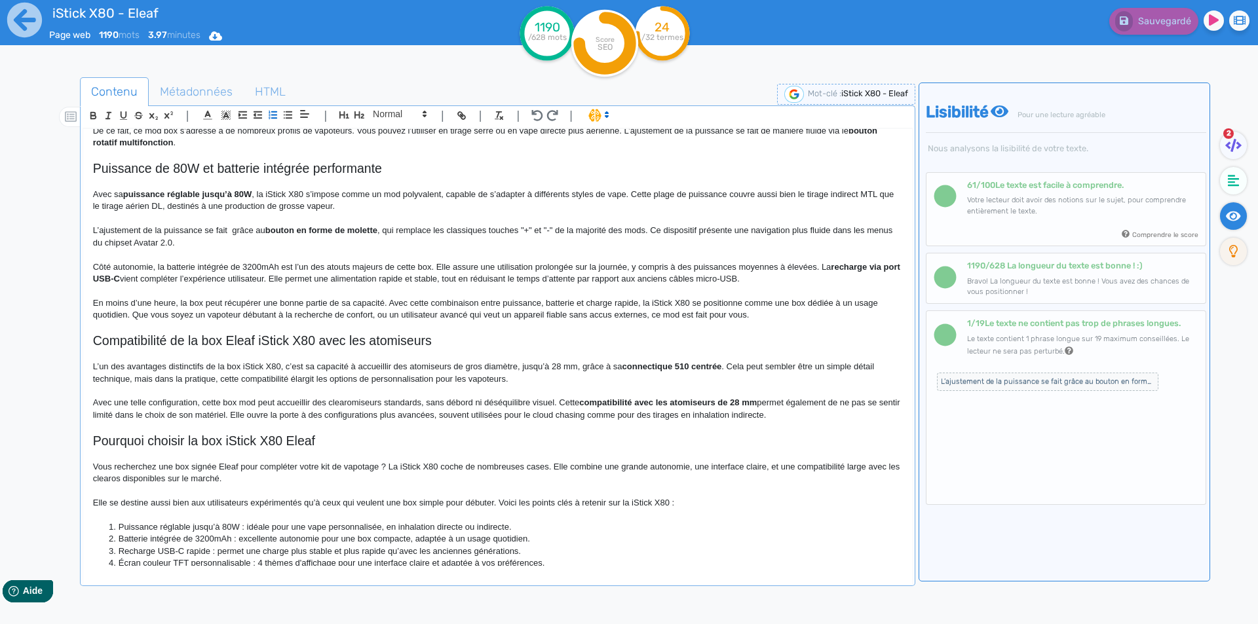
scroll to position [688, 0]
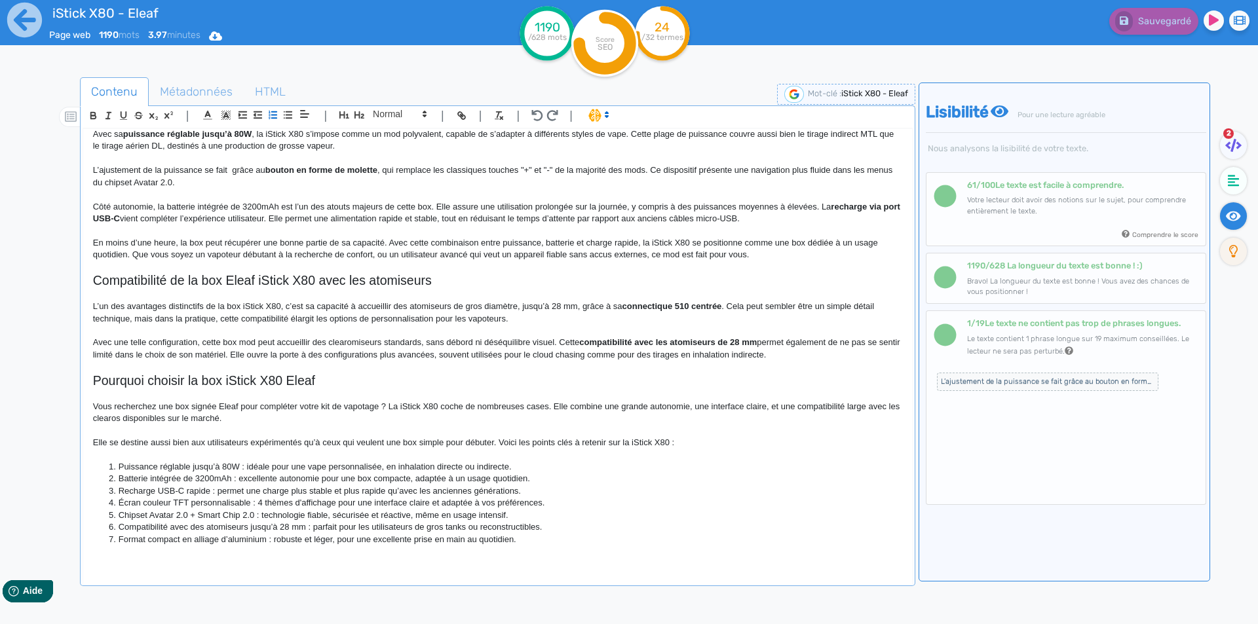
click at [123, 472] on ol "Puissance réglable jusqu’à 80W : idéale pour une vape personnalisée, en inhalat…" at bounding box center [497, 503] width 809 height 85
click at [125, 468] on li "Puissance réglable jusqu’à 80W : idéale pour une vape personnalisée, en inhalat…" at bounding box center [503, 467] width 796 height 12
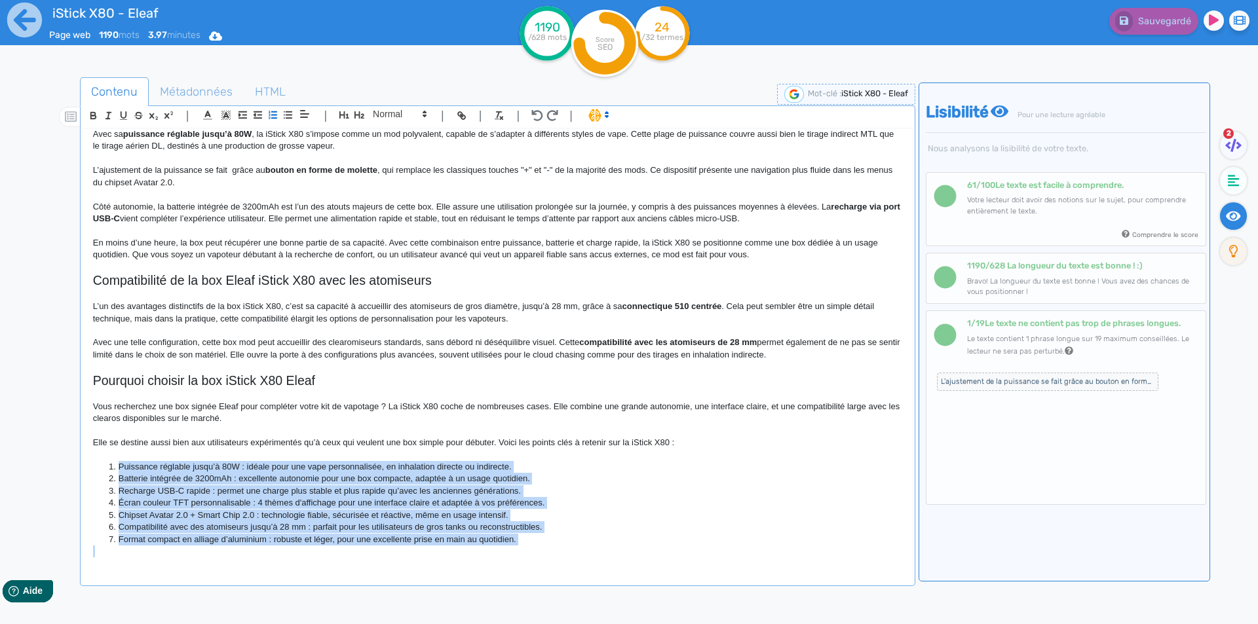
drag, startPoint x: 125, startPoint y: 468, endPoint x: 664, endPoint y: 604, distance: 555.4
click at [664, 604] on div "Contenu Métadonnées HTML | | H3 H4 H5 H6 Normal | | | | iStick X80 - Eleaf Box …" at bounding box center [497, 392] width 835 height 630
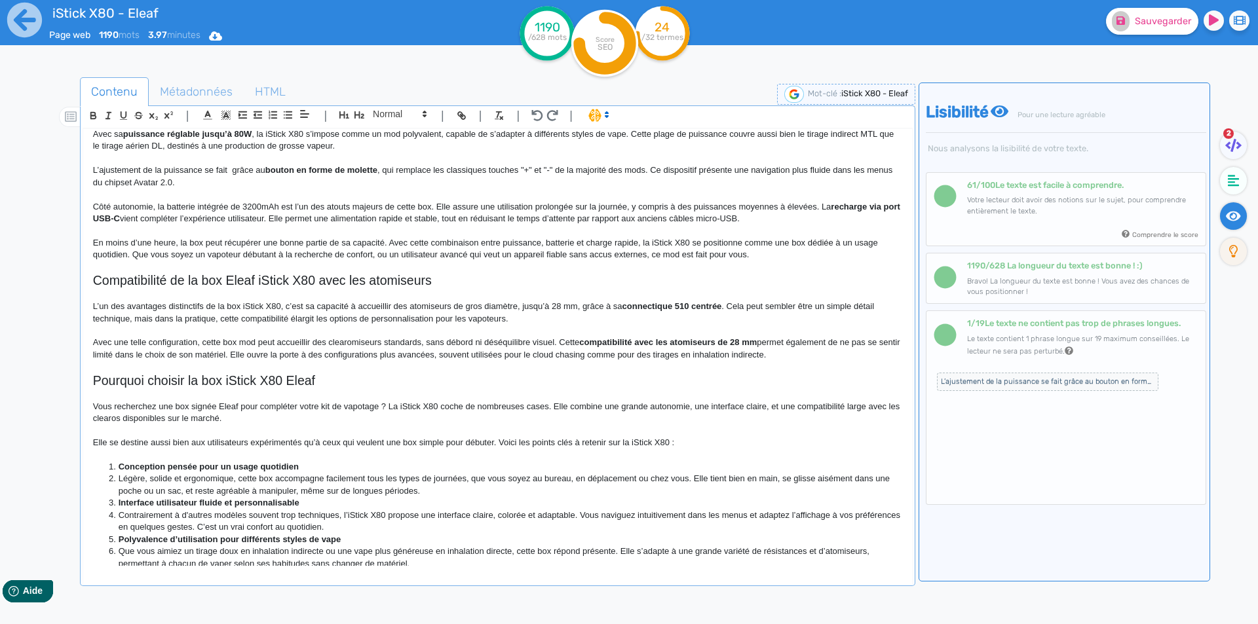
scroll to position [811, 0]
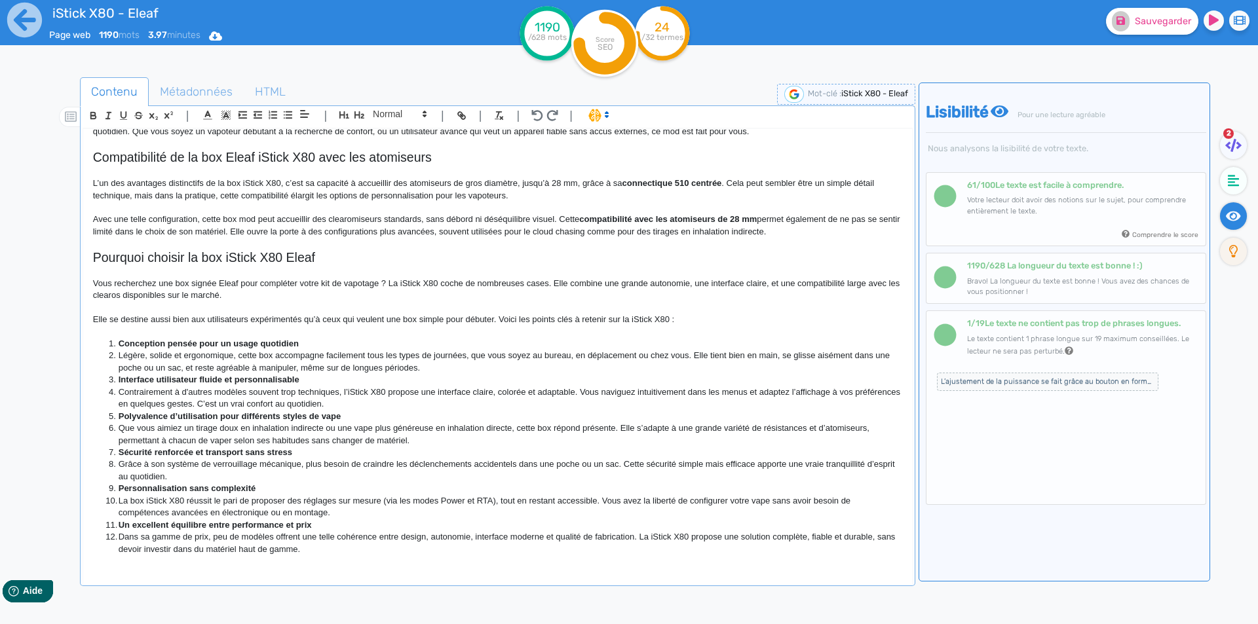
click at [316, 342] on li "Conception pensée pour un usage quotidien" at bounding box center [503, 344] width 796 height 12
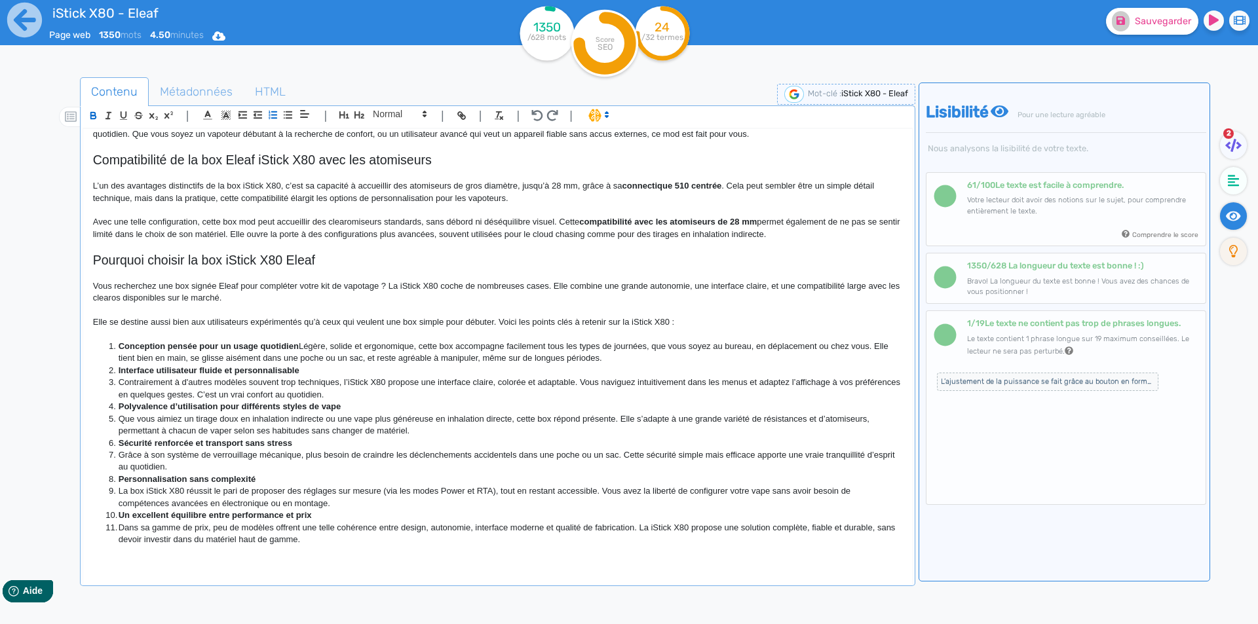
scroll to position [809, 0]
click at [149, 341] on strong "Conception pensée pour un usage quotidien : l" at bounding box center [214, 346] width 190 height 10
click at [140, 341] on strong "Conception pensée pour un usage quotidien : l" at bounding box center [214, 346] width 190 height 10
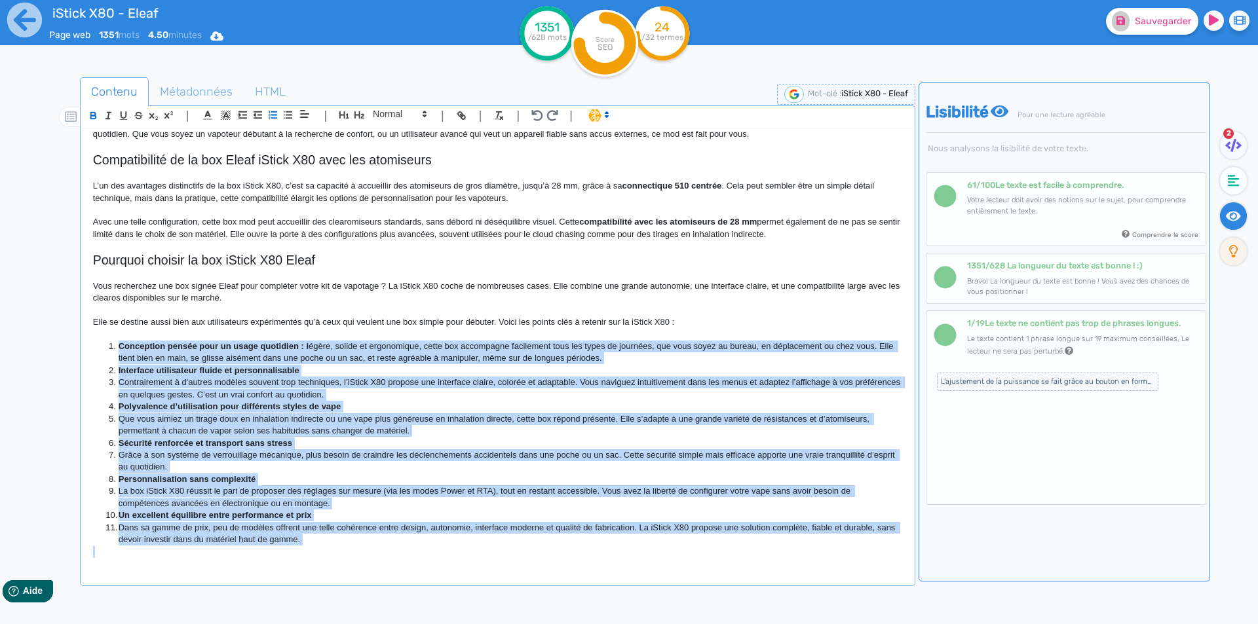
click at [333, 535] on ol "Conception pensée pour un usage quotidien : l égère, solide et ergonomique, cet…" at bounding box center [497, 444] width 809 height 206
click at [188, 375] on li "Interface utilisateur fluide et personnalisable" at bounding box center [503, 371] width 796 height 12
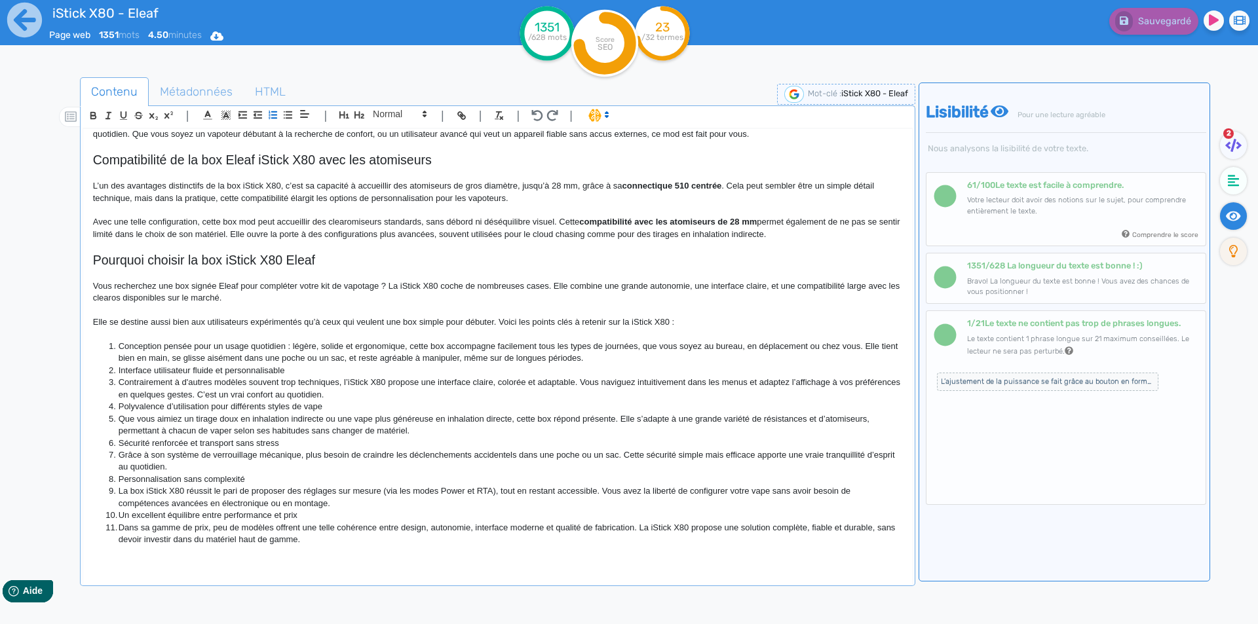
click at [583, 345] on li "Conception pensée pour un usage quotidien : légère, solide et ergonomique, cett…" at bounding box center [503, 353] width 796 height 24
drag, startPoint x: 583, startPoint y: 345, endPoint x: 617, endPoint y: 346, distance: 34.1
click at [617, 346] on li "Conception pensée pour un usage quotidien : légère, solide et ergonomique, cett…" at bounding box center [503, 353] width 796 height 24
click at [216, 358] on li "Conception pensée pour un usage quotidien : légère, solide et ergonomique, cett…" at bounding box center [503, 353] width 796 height 24
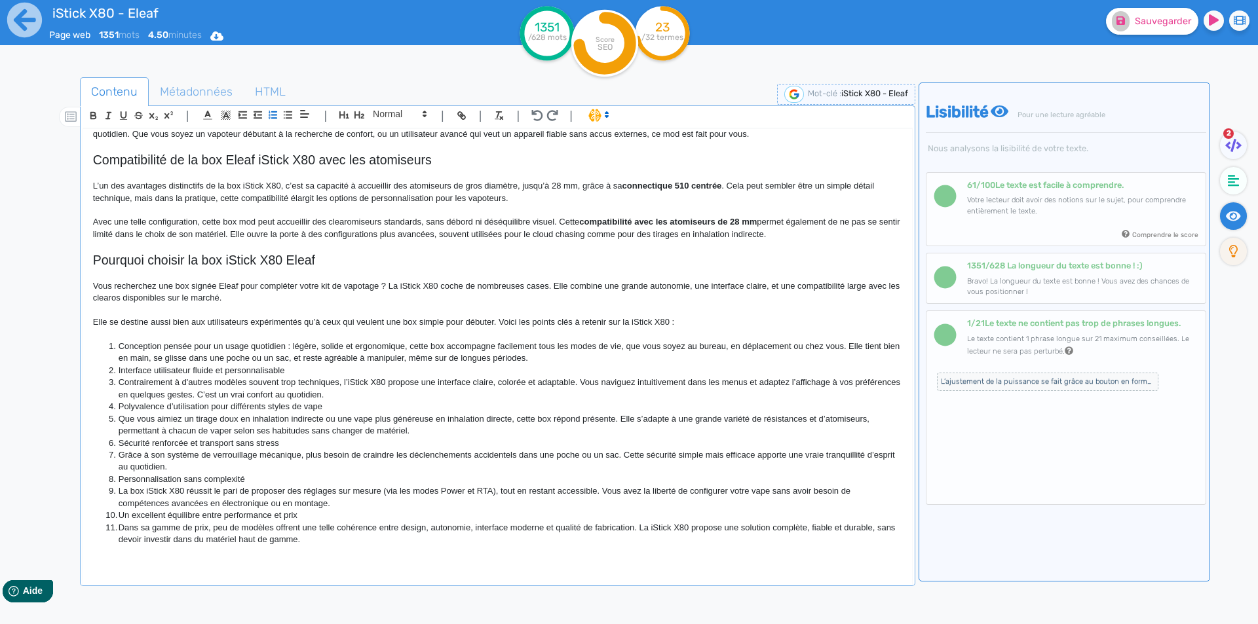
drag, startPoint x: 428, startPoint y: 360, endPoint x: 442, endPoint y: 356, distance: 15.1
click at [442, 359] on li "Conception pensée pour un usage quotidien : légère, solide et ergonomique, cett…" at bounding box center [503, 353] width 796 height 24
click at [442, 356] on li "Conception pensée pour un usage quotidien : légère, solide et ergonomique, cett…" at bounding box center [503, 353] width 796 height 24
click at [437, 358] on li "Conception pensée pour un usage quotidien : légère, solide et ergonomique, cett…" at bounding box center [503, 353] width 796 height 24
drag, startPoint x: 437, startPoint y: 358, endPoint x: 525, endPoint y: 360, distance: 88.5
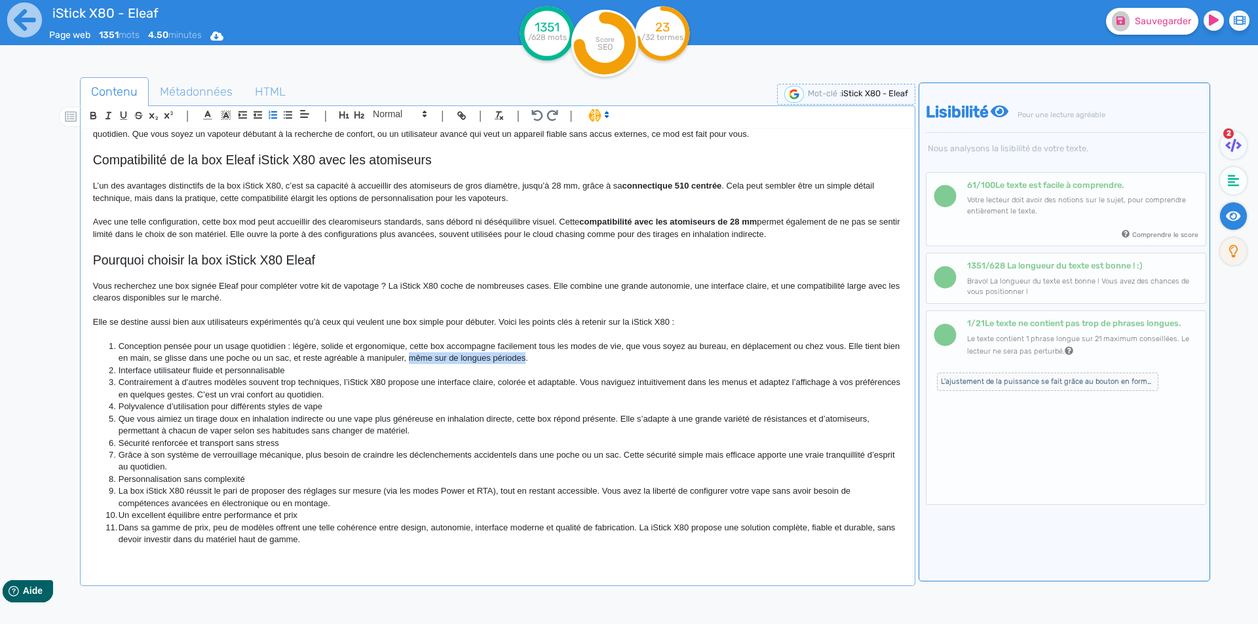
click at [525, 360] on li "Conception pensée pour un usage quotidien : légère, solide et ergonomique, cett…" at bounding box center [503, 353] width 796 height 24
click at [292, 369] on li "Interface utilisateur fluide et personnalisable" at bounding box center [503, 371] width 796 height 12
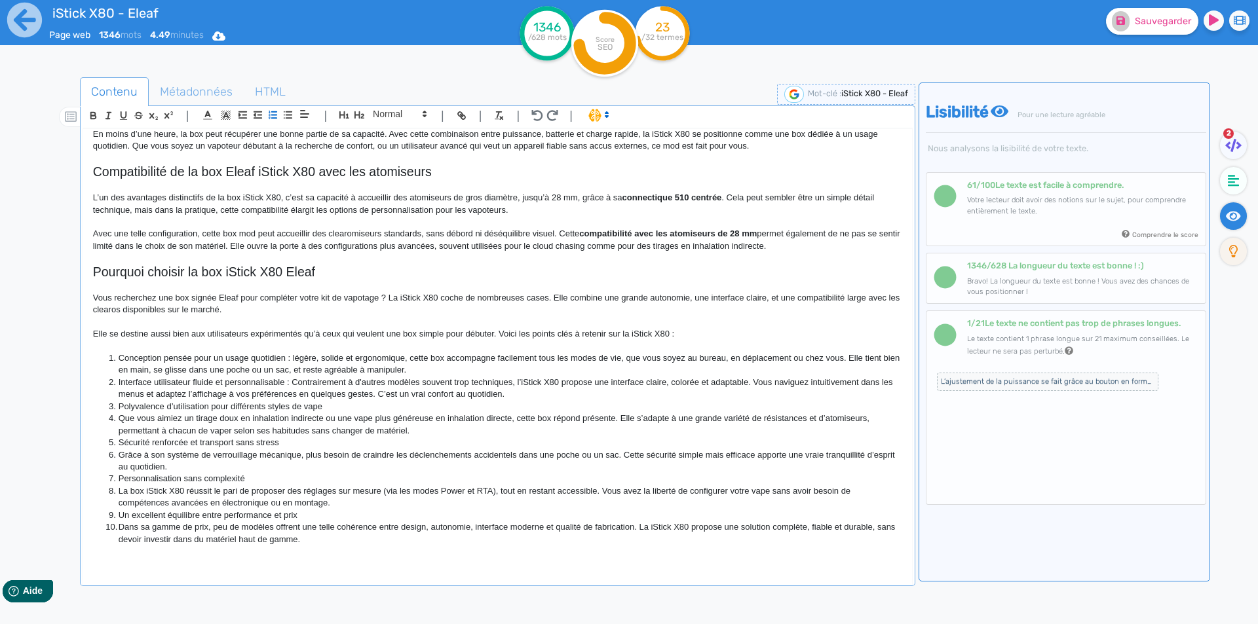
click at [307, 379] on li "Interface utilisateur fluide et personnalisable : Contrairement à d'autres modè…" at bounding box center [503, 389] width 796 height 24
drag, startPoint x: 307, startPoint y: 379, endPoint x: 496, endPoint y: 378, distance: 188.7
click at [496, 378] on li "Interface utilisateur fluide et personnalisable : Contrairement à d'autres modè…" at bounding box center [503, 389] width 796 height 24
click at [406, 384] on li "Interface utilisateur fluide et personnalisable : la iStick X80 propose une int…" at bounding box center [503, 389] width 796 height 24
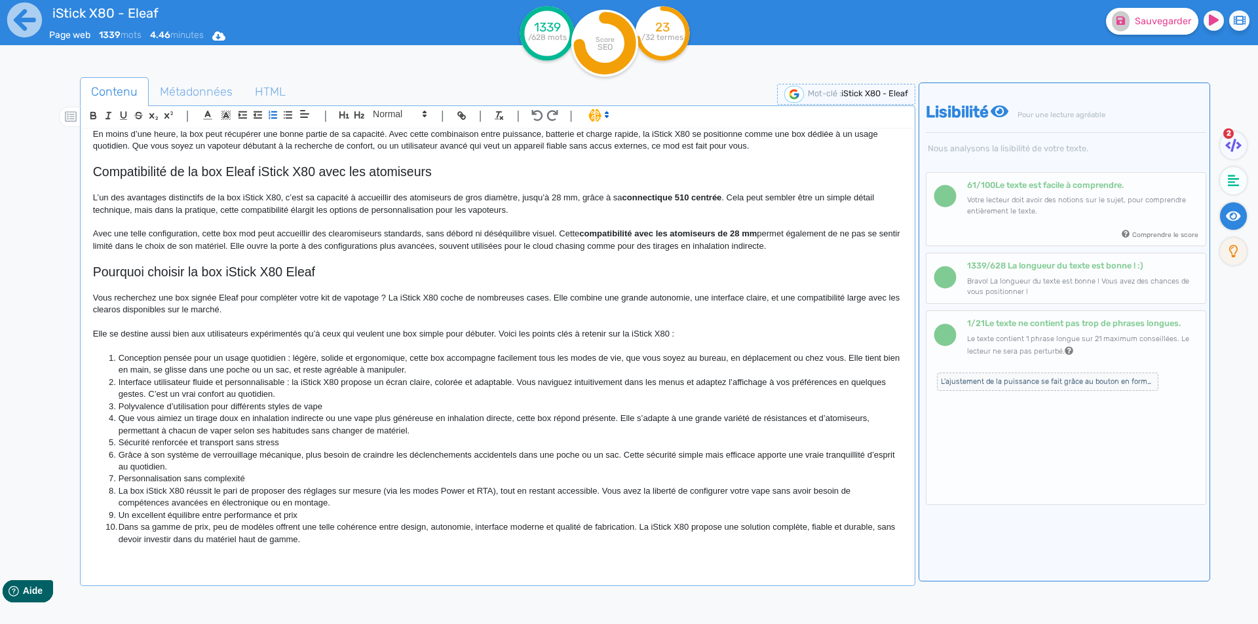
click at [425, 379] on li "Interface utilisateur fluide et personnalisable : la iStick X80 propose un écra…" at bounding box center [503, 389] width 796 height 24
click at [450, 383] on li "Interface utilisateur fluide et personnalisable : la iStick X80 propose un écra…" at bounding box center [503, 389] width 796 height 24
click at [455, 383] on li "Interface utilisateur fluide et personnalisable : la iStick X80 propose un écra…" at bounding box center [503, 389] width 796 height 24
click at [569, 381] on li "Interface utilisateur fluide et personnalisable : la iStick X80 propose un écra…" at bounding box center [503, 389] width 796 height 24
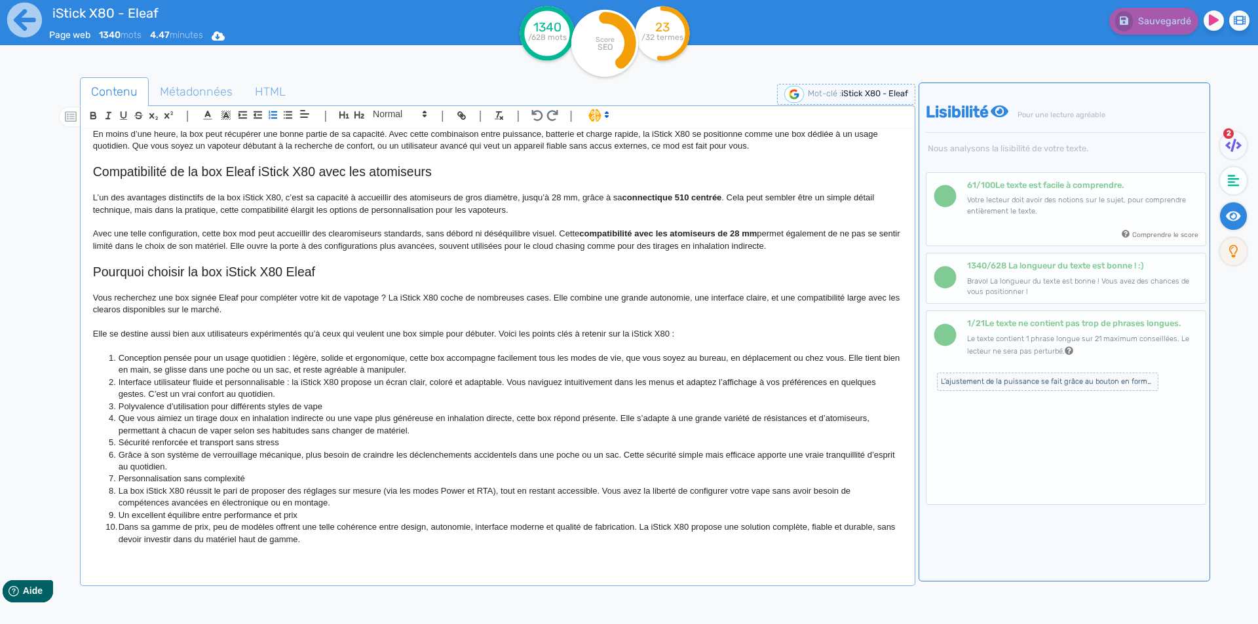
click at [543, 383] on li "Interface utilisateur fluide et personnalisable : la iStick X80 propose un écra…" at bounding box center [503, 389] width 796 height 24
drag, startPoint x: 543, startPoint y: 383, endPoint x: 701, endPoint y: 377, distance: 158.0
click at [701, 377] on li "Interface utilisateur fluide et personnalisable : la iStick X80 propose un écra…" at bounding box center [503, 389] width 796 height 24
click at [816, 383] on li "Interface utilisateur fluide et personnalisable : la iStick X80 propose un écra…" at bounding box center [503, 389] width 796 height 24
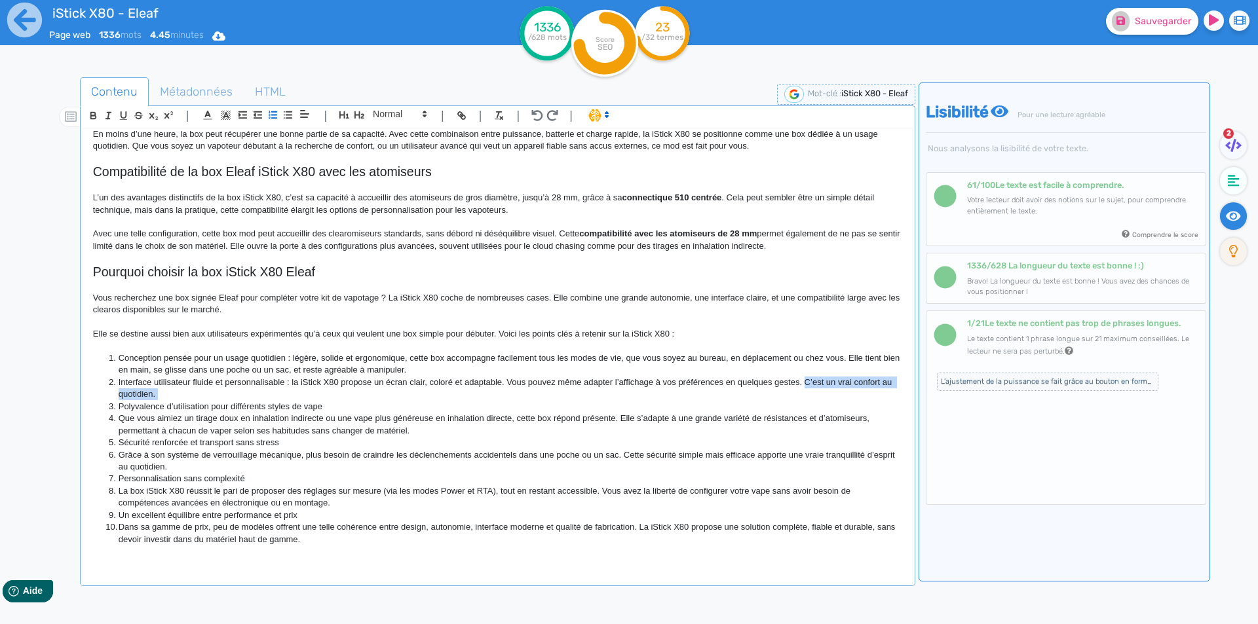
drag, startPoint x: 816, startPoint y: 383, endPoint x: 223, endPoint y: 390, distance: 592.3
click at [223, 390] on li "Interface utilisateur fluide et personnalisable : la iStick X80 propose un écra…" at bounding box center [503, 389] width 796 height 24
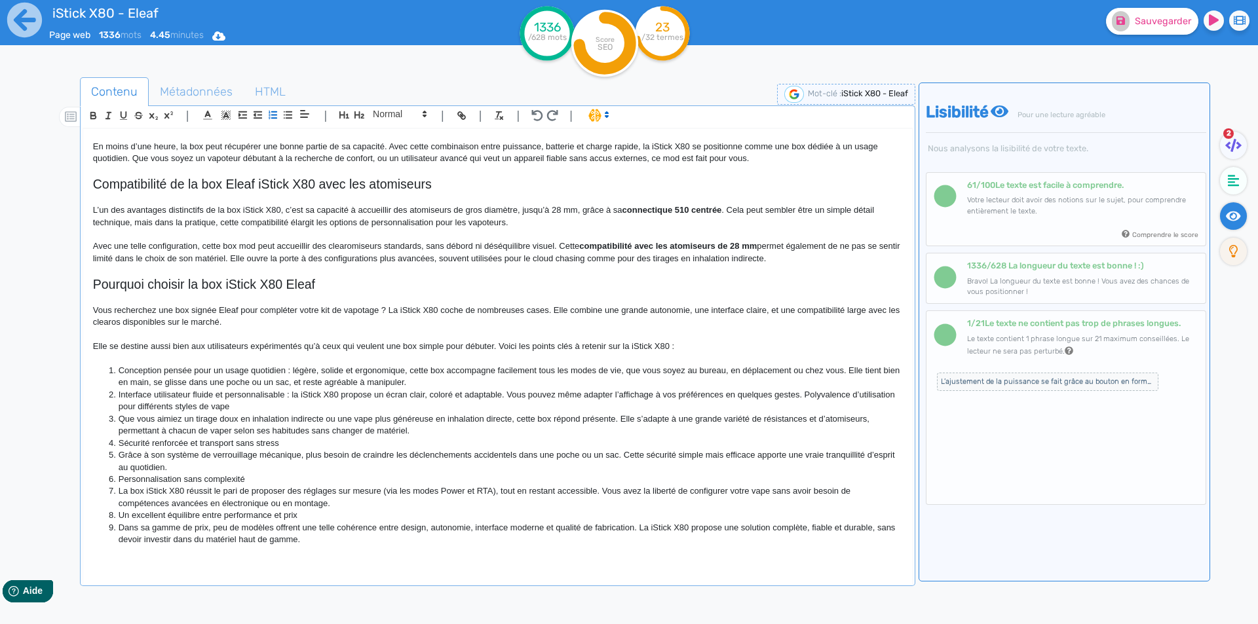
scroll to position [784, 0]
click at [351, 405] on li "Polyvalence d’utilisation pour différents styles de vape" at bounding box center [503, 407] width 796 height 12
click at [195, 404] on li "Polyvalence d’utilisation pour différents styles de vape" at bounding box center [503, 407] width 796 height 12
click at [370, 407] on li "Polyvalence d’utilisation pour différents styles de vape" at bounding box center [503, 407] width 796 height 12
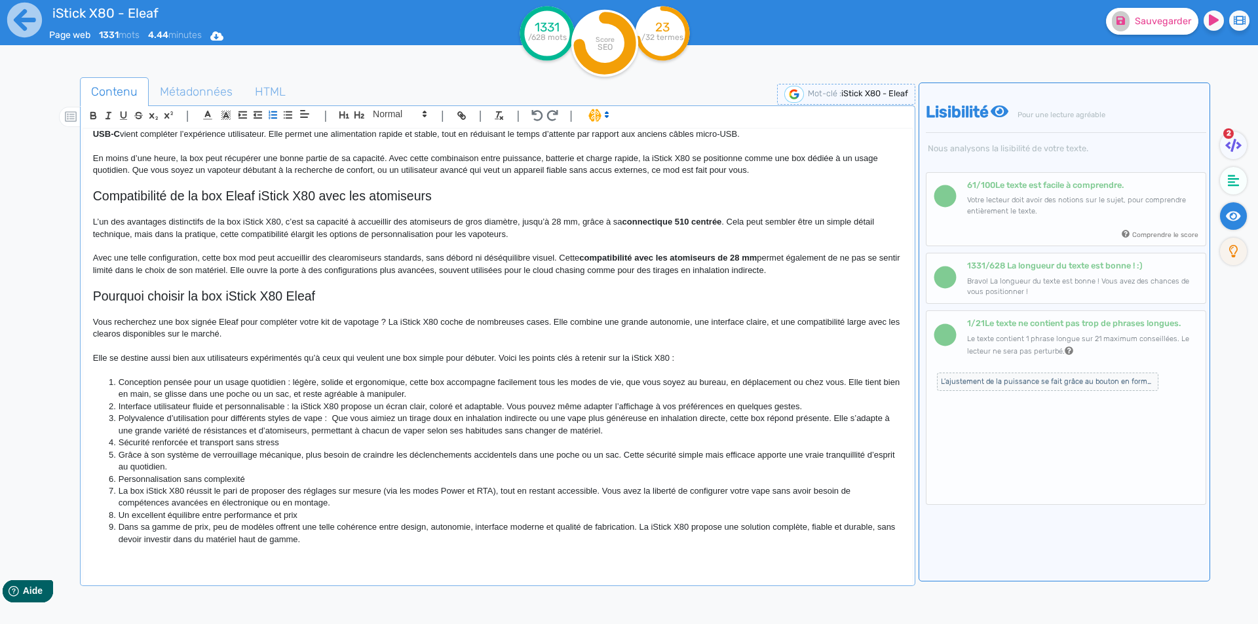
scroll to position [772, 0]
click at [438, 419] on li "Polyvalence d’utilisation pour différents styles de vape : que vous aimiez un t…" at bounding box center [503, 425] width 796 height 24
click at [628, 419] on li "Polyvalence d’utilisation pour différents styles de vape : que vous aimiez un t…" at bounding box center [503, 425] width 796 height 24
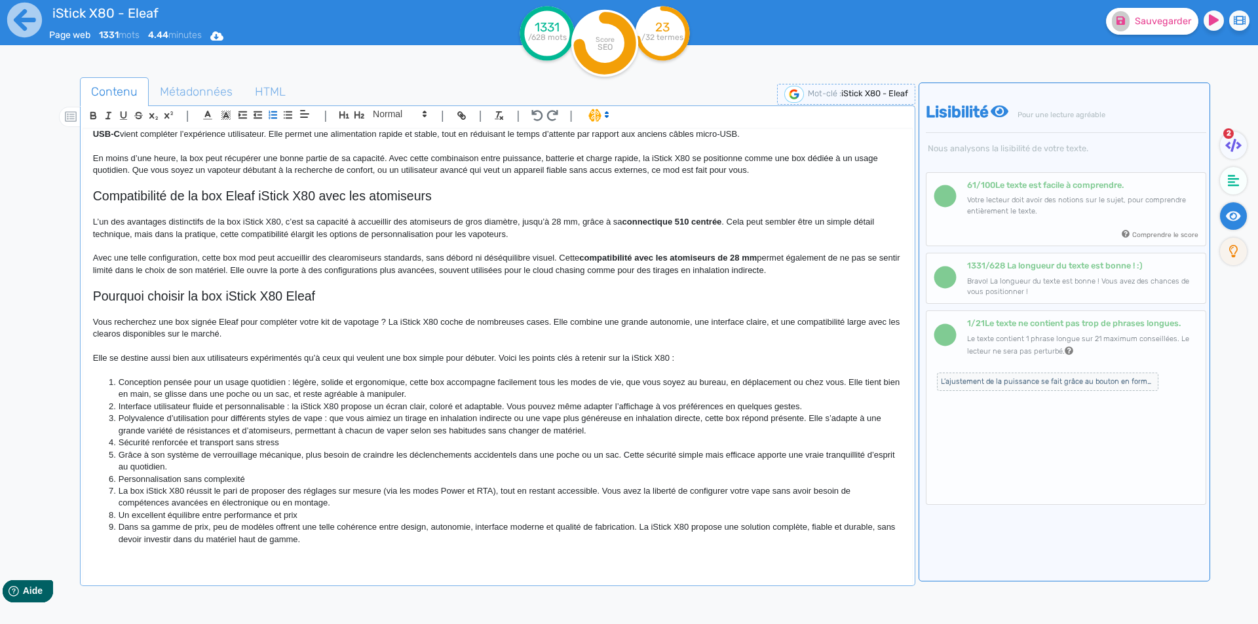
click at [638, 419] on li "Polyvalence d’utilisation pour différents styles de vape : que vous aimiez un t…" at bounding box center [503, 425] width 796 height 24
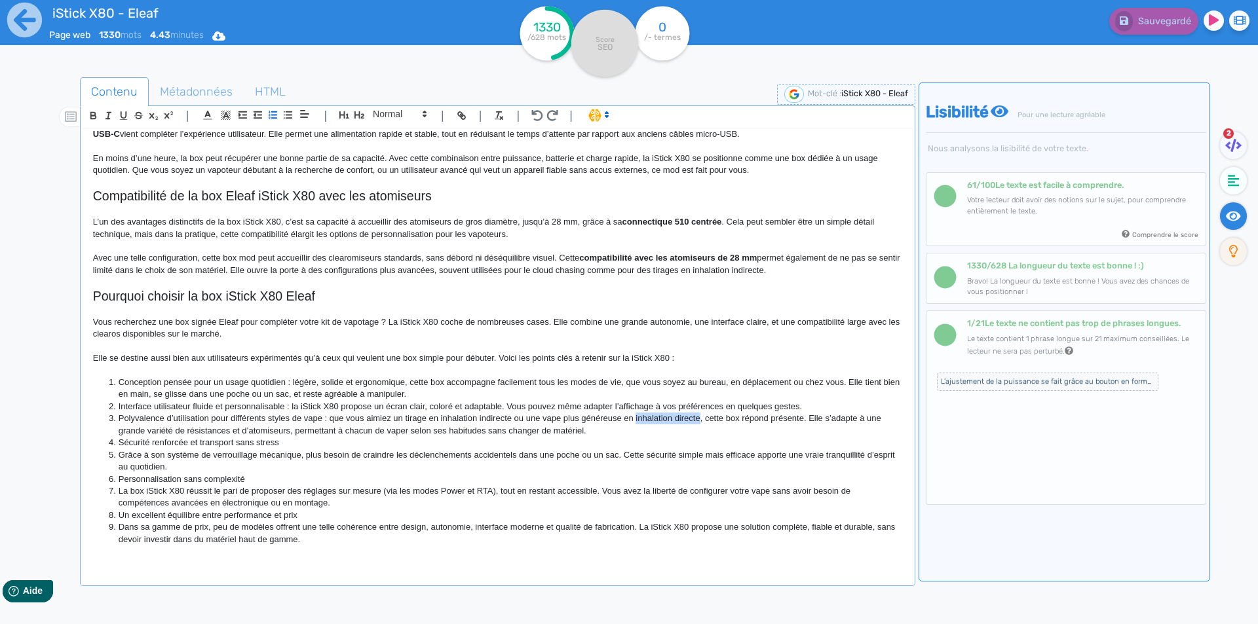
drag, startPoint x: 638, startPoint y: 419, endPoint x: 678, endPoint y: 418, distance: 40.0
click at [678, 418] on li "Polyvalence d’utilisation pour différents styles de vape : que vous aimiez un t…" at bounding box center [503, 425] width 796 height 24
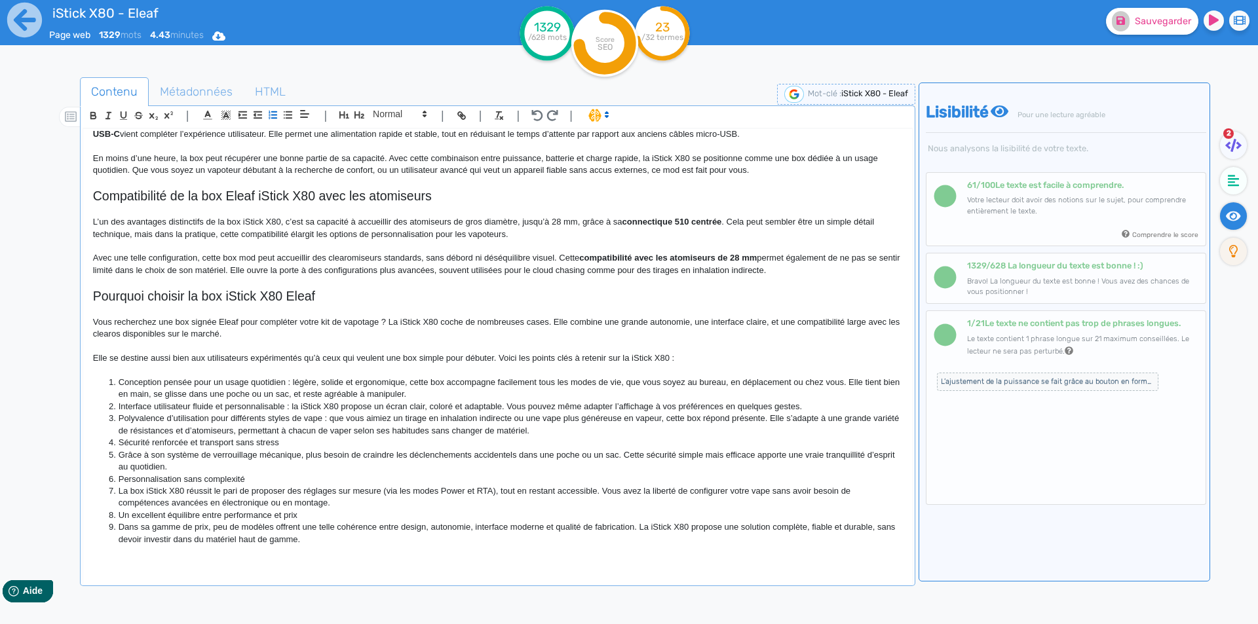
click at [218, 429] on li "Polyvalence d’utilisation pour différents styles de vape : que vous aimiez un t…" at bounding box center [503, 425] width 796 height 24
click at [280, 429] on li "Polyvalence d’utilisation pour différents styles de vape : que vous aimiez un t…" at bounding box center [503, 425] width 796 height 24
click at [285, 431] on li "Polyvalence d’utilisation pour différents styles de vape : que vous aimiez un t…" at bounding box center [503, 425] width 796 height 24
drag, startPoint x: 285, startPoint y: 431, endPoint x: 562, endPoint y: 430, distance: 277.2
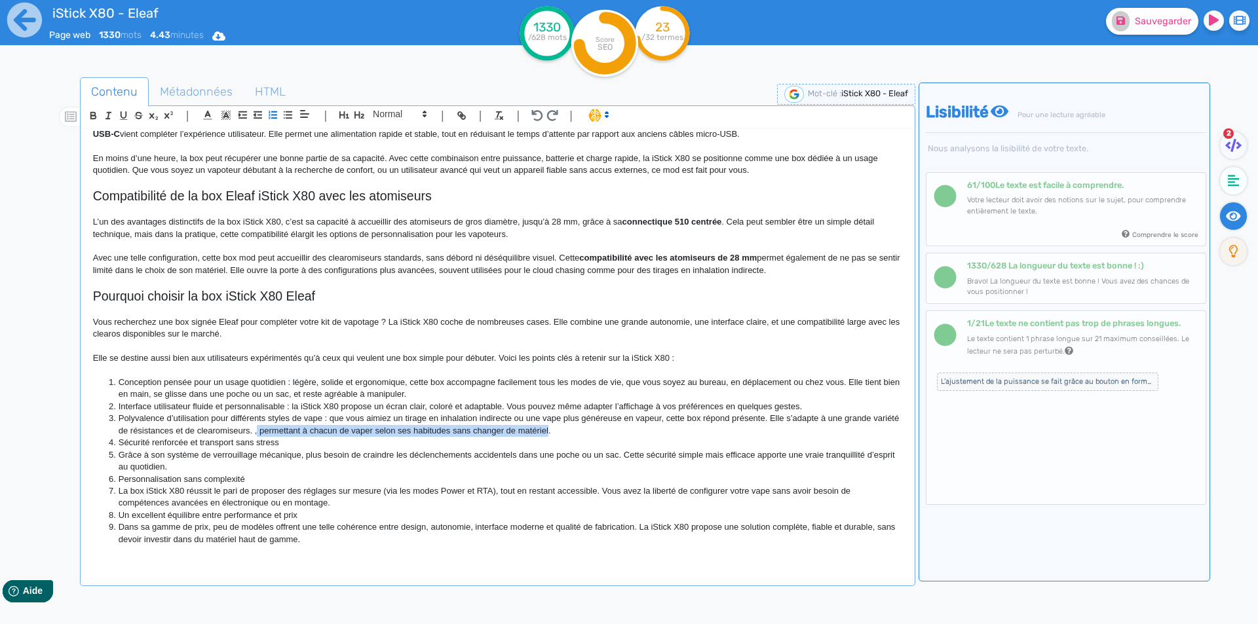
click at [562, 430] on li "Polyvalence d’utilisation pour différents styles de vape : que vous aimiez un t…" at bounding box center [503, 425] width 796 height 24
click at [298, 444] on li "Sécurité renforcée et transport sans stress" at bounding box center [503, 443] width 796 height 12
click at [243, 442] on li "Sécurité renforcée et transport sans stress :" at bounding box center [503, 443] width 796 height 12
drag, startPoint x: 243, startPoint y: 442, endPoint x: 272, endPoint y: 438, distance: 29.0
click at [272, 438] on li "Sécurité renforcée et transport sans stress :" at bounding box center [503, 443] width 796 height 12
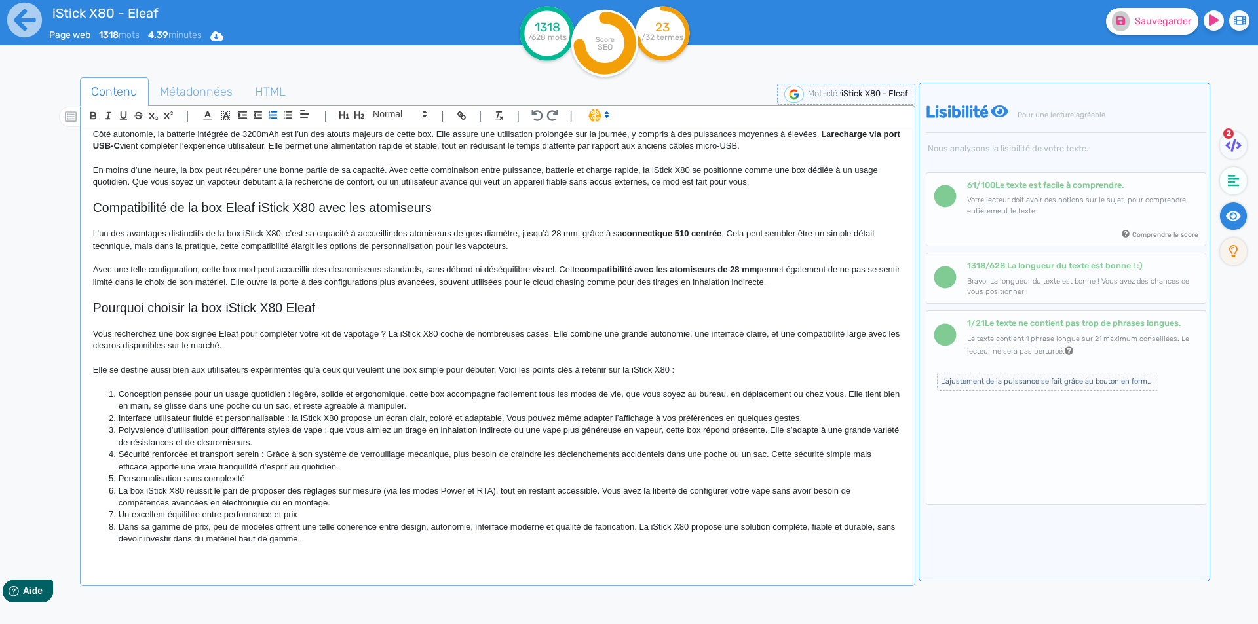
scroll to position [761, 0]
click at [429, 453] on li "Sécurité renforcée et transport serein : grâce à son système de verrouillage mé…" at bounding box center [503, 461] width 796 height 24
click at [793, 455] on li "Sécurité renforcée et transport serein : grâce à son système de verrouillage, p…" at bounding box center [503, 461] width 796 height 24
drag, startPoint x: 793, startPoint y: 455, endPoint x: 838, endPoint y: 455, distance: 45.2
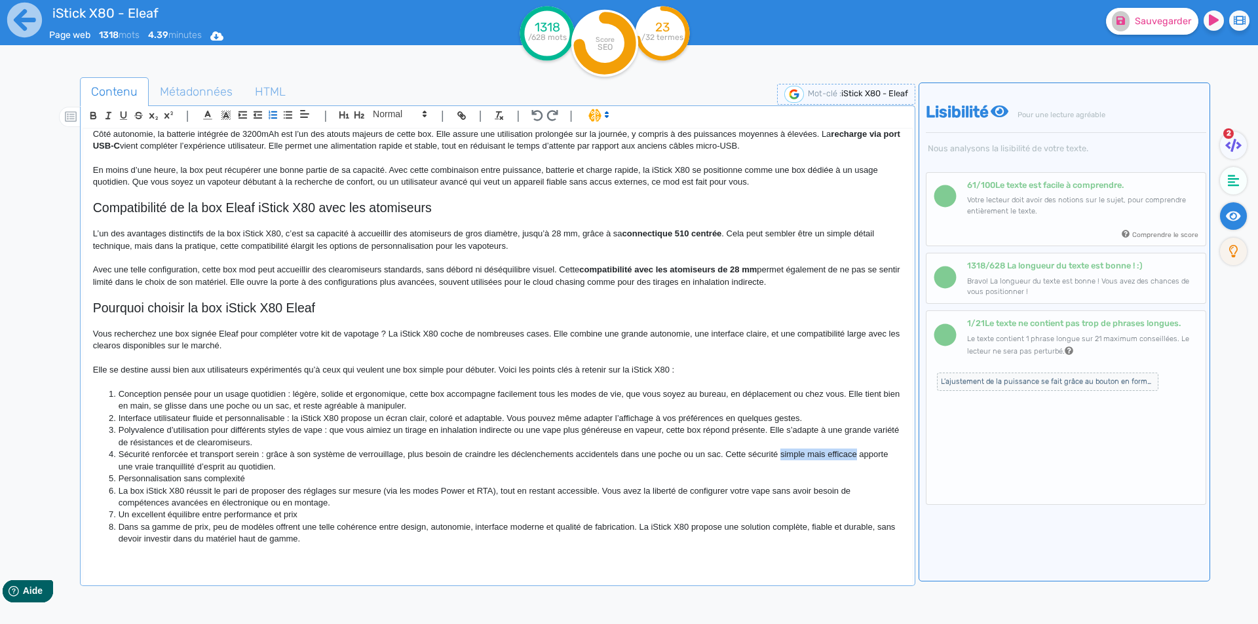
click at [838, 455] on li "Sécurité renforcée et transport serein : grâce à son système de verrouillage, p…" at bounding box center [503, 461] width 796 height 24
click at [219, 468] on li "Sécurité renforcée et transport serein : grâce à son système de verrouillage, p…" at bounding box center [503, 461] width 796 height 24
click at [274, 474] on li "Personnalisation sans complexité" at bounding box center [503, 479] width 796 height 12
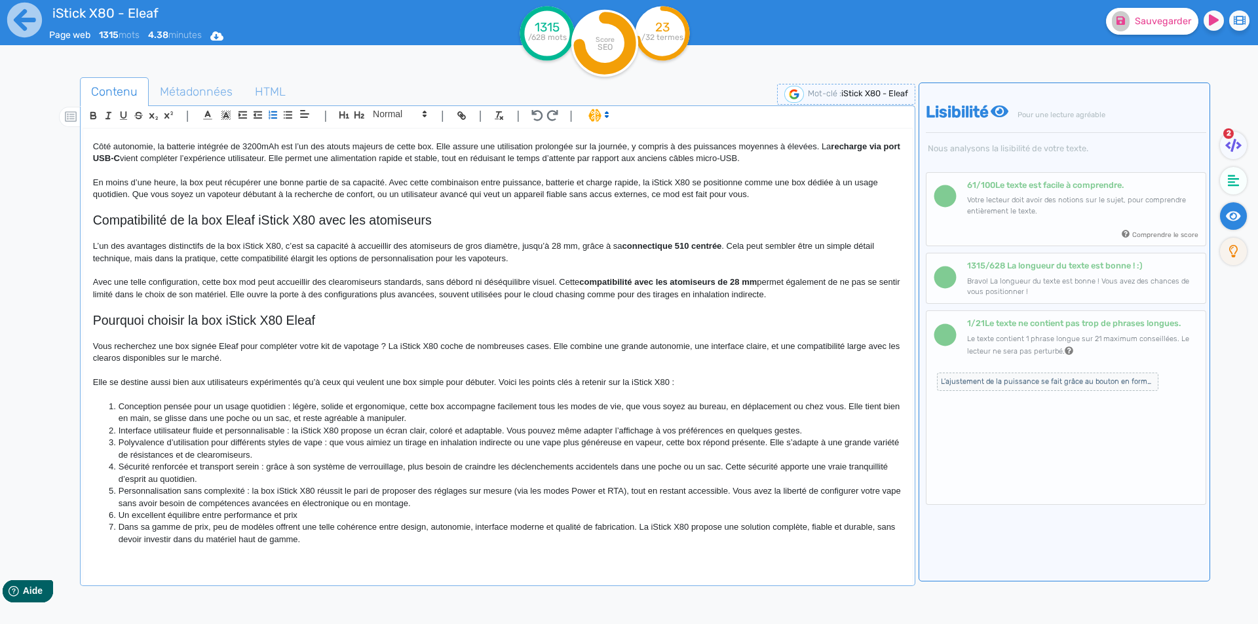
click at [518, 491] on li "Personnalisation sans complexité : la box iStick X80 réussit le pari de propose…" at bounding box center [503, 498] width 796 height 24
click at [628, 491] on li "Personnalisation sans complexité : la box iStick X80 réussit le pari de propose…" at bounding box center [503, 498] width 796 height 24
drag, startPoint x: 625, startPoint y: 490, endPoint x: 723, endPoint y: 490, distance: 98.3
click at [723, 490] on li "Personnalisation sans complexité : la box iStick X80 réussit le pari de propose…" at bounding box center [503, 498] width 796 height 24
click at [210, 502] on li "Personnalisation sans complexité : la box iStick X80 réussit le pari de propose…" at bounding box center [503, 498] width 796 height 24
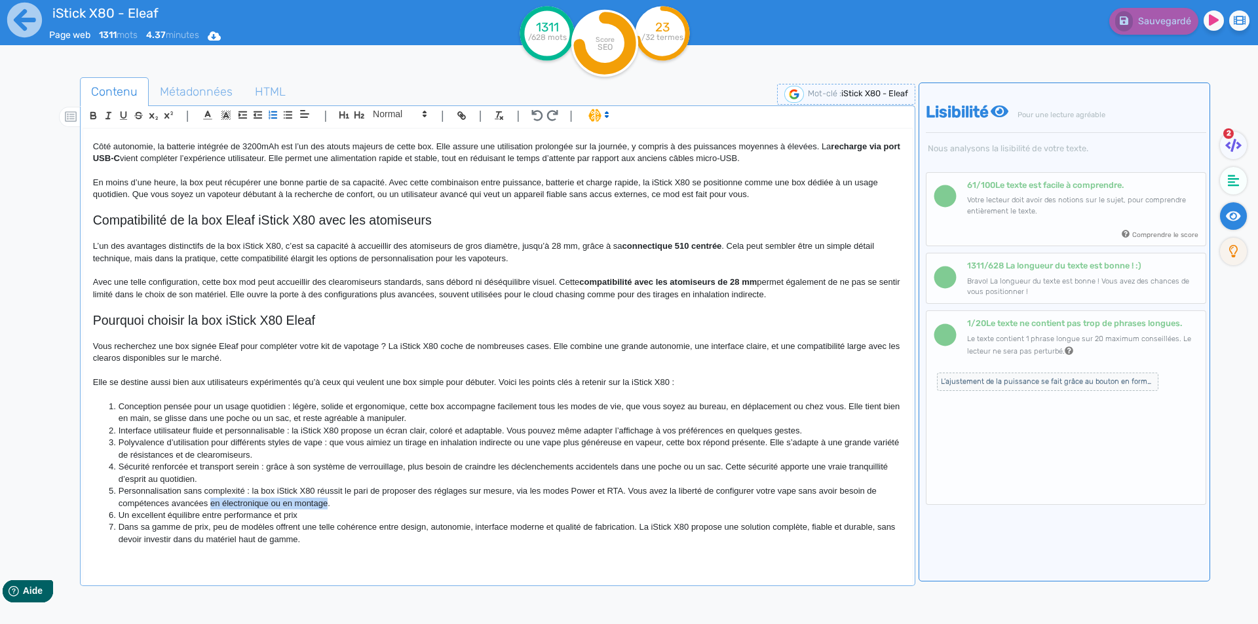
drag, startPoint x: 210, startPoint y: 502, endPoint x: 301, endPoint y: 502, distance: 90.4
click at [301, 502] on li "Personnalisation sans complexité : la box iStick X80 réussit le pari de propose…" at bounding box center [503, 498] width 796 height 24
click at [286, 514] on li "Un excellent équilibre entre performance et prix" at bounding box center [503, 516] width 796 height 12
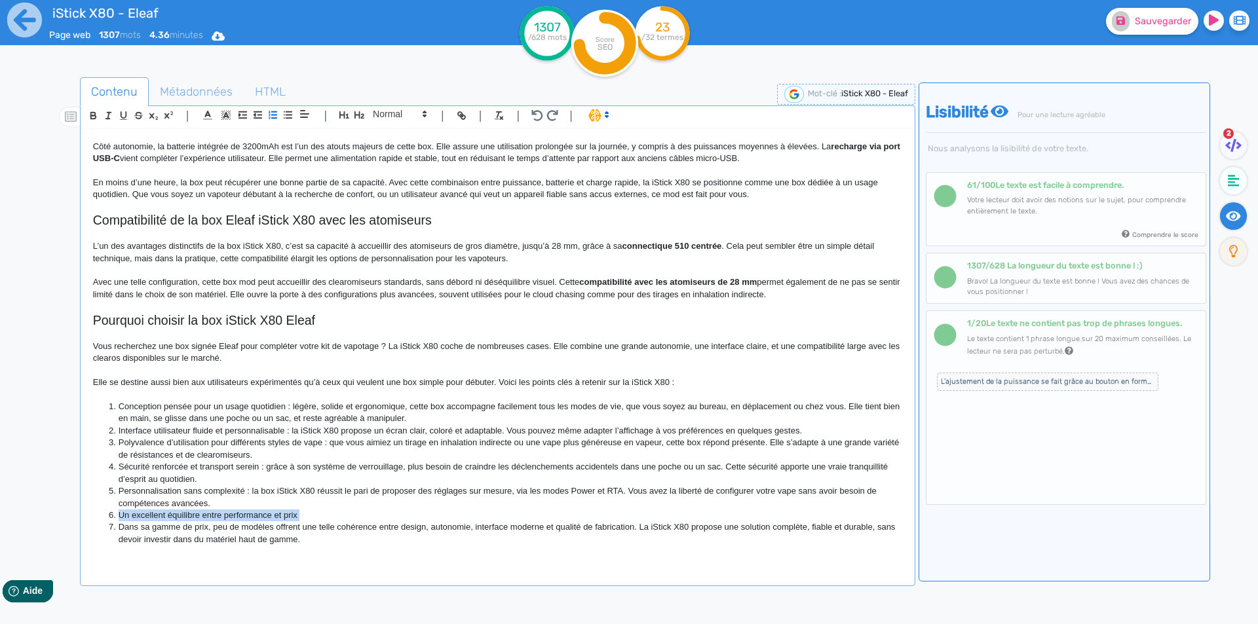
drag, startPoint x: 326, startPoint y: 538, endPoint x: 117, endPoint y: 514, distance: 211.0
click at [117, 514] on ol "Conception pensée pour un usage quotidien : légère, solide et ergonomique, cett…" at bounding box center [497, 473] width 809 height 145
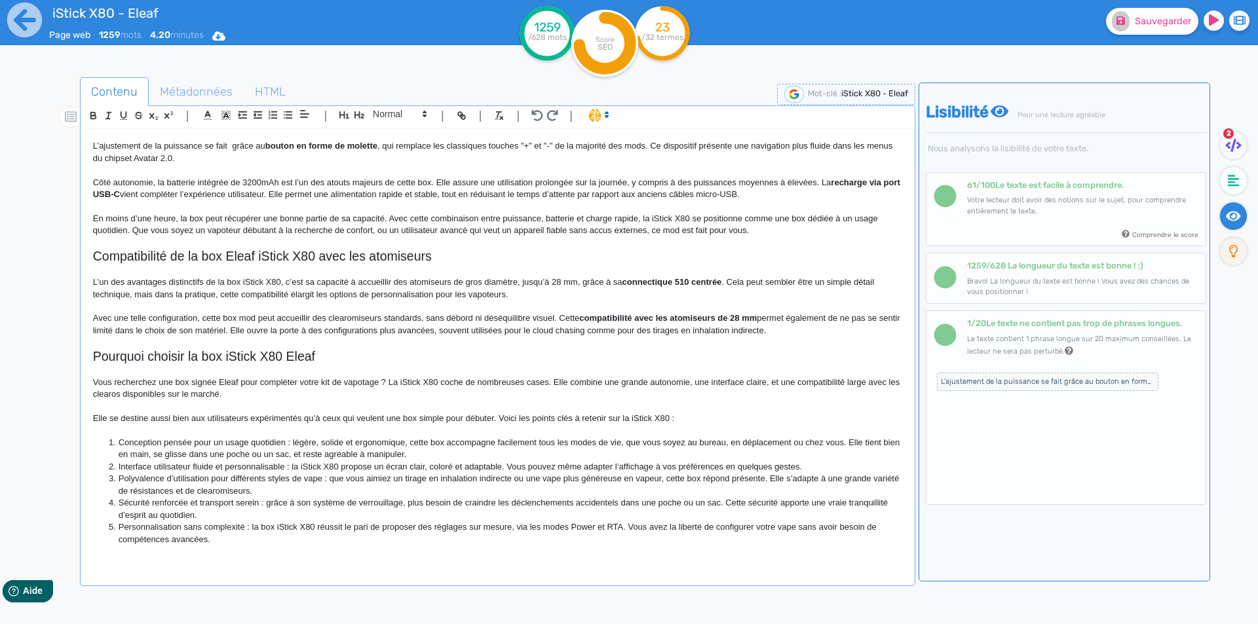
scroll to position [700, 0]
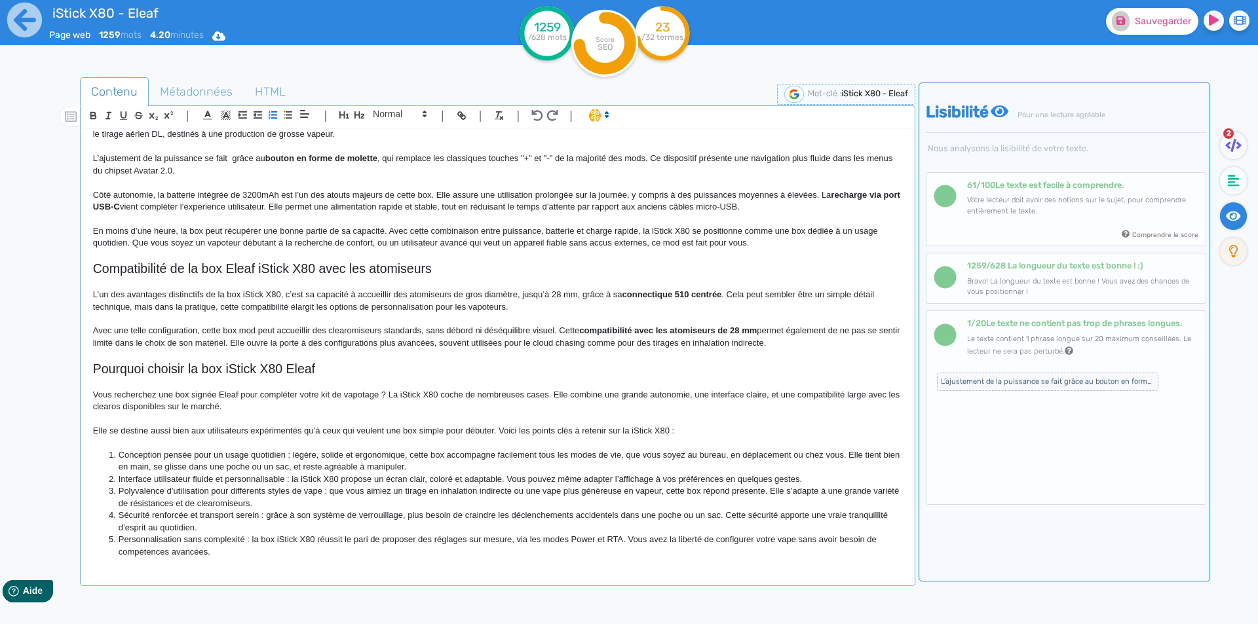
click at [1166, 16] on span "Sauvegarder" at bounding box center [1163, 21] width 56 height 11
click at [978, 378] on span "L’ajustement de la puissance se fait grâce au bouton en forme de molette, qui r…" at bounding box center [1047, 382] width 221 height 18
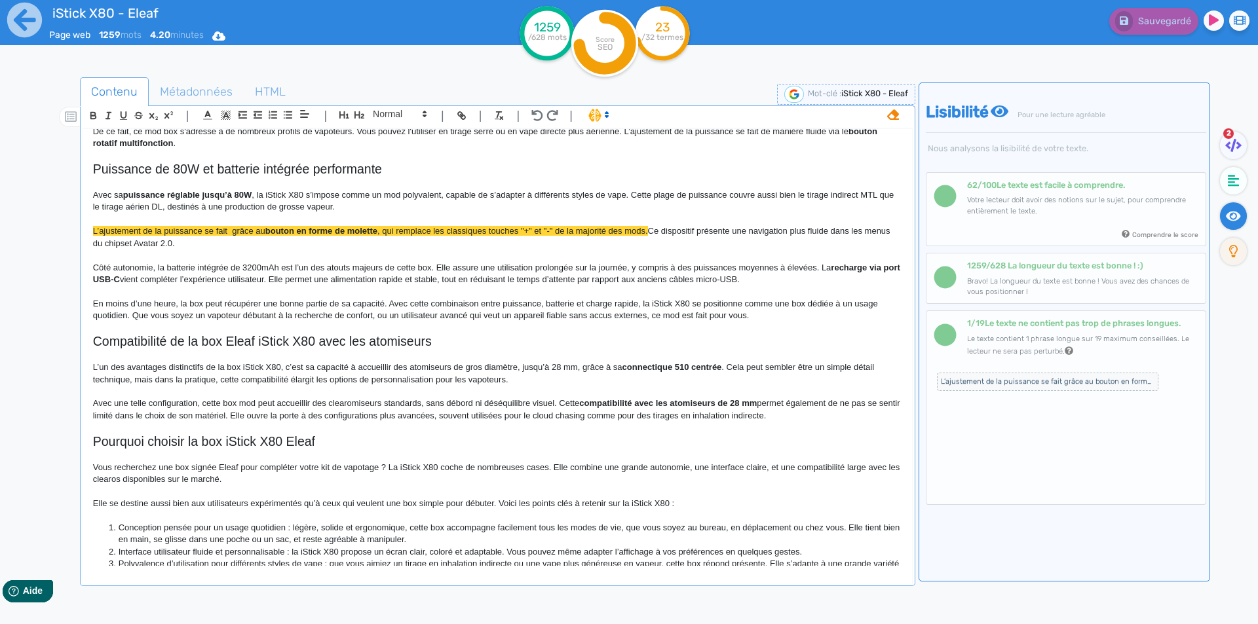
scroll to position [624, 0]
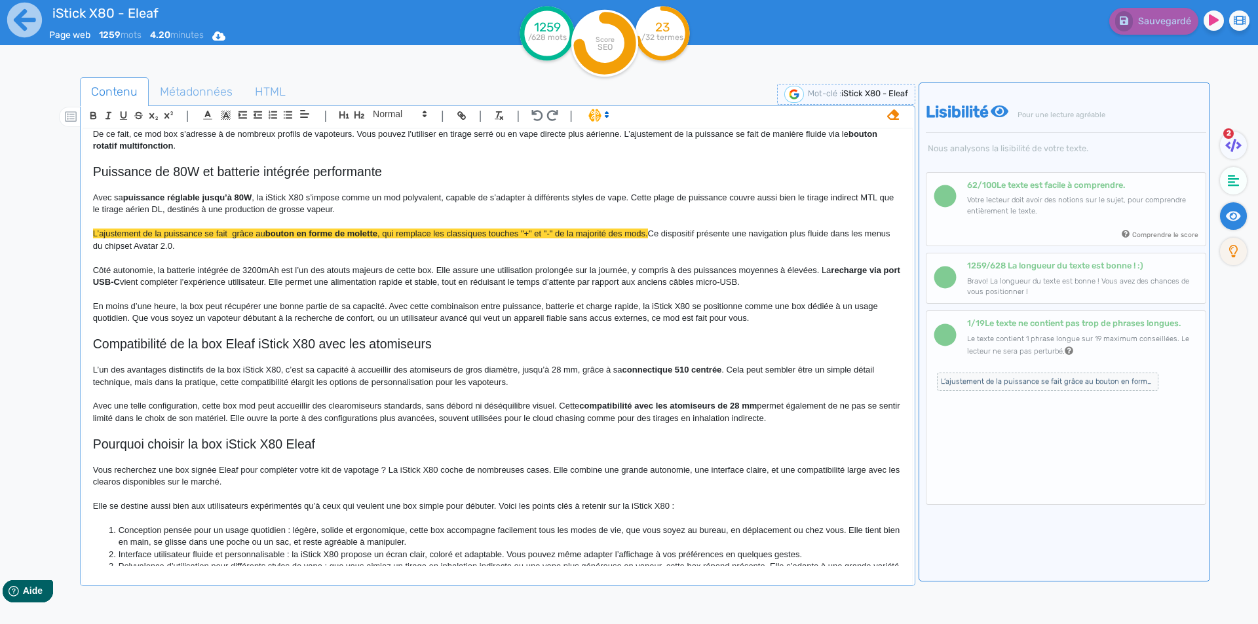
click at [230, 231] on span "L’ajustement de la puissance se fait grâce au" at bounding box center [179, 234] width 172 height 10
click at [381, 230] on span ", qui remplace les classiques touches "+" et "-" de la majorité des mods." at bounding box center [510, 234] width 271 height 10
click at [703, 231] on span "Ce dispositif présente une navigation plus fluide dans les menus du chipset Ava…" at bounding box center [495, 240] width 805 height 22
click at [727, 234] on span "Il présente une navigation plus fluide dans les menus du chipset Avatar 2.0." at bounding box center [494, 240] width 802 height 22
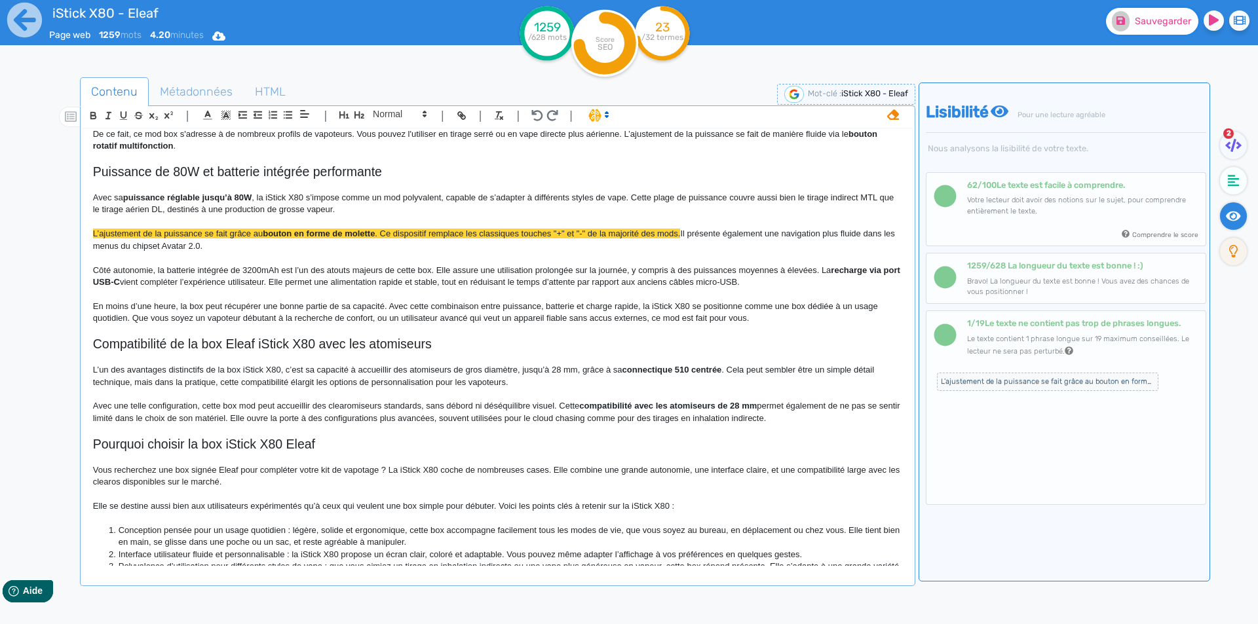
click at [1158, 21] on span "Sauvegarder" at bounding box center [1163, 21] width 56 height 11
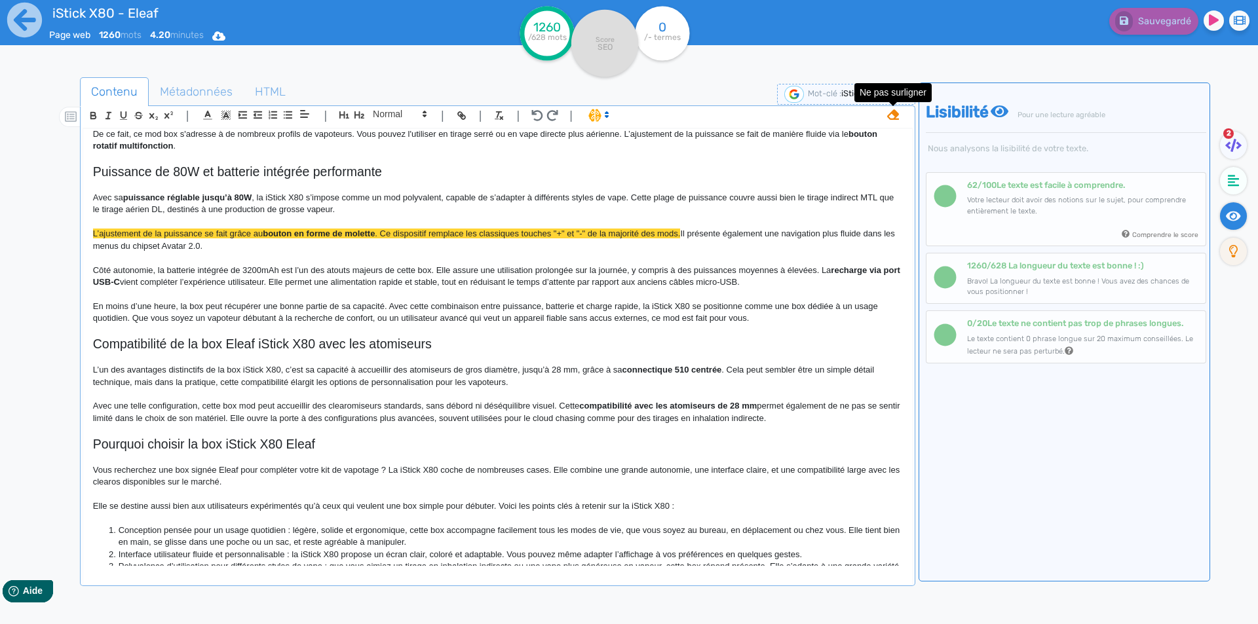
click at [888, 117] on icon at bounding box center [893, 114] width 12 height 10
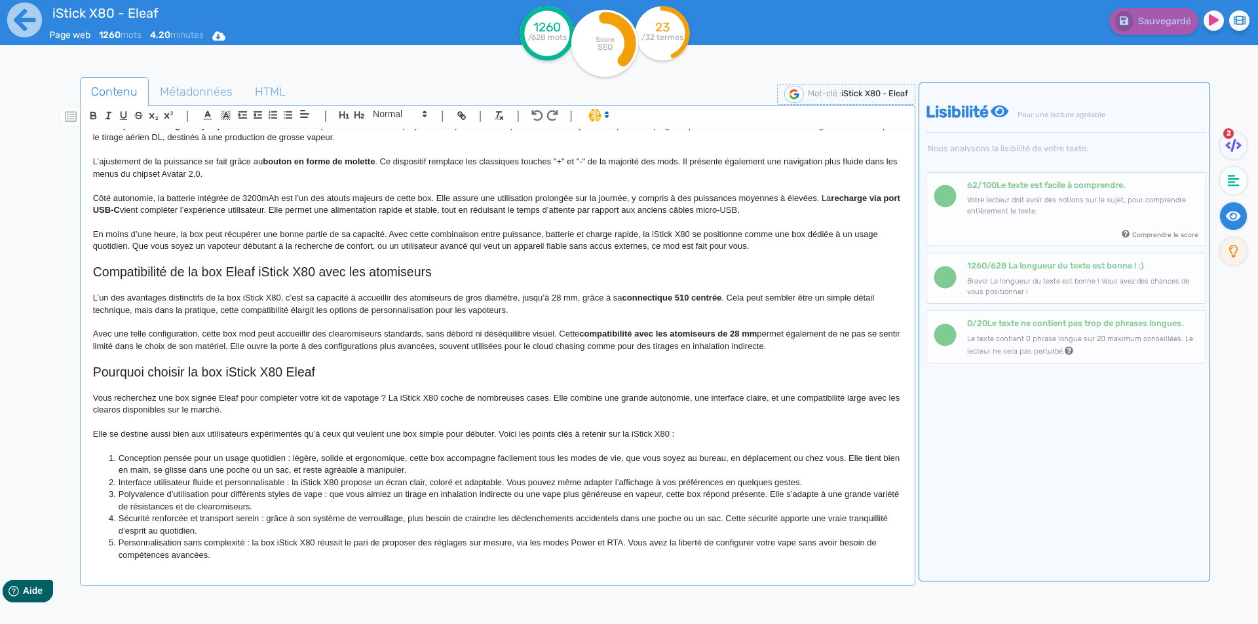
scroll to position [700, 0]
click at [254, 553] on li "Personnalisation sans complexité : la box iStick X80 réussit le pari de propose…" at bounding box center [503, 546] width 796 height 24
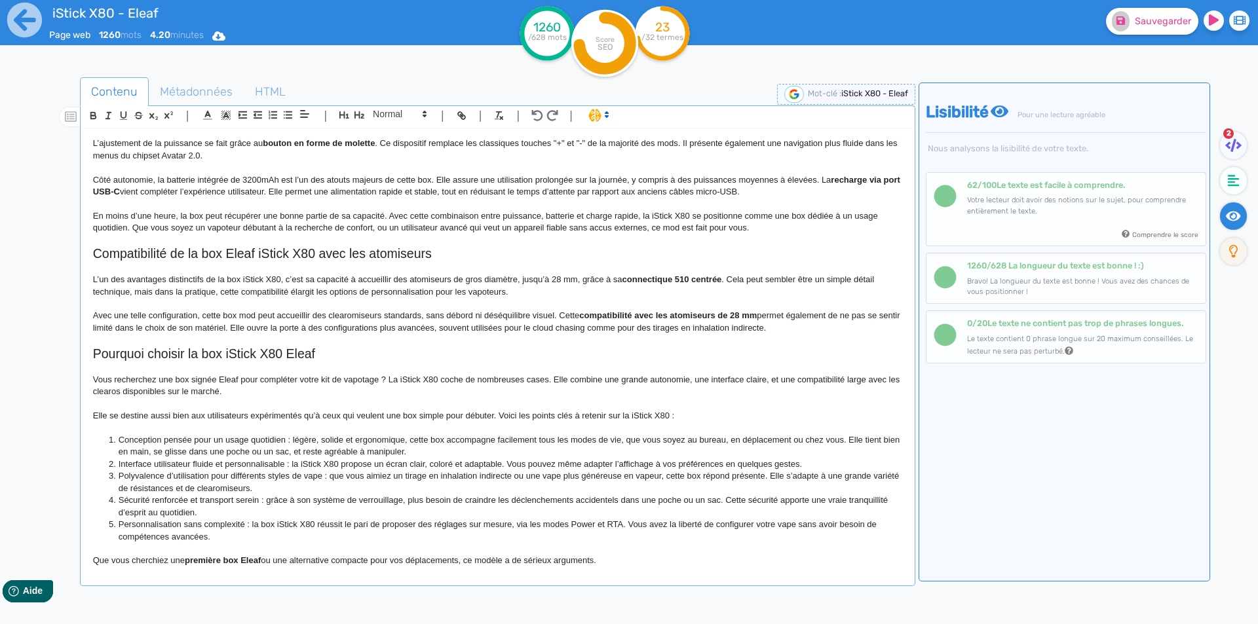
scroll to position [724, 0]
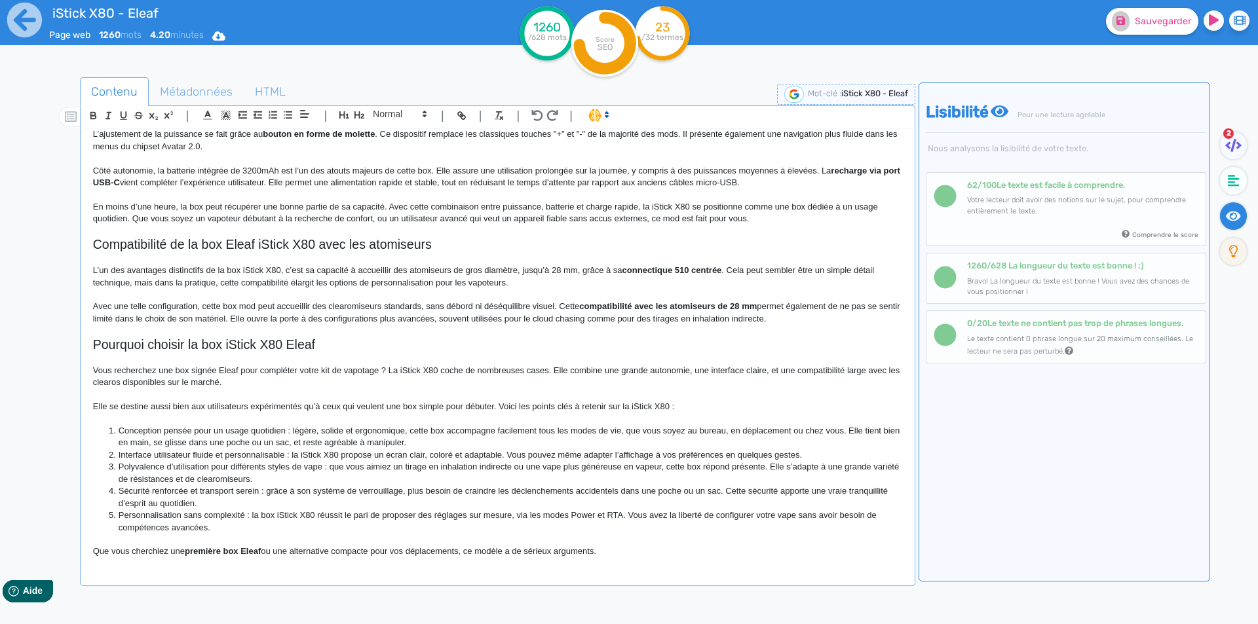
click at [201, 548] on strong "première box Eleaf" at bounding box center [223, 551] width 76 height 10
drag, startPoint x: 201, startPoint y: 548, endPoint x: 246, endPoint y: 547, distance: 45.2
click at [240, 552] on p "Que vous cherchiez une première box Eleaf ou une alternative compacte pour vos …" at bounding box center [497, 552] width 809 height 12
click at [707, 552] on p "Que vous cherchiez une première box pour débuter votre vapotage ou une alternat…" at bounding box center [497, 552] width 809 height 12
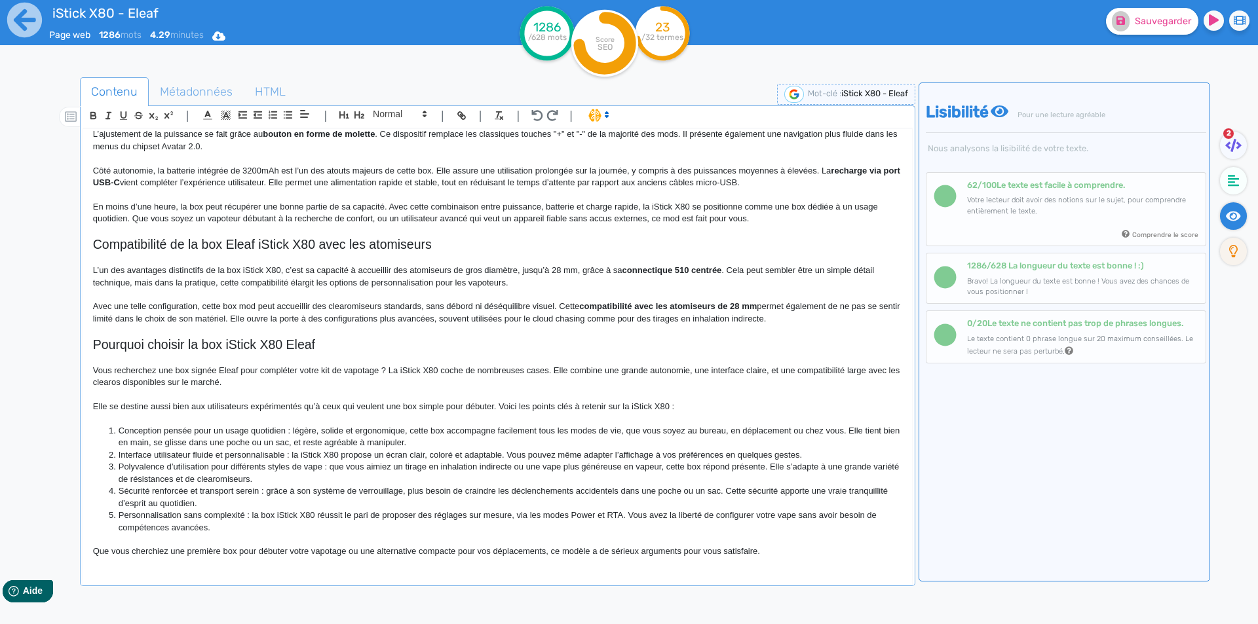
click at [711, 556] on p "Que vous cherchiez une première box pour débuter votre vapotage ou une alternat…" at bounding box center [497, 552] width 809 height 12
drag, startPoint x: 711, startPoint y: 556, endPoint x: 769, endPoint y: 564, distance: 58.8
click at [733, 552] on p "Que vous cherchiez une première box pour débuter votre vapotage ou une alternat…" at bounding box center [497, 552] width 809 height 12
drag, startPoint x: 1170, startPoint y: 1, endPoint x: 1155, endPoint y: 26, distance: 28.8
click at [1168, 3] on div "Sauvegarder" at bounding box center [1006, 32] width 503 height 64
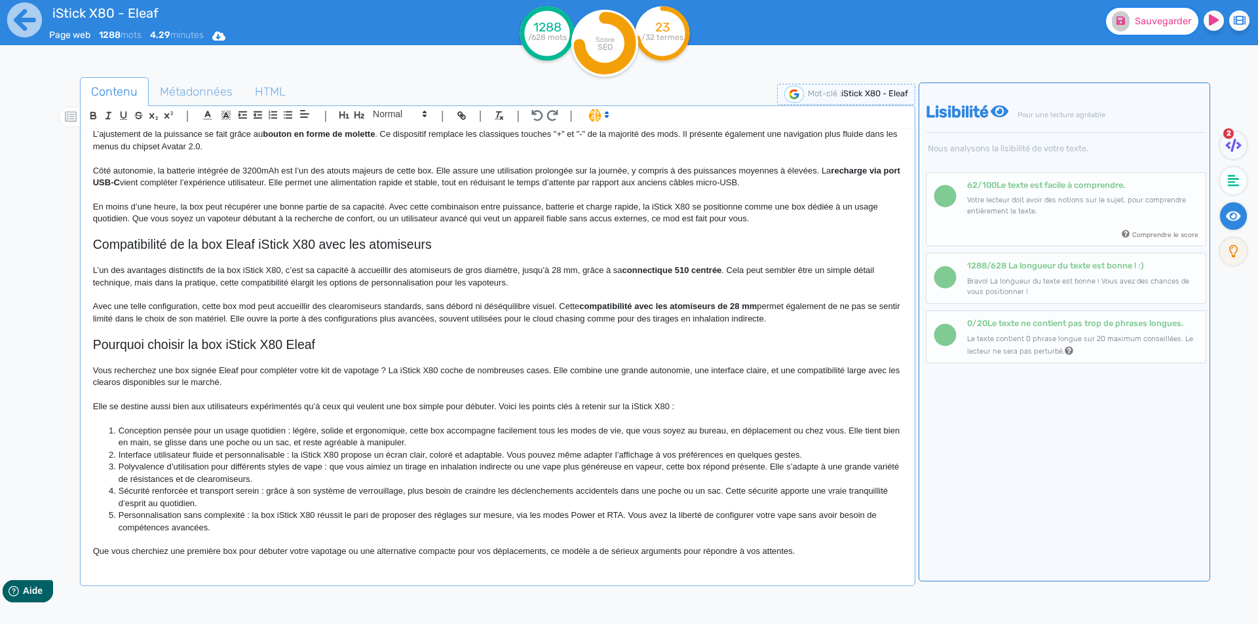
click at [1155, 26] on span "Sauvegarder" at bounding box center [1163, 21] width 56 height 11
click at [826, 562] on div "iStick X80 - Eleaf Box Eleaf iStick X80 Eleaf Pensée pour accompagner les vapot…" at bounding box center [497, 347] width 829 height 437
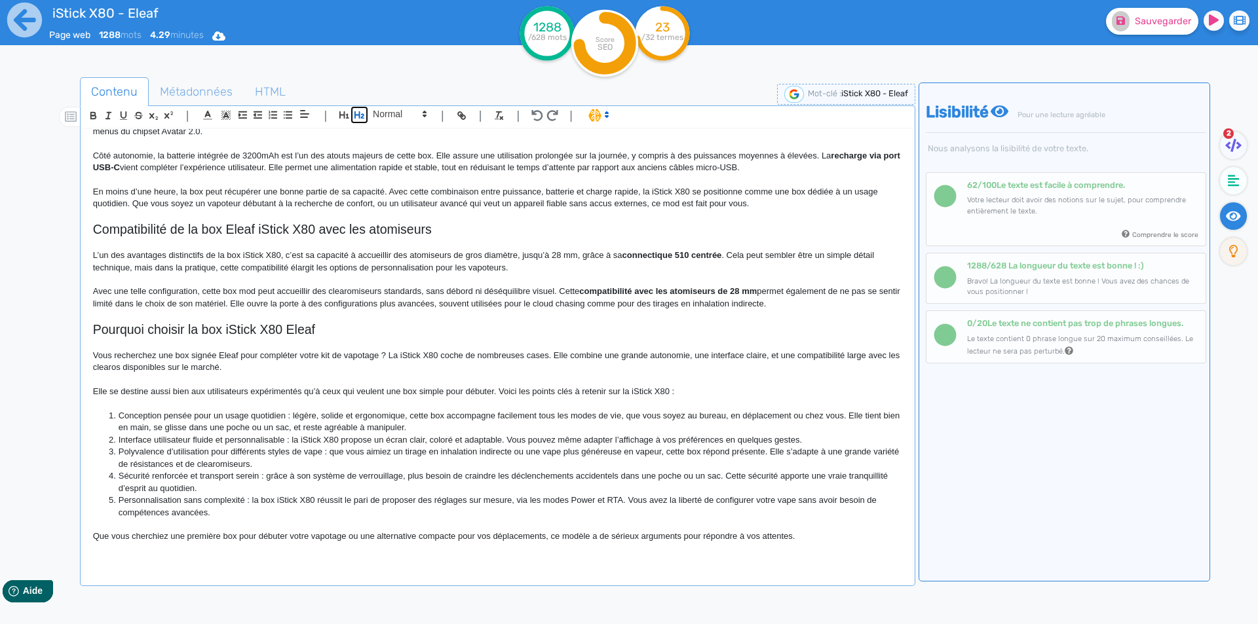
click at [364, 113] on icon "button" at bounding box center [359, 114] width 11 height 11
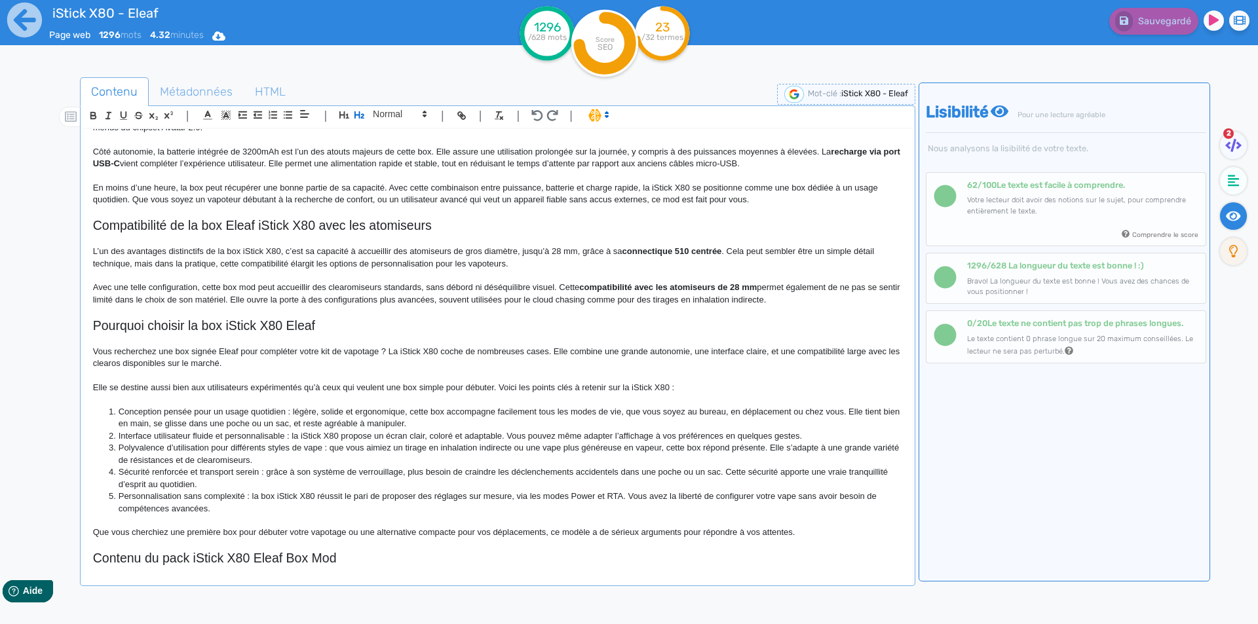
click at [248, 559] on h2 "Contenu du pack iStick X80 Eleaf Box Mod" at bounding box center [497, 558] width 809 height 15
click at [352, 553] on h2 "Contenu du pack iStick X80 3200mAh Eleaf Box Mod" at bounding box center [497, 558] width 809 height 15
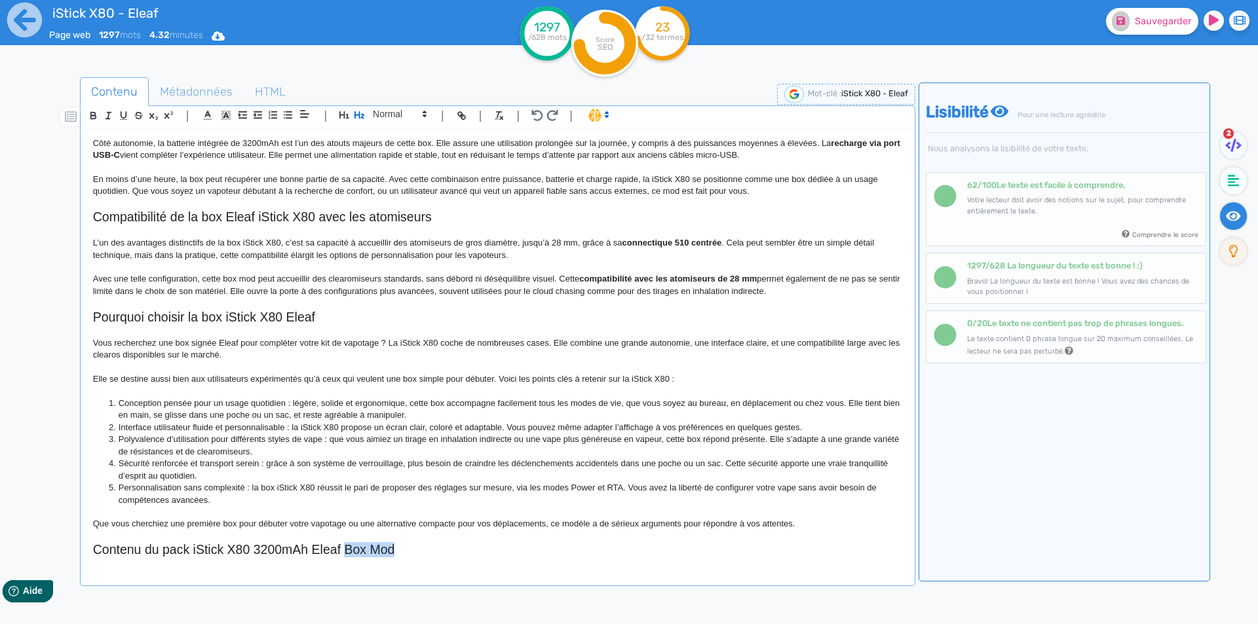
drag, startPoint x: 352, startPoint y: 553, endPoint x: 380, endPoint y: 557, distance: 27.8
click at [380, 557] on h2 "Contenu du pack iStick X80 3200mAh Eleaf Box Mod" at bounding box center [497, 550] width 809 height 15
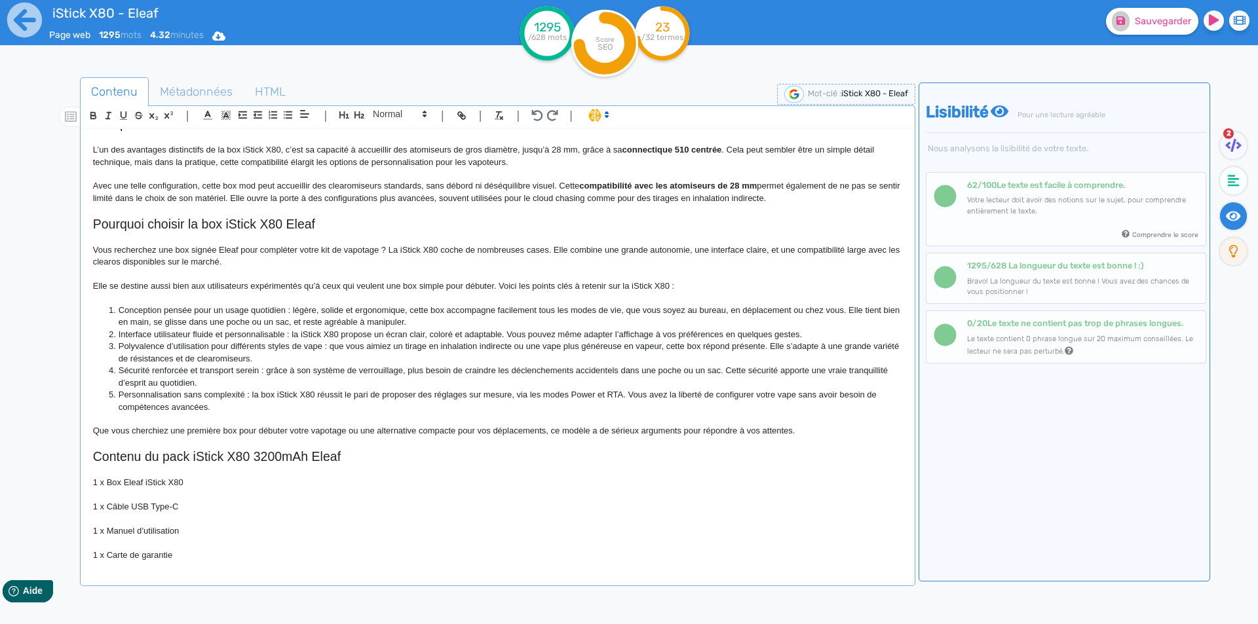
scroll to position [848, 0]
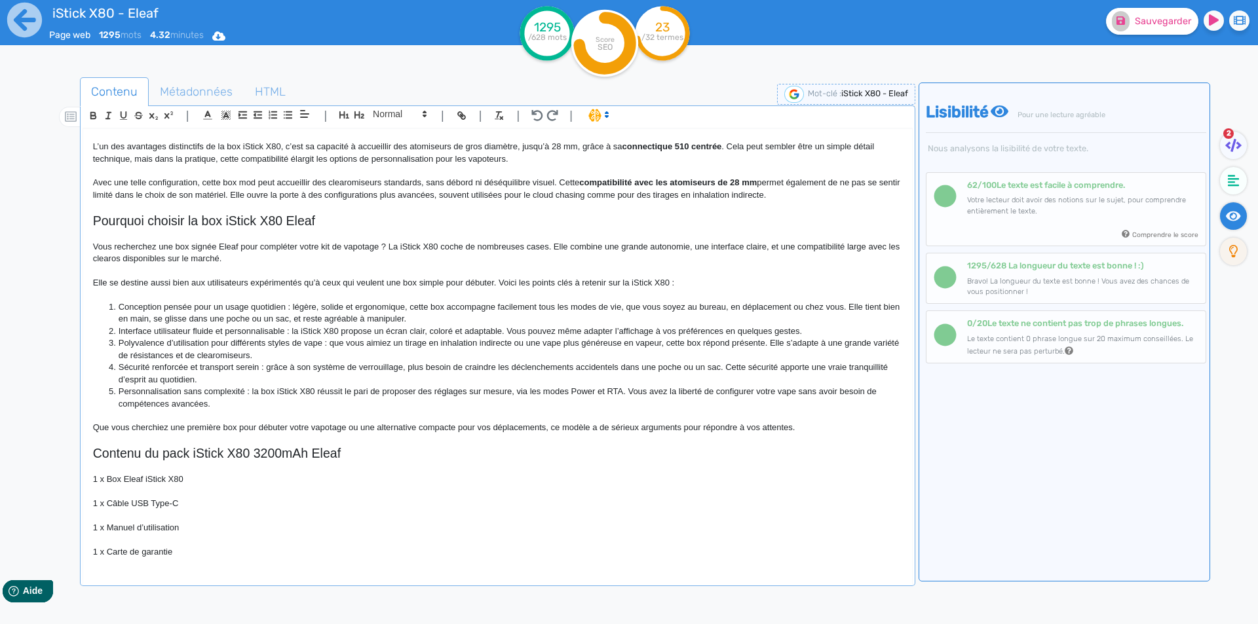
click at [100, 483] on p "1 x Box Eleaf iStick X80" at bounding box center [497, 480] width 809 height 12
click at [100, 500] on p "1 x Câble USB Type-C" at bounding box center [497, 504] width 809 height 12
click at [134, 472] on p at bounding box center [497, 468] width 809 height 12
click at [119, 478] on p "1 Box Eleaf iStick X80" at bounding box center [497, 480] width 809 height 12
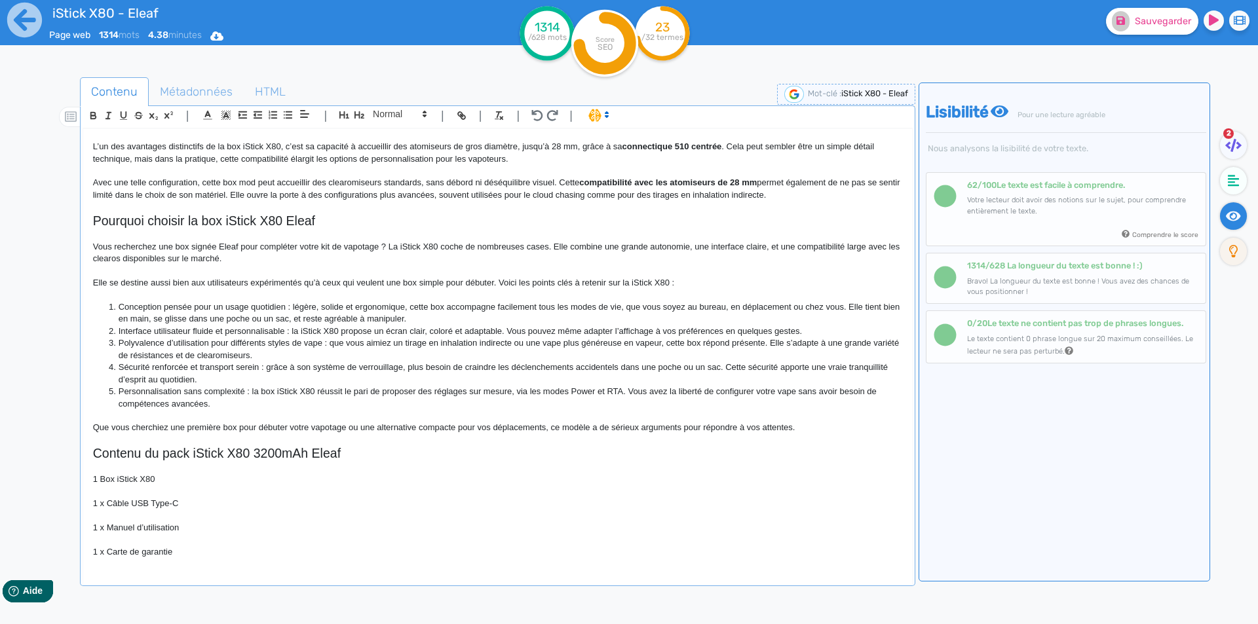
click at [104, 502] on p "1 x Câble USB Type-C" at bounding box center [497, 504] width 809 height 12
click at [133, 506] on p "1 Câble USB Type-C" at bounding box center [497, 504] width 809 height 12
click at [143, 503] on p "1 Câble USB Type-C" at bounding box center [497, 504] width 809 height 12
click at [152, 503] on p "1 Câble USB Type-C" at bounding box center [497, 504] width 809 height 12
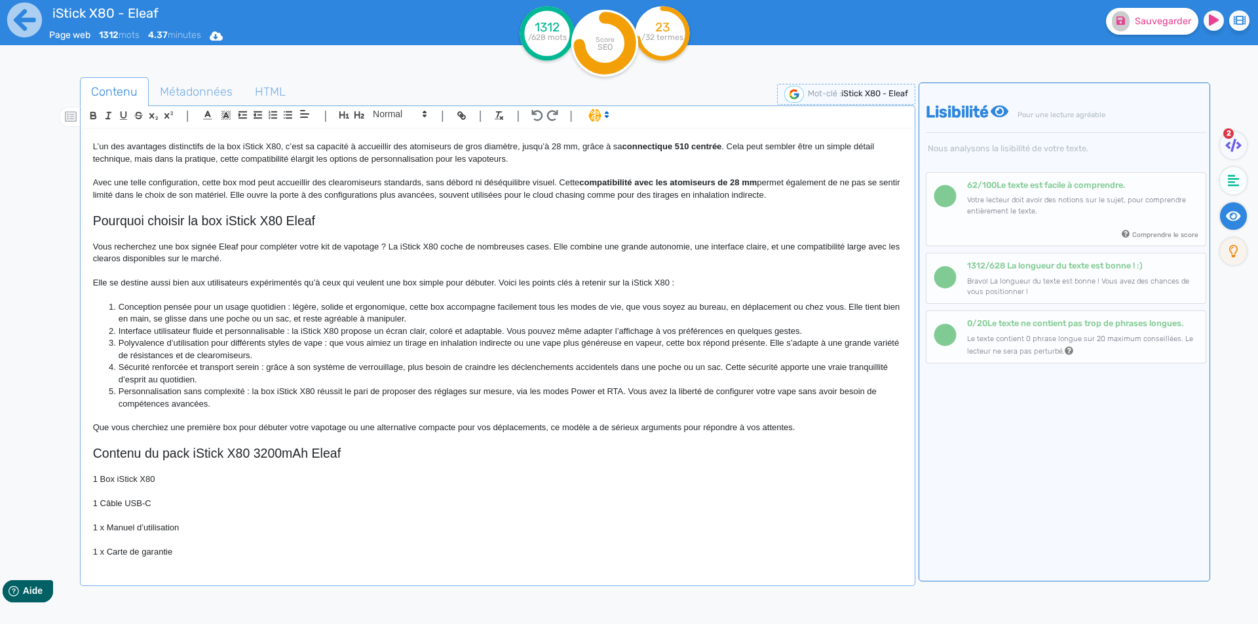
click at [102, 527] on p "1 x Manuel d’utilisation" at bounding box center [497, 528] width 809 height 12
click at [180, 482] on p "1 Box iStick X80" at bounding box center [497, 480] width 809 height 12
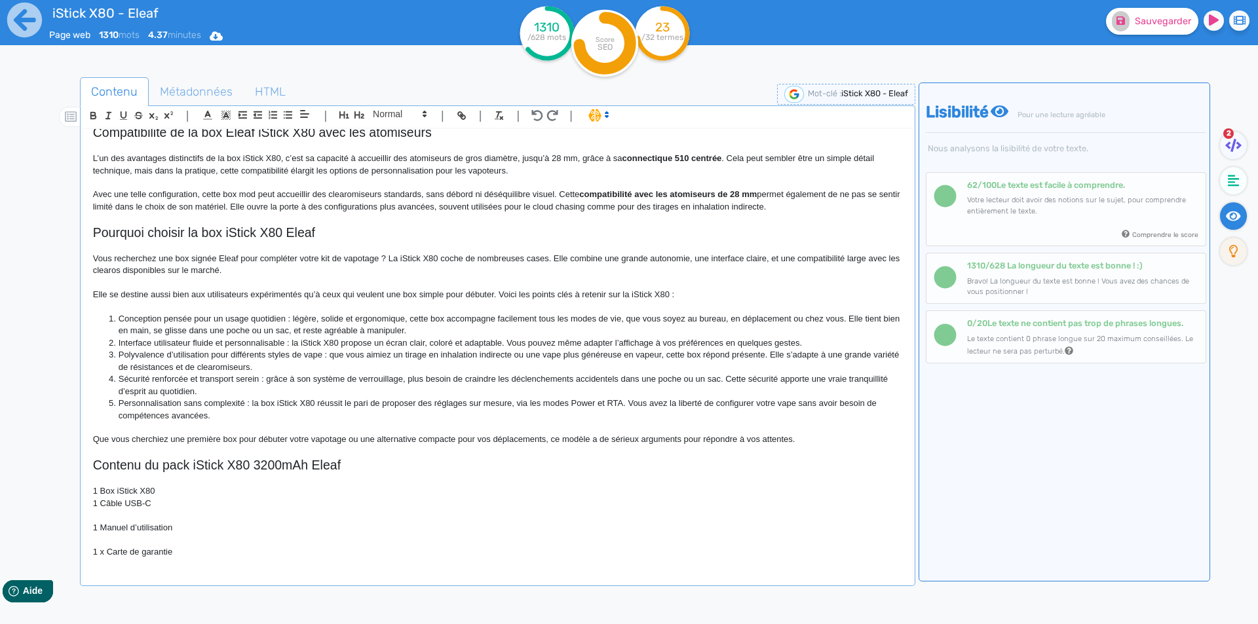
click at [174, 498] on p "1 Câble USB-C" at bounding box center [497, 504] width 809 height 12
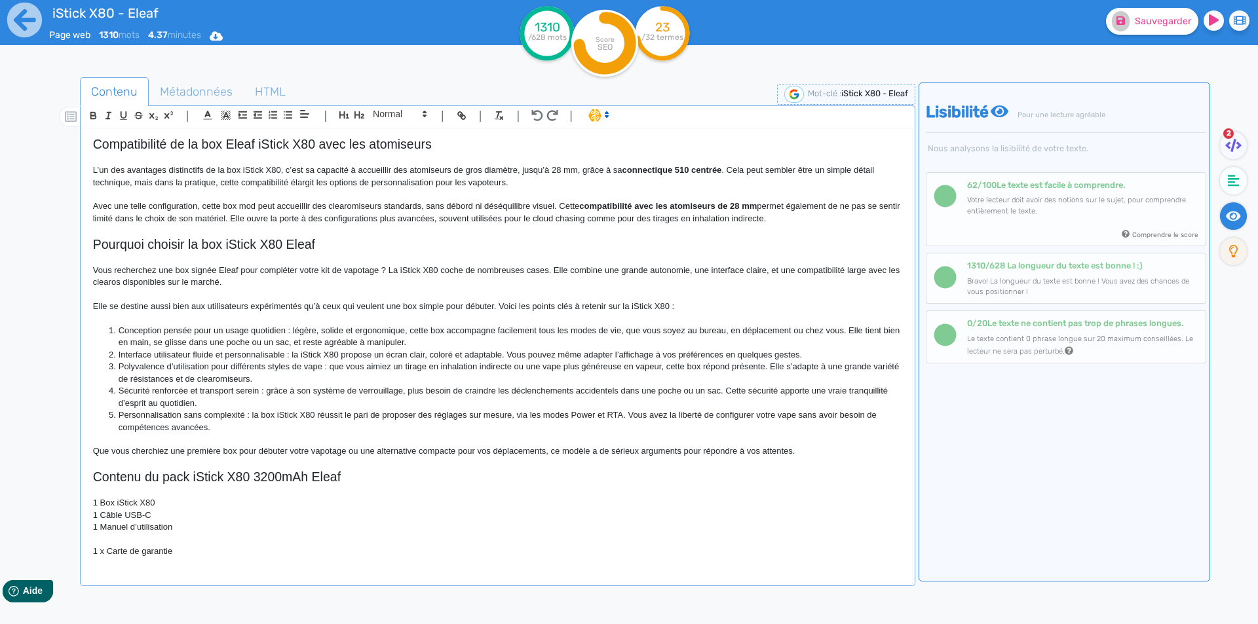
click at [147, 552] on p "1 x Carte de garantie" at bounding box center [497, 552] width 809 height 12
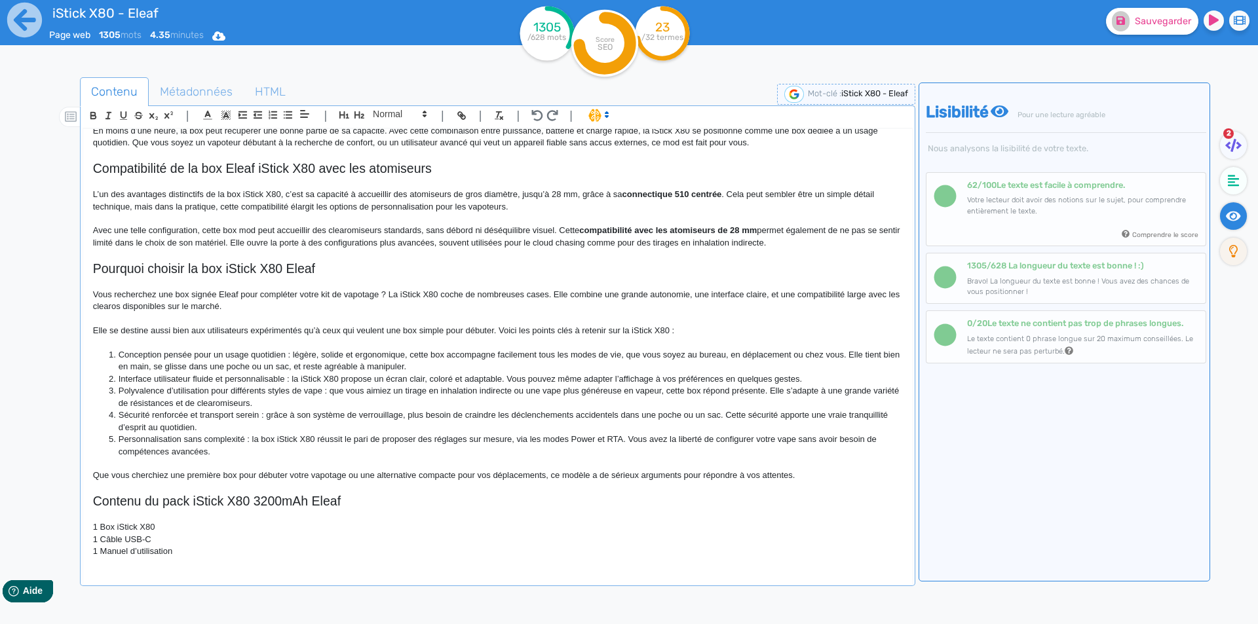
scroll to position [800, 0]
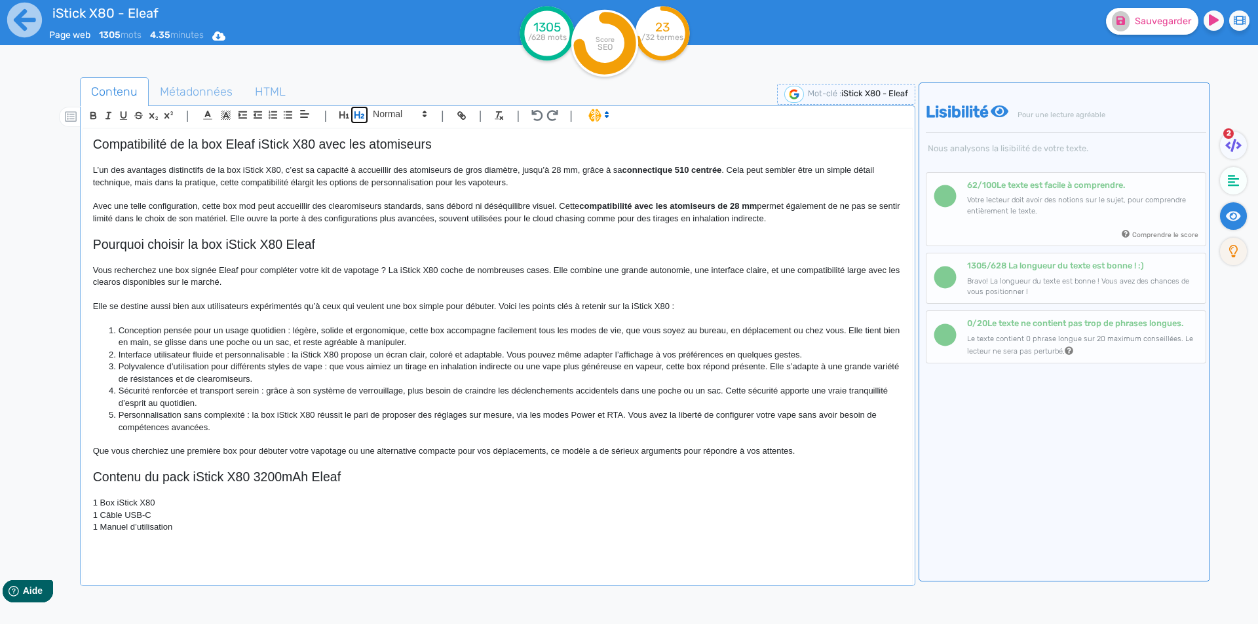
click at [356, 114] on icon "button" at bounding box center [359, 114] width 11 height 11
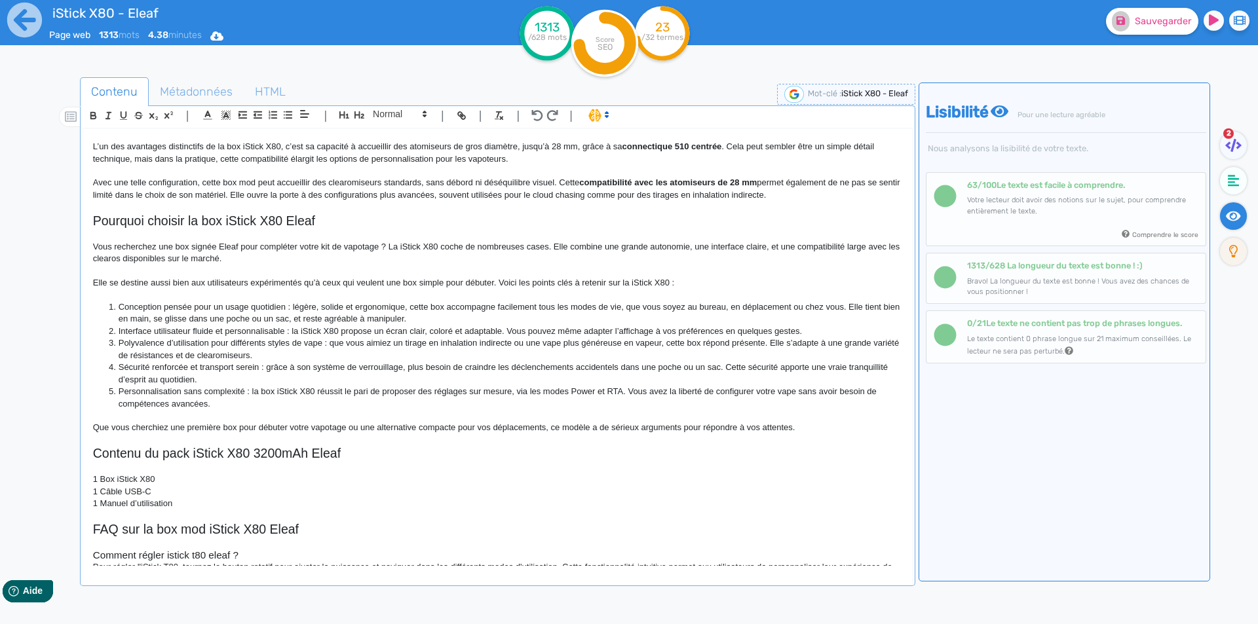
scroll to position [878, 0]
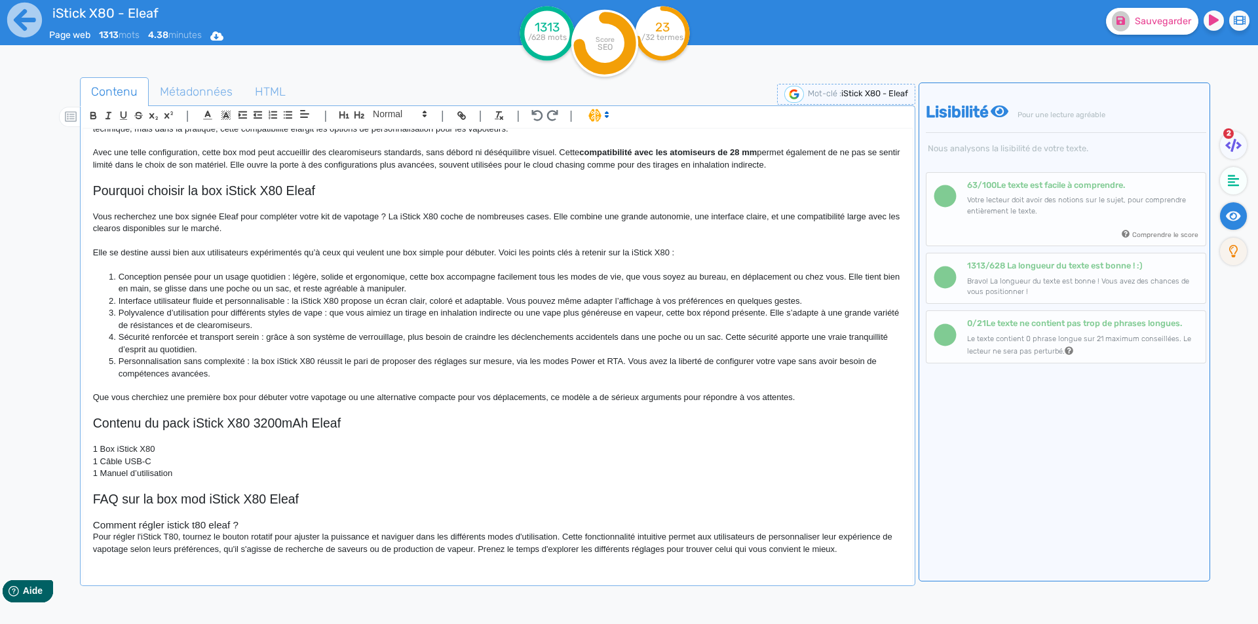
click at [165, 528] on h3 "Comment régler istick t80 eleaf ?" at bounding box center [497, 526] width 809 height 12
click at [326, 524] on h3 "Comment régler sa cigarette électronique iStick t80 eleaf ?" at bounding box center [497, 526] width 809 height 12
click at [388, 538] on p "Pour régler l'iStick T80, tournez le bouton rotatif pour ajuster la puissance e…" at bounding box center [497, 543] width 809 height 24
click at [389, 525] on h3 "Comment régler sa cigarette électronique iStick t80 Eleaf ?" at bounding box center [497, 526] width 809 height 12
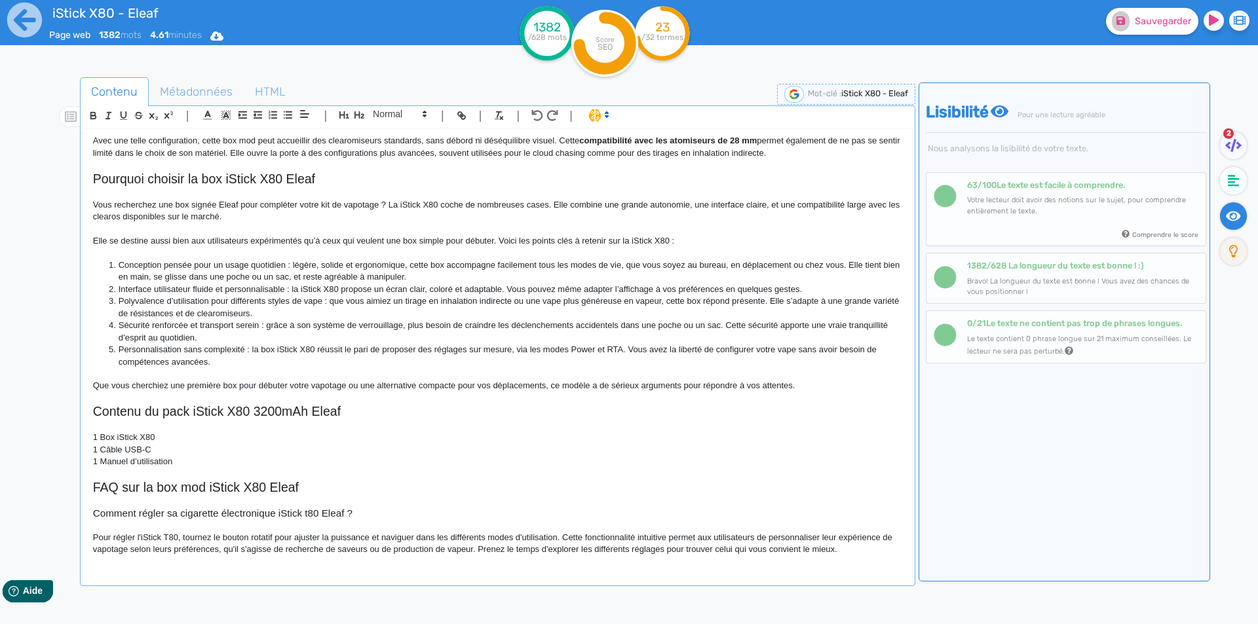
scroll to position [900, 0]
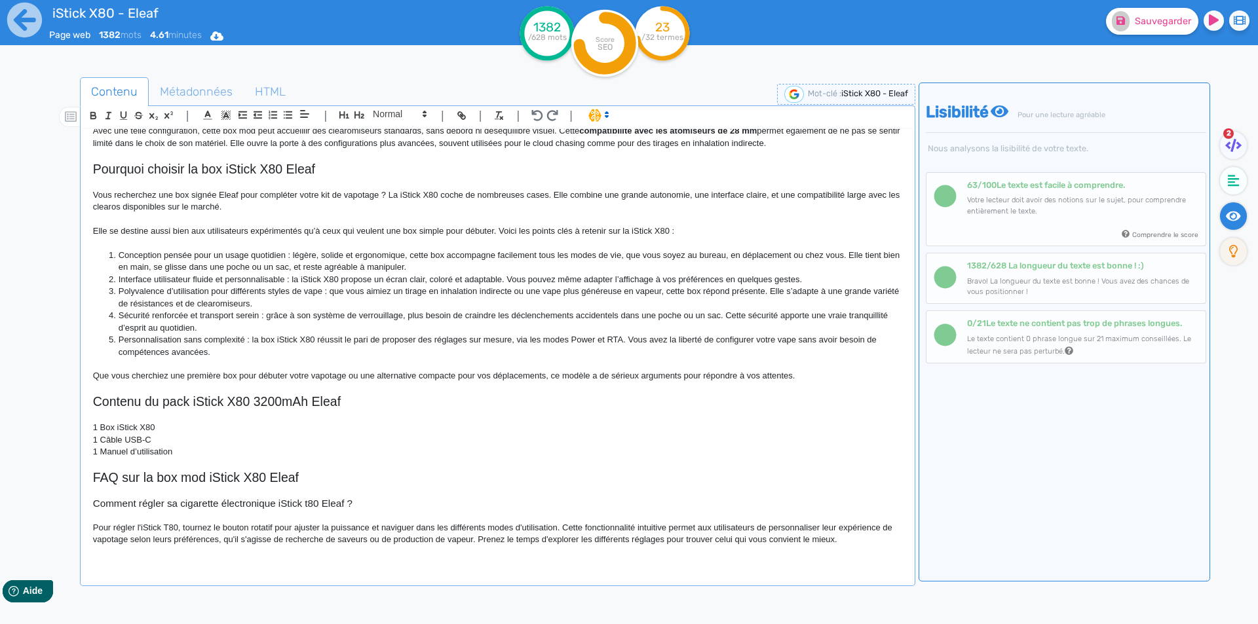
click at [141, 527] on p "Pour régler l'iStick T80, tournez le bouton rotatif pour ajuster la puissance e…" at bounding box center [497, 534] width 809 height 24
click at [665, 528] on p "Pour régler la box iStick T80, tournez le bouton rotatif pour ajuster la puissa…" at bounding box center [497, 534] width 809 height 24
click at [724, 527] on p "Pour régler la box iStick T80, tournez le bouton rotatif pour ajuster la puissa…" at bounding box center [497, 534] width 809 height 24
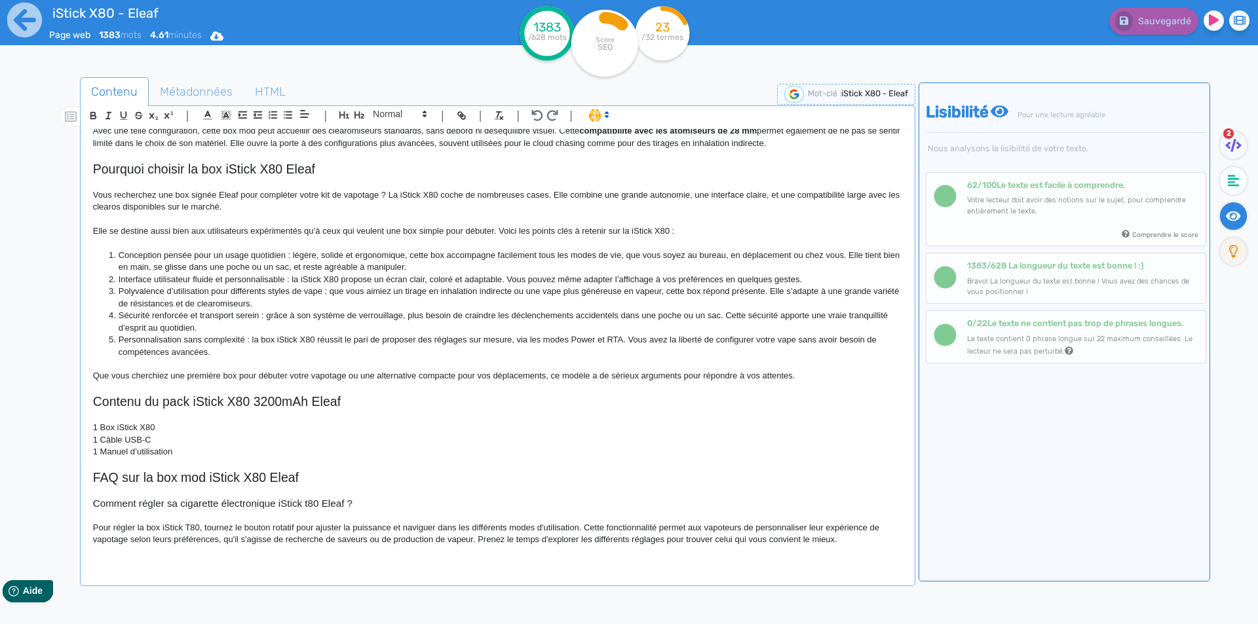
click at [255, 543] on p "Pour régler la box iStick T80, tournez le bouton rotatif pour ajuster la puissa…" at bounding box center [497, 534] width 809 height 24
drag, startPoint x: 255, startPoint y: 543, endPoint x: 288, endPoint y: 541, distance: 33.4
click at [288, 541] on p "Pour régler la box iStick T80, tournez le bouton rotatif pour ajuster la puissa…" at bounding box center [497, 534] width 809 height 24
click at [358, 537] on p "Pour régler la box iStick T80, tournez le bouton rotatif pour ajuster la puissa…" at bounding box center [497, 534] width 809 height 24
click at [364, 538] on p "Pour régler la box iStick T80, tournez le bouton rotatif pour ajuster la puissa…" at bounding box center [497, 534] width 809 height 24
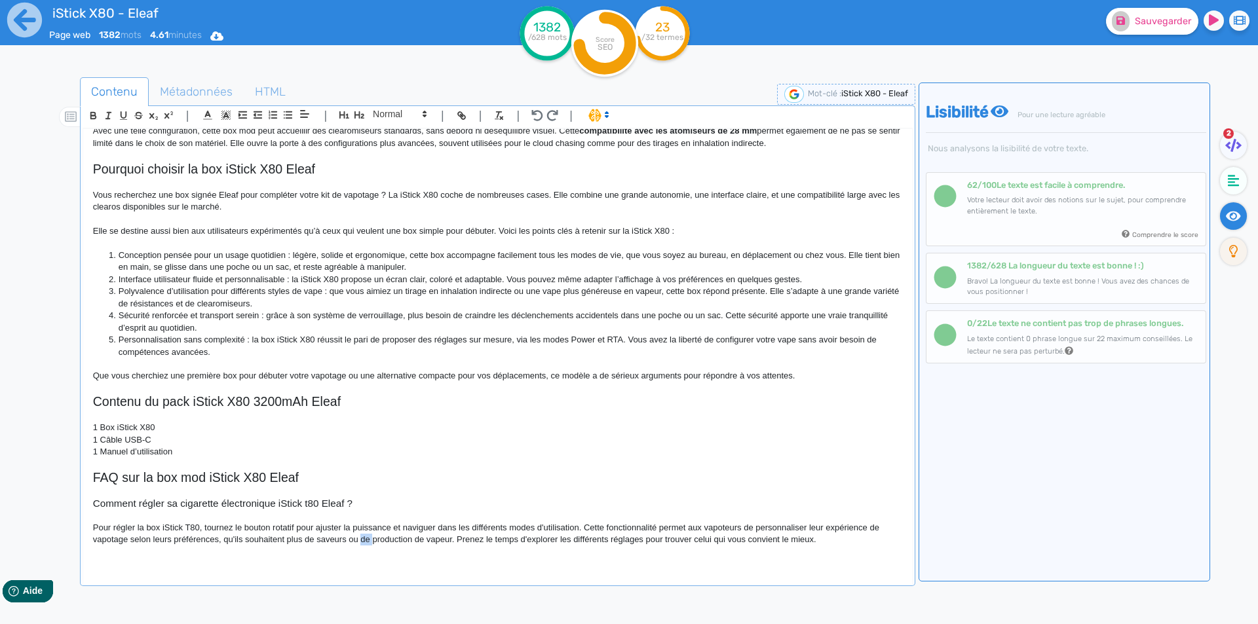
click at [364, 538] on p "Pour régler la box iStick T80, tournez le bouton rotatif pour ajuster la puissa…" at bounding box center [497, 534] width 809 height 24
click at [459, 540] on p "Pour régler la box iStick T80, tournez le bouton rotatif pour ajuster la puissa…" at bounding box center [497, 534] width 809 height 24
drag, startPoint x: 163, startPoint y: 545, endPoint x: 159, endPoint y: 558, distance: 13.3
click at [162, 549] on div "iStick X80 - Eleaf Box Eleaf iStick X80 Eleaf Pensée pour accompagner les vapot…" at bounding box center [497, 347] width 829 height 437
click at [157, 568] on div "iStick X80 - Eleaf Box Eleaf iStick X80 Eleaf Pensée pour accompagner les vapot…" at bounding box center [498, 358] width 830 height 461
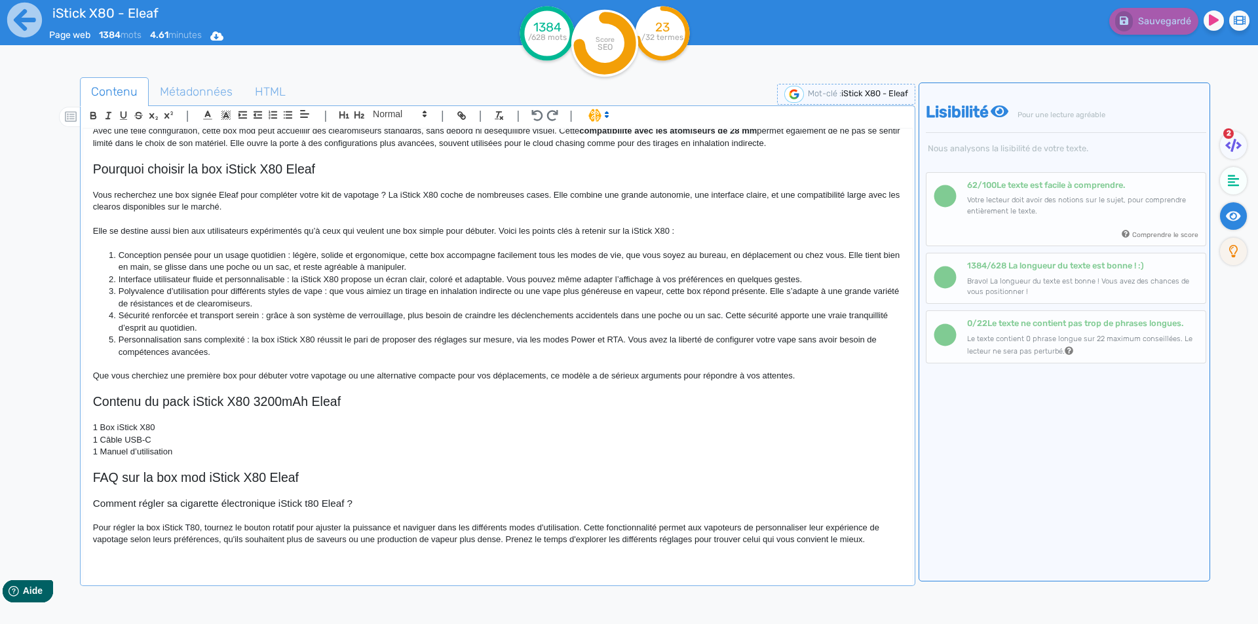
click at [881, 540] on p "Pour régler la box iStick T80, tournez le bouton rotatif pour ajuster la puissa…" at bounding box center [497, 534] width 809 height 24
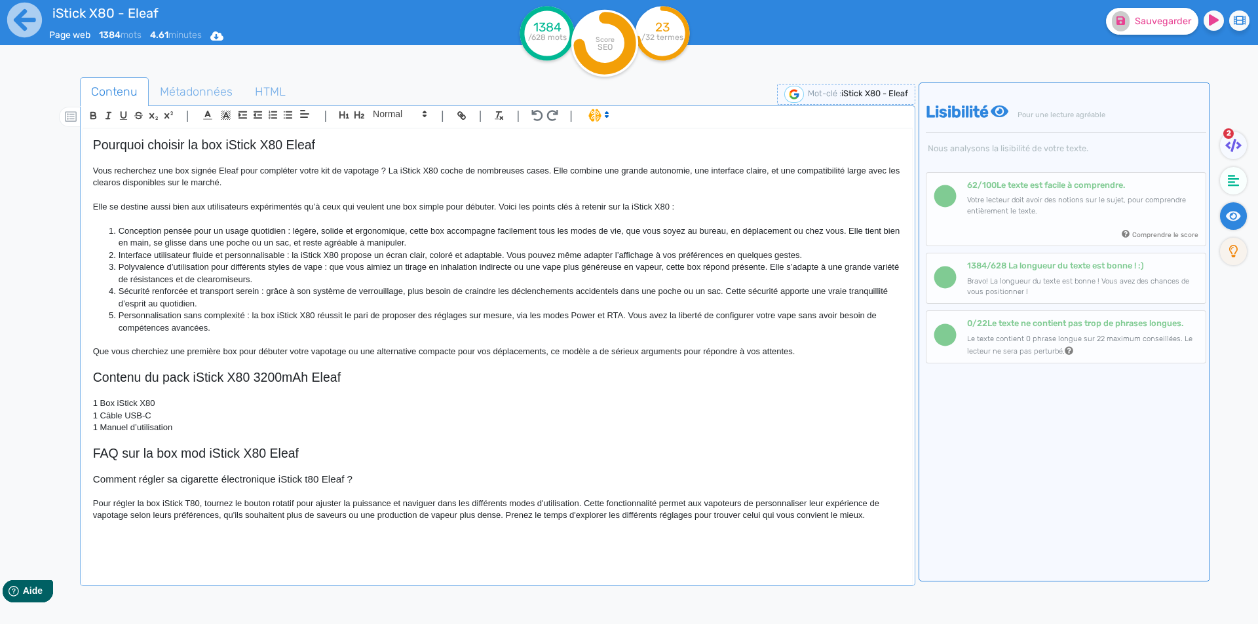
scroll to position [926, 0]
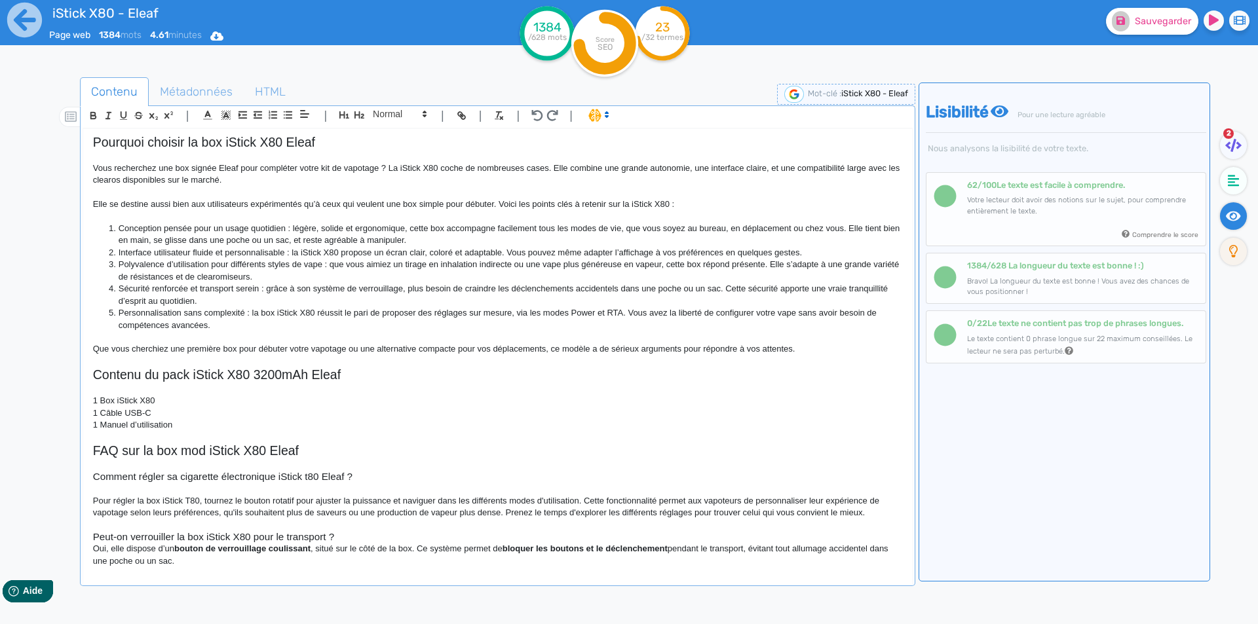
click at [351, 535] on h3 "Peut-on verrouiller la box iStick X80 pour le transport ?" at bounding box center [497, 537] width 809 height 12
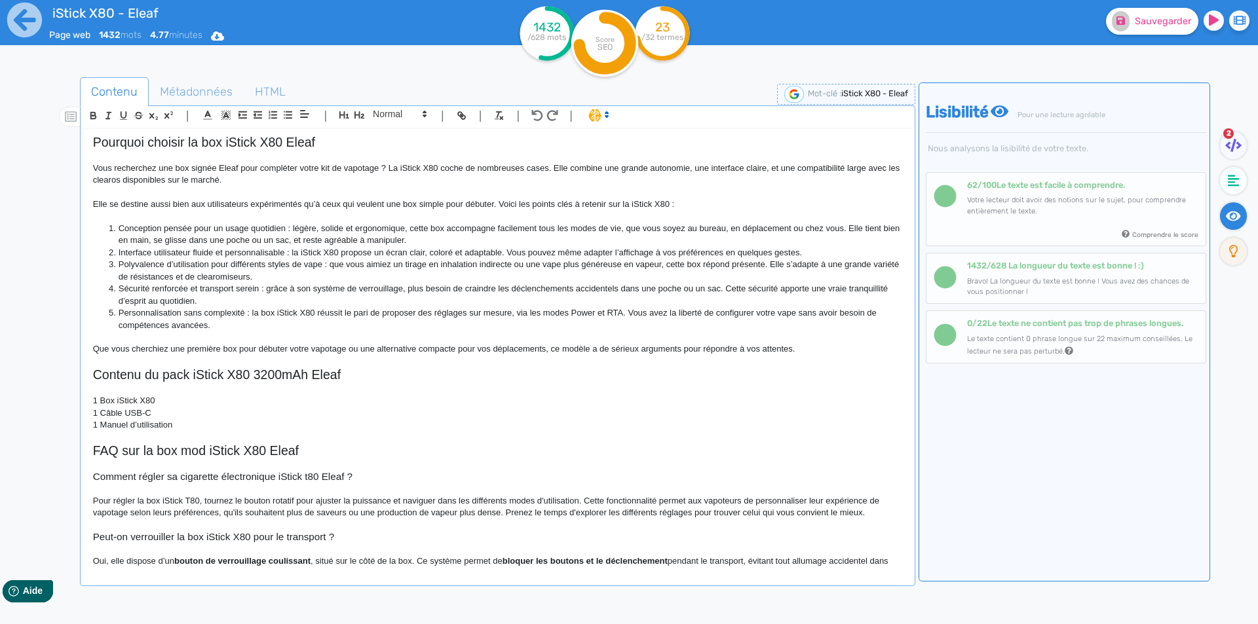
scroll to position [960, 0]
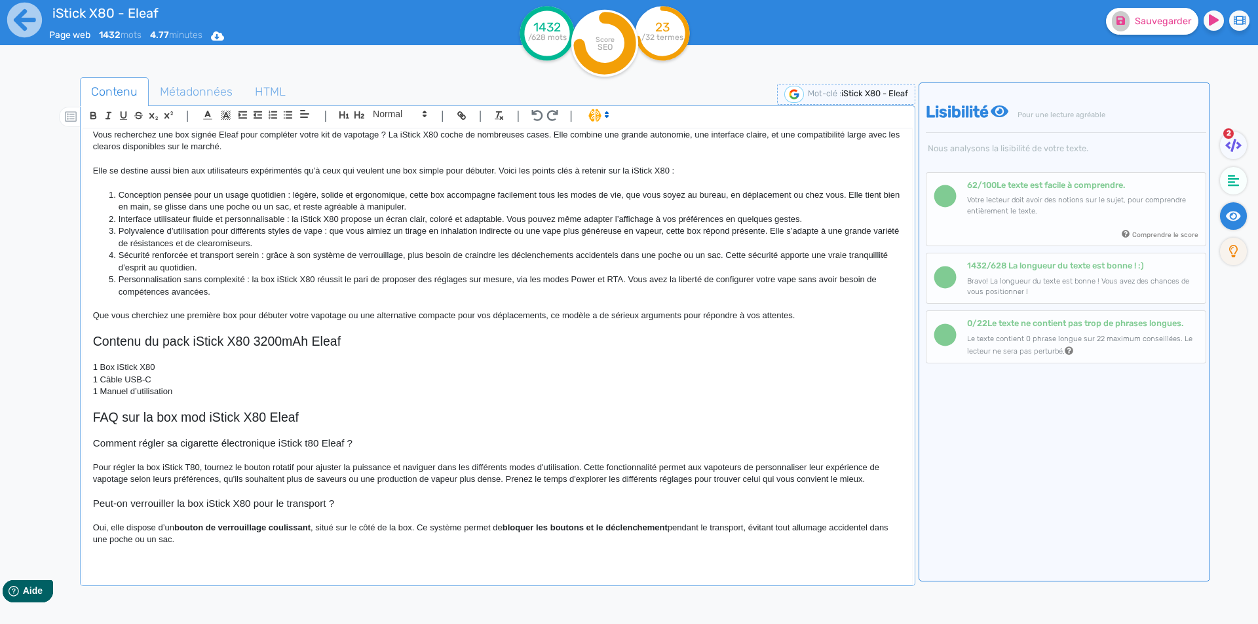
click at [187, 526] on strong "bouton de verrouillage coulissant" at bounding box center [242, 528] width 136 height 10
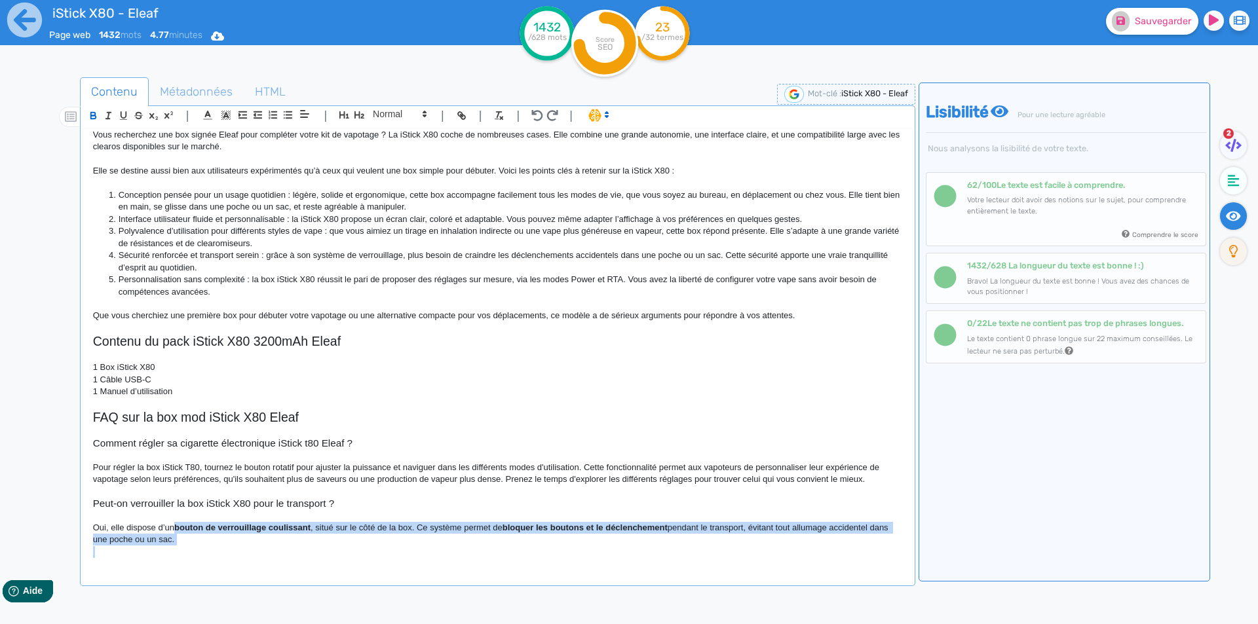
drag, startPoint x: 187, startPoint y: 526, endPoint x: 218, endPoint y: 554, distance: 41.8
click at [218, 554] on div "iStick X80 - Eleaf Box Eleaf iStick X80 Eleaf Pensée pour accompagner les vapot…" at bounding box center [497, 347] width 829 height 437
click at [308, 541] on p "Oui, elle dispose d’un bouton de verrouillage coulissant, situé sur le côté de …" at bounding box center [497, 534] width 809 height 24
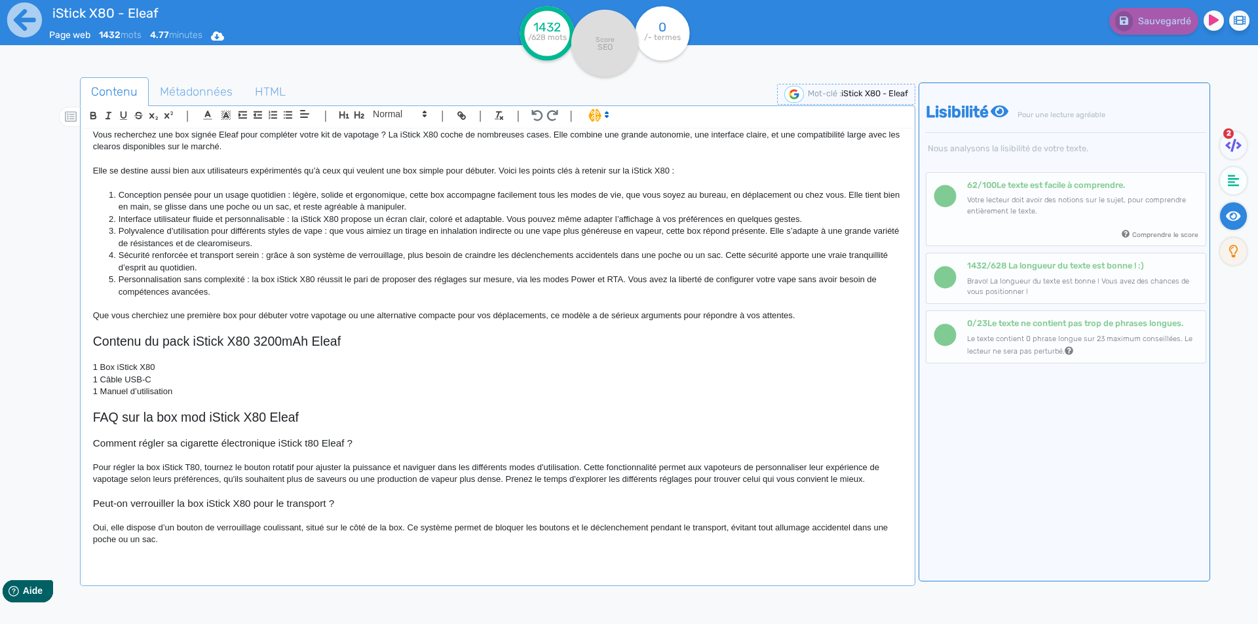
click at [335, 526] on p "Oui, elle dispose d’un bouton de verrouillage coulissant, situé sur le côté de …" at bounding box center [497, 534] width 809 height 24
drag, startPoint x: 335, startPoint y: 526, endPoint x: 364, endPoint y: 525, distance: 28.8
click at [364, 525] on p "Oui, elle dispose d’un bouton de verrouillage coulissant, situé sur le côté de …" at bounding box center [497, 534] width 809 height 24
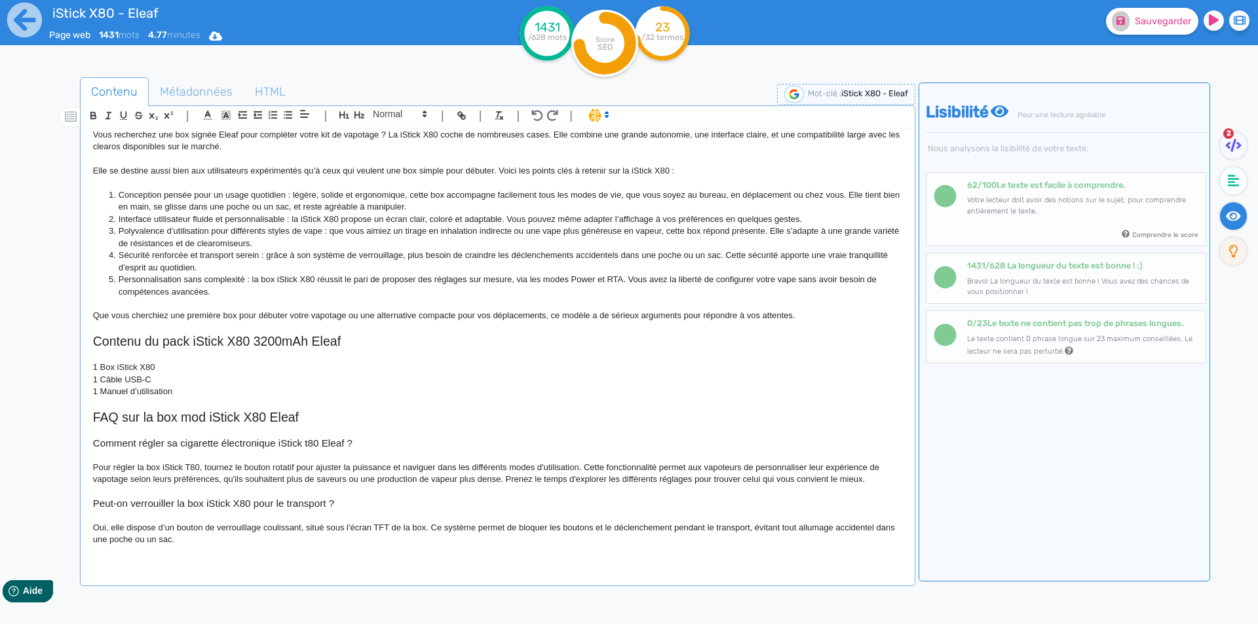
click at [461, 535] on p "Oui, elle dispose d’un bouton de verrouillage coulissant, situé sous l'écran TF…" at bounding box center [497, 534] width 809 height 24
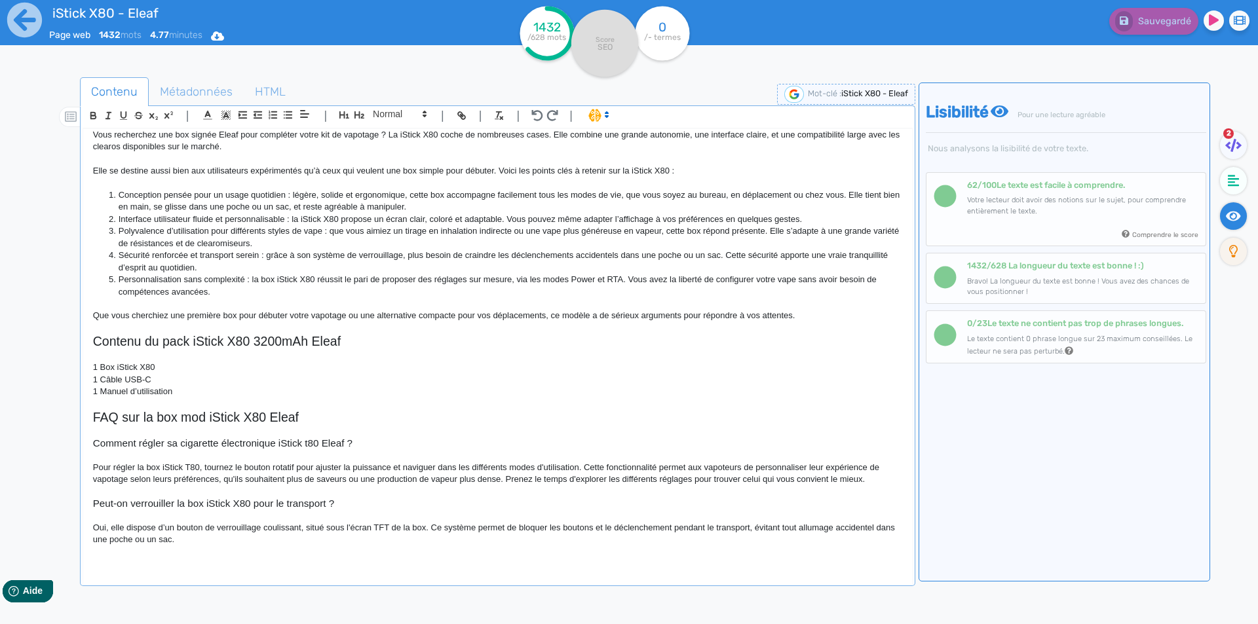
click at [733, 529] on p "Oui, elle dispose d’un bouton de verrouillage coulissant, situé sous l'écran TF…" at bounding box center [497, 534] width 809 height 24
drag, startPoint x: 733, startPoint y: 529, endPoint x: 711, endPoint y: 525, distance: 22.6
click at [711, 525] on p "Oui, elle dispose d’un bouton de verrouillage coulissant, situé sous l'écran TF…" at bounding box center [497, 534] width 809 height 24
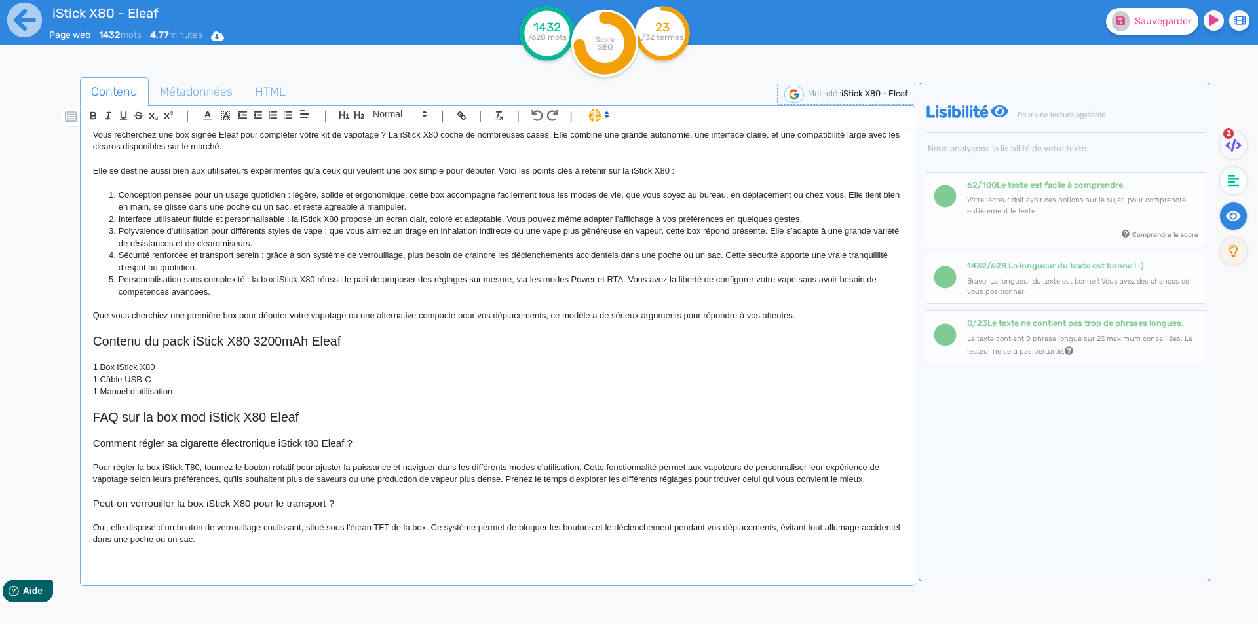
drag, startPoint x: 311, startPoint y: 522, endPoint x: 309, endPoint y: 535, distance: 12.6
click at [310, 525] on p "Oui, elle dispose d’un bouton de verrouillage coulissant, situé sous l'écran TF…" at bounding box center [497, 534] width 809 height 24
click at [307, 542] on p "Oui, elle dispose d’un bouton de verrouillage coulissant, situé sous l'écran TF…" at bounding box center [497, 534] width 809 height 24
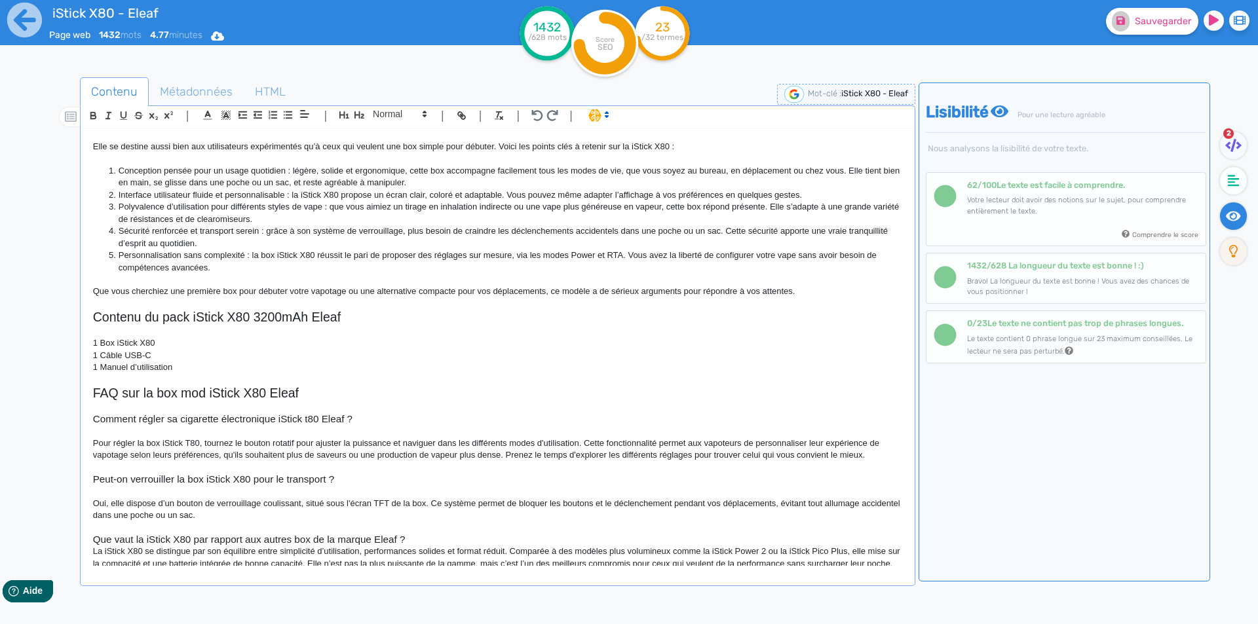
scroll to position [999, 0]
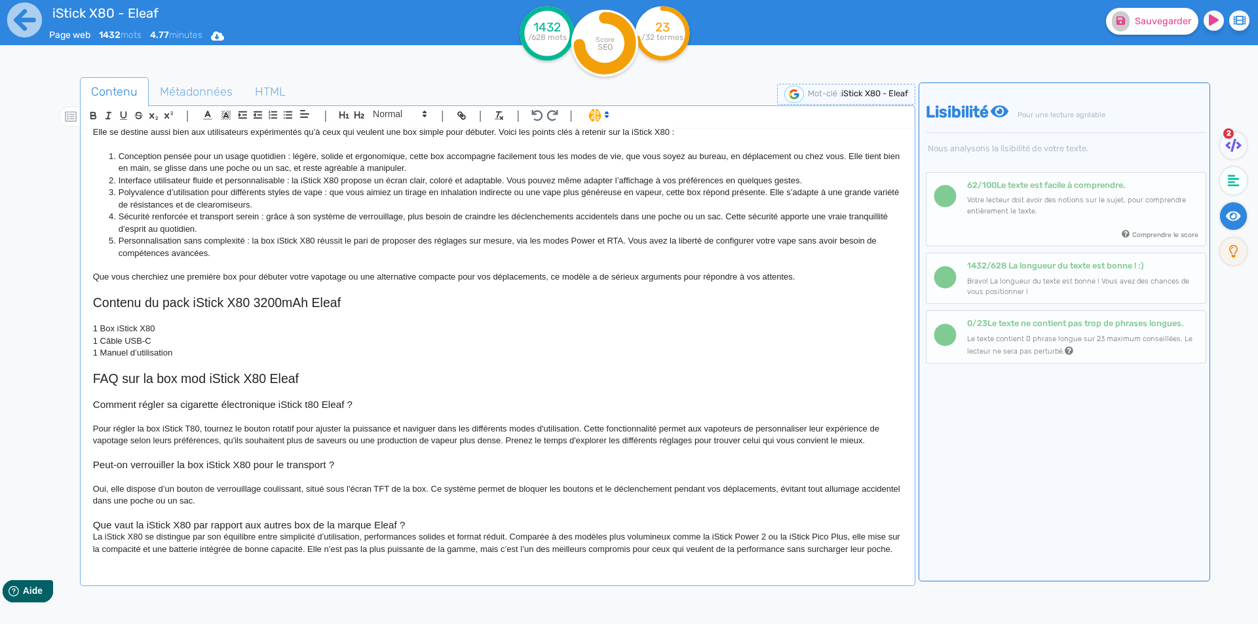
click at [486, 523] on h3 "Que vaut la iStick X80 par rapport aux autres box de la marque Eleaf ?" at bounding box center [497, 526] width 809 height 12
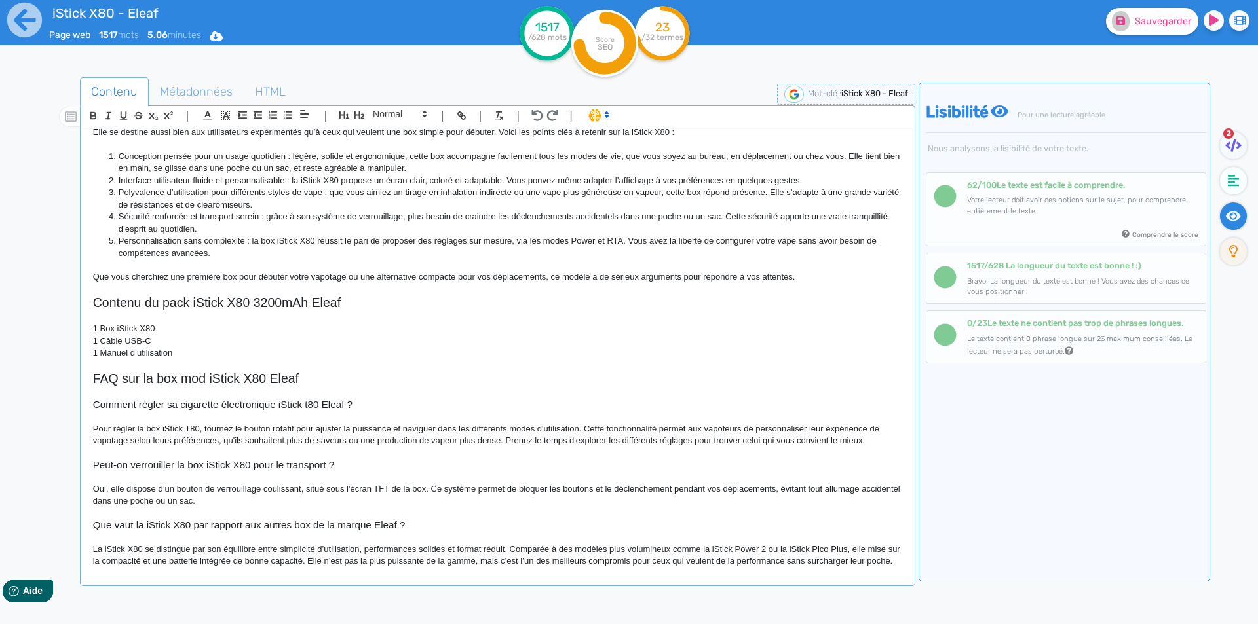
click at [295, 524] on h3 "Que vaut la iStick X80 par rapport aux autres box de la marque Eleaf ?" at bounding box center [497, 526] width 809 height 12
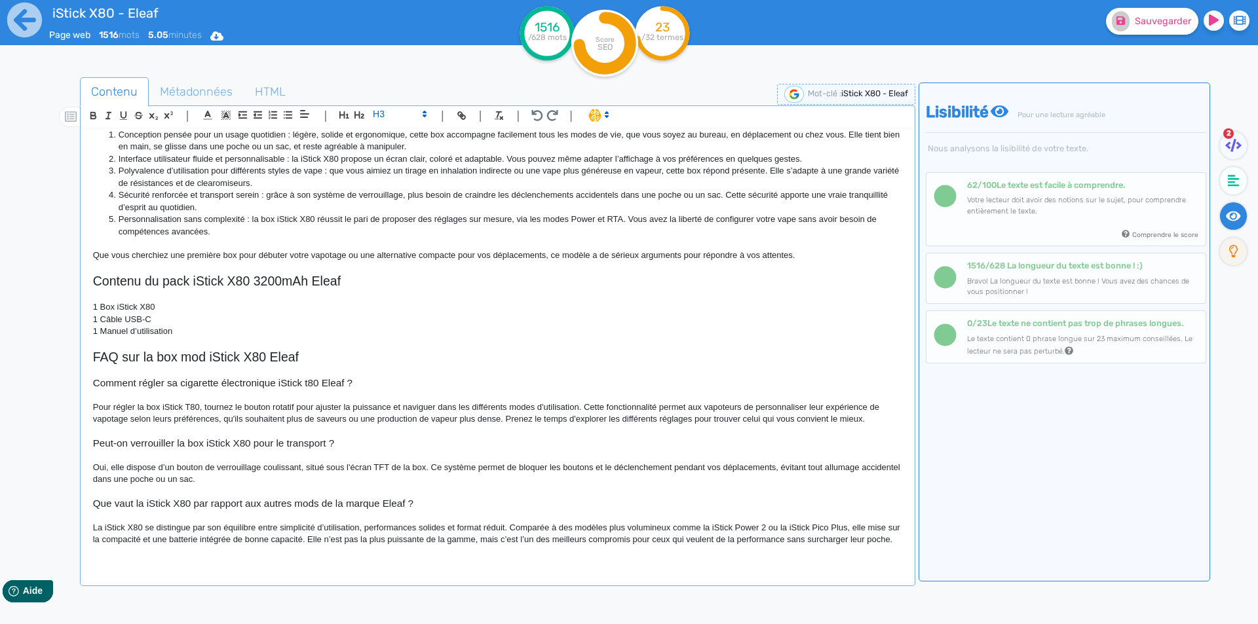
click at [430, 522] on p "La iStick X80 se distingue par son équilibre entre simplicité d’utilisation, pe…" at bounding box center [497, 534] width 809 height 24
click at [430, 512] on div "iStick X80 - Eleaf Box Eleaf iStick X80 Eleaf Pensée pour accompagner les vapot…" at bounding box center [497, 347] width 829 height 437
click at [808, 526] on p "La iStick X80 se distingue par son équilibre entre simplicité d’utilisation, pe…" at bounding box center [497, 534] width 809 height 24
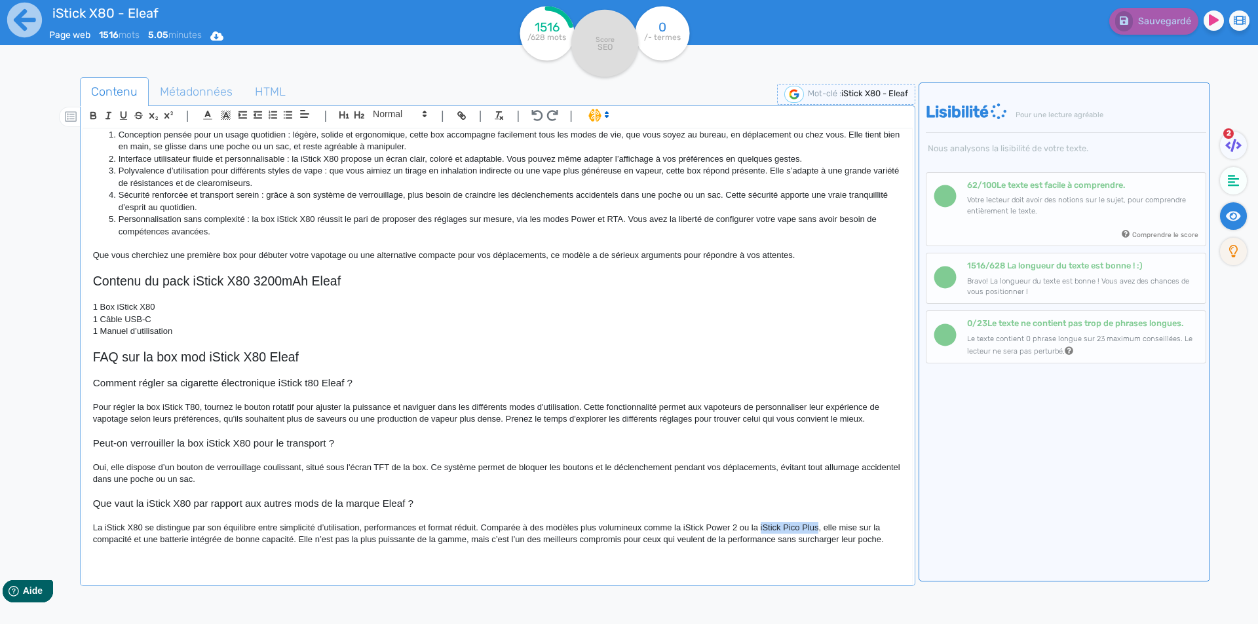
drag, startPoint x: 808, startPoint y: 526, endPoint x: 770, endPoint y: 525, distance: 38.0
click at [770, 525] on p "La iStick X80 se distingue par son équilibre entre simplicité d’utilisation, pe…" at bounding box center [497, 534] width 809 height 24
copy p "iStick Pico Plus"
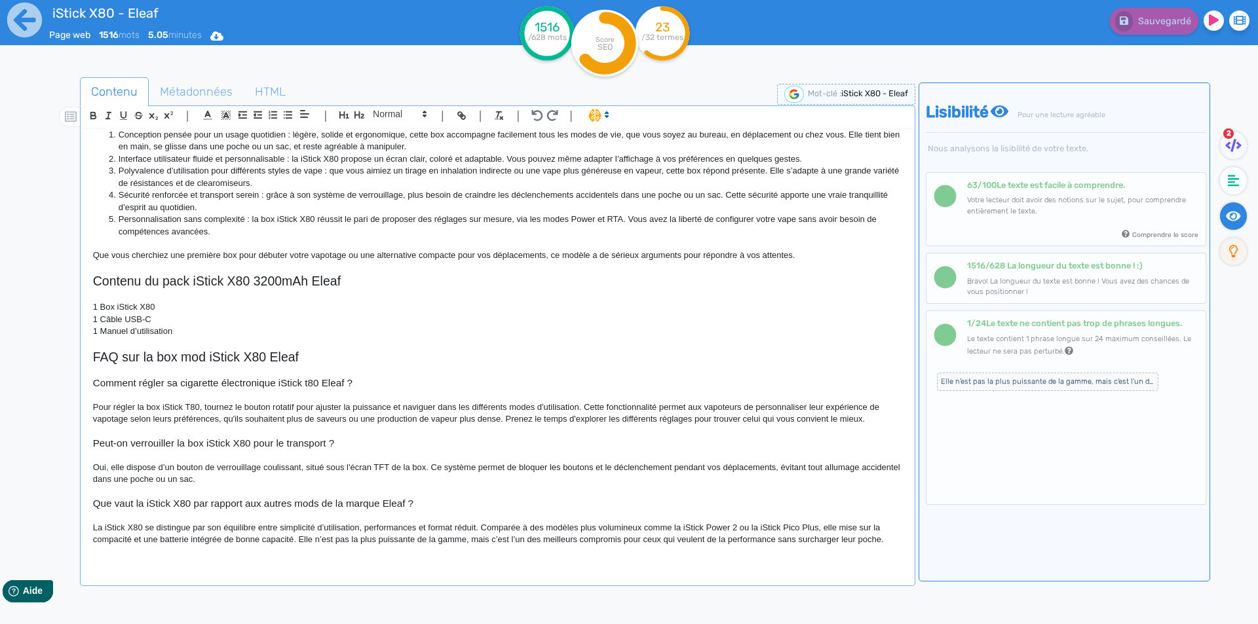
click at [516, 558] on p at bounding box center [497, 552] width 809 height 12
click at [894, 543] on div "iStick X80 - Eleaf Box Eleaf iStick X80 Eleaf Pensée pour accompagner les vapot…" at bounding box center [497, 347] width 829 height 437
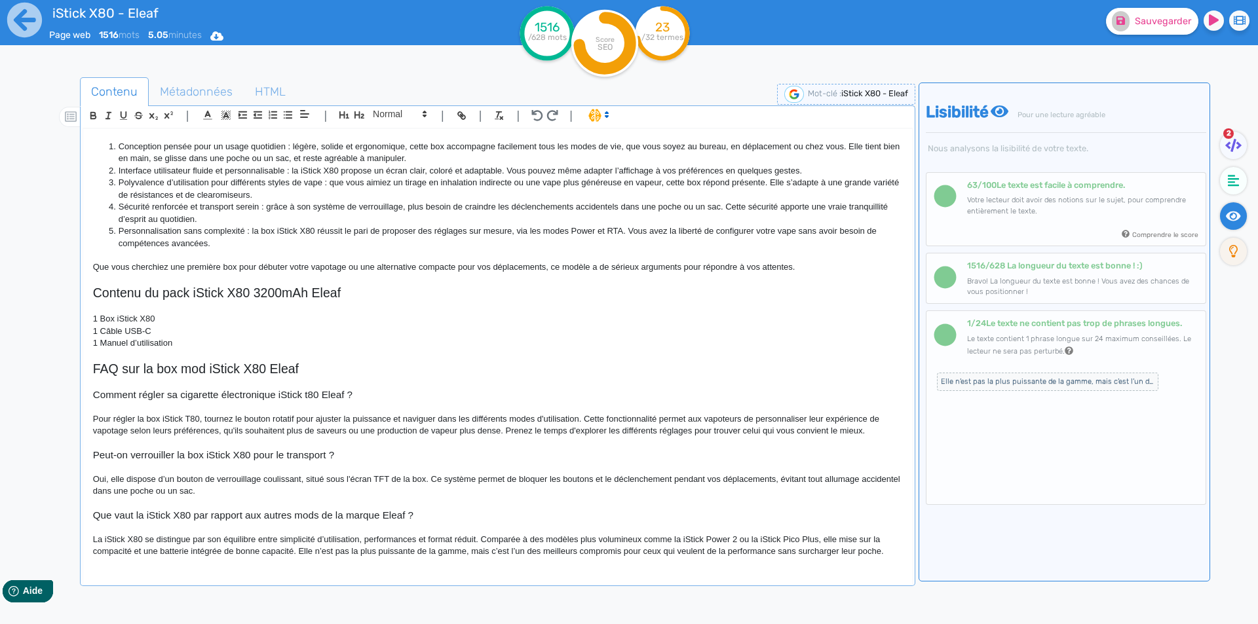
scroll to position [1008, 0]
click at [696, 539] on p "La iStick X80 se distingue par son équilibre entre simplicité d’utilisation, pe…" at bounding box center [497, 546] width 809 height 24
drag, startPoint x: 696, startPoint y: 539, endPoint x: 733, endPoint y: 544, distance: 37.0
click at [733, 544] on p "La iStick X80 se distingue par son équilibre entre simplicité d’utilisation, pe…" at bounding box center [497, 546] width 809 height 24
copy p "iStick Power 2"
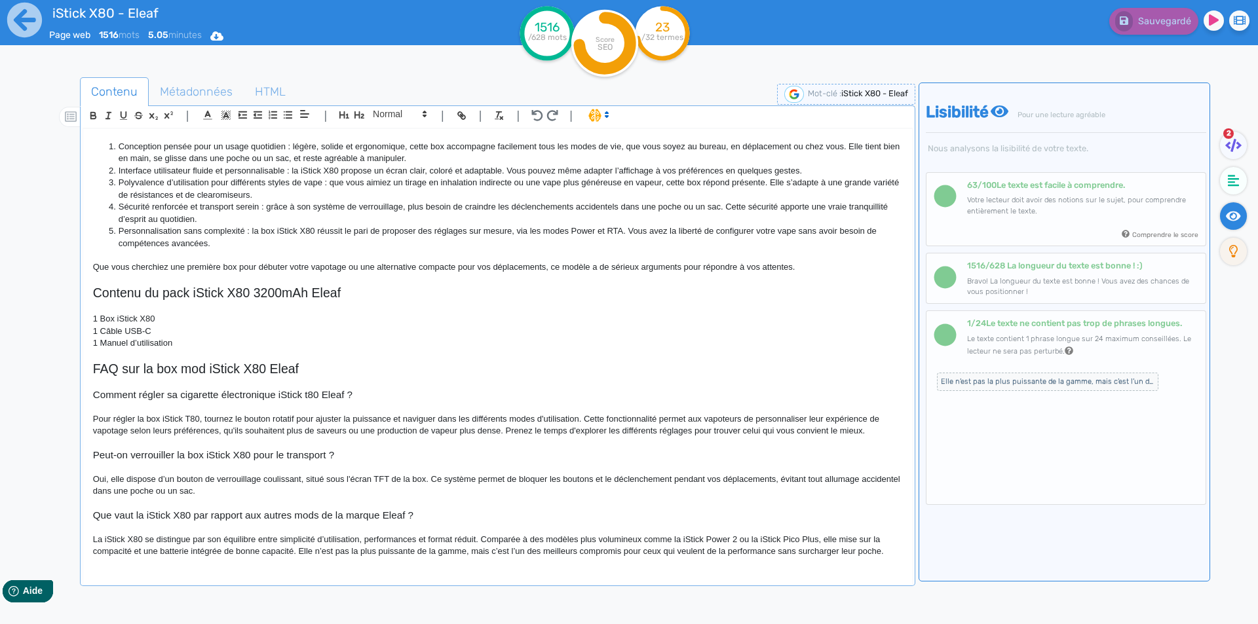
click at [738, 537] on p "La iStick X80 se distingue par son équilibre entre simplicité d’utilisation, pe…" at bounding box center [497, 546] width 809 height 24
click at [736, 537] on p "La iStick X80 se distingue par son équilibre entre simplicité d’utilisation, pe…" at bounding box center [497, 546] width 809 height 24
click at [992, 387] on span "Elle n’est pas la plus puissante de la gamme, mais c’est l’un des meilleurs com…" at bounding box center [1047, 382] width 221 height 18
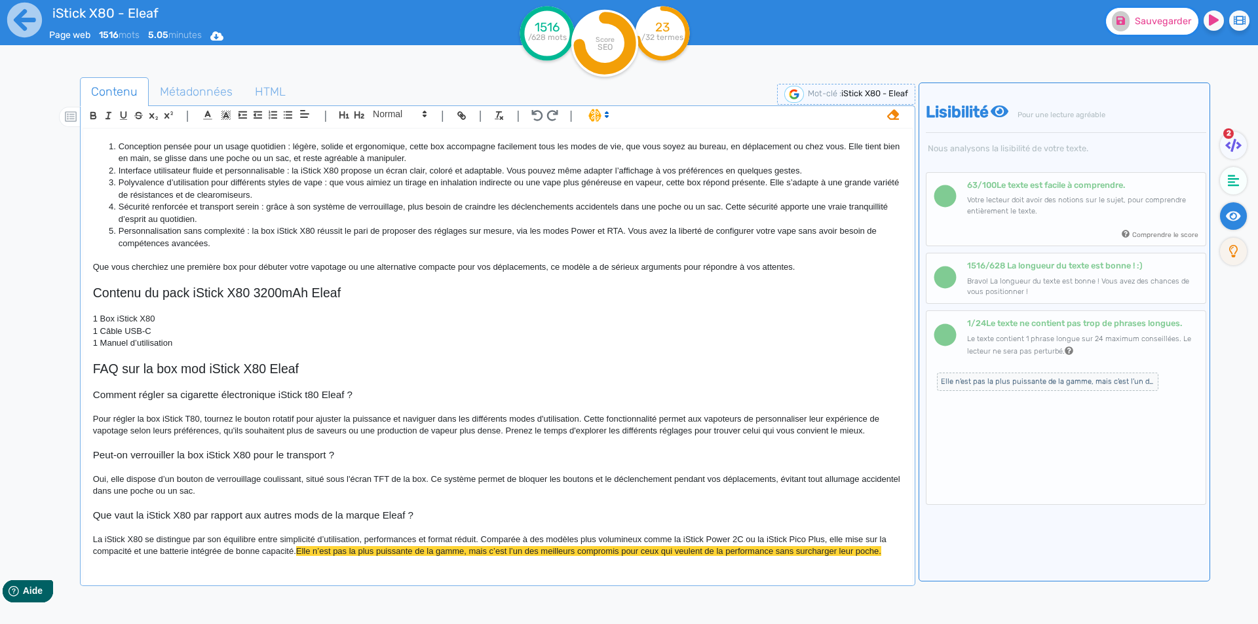
click at [1143, 30] on button "Sauvegarder" at bounding box center [1152, 21] width 92 height 27
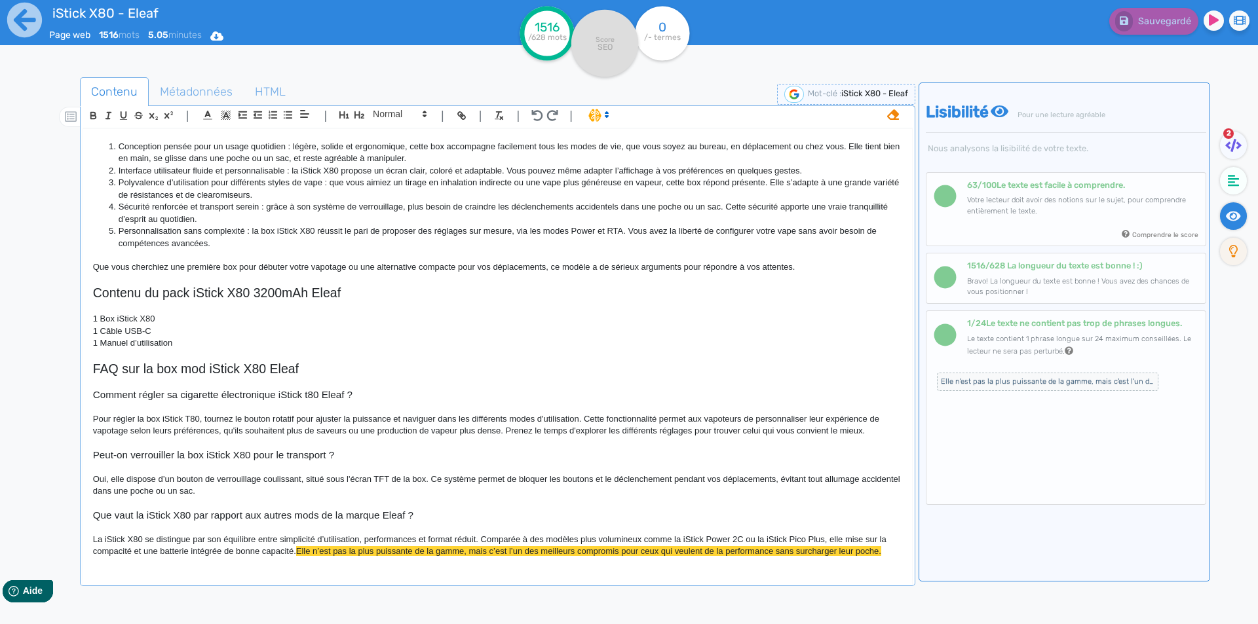
click at [1224, 147] on fa-icon at bounding box center [1233, 146] width 27 height 28
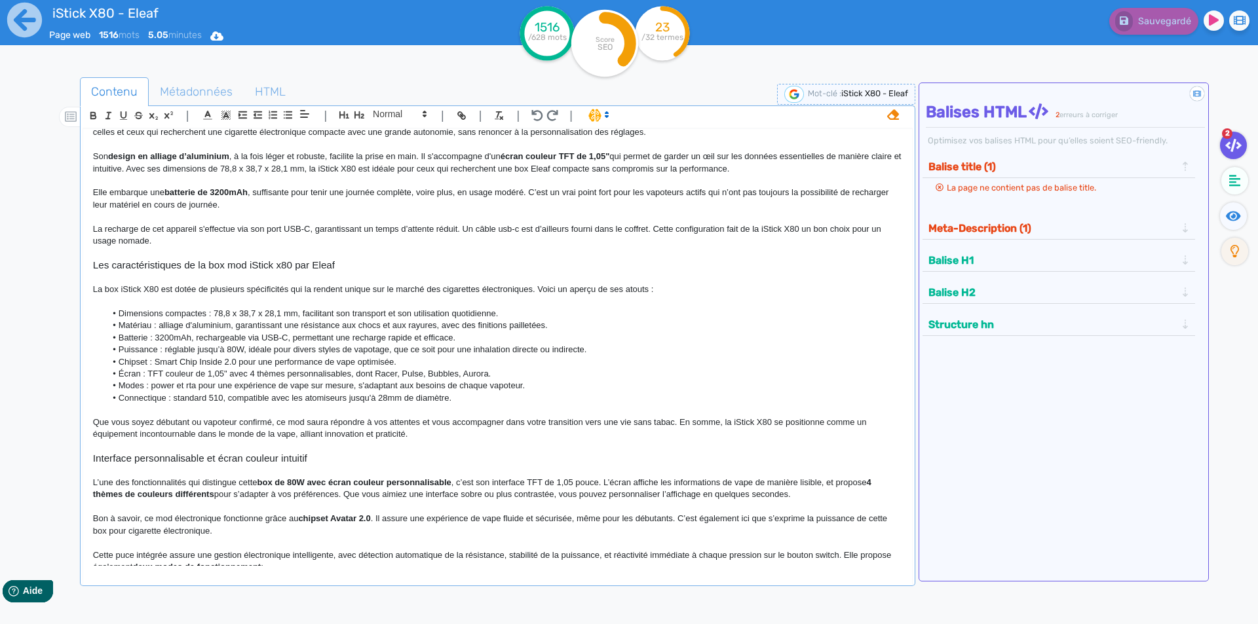
scroll to position [0, 0]
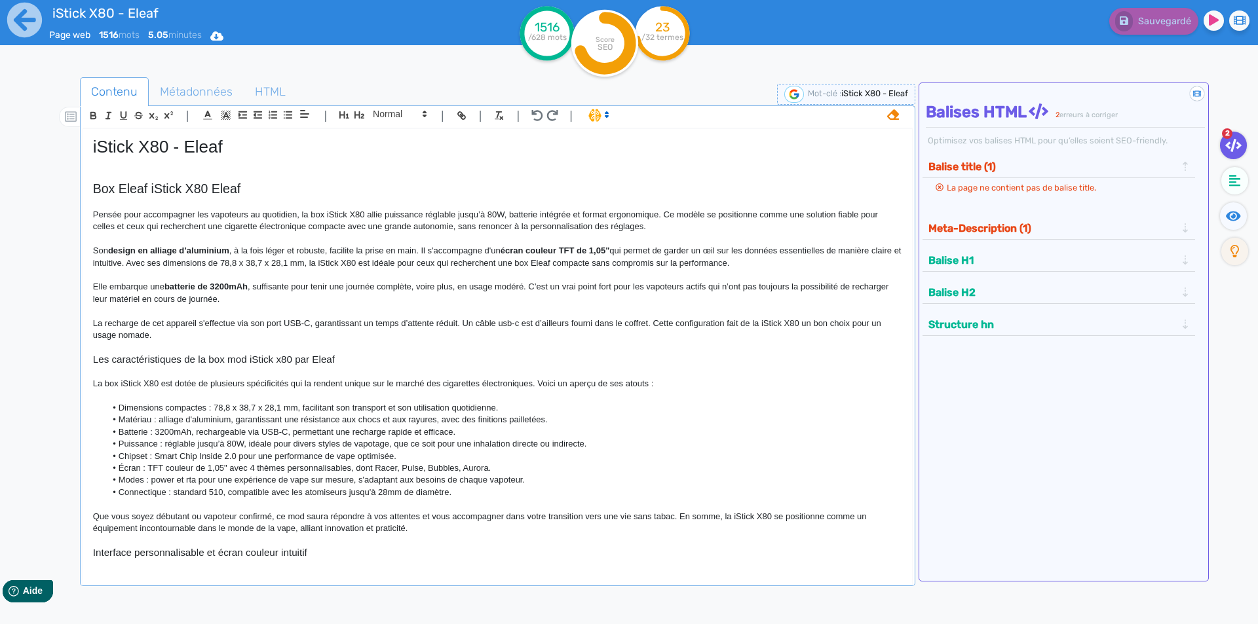
click at [190, 148] on span "iStick X80 - Eleaf" at bounding box center [158, 147] width 130 height 20
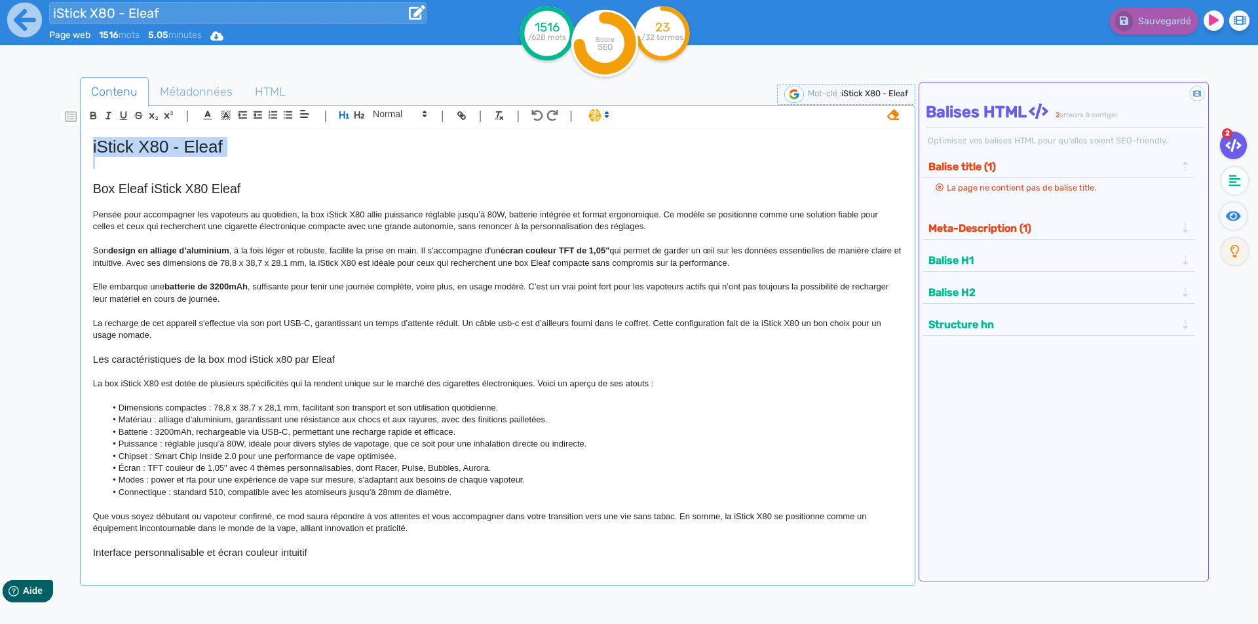
copy span "iStick X80 - Eleaf"
click at [189, 85] on span "Métadonnées" at bounding box center [196, 91] width 94 height 35
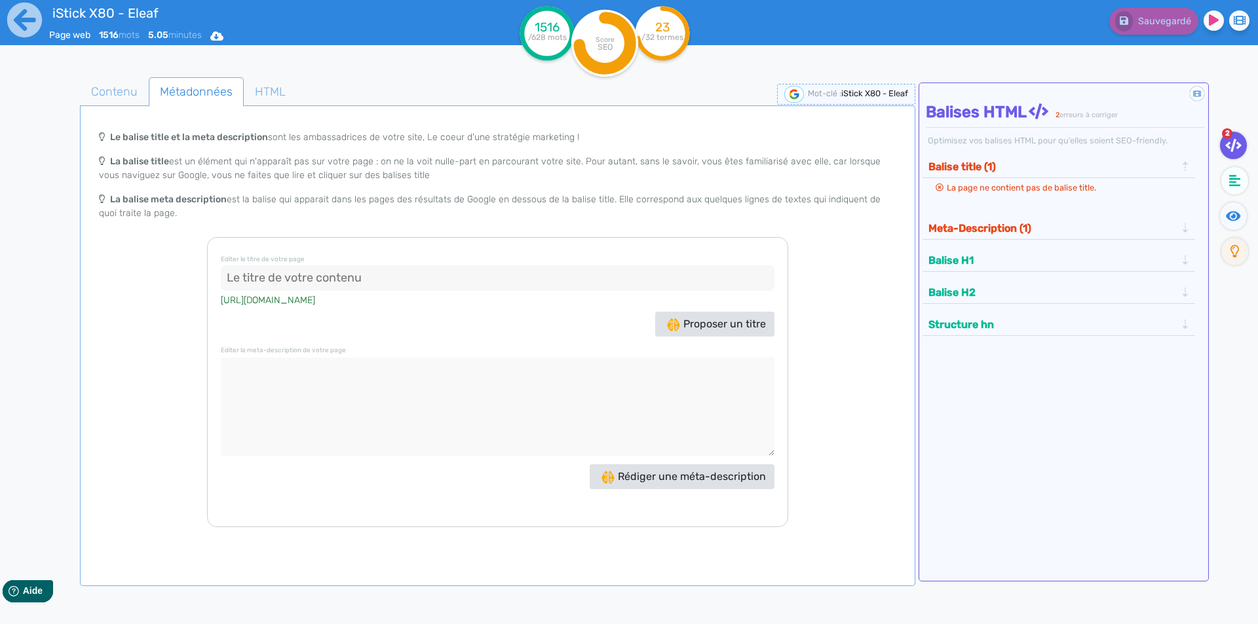
click at [347, 271] on input at bounding box center [498, 278] width 554 height 26
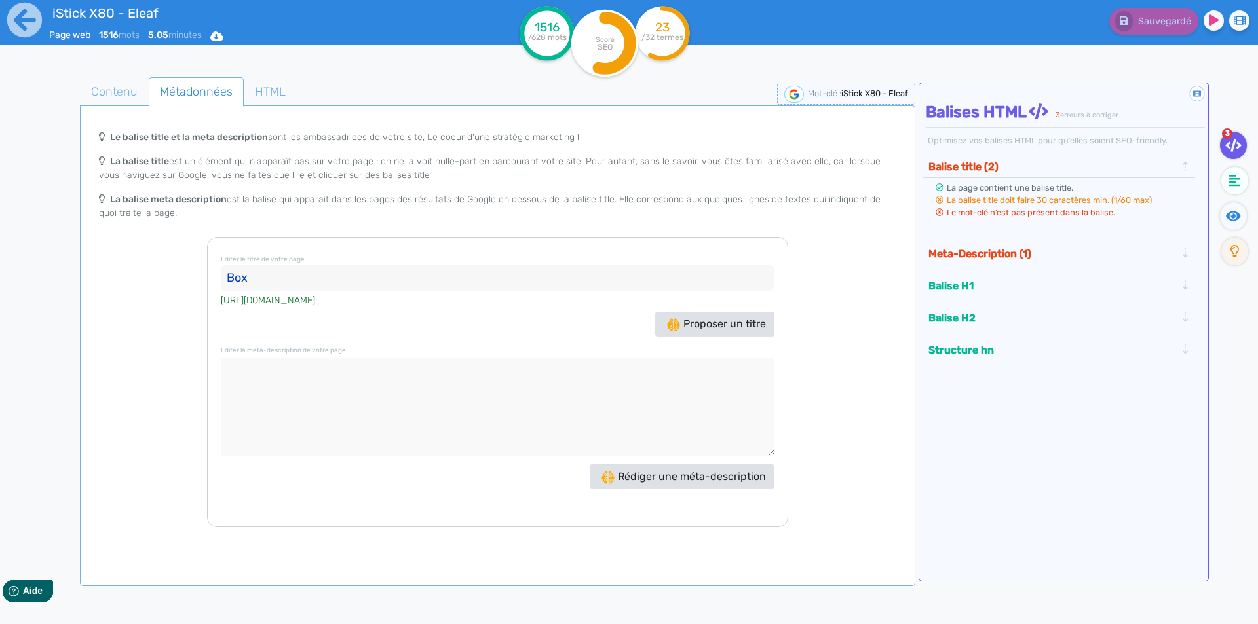
paste input "iStick X80 - Eleaf"
type input "Box iStick X80 - Eleaf"
click at [377, 405] on textarea at bounding box center [498, 407] width 554 height 98
paste textarea "La box iStick X80 Eleaf est un mod compact avec 80W de puissance, une batterie …"
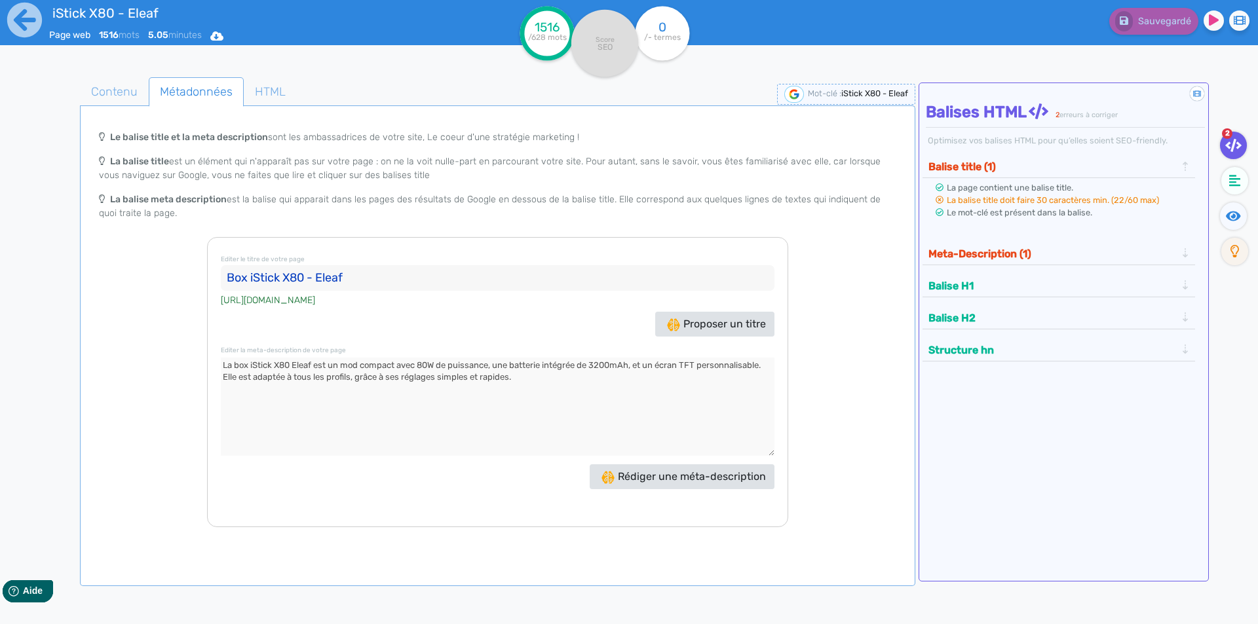
type textarea "La box iStick X80 Eleaf est un mod compact avec 80W de puissance, une batterie …"
click at [286, 273] on input "Box iStick X80 - Eleaf" at bounding box center [498, 278] width 554 height 26
click at [444, 263] on h3 "Editer le titre de votre page Box iStick X80 - Eleaf" at bounding box center [498, 271] width 554 height 40
click at [441, 271] on input "Box iStick X80 - Eleaf" at bounding box center [498, 278] width 554 height 26
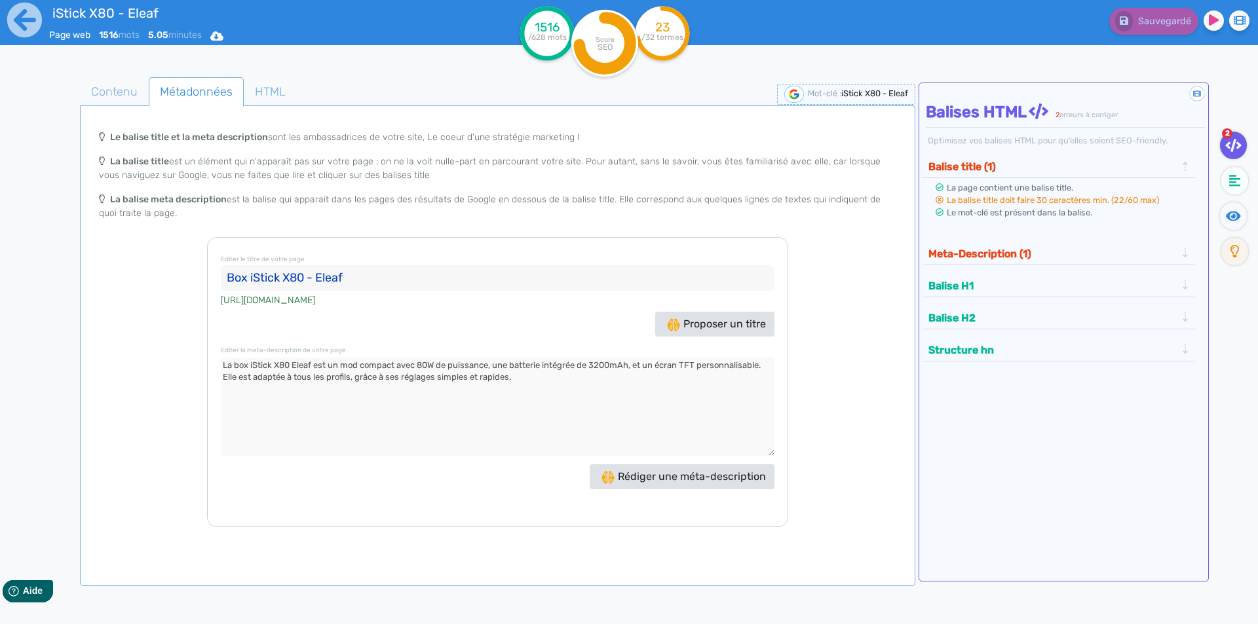
paste input "Eleaf iStick X80 – Box compacte avec batterie 3200mAh"
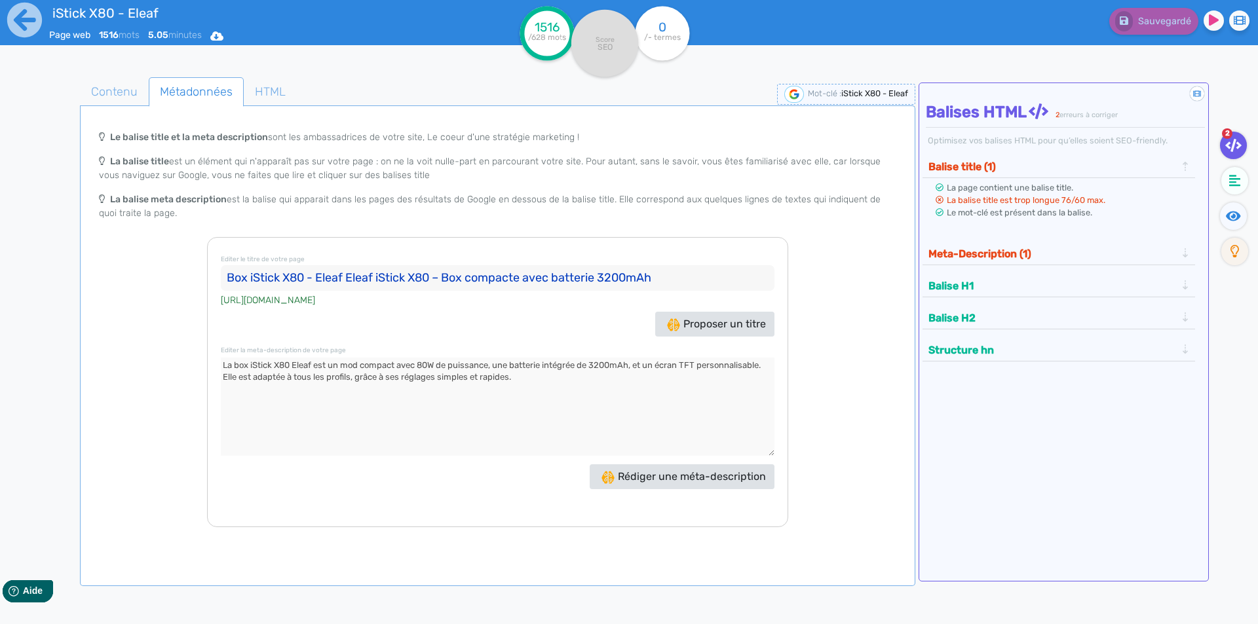
click at [313, 272] on input "Box iStick X80 - Eleaf Eleaf iStick X80 – Box compacte avec batterie 3200mAh" at bounding box center [498, 278] width 554 height 26
click at [343, 276] on input "Box iStick X80 Eleaf Eleaf iStick X80 – Box compacte avec batterie 3200mAh" at bounding box center [498, 278] width 554 height 26
drag, startPoint x: 343, startPoint y: 276, endPoint x: 494, endPoint y: 273, distance: 150.7
click at [494, 273] on input "Box iStick X80 Eleaf Eleaf iStick X80 – Box compacte avec batterie 3200mAh" at bounding box center [498, 278] width 554 height 26
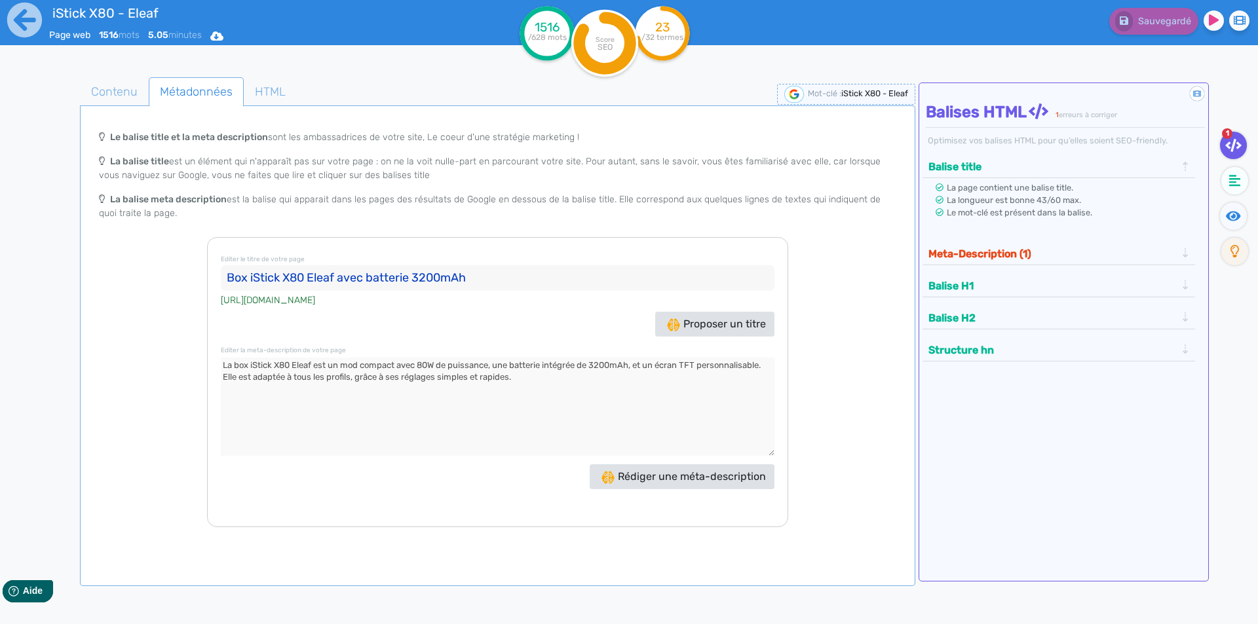
type input "Box iStick X80 Eleaf avec batterie 3200mAh"
click at [1050, 257] on button "Meta-Description (1)" at bounding box center [1052, 254] width 256 height 22
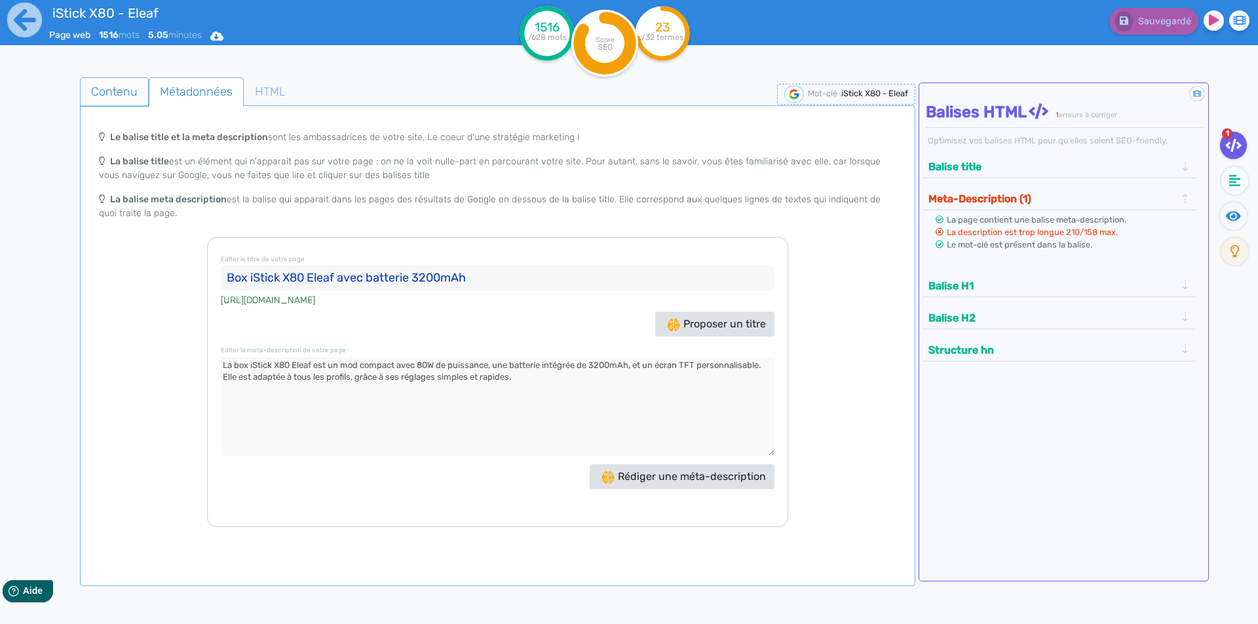
click at [119, 107] on span "Contenu" at bounding box center [114, 91] width 67 height 35
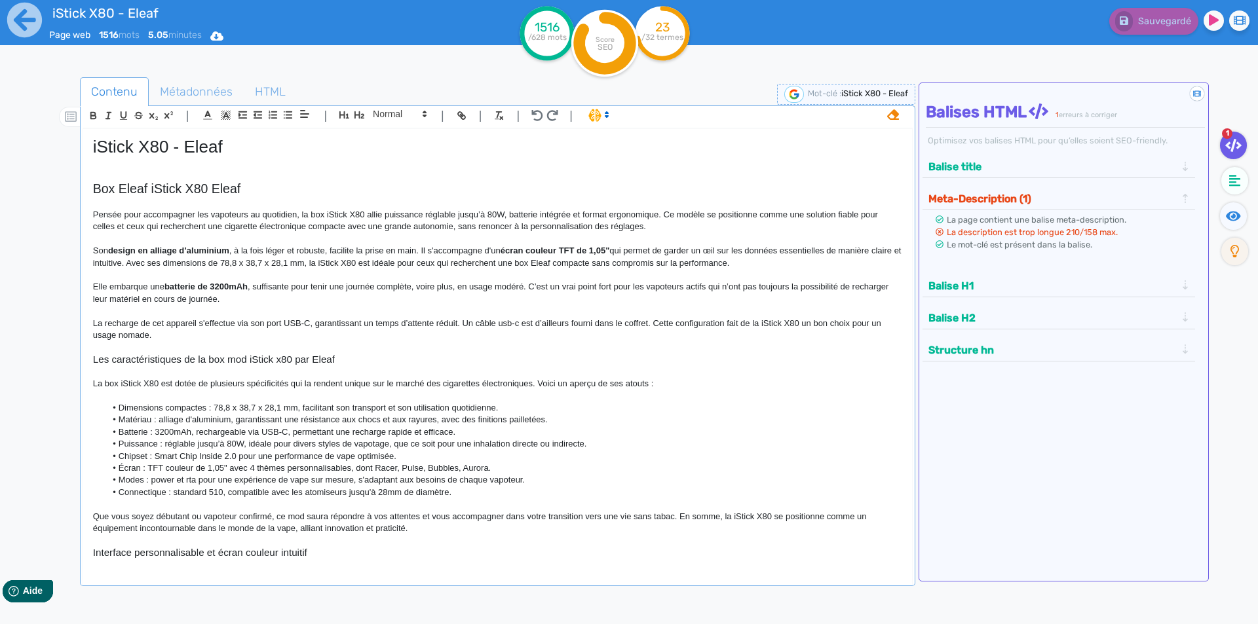
click at [189, 159] on p at bounding box center [497, 163] width 809 height 12
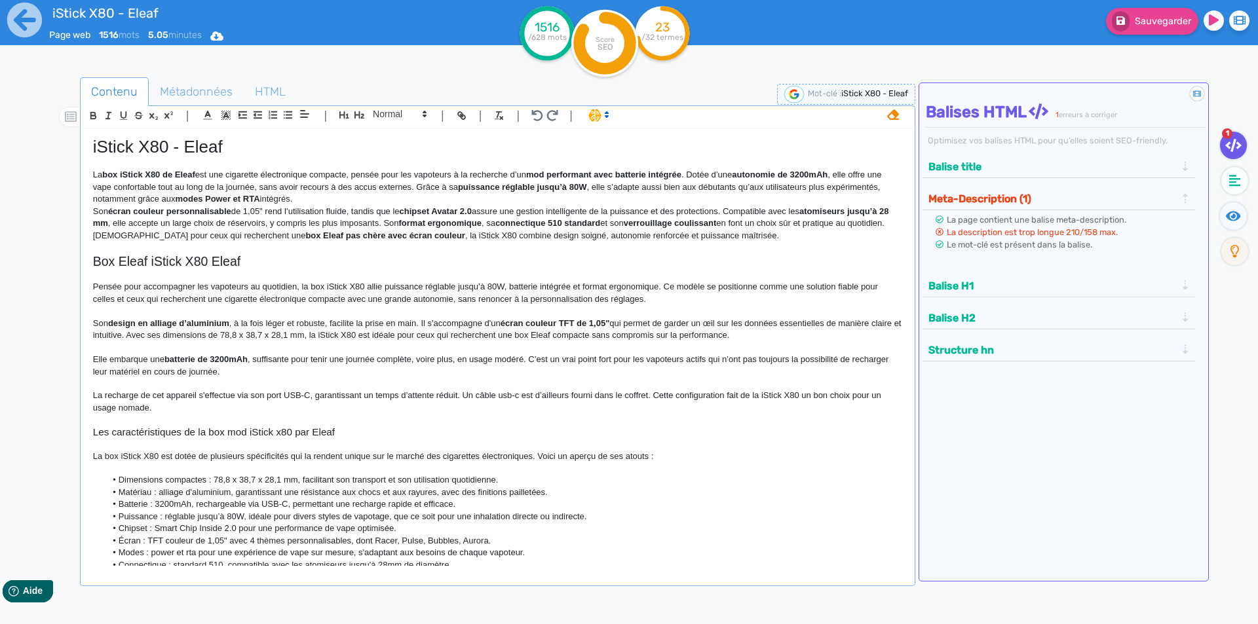
click at [161, 174] on strong "box iStick X80 de Eleaf" at bounding box center [148, 175] width 93 height 10
click at [172, 173] on strong "box iStick X80 de Eleaf" at bounding box center [148, 175] width 93 height 10
click at [533, 174] on strong "mod performant avec batterie intégrée" at bounding box center [591, 175] width 155 height 10
drag, startPoint x: 533, startPoint y: 174, endPoint x: 649, endPoint y: 176, distance: 115.3
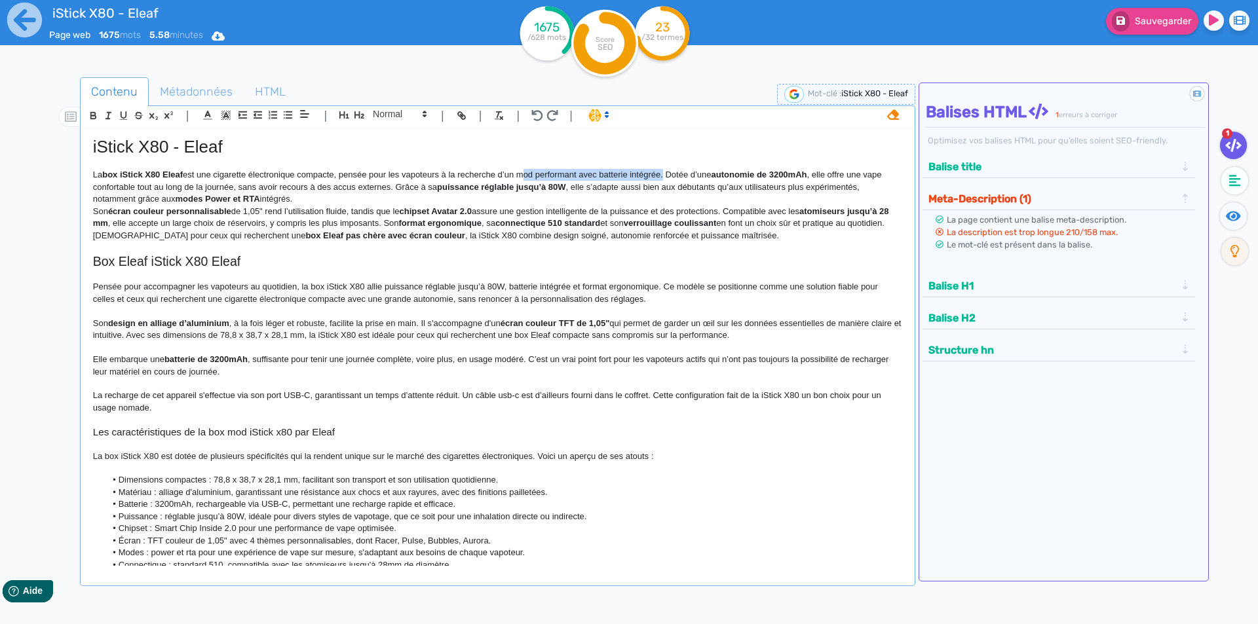
click at [666, 176] on p "La box iStick X80 Eleaf est une cigarette électronique compacte, pensée pour le…" at bounding box center [497, 187] width 809 height 36
click at [729, 173] on strong "autonomie de 3200mAh" at bounding box center [760, 175] width 96 height 10
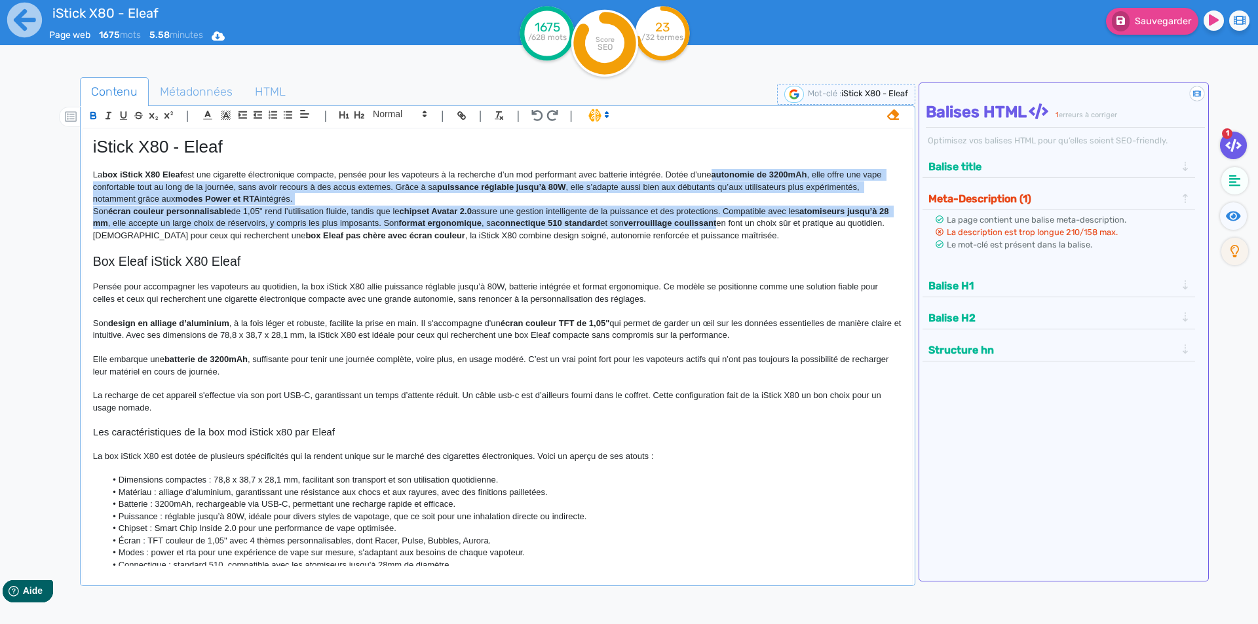
click at [731, 225] on div "iStick X80 - Eleaf La box iStick X80 Eleaf est une cigarette électronique compa…" at bounding box center [497, 347] width 829 height 437
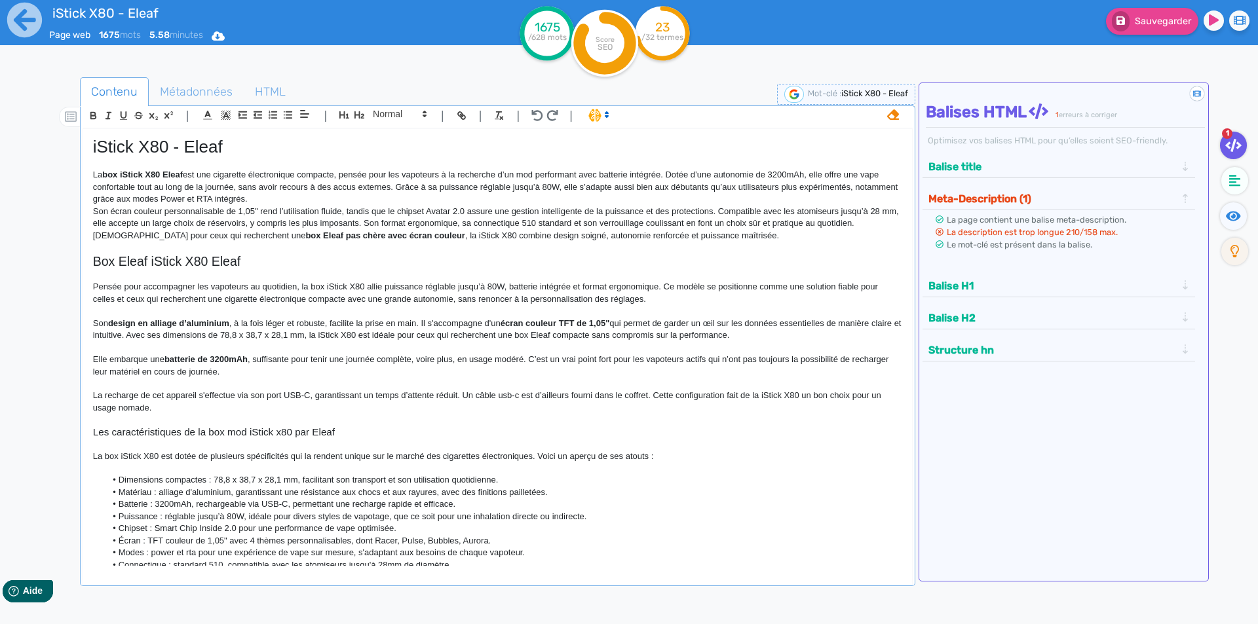
click at [761, 207] on p "Son écran couleur personnalisable de 1,05" rend l’utilisation fluide, tandis qu…" at bounding box center [497, 218] width 809 height 24
click at [239, 185] on p "La box iStick X80 Eleaf est une cigarette électronique compacte, pensée pour le…" at bounding box center [497, 187] width 809 height 36
drag, startPoint x: 239, startPoint y: 185, endPoint x: 369, endPoint y: 188, distance: 129.8
click at [369, 188] on p "La box iStick X80 Eleaf est une cigarette électronique compacte, pensée pour le…" at bounding box center [497, 187] width 809 height 36
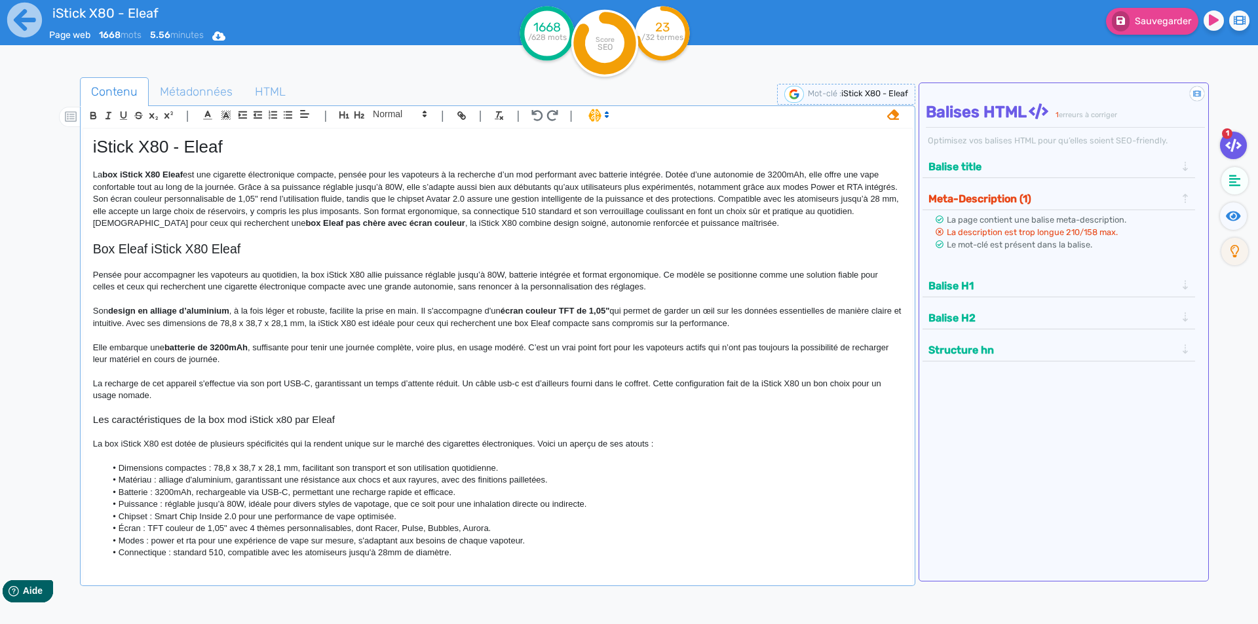
click at [238, 185] on p "La box iStick X80 Eleaf est une cigarette électronique compacte, pensée pour le…" at bounding box center [497, 181] width 809 height 24
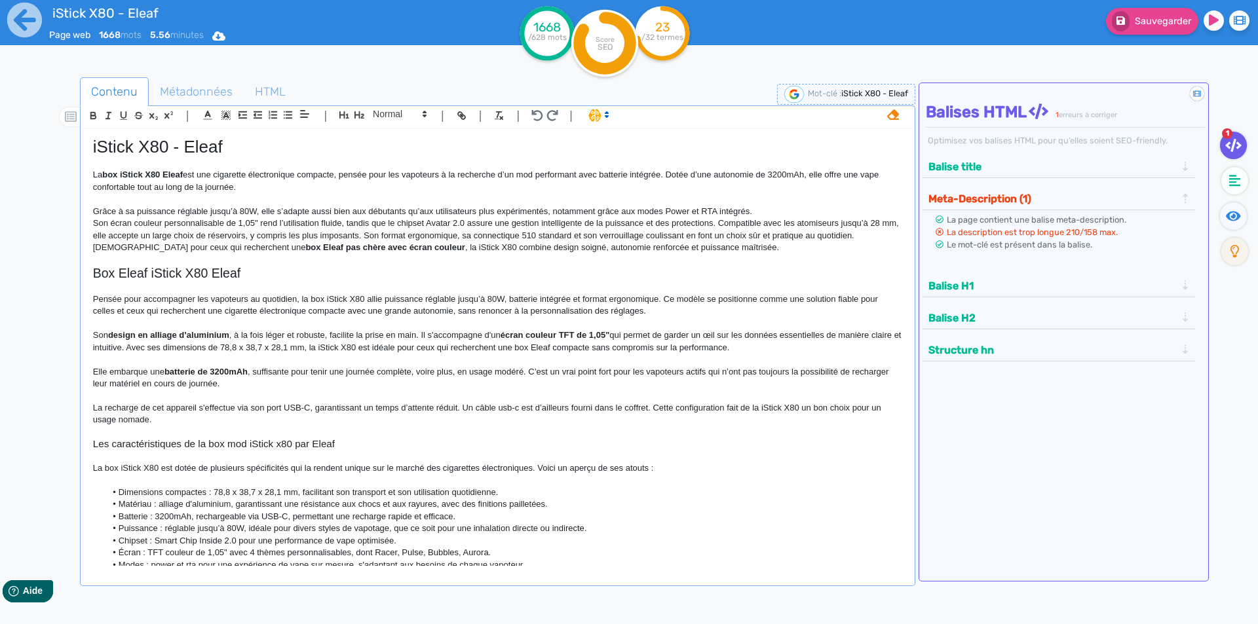
click at [550, 212] on p "Grâce à sa puissance réglable jusqu’à 80W, elle s’adapte aussi bien aux débutan…" at bounding box center [497, 212] width 809 height 12
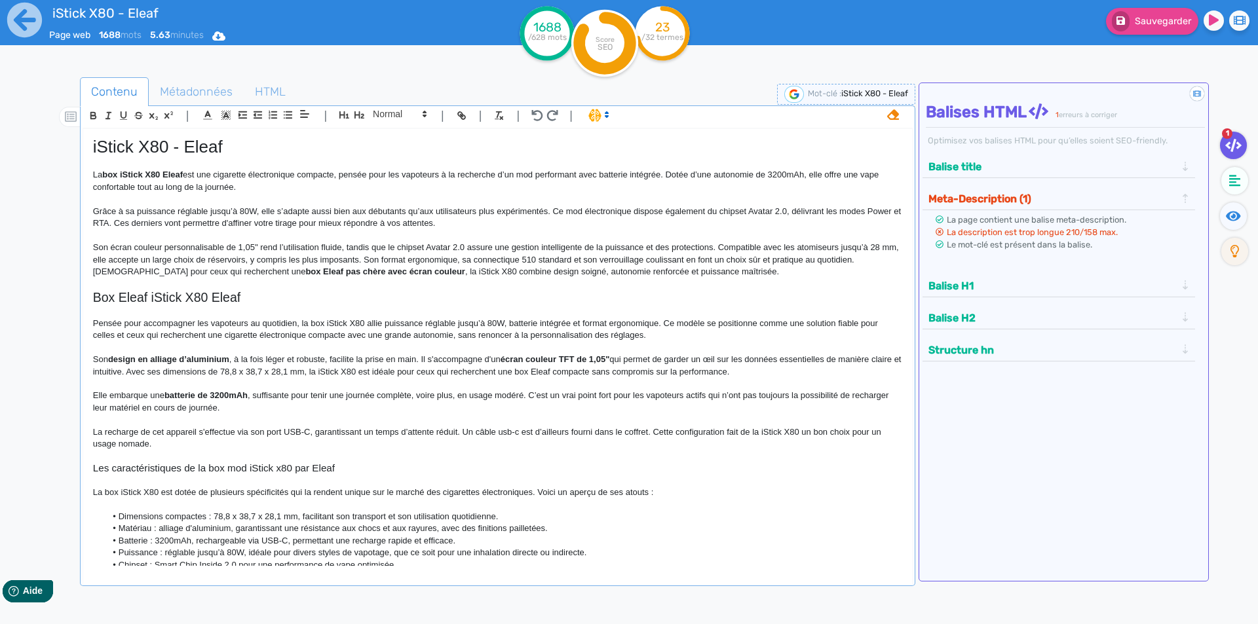
click at [94, 242] on p "Son écran couleur personnalisable de 1,05" rend l’utilisation fluide, tandis qu…" at bounding box center [497, 254] width 809 height 24
click at [157, 246] on p "Dotée d'un écran couleur personnalisable de 1,05" rend l’utilisation fluide, ta…" at bounding box center [497, 254] width 809 height 24
click at [189, 246] on p "Dotée d'un écran couleur personnalisable de 1,05" rend l’utilisation fluide, ta…" at bounding box center [497, 254] width 809 height 24
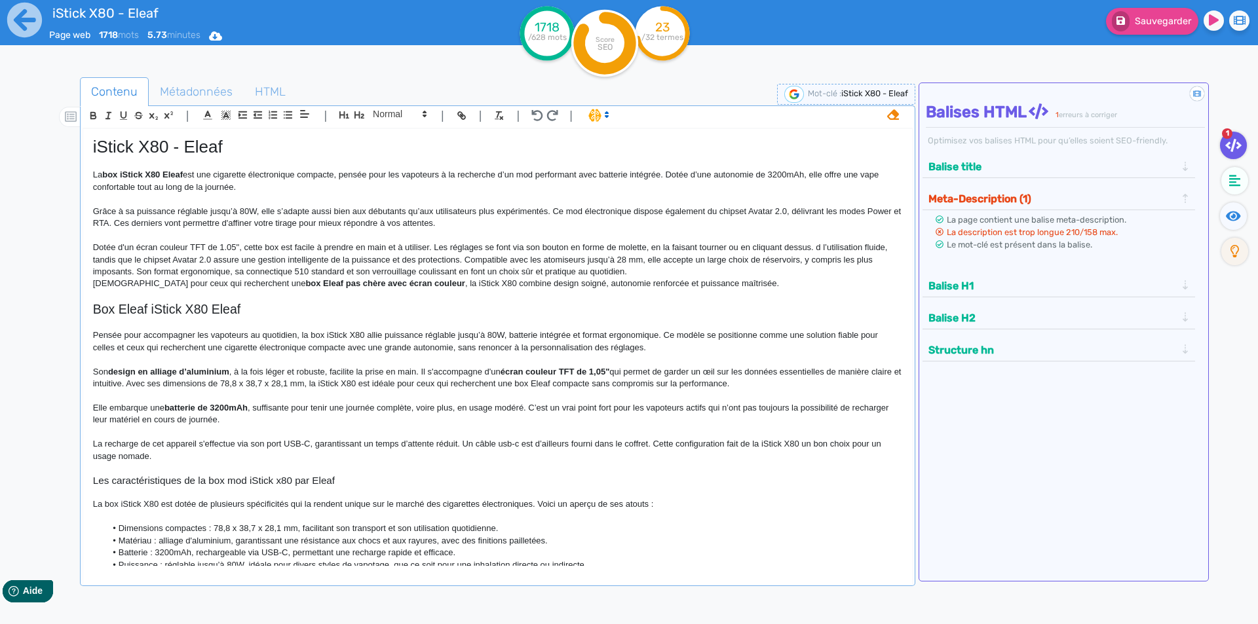
click at [822, 246] on p "Dotée d'un écran couleur TFT de 1.05", cette box est facile à prendre en main e…" at bounding box center [497, 260] width 809 height 36
drag, startPoint x: 822, startPoint y: 246, endPoint x: 456, endPoint y: 263, distance: 366.0
click at [456, 263] on p "Dotée d'un écran couleur TFT de 1.05", cette box est facile à prendre en main e…" at bounding box center [497, 260] width 809 height 36
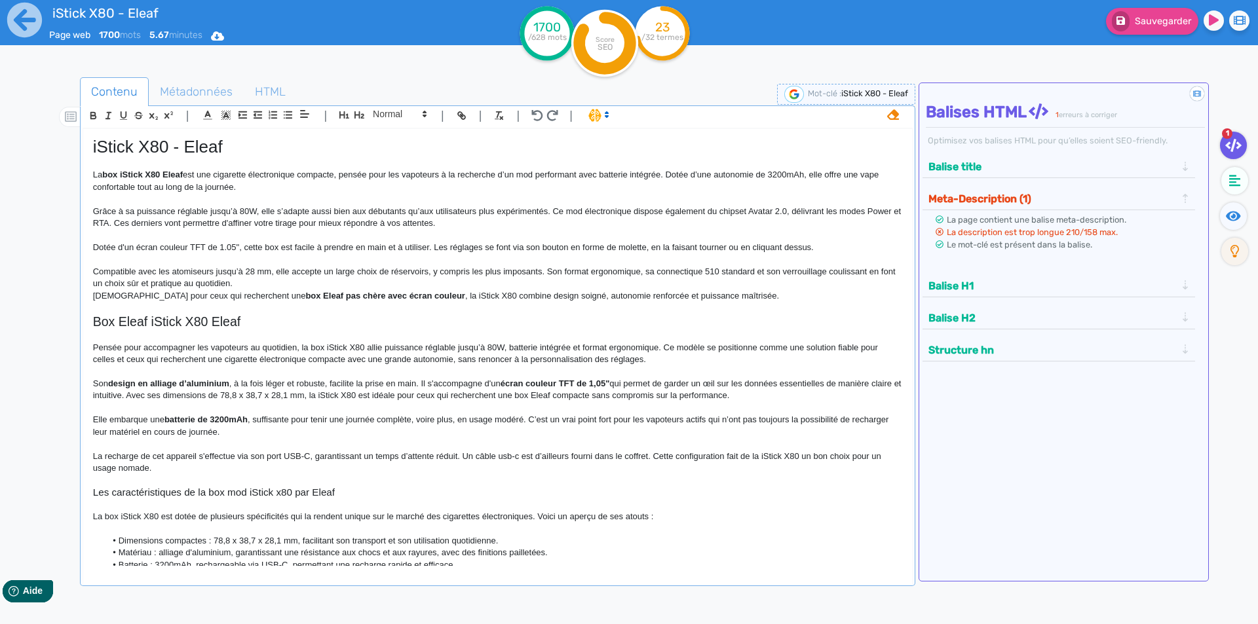
click at [270, 269] on p "Compatible avec les atomiseurs jusqu’à 28 mm, elle accepte un large choix de ré…" at bounding box center [497, 278] width 809 height 24
click at [462, 266] on p "Compatible avec les atomiseurs jusqu’à 28 mm de diamètre, elle accepte un large…" at bounding box center [497, 278] width 809 height 24
click at [781, 271] on p "Compatible avec les atomiseurs jusqu’à 28 mm de diamètre, elle accepte un large…" at bounding box center [497, 278] width 809 height 24
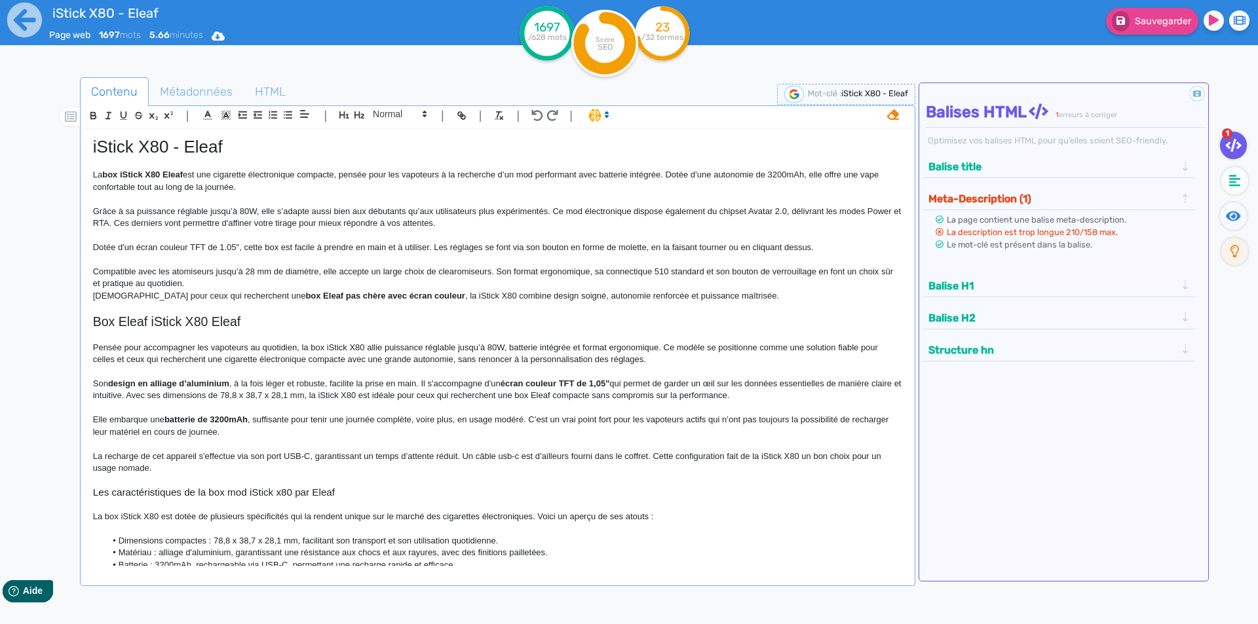
click at [212, 284] on p "Compatible avec les atomiseurs jusqu’à 28 mm de diamètre, elle accepte un large…" at bounding box center [497, 278] width 809 height 24
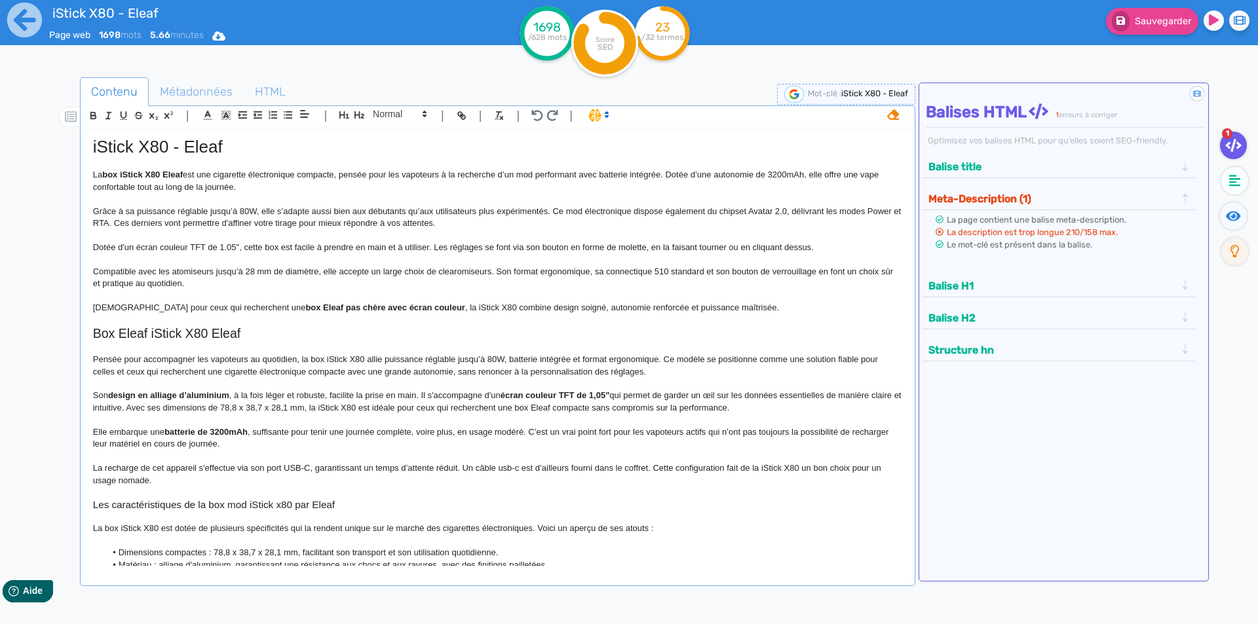
click at [142, 306] on p "Idéale pour ceux qui recherchent une box Eleaf pas chère avec écran couleur , l…" at bounding box center [497, 308] width 809 height 12
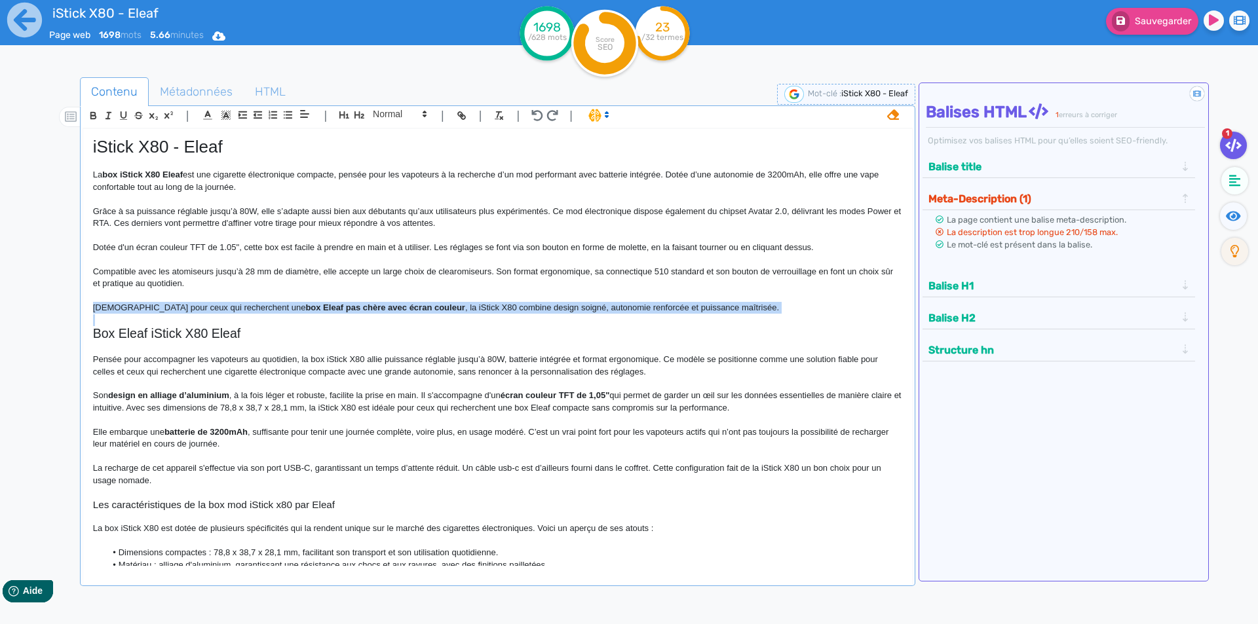
click at [142, 306] on p "Idéale pour ceux qui recherchent une box Eleaf pas chère avec écran couleur , l…" at bounding box center [497, 308] width 809 height 12
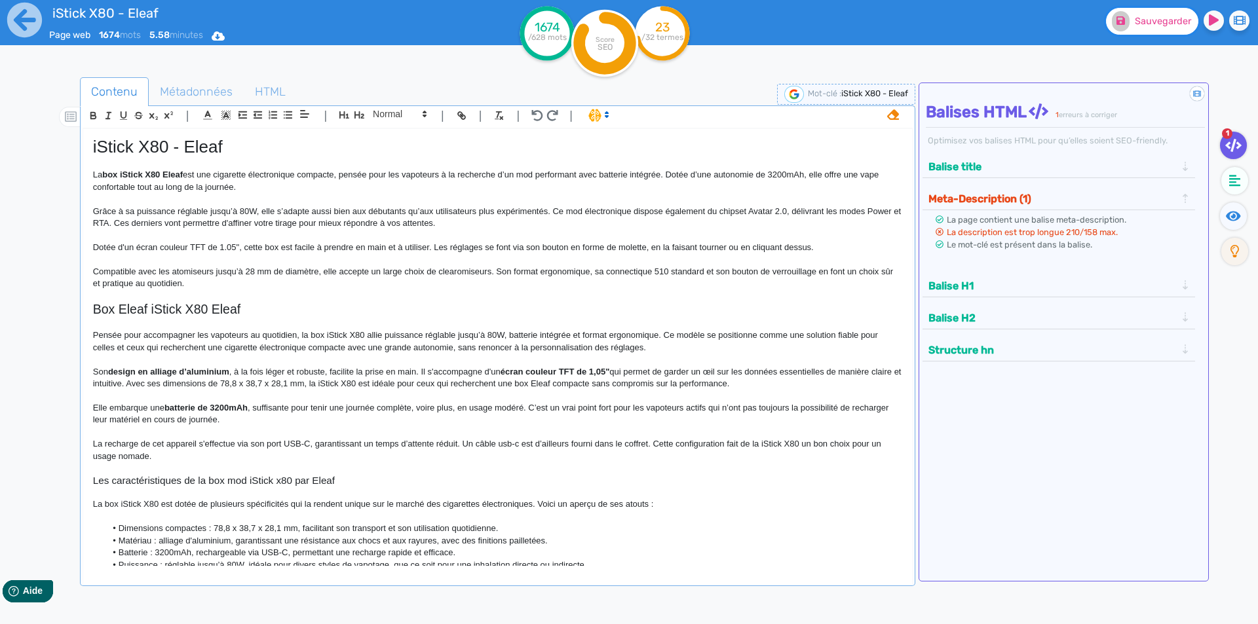
click at [1139, 10] on button "Sauvegarder" at bounding box center [1152, 21] width 92 height 27
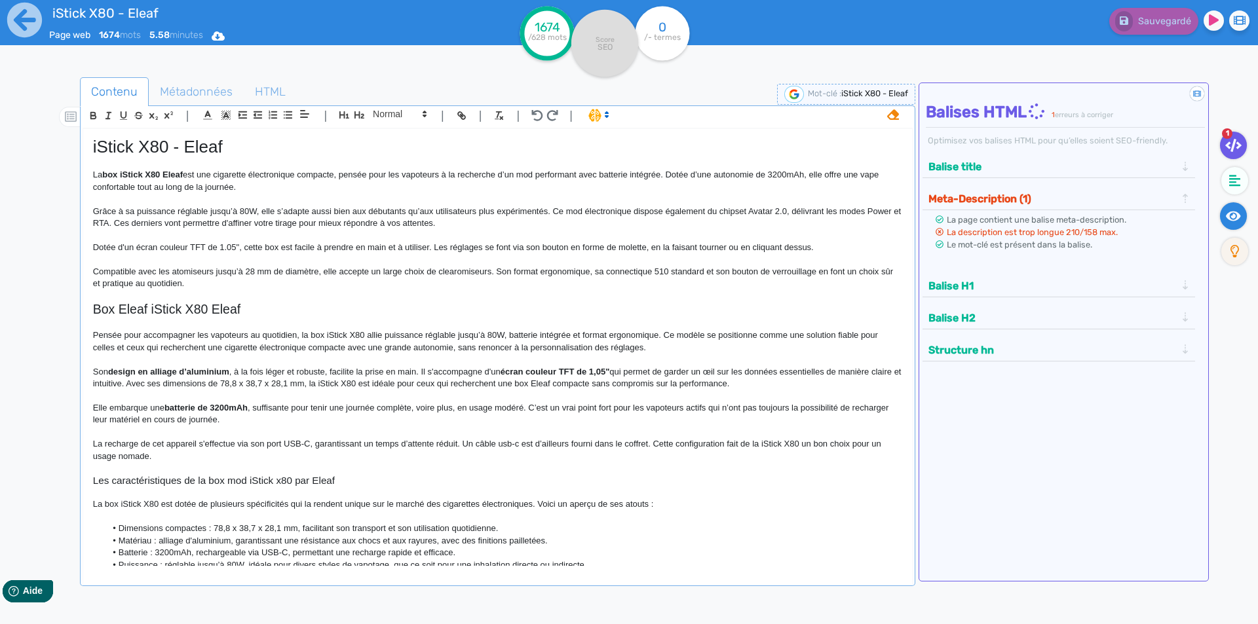
click at [1230, 218] on icon at bounding box center [1233, 216] width 15 height 13
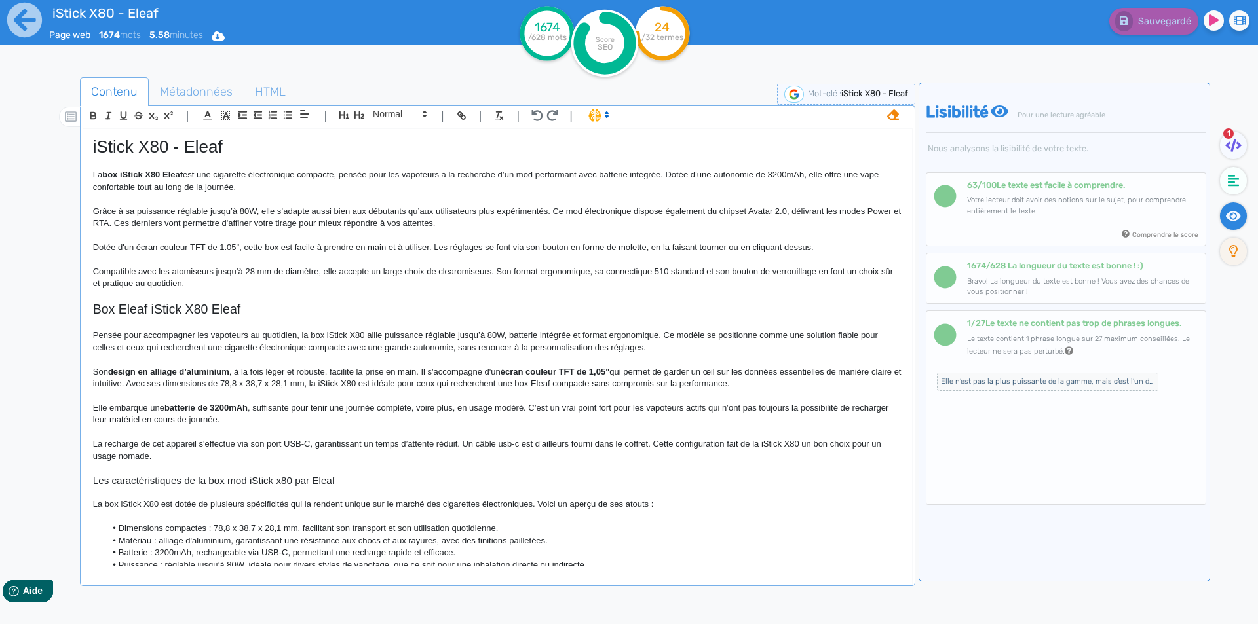
click at [1065, 375] on span "Elle n’est pas la plus puissante de la gamme, mais c’est l’un des meilleurs com…" at bounding box center [1047, 382] width 221 height 18
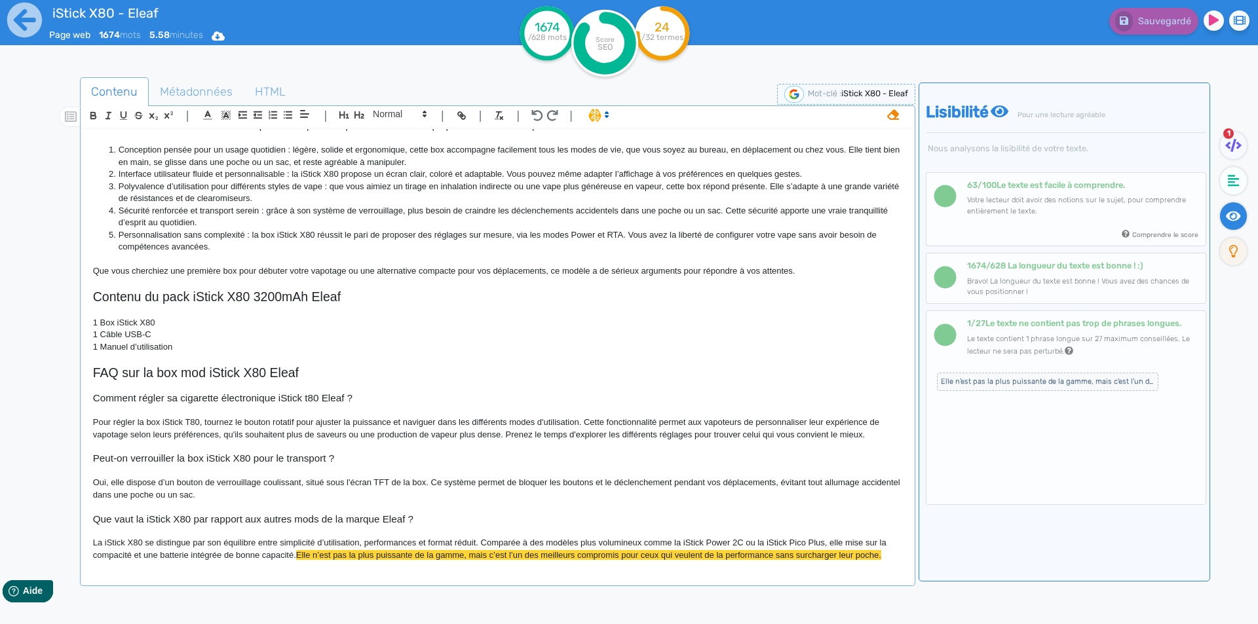
scroll to position [1129, 0]
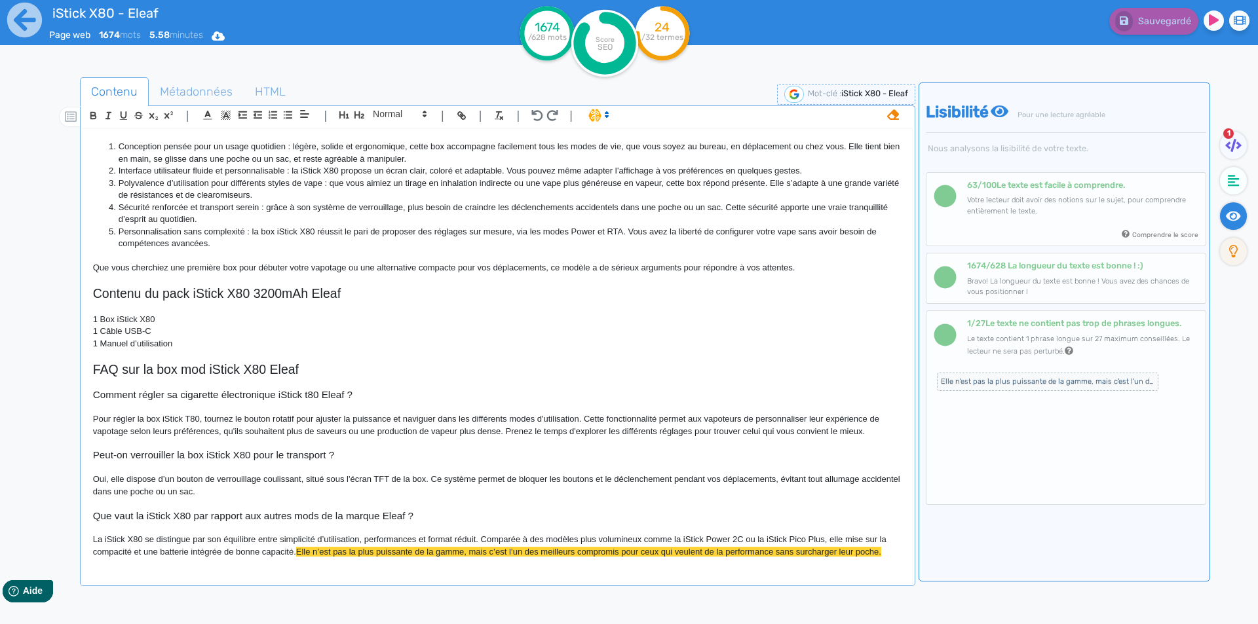
click at [896, 117] on icon at bounding box center [893, 114] width 12 height 10
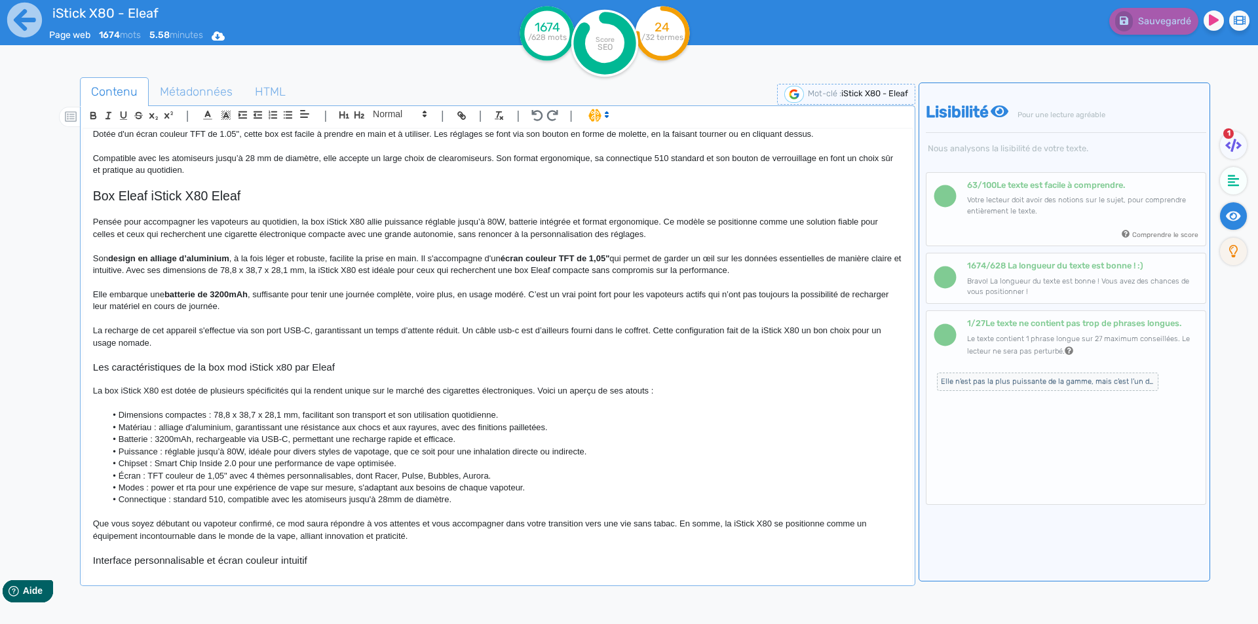
scroll to position [15, 0]
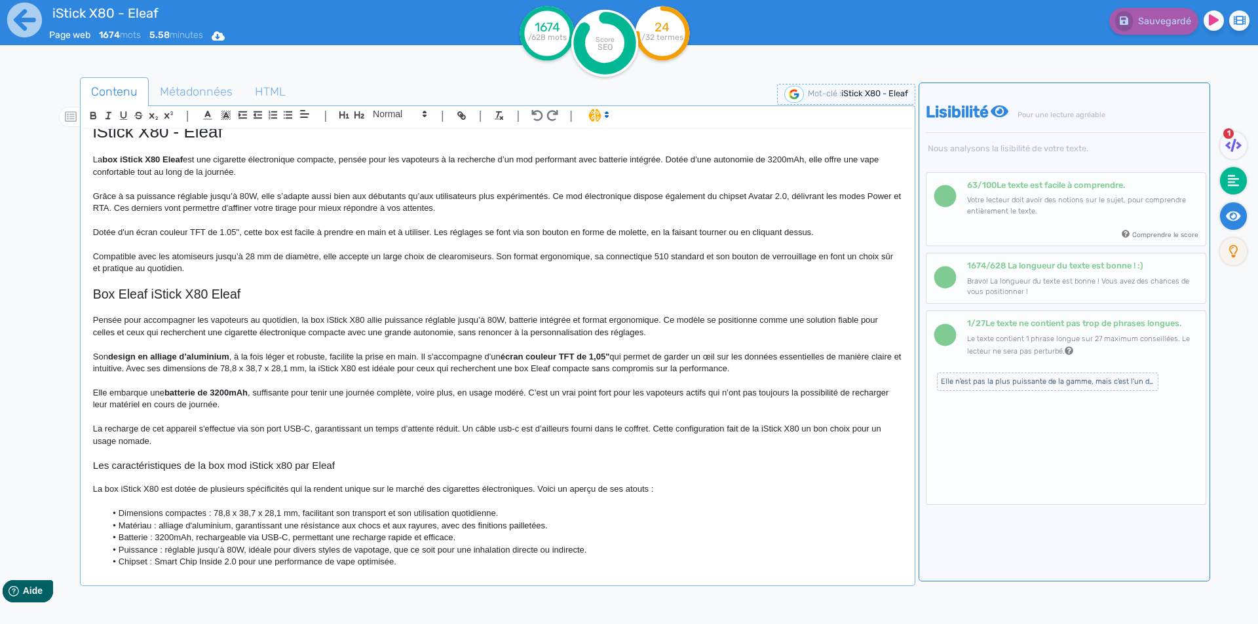
click at [1225, 181] on fa-icon at bounding box center [1233, 181] width 27 height 28
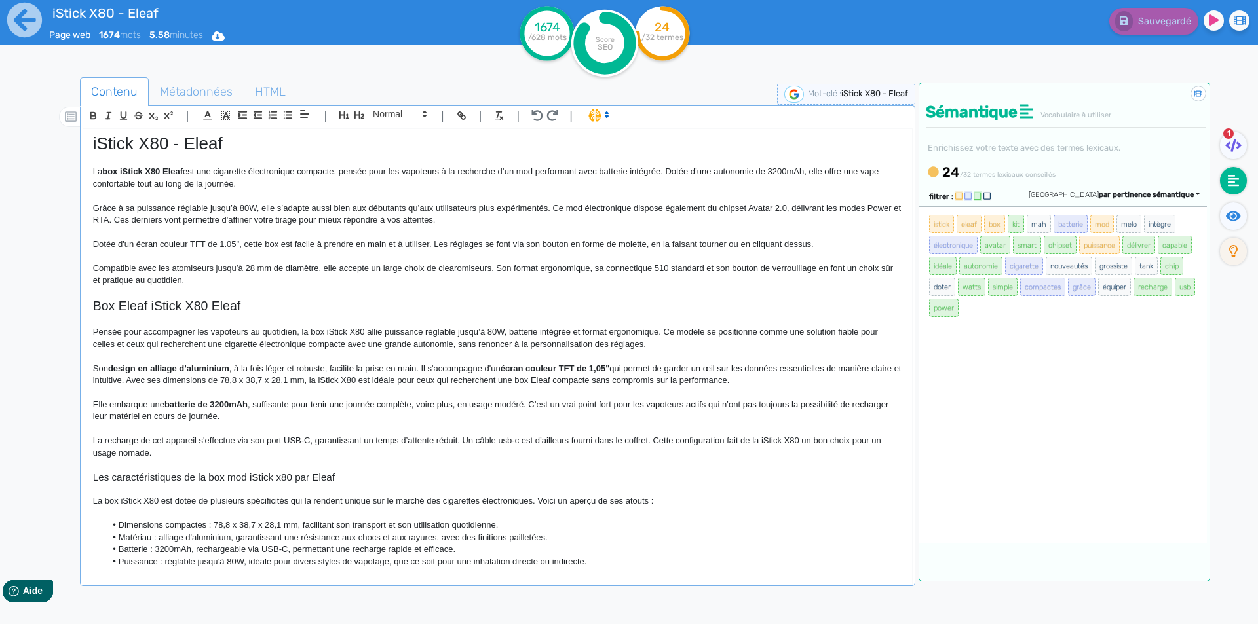
scroll to position [0, 0]
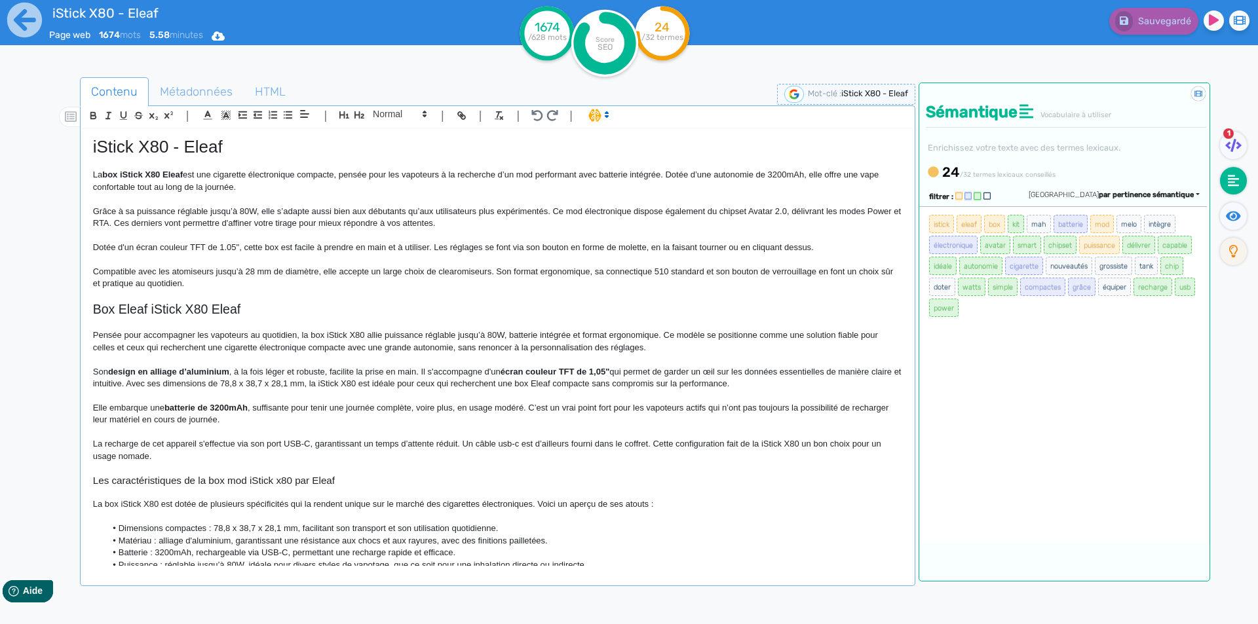
click at [744, 170] on span "est une cigarette électronique compacte, pensée pour les vapoteurs à la recherc…" at bounding box center [487, 181] width 788 height 22
click at [785, 170] on p "La box iStick X80 Eleaf est une cigarette électronique compacte, pensée pour le…" at bounding box center [497, 181] width 809 height 24
click at [1149, 24] on span "Sauvegarder" at bounding box center [1163, 21] width 56 height 11
click at [744, 290] on p "Compatible avec les atomiseurs jusqu’à 28 mm de diamètre, elle accepte un large…" at bounding box center [497, 278] width 809 height 24
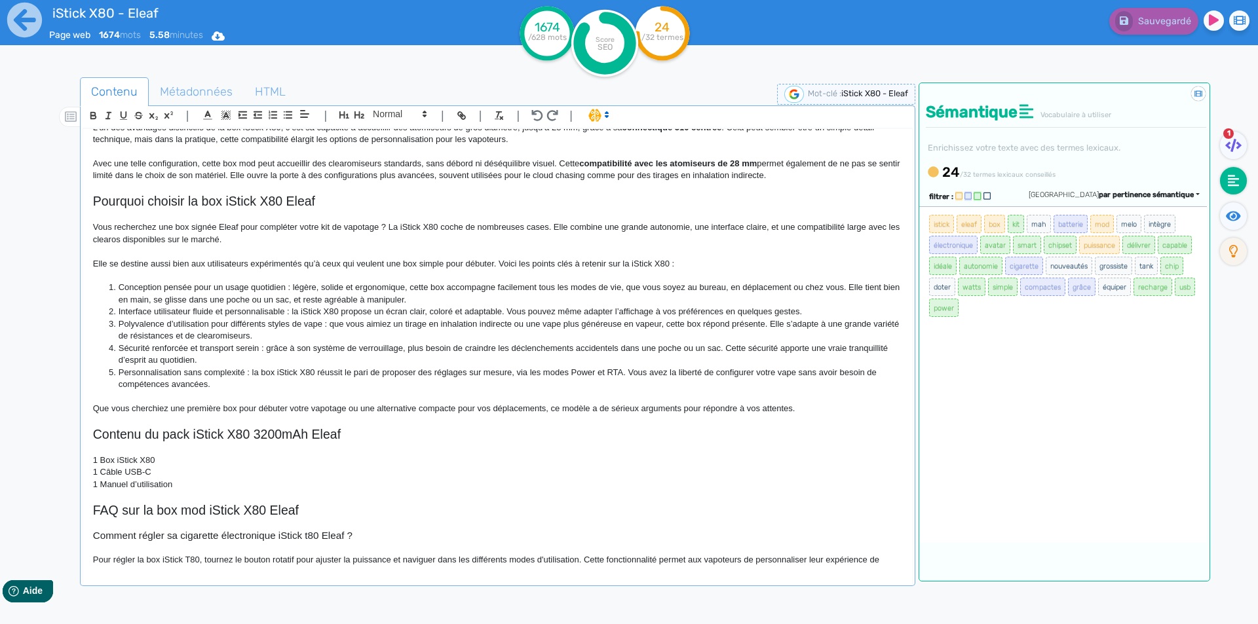
scroll to position [670, 0]
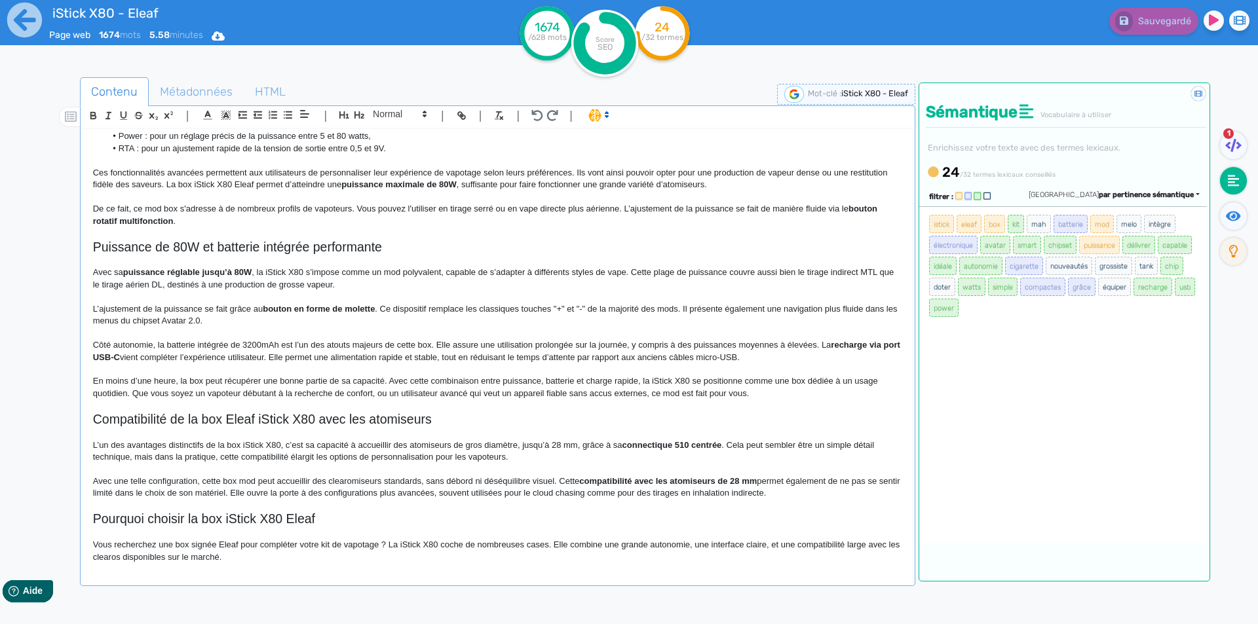
click at [272, 344] on span "Côté autonomie, la batterie intégrée de 3200mAh est l’un des atouts majeurs de …" at bounding box center [462, 345] width 738 height 10
click at [272, 344] on span "Côté autonomie, la batterie intégrée de 3200mah est l’un des atouts majeurs de …" at bounding box center [461, 345] width 737 height 10
click at [261, 344] on span "Côté autonomie, la batterie intégrée de 3200mah est l’un des atouts majeurs de …" at bounding box center [461, 345] width 737 height 10
click at [1163, 24] on span "Sauvegarder" at bounding box center [1163, 21] width 56 height 11
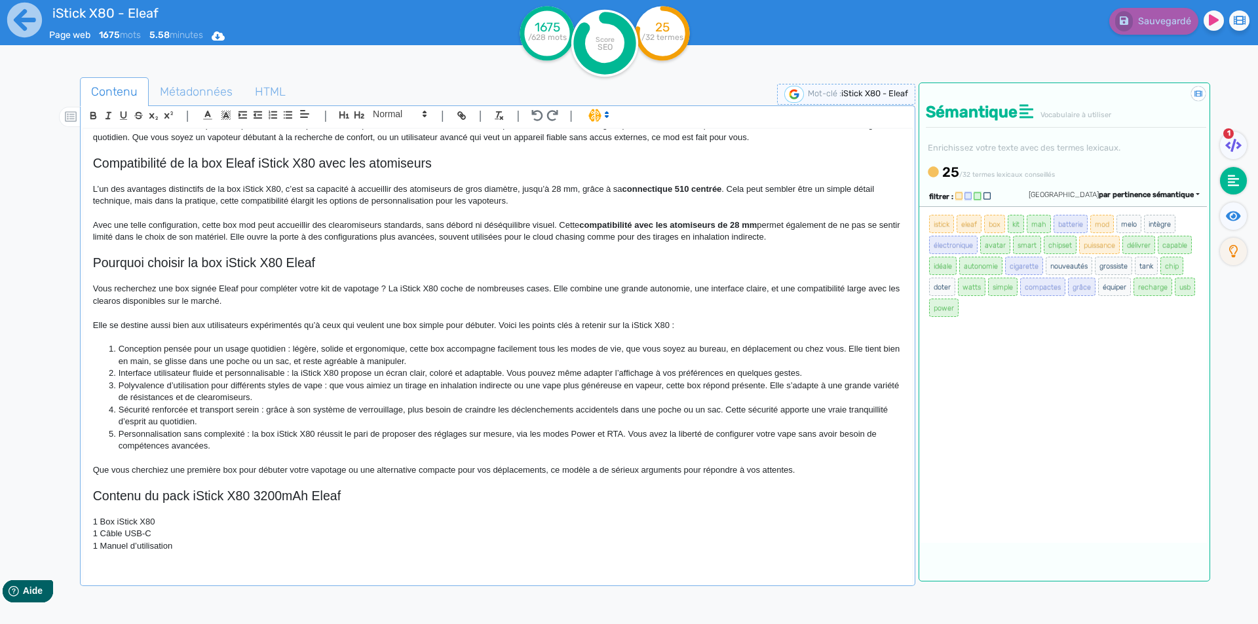
scroll to position [932, 0]
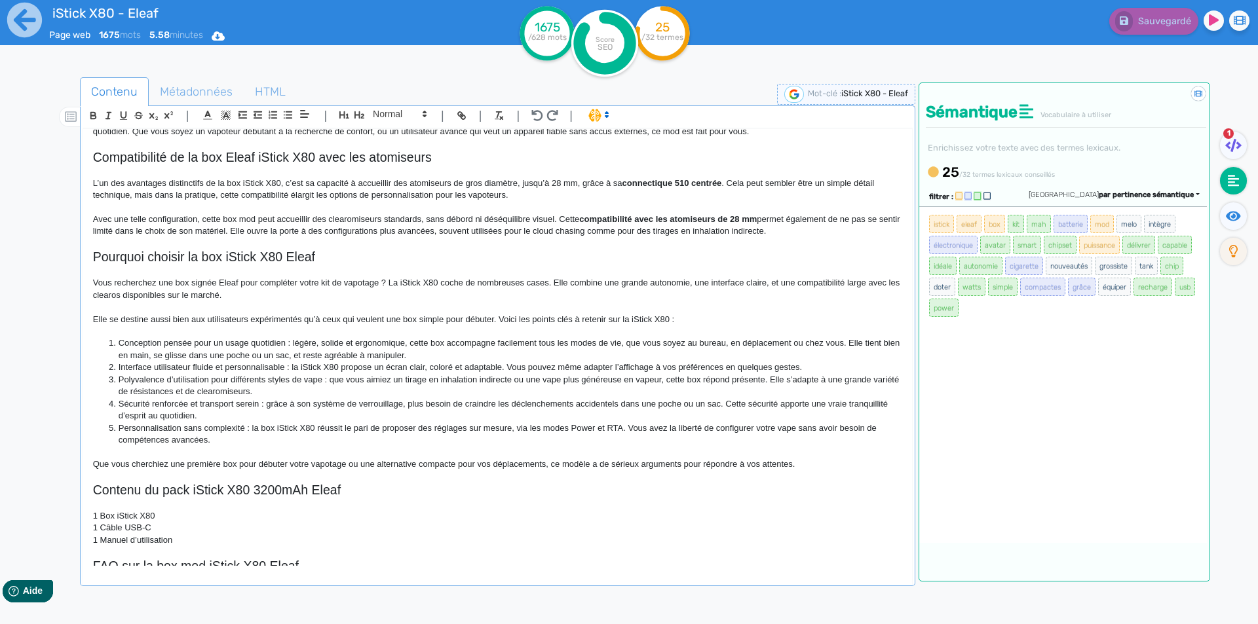
click at [118, 293] on span "Vous recherchez une box signée Eleaf pour compléter votre kit de vapotage ? La …" at bounding box center [497, 289] width 809 height 22
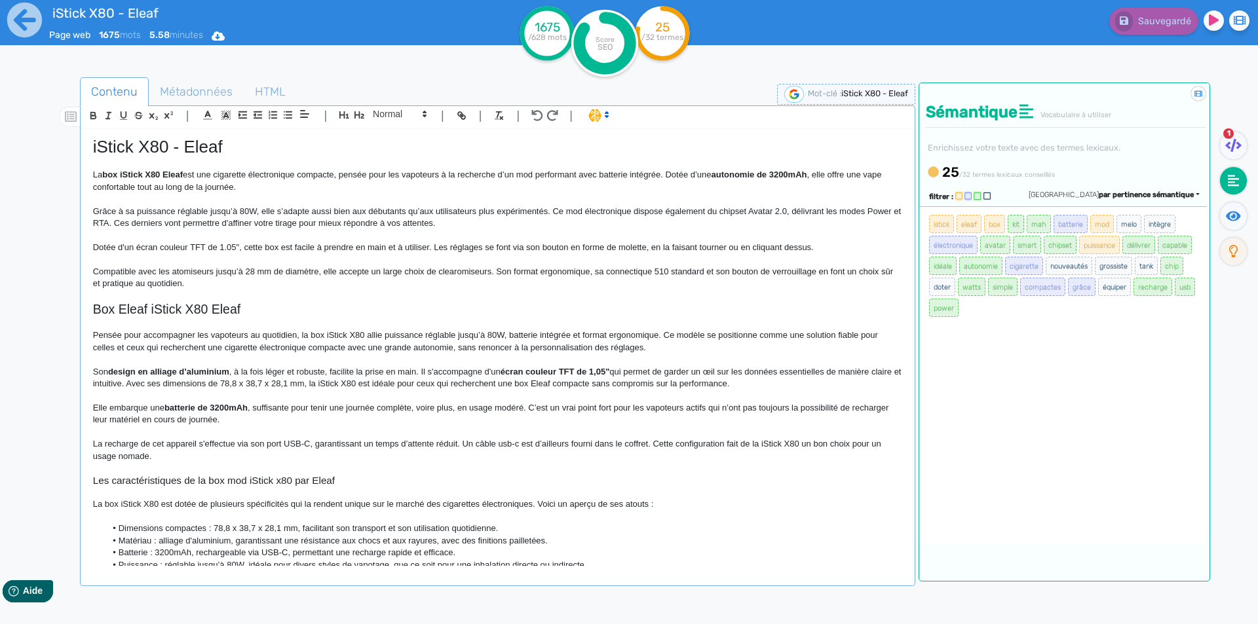
scroll to position [880, 0]
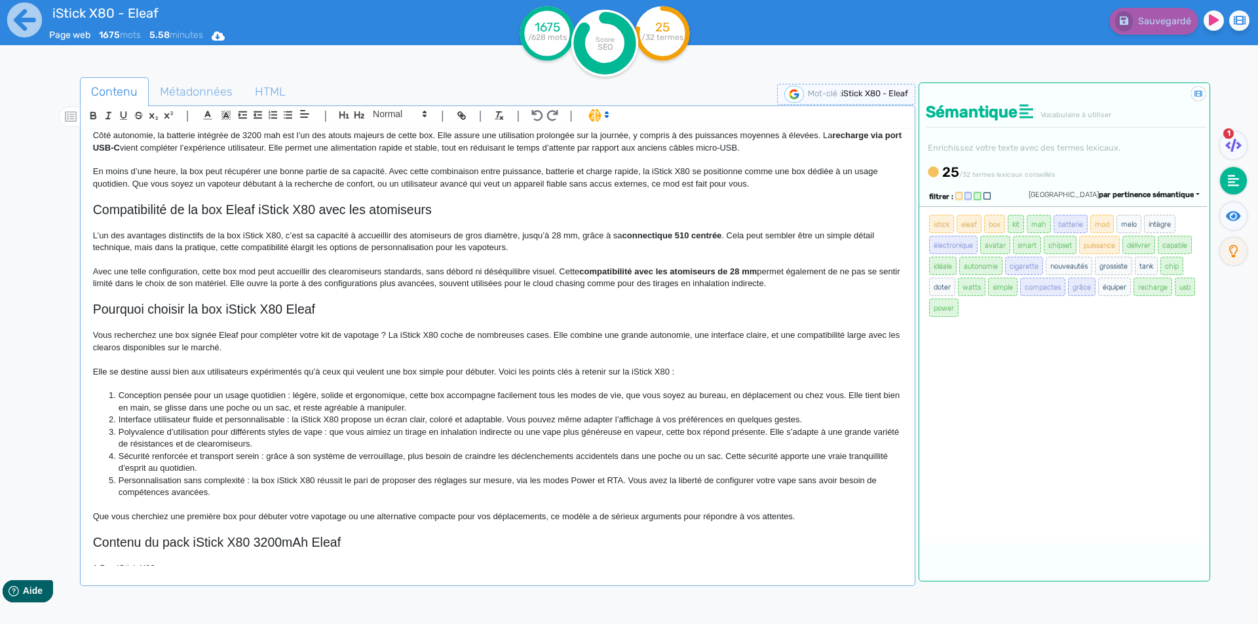
click at [124, 354] on p "Vous recherchez une box signée Eleaf pour compléter votre kit de vapotage ? La …" at bounding box center [497, 342] width 809 height 24
click at [1161, 22] on span "Sauvegarder" at bounding box center [1163, 21] width 56 height 11
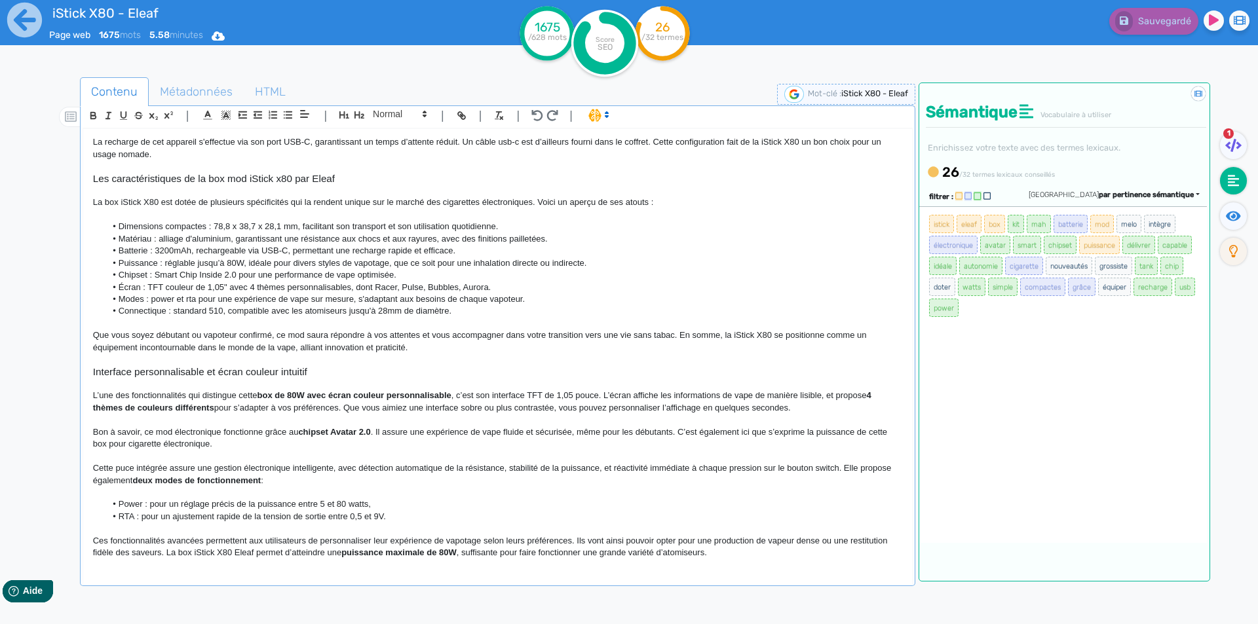
scroll to position [0, 0]
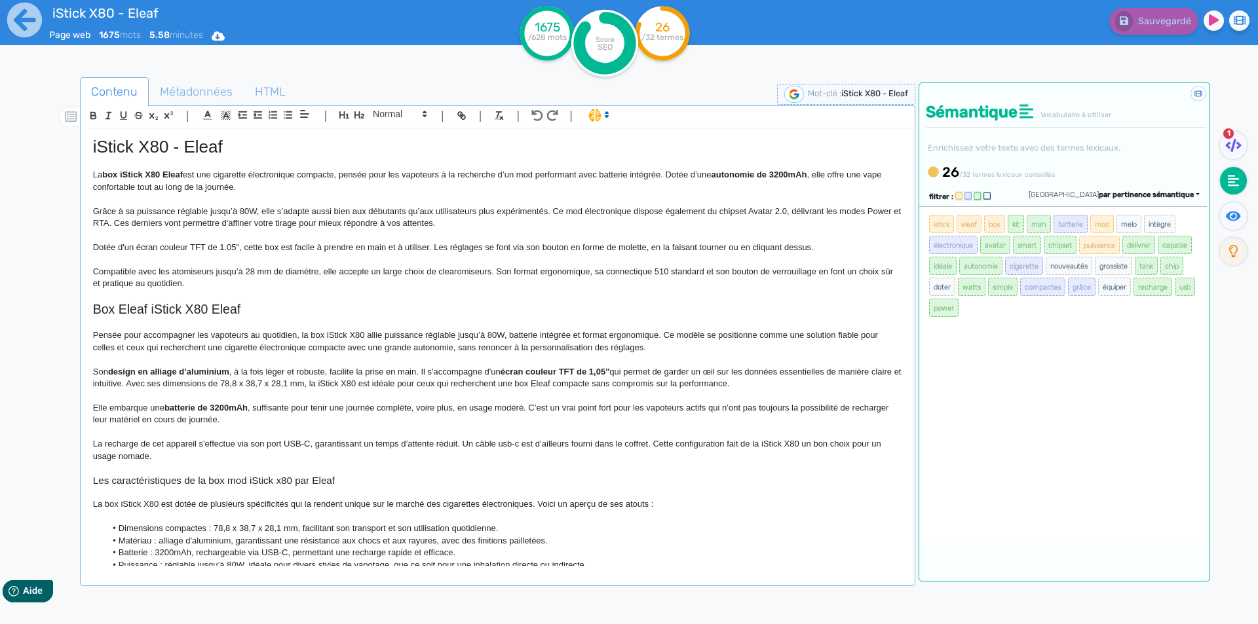
click at [641, 210] on span "Grâce à sa puissance réglable jusqu’à 80W, elle s’adapte aussi bien aux débutan…" at bounding box center [498, 217] width 810 height 22
click at [1167, 22] on span "Sauvegarder" at bounding box center [1163, 21] width 56 height 11
click at [463, 174] on span "est une cigarette électronique compacte, pensée pour les vapoteurs à la recherc…" at bounding box center [447, 175] width 529 height 10
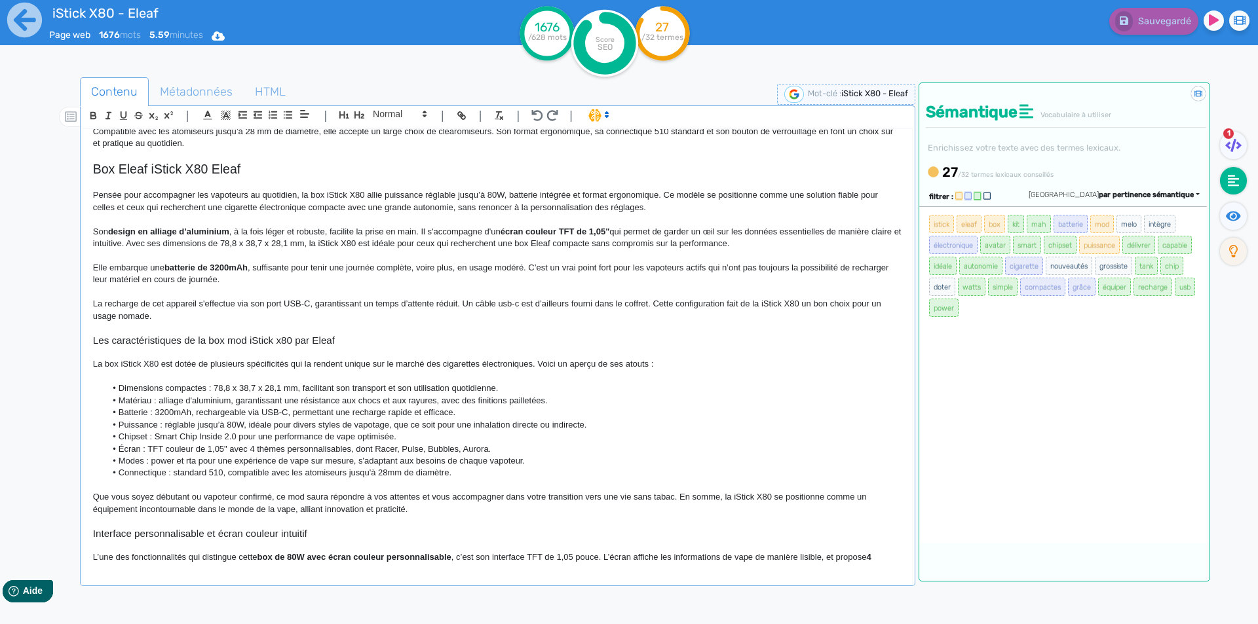
scroll to position [328, 0]
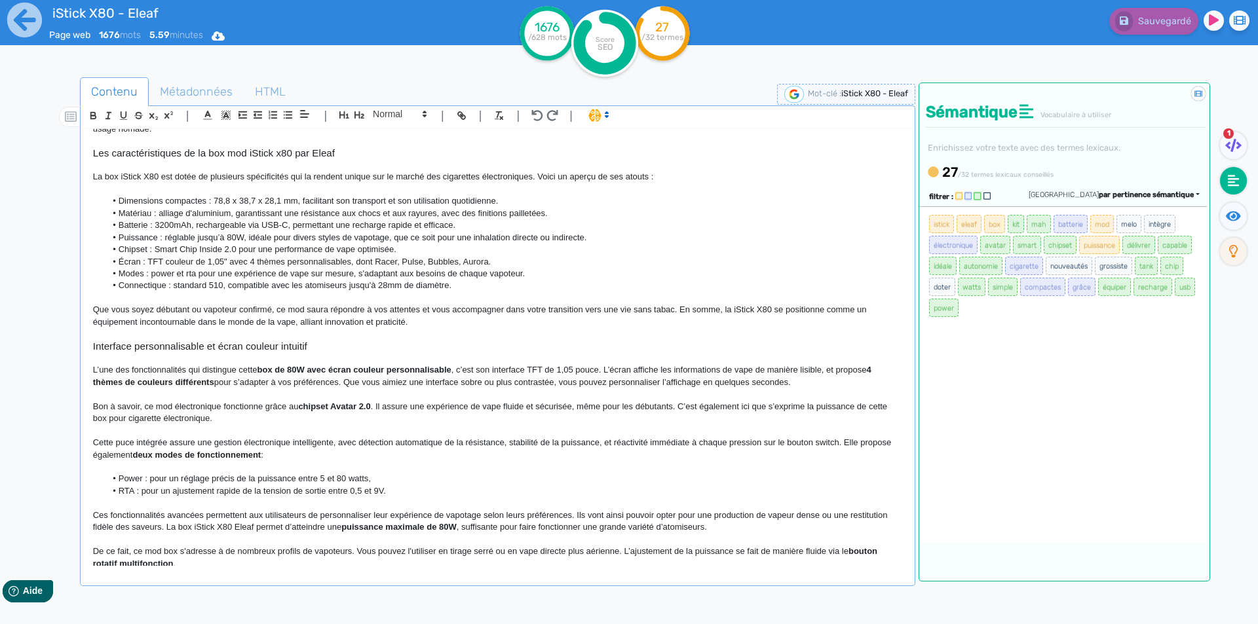
click at [230, 404] on span "Bon à savoir, ce mod électronique fonctionne grâce au" at bounding box center [196, 407] width 206 height 10
drag, startPoint x: 230, startPoint y: 404, endPoint x: 271, endPoint y: 407, distance: 41.4
click at [271, 407] on span "Bon à savoir, ce mod électronique fonctionne grâce au" at bounding box center [196, 407] width 206 height 10
click at [1165, 22] on span "Sauvegarder" at bounding box center [1163, 21] width 56 height 11
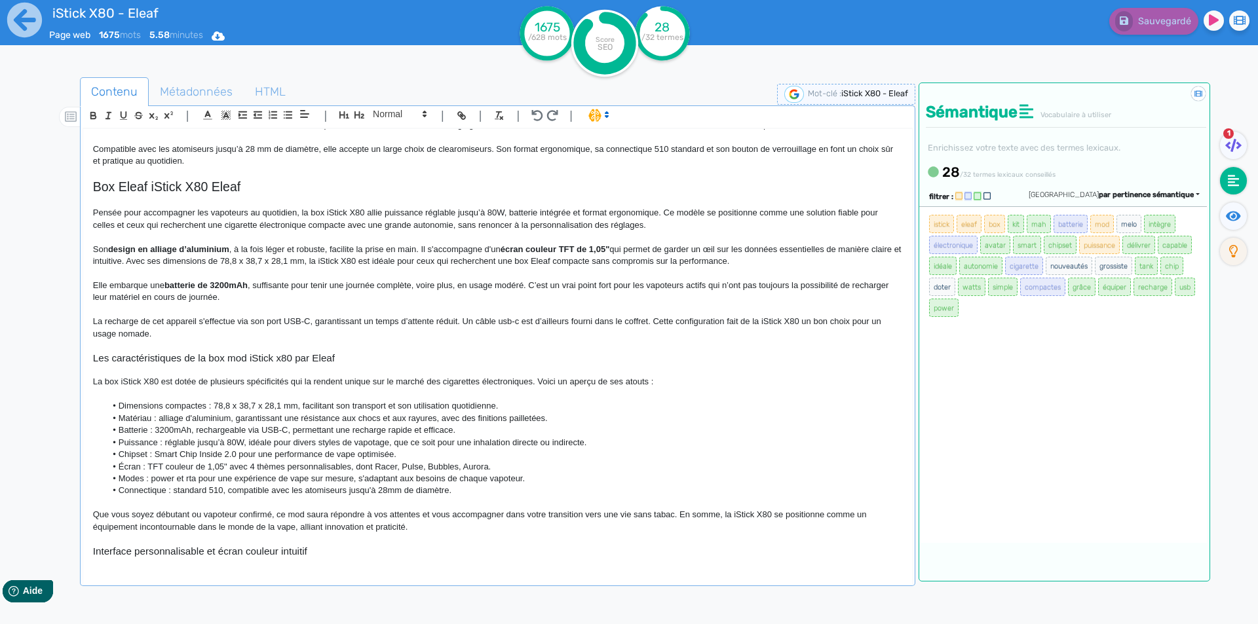
scroll to position [0, 0]
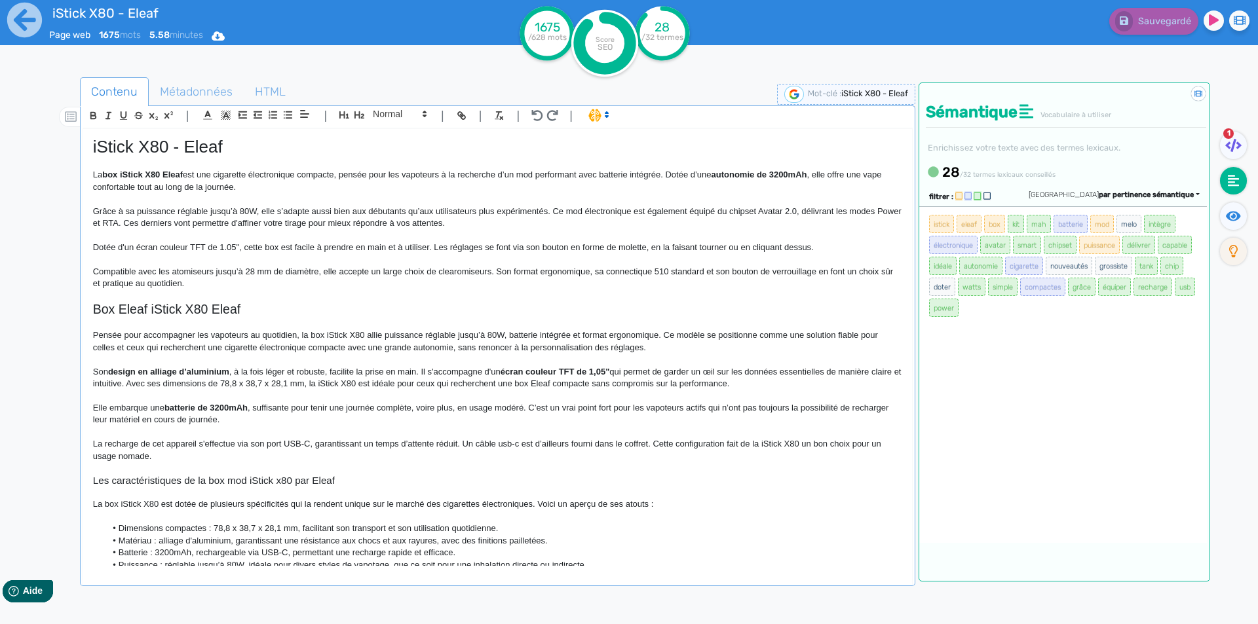
click at [417, 265] on p at bounding box center [497, 260] width 809 height 12
click at [31, 14] on icon at bounding box center [24, 20] width 35 height 35
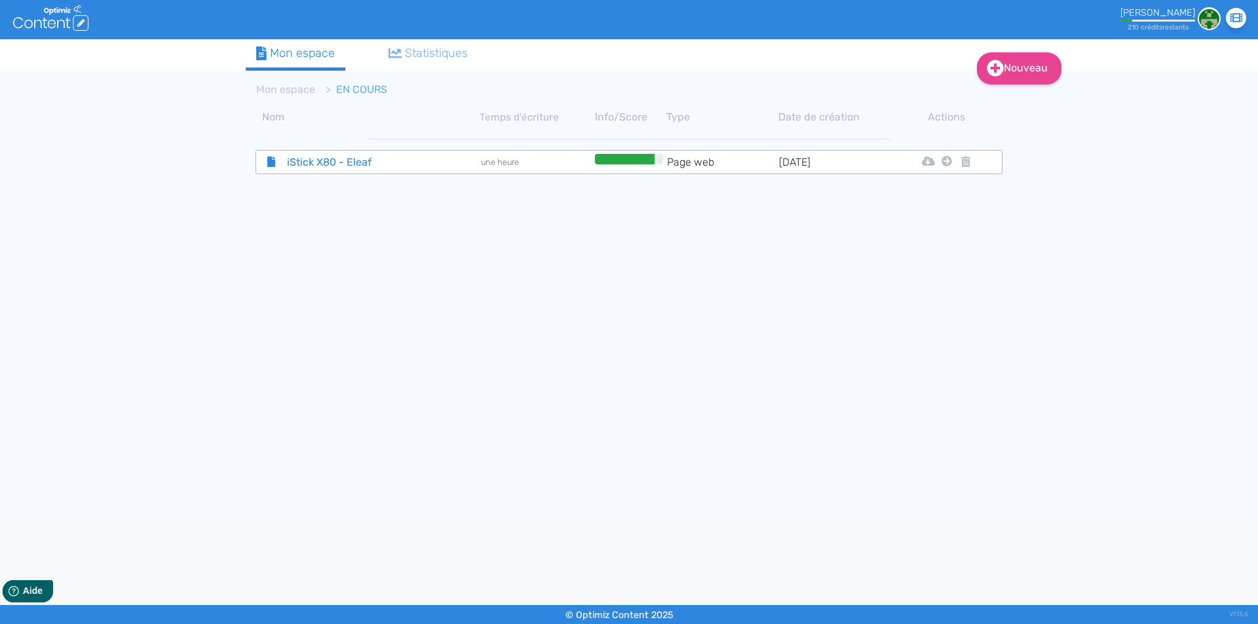
click at [340, 155] on span "iStick X80 - Eleaf" at bounding box center [350, 162] width 147 height 16
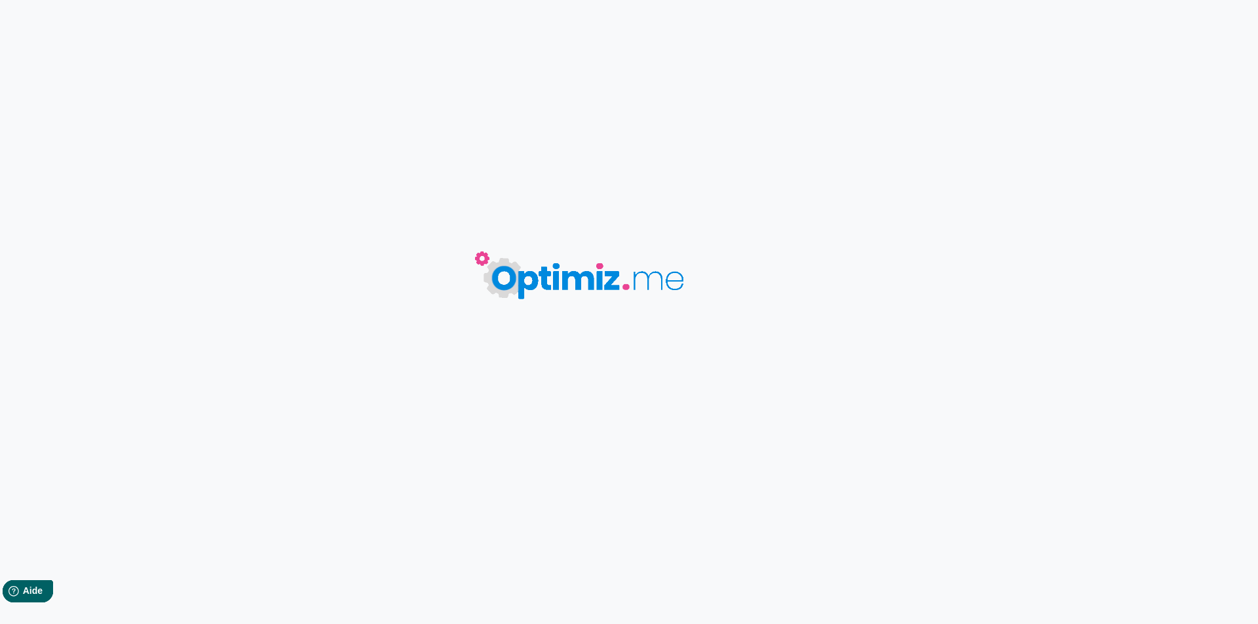
type input "iStick X80 - Eleaf"
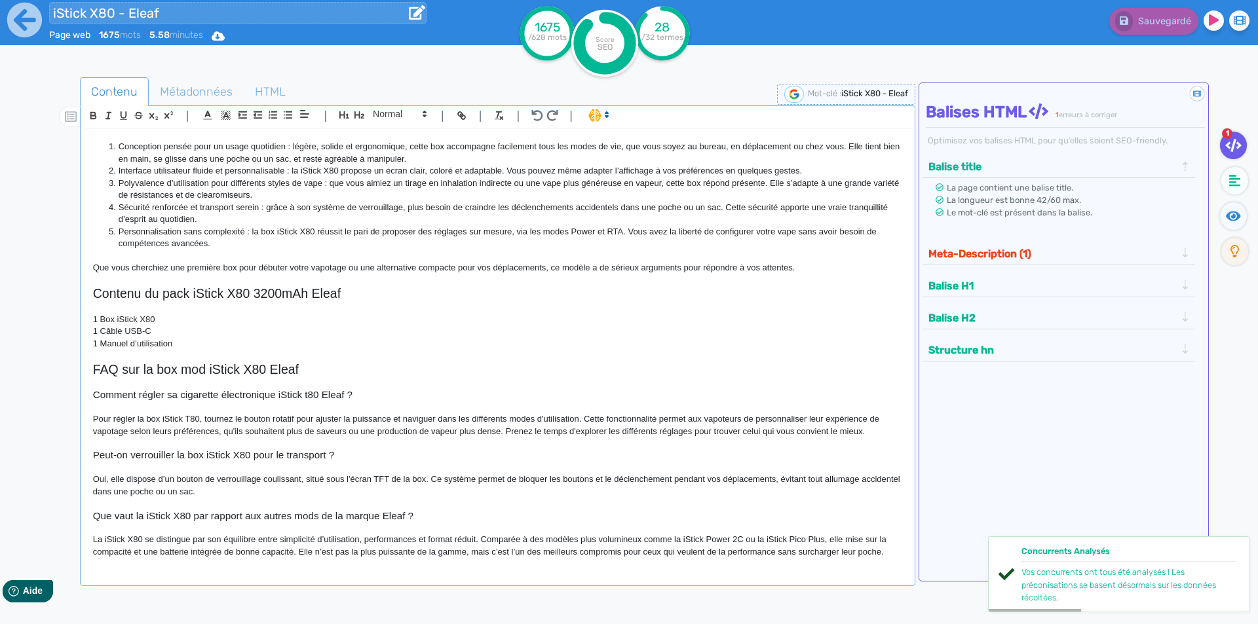
scroll to position [351, 0]
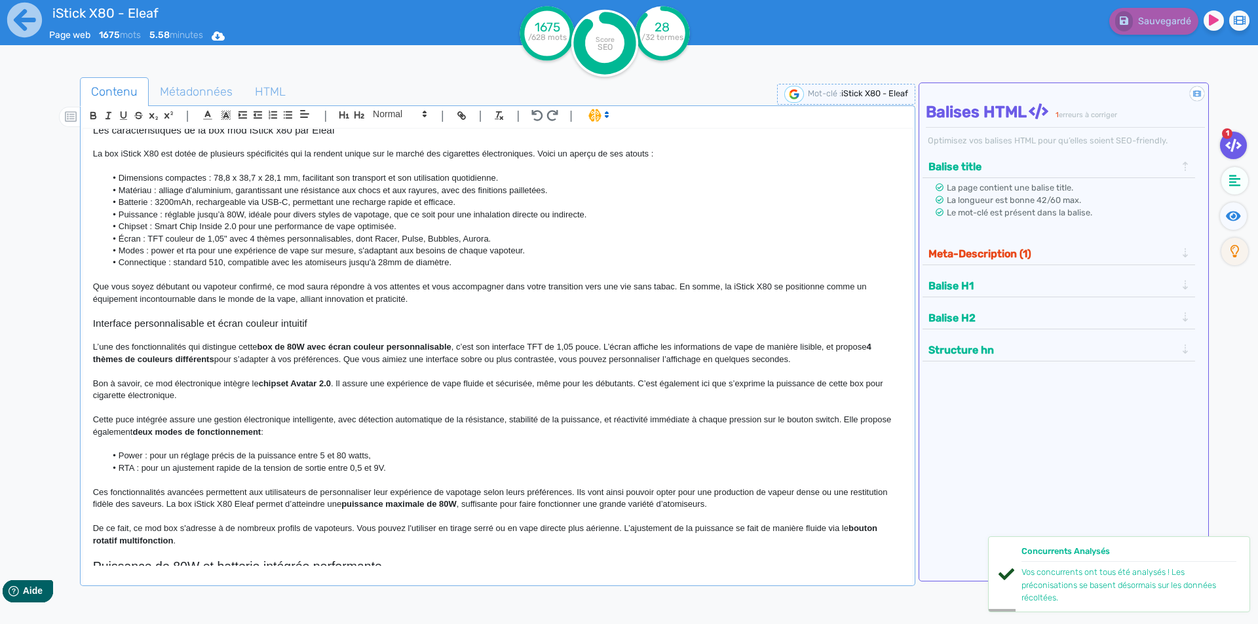
click at [237, 346] on p "L’une des fonctionnalités qui distingue cette box de 80W avec écran couleur per…" at bounding box center [497, 353] width 809 height 24
click at [210, 355] on strong "4 thèmes de couleurs différents" at bounding box center [487, 353] width 788 height 22
click at [372, 284] on p "Que vous soyez débutant ou vapoteur confirmé, ce mod saura répondre à vos atten…" at bounding box center [497, 293] width 809 height 24
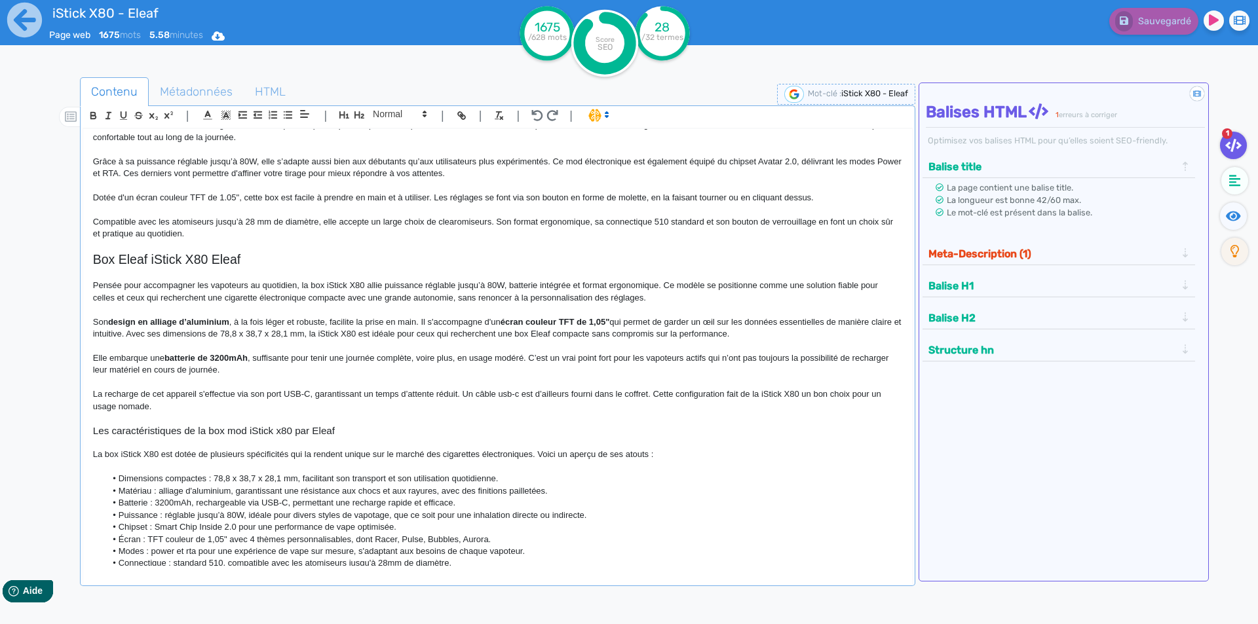
scroll to position [0, 0]
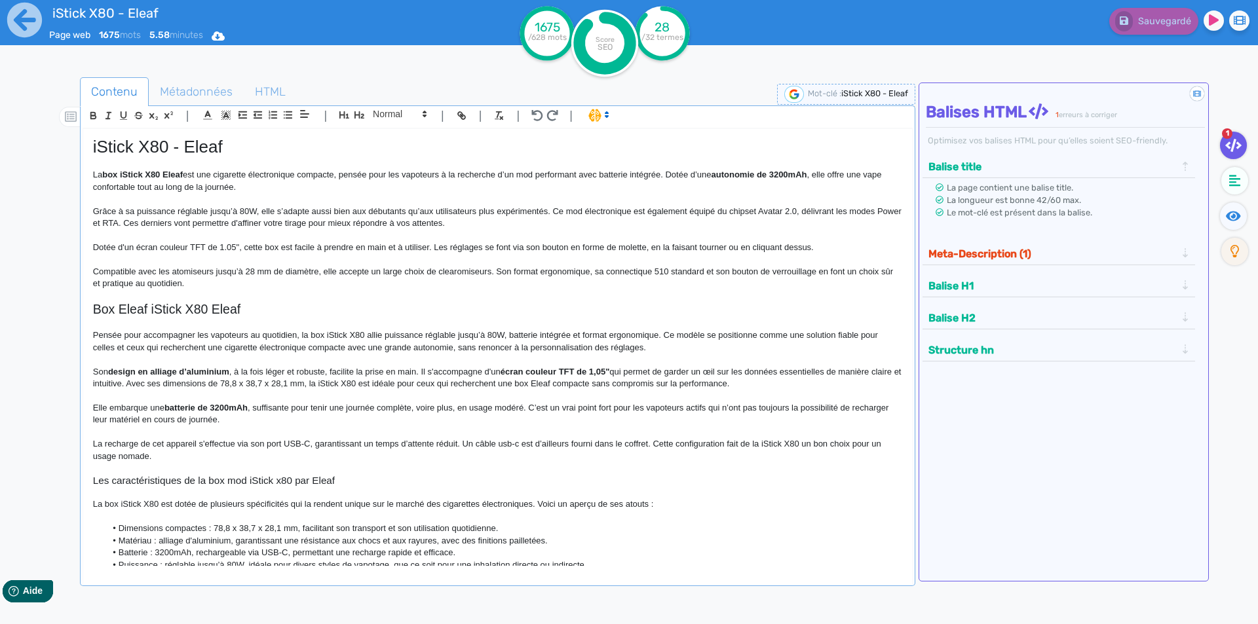
click at [139, 309] on h2 "Box Eleaf iStick X80 Eleaf" at bounding box center [497, 309] width 809 height 15
click at [1139, 27] on button "Sauvegarder" at bounding box center [1152, 21] width 92 height 27
click at [1228, 216] on icon at bounding box center [1233, 216] width 15 height 10
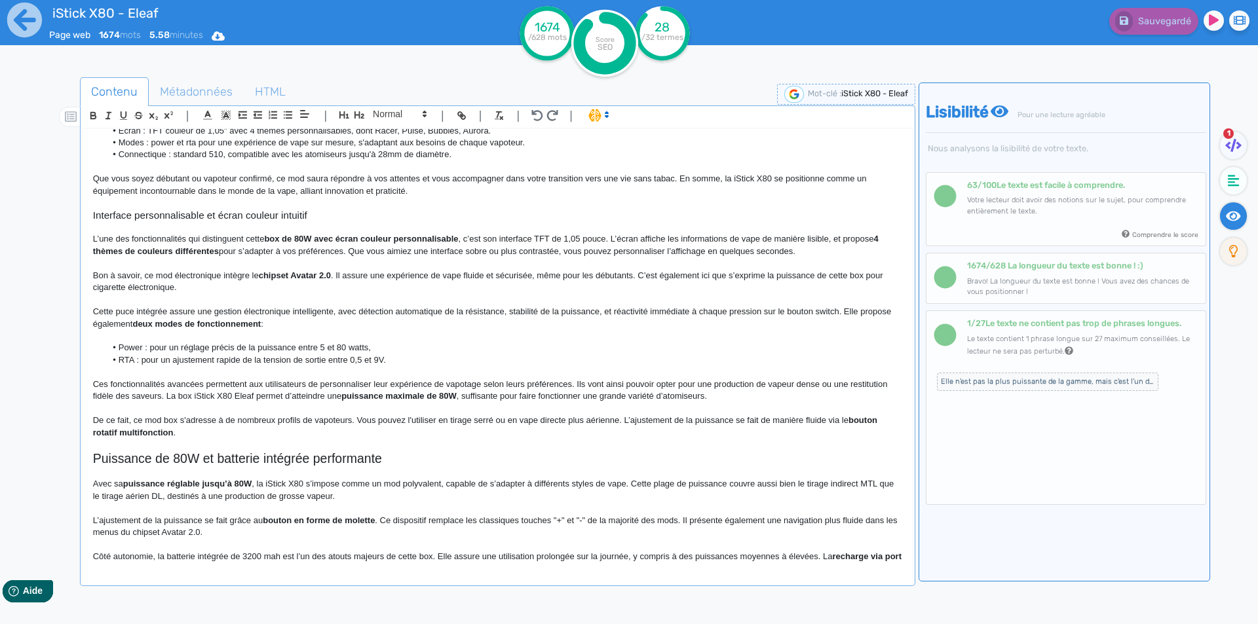
scroll to position [590, 0]
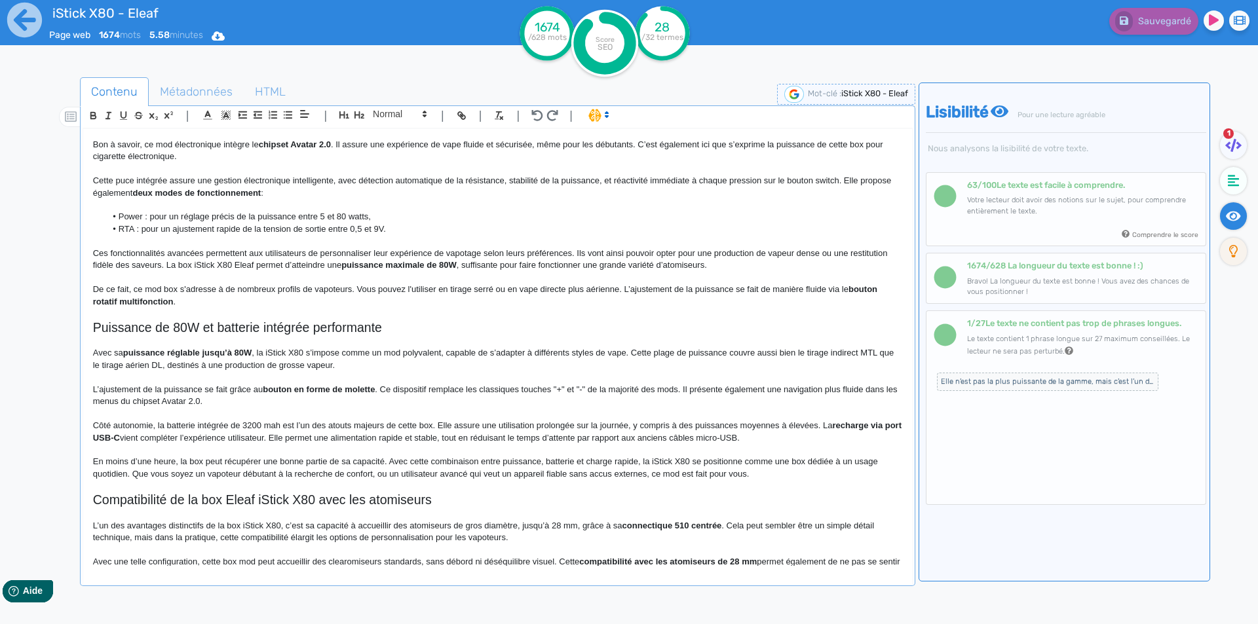
click at [327, 326] on h2 "Puissance de 80W et batterie intégrée performante" at bounding box center [497, 327] width 809 height 15
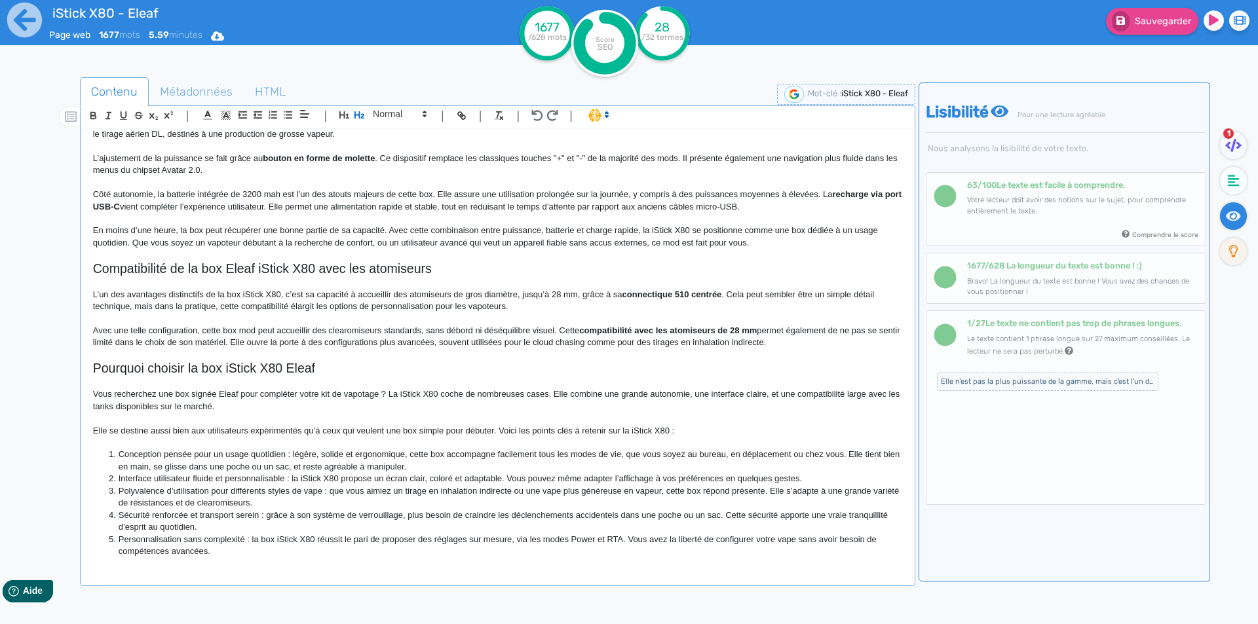
scroll to position [852, 0]
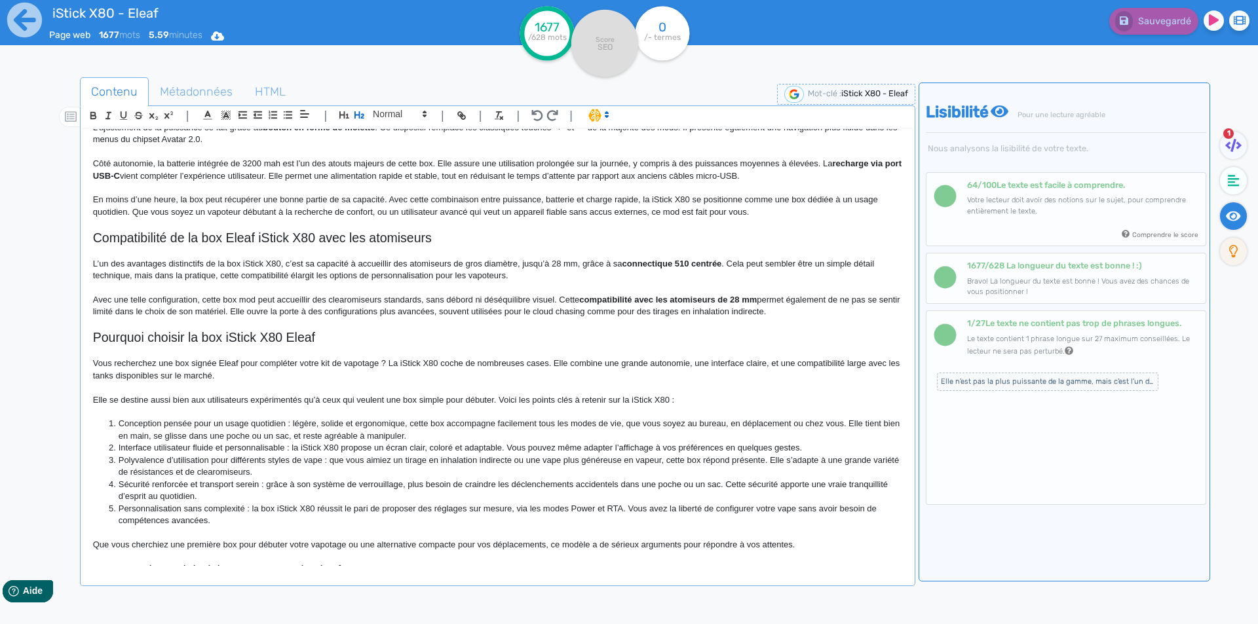
click at [285, 343] on h2 "Pourquoi choisir la box iStick X80 Eleaf" at bounding box center [497, 337] width 809 height 15
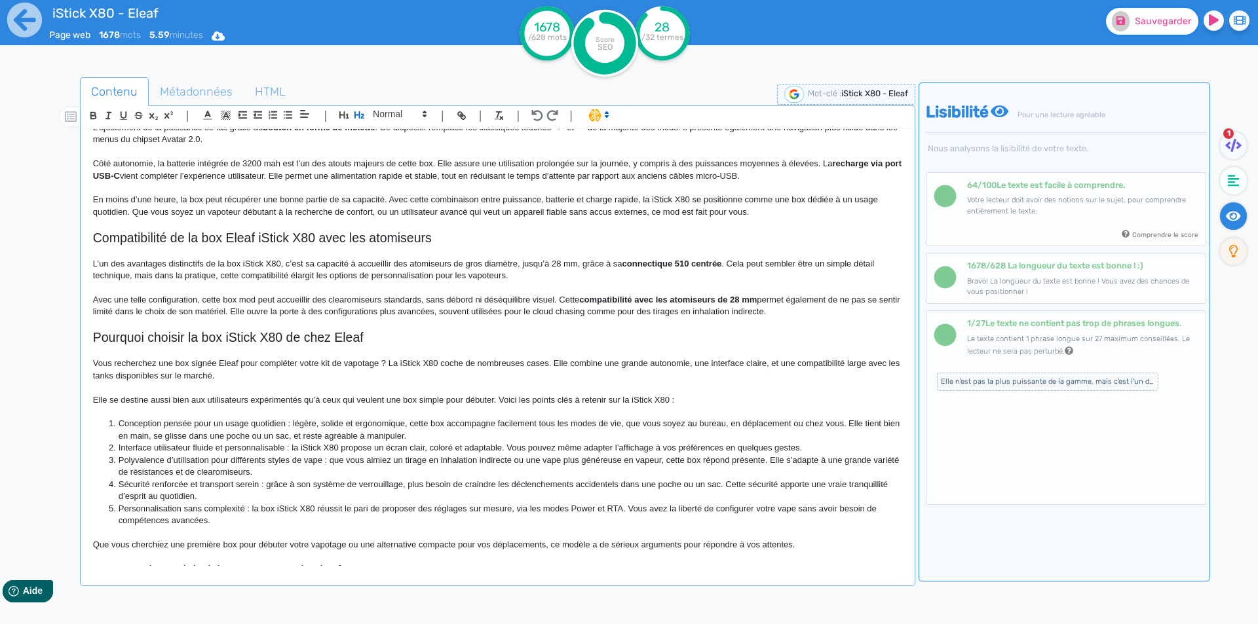
click at [1160, 24] on span "Sauvegarder" at bounding box center [1163, 21] width 56 height 11
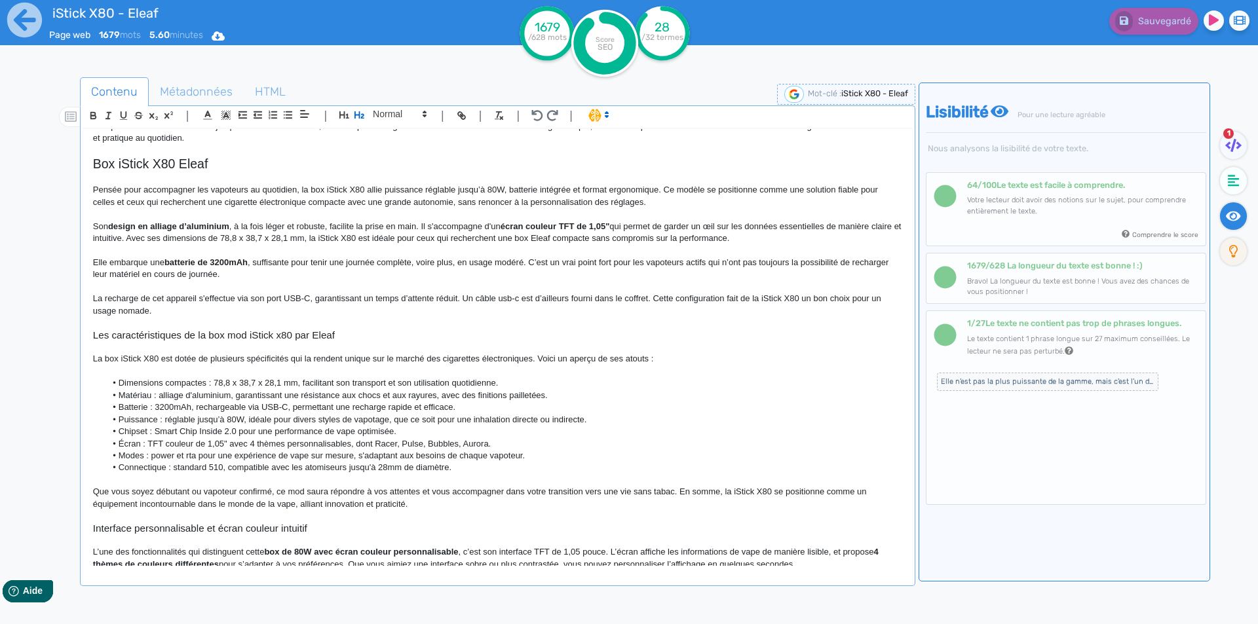
scroll to position [0, 0]
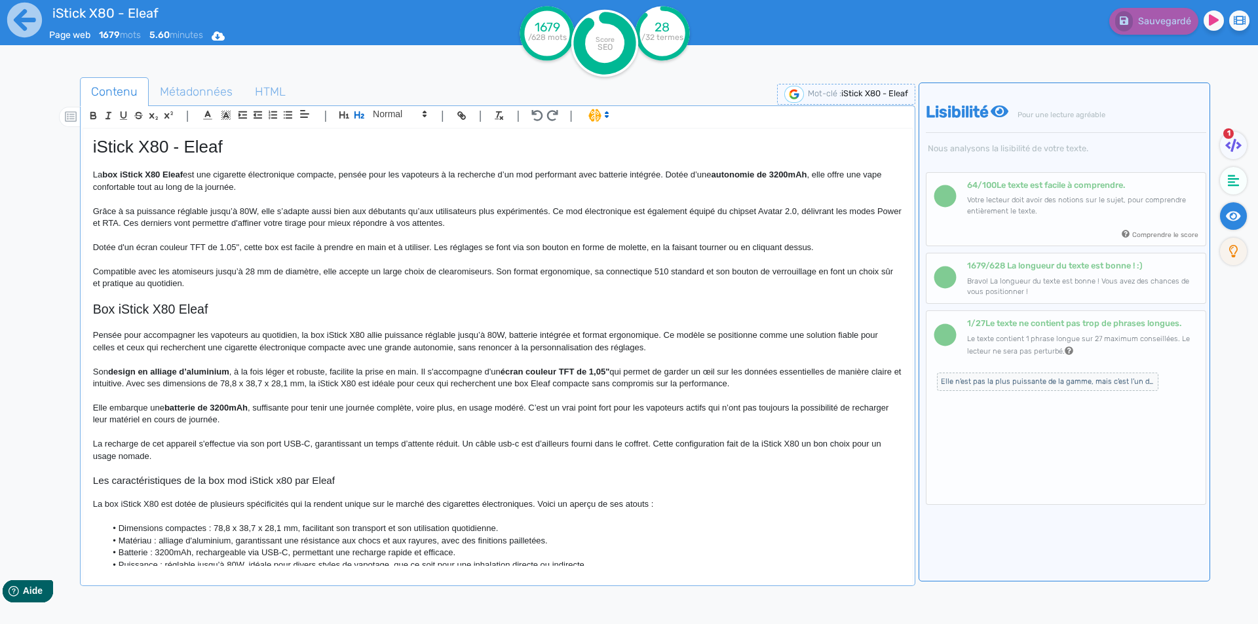
click at [168, 125] on div "| | H3 H4 H5 H6 Normal | | | |" at bounding box center [498, 117] width 830 height 22
click at [165, 144] on h1 "iStick X80 - Eleaf" at bounding box center [497, 147] width 809 height 20
click at [185, 364] on p at bounding box center [497, 360] width 809 height 12
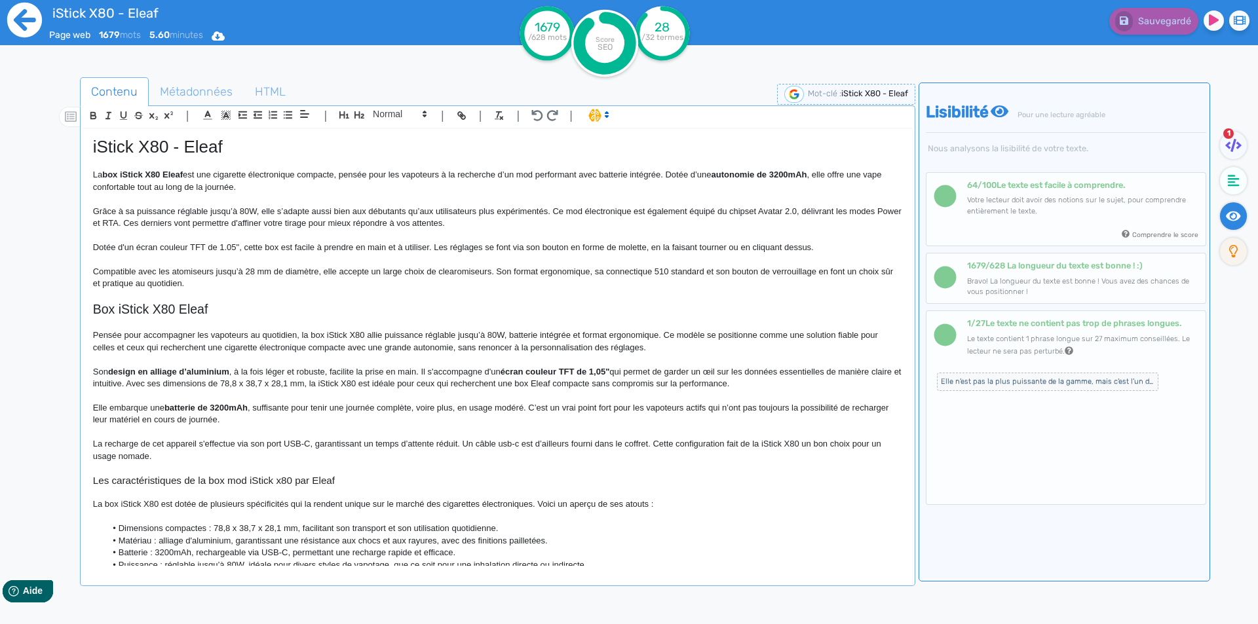
click at [31, 18] on icon at bounding box center [25, 20] width 36 height 36
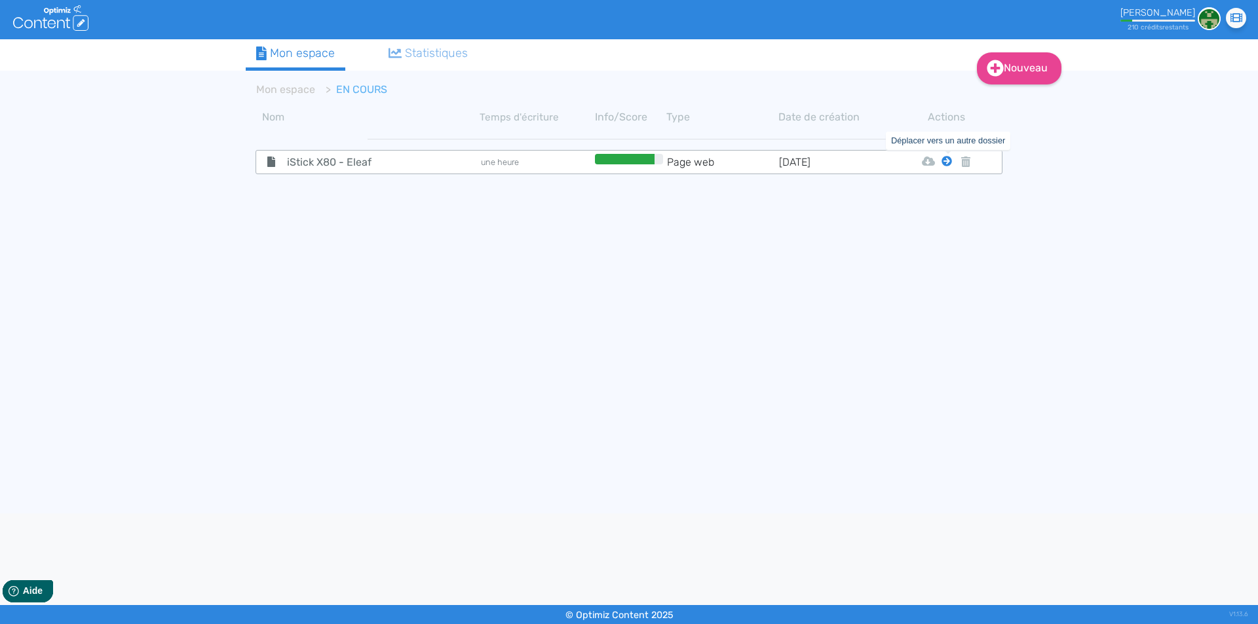
click at [949, 164] on icon at bounding box center [947, 161] width 10 height 10
click at [938, 195] on tbody "iStick X80 - Eleaf une heure Page web [DATE] Html Pdf Word Mon Espace" at bounding box center [629, 315] width 767 height 375
click at [948, 161] on icon at bounding box center [947, 161] width 10 height 10
click at [942, 190] on button "Mon Espace" at bounding box center [941, 193] width 113 height 21
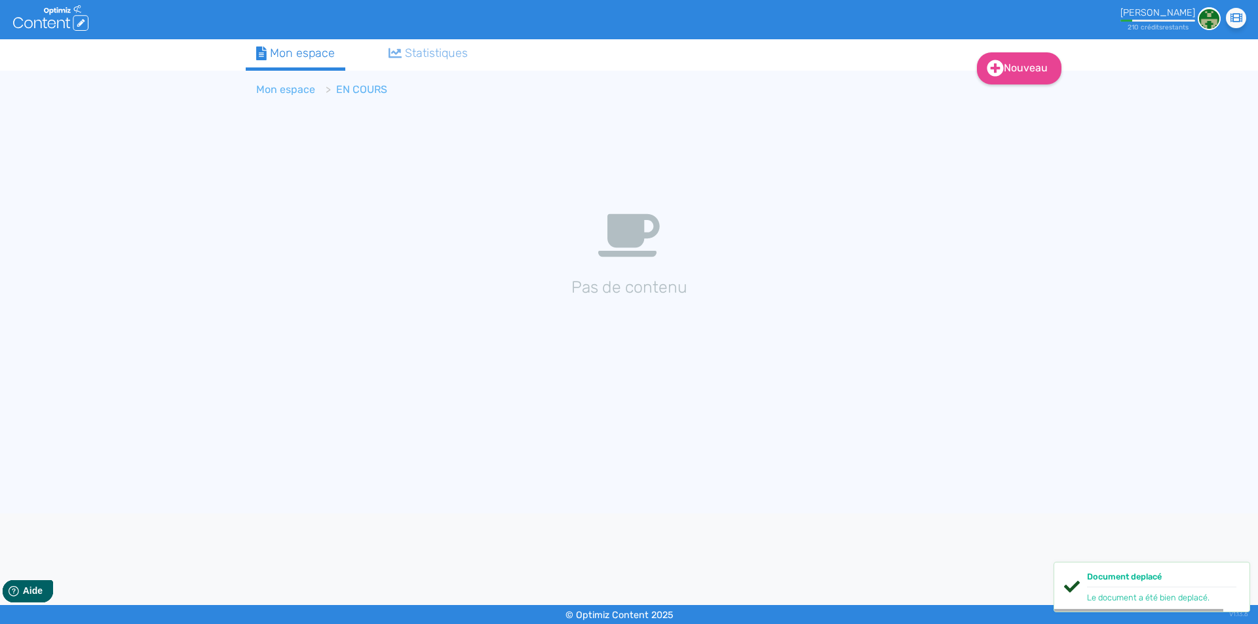
click at [297, 90] on link "Mon espace" at bounding box center [285, 89] width 59 height 12
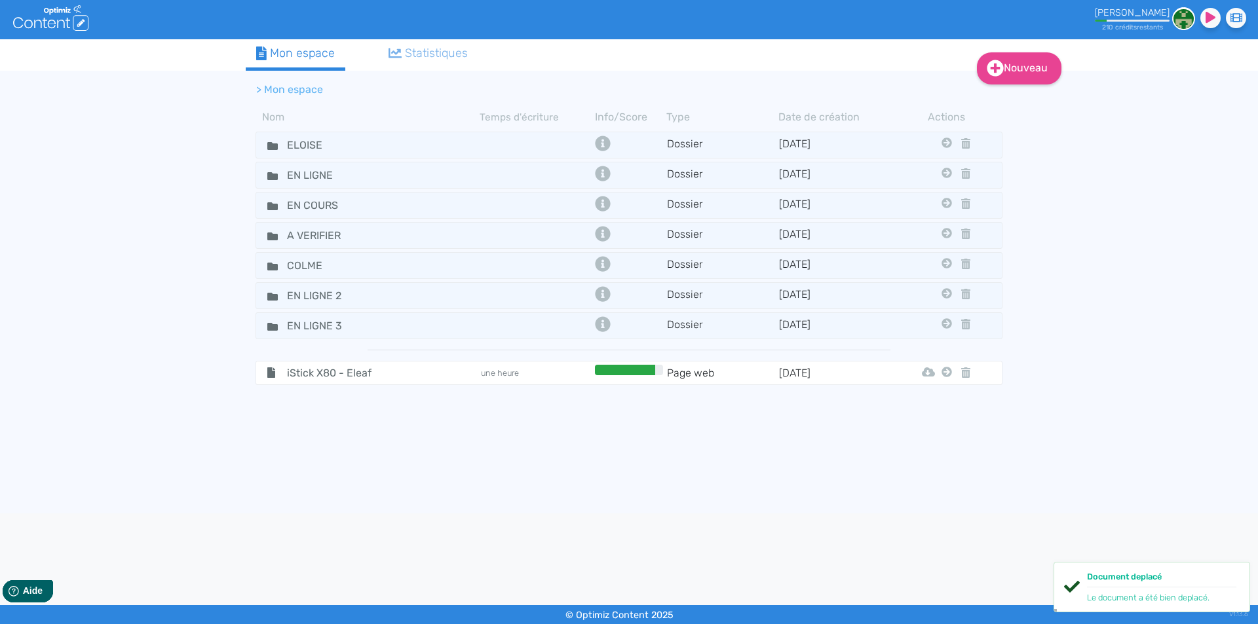
click at [945, 376] on icon at bounding box center [947, 372] width 10 height 10
click at [944, 377] on icon at bounding box center [947, 372] width 10 height 10
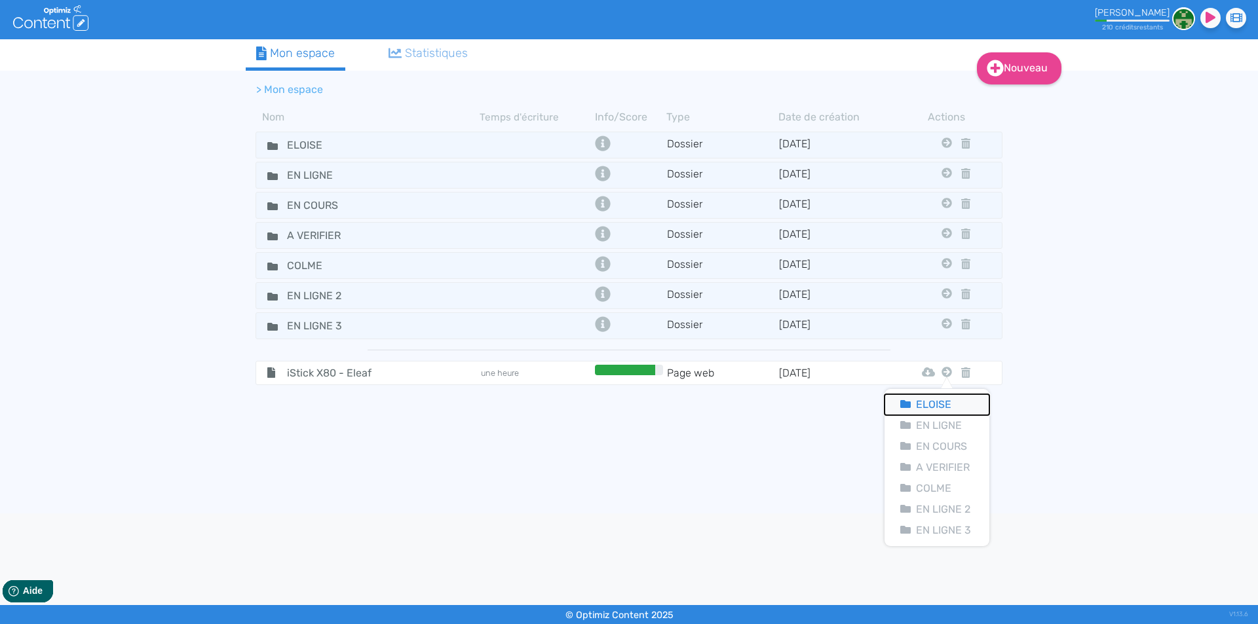
click at [938, 403] on button "Eloise" at bounding box center [937, 404] width 105 height 21
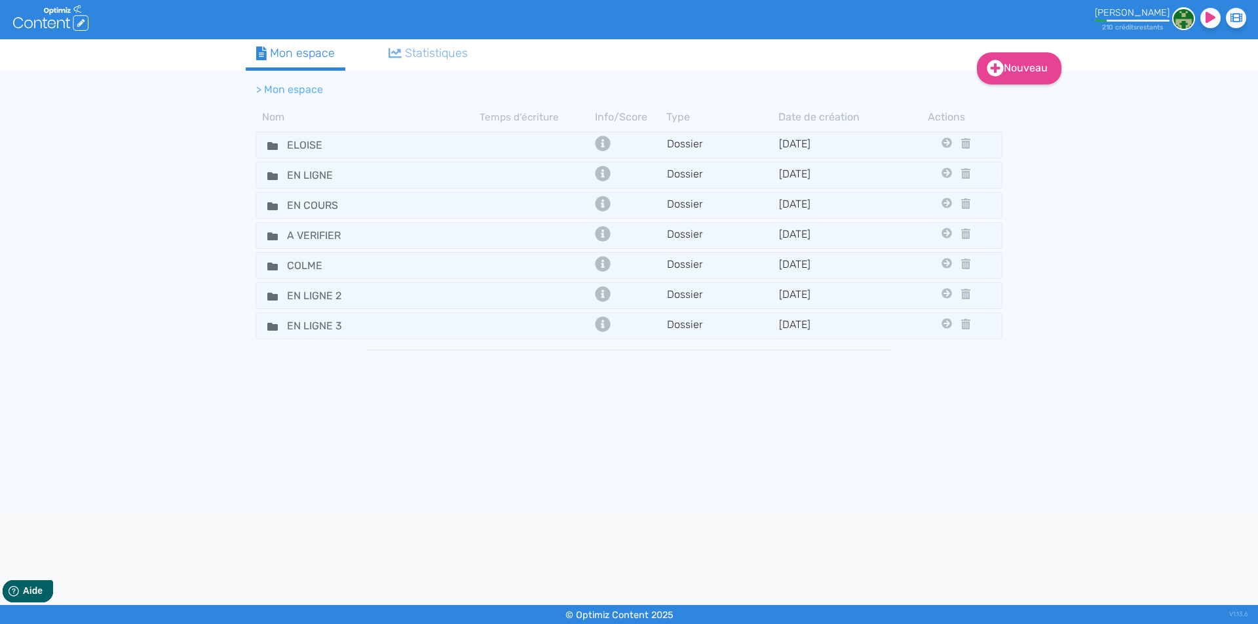
click at [0, 189] on div "Nouveau Contenu Dossier Mon espace Statistiques > Mon espace Nom Temps d'écritu…" at bounding box center [629, 276] width 1258 height 474
click at [271, 134] on tr "ELOISE Dossier [DATE] En Ligne En Cours A Verifier Colme En Ligne 2 En Ligne 3" at bounding box center [629, 145] width 747 height 27
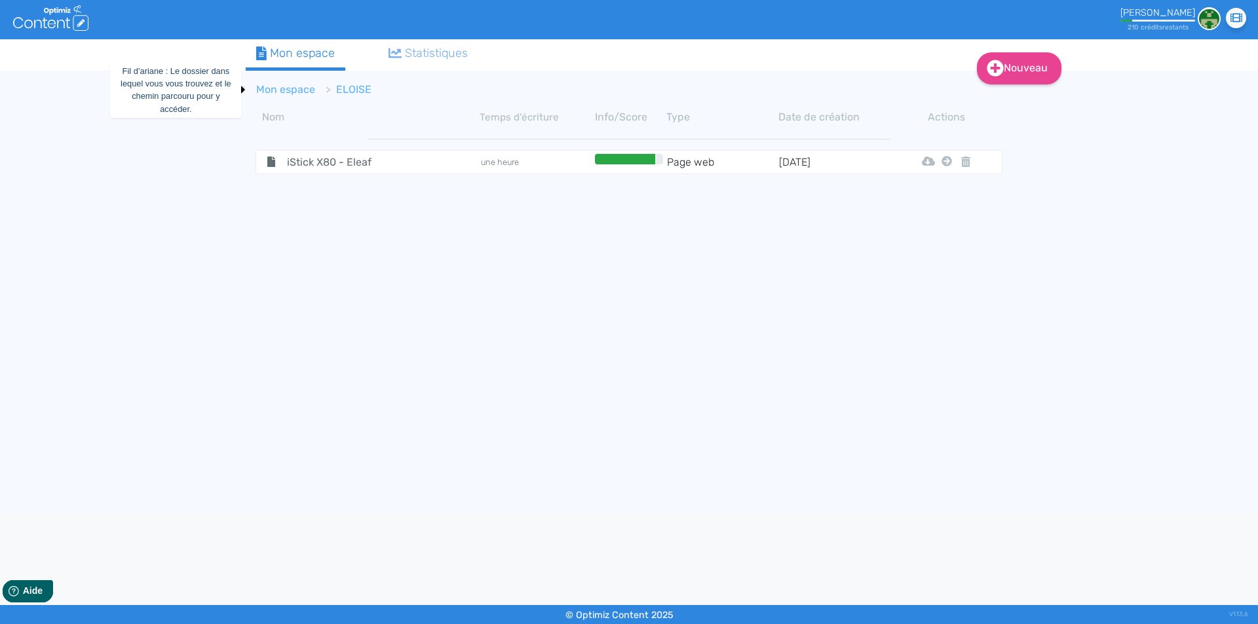
click at [277, 91] on link "Mon espace" at bounding box center [285, 89] width 59 height 12
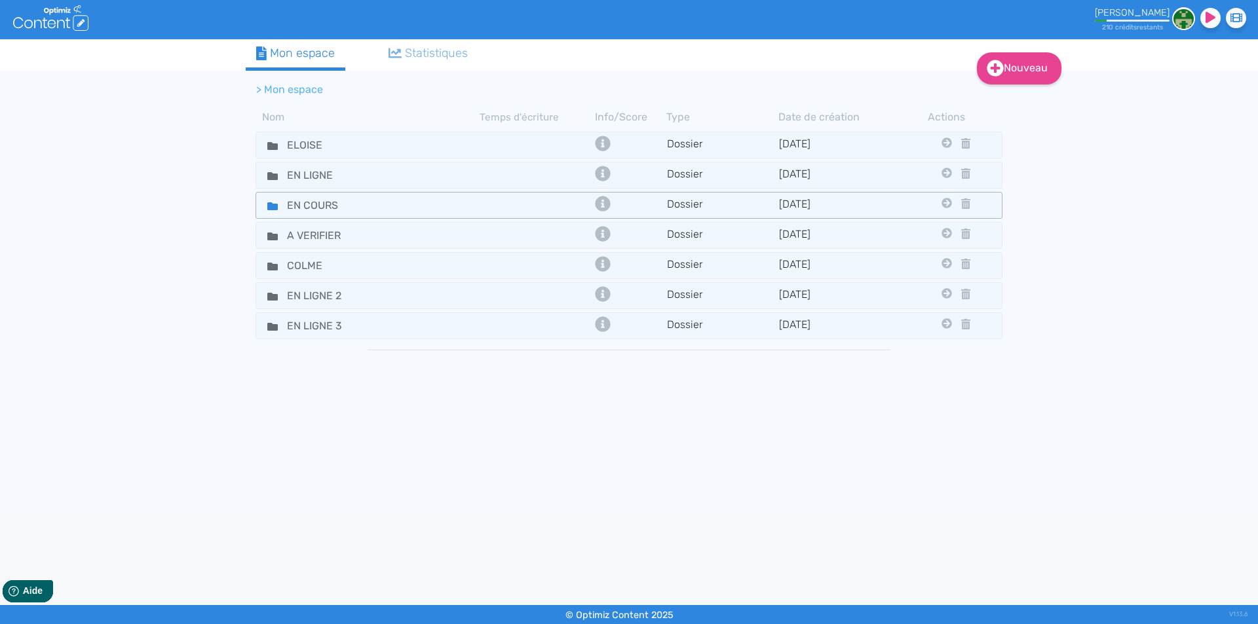
click at [269, 204] on icon at bounding box center [272, 206] width 10 height 8
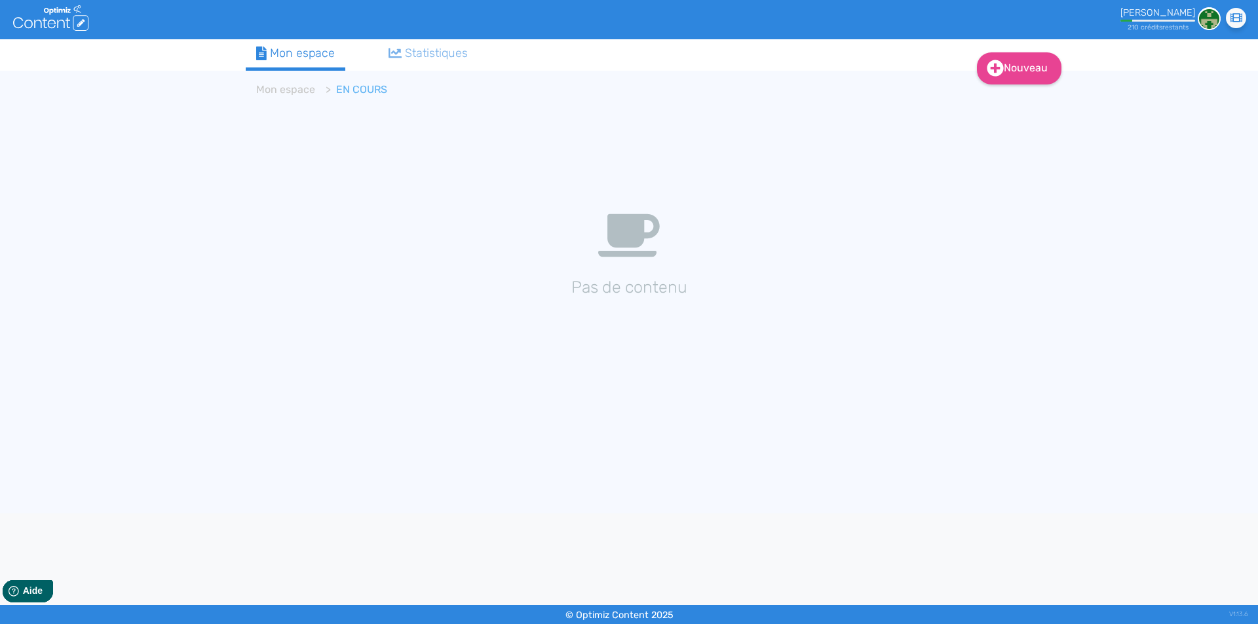
drag, startPoint x: 45, startPoint y: 256, endPoint x: 189, endPoint y: 226, distance: 147.3
click at [52, 259] on div "Nouveau Contenu Dossier Mon espace Statistiques Mon espace EN COURS Pas de cont…" at bounding box center [629, 276] width 1258 height 474
click at [988, 65] on icon at bounding box center [995, 68] width 16 height 16
click at [991, 87] on div "Contenu Dossier" at bounding box center [1028, 118] width 105 height 64
click at [994, 96] on icon at bounding box center [995, 101] width 8 height 10
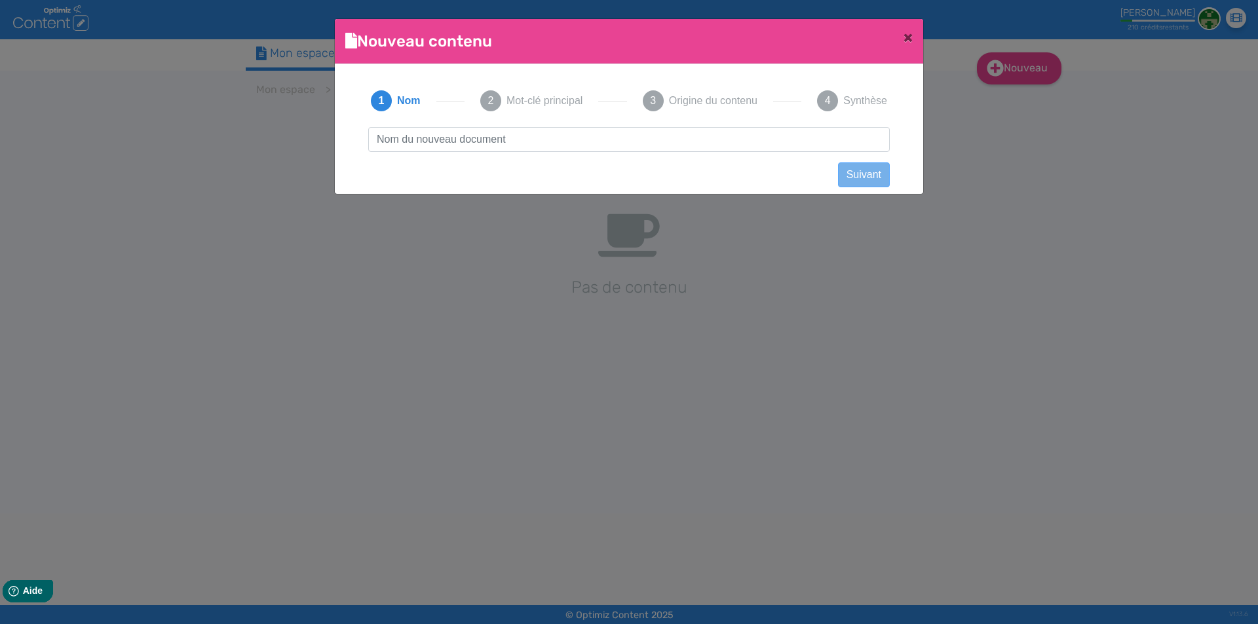
scroll to position [1, 0]
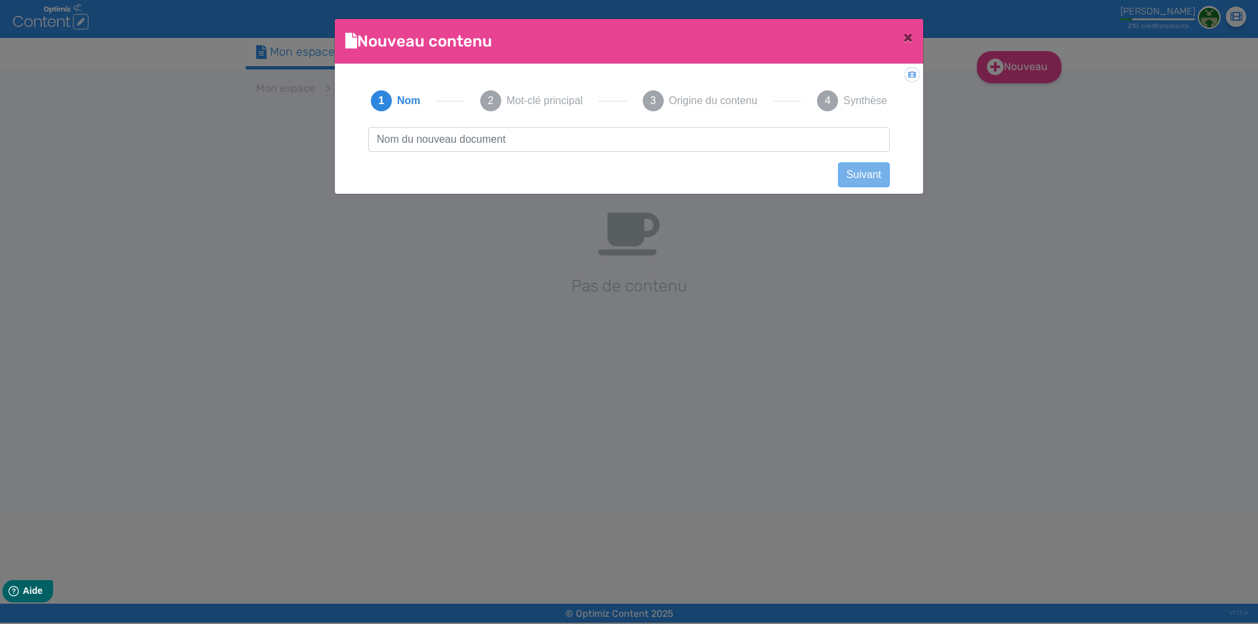
type input "Kit iStick X80 et Melo X - Eleaf"
drag, startPoint x: 568, startPoint y: 136, endPoint x: 47, endPoint y: 107, distance: 521.7
click at [47, 107] on ngb-modal-window "Nouveau contenu × Didacticiel: Créer un document 1 Nom 2 Mot-clé principal 3 Or…" at bounding box center [629, 312] width 1258 height 624
click button "Suivant" at bounding box center [864, 174] width 52 height 25
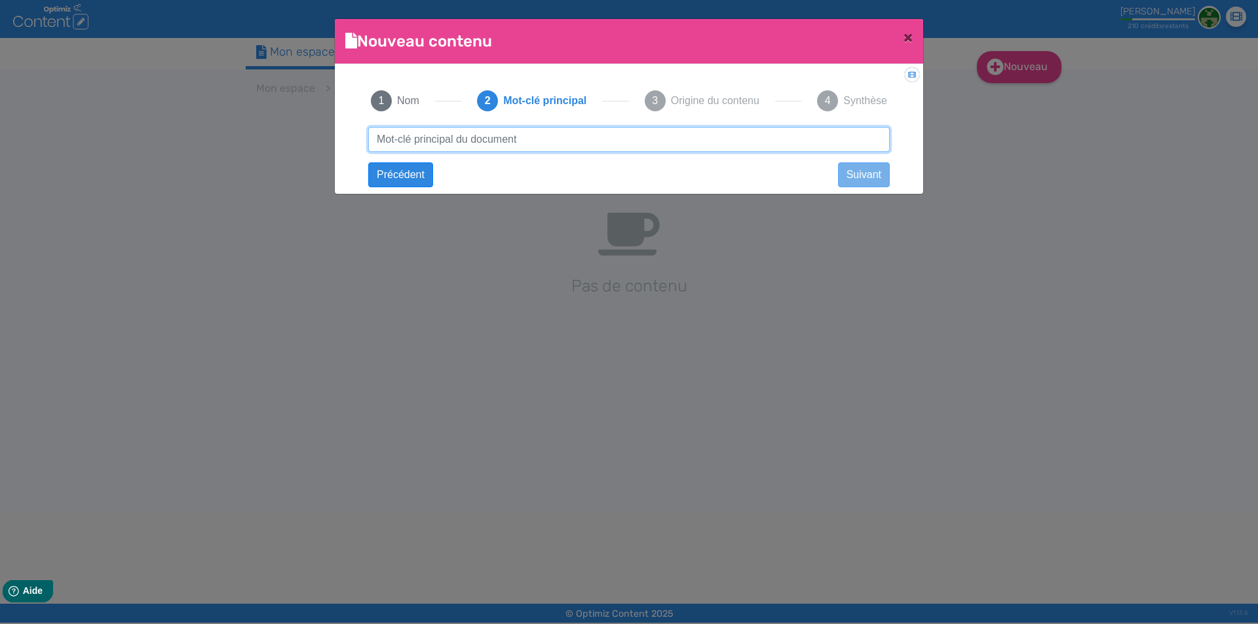
paste input "Kit iStick X80 et Melo X - Eleaf"
type input "Kit iStick X80 et Melo X - Eleaf"
drag, startPoint x: 541, startPoint y: 137, endPoint x: 744, endPoint y: 117, distance: 204.1
click at [744, 117] on div "1 Nom 2 Mot-clé principal 3 Origine du contenu 4 Synthèse Kit iStick X80 et Mel…" at bounding box center [629, 125] width 548 height 101
click button "Suivant" at bounding box center [0, 0] width 0 height 0
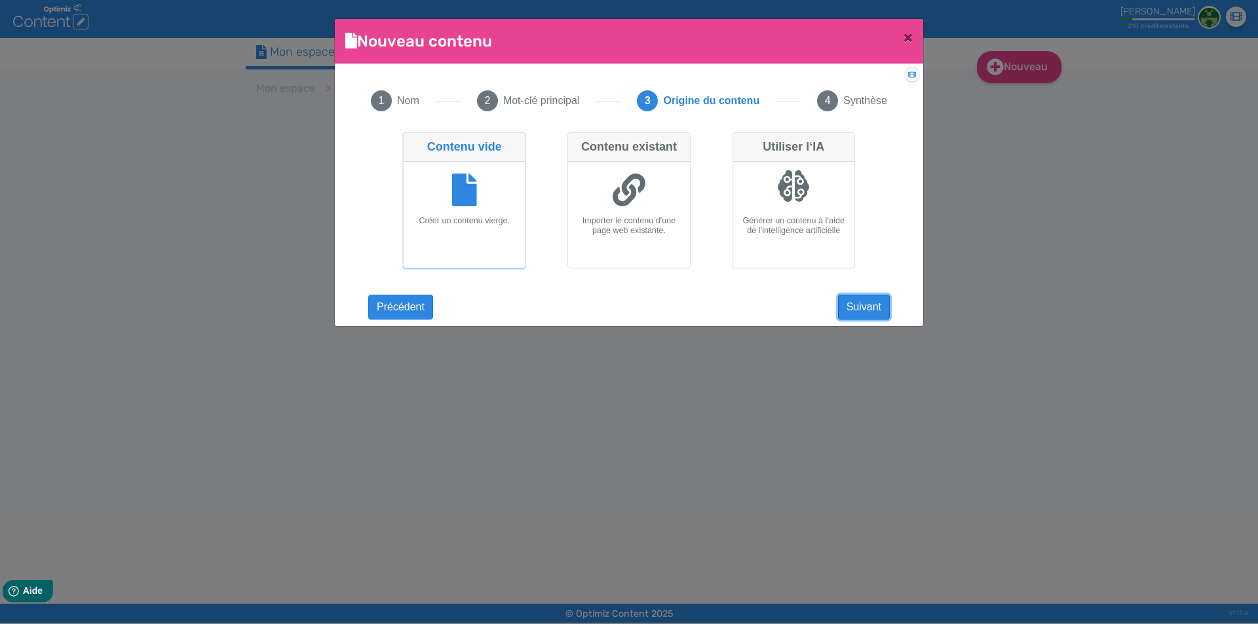
click at [873, 303] on button "Suivant" at bounding box center [864, 307] width 52 height 25
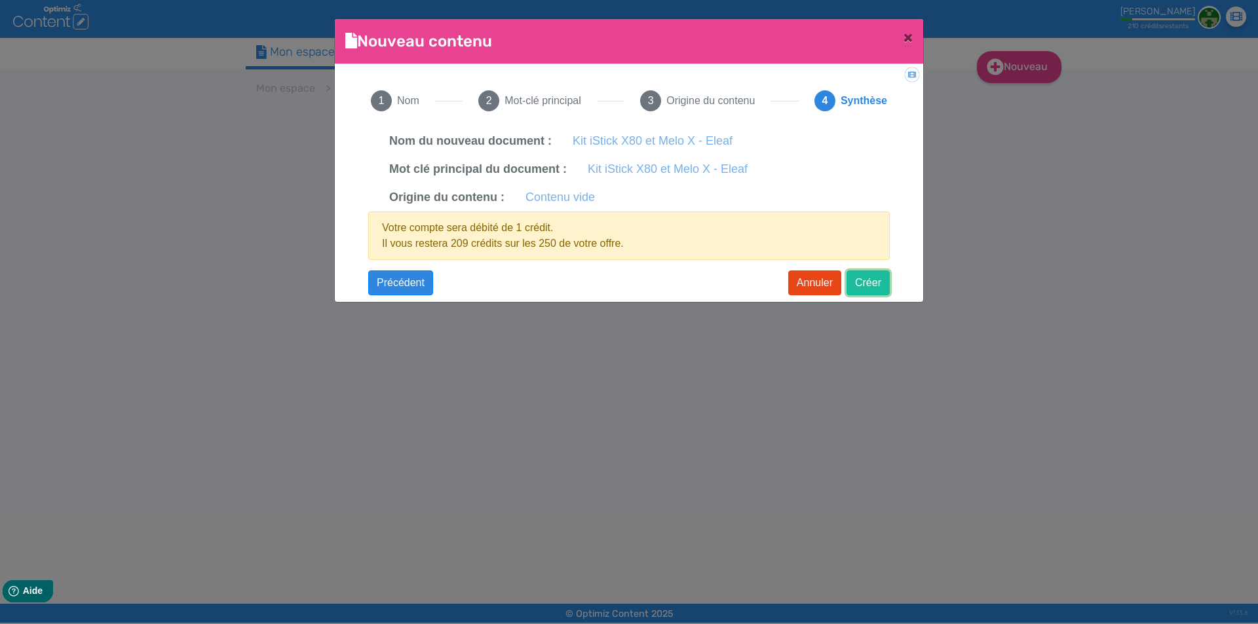
click at [879, 279] on button "Créer" at bounding box center [868, 283] width 43 height 25
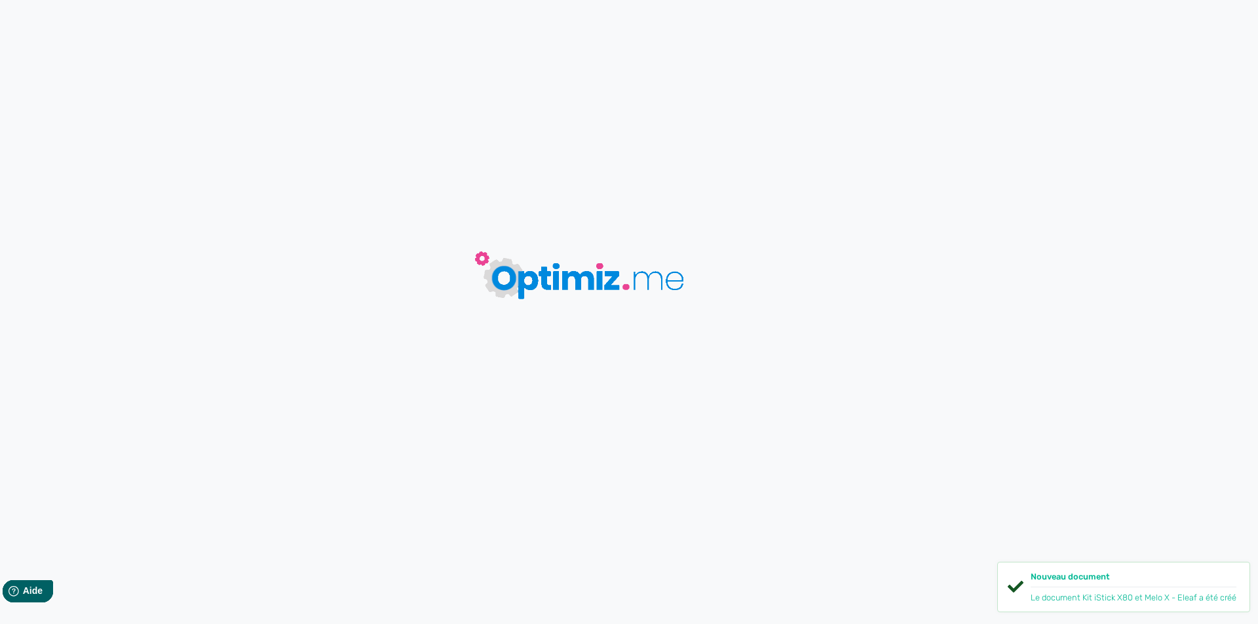
type input "Kit iStick X80 et Melo X - Eleaf"
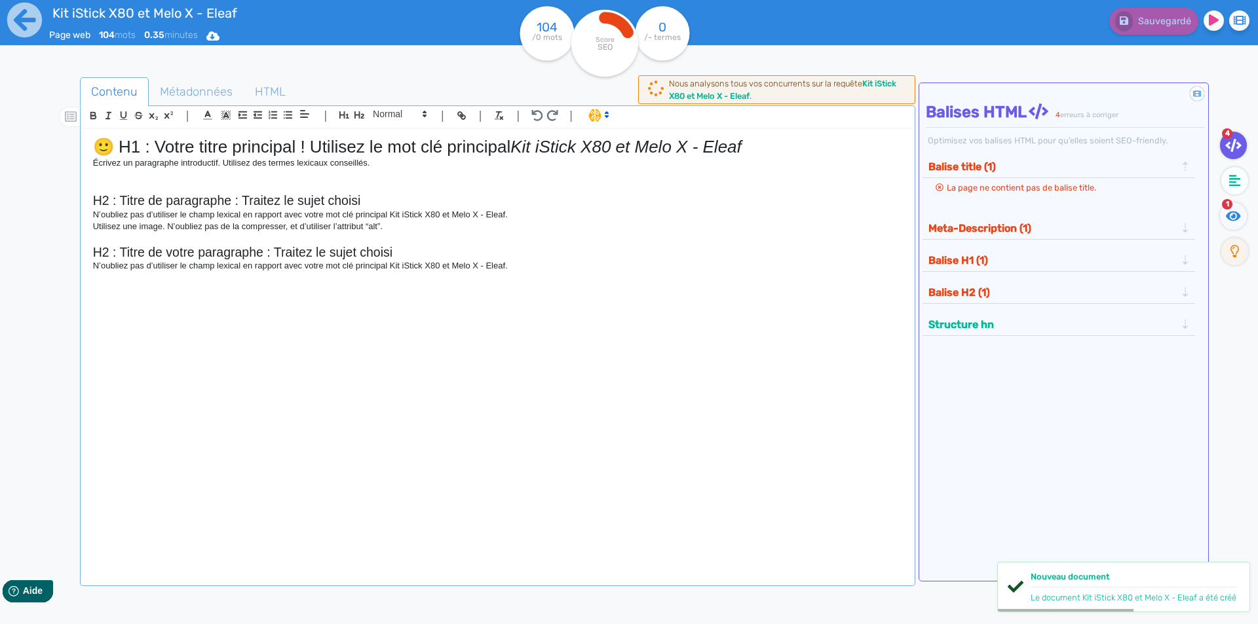
drag, startPoint x: 218, startPoint y: 335, endPoint x: 573, endPoint y: 237, distance: 369.1
click at [218, 335] on div "🙂 H1 : Votre titre principal ! Utilisez le mot clé principal Kit iStick X80 et …" at bounding box center [497, 347] width 829 height 437
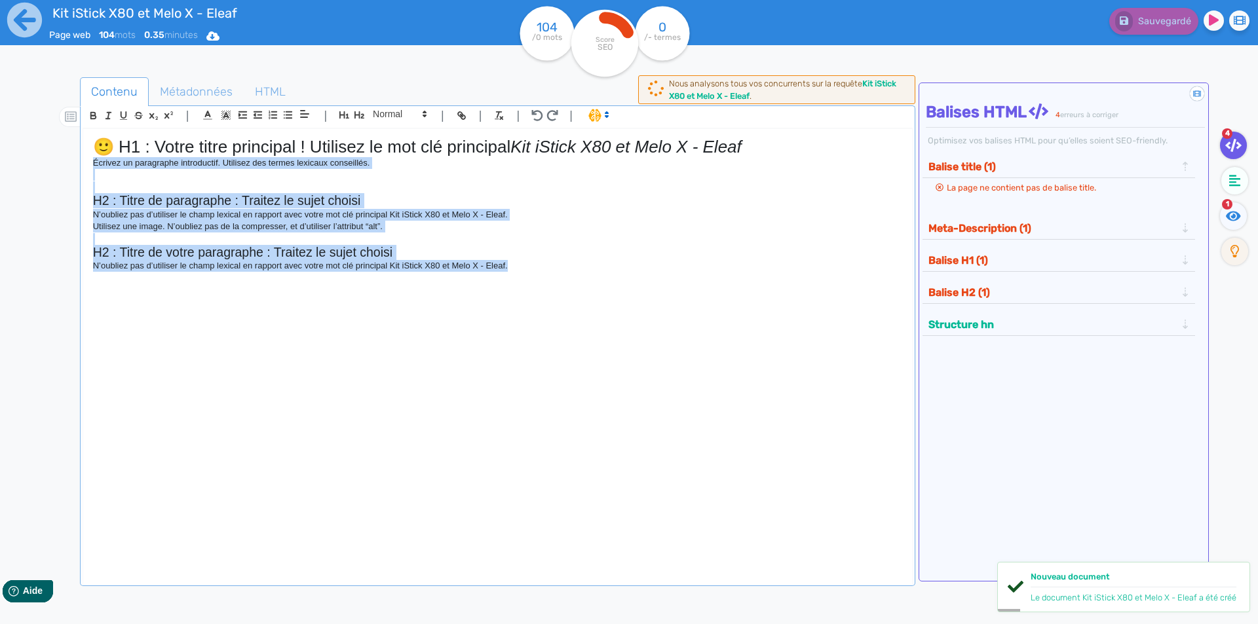
drag, startPoint x: 418, startPoint y: 239, endPoint x: 50, endPoint y: 168, distance: 375.1
click at [50, 168] on div "Contenu Métadonnées HTML | | H3 H4 H5 H6 Normal | | | | 🙂 H1 : Votre titre prin…" at bounding box center [648, 390] width 1220 height 633
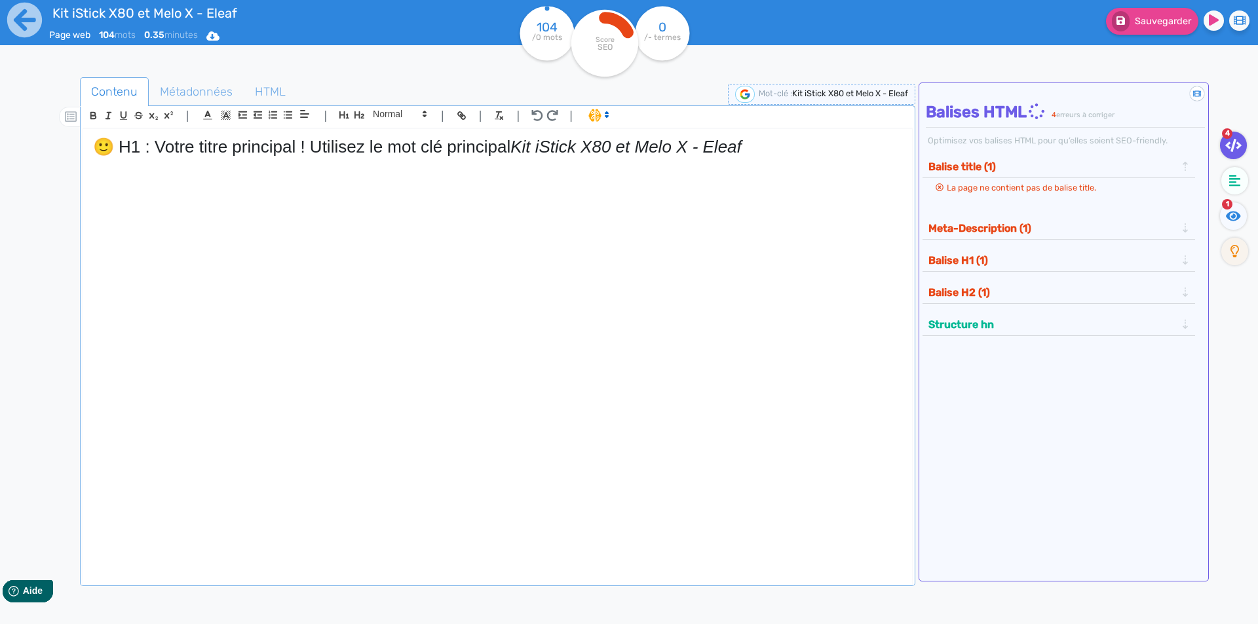
drag, startPoint x: 520, startPoint y: 144, endPoint x: 0, endPoint y: 119, distance: 520.2
click at [0, 119] on div "Kit iStick X80 et Melo X - Eleaf Page web 104 mots 0.35 minutes Html Pdf Word 1…" at bounding box center [629, 353] width 1258 height 707
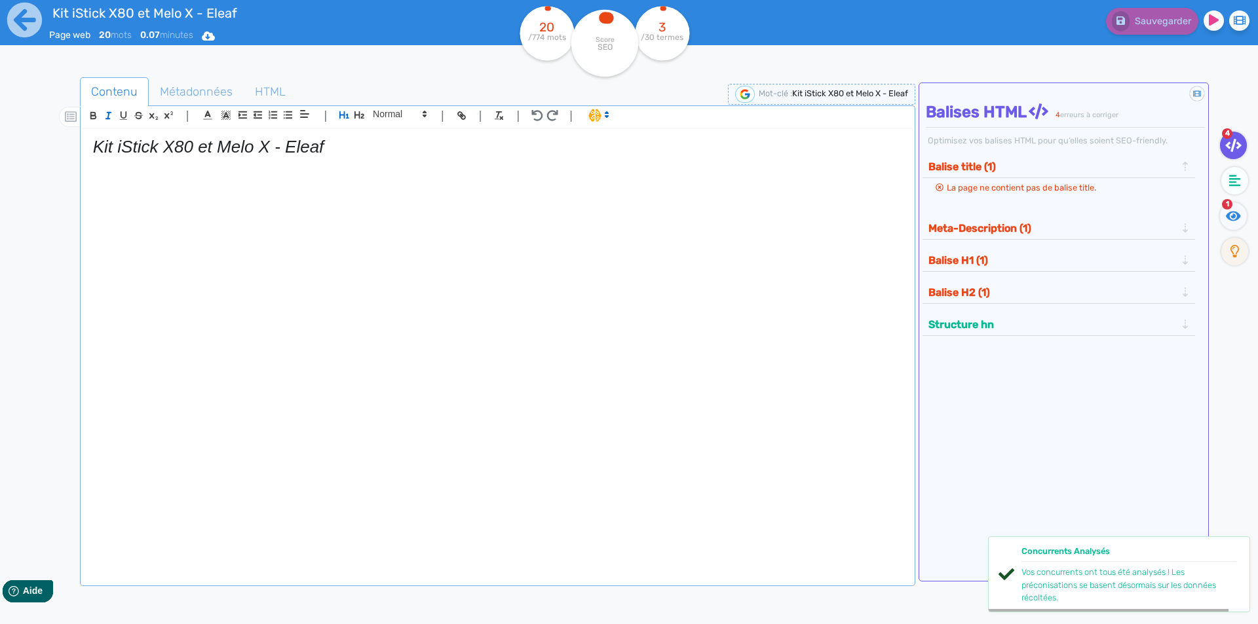
click at [128, 158] on p at bounding box center [497, 163] width 809 height 12
click at [136, 147] on em "Kit iStick X80 et Melo X - Eleaf" at bounding box center [208, 147] width 231 height 20
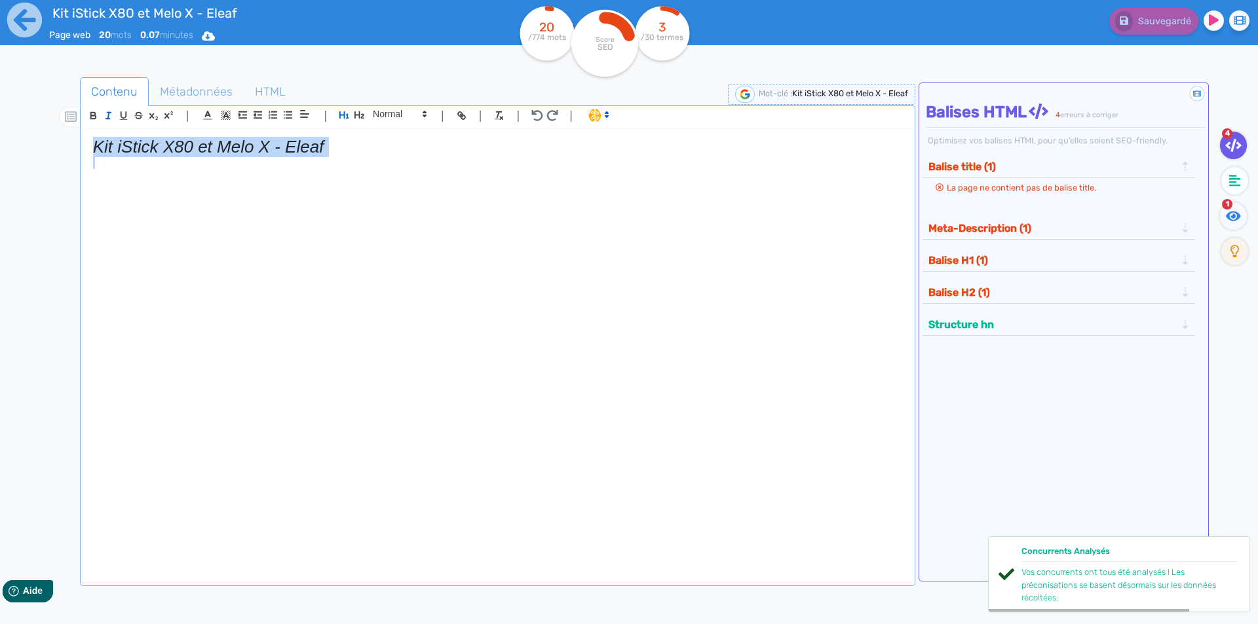
click at [136, 147] on em "Kit iStick X80 et Melo X - Eleaf" at bounding box center [208, 147] width 231 height 20
click at [105, 117] on icon "button" at bounding box center [108, 115] width 11 height 11
click at [425, 157] on p at bounding box center [497, 163] width 809 height 12
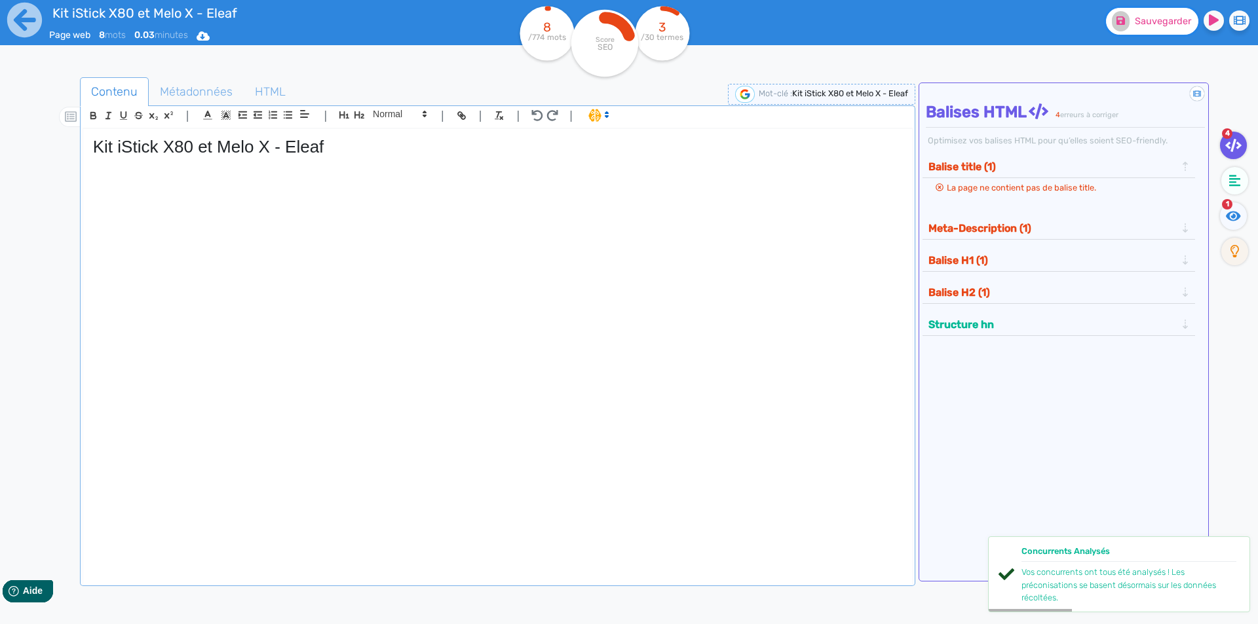
click at [1139, 31] on button "Sauvegarder" at bounding box center [1152, 21] width 92 height 27
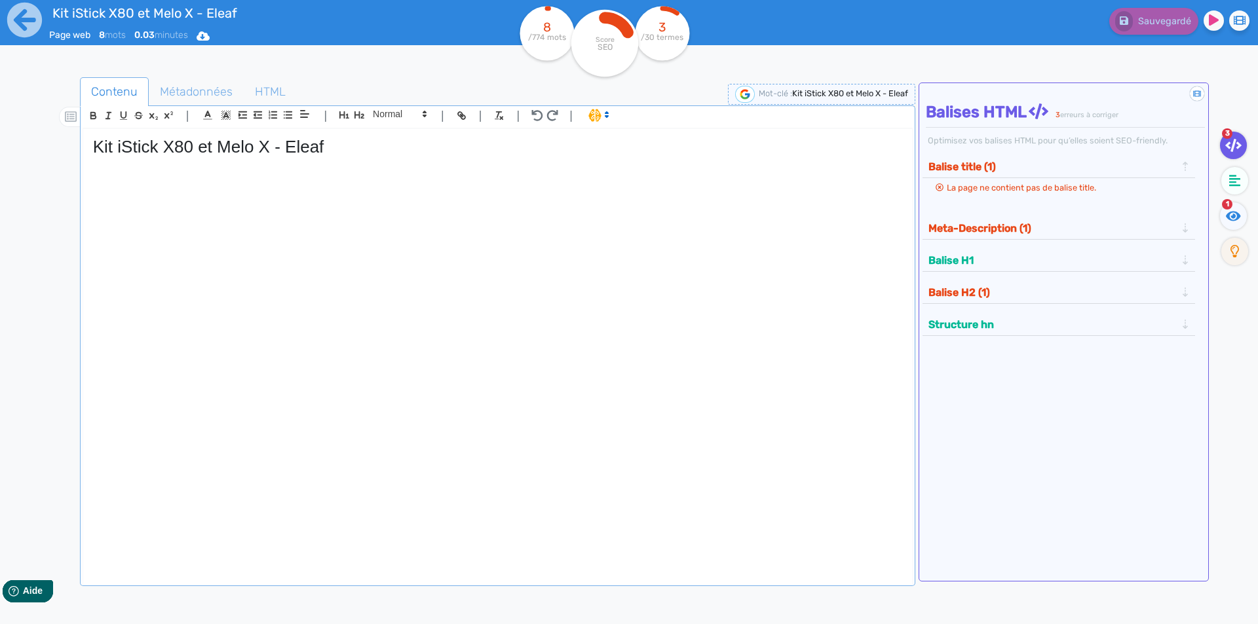
click at [257, 286] on div "Kit iStick X80 et Melo X - Eleaf" at bounding box center [497, 347] width 829 height 437
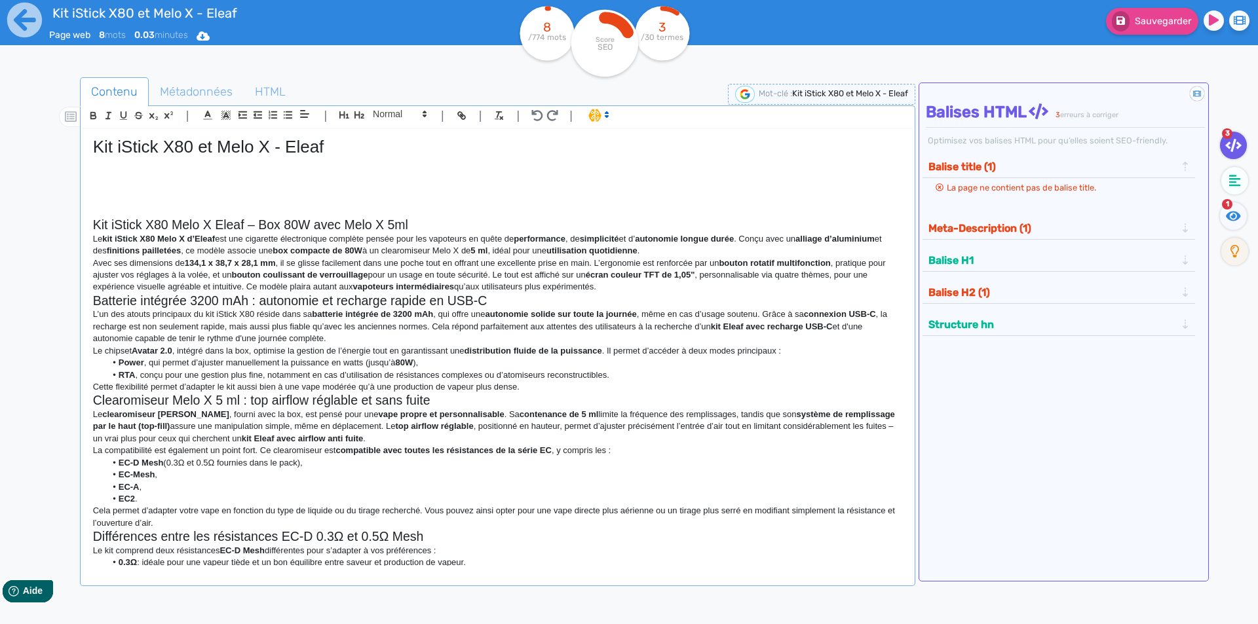
click at [406, 223] on h2 "Kit iStick X80 Melo X Eleaf – Box 80W avec Melo X 5ml" at bounding box center [497, 225] width 809 height 15
click at [416, 219] on h2 "Kit iStick X80 Melo X Eleaf – Box 80W avec Melo X 5ml" at bounding box center [497, 225] width 809 height 15
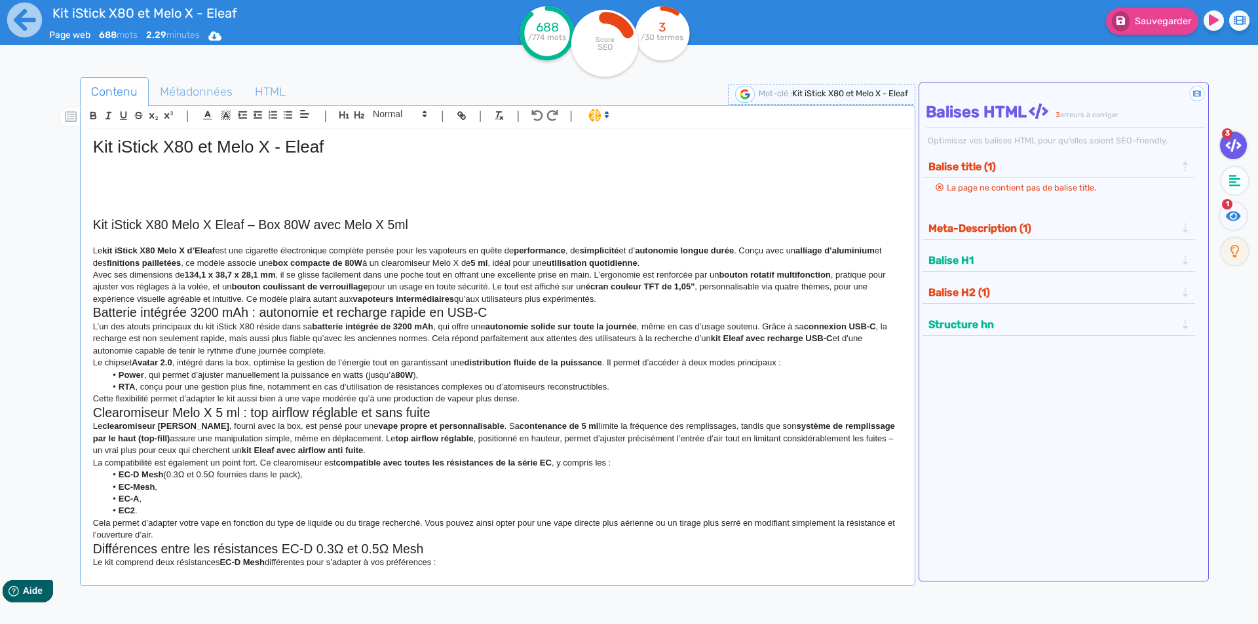
click at [683, 263] on p "Le kit iStick X80 Melo X d’Eleaf est une cigarette électronique complète pensée…" at bounding box center [497, 257] width 809 height 24
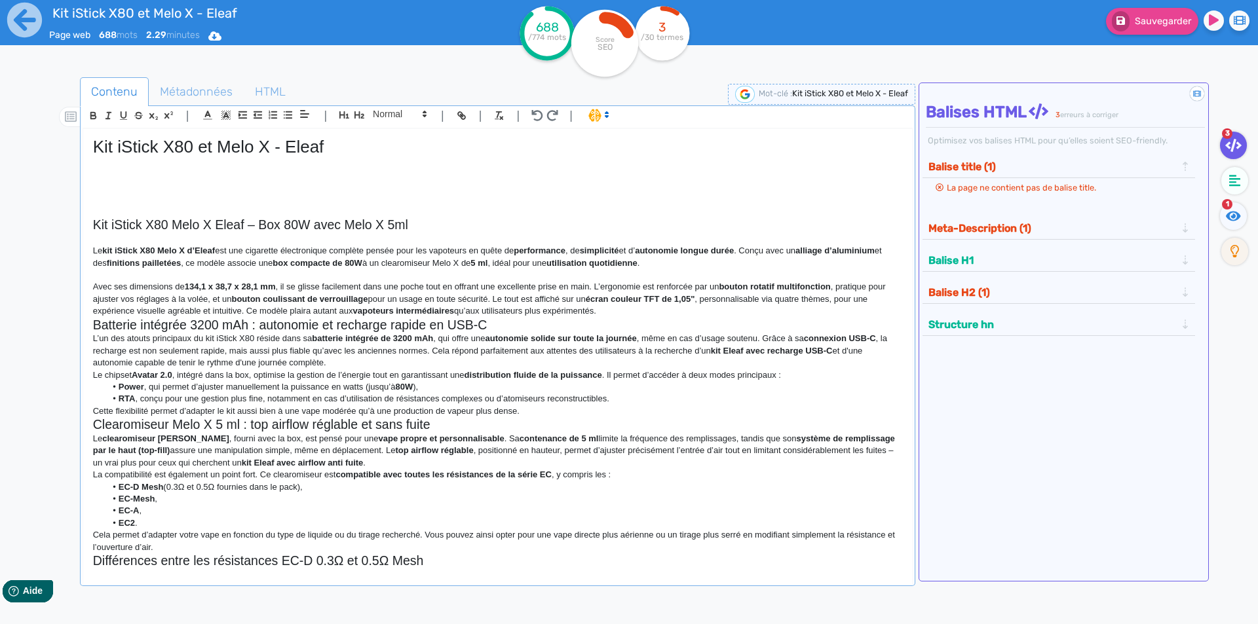
click at [630, 315] on p "Avec ses dimensions de 134,1 x 38,7 x 28,1 mm , il se glisse facilement dans un…" at bounding box center [497, 299] width 809 height 36
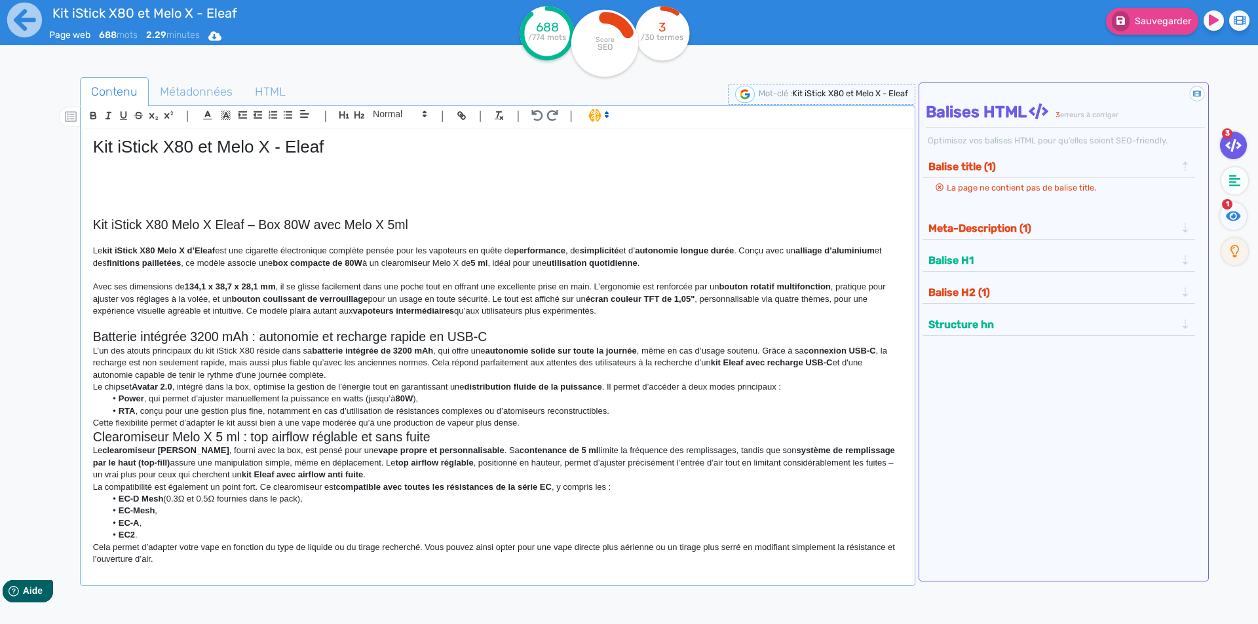
click at [575, 339] on h2 "Batterie intégrée 3200 mAh : autonomie et recharge rapide en USB-C" at bounding box center [497, 337] width 809 height 15
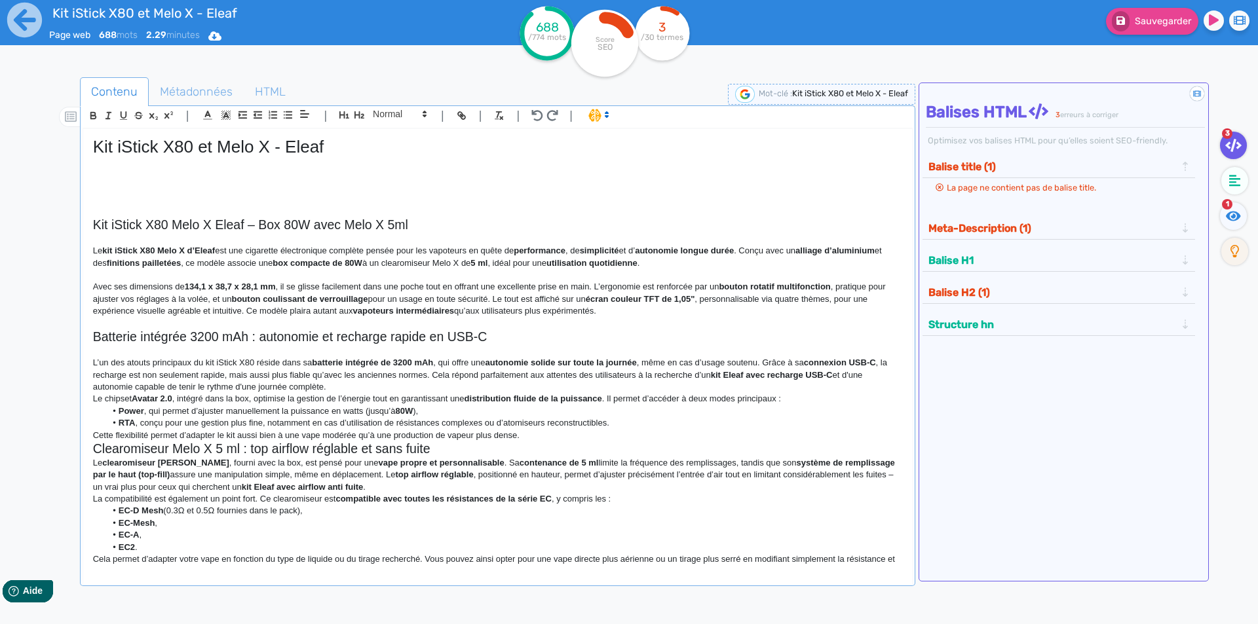
click at [687, 381] on p "L’un des atouts principaux du kit iStick X80 réside dans sa batterie intégrée d…" at bounding box center [497, 375] width 809 height 36
click at [687, 387] on p "L’un des atouts principaux du kit iStick X80 réside dans sa batterie intégrée d…" at bounding box center [497, 375] width 809 height 36
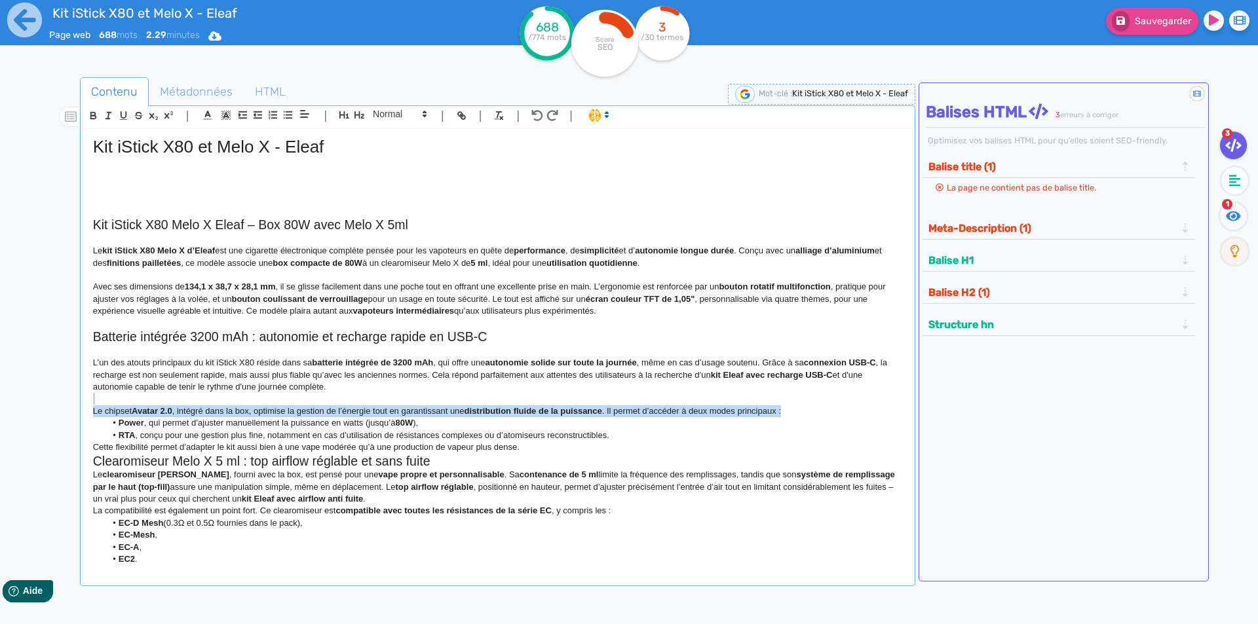
click at [816, 405] on div "Kit iStick X80 et Melo X - Eleaf Kit iStick X80 Melo X Eleaf – Box 80W avec Mel…" at bounding box center [497, 347] width 829 height 437
click at [811, 409] on p "Le chipset Avatar 2.0 , intégré dans la box, optimise la gestion de l’énergie t…" at bounding box center [497, 412] width 809 height 12
click at [802, 414] on p "Le chipset Avatar 2.0 , intégré dans la box, optimise la gestion de l’énergie t…" at bounding box center [497, 412] width 809 height 12
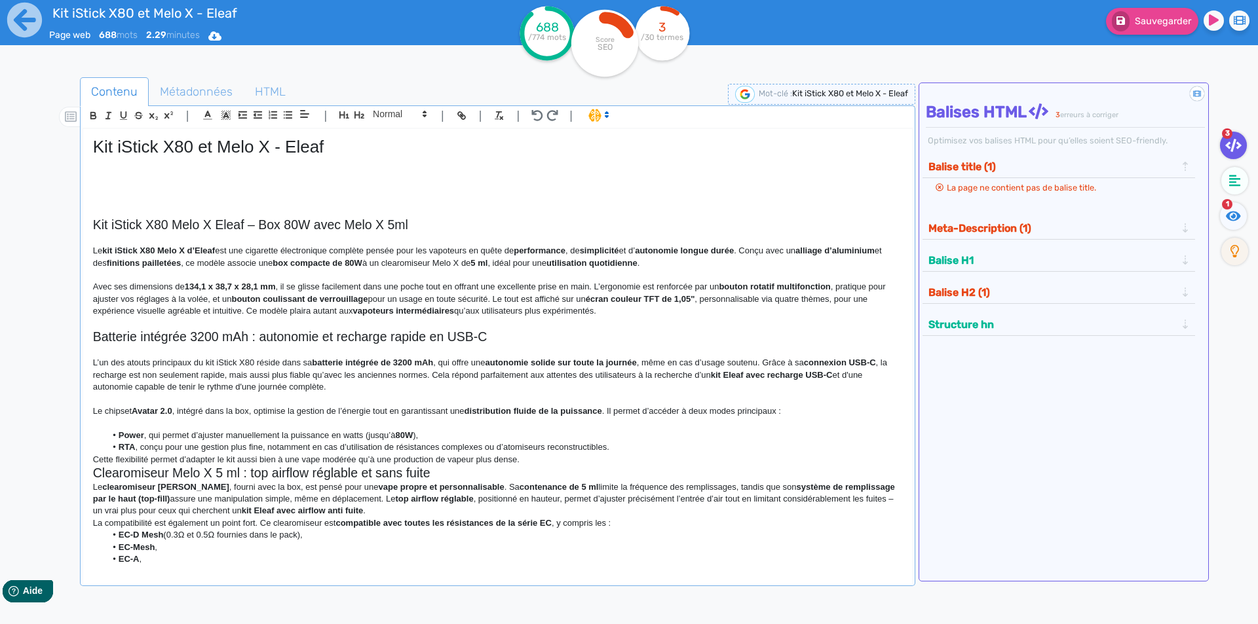
click at [630, 450] on li "RTA , conçu pour une gestion plus fine, notamment en cas d’utilisation de résis…" at bounding box center [503, 448] width 796 height 12
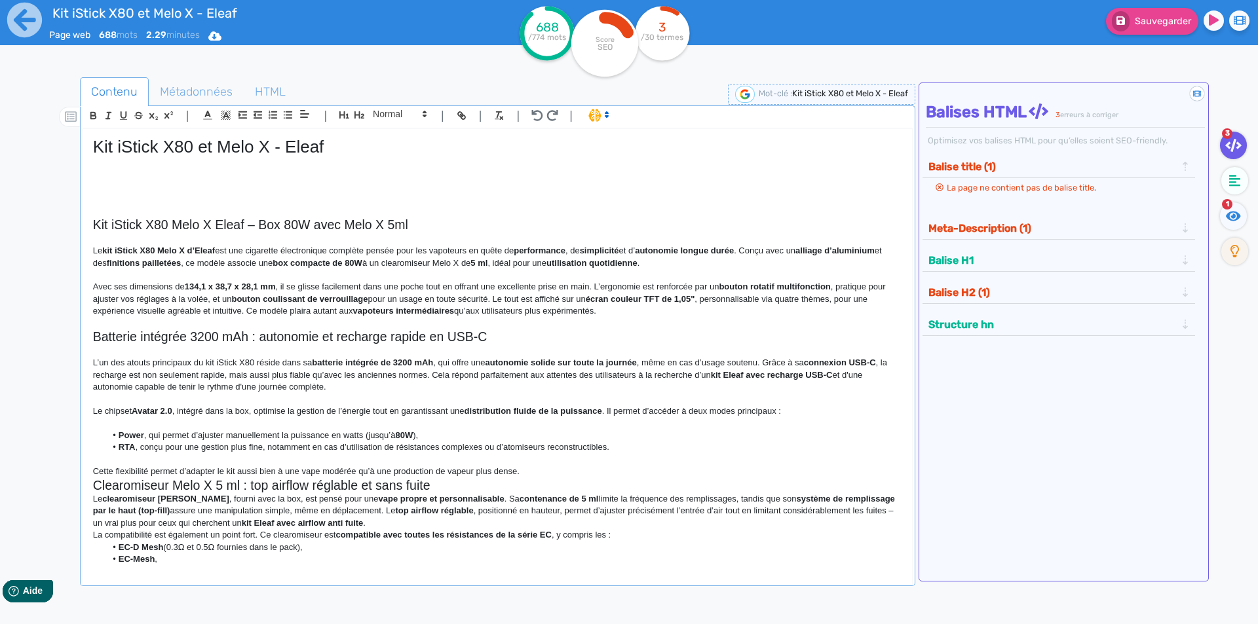
click at [612, 472] on p "Cette flexibilité permet d’adapter le kit aussi bien à une vape modérée qu’à un…" at bounding box center [497, 472] width 809 height 12
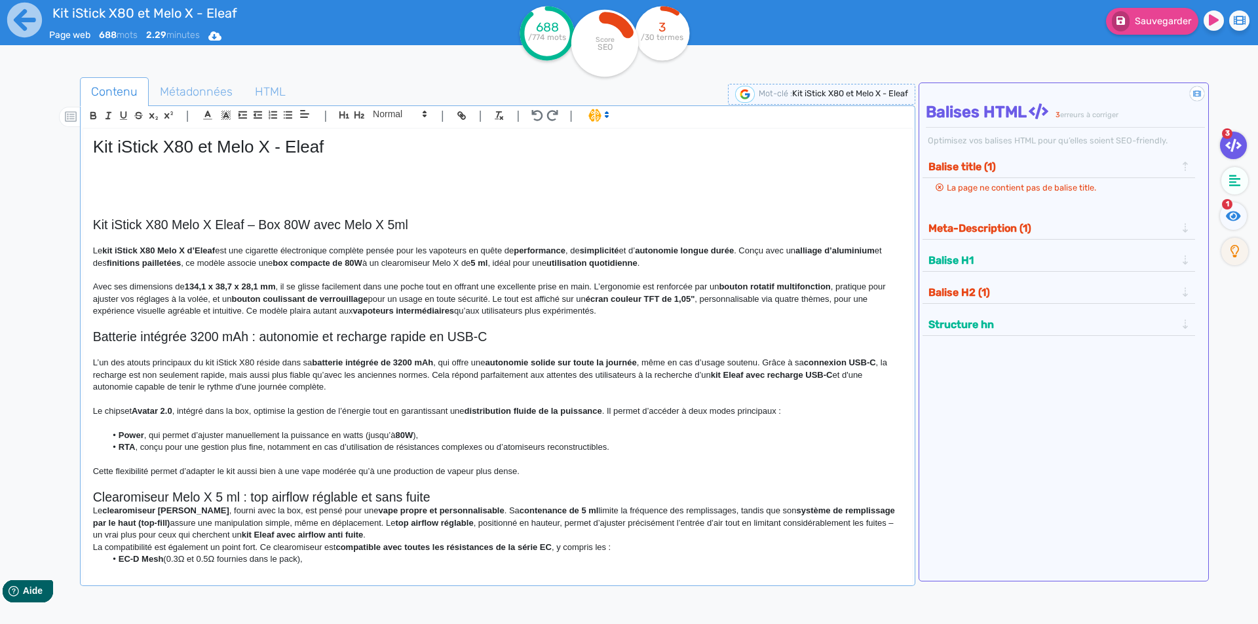
click at [520, 506] on strong "contenance de 5 ml" at bounding box center [559, 511] width 79 height 10
click at [520, 497] on h2 "Clearomiseur Melo X 5 ml : top airflow réglable et sans fuite" at bounding box center [497, 497] width 809 height 15
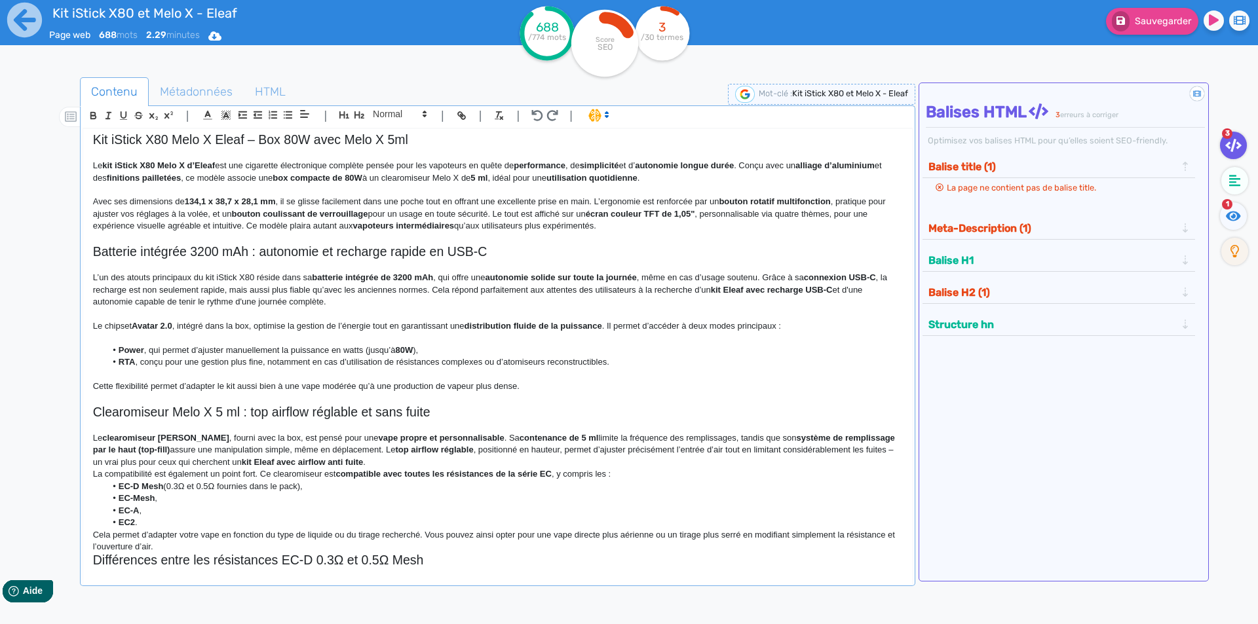
scroll to position [219, 0]
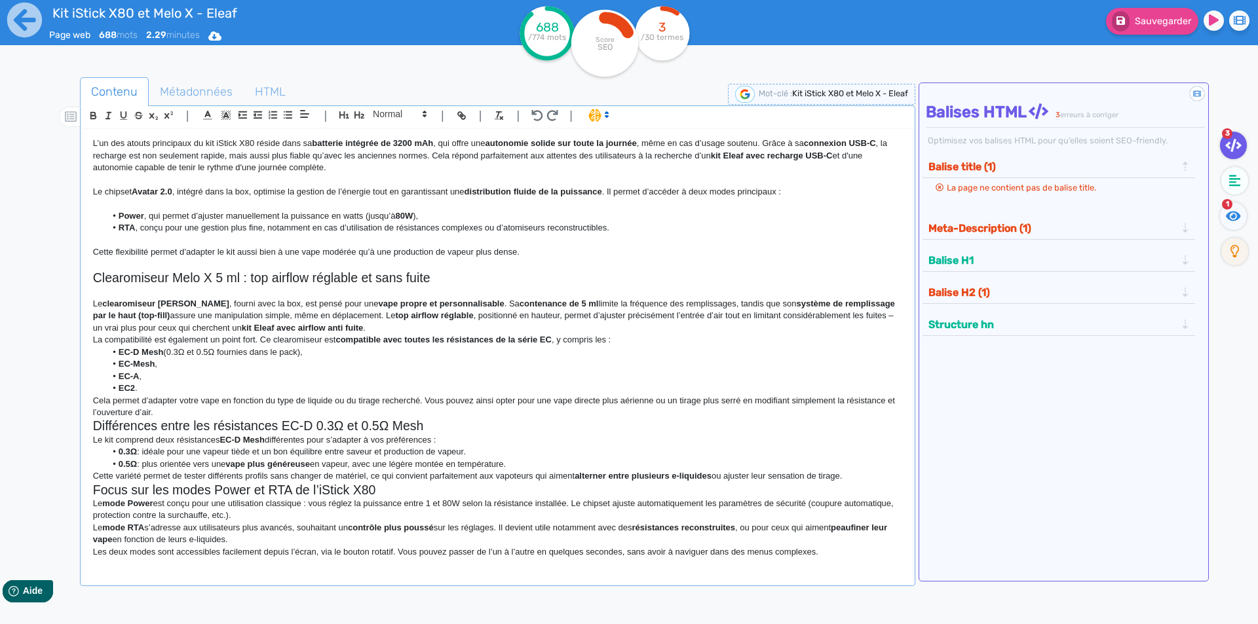
click at [421, 327] on p "Le clearomiseur [PERSON_NAME] , fourni avec la box, est pensé pour une vape pro…" at bounding box center [497, 316] width 809 height 36
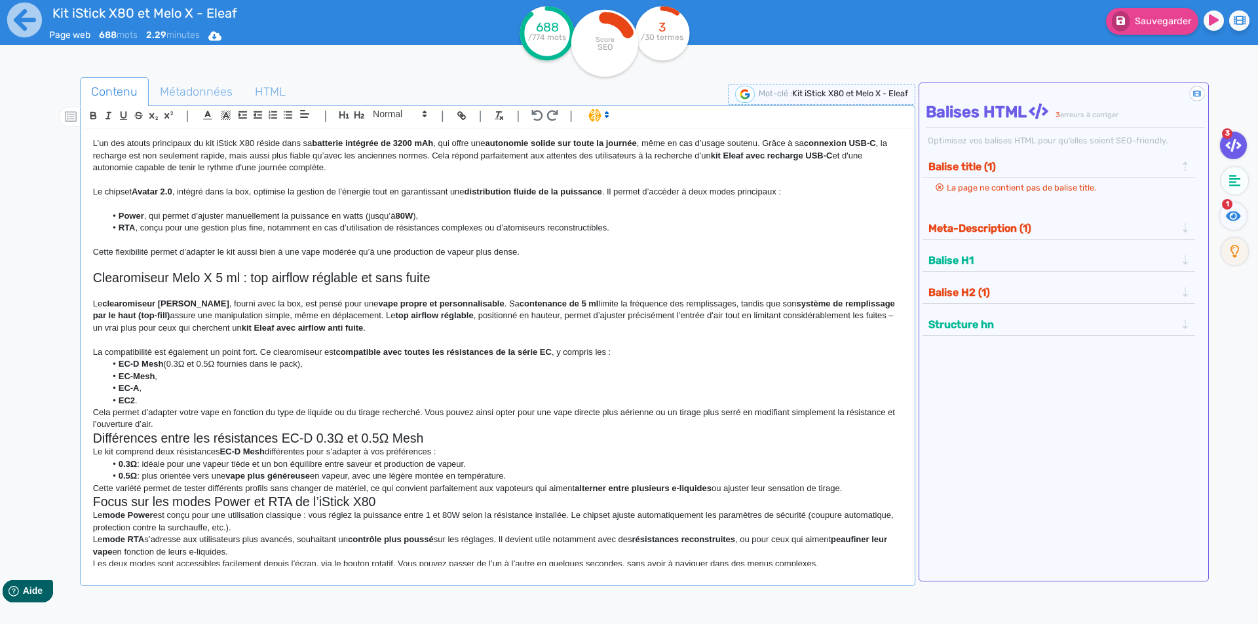
click at [621, 350] on p "La compatibilité est également un point fort. Ce clearomiseur est compatible av…" at bounding box center [497, 353] width 809 height 12
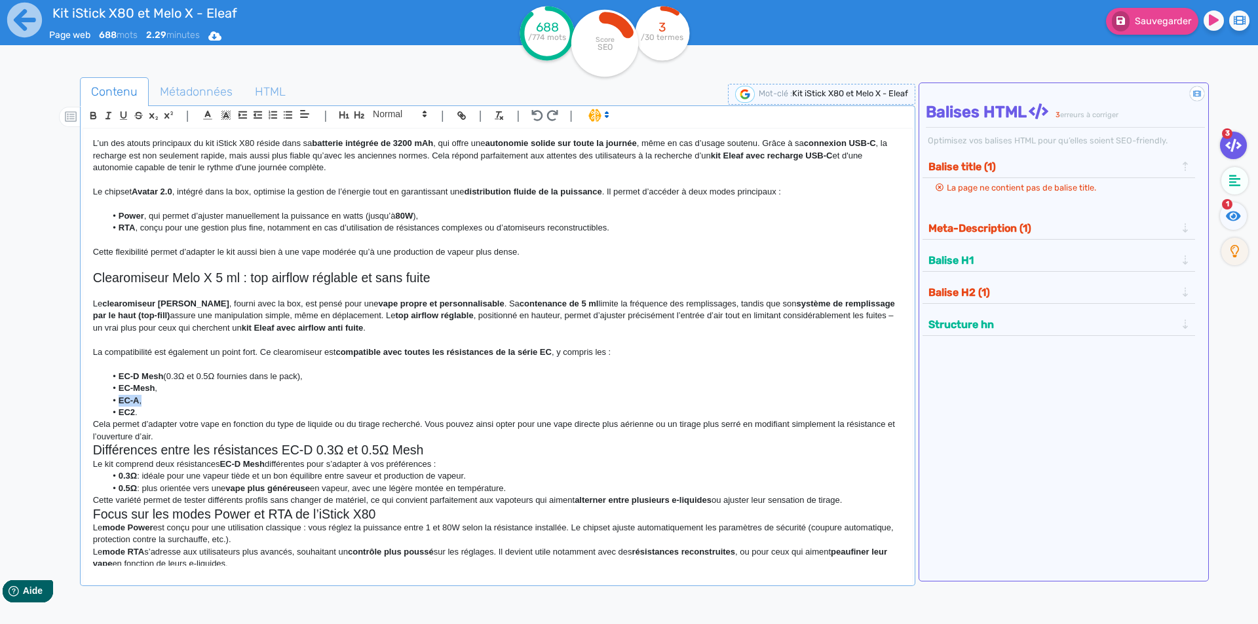
click at [334, 401] on ul "EC-D Mesh (0.3Ω et 0.5Ω fournies dans le pack), EC-Mesh , EC-A , EC2 ." at bounding box center [497, 395] width 809 height 48
click at [330, 413] on li "EC2 ." at bounding box center [503, 413] width 796 height 12
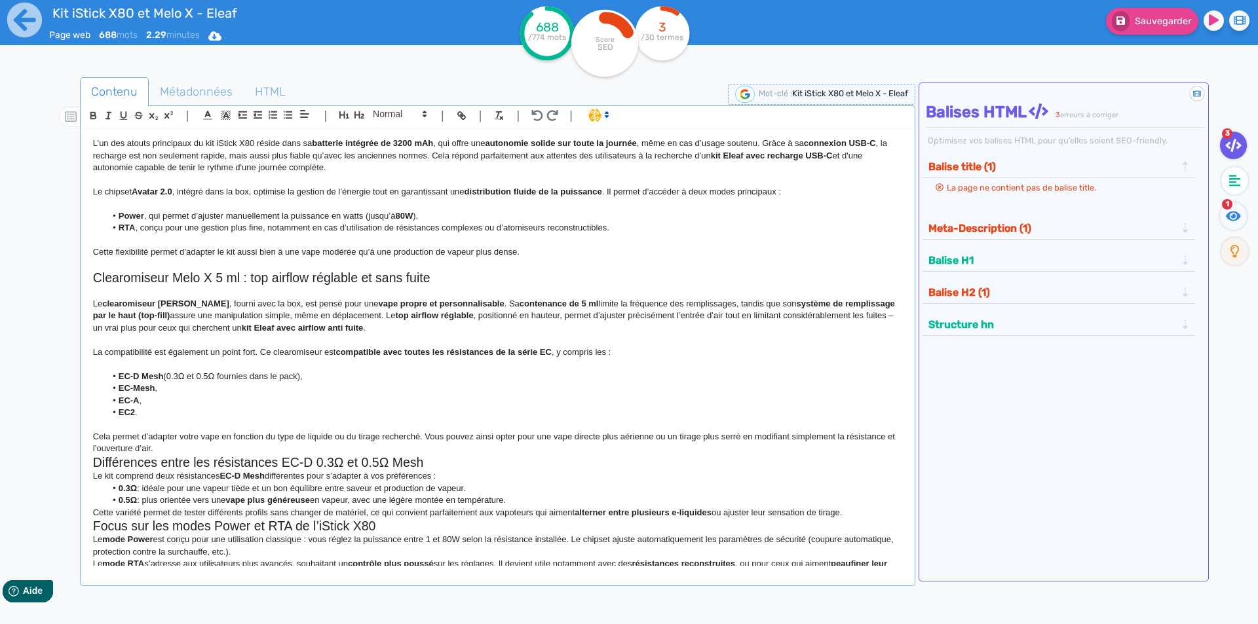
click at [244, 446] on p "Cela permet d’adapter votre vape en fonction du type de liquide ou du tirage re…" at bounding box center [497, 443] width 809 height 24
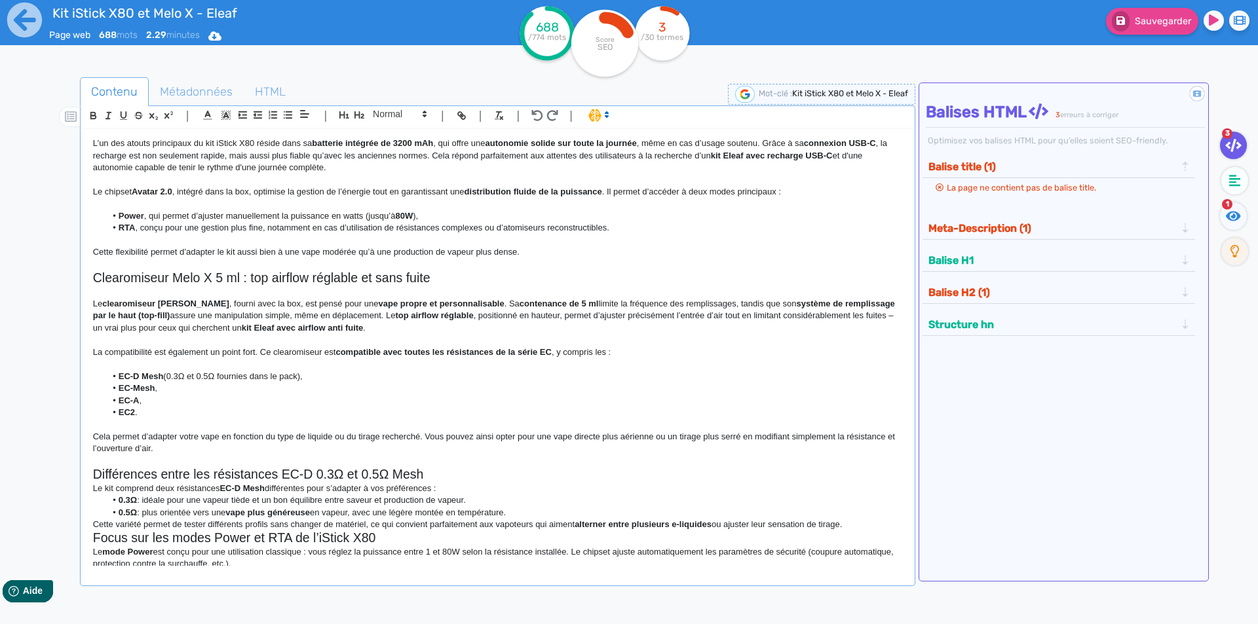
click at [448, 450] on p "Cela permet d’adapter votre vape en fonction du type de liquide ou du tirage re…" at bounding box center [497, 443] width 809 height 24
click at [445, 468] on h2 "Différences entre les résistances EC-D 0.3Ω et 0.5Ω Mesh" at bounding box center [497, 474] width 809 height 15
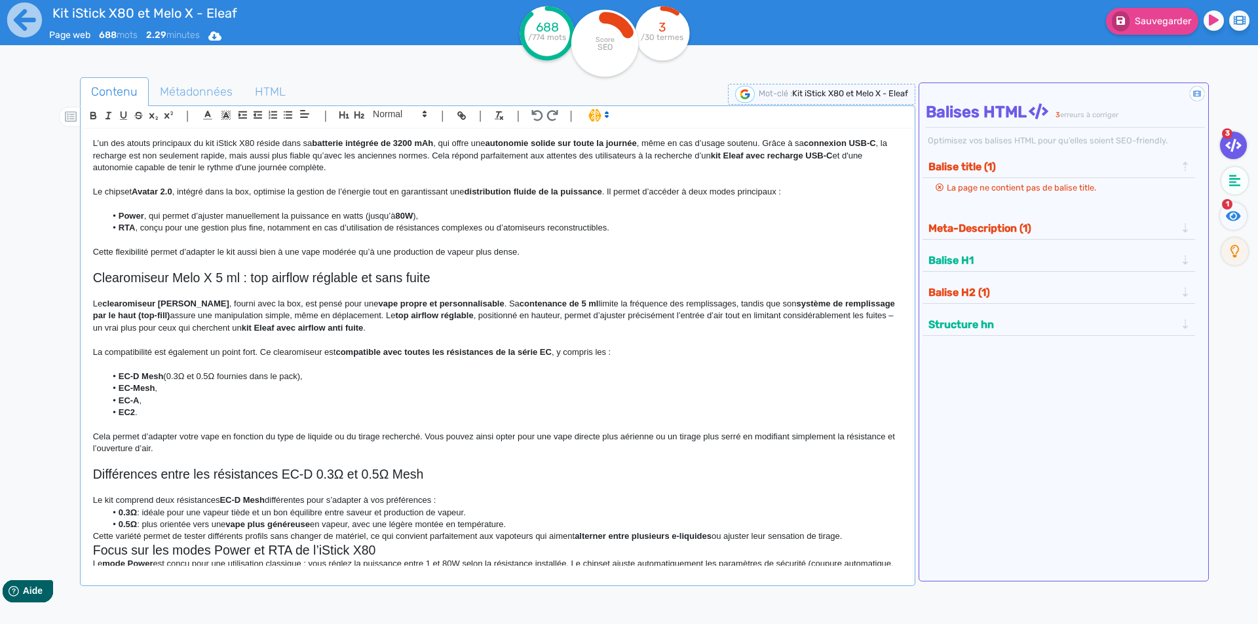
click at [461, 507] on li "0.3Ω : idéale pour une vapeur tiède et un bon équilibre entre saveur et product…" at bounding box center [503, 513] width 796 height 12
click at [462, 501] on p "Le kit comprend deux résistances EC-D Mesh différentes pour s’adapter à vos pré…" at bounding box center [497, 501] width 809 height 12
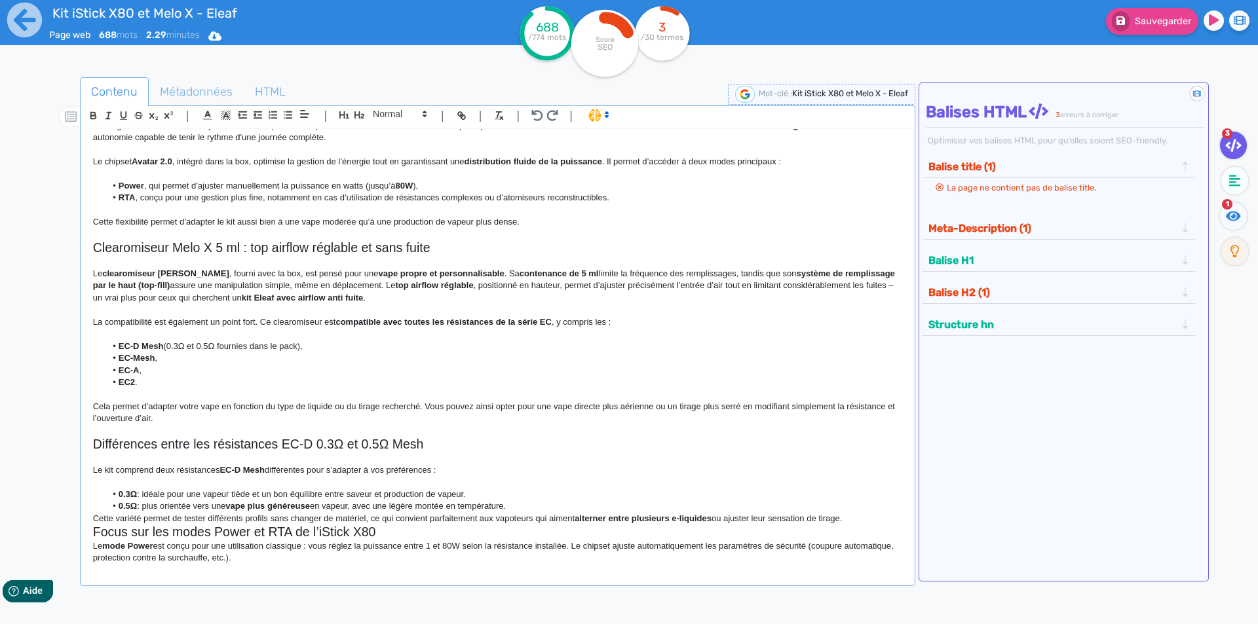
scroll to position [292, 0]
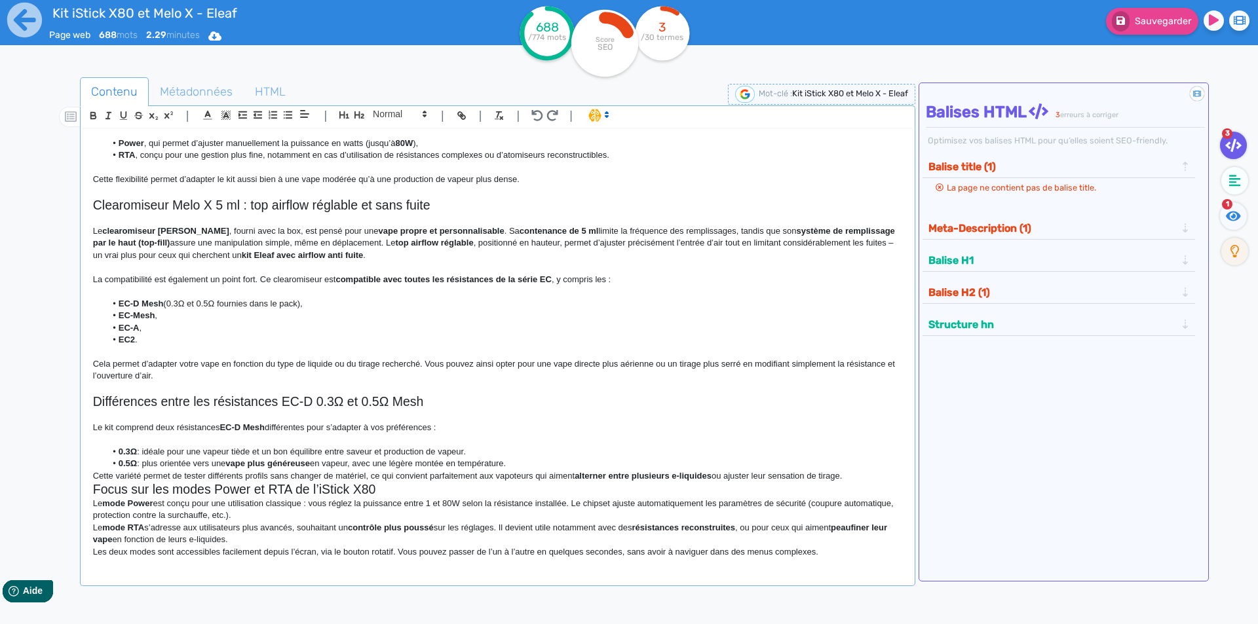
click at [520, 459] on li "0.5Ω : plus orientée vers une vape plus généreuse en vapeur, avec une légère mo…" at bounding box center [503, 464] width 796 height 12
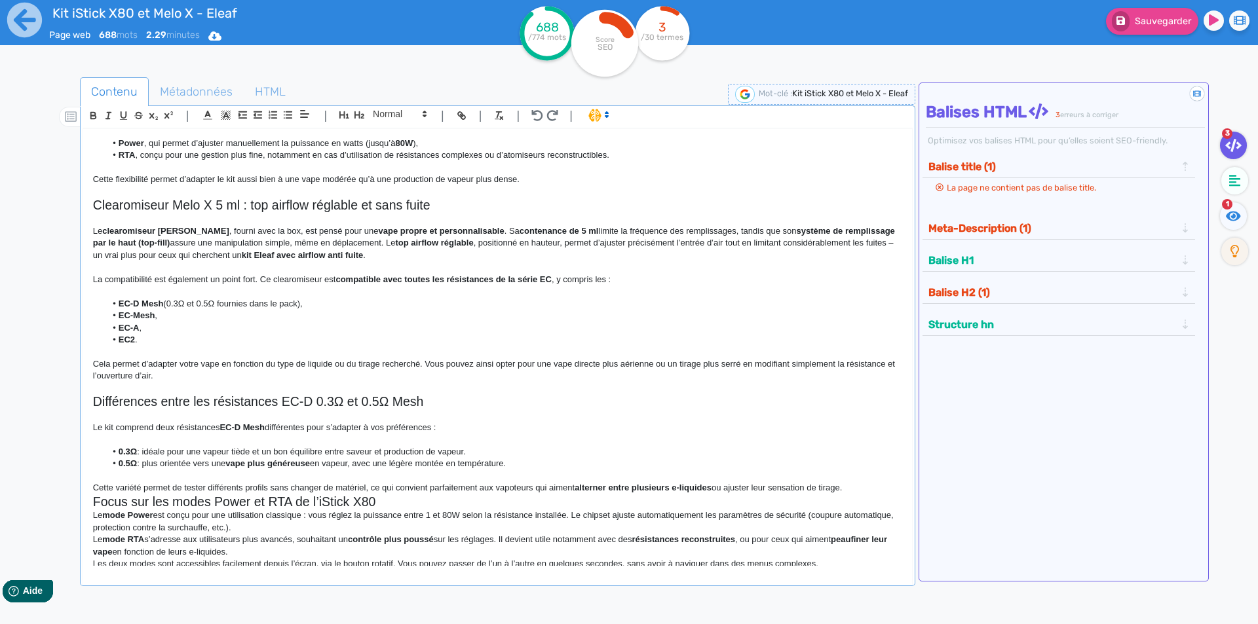
click at [432, 505] on h2 "Focus sur les modes Power et RTA de l’iStick X80" at bounding box center [497, 502] width 809 height 15
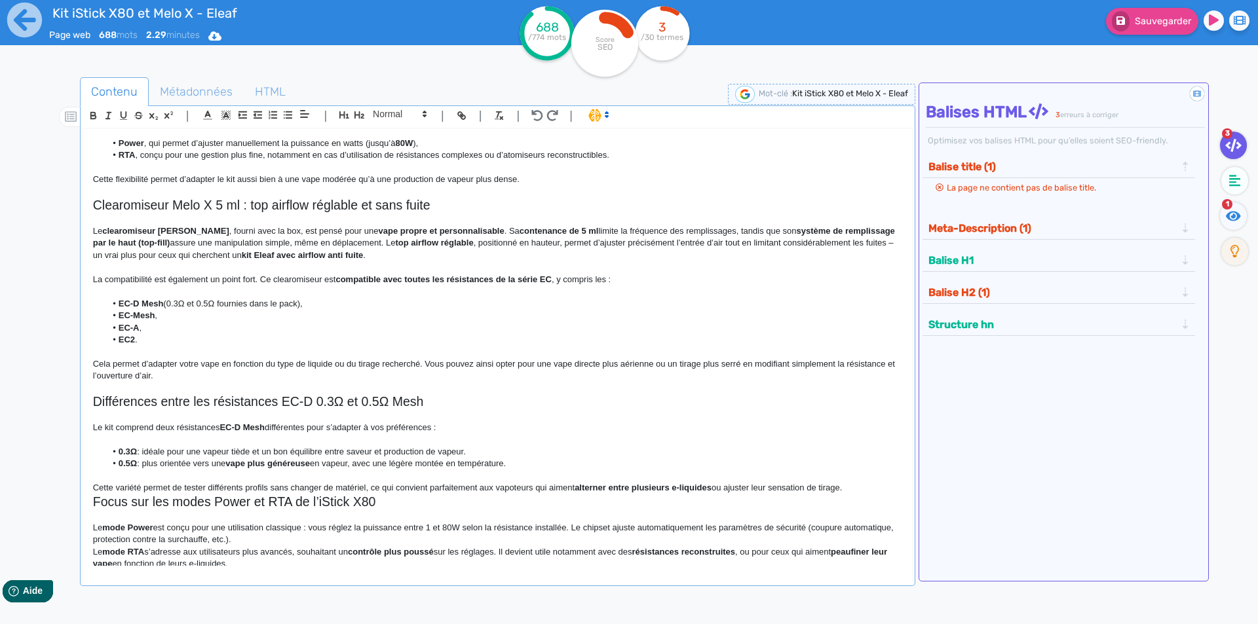
click at [870, 484] on p "Cette variété permet de tester différents profils sans changer de matériel, ce …" at bounding box center [497, 488] width 809 height 12
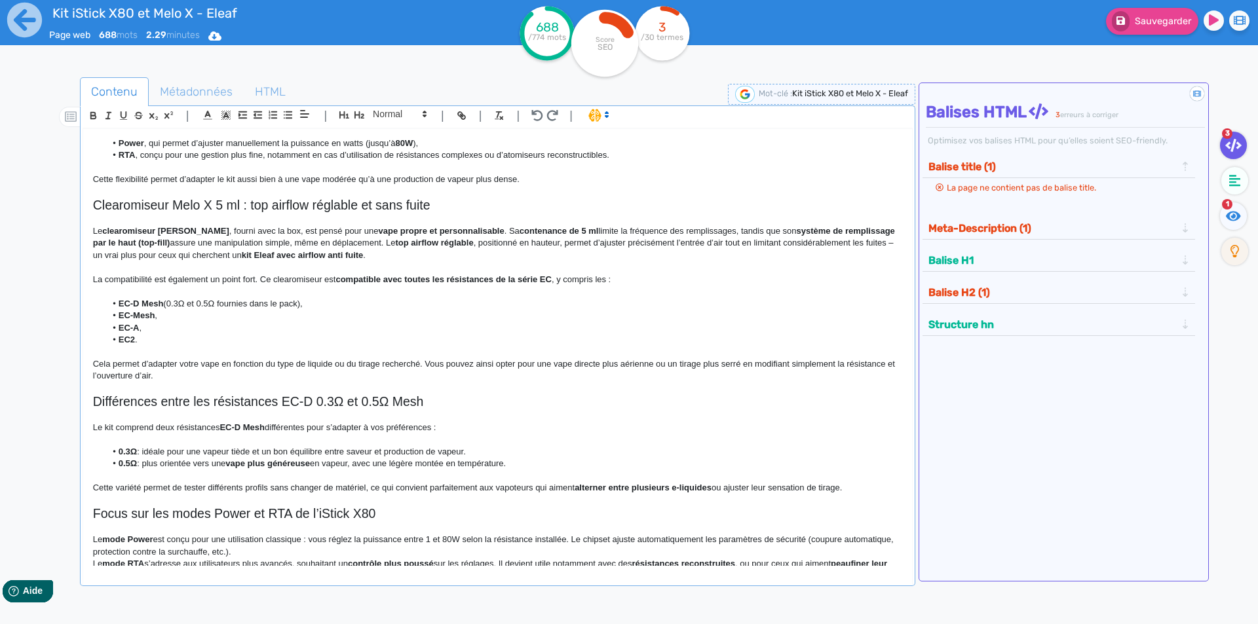
click at [614, 552] on p "Le mode Power est conçu pour une utilisation classique : vous réglez la puissan…" at bounding box center [497, 546] width 809 height 24
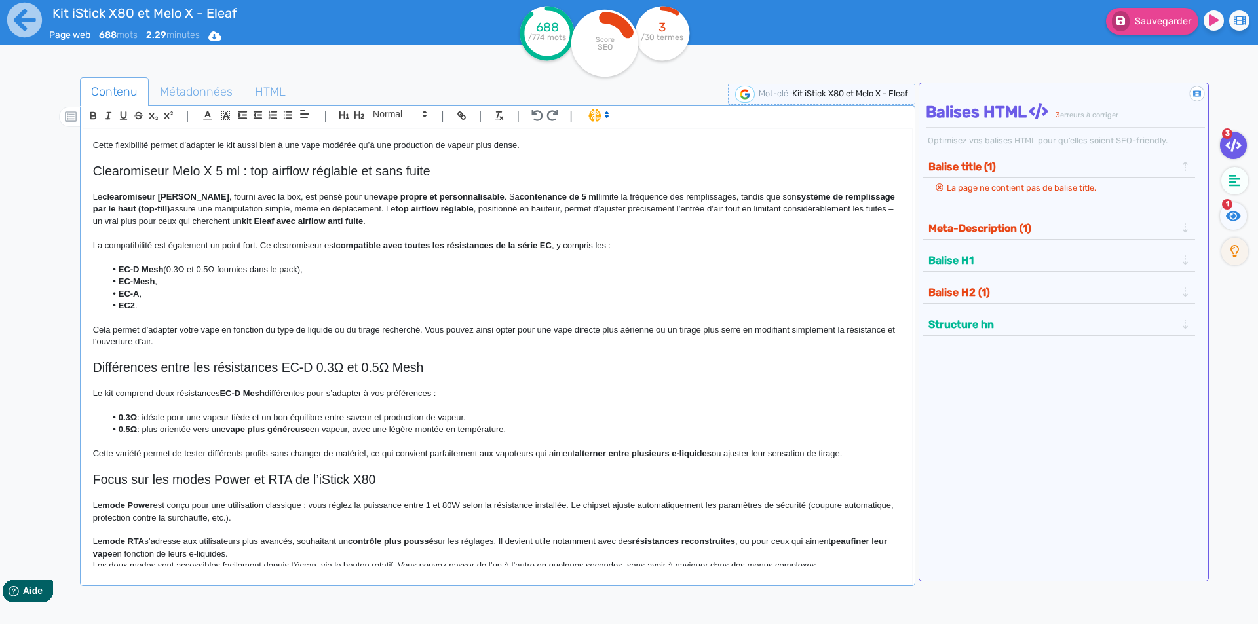
scroll to position [341, 0]
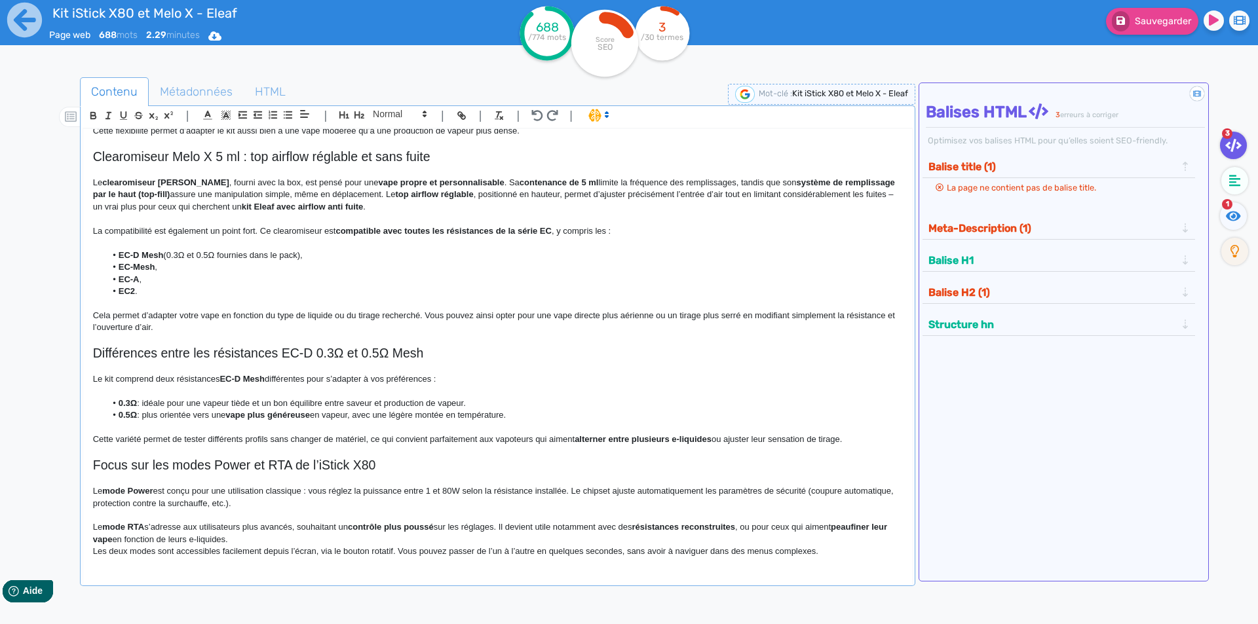
click at [390, 542] on p "Le mode RTA s’adresse aux utilisateurs plus avancés, souhaitant un contrôle plu…" at bounding box center [497, 534] width 809 height 24
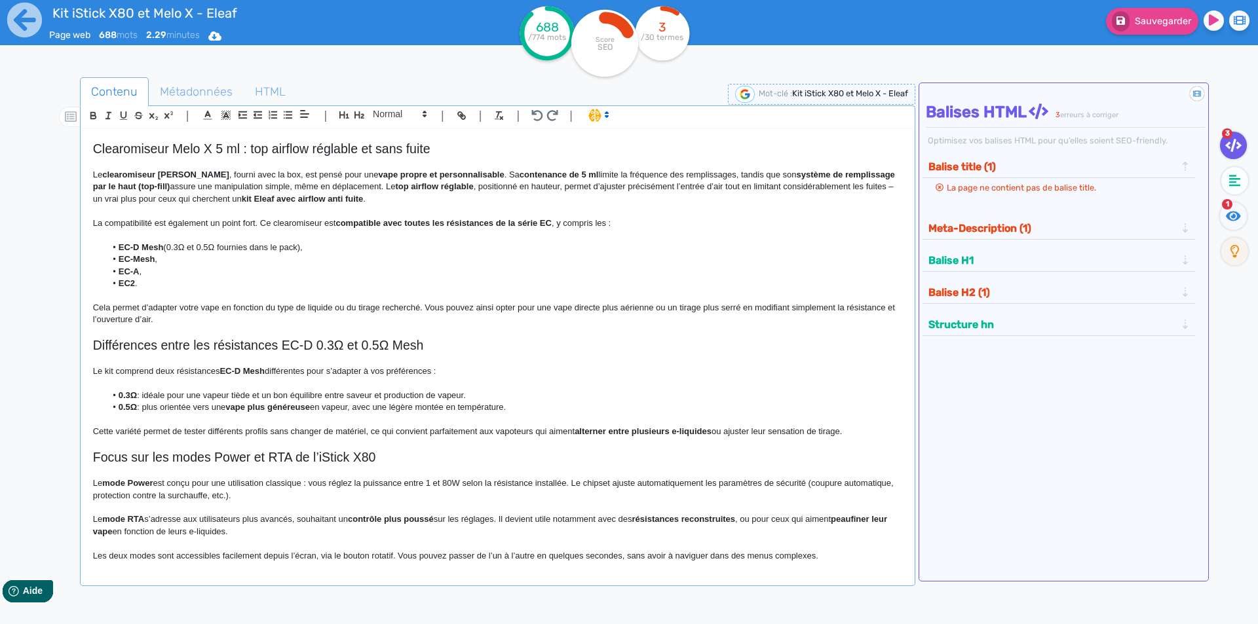
scroll to position [352, 0]
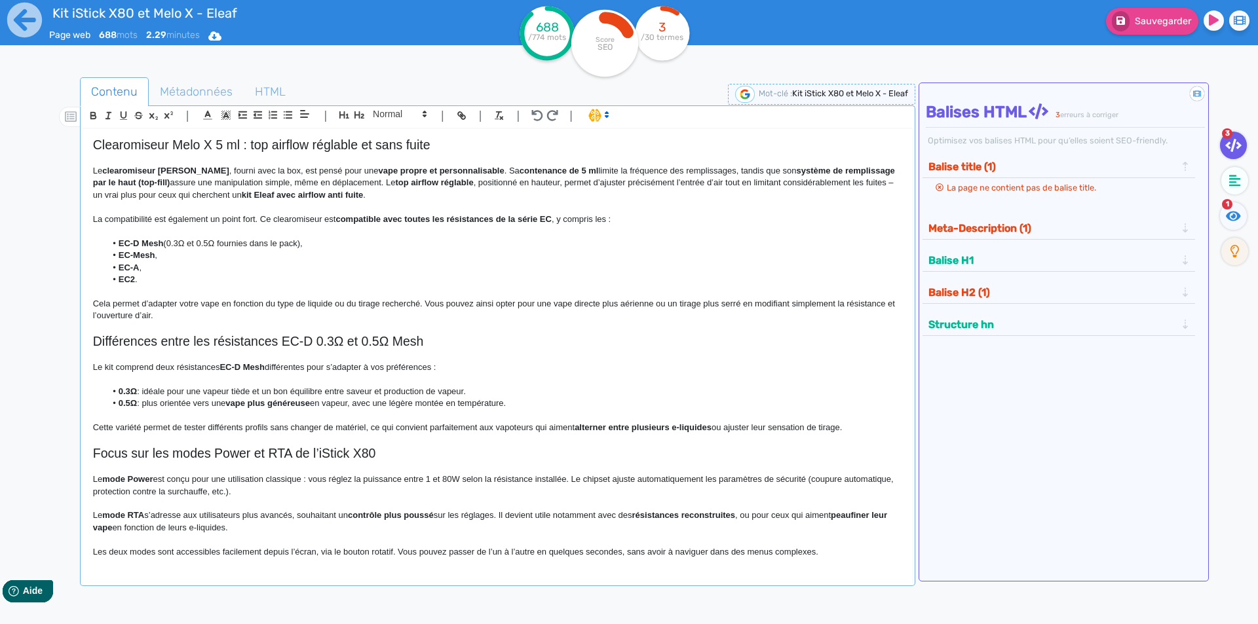
click at [1141, 38] on div "Sauvegarder" at bounding box center [1006, 32] width 503 height 64
click at [1146, 28] on button "Sauvegarder" at bounding box center [1152, 21] width 92 height 27
click at [1244, 222] on fa-icon at bounding box center [1233, 216] width 27 height 28
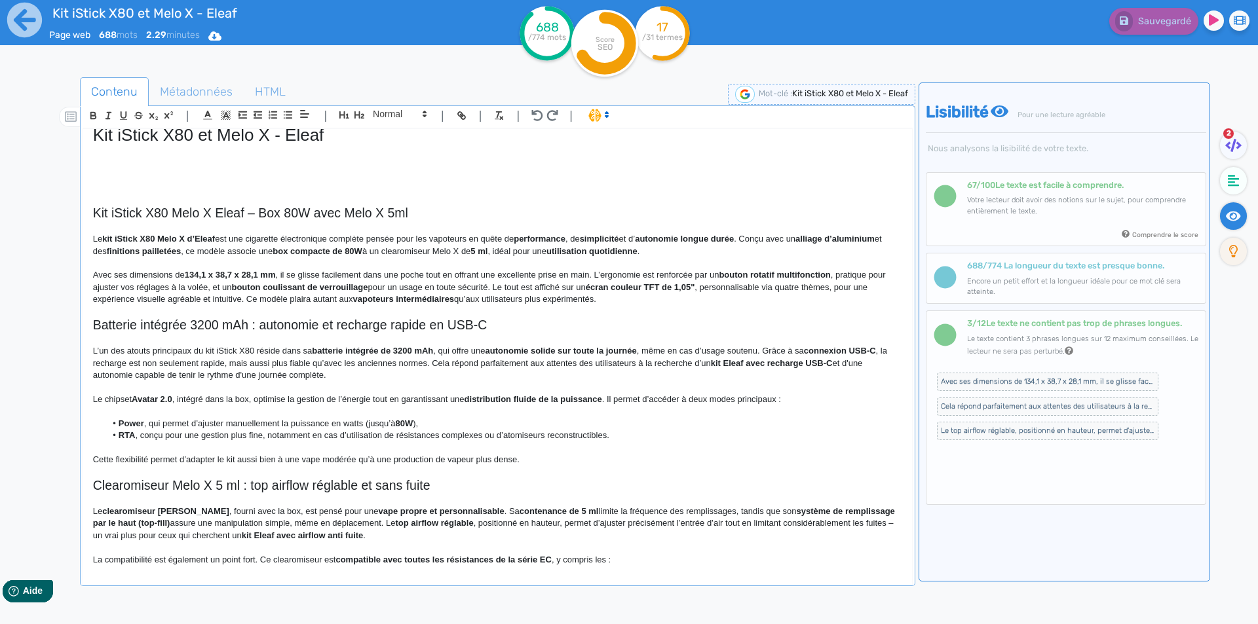
scroll to position [0, 0]
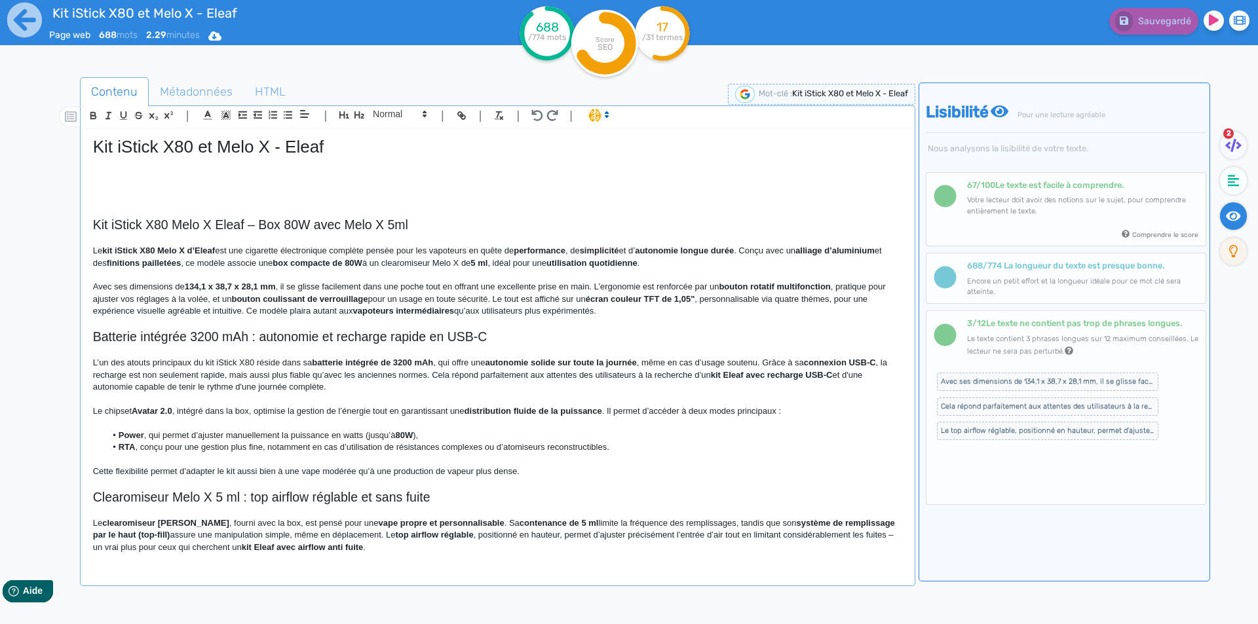
click at [244, 227] on h2 "Kit iStick X80 Melo X Eleaf – Box 80W avec Melo X 5ml" at bounding box center [497, 225] width 809 height 15
drag, startPoint x: 244, startPoint y: 227, endPoint x: 400, endPoint y: 227, distance: 155.9
click at [400, 227] on h2 "Kit iStick X80 Melo X Eleaf – Box 80W avec Melo X 5ml" at bounding box center [497, 225] width 809 height 15
click at [174, 220] on h2 "Kit iStick X80 Melo X Eleaf" at bounding box center [497, 225] width 809 height 15
click at [196, 248] on strong "kit iStick X80 Melo X d’Eleaf" at bounding box center [158, 251] width 113 height 10
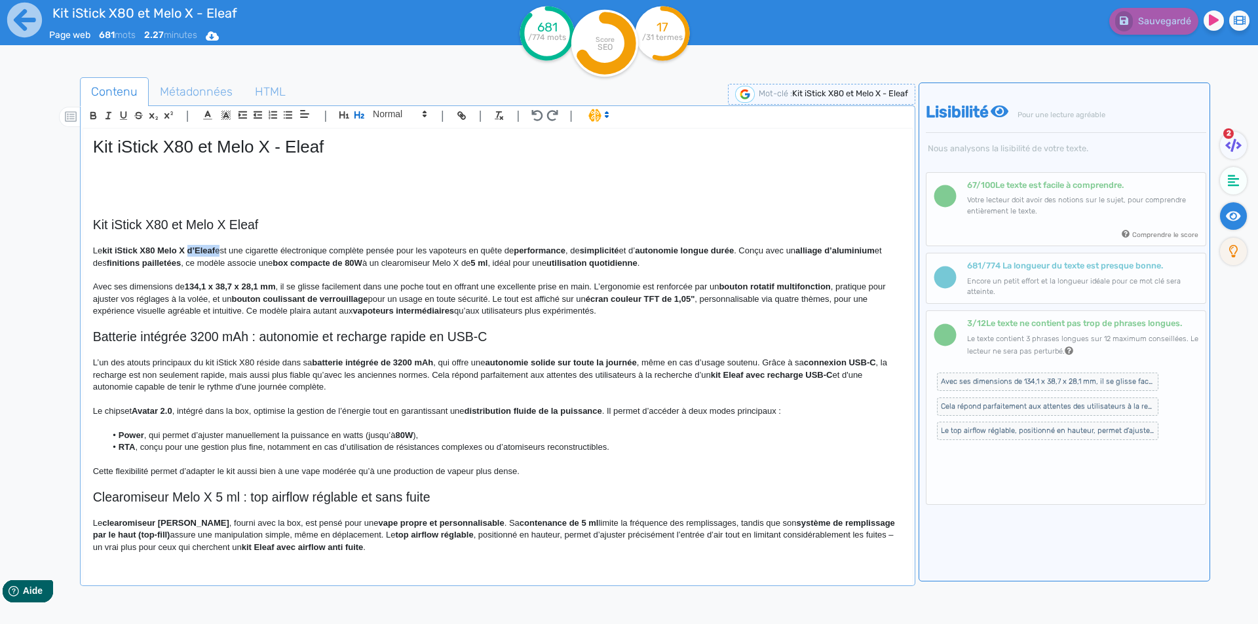
click at [196, 248] on p "Le kit iStick X80 Melo X d’Eleaf est une cigarette électronique complète pensée…" at bounding box center [497, 257] width 809 height 24
click at [105, 248] on strong "kit iStick X80 Melo X" at bounding box center [143, 251] width 83 height 10
drag, startPoint x: 105, startPoint y: 249, endPoint x: 183, endPoint y: 253, distance: 77.4
click at [183, 253] on strong "kit iStick X80 Melo X" at bounding box center [143, 251] width 83 height 10
click at [208, 261] on p "Le kit iStick X80 Melo X est une cigarette électronique complète pensée pour le…" at bounding box center [497, 257] width 809 height 24
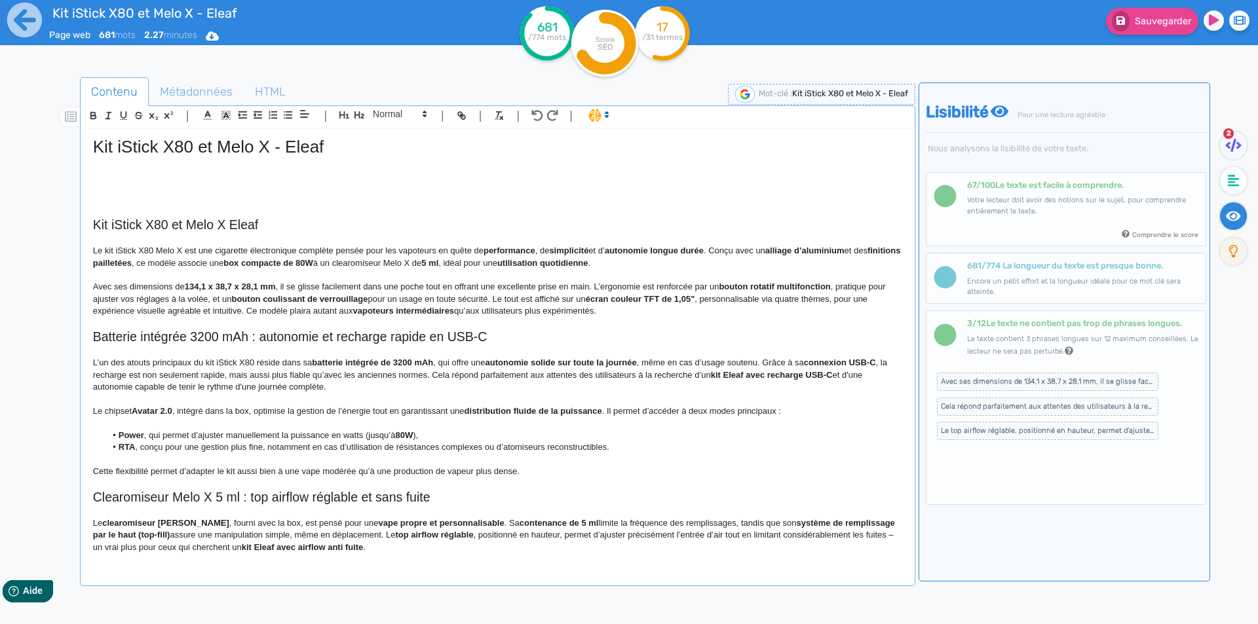
click at [507, 249] on strong "performance" at bounding box center [510, 251] width 52 height 10
drag, startPoint x: 507, startPoint y: 249, endPoint x: 698, endPoint y: 246, distance: 190.7
click at [535, 246] on strong "performance" at bounding box center [510, 251] width 52 height 10
click at [689, 264] on p "Le kit iStick X80 Melo X est une cigarette électronique complète pensée pour le…" at bounding box center [497, 257] width 809 height 24
click at [696, 252] on strong "performance, de simplicité et d’autonomie longue durée" at bounding box center [597, 251] width 227 height 10
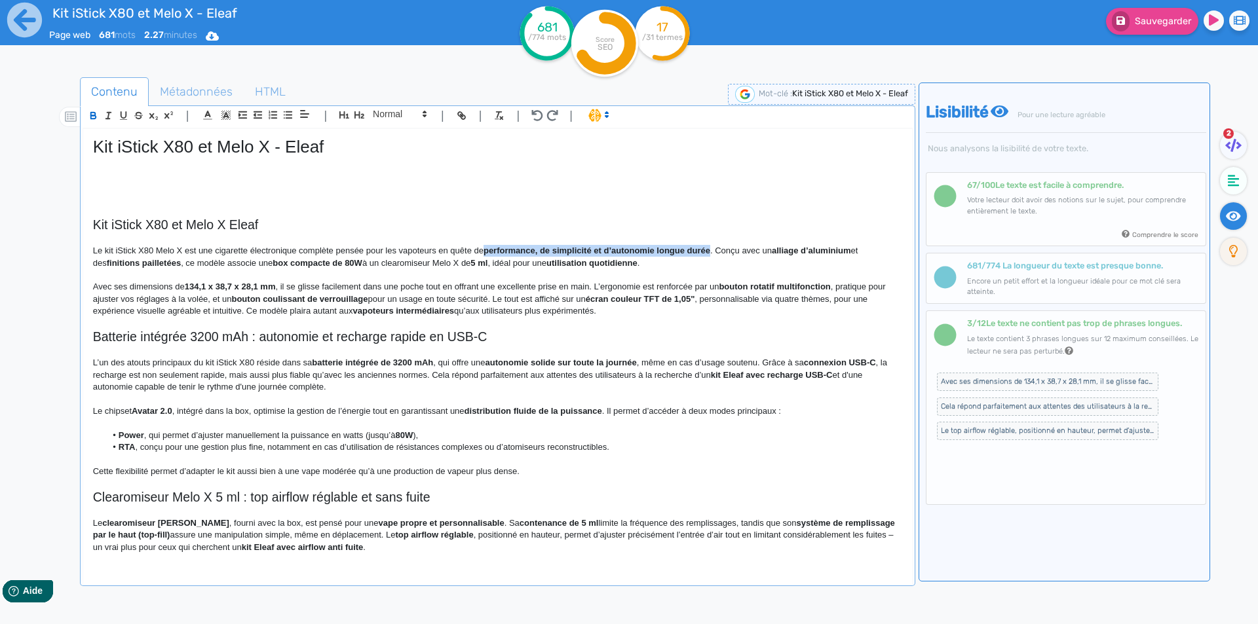
drag, startPoint x: 696, startPoint y: 252, endPoint x: 516, endPoint y: 252, distance: 179.5
click at [569, 270] on p at bounding box center [497, 275] width 809 height 12
click at [265, 263] on strong "box compacte de 80W" at bounding box center [268, 263] width 90 height 10
drag, startPoint x: 265, startPoint y: 263, endPoint x: 333, endPoint y: 261, distance: 68.2
click at [313, 261] on strong "box compacte de 80W" at bounding box center [268, 263] width 90 height 10
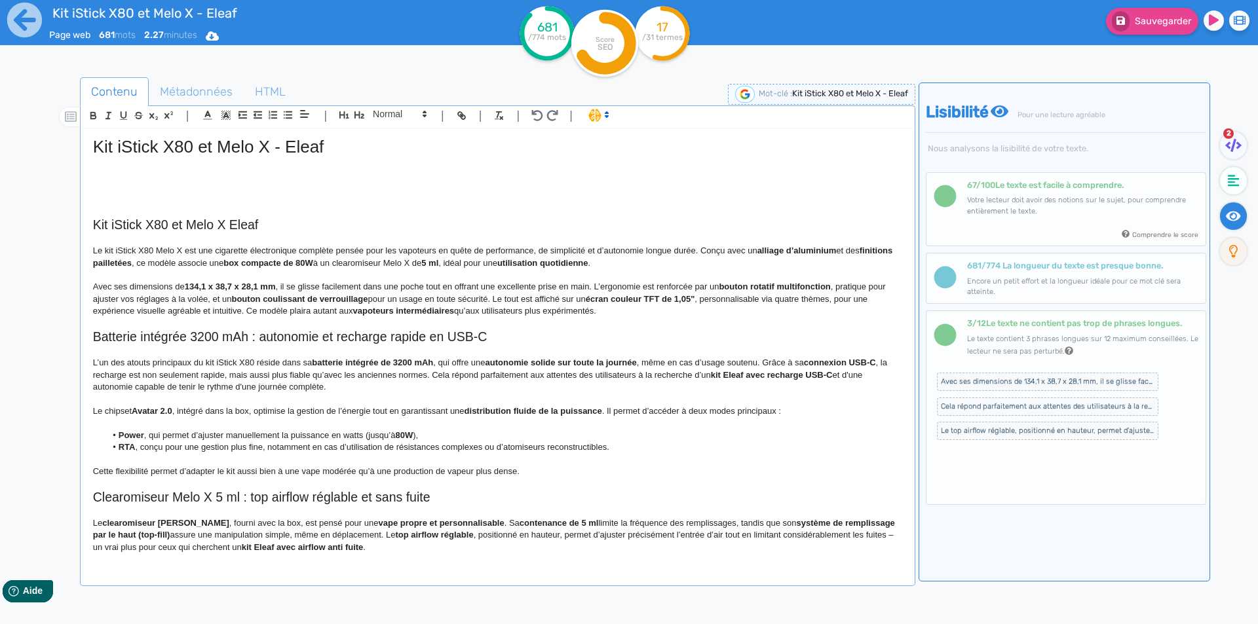
click at [387, 263] on p "Le kit iStick X80 Melo X est une cigarette électronique complète pensée pour le…" at bounding box center [497, 257] width 809 height 24
drag, startPoint x: 387, startPoint y: 263, endPoint x: 476, endPoint y: 260, distance: 88.5
click at [476, 260] on p "Le kit iStick X80 Melo X est une cigarette électronique complète pensée pour le…" at bounding box center [497, 257] width 809 height 24
click at [476, 281] on p "Avec ses dimensions de 134,1 x 38,7 x 28,1 mm , il se glisse facilement dans un…" at bounding box center [497, 299] width 809 height 36
click at [555, 265] on strong "utilisation quotidienne" at bounding box center [548, 263] width 91 height 10
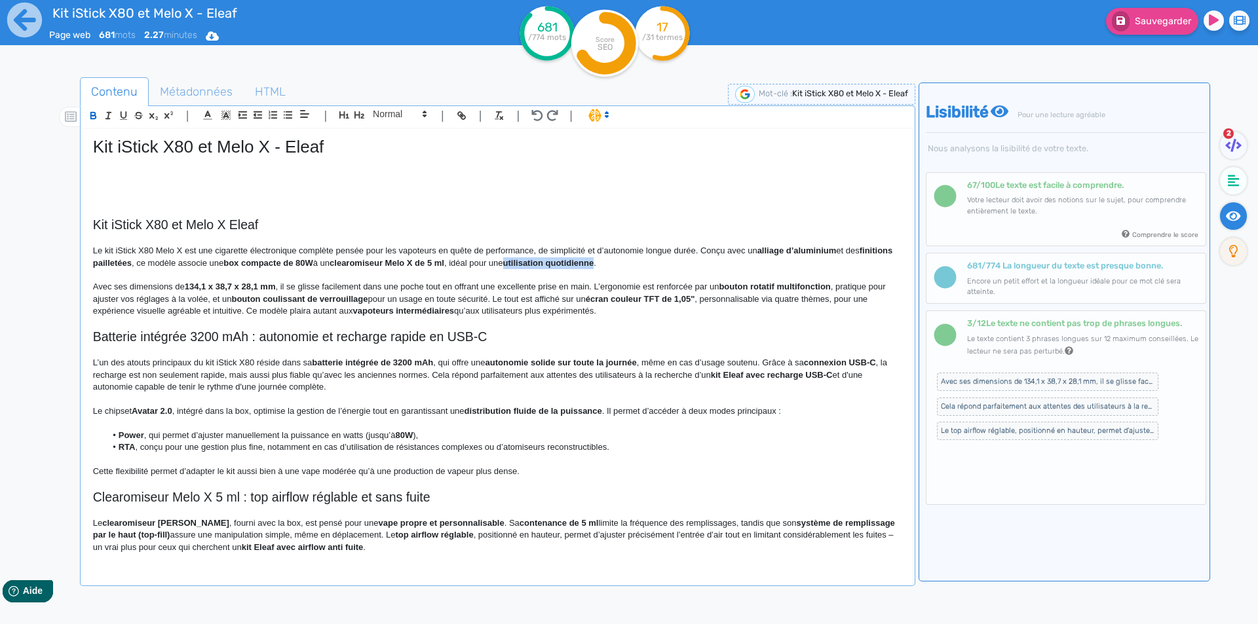
drag, startPoint x: 555, startPoint y: 265, endPoint x: 603, endPoint y: 261, distance: 48.0
click at [582, 275] on p at bounding box center [497, 275] width 809 height 12
click at [194, 286] on strong "134,1 x 38,7 x 28,1 mm" at bounding box center [230, 287] width 91 height 10
drag, startPoint x: 194, startPoint y: 286, endPoint x: 269, endPoint y: 286, distance: 74.7
click at [200, 290] on p "Avec ses dimensions de 134,1 x 38,7 x 28,1 mm, il se glisse facilement dans une…" at bounding box center [497, 299] width 809 height 36
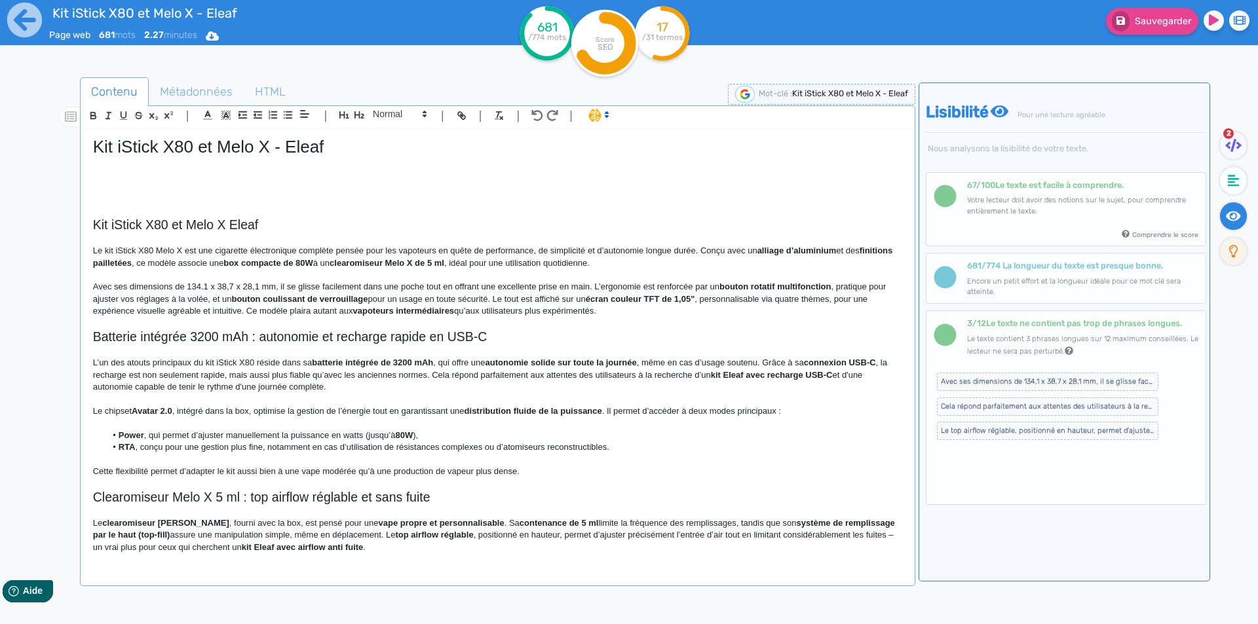
click at [229, 291] on p "Avec ses dimensions de 134.1 x 38,7 x 28,1 mm, il se glisse facilement dans une…" at bounding box center [497, 299] width 809 height 36
click at [253, 286] on p "Avec ses dimensions de 134.1 x 38.7 x 28,1 mm, il se glisse facilement dans une…" at bounding box center [497, 299] width 809 height 36
click at [514, 286] on p "Avec ses dimensions de 134.1 x 38.7 x 28.1 mm, il se glisse facilement dans une…" at bounding box center [497, 299] width 809 height 36
click at [550, 286] on p "Avec ses dimensions de 134.1 x 38.7 x 28.1 mm, il se glisse facilement dans une…" at bounding box center [497, 299] width 809 height 36
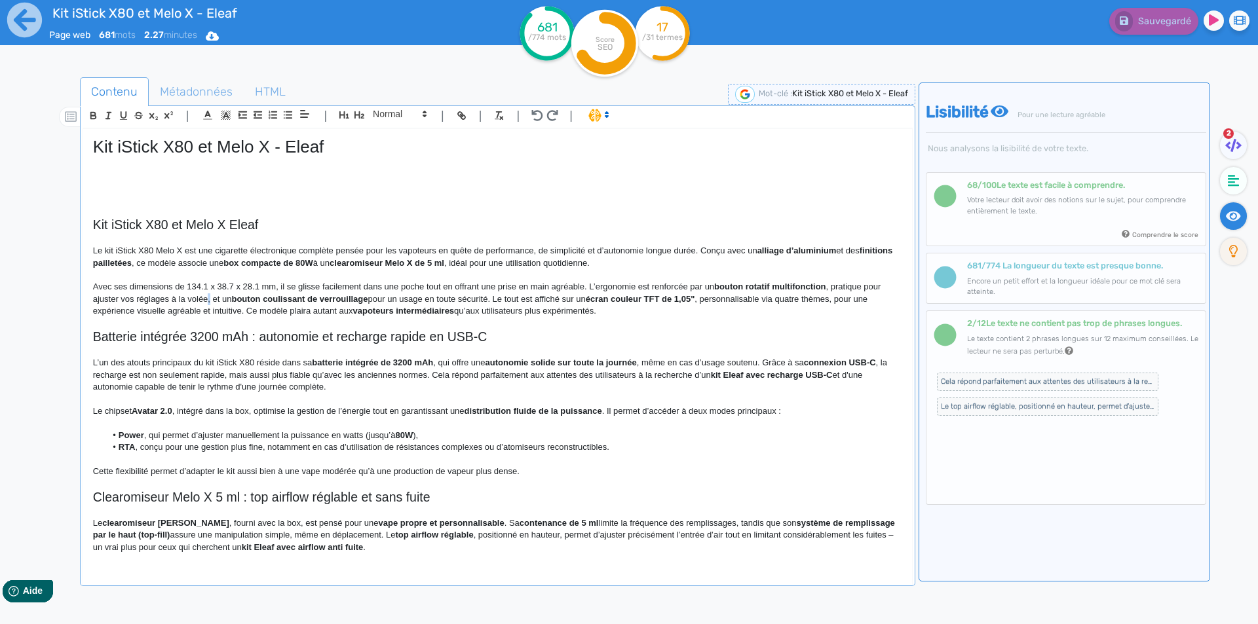
click at [210, 298] on p "Avec ses dimensions de 134.1 x 38.7 x 28.1 mm, il se glisse facilement dans une…" at bounding box center [497, 299] width 809 height 36
click at [635, 286] on p "Avec ses dimensions de 134.1 x 38.7 x 28.1 mm, il se glisse facilement dans une…" at bounding box center [497, 299] width 809 height 36
click at [261, 298] on p "Avec ses dimensions de 134.1 x 38.7 x 28.1 mm, il se glisse facilement dans une…" at bounding box center [497, 299] width 809 height 36
click at [426, 297] on strong "bouton coulissant de verrouillage" at bounding box center [393, 299] width 136 height 10
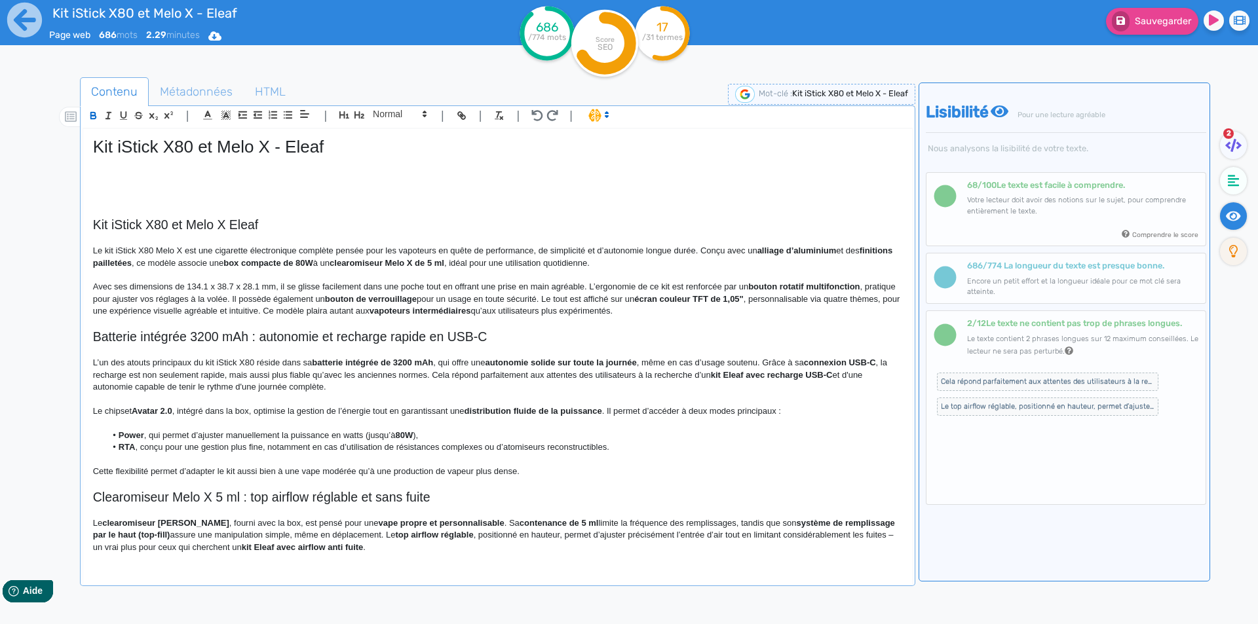
click at [452, 299] on p "Avec ses dimensions de 134.1 x 38.7 x 28.1 mm, il se glisse facilement dans une…" at bounding box center [497, 299] width 809 height 36
click at [467, 295] on p "Avec ses dimensions de 134.1 x 38.7 x 28.1 mm, il se glisse facilement dans une…" at bounding box center [497, 299] width 809 height 36
click at [461, 294] on strong "bouton de verrouillage coulissant" at bounding box center [393, 299] width 136 height 10
click at [461, 298] on strong "bouton de verrouillage coulissant" at bounding box center [393, 299] width 136 height 10
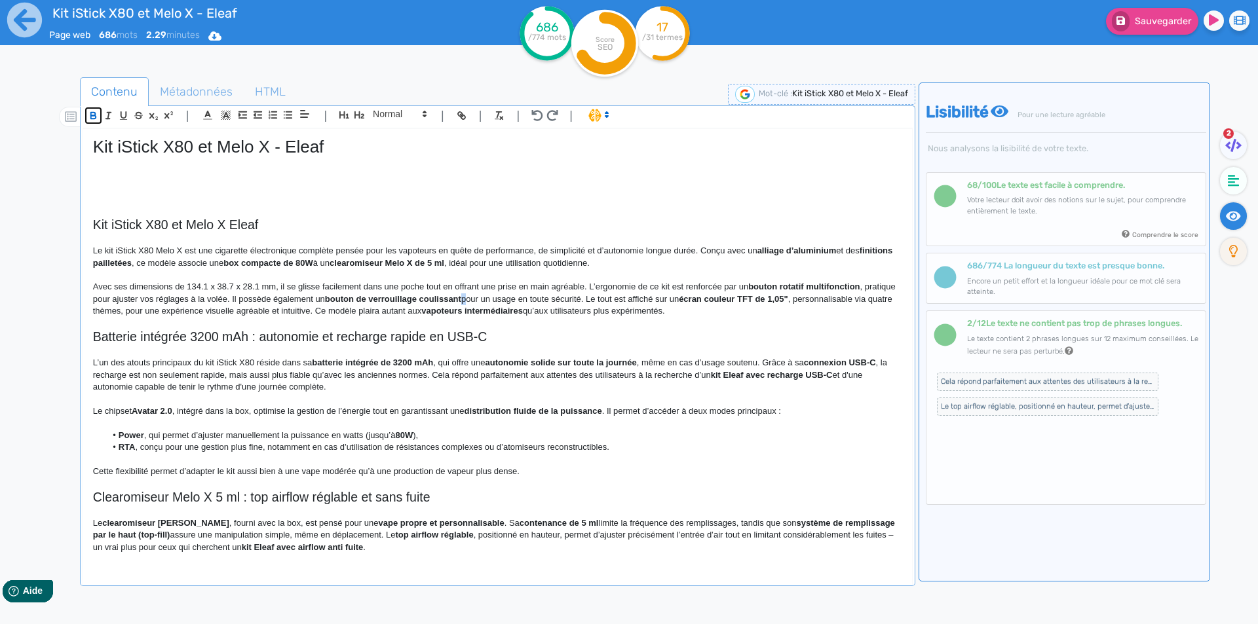
click at [86, 113] on button "button" at bounding box center [93, 115] width 15 height 15
click at [181, 270] on p at bounding box center [497, 275] width 809 height 12
click at [617, 299] on p "Avec ses dimensions de 134.1 x 38.7 x 28.1 mm, il se glisse facilement dans une…" at bounding box center [497, 299] width 809 height 36
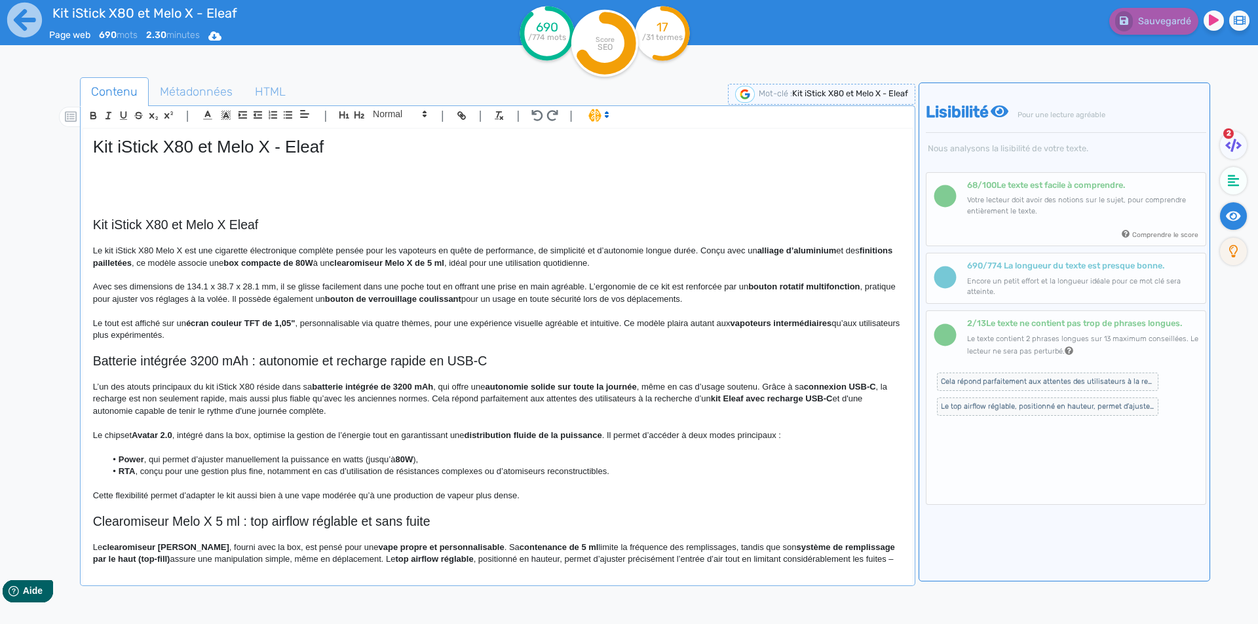
click at [88, 322] on div "Kit iStick X80 et Melo X - Eleaf Kit iStick X80 et Melo X Eleaf Le kit iStick X…" at bounding box center [497, 347] width 829 height 437
click at [324, 324] on p "Enfin, ce kit complet intègre un écran couleur TFT de 1,05" , personnalisable v…" at bounding box center [497, 330] width 809 height 24
click at [421, 326] on p "Enfin, ce kit complet intègre un écran couleur TFT de 1,05" . À la fois personn…" at bounding box center [497, 330] width 809 height 24
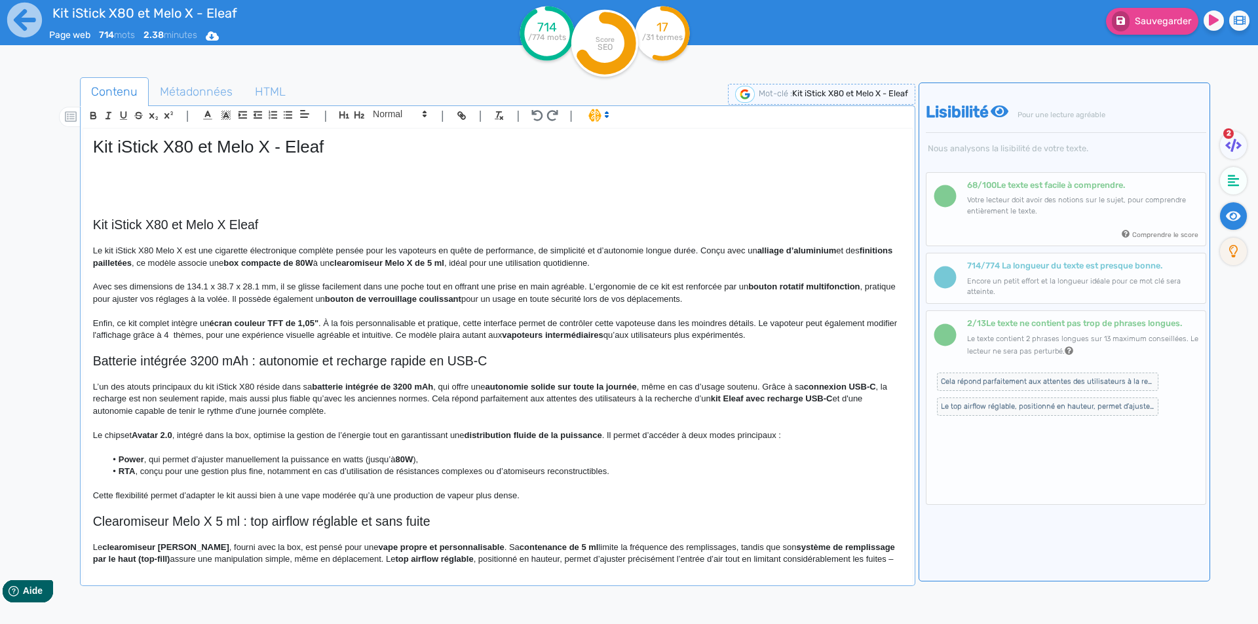
click at [206, 335] on p "Enfin, ce kit complet intègre un écran couleur TFT de 1,05" . À la fois personn…" at bounding box center [497, 330] width 809 height 24
click at [233, 333] on p "Enfin, ce kit complet intègre un écran couleur TFT de 1,05" . À la fois personn…" at bounding box center [497, 330] width 809 height 24
click at [248, 337] on p "Enfin, ce kit complet intègre un écran couleur TFT de 1,05" . À la fois personn…" at bounding box center [497, 330] width 809 height 24
click at [428, 330] on p "Enfin, ce kit complet intègre un écran couleur TFT de 1,05" . À la fois personn…" at bounding box center [497, 330] width 809 height 24
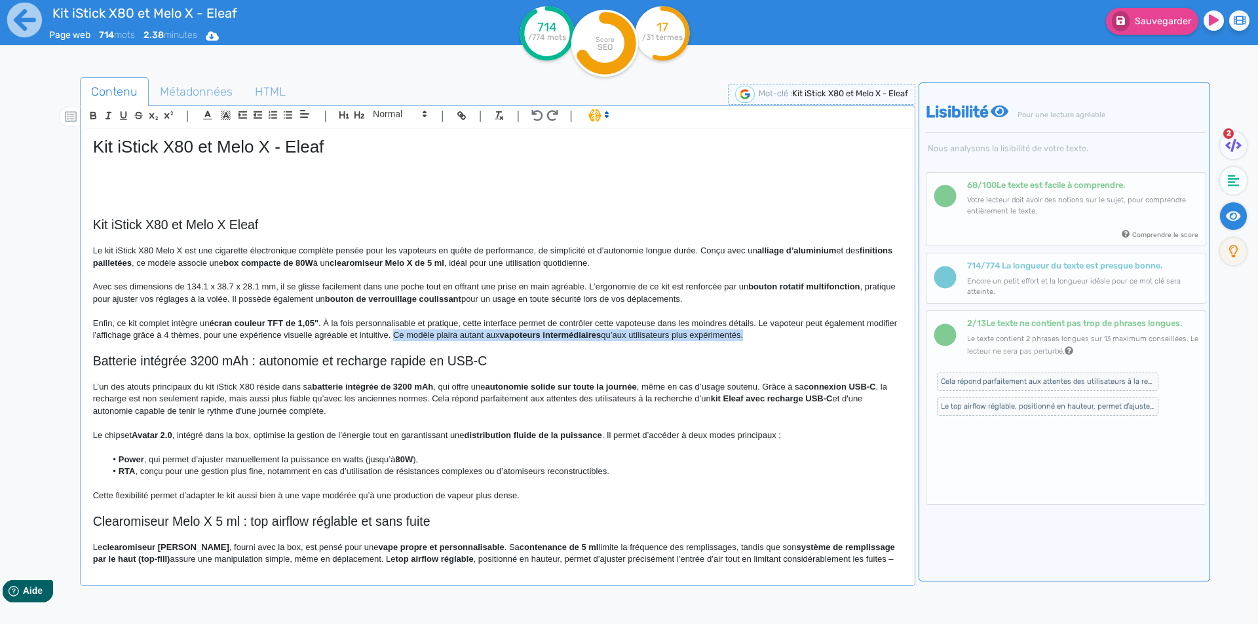
drag, startPoint x: 428, startPoint y: 330, endPoint x: 773, endPoint y: 331, distance: 345.3
click at [773, 331] on p "Enfin, ce kit complet intègre un écran couleur TFT de 1,05" . À la fois personn…" at bounding box center [497, 330] width 809 height 24
click at [294, 263] on strong "box compacte de 80W" at bounding box center [268, 263] width 90 height 10
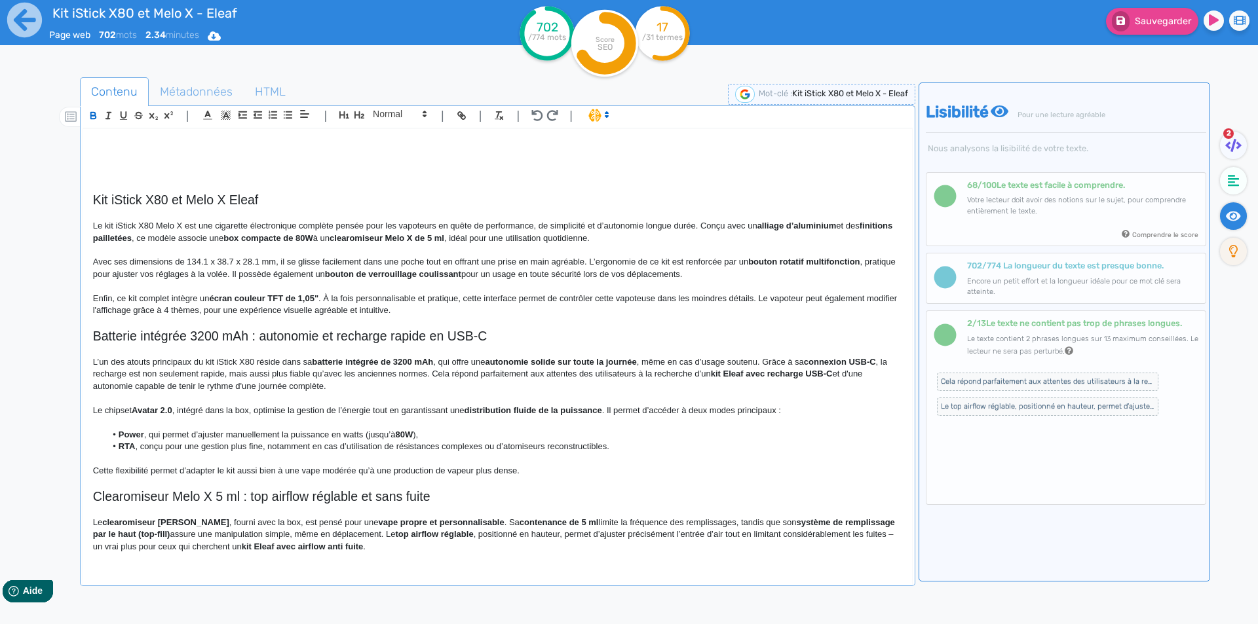
scroll to position [66, 0]
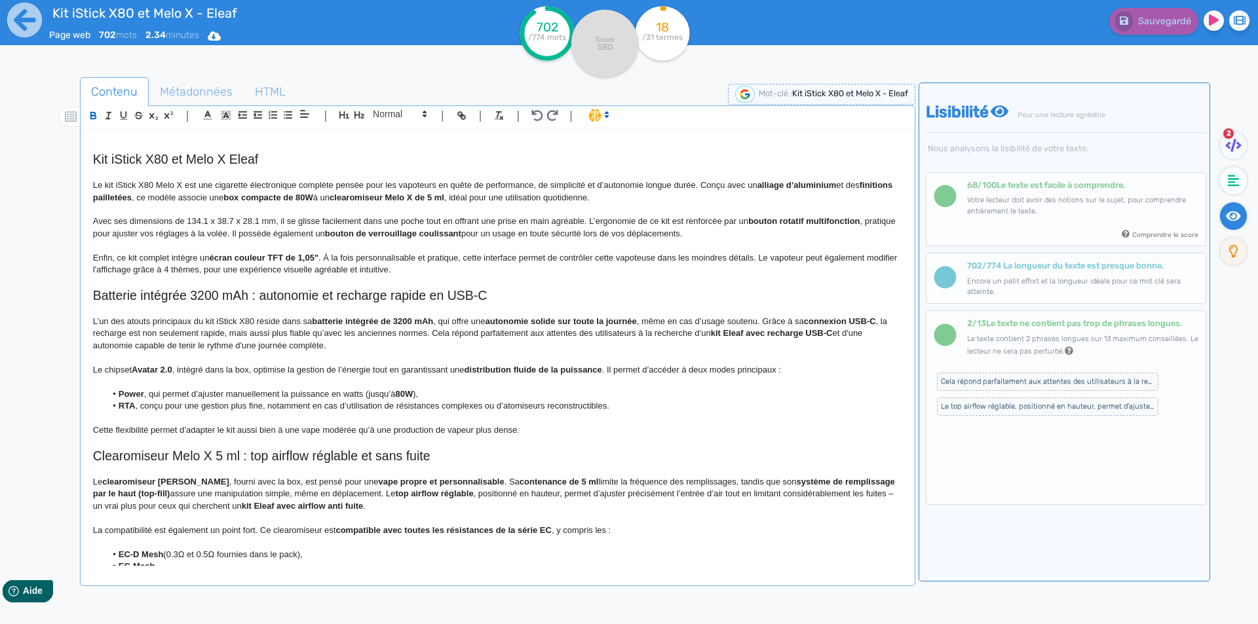
click at [128, 295] on h2 "Batterie intégrée 3200 mAh : autonomie et recharge rapide en USB-C" at bounding box center [497, 295] width 809 height 15
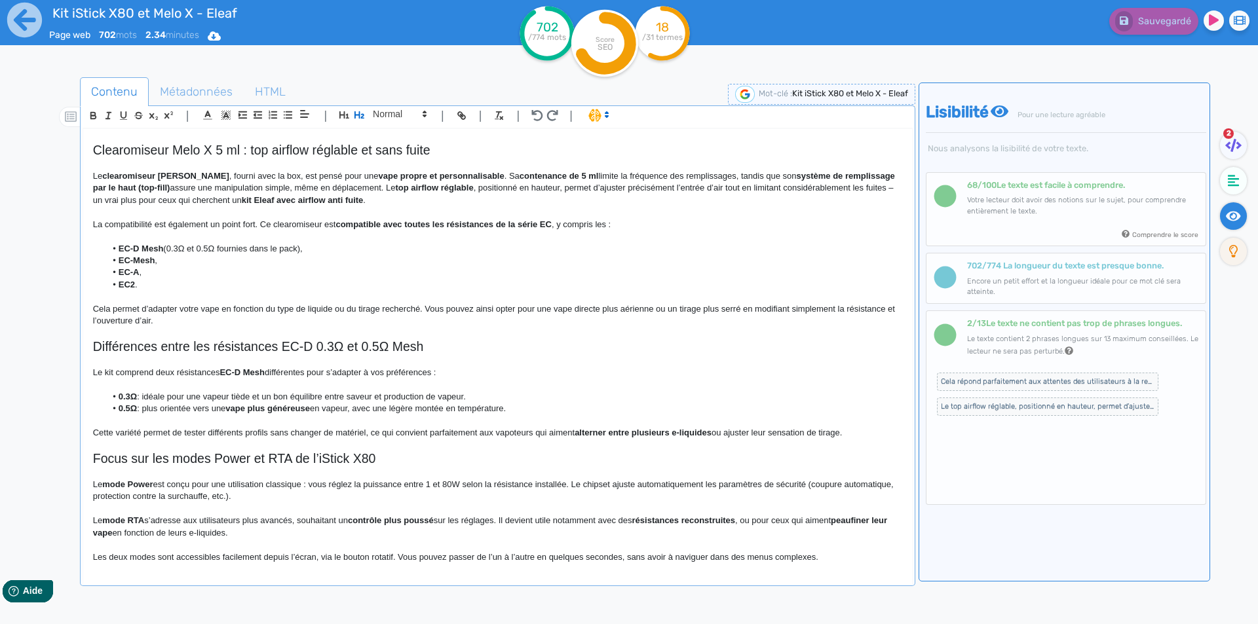
scroll to position [377, 0]
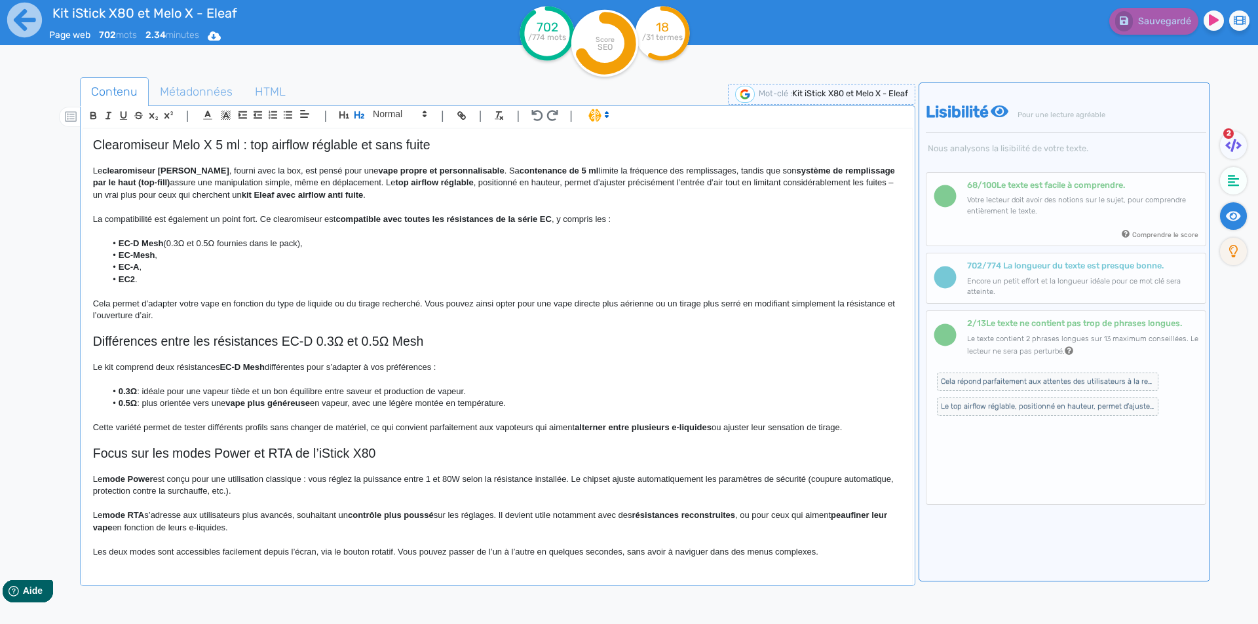
click at [100, 456] on h2 "Focus sur les modes Power et RTA de l’iStick X80" at bounding box center [497, 453] width 809 height 15
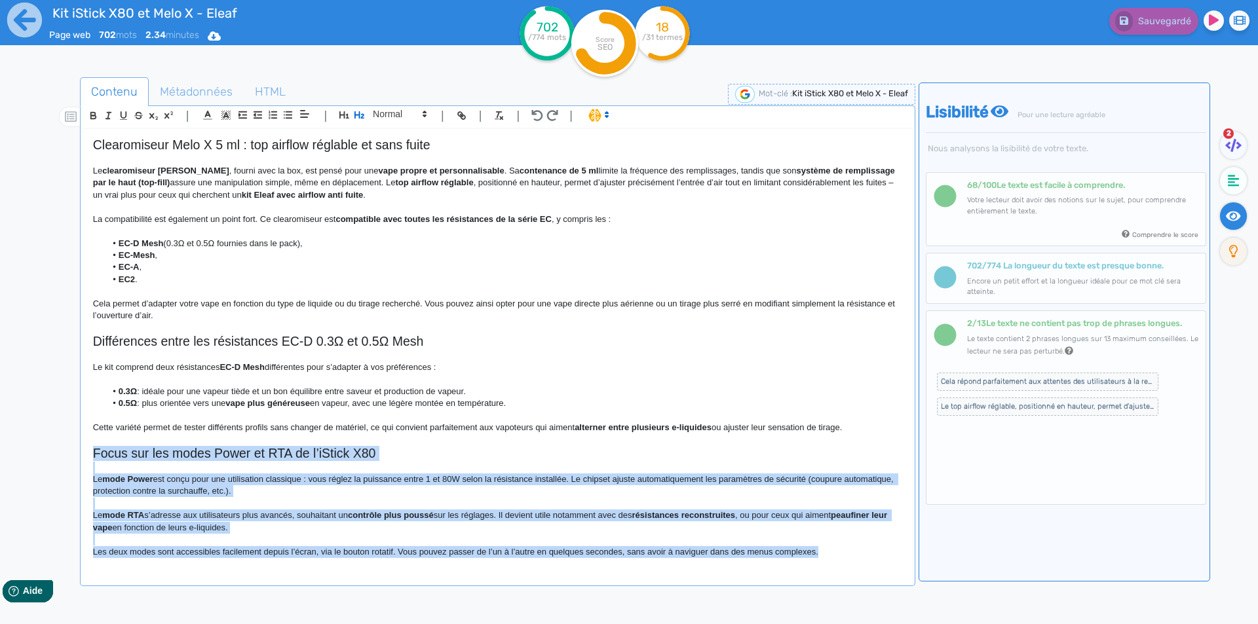
drag, startPoint x: 100, startPoint y: 456, endPoint x: 896, endPoint y: 576, distance: 804.4
click at [896, 576] on div "Kit iStick X80 et Melo X - Eleaf Kit iStick X80 et Melo X Eleaf Le kit iStick X…" at bounding box center [498, 358] width 830 height 461
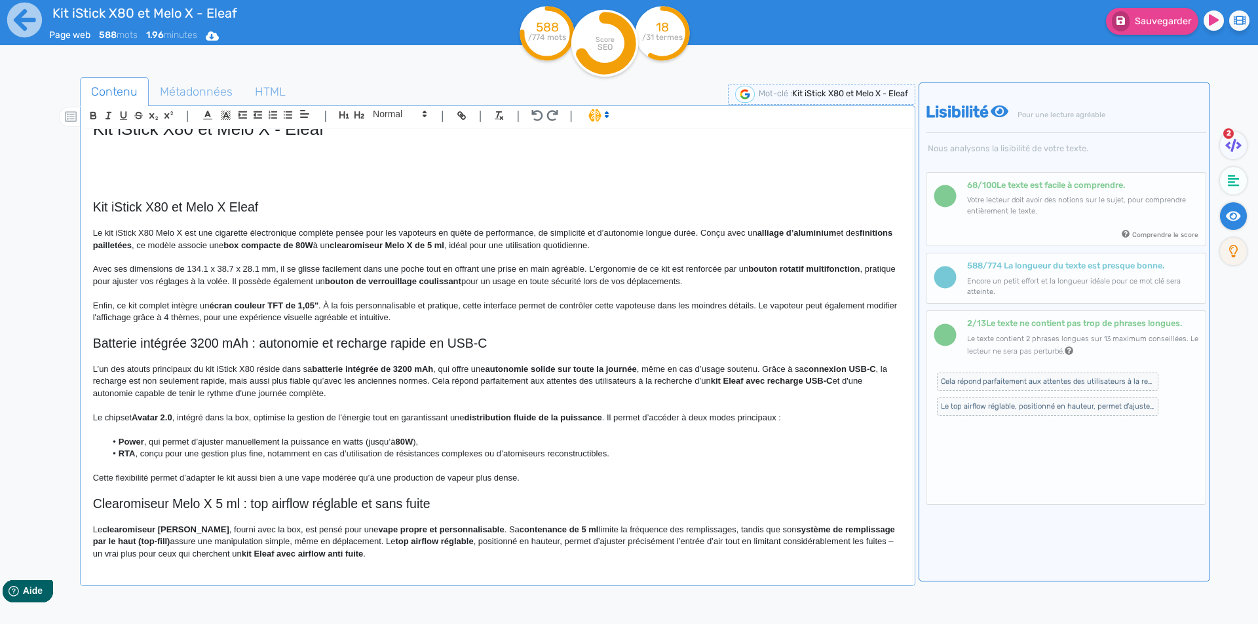
scroll to position [0, 0]
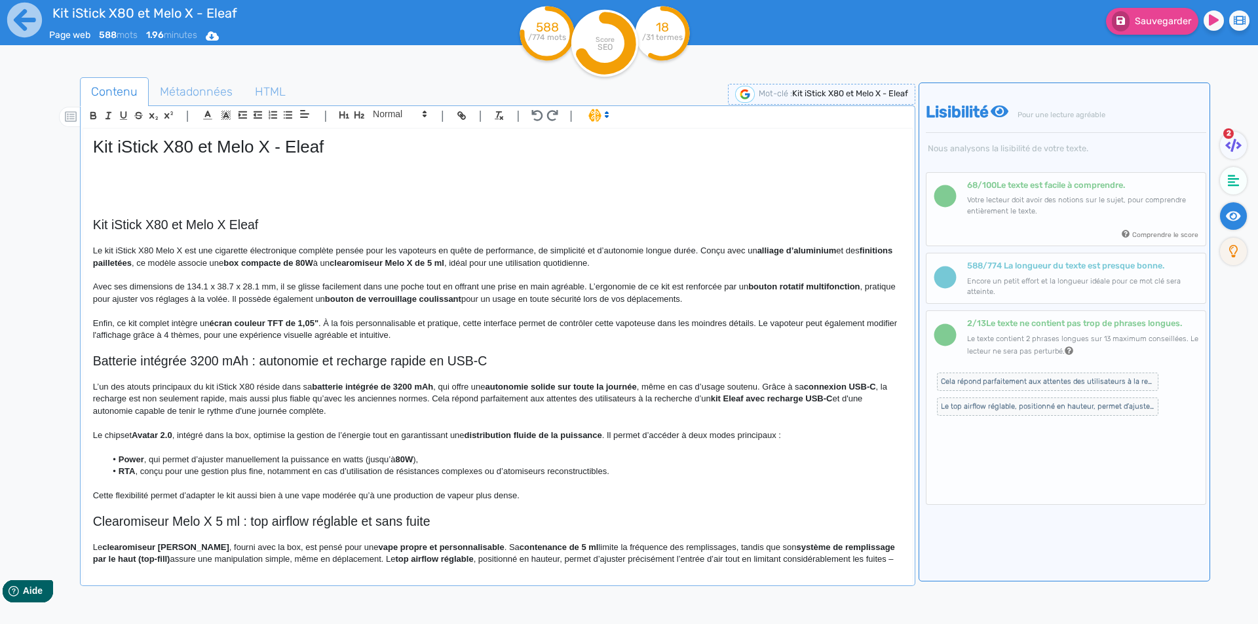
click at [711, 337] on p "Enfin, ce kit complet intègre un écran couleur TFT de 1,05" . À la fois personn…" at bounding box center [497, 330] width 809 height 24
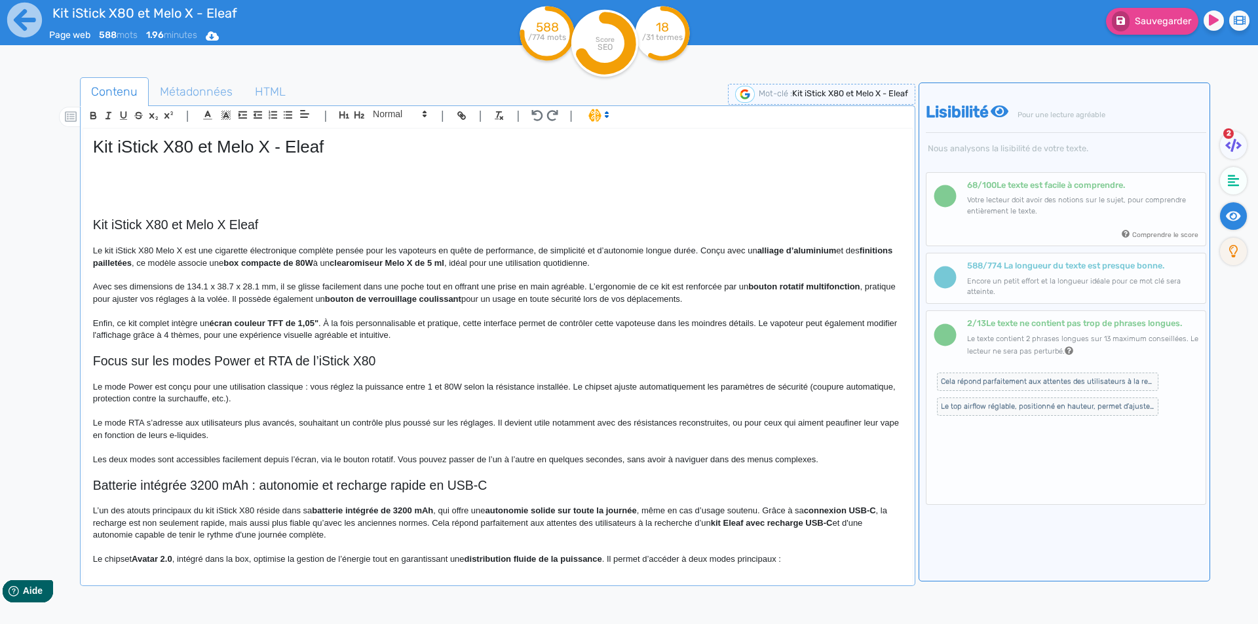
click at [183, 353] on p at bounding box center [497, 348] width 809 height 12
drag, startPoint x: 181, startPoint y: 362, endPoint x: 242, endPoint y: 301, distance: 86.2
click at [181, 362] on h2 "Focus sur les modes Power et RTA de l’iStick X80" at bounding box center [497, 361] width 809 height 15
click at [406, 110] on span at bounding box center [399, 114] width 64 height 16
click at [384, 140] on span at bounding box center [399, 137] width 52 height 23
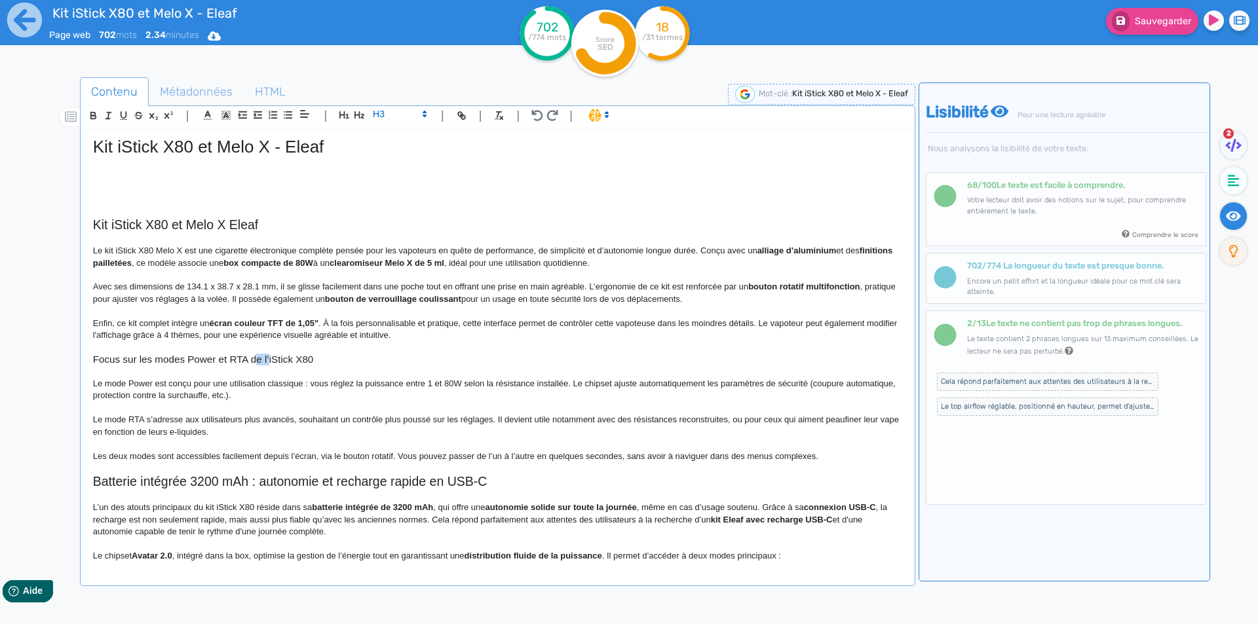
drag, startPoint x: 257, startPoint y: 356, endPoint x: 269, endPoint y: 359, distance: 12.2
click at [269, 359] on h3 "Focus sur les modes Power et RTA de l’iStick X80" at bounding box center [497, 360] width 809 height 12
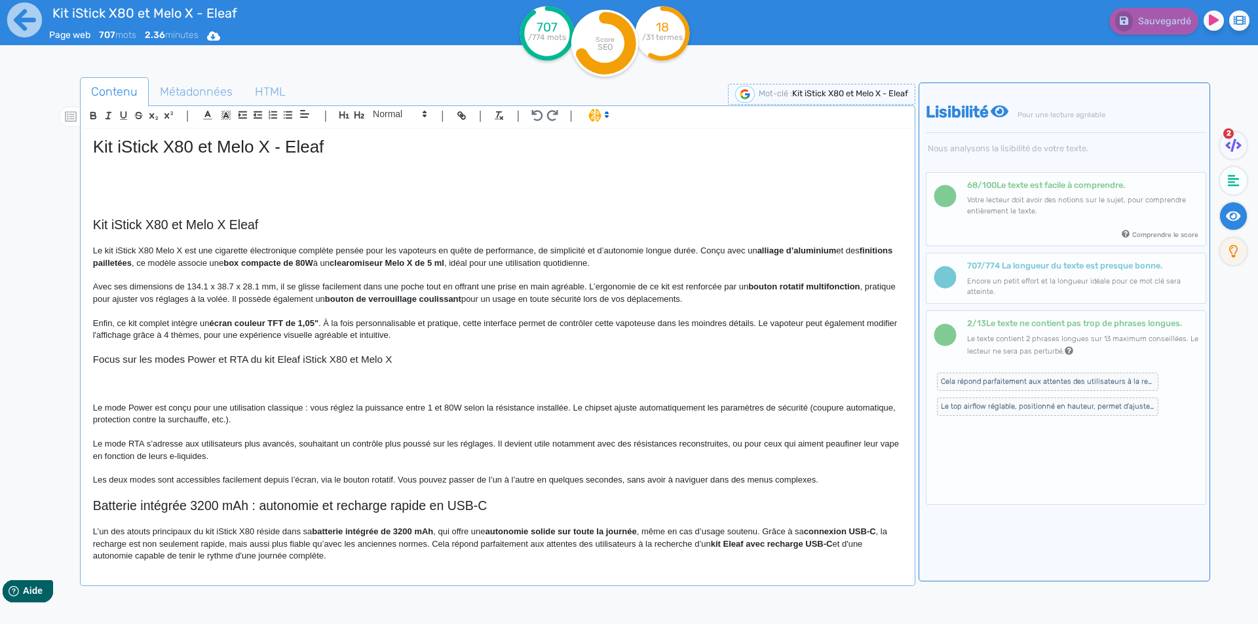
click at [508, 340] on p "Enfin, ce kit complet intègre un écran couleur TFT de 1,05" . À la fois personn…" at bounding box center [497, 330] width 809 height 24
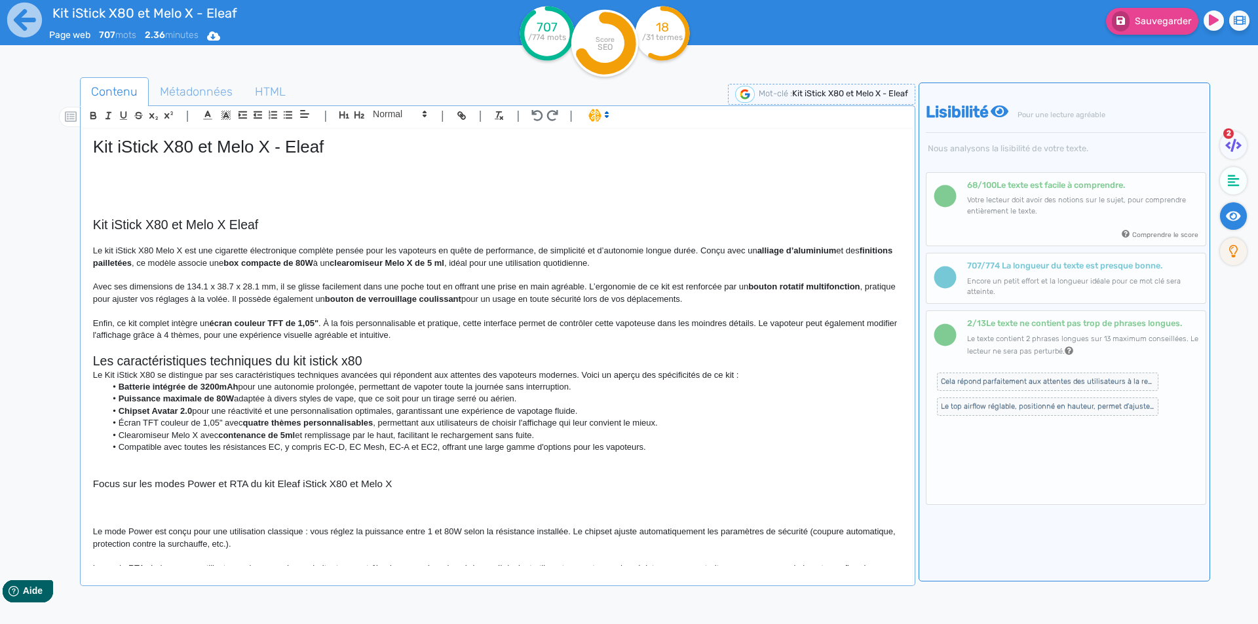
click at [257, 356] on h2 "Les caractéristiques techniques du kit istick x80" at bounding box center [497, 361] width 809 height 15
click at [402, 108] on span at bounding box center [399, 114] width 64 height 16
click at [390, 134] on span at bounding box center [399, 137] width 52 height 23
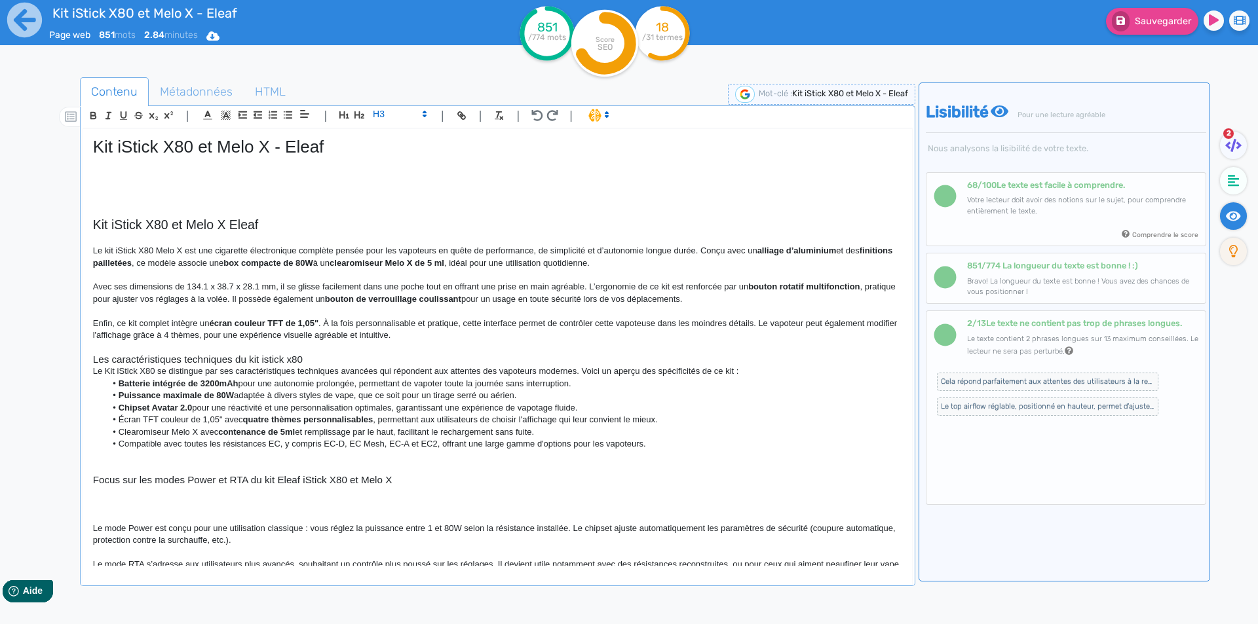
click at [197, 362] on h3 "Les caractéristiques techniques du kit istick x80" at bounding box center [497, 360] width 809 height 12
click at [215, 360] on h3 "Les caractéristiques du kit istick x80" at bounding box center [497, 360] width 809 height 12
click at [264, 359] on h3 "Les caractéristiques du kit iStick x80" at bounding box center [497, 360] width 809 height 12
click at [244, 359] on h3 "Les caractéristiques du kit iStick x80 Eleaf" at bounding box center [497, 360] width 809 height 12
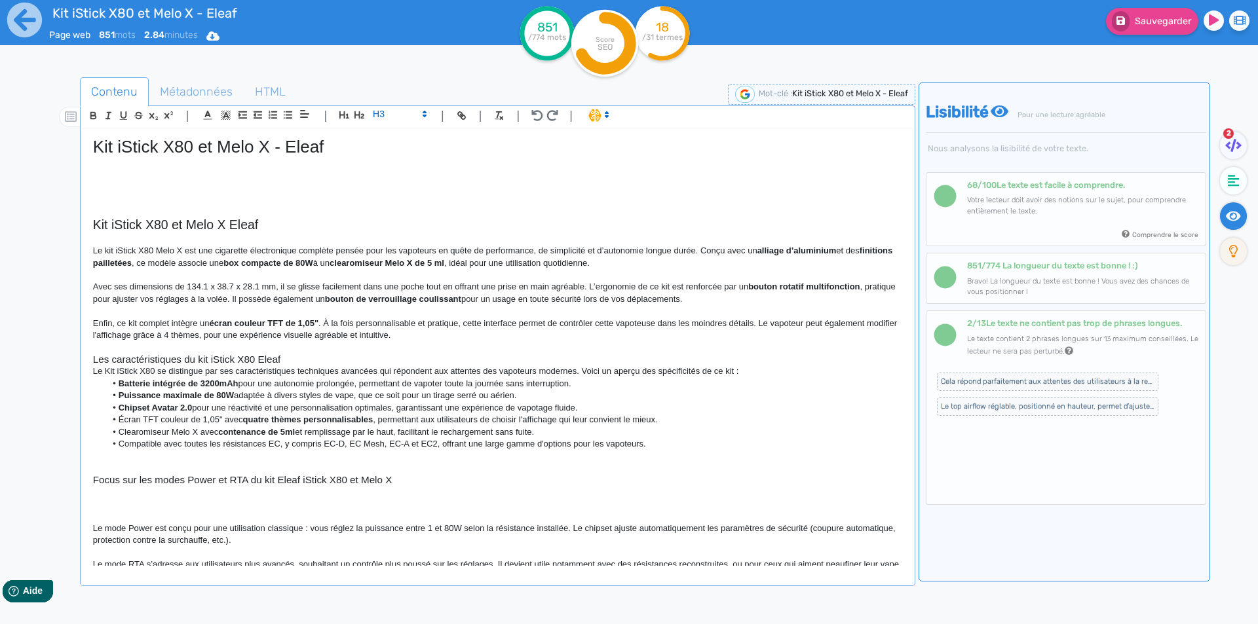
click at [265, 363] on h3 "Les caractéristiques du kit iStick X80 Eleaf" at bounding box center [497, 360] width 809 height 12
click at [207, 360] on h3 "Les caractéristiques du kit iStick X80" at bounding box center [497, 360] width 809 height 12
click at [321, 362] on h3 "Les caractéristiques du kit Eleaf iStick X80" at bounding box center [497, 360] width 809 height 12
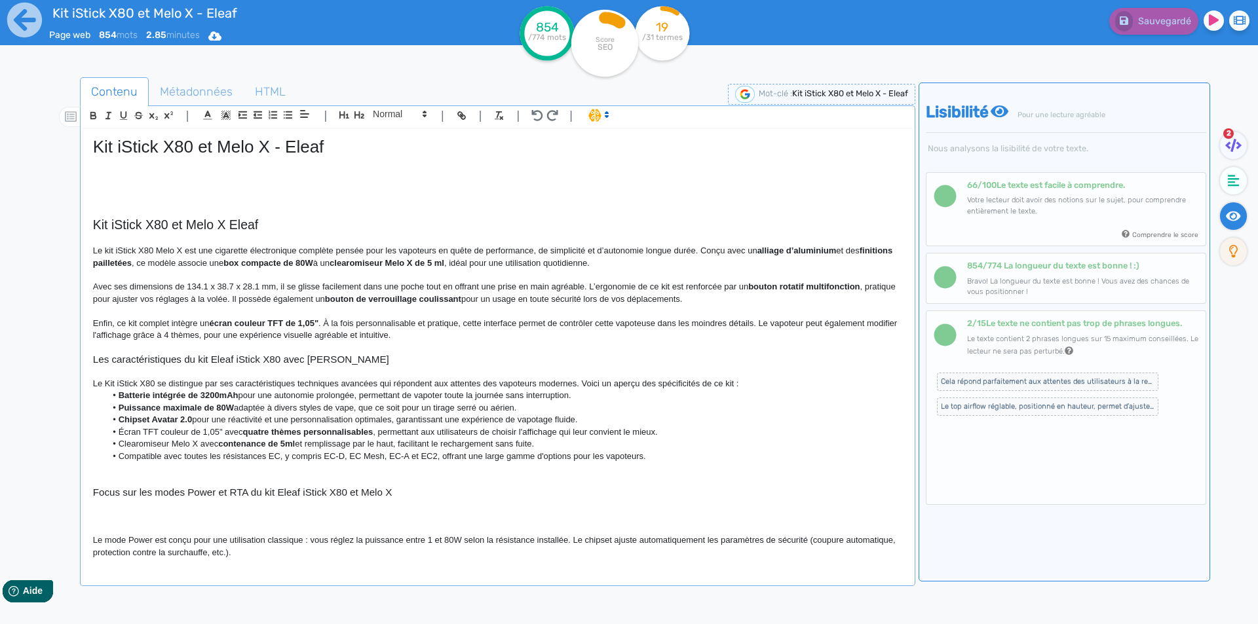
click at [108, 383] on p "Le Kit iStick X80 se distingue par ses caractéristiques techniques avancées qui…" at bounding box center [497, 384] width 809 height 12
click at [257, 385] on p "Le kit iStick X80 se distingue par ses caractéristiques techniques avancées qui…" at bounding box center [497, 384] width 809 height 12
drag, startPoint x: 257, startPoint y: 385, endPoint x: 308, endPoint y: 384, distance: 51.1
click at [308, 384] on p "Le kit iStick X80 se distingue par ses caractéristiques techniques avancées qui…" at bounding box center [497, 384] width 809 height 12
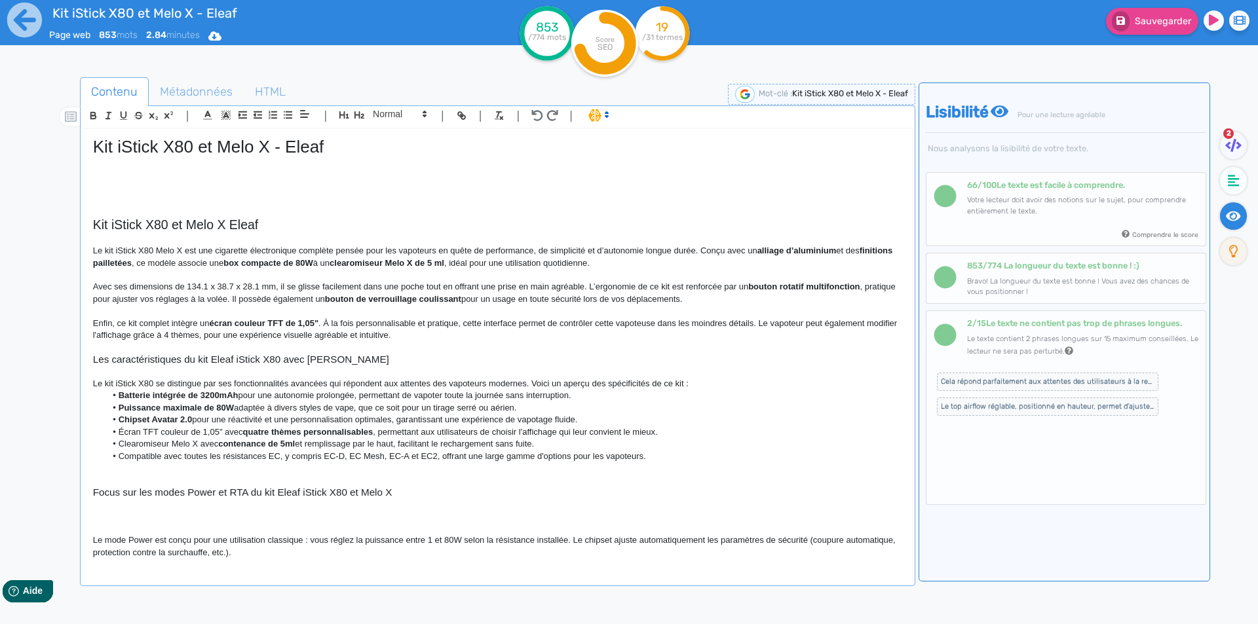
click at [499, 382] on p "Le kit iStick X80 se distingue par ses fonctionnalités avancées qui répondent a…" at bounding box center [497, 384] width 809 height 12
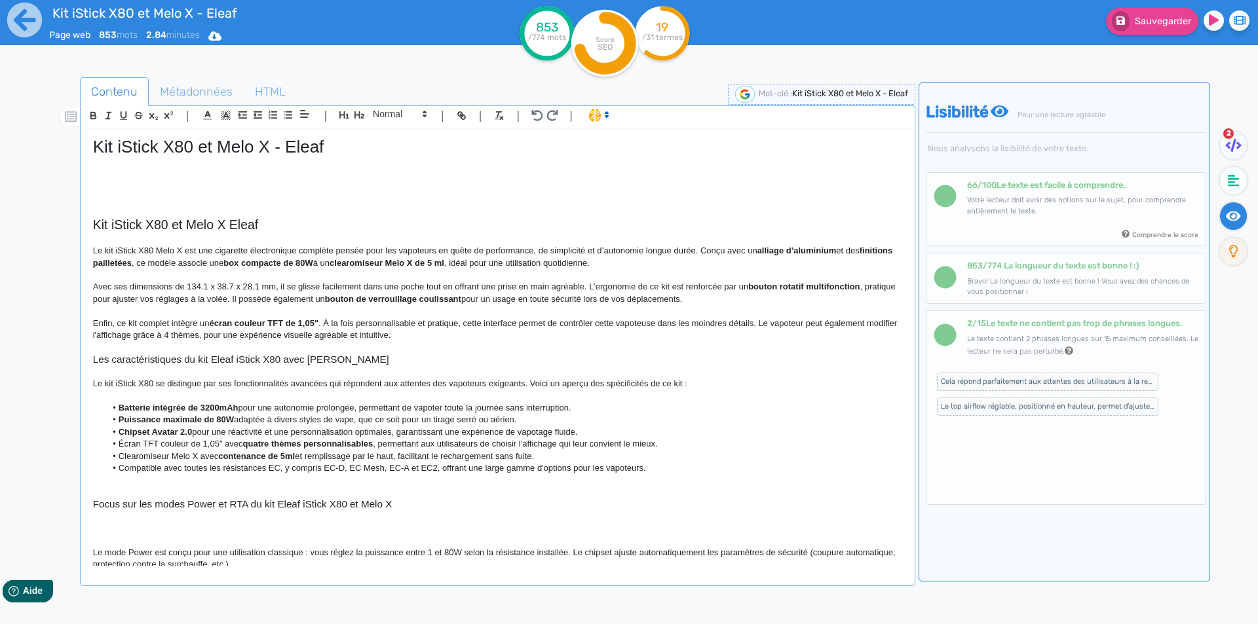
click at [676, 382] on p "Le kit iStick X80 se distingue par ses fonctionnalités avancées qui répondent a…" at bounding box center [497, 384] width 809 height 12
click at [138, 408] on strong "Batterie intégrée de 3200mAh" at bounding box center [179, 408] width 120 height 10
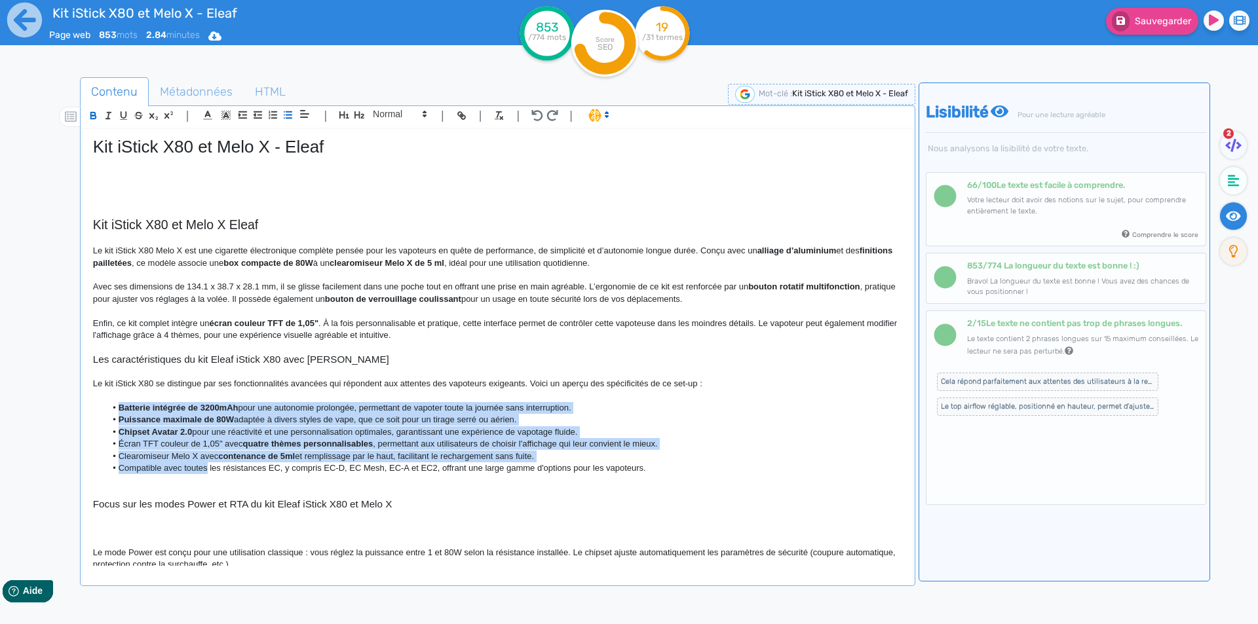
drag, startPoint x: 138, startPoint y: 408, endPoint x: 200, endPoint y: 468, distance: 86.2
click at [200, 468] on ul "Batterie intégrée de 3200mAh pour une autonomie prolongée, permettant de vapote…" at bounding box center [497, 438] width 809 height 73
click at [196, 465] on li "Compatible avec toutes les résistances EC, y compris EC-D, EC Mesh, EC-A et EC2…" at bounding box center [503, 469] width 796 height 12
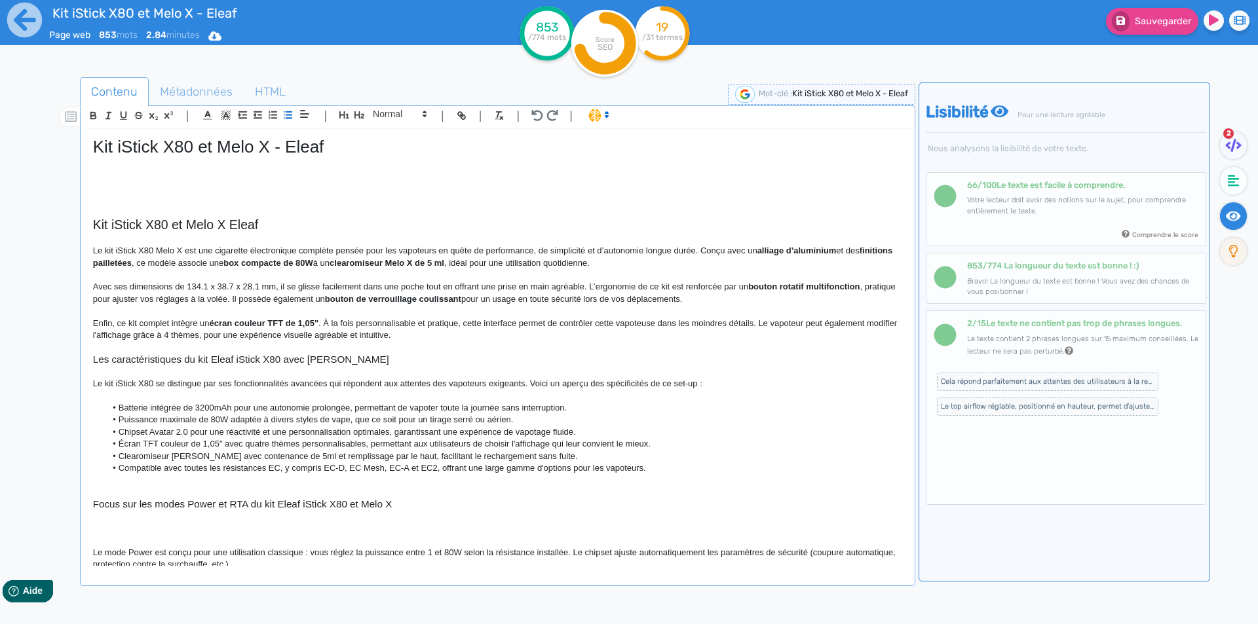
click at [357, 408] on li "Batterie intégrée de 3200mAh pour une autonomie prolongée, permettant de vapote…" at bounding box center [503, 408] width 796 height 12
click at [229, 417] on li "Puissance maximale de 80W adaptée à divers styles de vape, que ce soit pour un …" at bounding box center [503, 420] width 796 height 12
click at [244, 421] on li "Puissance maximale de 80W, adaptée à divers styles de vape, que ce soit pour un…" at bounding box center [503, 420] width 796 height 12
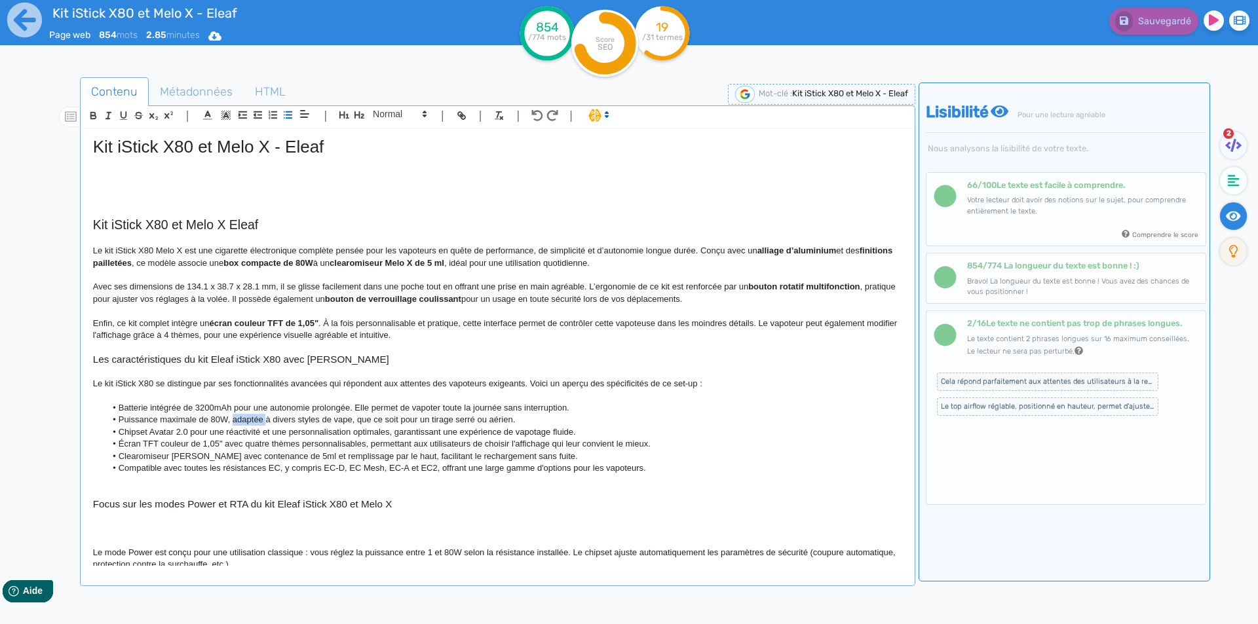
click at [221, 438] on li "Chipset Avatar 2.0 pour une réactivité et une personnalisation optimales, garan…" at bounding box center [503, 433] width 796 height 12
click at [344, 420] on li "Puissance maximale de 80W, adaptée à divers styles de vape, que ce soit pour un…" at bounding box center [503, 420] width 796 height 12
click at [344, 421] on li "Puissance maximale de 80W, adaptée à divers styles de vape, que ce soit pour un…" at bounding box center [503, 420] width 796 height 12
click at [1157, 27] on button "Sauvegarder" at bounding box center [1152, 21] width 92 height 27
click at [396, 433] on li "Chipset Avatar 2.0 pour une réactivité et une personnalisation optimales, garan…" at bounding box center [503, 433] width 796 height 12
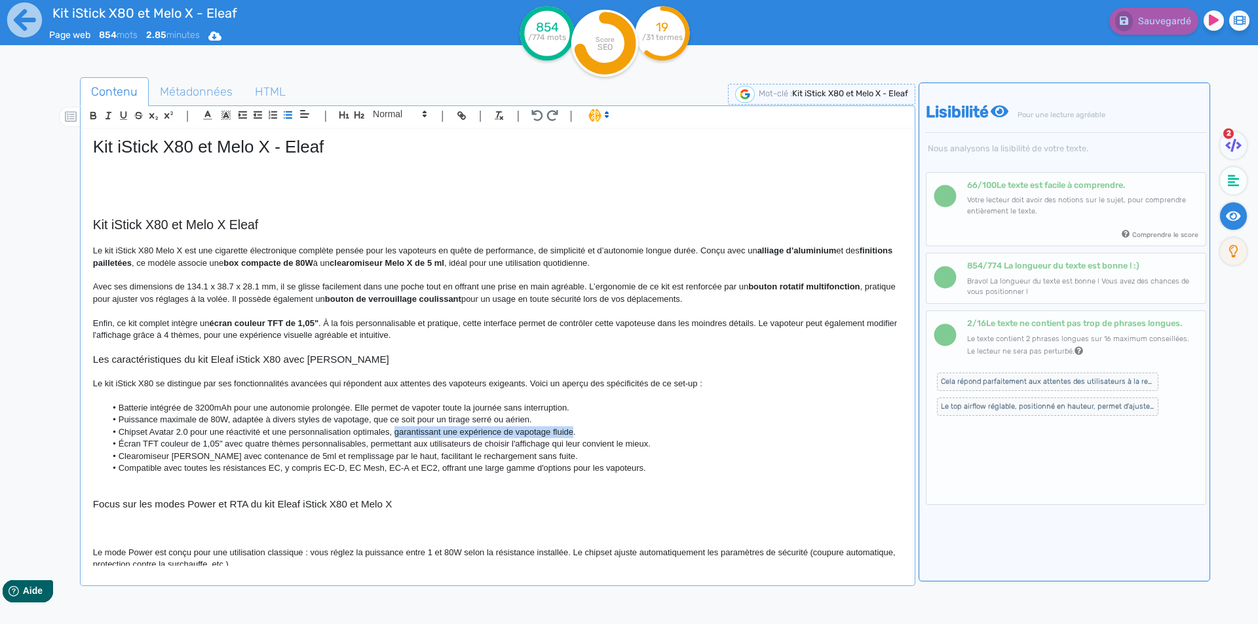
drag, startPoint x: 396, startPoint y: 433, endPoint x: 565, endPoint y: 429, distance: 169.7
click at [565, 429] on li "Chipset Avatar 2.0 pour une réactivité et une personnalisation optimales, garan…" at bounding box center [503, 433] width 796 height 12
click at [143, 444] on li "Écran TFT couleur de 1,05" avec quatre thèmes personnalisables, permettant aux …" at bounding box center [503, 444] width 796 height 12
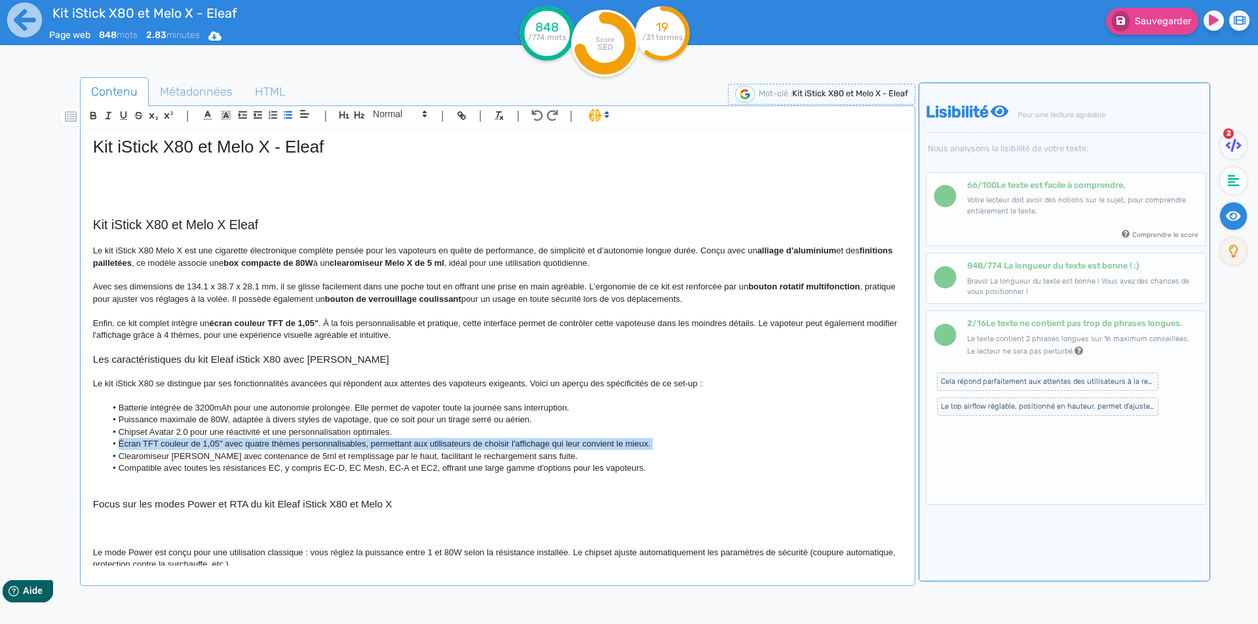
click at [143, 444] on li "Écran TFT couleur de 1,05" avec quatre thèmes personnalisables, permettant aux …" at bounding box center [503, 444] width 796 height 12
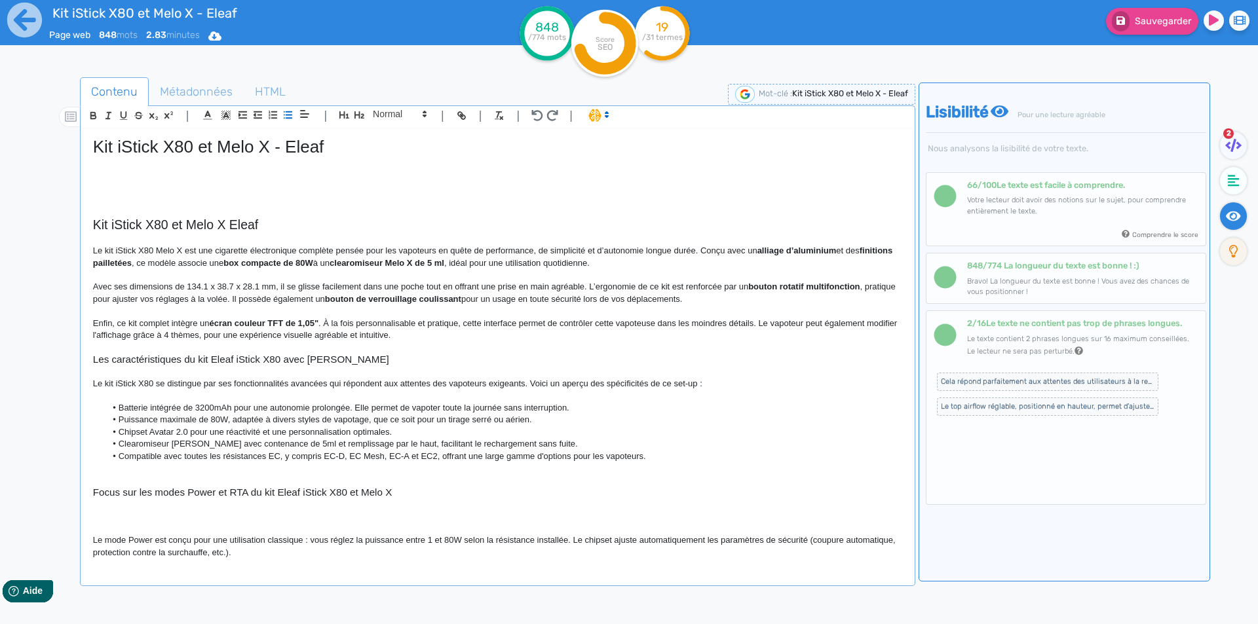
click at [143, 444] on li "Clearomiseur Melo X avec contenance de 5ml et remplissage par le haut, facilita…" at bounding box center [503, 444] width 796 height 12
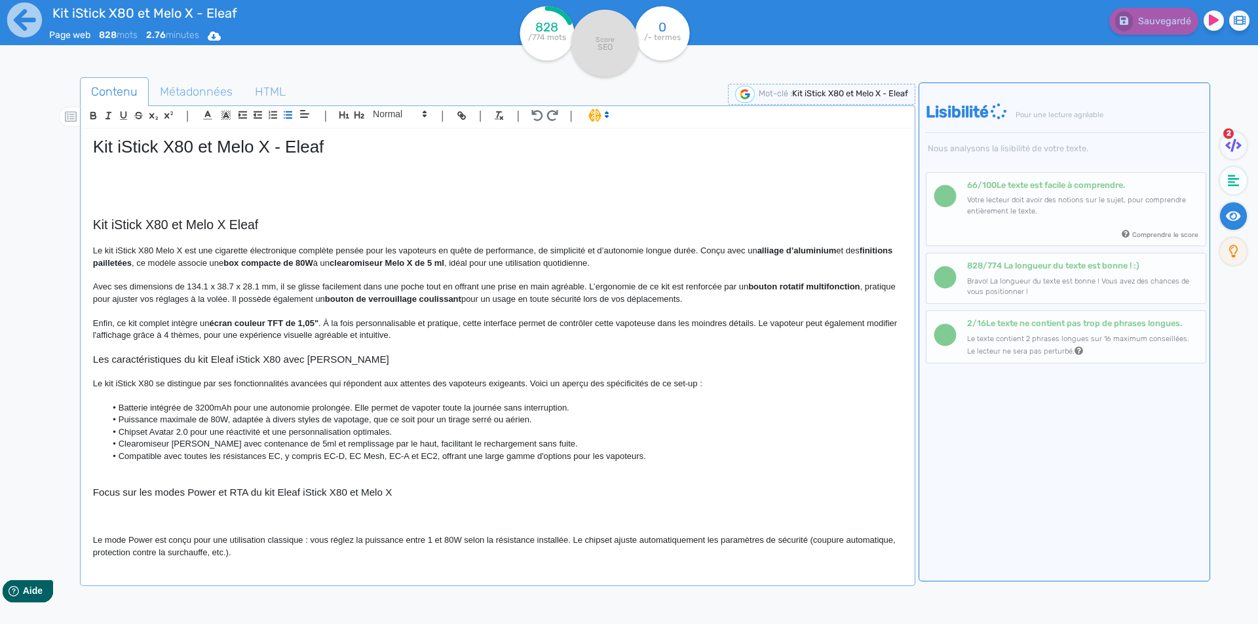
click at [218, 445] on li "Clearomiseur Melo X avec contenance de 5ml et remplissage par le haut, facilita…" at bounding box center [503, 444] width 796 height 12
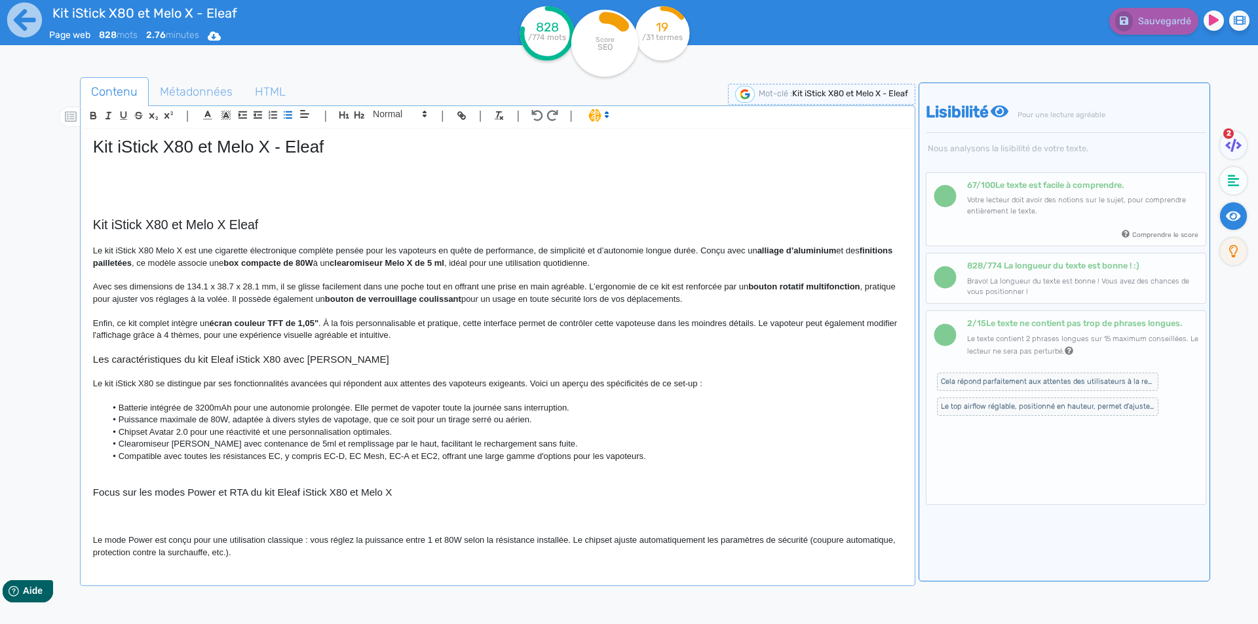
click at [208, 444] on li "Clearomiseur Melo X avec contenance de 5ml et remplissage par le haut, facilita…" at bounding box center [503, 444] width 796 height 12
drag, startPoint x: 208, startPoint y: 444, endPoint x: 286, endPoint y: 443, distance: 78.6
click at [286, 443] on li "Clearomiseur Melo X avec contenance de 5ml et remplissage par le haut, facilita…" at bounding box center [503, 444] width 796 height 12
click at [211, 449] on li "Clearomiseur Melo X avec contenance de 5ml et remplissage par le haut, facilita…" at bounding box center [503, 444] width 796 height 12
click at [229, 448] on li "Clearomiseur Melo X avec contenance de 5ml et remplissage par le haut, facilita…" at bounding box center [503, 444] width 796 height 12
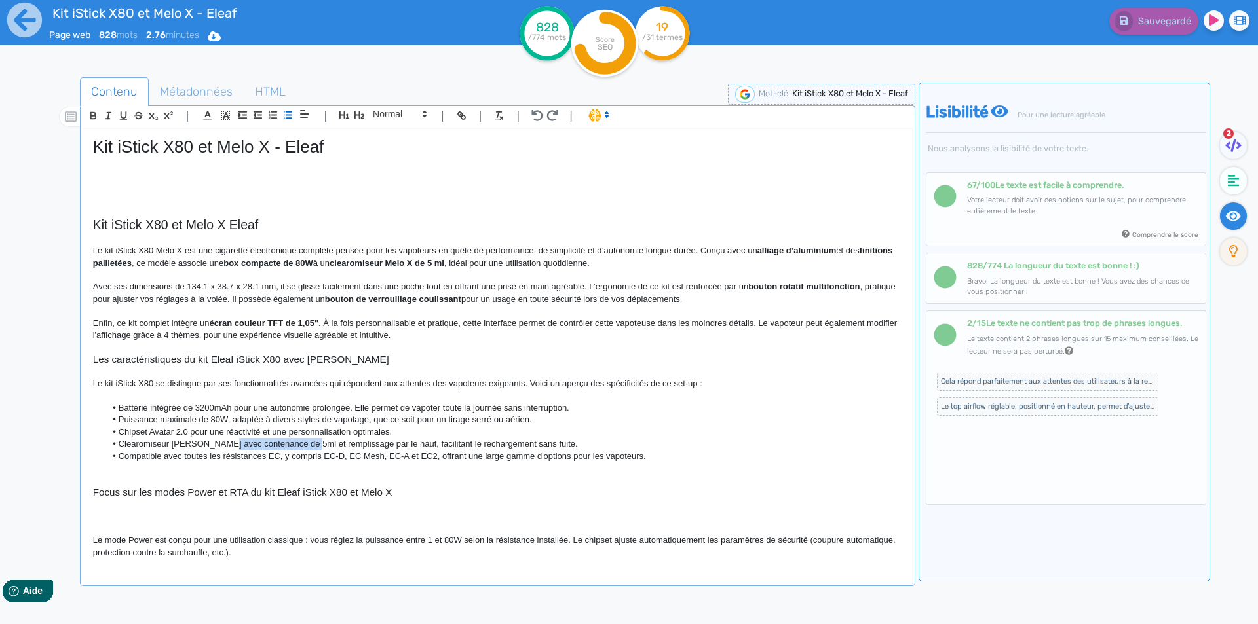
drag, startPoint x: 229, startPoint y: 448, endPoint x: 302, endPoint y: 444, distance: 72.8
click at [302, 444] on li "Clearomiseur Melo X avec contenance de 5ml et remplissage par le haut, facilita…" at bounding box center [503, 444] width 796 height 12
click at [279, 445] on li "Clearomiseur Melo X avec remplissage par le haut, facilitant le rechargement sa…" at bounding box center [503, 444] width 796 height 12
click at [275, 444] on li "Clearomiseur Melo X avec remplissage par le haut, facilitant le rechargement sa…" at bounding box center [503, 444] width 796 height 12
drag, startPoint x: 275, startPoint y: 444, endPoint x: 301, endPoint y: 444, distance: 26.9
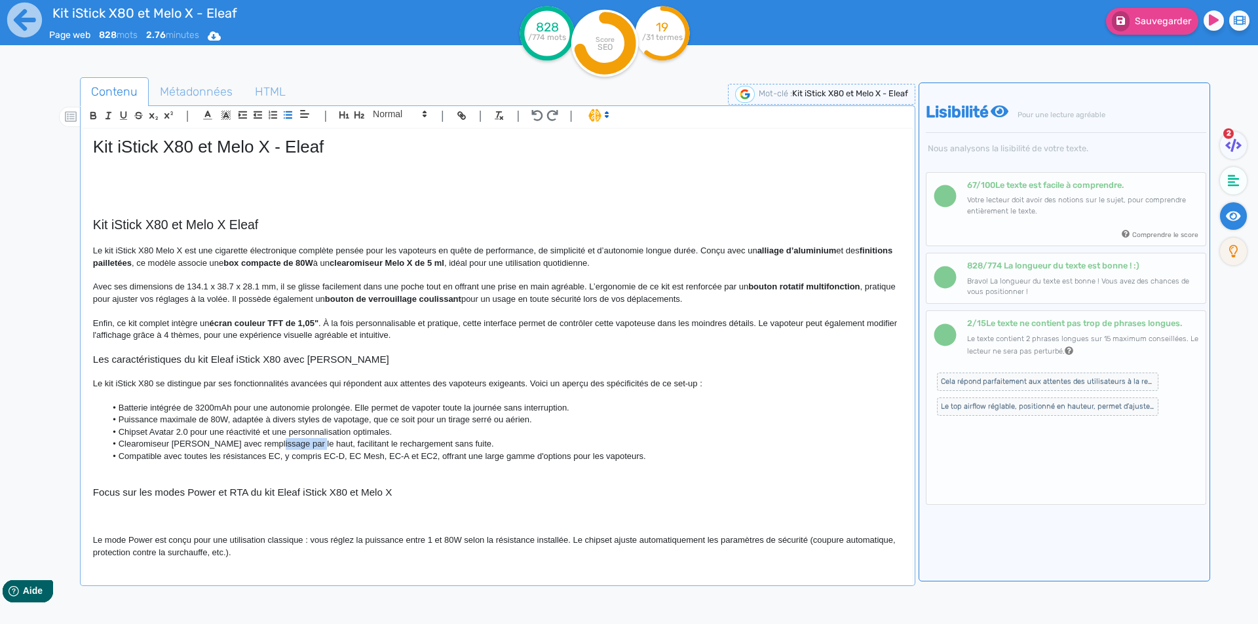
click at [301, 444] on li "Clearomiseur Melo X avec remplissage par le haut, facilitant le rechargement sa…" at bounding box center [503, 444] width 796 height 12
click at [223, 444] on li "Clearomiseur Melo X avec remplissage par le haut, facilitant le rechargement sa…" at bounding box center [503, 444] width 796 height 12
click at [221, 444] on li "Clearomiseur Melo X avec remplissage par le haut, facilitant le rechargement sa…" at bounding box center [503, 444] width 796 height 12
click at [338, 448] on li "Clearomiseur Melo X avec airflow en haut et remplissage par le haut, facilitant…" at bounding box center [503, 444] width 796 height 12
drag, startPoint x: 338, startPoint y: 448, endPoint x: 368, endPoint y: 447, distance: 29.5
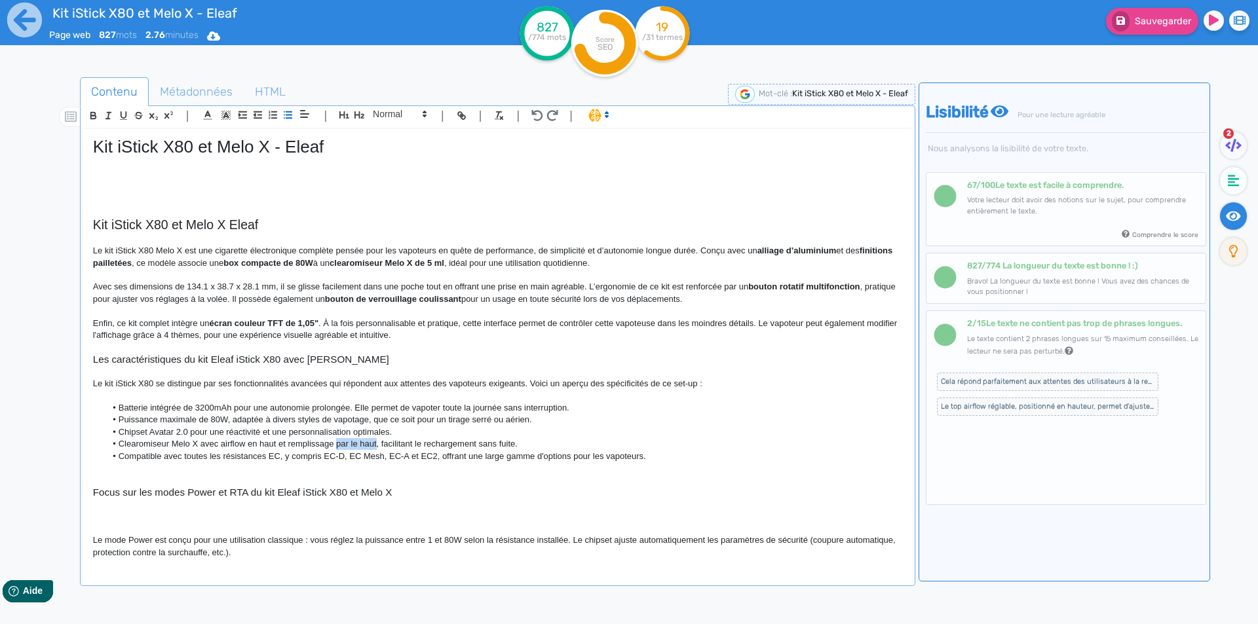
click at [368, 447] on li "Clearomiseur Melo X avec airflow en haut et remplissage par le haut, facilitant…" at bounding box center [503, 444] width 796 height 12
click at [378, 446] on li "Clearomiseur Melo X avec airflow en haut et remplissage top fill, facilitant le…" at bounding box center [503, 444] width 796 height 12
drag, startPoint x: 378, startPoint y: 446, endPoint x: 480, endPoint y: 445, distance: 102.2
click at [480, 445] on li "Clearomiseur Melo X avec airflow en haut et remplissage top fill, facilitant le…" at bounding box center [503, 444] width 796 height 12
click at [194, 457] on li "Compatible avec toutes les résistances EC, y compris EC-D, EC Mesh, EC-A et EC2…" at bounding box center [503, 457] width 796 height 12
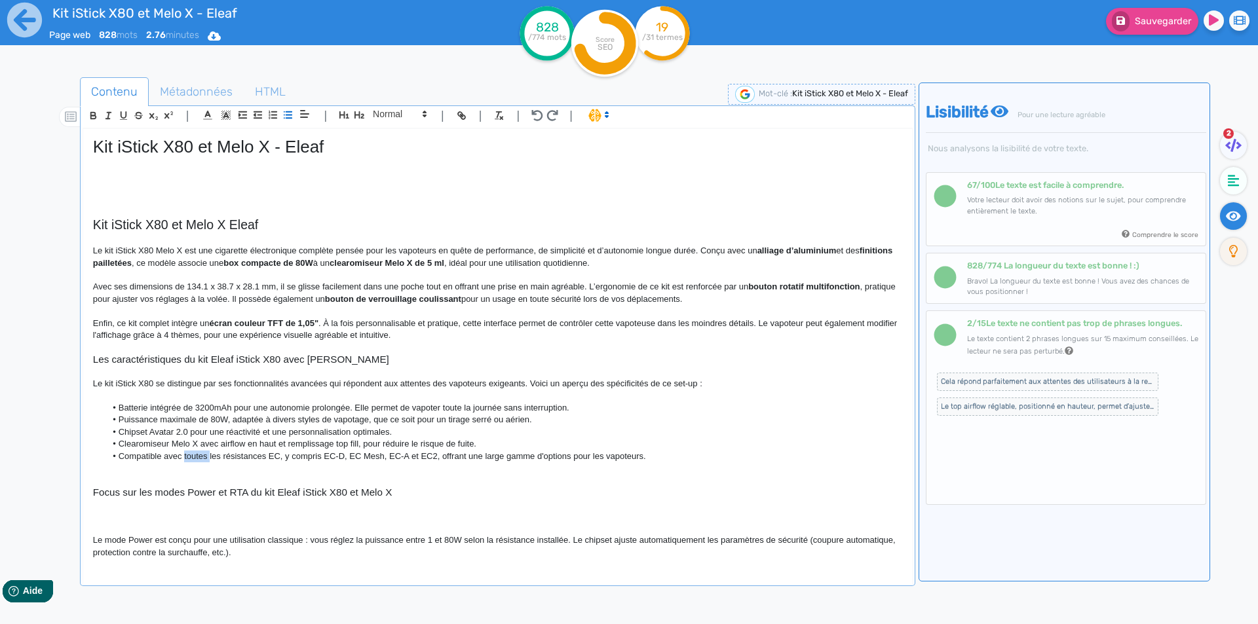
click at [194, 457] on li "Compatible avec toutes les résistances EC, y compris EC-D, EC Mesh, EC-A et EC2…" at bounding box center [503, 457] width 796 height 12
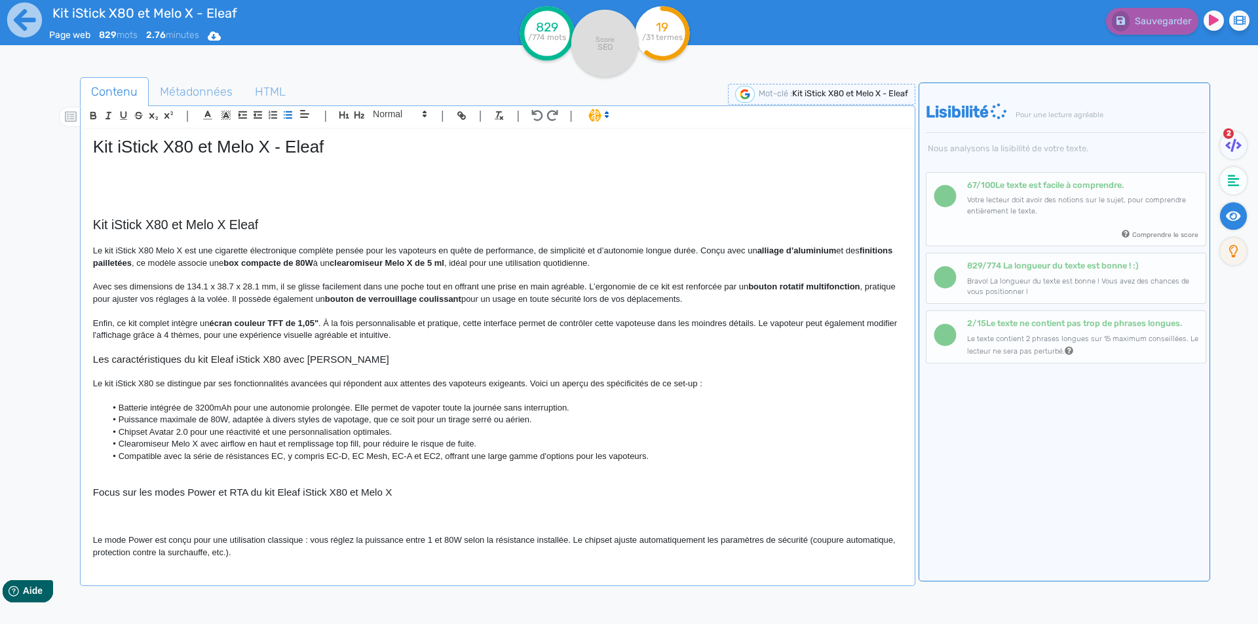
click at [430, 457] on li "Compatible avec la série de résistances EC, y compris EC-D, EC Mesh, EC-A et EC…" at bounding box center [503, 457] width 796 height 12
copy li "EC2"
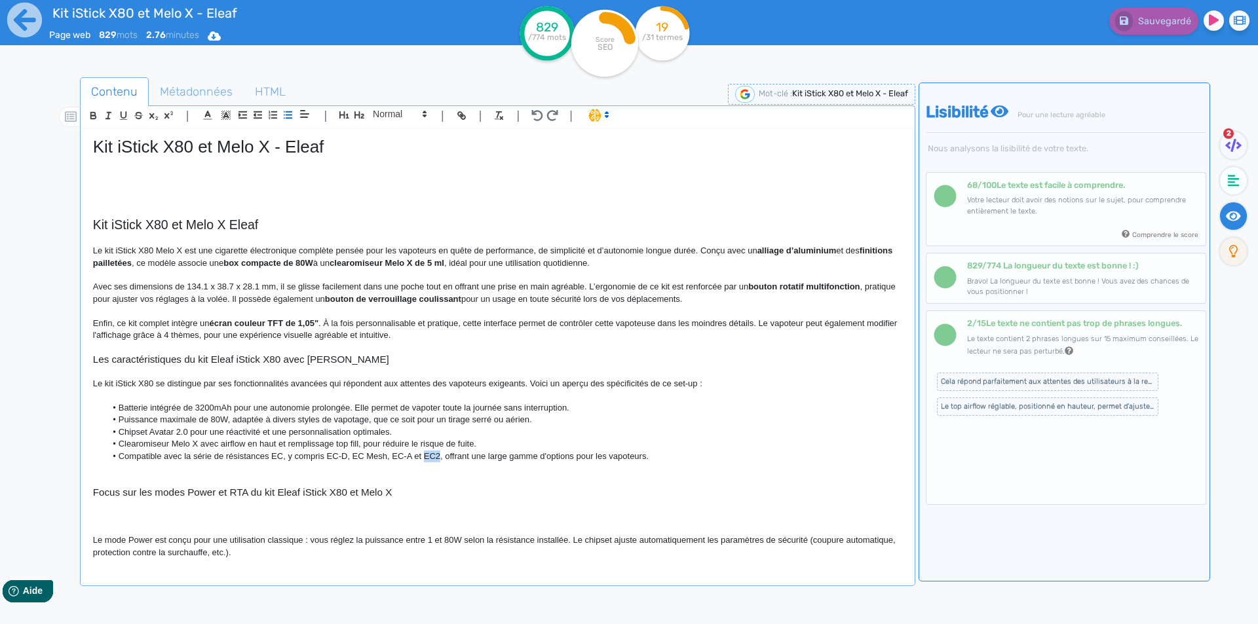
click at [439, 458] on li "Compatible avec la série de résistances EC, y compris EC-D, EC Mesh, EC-A et EC…" at bounding box center [503, 457] width 796 height 12
click at [449, 457] on li "Compatible avec la série de résistances EC, y compris EC-D, EC Mesh, EC-A et EC…" at bounding box center [503, 457] width 796 height 12
drag, startPoint x: 449, startPoint y: 457, endPoint x: 638, endPoint y: 455, distance: 189.4
click at [638, 455] on li "Compatible avec la série de résistances EC, y compris EC-D, EC Mesh, EC-A et EC…" at bounding box center [503, 457] width 796 height 12
click at [132, 472] on p at bounding box center [497, 469] width 809 height 12
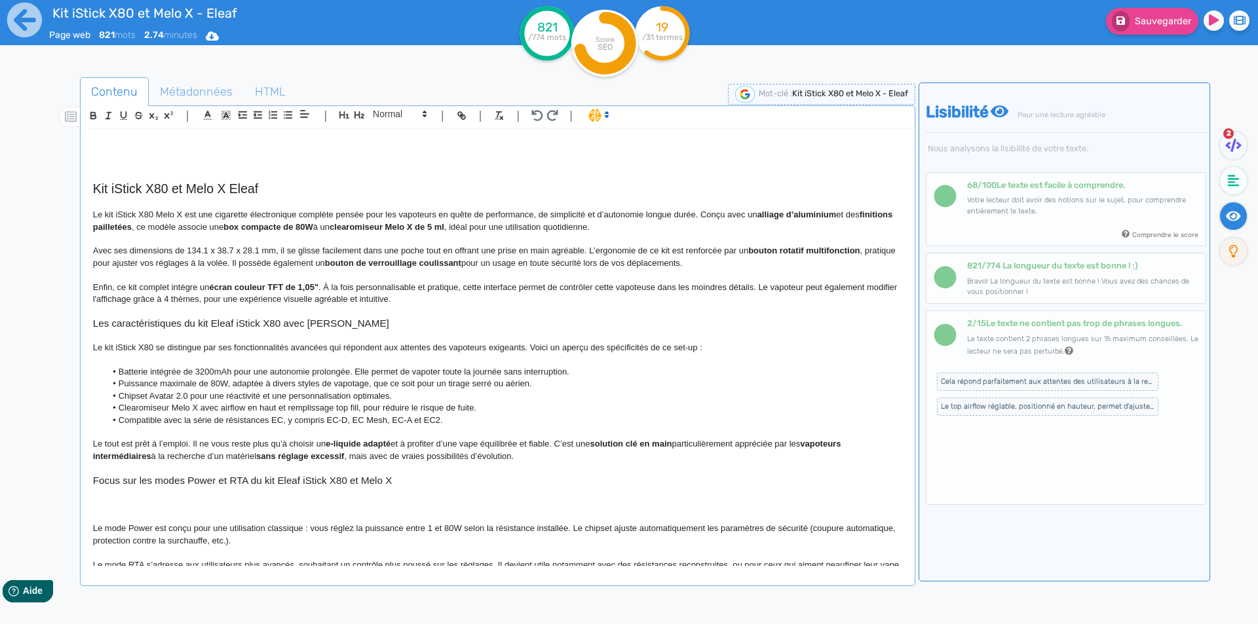
scroll to position [66, 0]
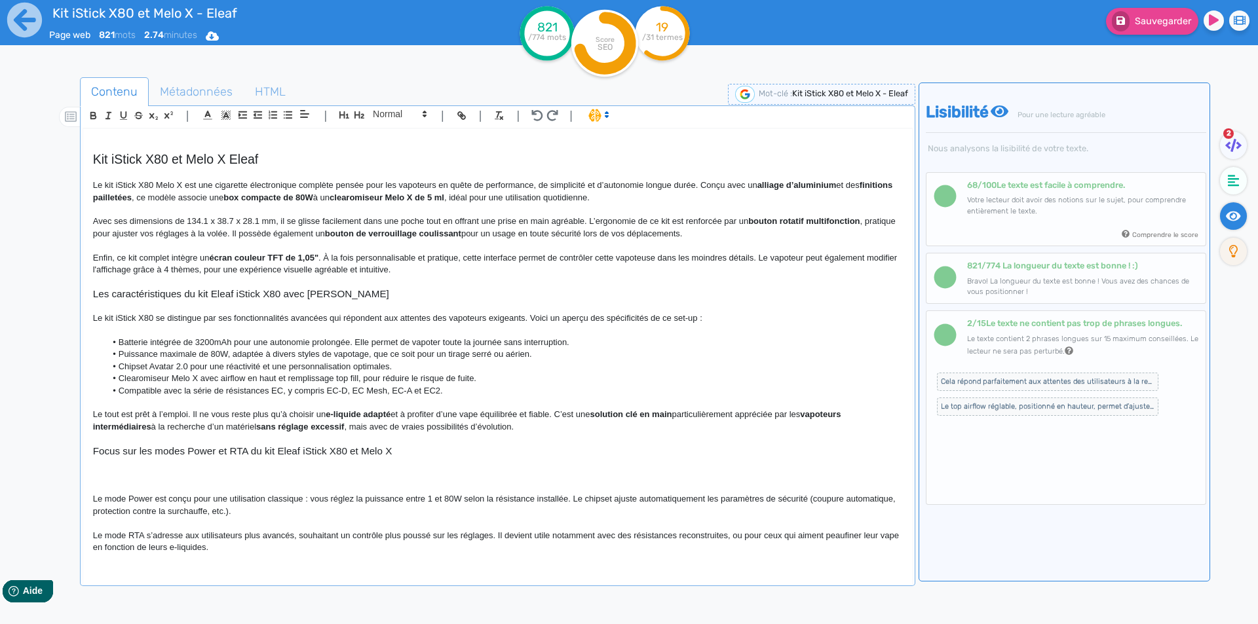
click at [330, 415] on strong "e-liquide adapté" at bounding box center [358, 414] width 65 height 10
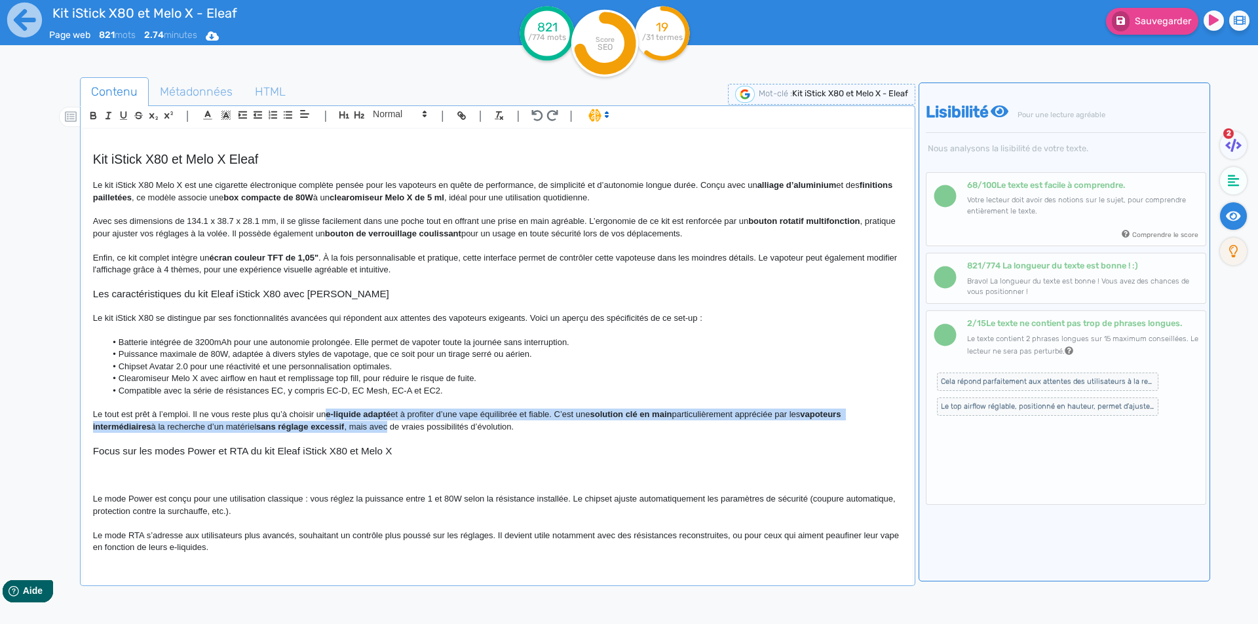
drag, startPoint x: 330, startPoint y: 415, endPoint x: 373, endPoint y: 426, distance: 44.7
click at [373, 426] on p "Le tout est prêt à l’emploi. Il ne vous reste plus qu’à choisir un e-liquide ad…" at bounding box center [497, 421] width 809 height 24
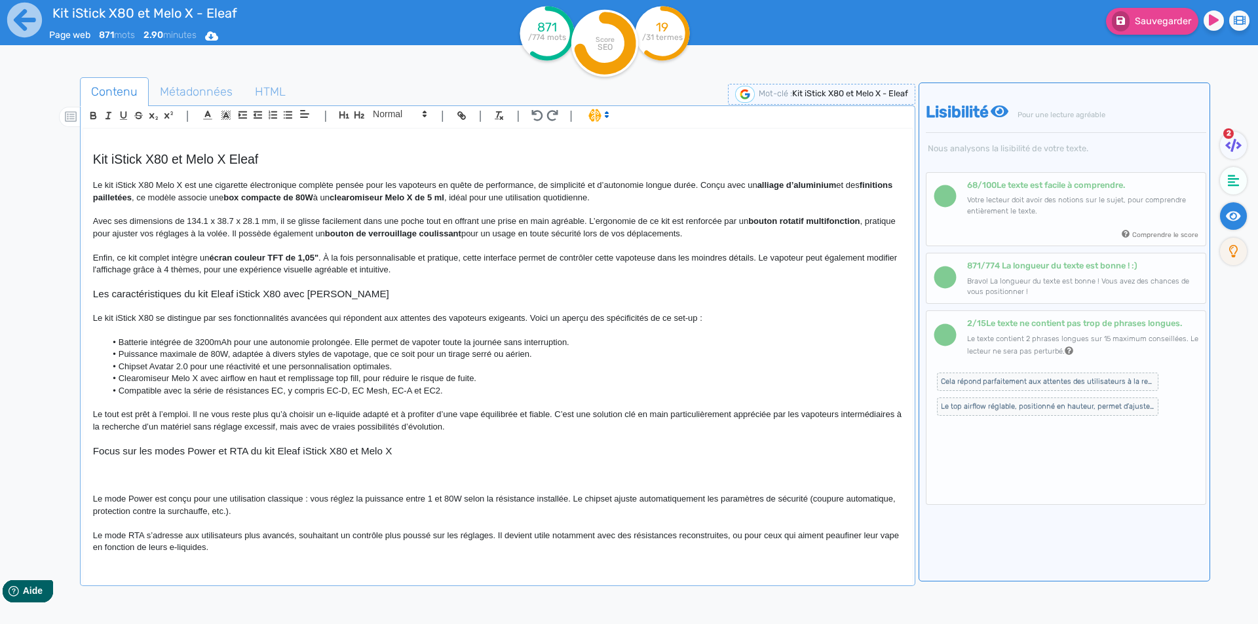
click at [423, 426] on p "Le tout est prêt à l’emploi. Il ne vous reste plus qu’à choisir un e-liquide ad…" at bounding box center [497, 421] width 809 height 24
click at [690, 411] on p "Le tout est prêt à l’emploi. Il ne vous reste plus qu’à choisir un e-liquide ad…" at bounding box center [497, 421] width 809 height 24
click at [791, 409] on p "Le tout est prêt à l’emploi. Il ne vous reste plus qu’à choisir un e-liquide ad…" at bounding box center [497, 421] width 809 height 24
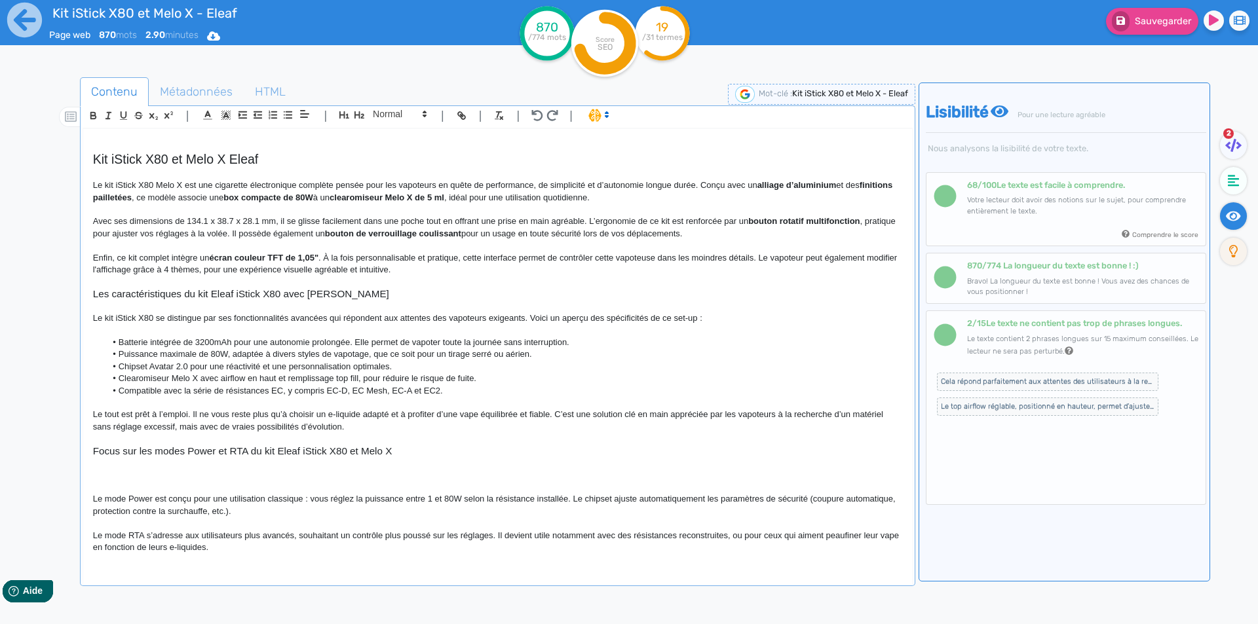
click at [157, 425] on p "Le tout est prêt à l’emploi. Il ne vous reste plus qu’à choisir un e-liquide ad…" at bounding box center [497, 421] width 809 height 24
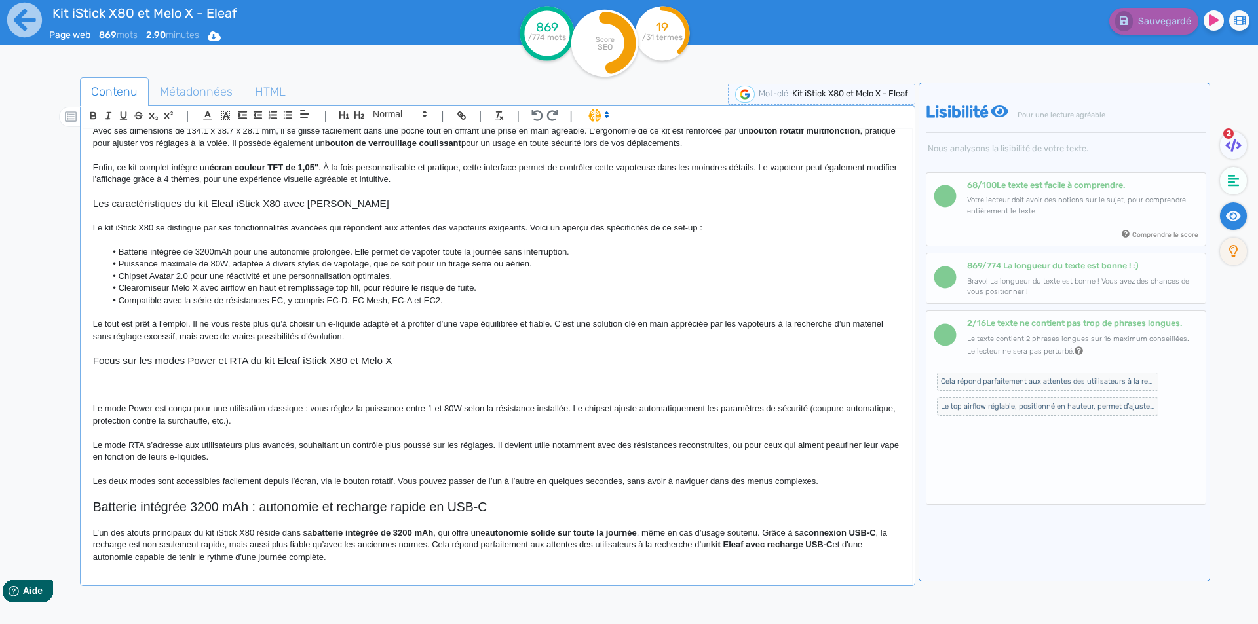
scroll to position [197, 0]
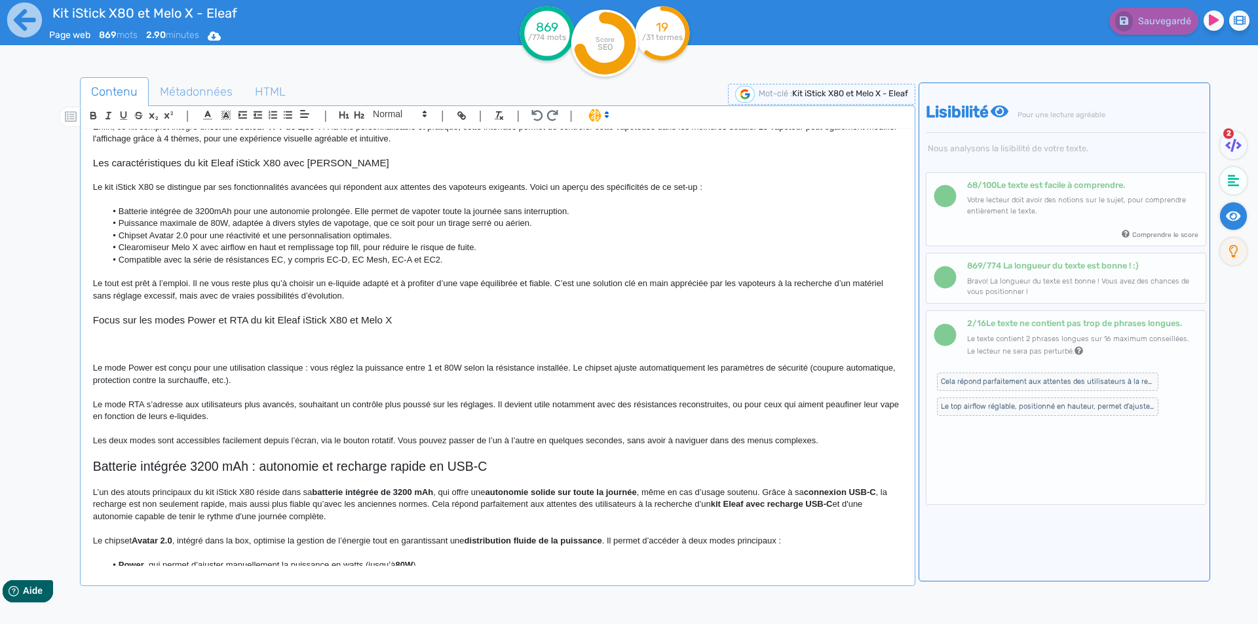
click at [282, 339] on p at bounding box center [497, 344] width 809 height 12
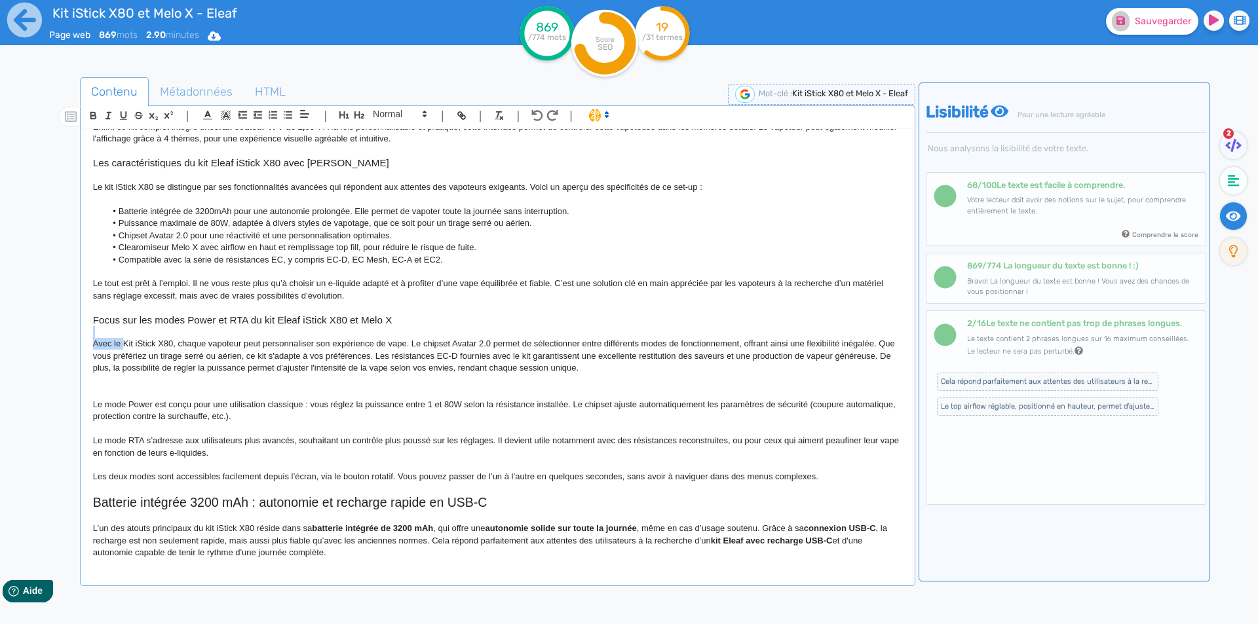
click at [125, 342] on div "Kit iStick X80 et Melo X - Eleaf Kit iStick X80 et Melo X Eleaf Le kit iStick X…" at bounding box center [497, 347] width 829 height 437
click at [127, 343] on p "Avec le Kit iStick X80, chaque vapoteur peut personnaliser son expérience de va…" at bounding box center [497, 356] width 809 height 36
click at [170, 343] on p "Avec le kit iStick X80, chaque vapoteur peut personnaliser son expérience de va…" at bounding box center [497, 356] width 809 height 36
click at [476, 345] on p "Avec le kit iStick X80 et Melo X, chaque vapoteur peut personnaliser son expéri…" at bounding box center [497, 356] width 809 height 36
click at [525, 345] on p "Avec le kit iStick X80 et Melo X, chaque vapoteur peut personnaliser son expéri…" at bounding box center [497, 356] width 809 height 36
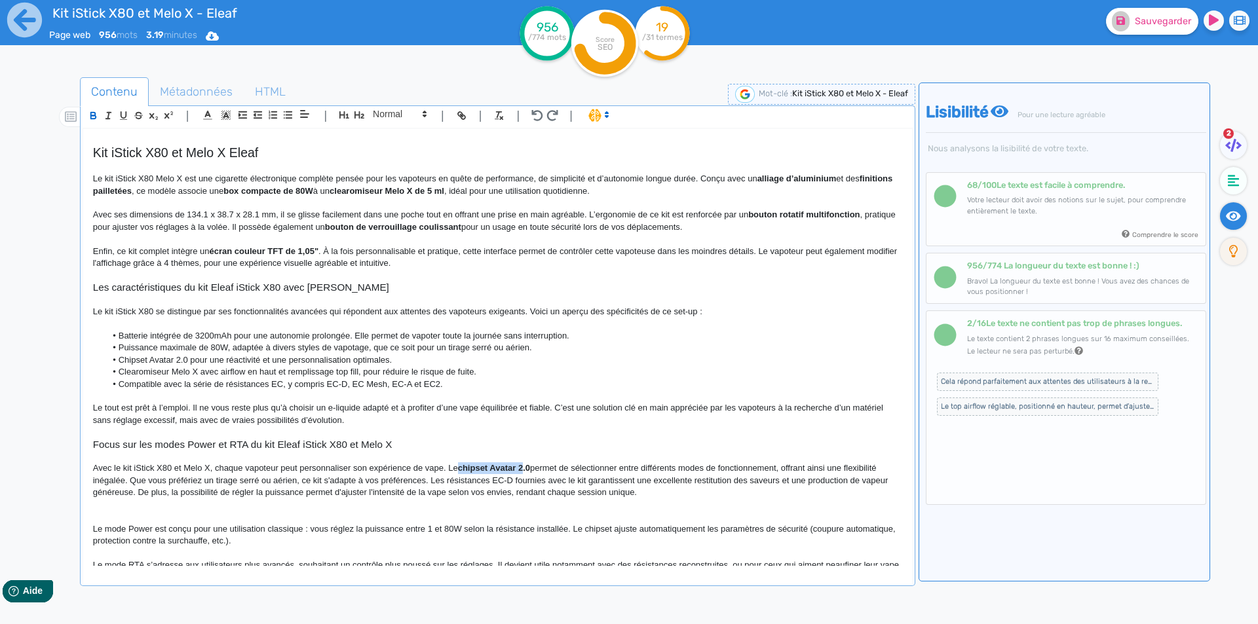
scroll to position [131, 0]
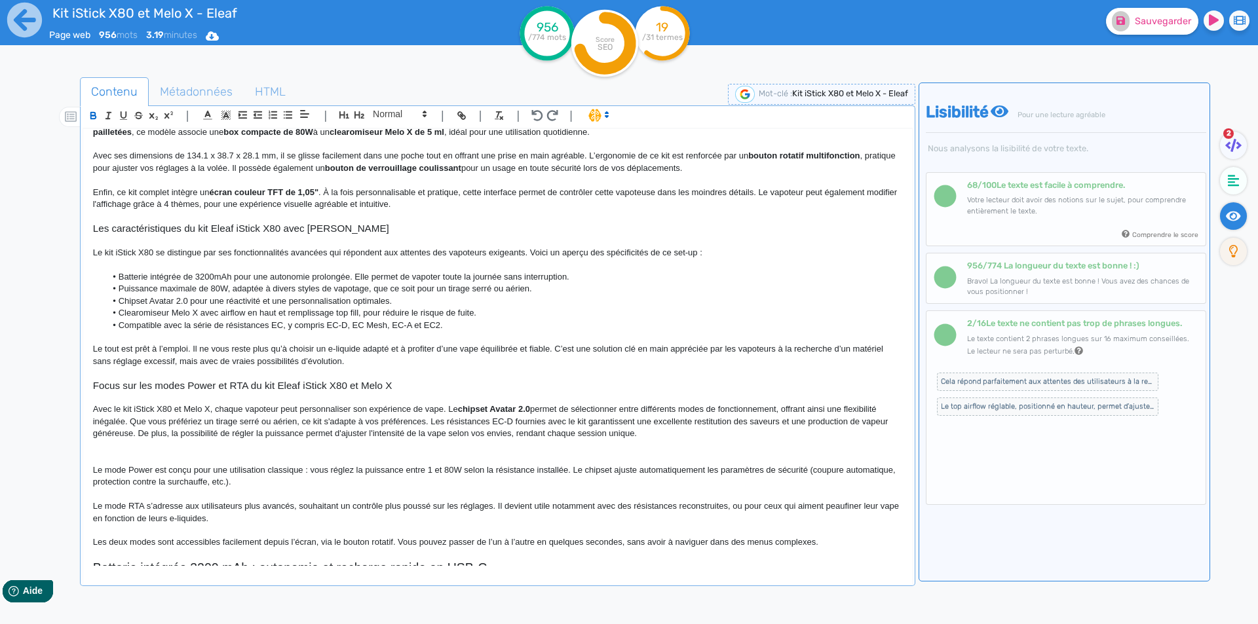
click at [550, 461] on p at bounding box center [497, 458] width 809 height 12
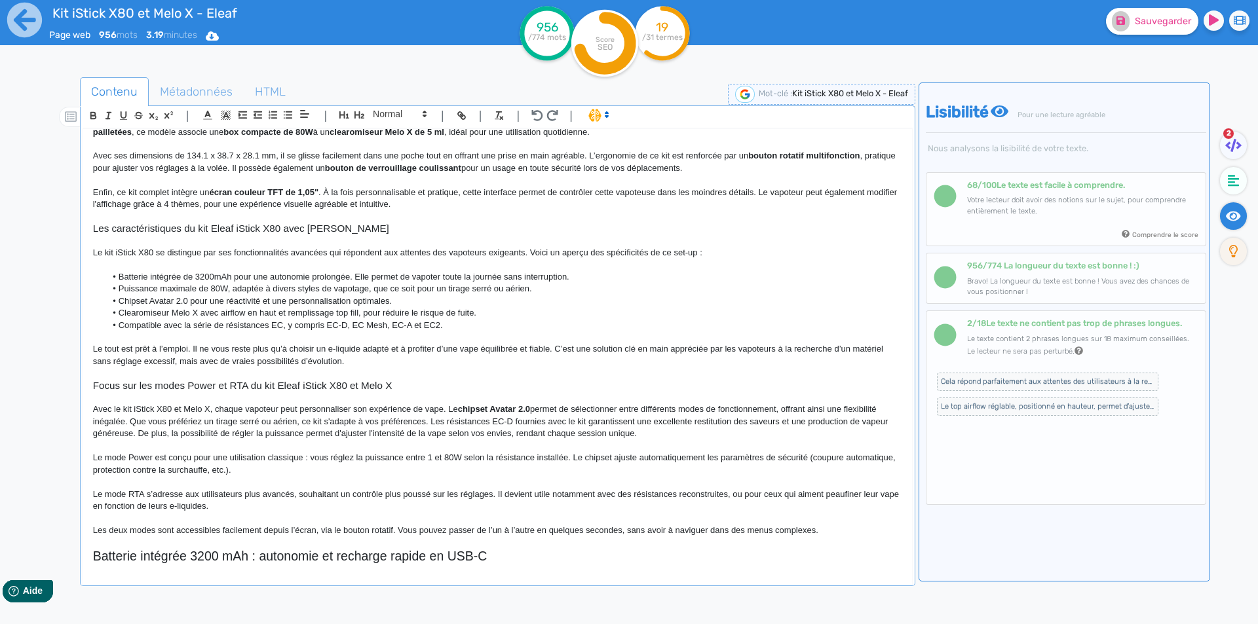
scroll to position [119, 0]
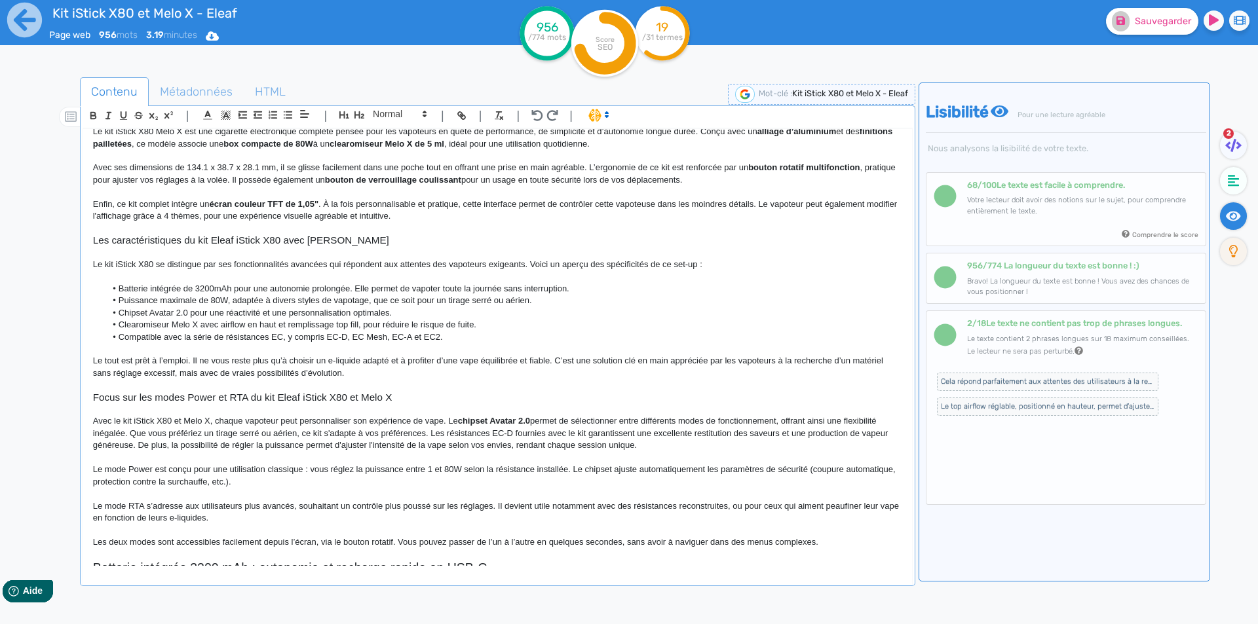
click at [309, 432] on p "Avec le kit iStick X80 et Melo X, chaque vapoteur peut personnaliser son expéri…" at bounding box center [497, 433] width 809 height 36
drag, startPoint x: 309, startPoint y: 432, endPoint x: 316, endPoint y: 432, distance: 7.2
click at [316, 432] on p "Avec le kit iStick X80 et Melo X, chaque vapoteur peut personnaliser son expéri…" at bounding box center [497, 433] width 809 height 36
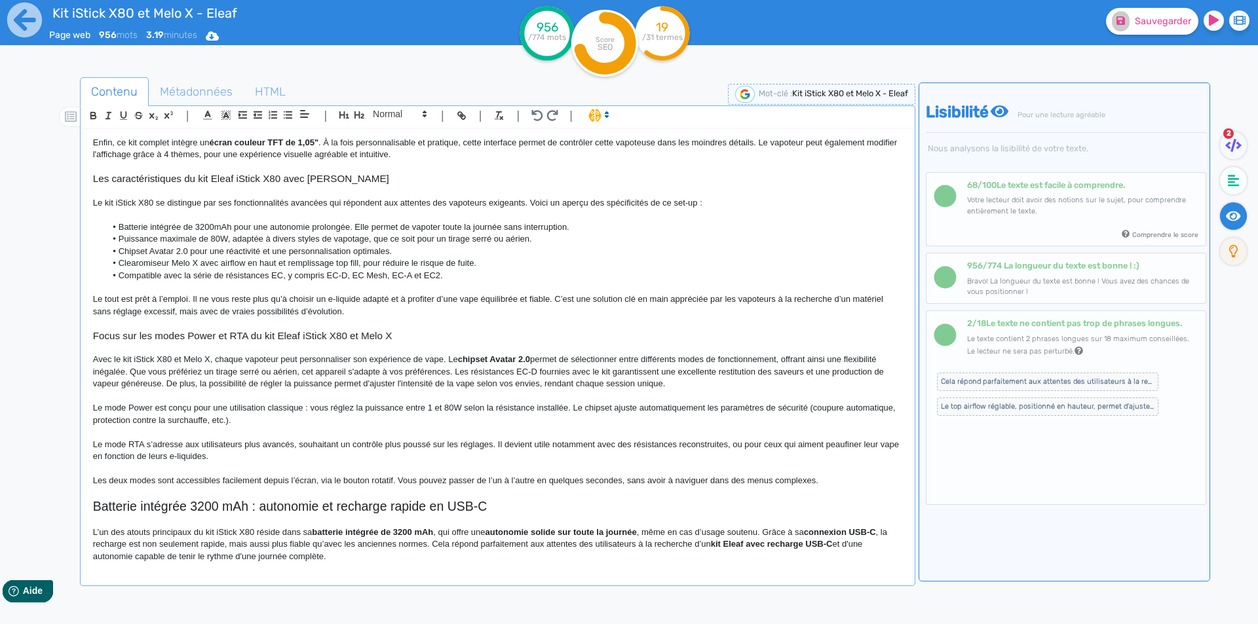
scroll to position [185, 0]
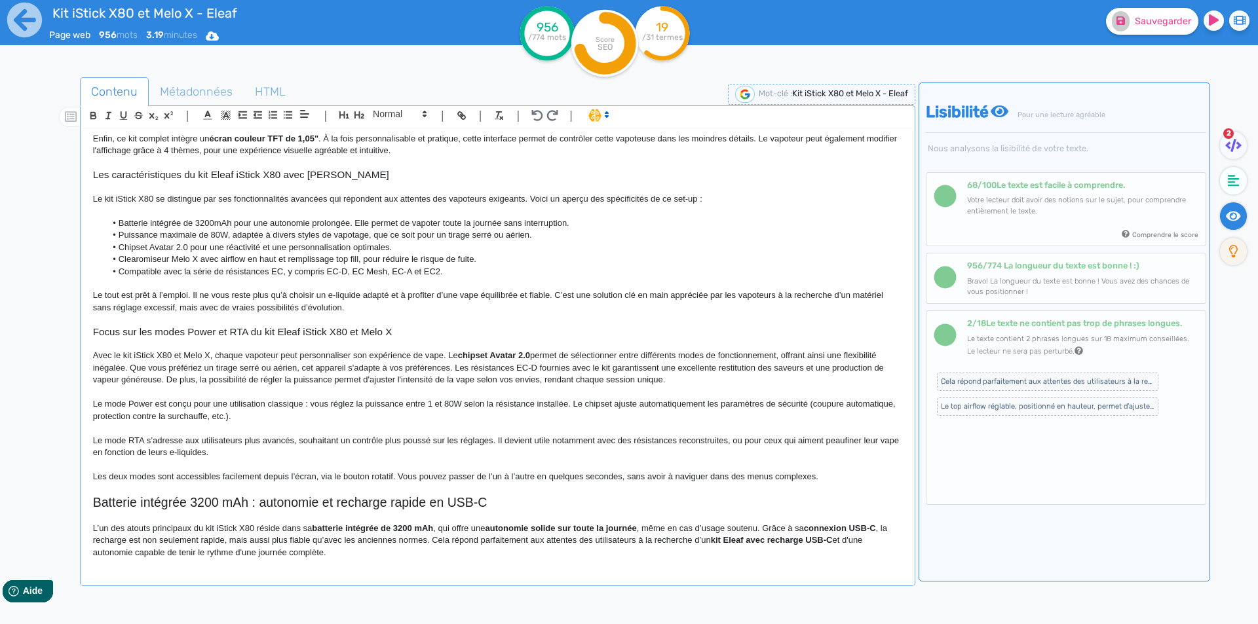
click at [464, 368] on p "Avec le kit iStick X80 et Melo X, chaque vapoteur peut personnaliser son expéri…" at bounding box center [497, 368] width 809 height 36
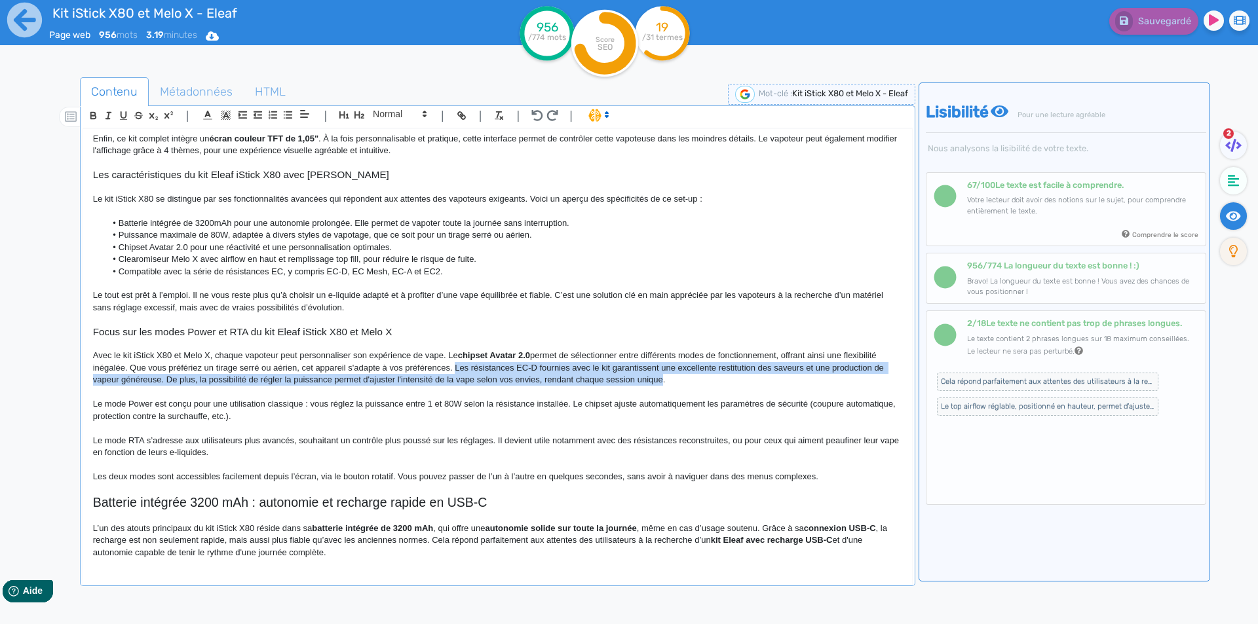
drag, startPoint x: 464, startPoint y: 368, endPoint x: 641, endPoint y: 375, distance: 177.7
click at [641, 375] on p "Avec le kit iStick X80 et Melo X, chaque vapoteur peut personnaliser son expéri…" at bounding box center [497, 368] width 809 height 36
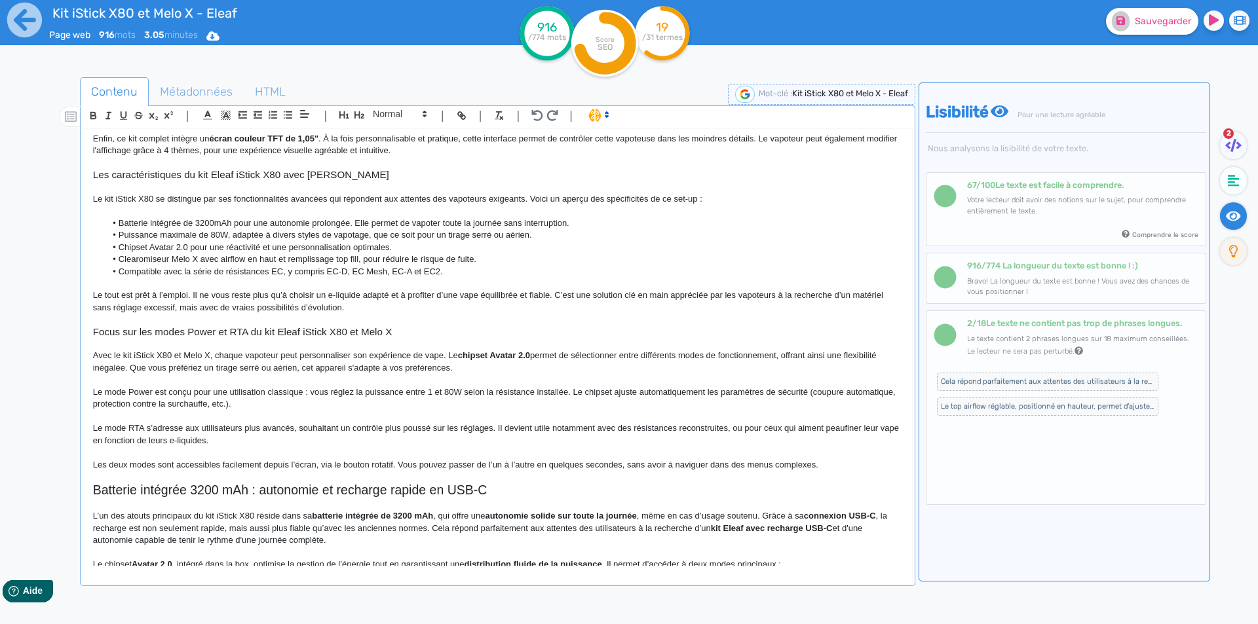
scroll to position [172, 0]
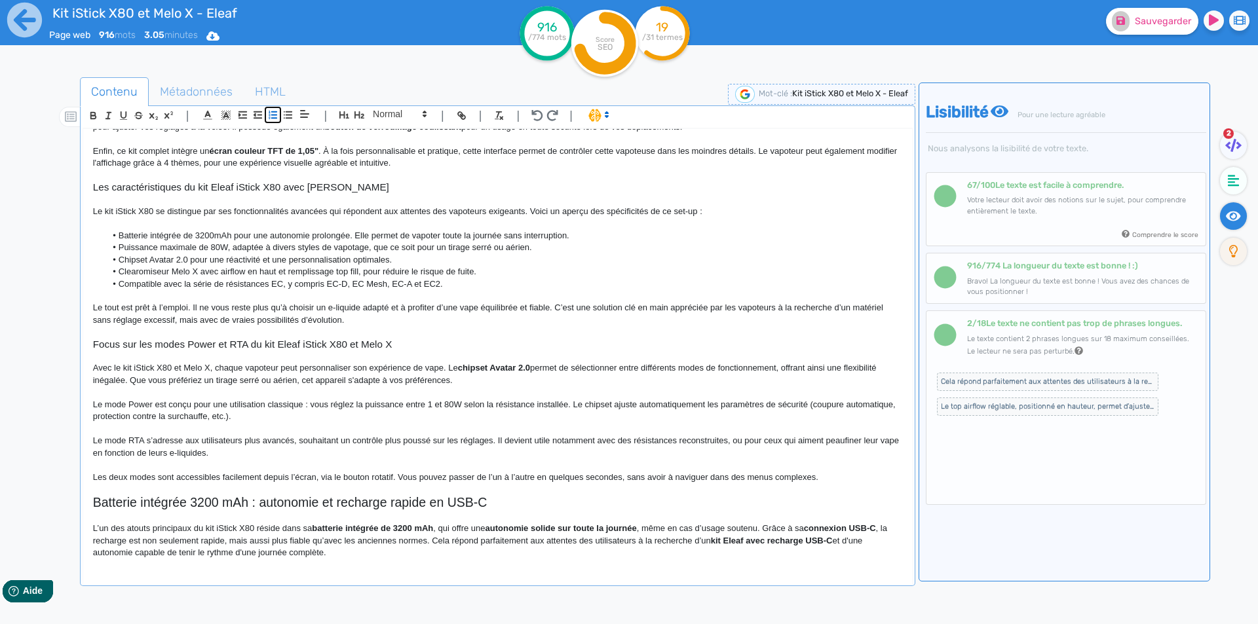
click at [280, 116] on button "button" at bounding box center [272, 114] width 15 height 15
click at [286, 116] on icon "button" at bounding box center [287, 114] width 11 height 11
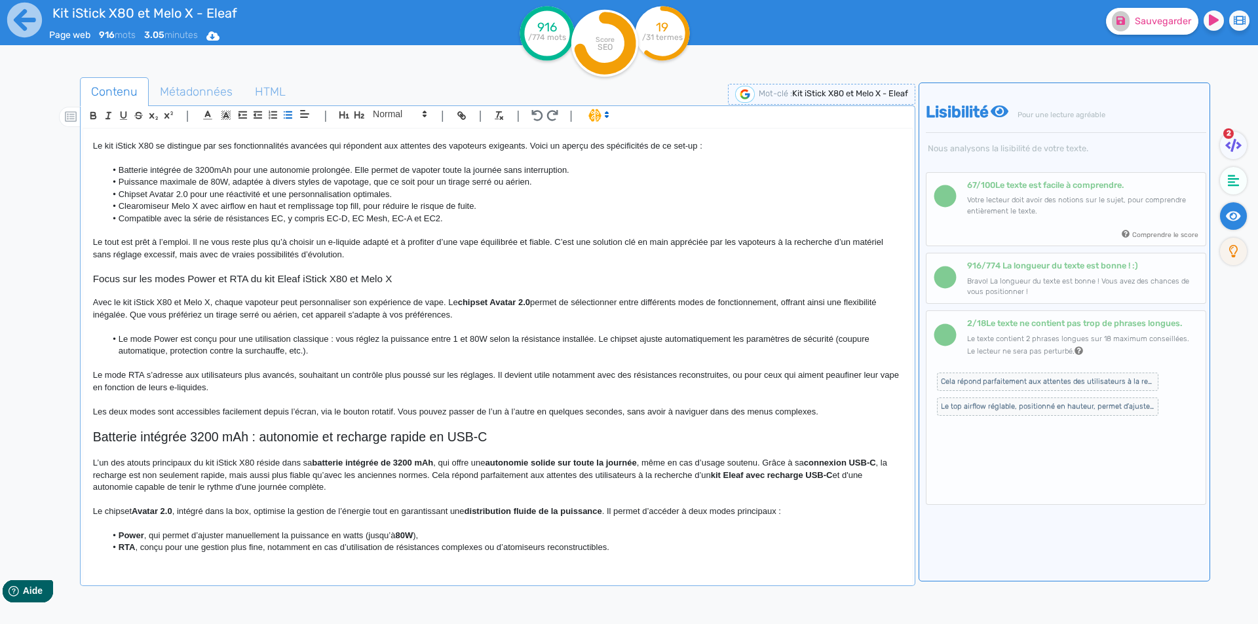
click at [333, 341] on li "Le mode Power est conçu pour une utilisation classique : vous réglez la puissan…" at bounding box center [503, 345] width 796 height 24
click at [228, 338] on li "Le mode Power est conçu pour une utilisation classique : vous réglez la puissan…" at bounding box center [503, 345] width 796 height 24
drag, startPoint x: 228, startPoint y: 338, endPoint x: 361, endPoint y: 338, distance: 133.0
click at [361, 338] on li "Le mode Power est conçu pour une utilisation classique : vous réglez la puissan…" at bounding box center [503, 345] width 796 height 24
click at [366, 338] on li "Le mode Power est conçu pour pouvoir régler la puissance entre 1 et 80W selon l…" at bounding box center [503, 345] width 796 height 24
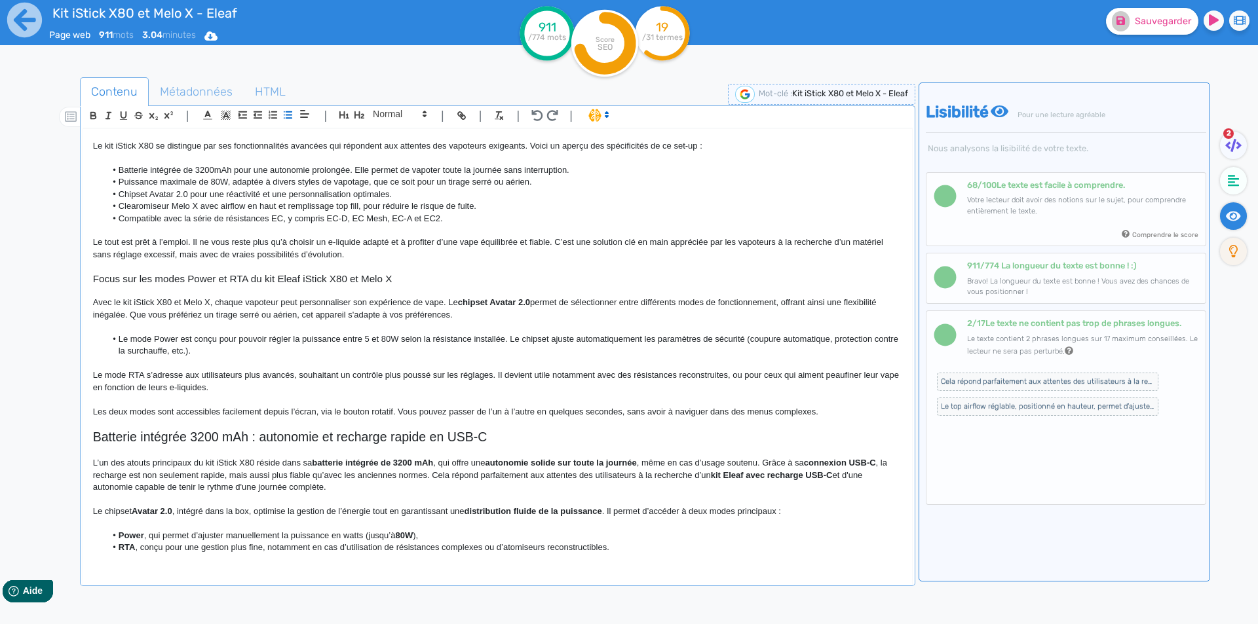
click at [512, 339] on li "Le mode Power est conçu pour pouvoir régler la puissance entre 5 et 80W selon l…" at bounding box center [503, 345] width 796 height 24
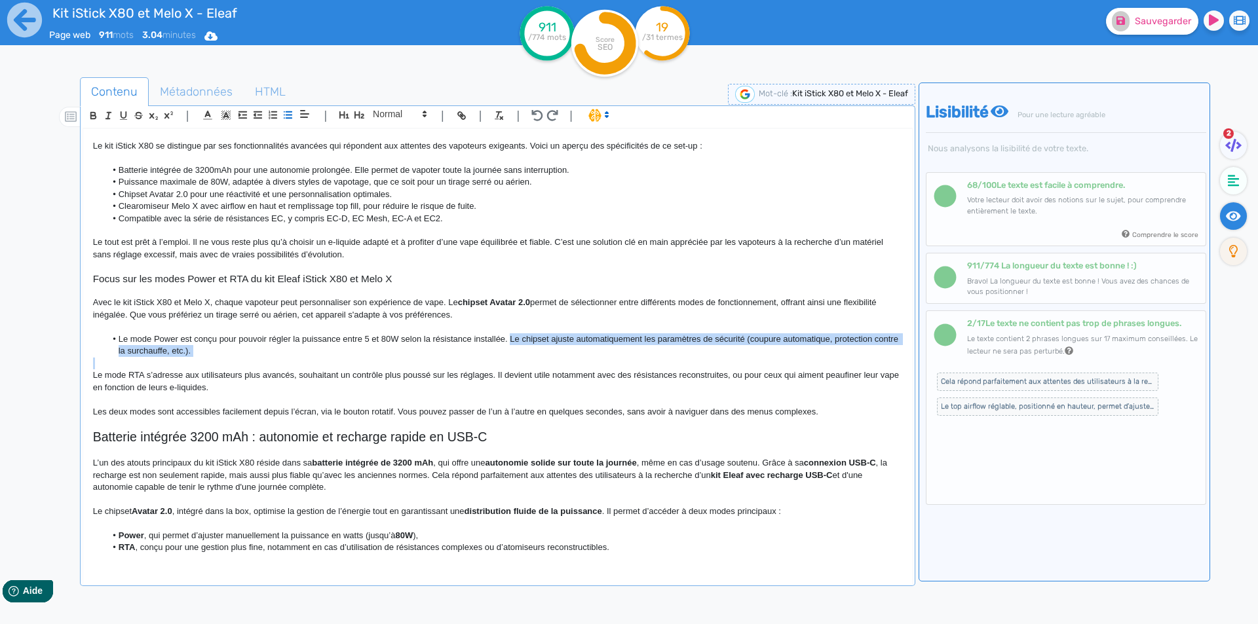
drag, startPoint x: 512, startPoint y: 339, endPoint x: 516, endPoint y: 349, distance: 10.4
click at [516, 349] on li "Le mode Power est conçu pour pouvoir régler la puissance entre 5 et 80W selon l…" at bounding box center [503, 345] width 796 height 24
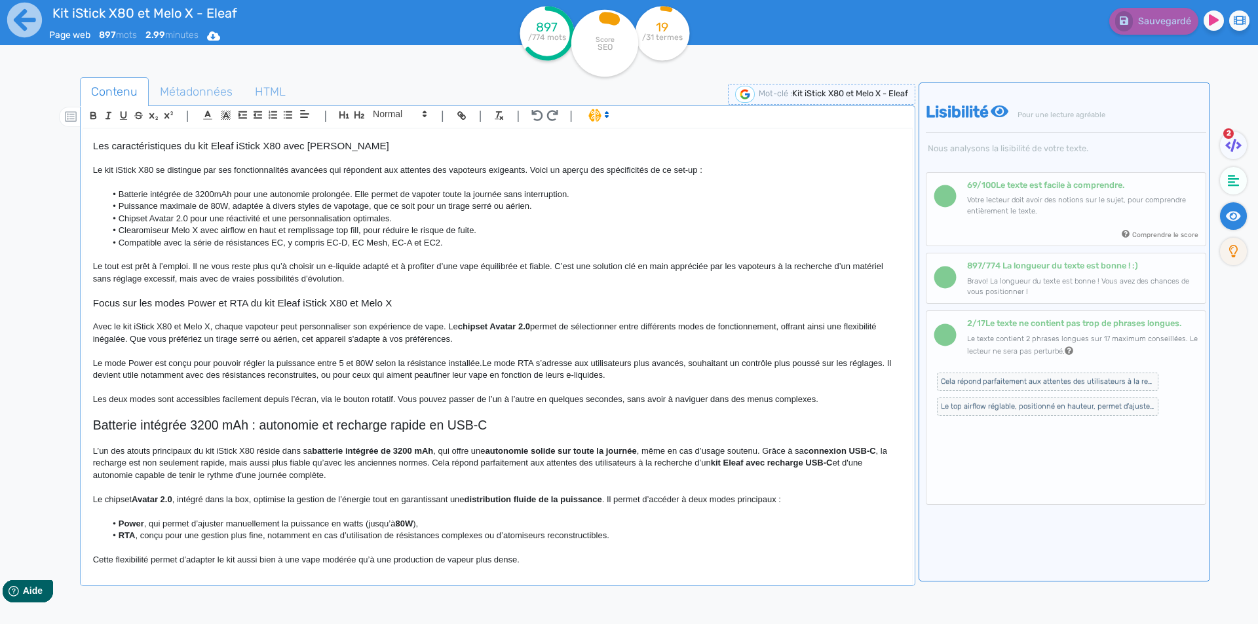
scroll to position [201, 0]
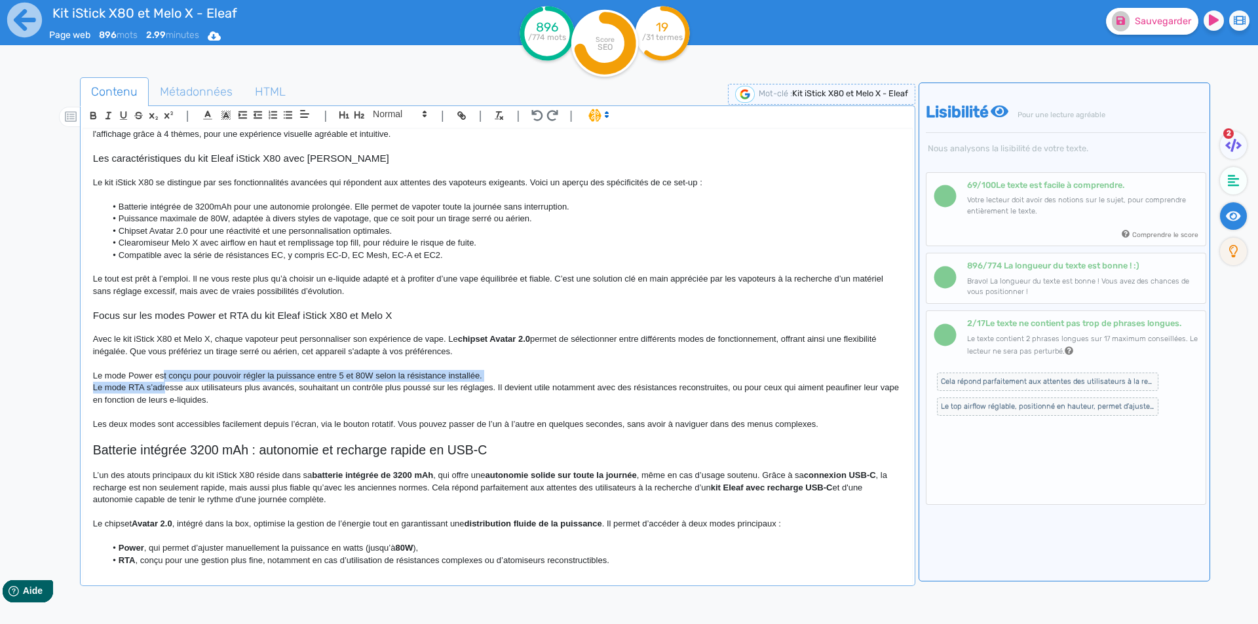
drag, startPoint x: 163, startPoint y: 381, endPoint x: 165, endPoint y: 389, distance: 8.1
click at [165, 389] on div "Kit iStick X80 et Melo X - Eleaf Kit iStick X80 et Melo X Eleaf Le kit iStick X…" at bounding box center [497, 347] width 829 height 437
click at [286, 120] on icon "button" at bounding box center [287, 114] width 11 height 11
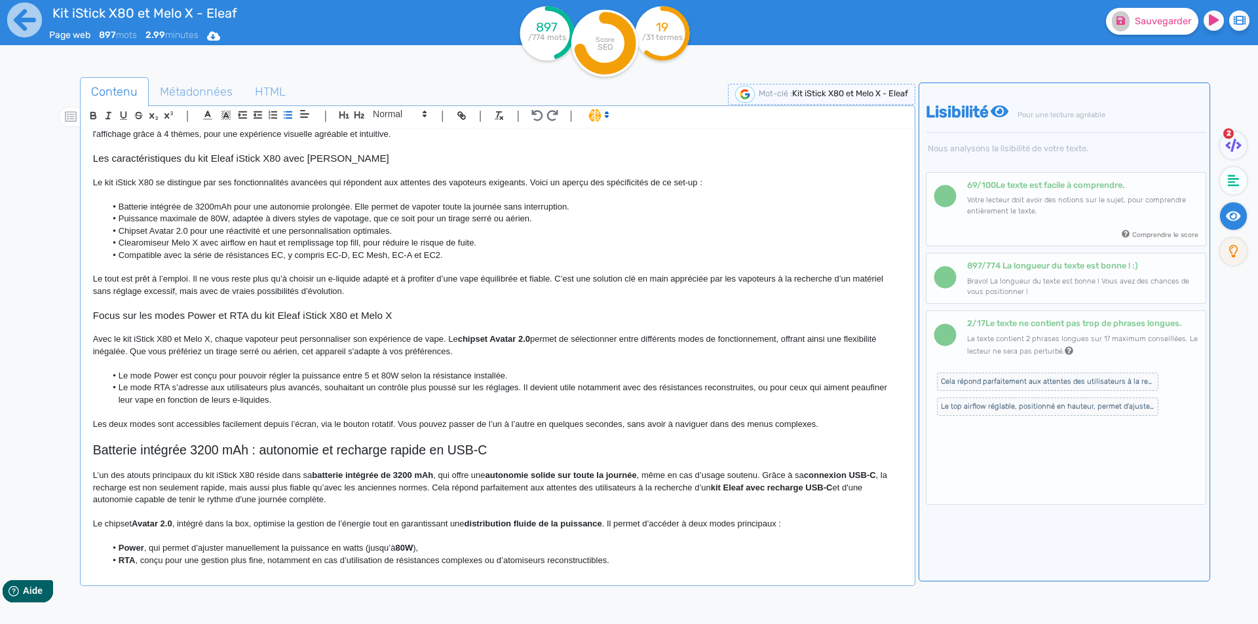
click at [231, 383] on li "Le mode RTA s’adresse aux utilisateurs plus avancés, souhaitant un contrôle plu…" at bounding box center [503, 394] width 796 height 24
click at [337, 390] on li "Le mode RTA s’adresse aux utilisateurs plus avancés, souhaitant un contrôle plu…" at bounding box center [503, 394] width 796 height 24
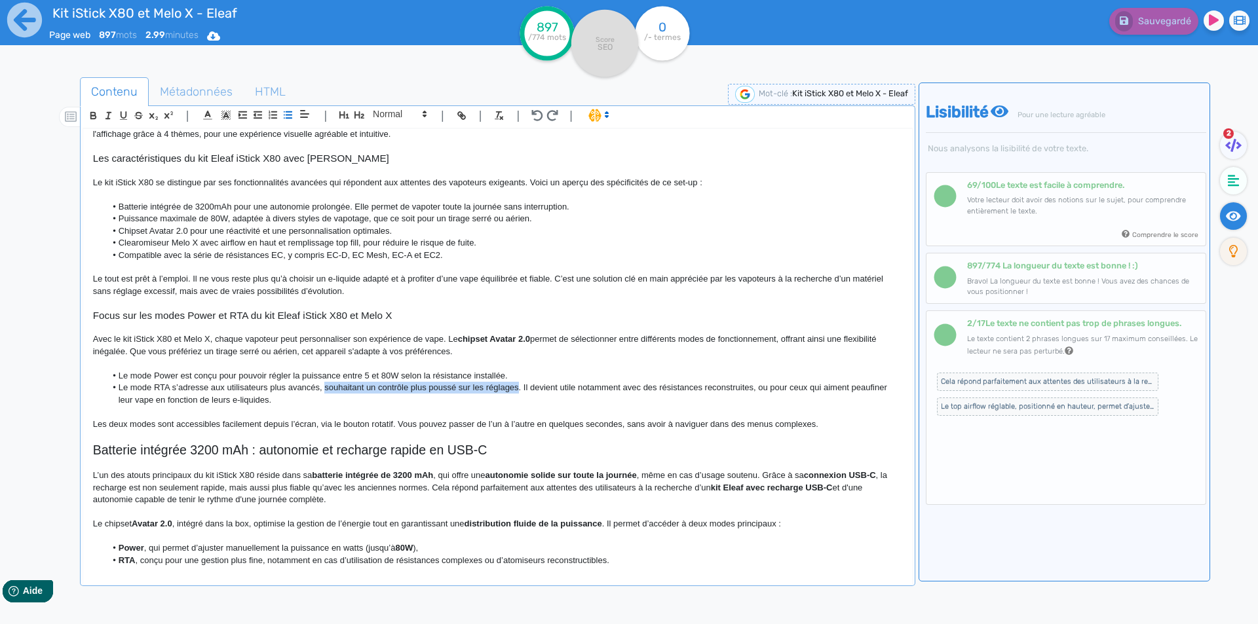
drag, startPoint x: 337, startPoint y: 390, endPoint x: 502, endPoint y: 389, distance: 164.5
click at [502, 389] on li "Le mode RTA s’adresse aux utilisateurs plus avancés, souhaitant un contrôle plu…" at bounding box center [503, 394] width 796 height 24
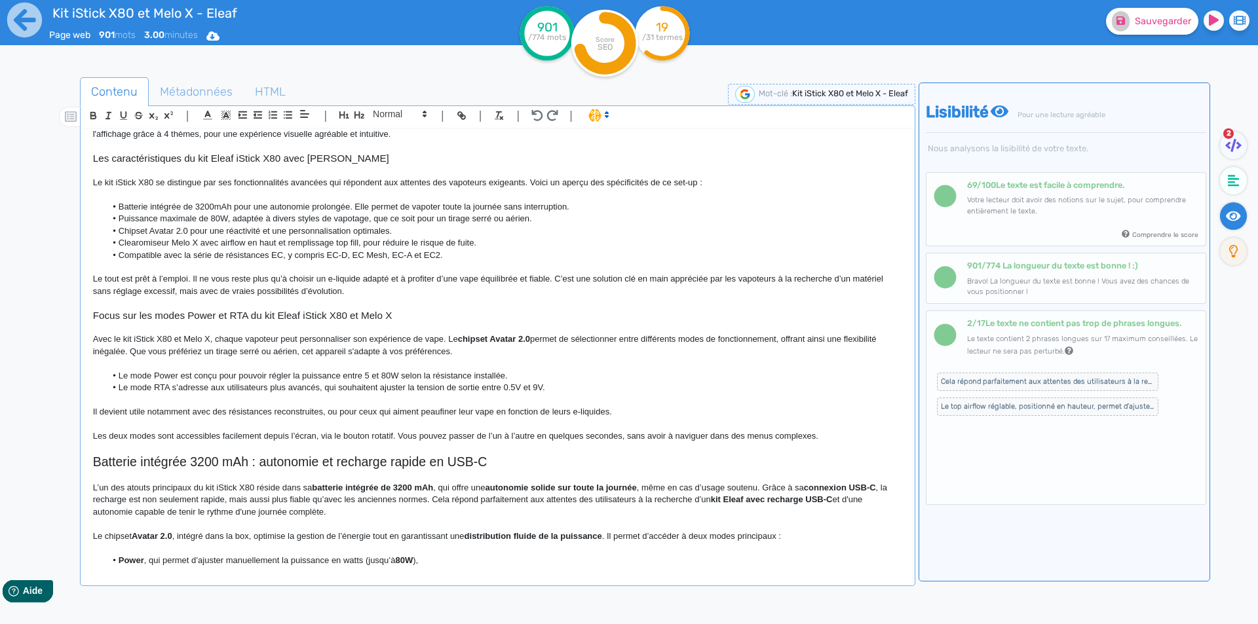
click at [203, 409] on p "Il devient utile notamment avec des résistances reconstruites, ou pour ceux qui…" at bounding box center [497, 412] width 809 height 12
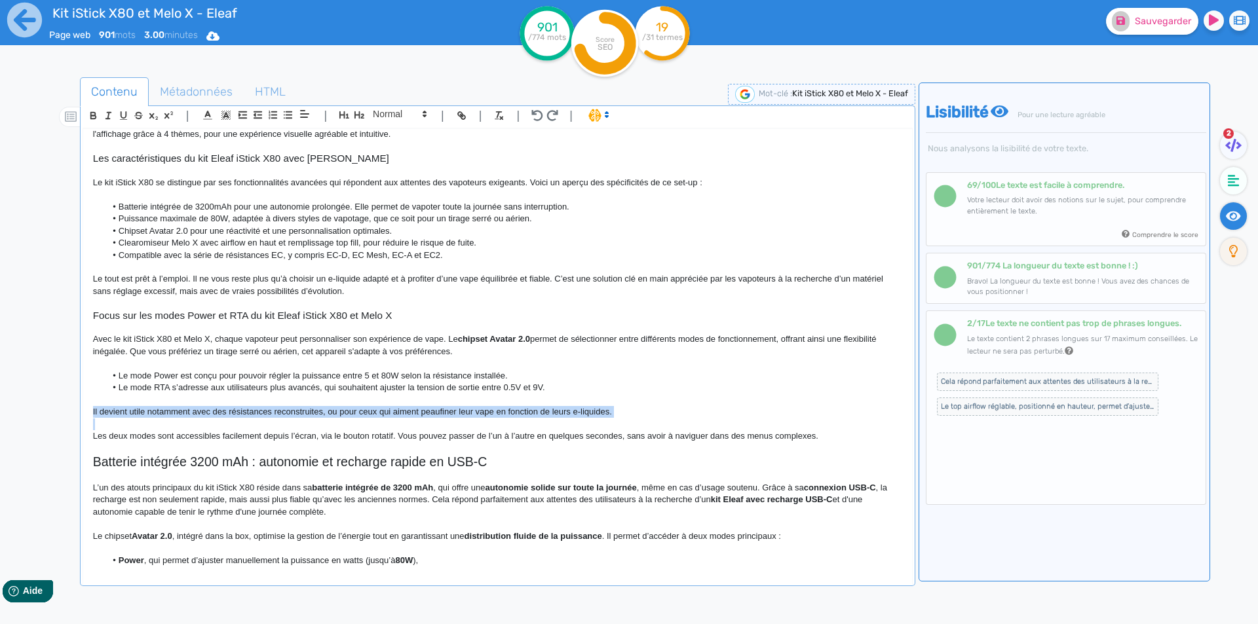
click at [203, 409] on p "Il devient utile notamment avec des résistances reconstruites, ou pour ceux qui…" at bounding box center [497, 412] width 809 height 12
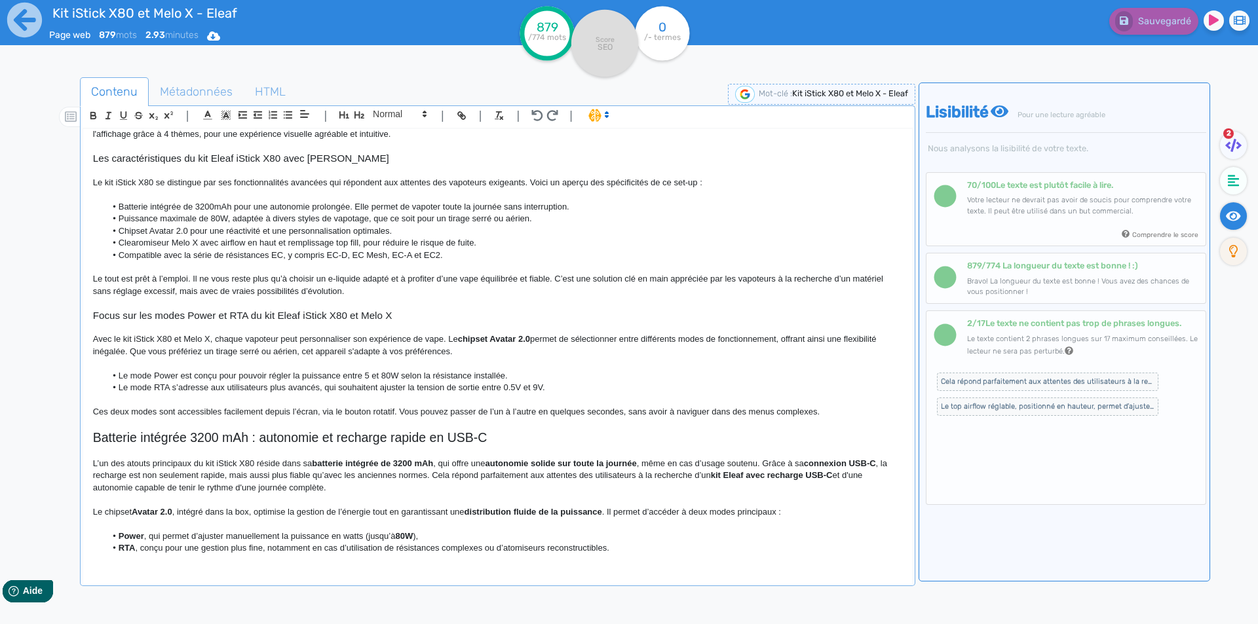
click at [388, 411] on p "Ces deux modes sont accessibles facilement depuis l’écran, via le bouton rotati…" at bounding box center [497, 412] width 809 height 12
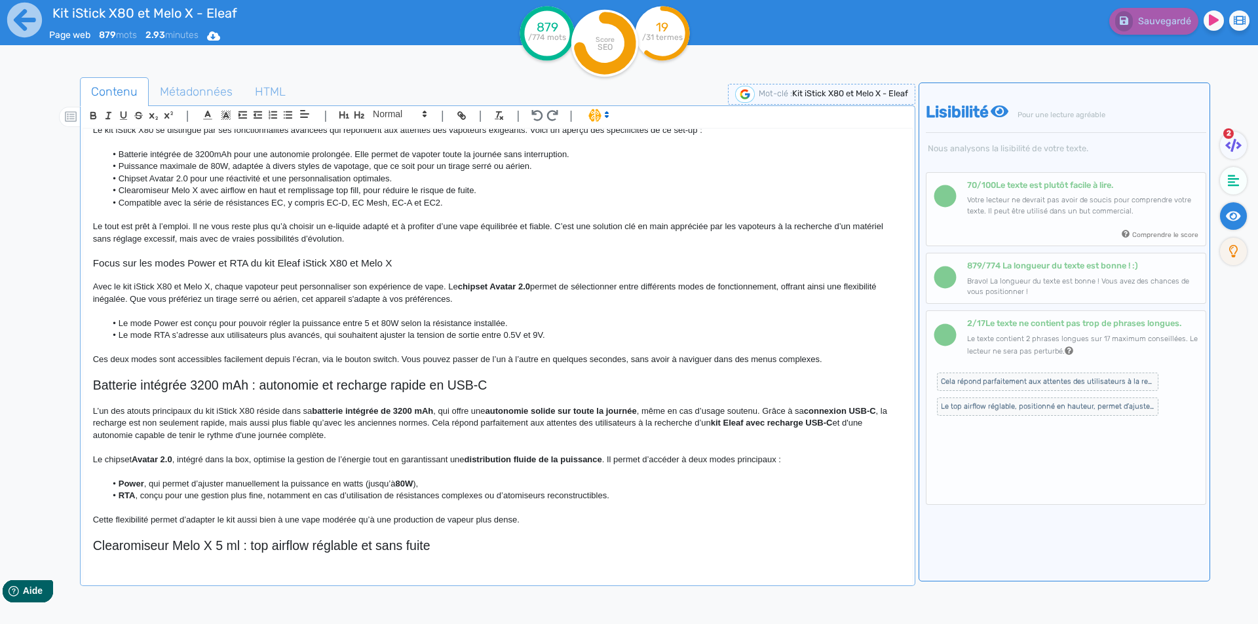
scroll to position [267, 0]
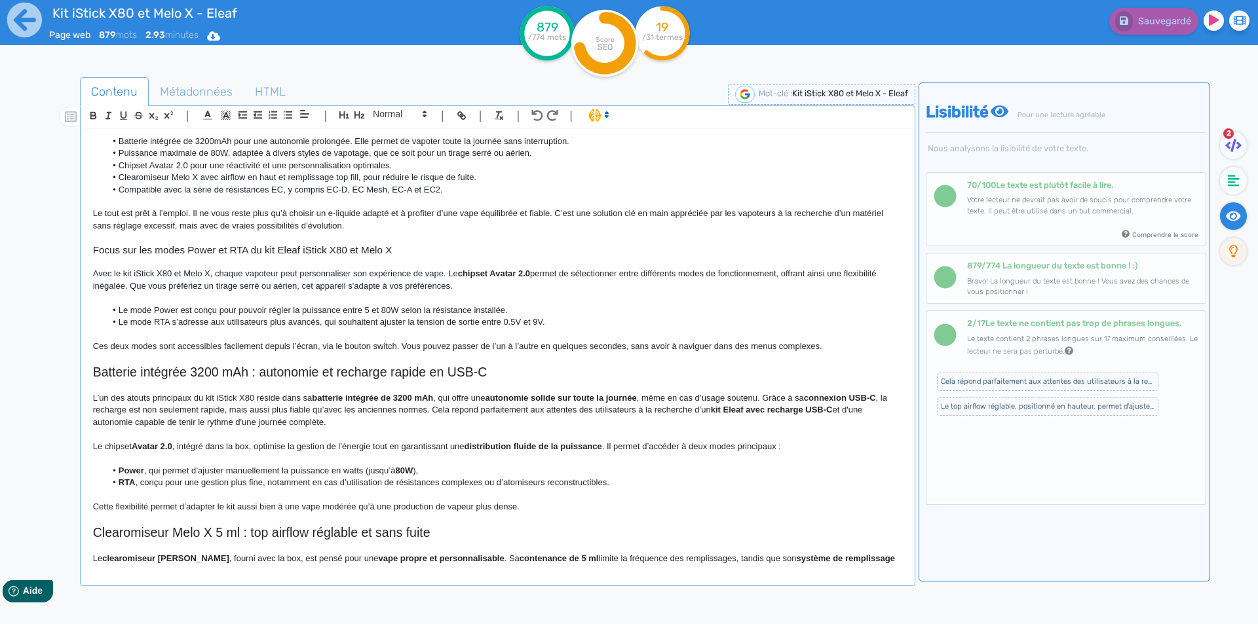
click at [117, 375] on h2 "Batterie intégrée 3200 mAh : autonomie et recharge rapide en USB-C" at bounding box center [497, 372] width 809 height 15
click at [155, 370] on h2 "Batterie intégrée 3200 mAh : autonomie et recharge rapide en USB-C" at bounding box center [497, 372] width 809 height 15
drag, startPoint x: 155, startPoint y: 370, endPoint x: 85, endPoint y: 370, distance: 69.5
click at [85, 370] on div "Kit iStick X80 et Melo X - Eleaf Kit iStick X80 et Melo X Eleaf Le kit iStick X…" at bounding box center [497, 347] width 829 height 437
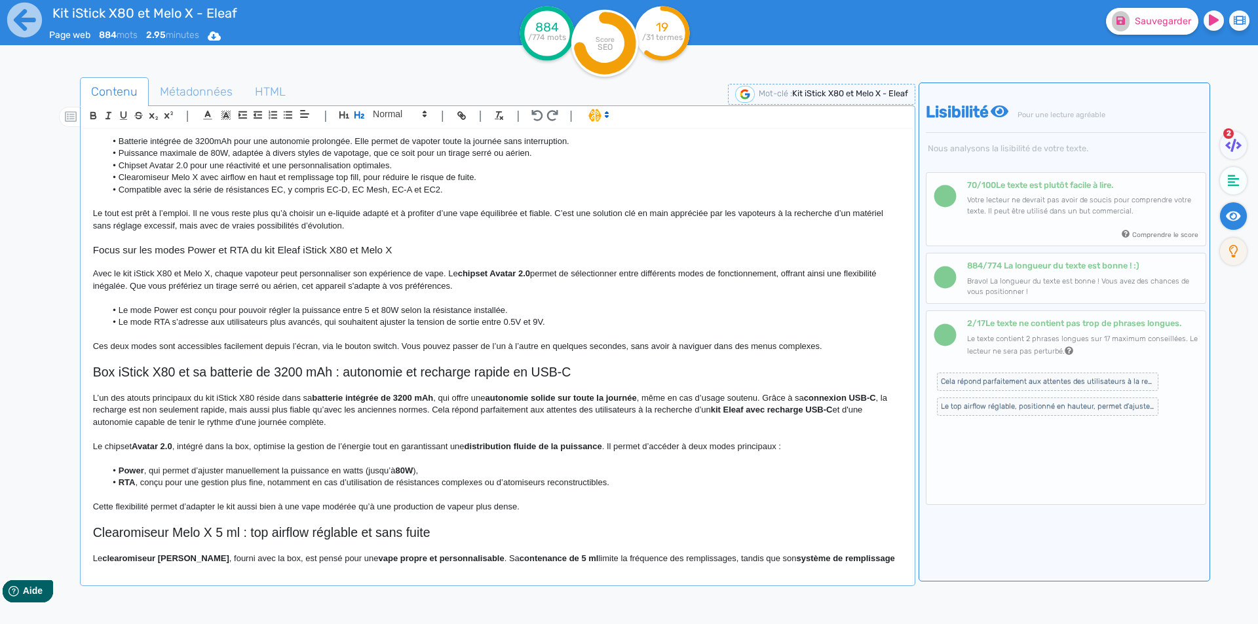
click at [387, 370] on h2 "Box iStick X80 et sa batterie de 3200 mAh : autonomie et recharge rapide en USB…" at bounding box center [497, 372] width 809 height 15
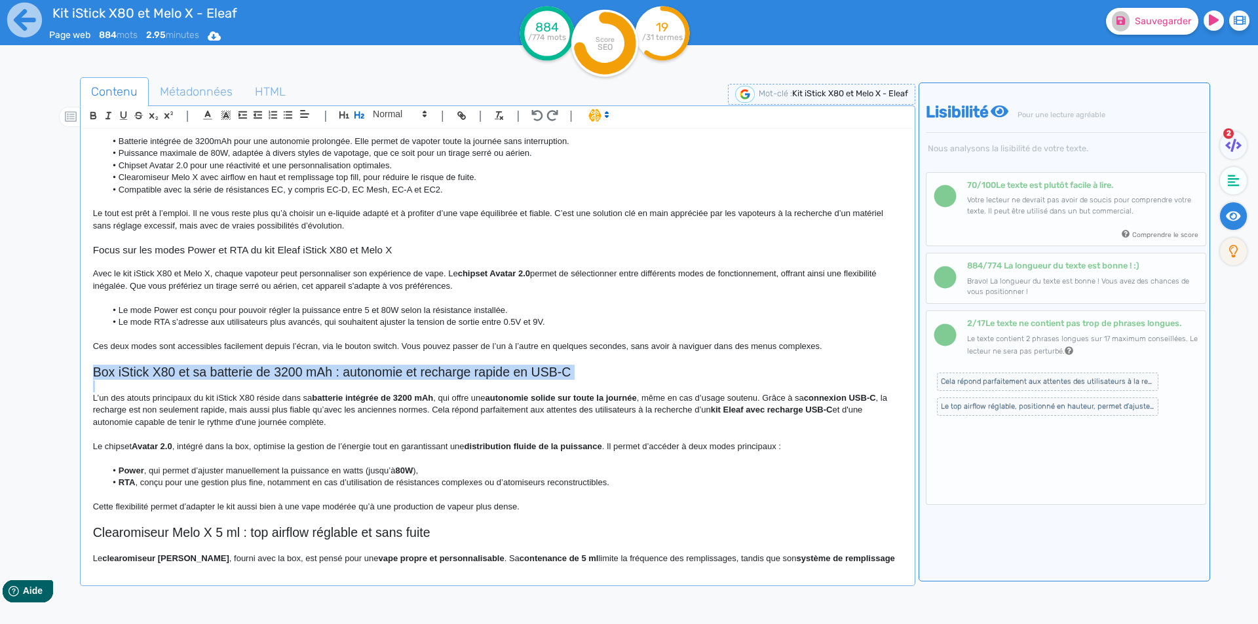
click at [387, 370] on h2 "Box iStick X80 et sa batterie de 3200 mAh : autonomie et recharge rapide en USB…" at bounding box center [497, 372] width 809 height 15
copy h2 "Box iStick X80 et sa batterie de 3200 mAh : autonomie et recharge rapide en USB…"
click at [350, 373] on h2 "Box iStick X80 et sa batterie de 3200 mAh : autonomie et recharge rapide en USB…" at bounding box center [497, 372] width 809 height 15
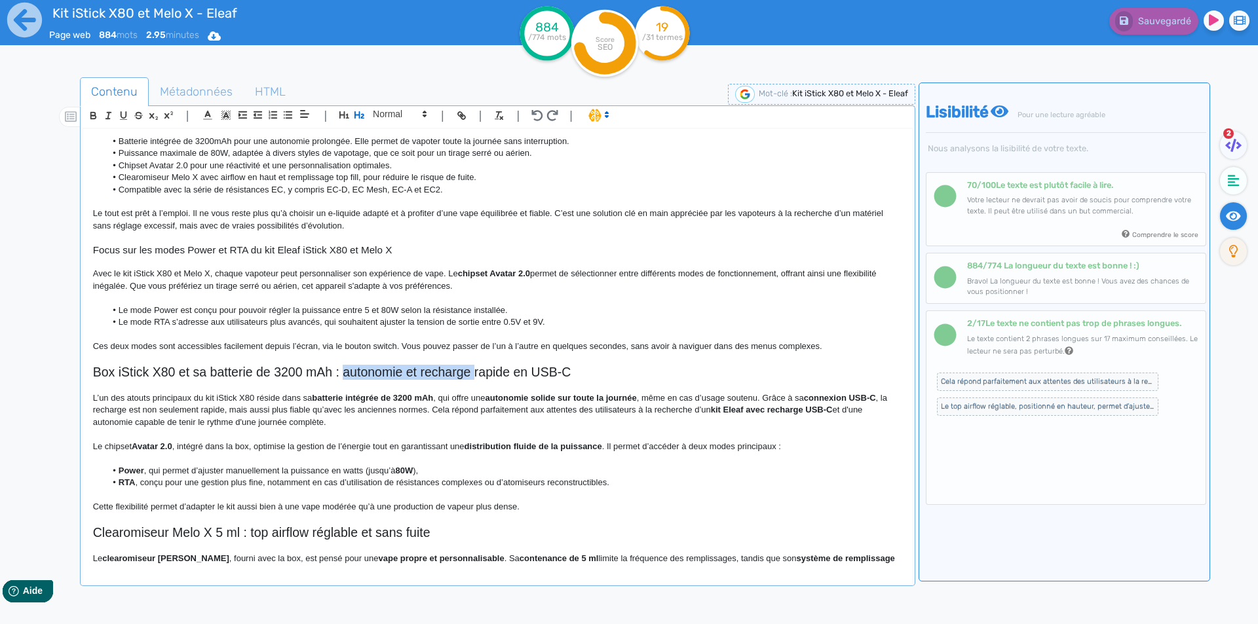
drag, startPoint x: 350, startPoint y: 373, endPoint x: 524, endPoint y: 368, distance: 173.7
click at [491, 368] on h2 "Box iStick X80 et sa batterie de 3200 mAh : autonomie et recharge rapide en USB…" at bounding box center [497, 372] width 809 height 15
click at [531, 369] on h2 "Box iStick X80 et sa batterie de 3200 mAh : autonomie et recharge rapide en USB…" at bounding box center [497, 372] width 809 height 15
click at [561, 373] on h2 "Box iStick X80 et sa batterie de 3200 mAh : autonomie et recharge rapide en USB…" at bounding box center [497, 372] width 809 height 15
drag, startPoint x: 561, startPoint y: 373, endPoint x: 351, endPoint y: 375, distance: 209.7
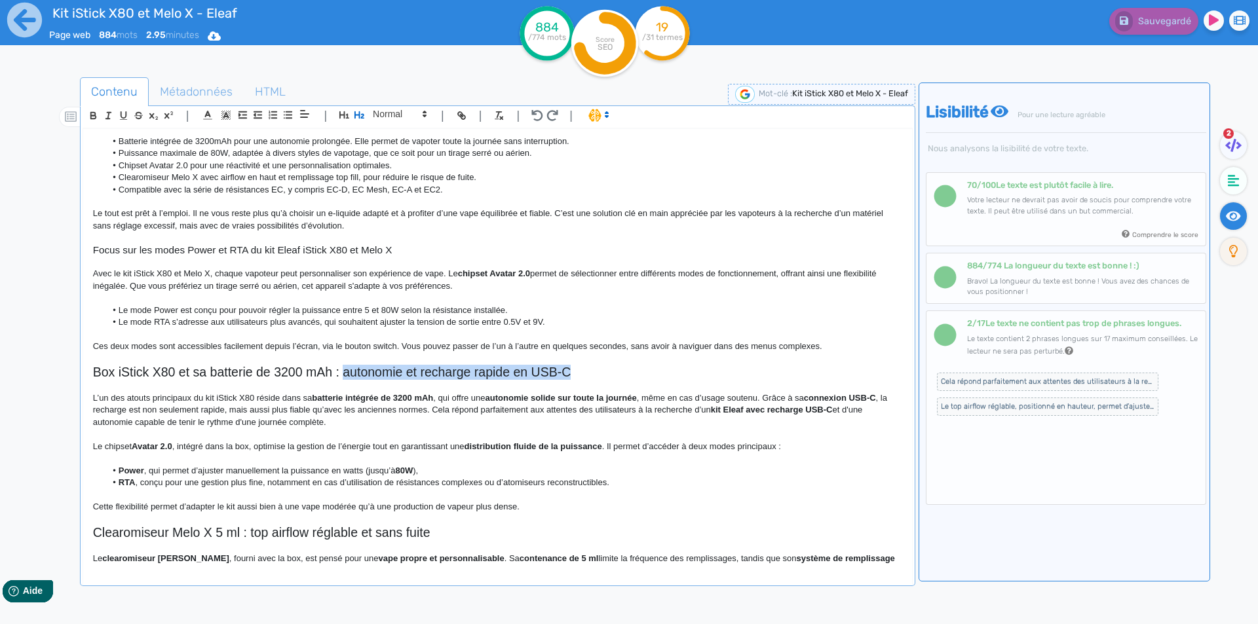
click at [351, 375] on h2 "Box iStick X80 et sa batterie de 3200 mAh : autonomie et recharge rapide en USB…" at bounding box center [497, 372] width 809 height 15
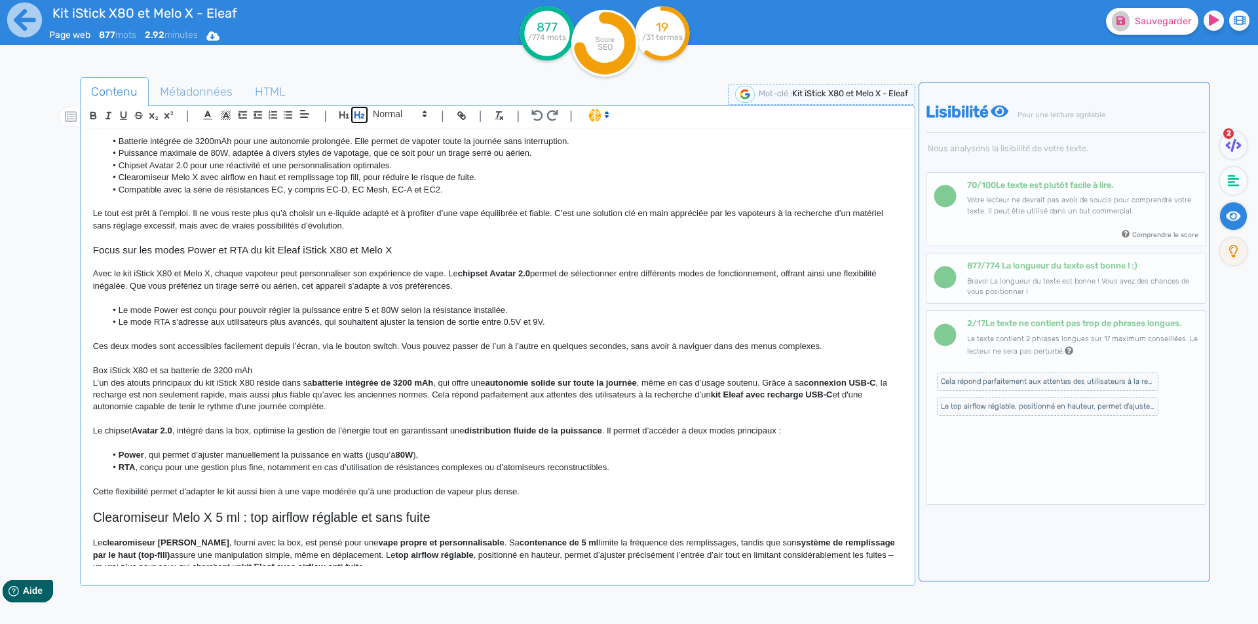
click at [354, 110] on icon "button" at bounding box center [359, 114] width 11 height 11
click at [261, 370] on h2 "Box iStick X80 et sa batterie de 3200 mAh" at bounding box center [497, 372] width 809 height 15
click at [256, 372] on h2 "Box iStick X80 et sa batterie de 3200 mAh" at bounding box center [497, 372] width 809 height 15
click at [452, 367] on h2 "Box iStick X80 et sa batterie intégrée de 3200 mAh" at bounding box center [497, 372] width 809 height 15
